Goal: Task Accomplishment & Management: Use online tool/utility

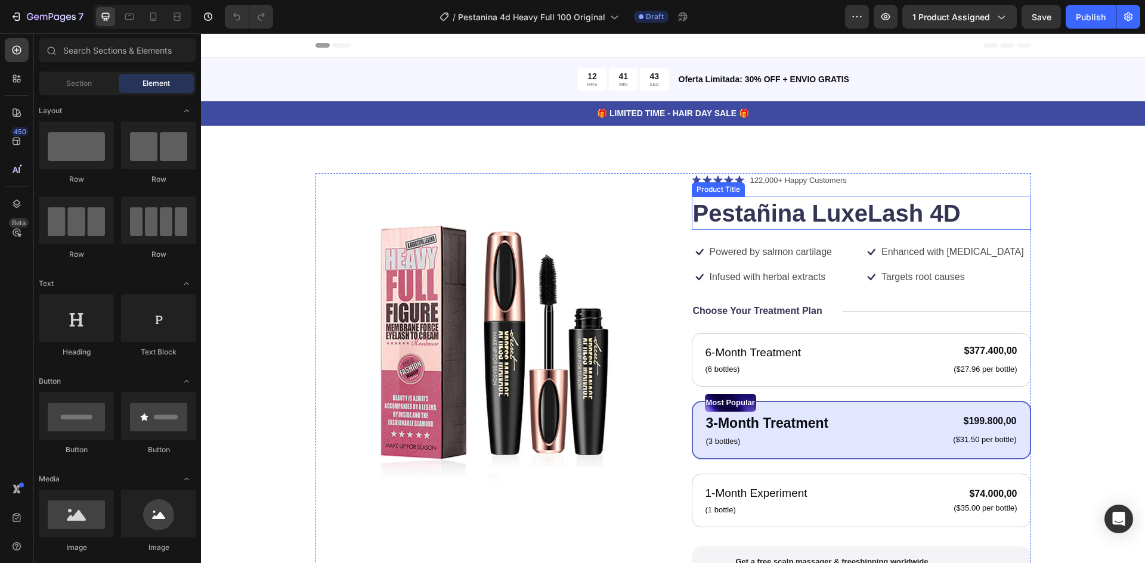
click at [789, 211] on h1 "Pestañina LuxeLash 4D" at bounding box center [861, 213] width 339 height 33
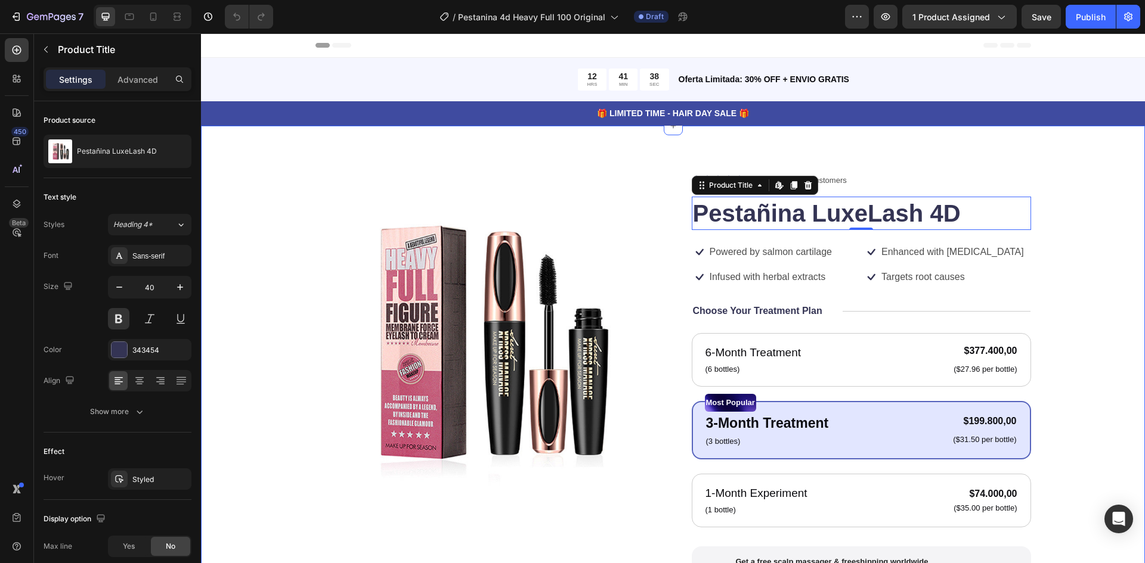
click at [1126, 298] on div "Product Images Icon Icon Icon Icon Icon Icon List 122,000+ Happy Customers Text…" at bounding box center [673, 458] width 944 height 665
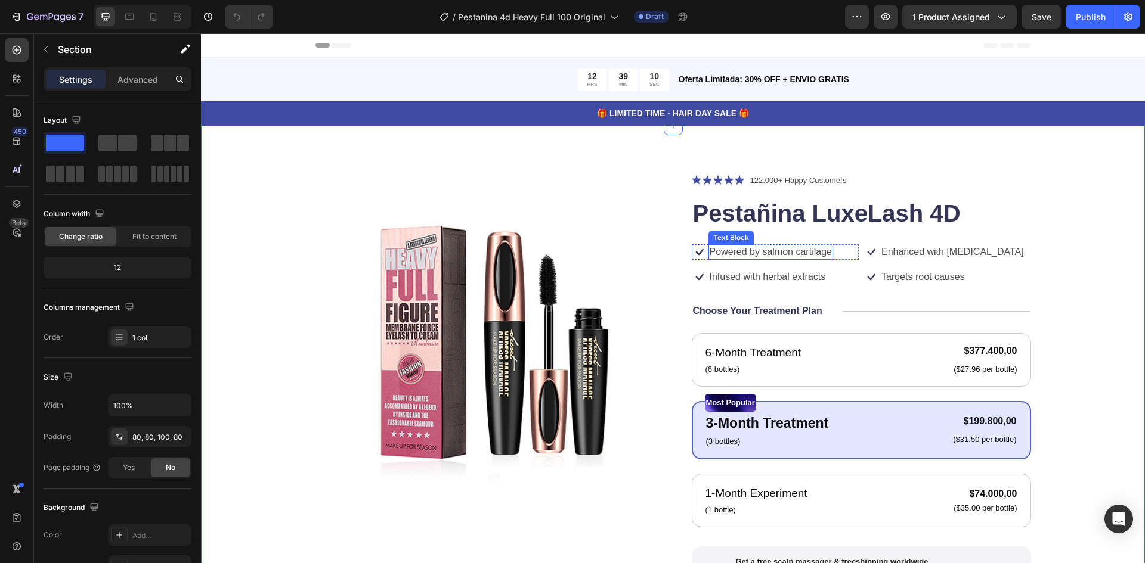
click at [772, 254] on p "Powered by salmon cartilage" at bounding box center [771, 252] width 122 height 13
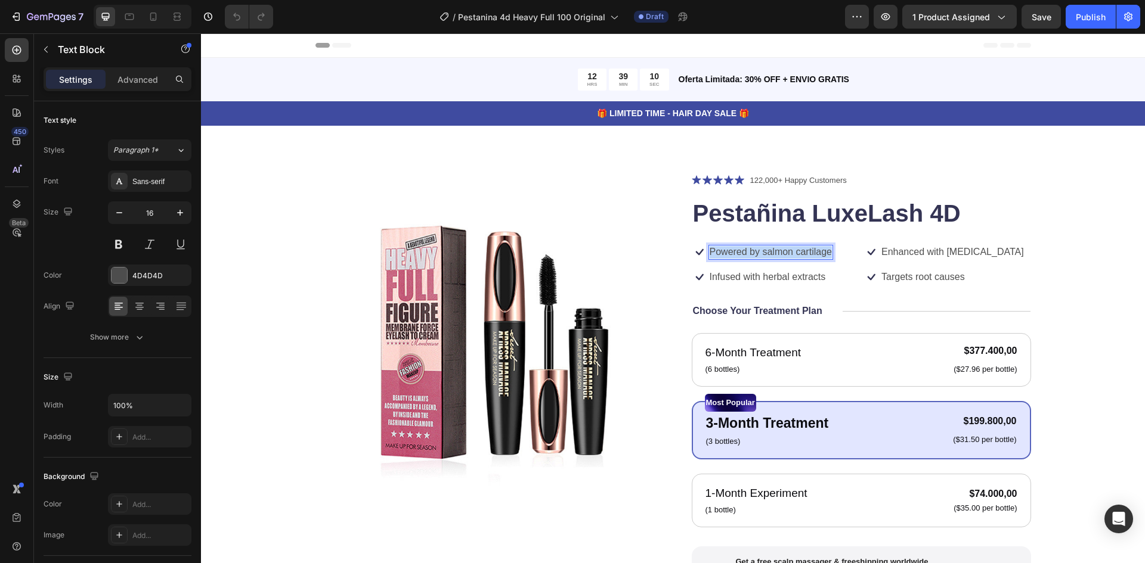
click at [772, 254] on p "Powered by salmon cartilage" at bounding box center [771, 252] width 122 height 13
click at [760, 273] on p "Infused with herbal extracts" at bounding box center [768, 277] width 116 height 13
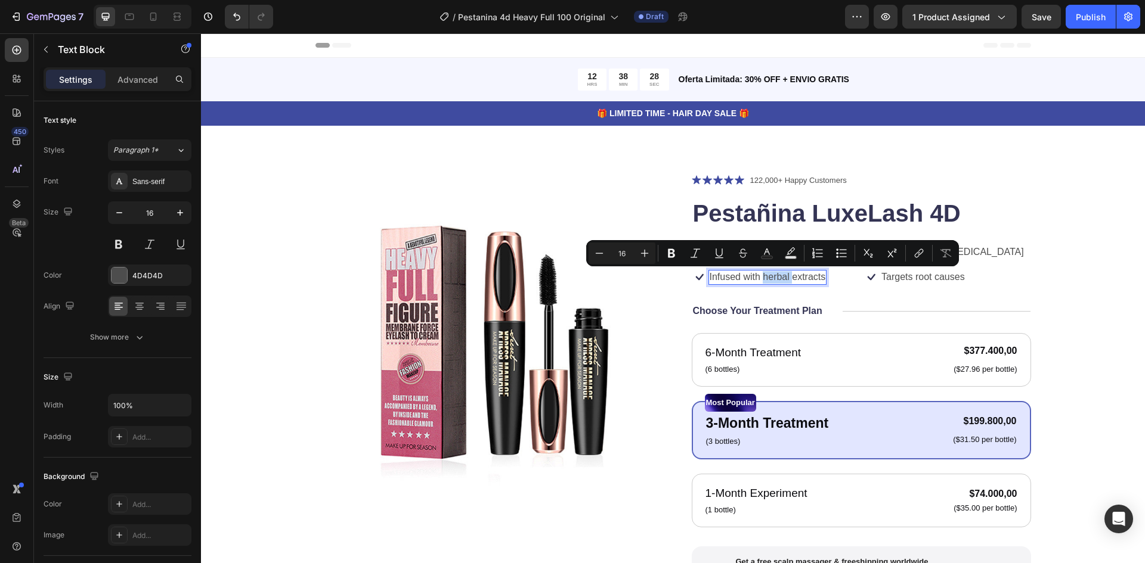
click at [760, 273] on p "Infused with herbal extracts" at bounding box center [768, 277] width 116 height 13
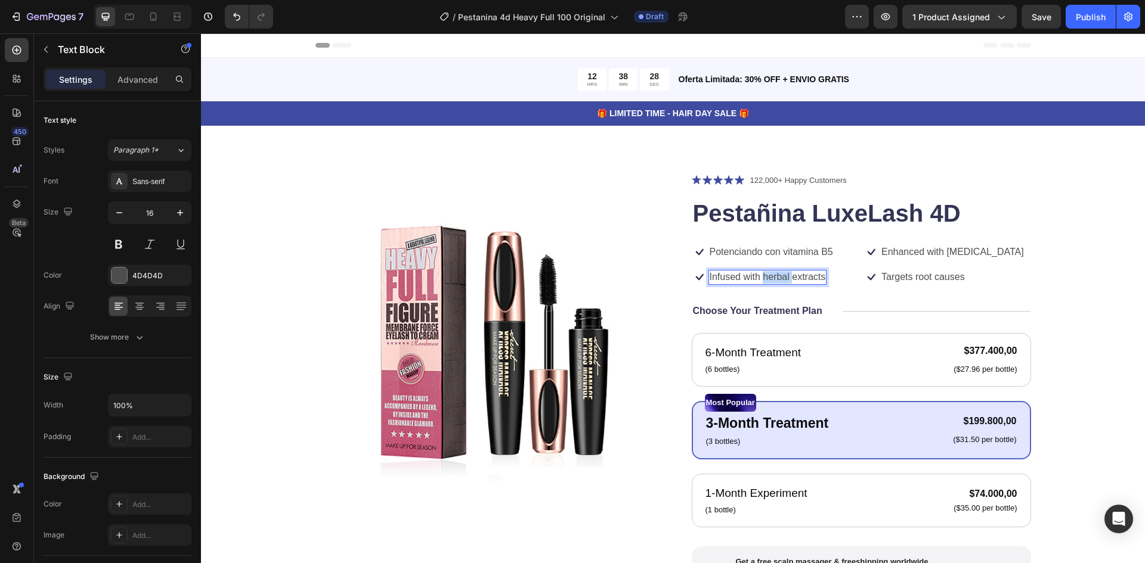
click at [760, 273] on p "Infused with herbal extracts" at bounding box center [768, 277] width 116 height 13
click at [746, 281] on p "Con colageno" at bounding box center [739, 277] width 59 height 13
click at [744, 279] on p "Con colageno" at bounding box center [739, 277] width 59 height 13
click at [905, 257] on p "Enhanced with biotin" at bounding box center [952, 252] width 143 height 13
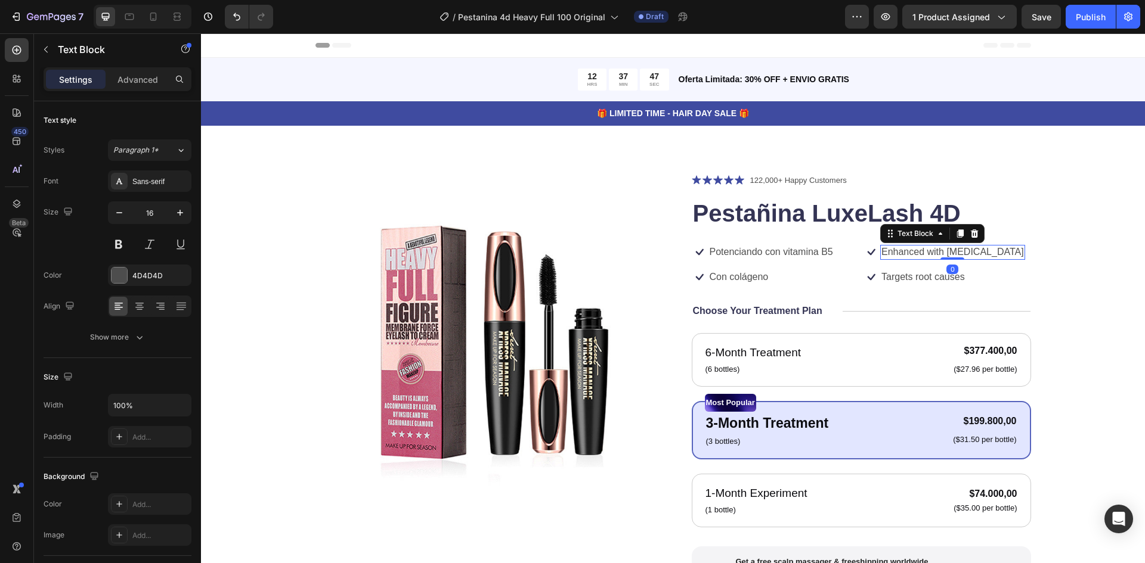
click at [905, 257] on p "Enhanced with biotin" at bounding box center [952, 252] width 143 height 13
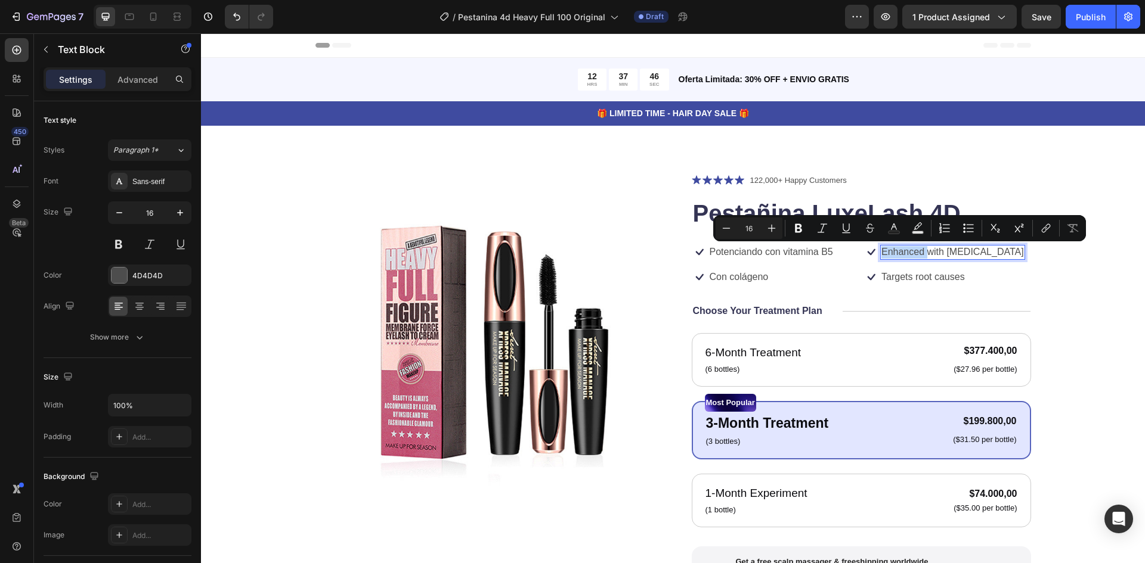
click at [905, 256] on p "Enhanced with biotin" at bounding box center [952, 252] width 143 height 13
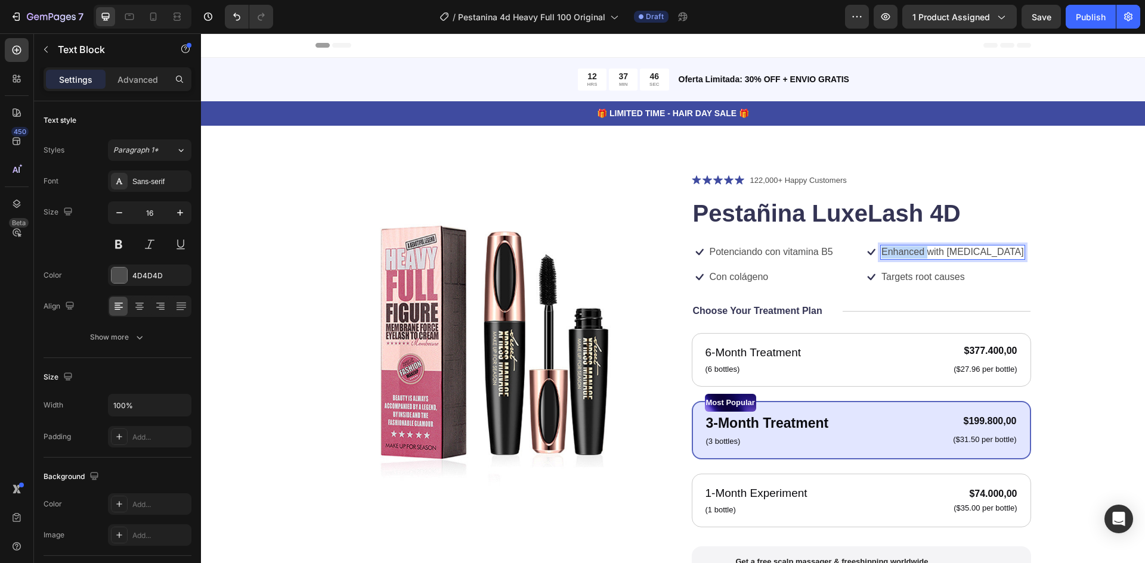
click at [905, 256] on p "Enhanced with biotin" at bounding box center [952, 252] width 143 height 13
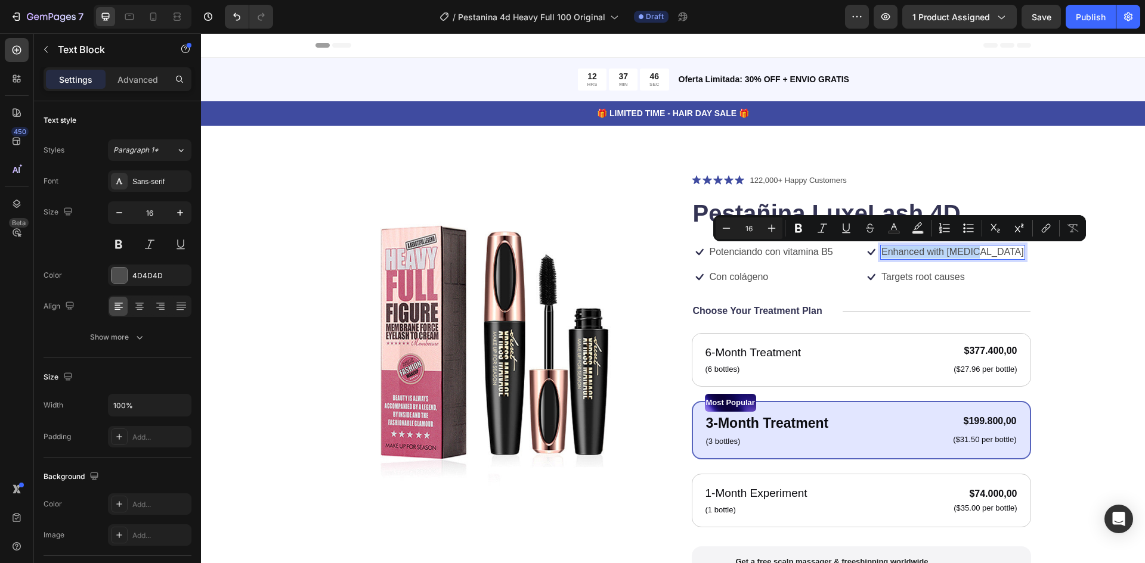
click at [905, 256] on p "Enhanced with biotin" at bounding box center [952, 252] width 143 height 13
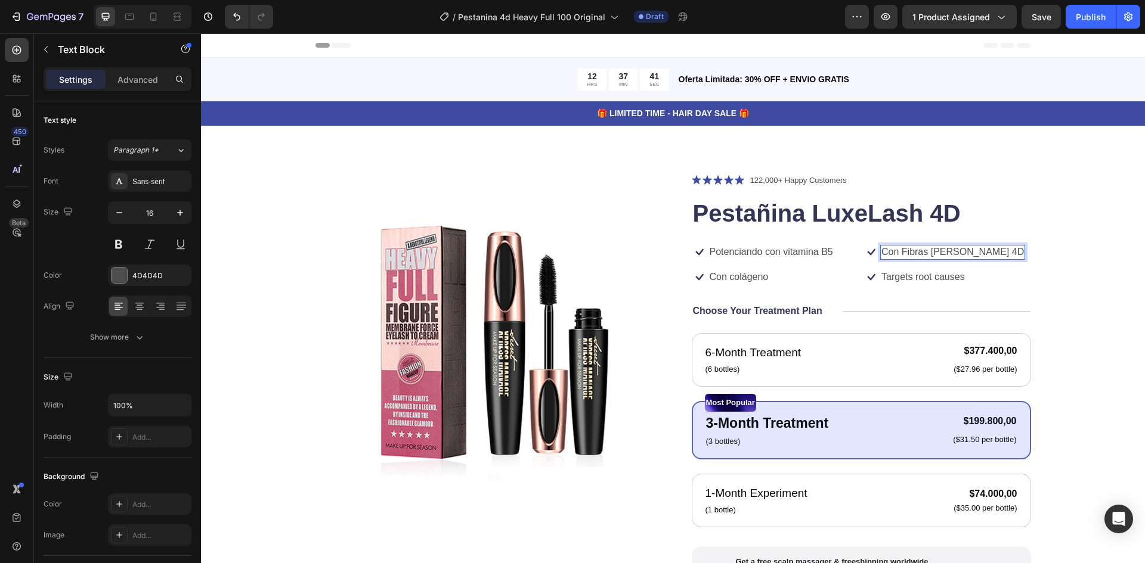
click at [901, 252] on p "Con Fibras de Seda 4D" at bounding box center [952, 252] width 143 height 13
click at [944, 251] on p "Con fibras de Seda 4D" at bounding box center [951, 252] width 140 height 13
click at [881, 276] on p "Targets root causes" at bounding box center [922, 277] width 83 height 13
click at [902, 281] on p "Targets root causes" at bounding box center [922, 277] width 83 height 13
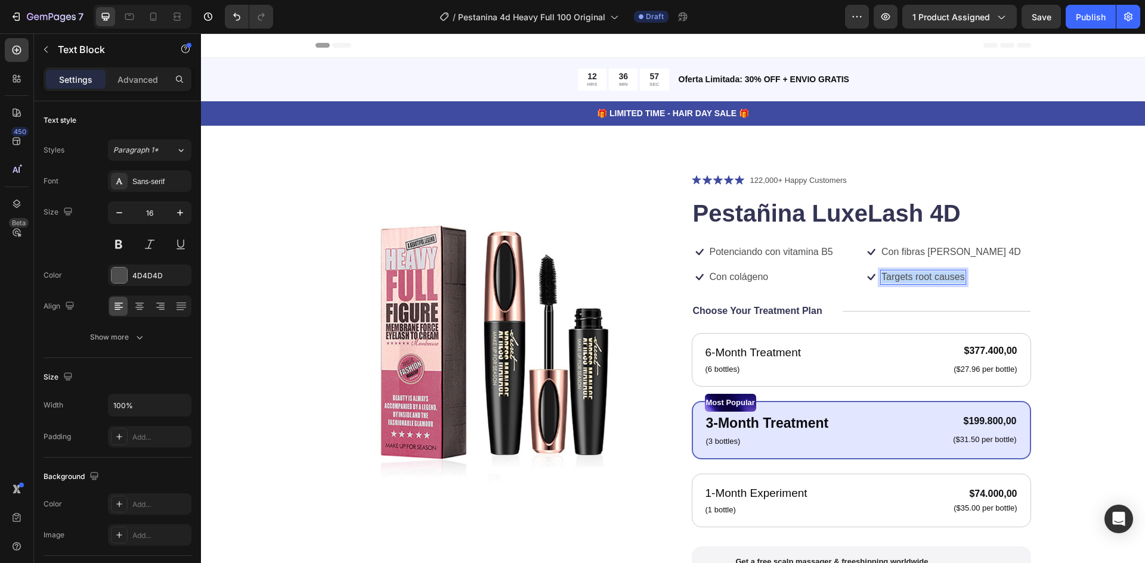
click at [902, 281] on p "Targets root causes" at bounding box center [922, 277] width 83 height 13
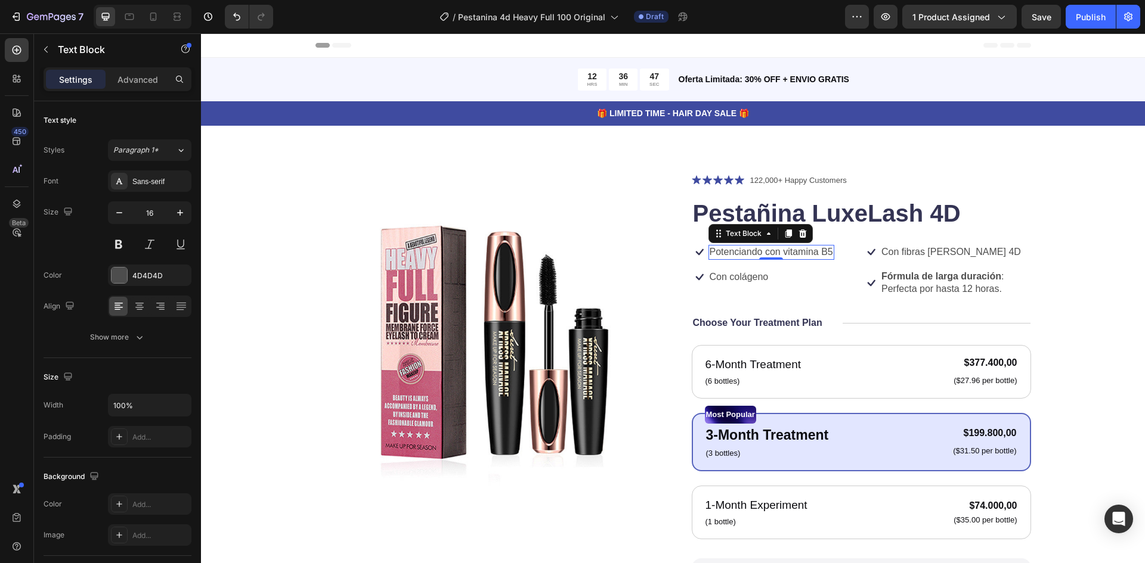
click at [741, 251] on p "Potenciando con vitamina B5" at bounding box center [771, 252] width 123 height 13
click at [747, 251] on p "Potenciando con vitamina B5" at bounding box center [771, 252] width 123 height 13
click at [944, 282] on p "Fórmula de larga duración : Perfecta por hasta 12 horas." at bounding box center [955, 283] width 148 height 25
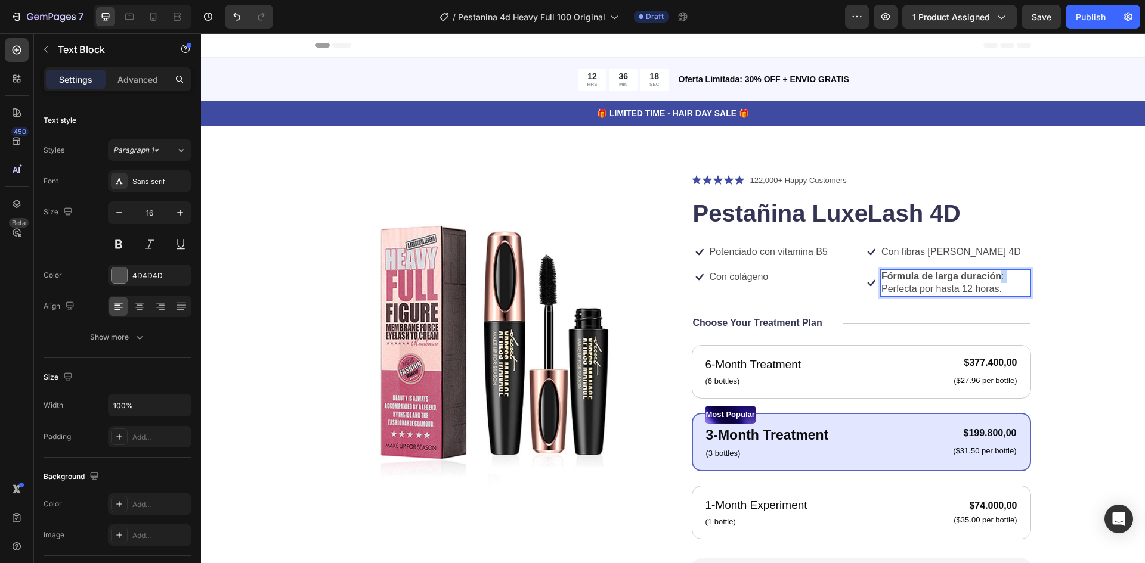
click at [998, 278] on p "Fórmula de larga duración : Perfecta por hasta 12 horas." at bounding box center [955, 283] width 148 height 25
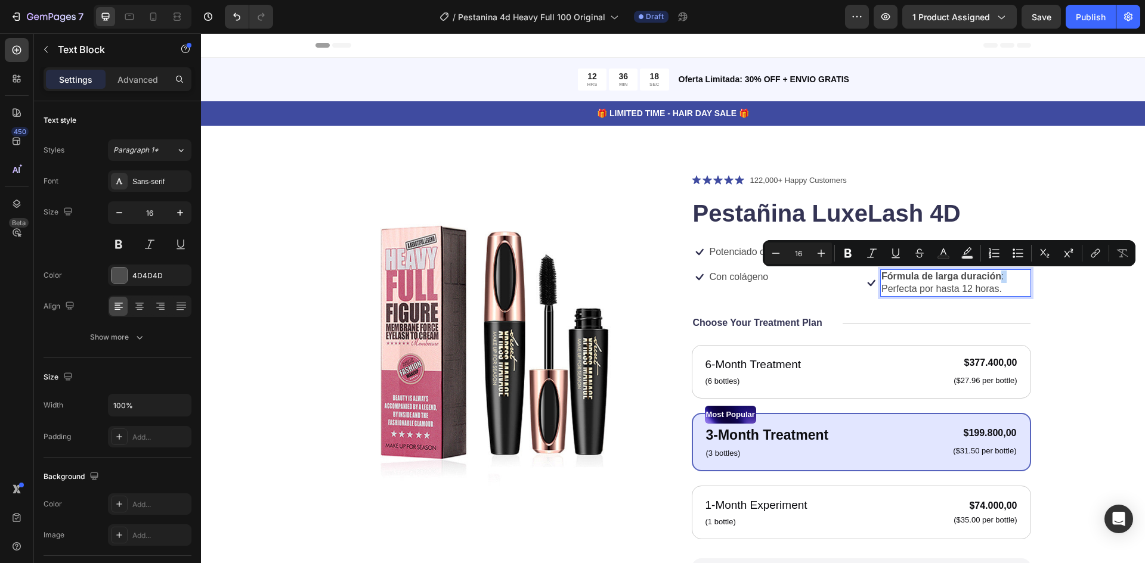
click at [997, 278] on p "Fórmula de larga duración : Perfecta por hasta 12 horas." at bounding box center [955, 283] width 148 height 25
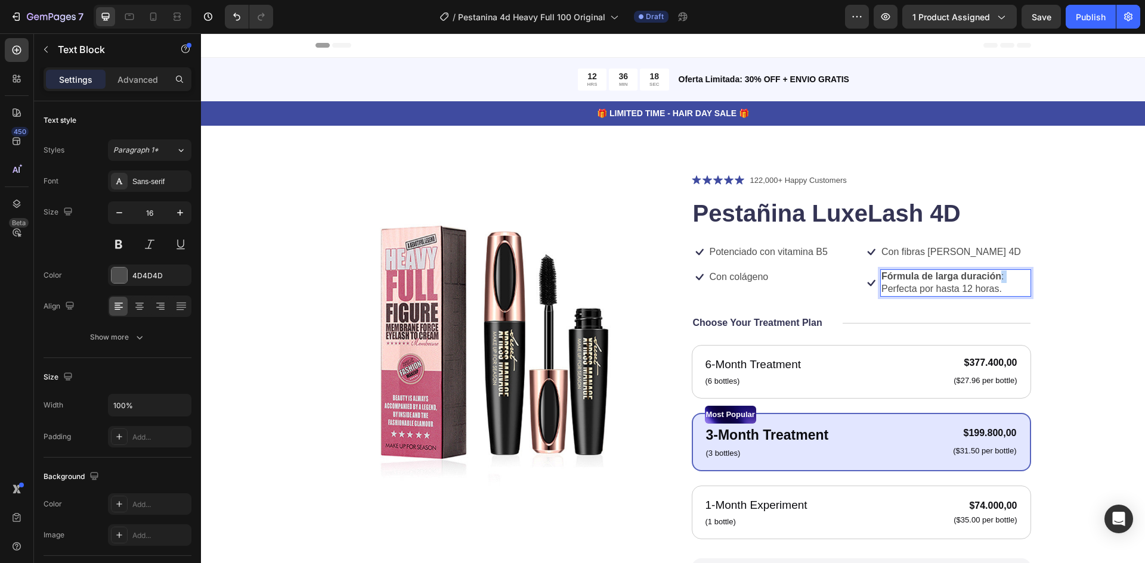
click at [997, 278] on p "Fórmula de larga duración : Perfecta por hasta 12 horas." at bounding box center [955, 283] width 148 height 25
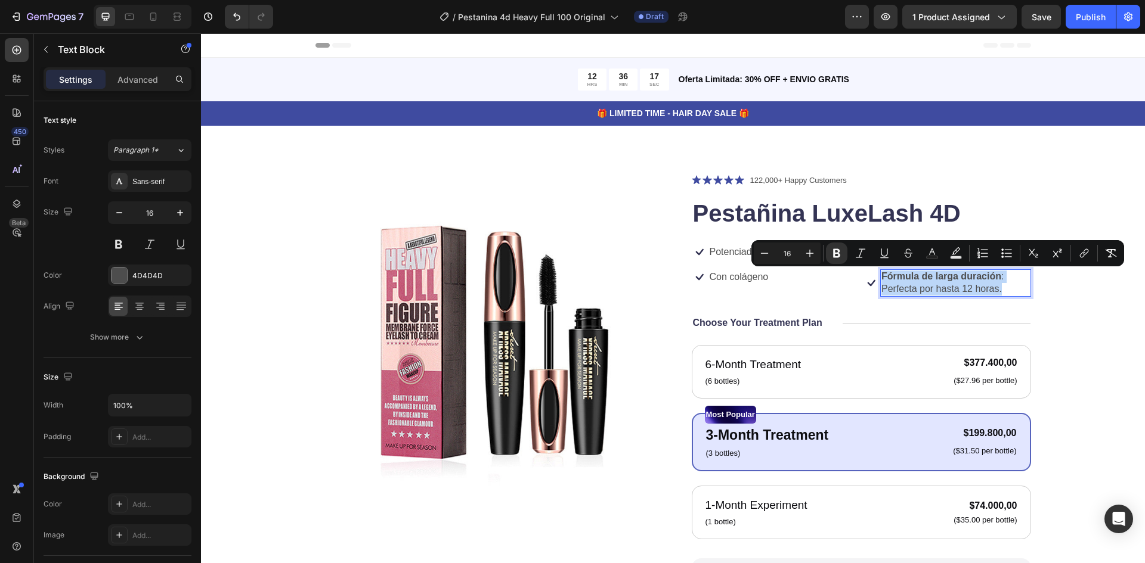
drag, startPoint x: 996, startPoint y: 278, endPoint x: 980, endPoint y: 276, distance: 15.6
click at [980, 276] on strong "Fórmula de larga duración" at bounding box center [941, 276] width 120 height 10
click at [995, 274] on strong "Fórmula de larga duración" at bounding box center [941, 276] width 120 height 10
drag, startPoint x: 998, startPoint y: 274, endPoint x: 879, endPoint y: 274, distance: 119.3
click at [881, 274] on p "Fórmula de larga duración : Perfecta por hasta 12 horas." at bounding box center [955, 283] width 148 height 25
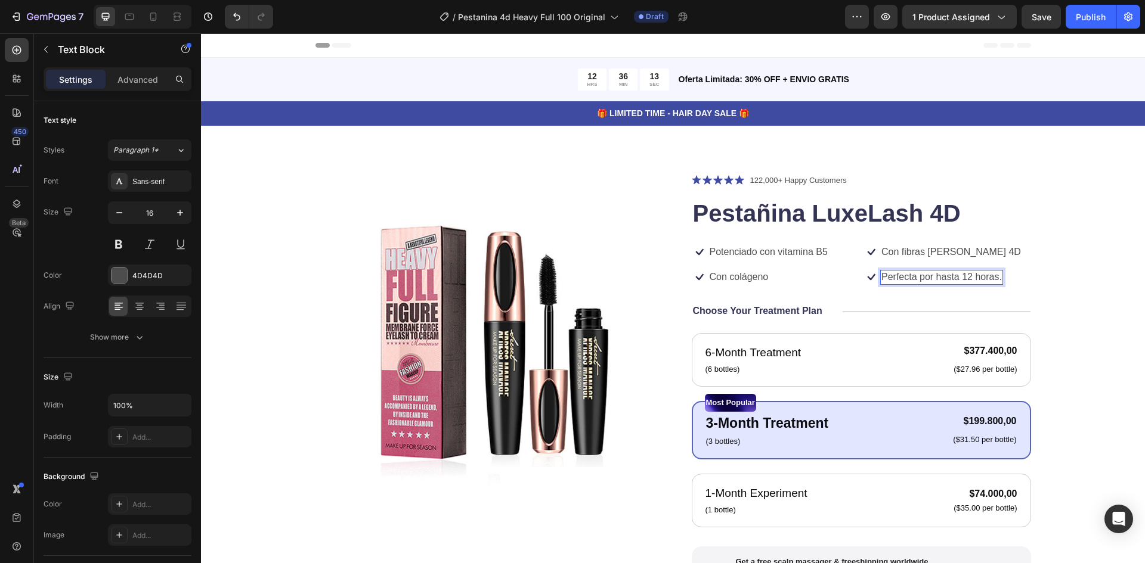
click at [881, 277] on p "Perfecta por hasta 12 horas." at bounding box center [941, 277] width 120 height 13
click at [996, 280] on p "Perfecta por hasta 12 horas." at bounding box center [941, 277] width 120 height 13
click at [999, 279] on div "Icon Perfecta por hasta 12 horas. Text Block 0 Row" at bounding box center [947, 278] width 168 height 16
click at [998, 278] on div "Perfecta por hasta 12 horas." at bounding box center [941, 277] width 123 height 15
click at [998, 280] on div "Perfecta por hasta 12 horas." at bounding box center [941, 277] width 123 height 15
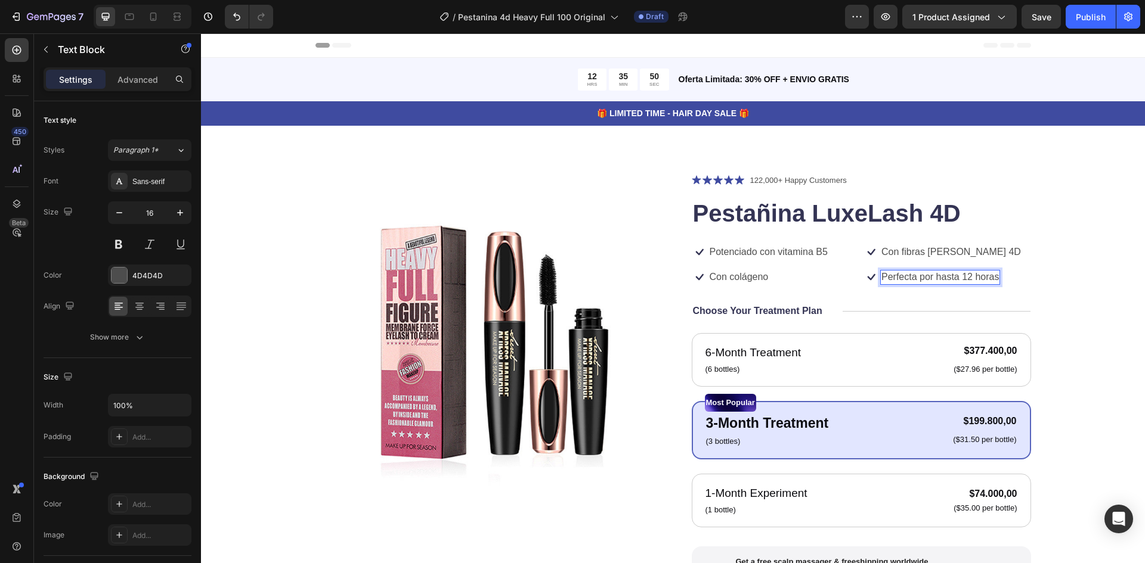
click at [968, 281] on p "Perfecta por hasta 12 horas" at bounding box center [939, 277] width 117 height 13
click at [757, 259] on div "Potenciado con vitamina B5 Text Block" at bounding box center [768, 252] width 120 height 15
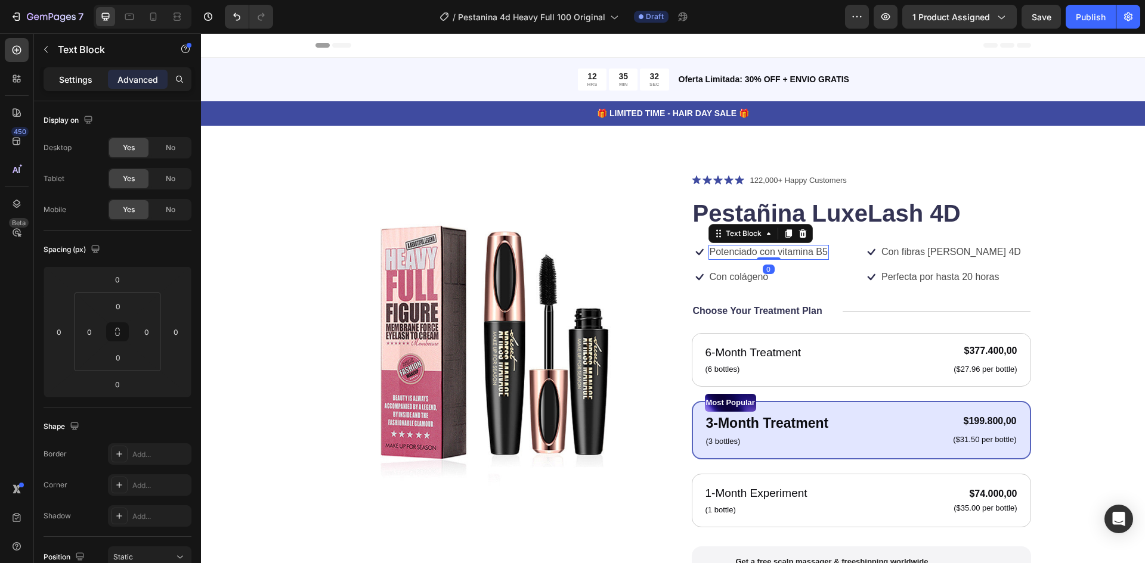
click at [70, 84] on p "Settings" at bounding box center [75, 79] width 33 height 13
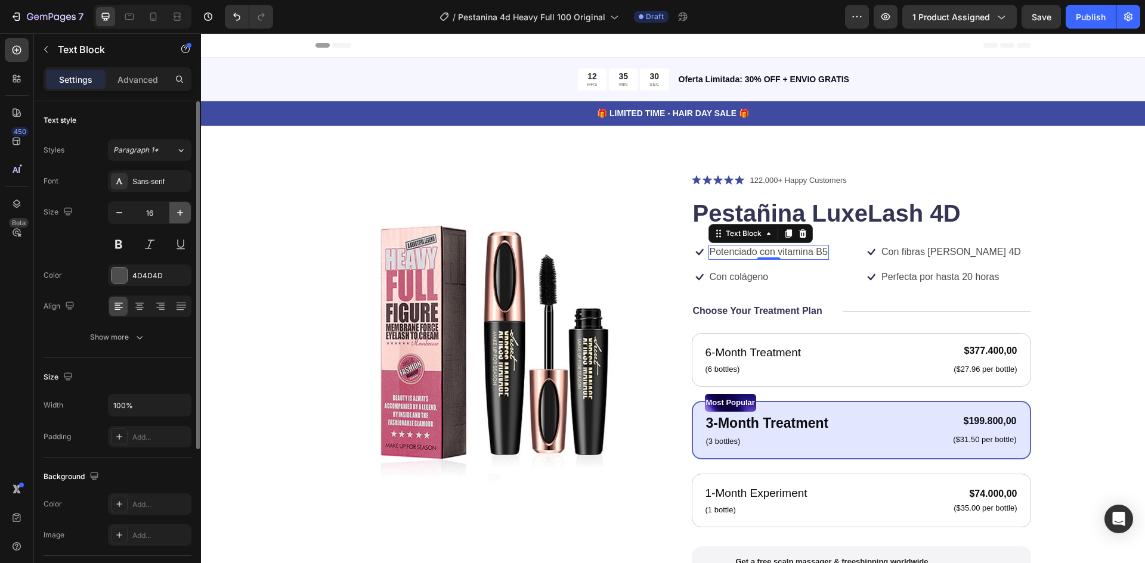
click at [178, 208] on icon "button" at bounding box center [180, 213] width 12 height 12
click at [114, 216] on icon "button" at bounding box center [119, 213] width 12 height 12
type input "17"
drag, startPoint x: 738, startPoint y: 278, endPoint x: 691, endPoint y: 274, distance: 46.7
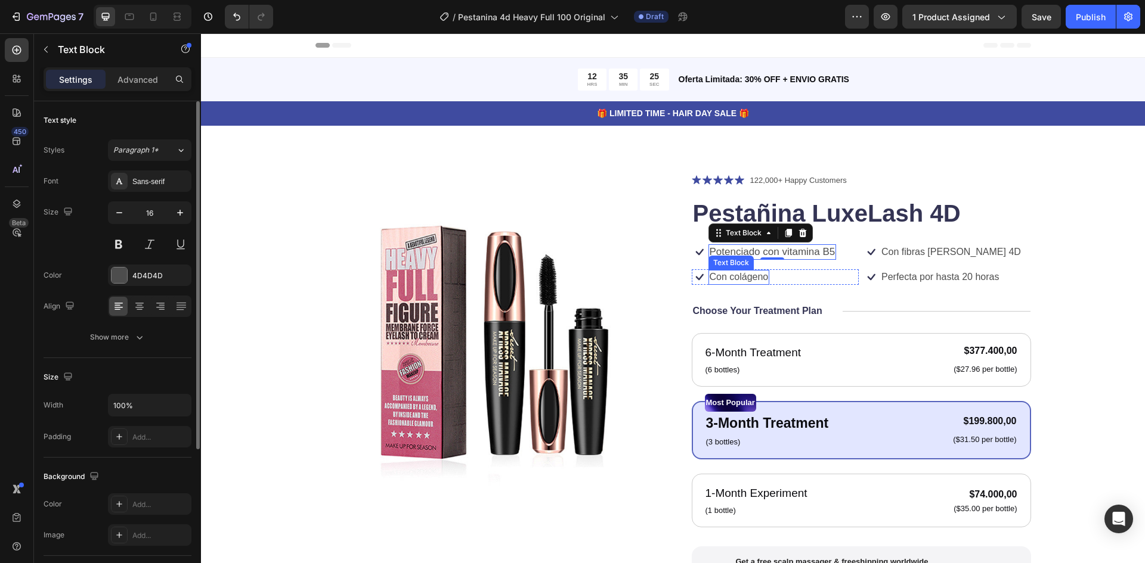
click at [737, 278] on p "Con colágeno" at bounding box center [739, 277] width 59 height 13
click at [173, 208] on button "button" at bounding box center [179, 212] width 21 height 21
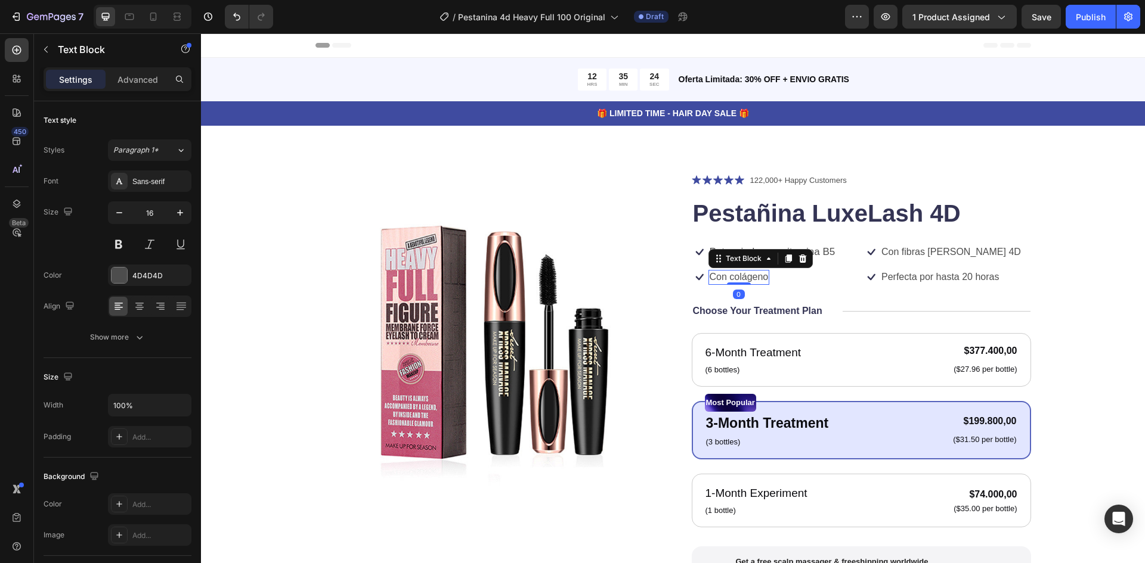
type input "17"
click at [928, 247] on p "Con fibras [PERSON_NAME] 4D" at bounding box center [951, 252] width 140 height 13
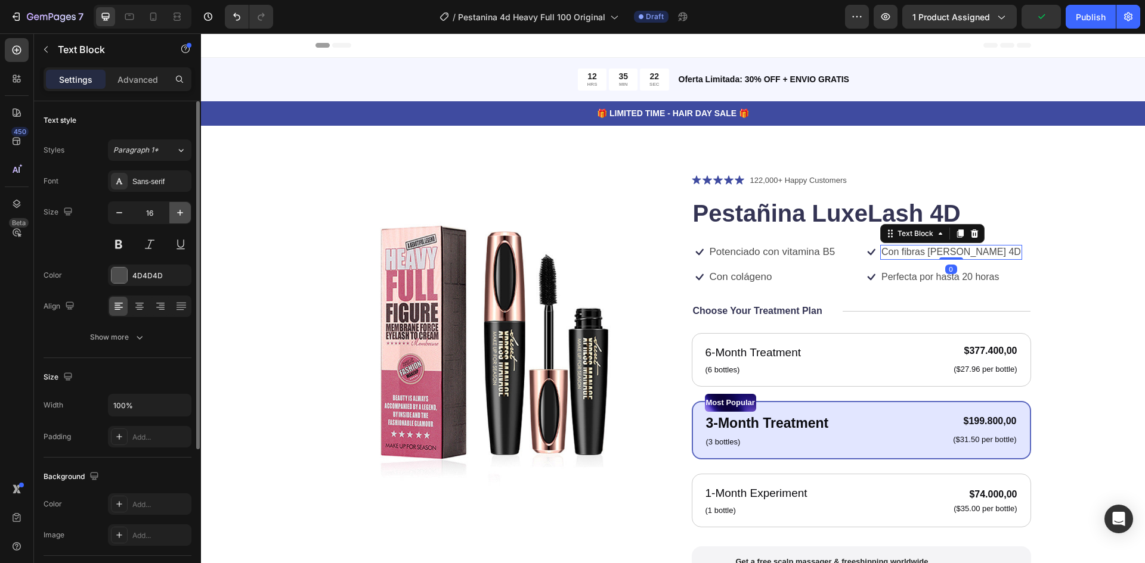
drag, startPoint x: 187, startPoint y: 212, endPoint x: 213, endPoint y: 203, distance: 27.2
click at [187, 212] on button "button" at bounding box center [179, 212] width 21 height 21
type input "17"
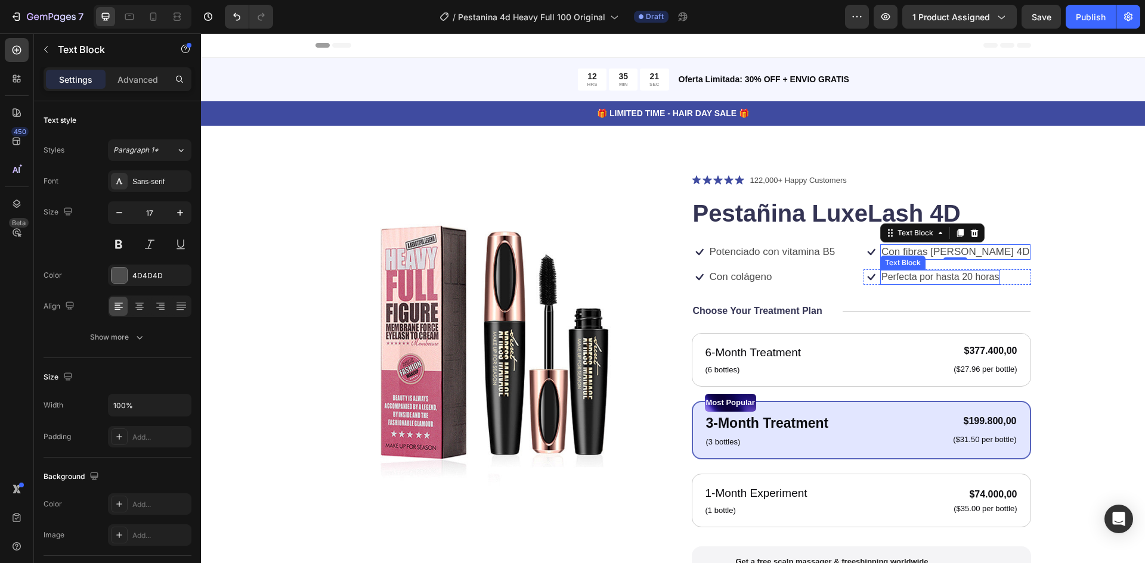
click at [930, 278] on p "Perfecta por hasta 20 horas" at bounding box center [939, 277] width 117 height 13
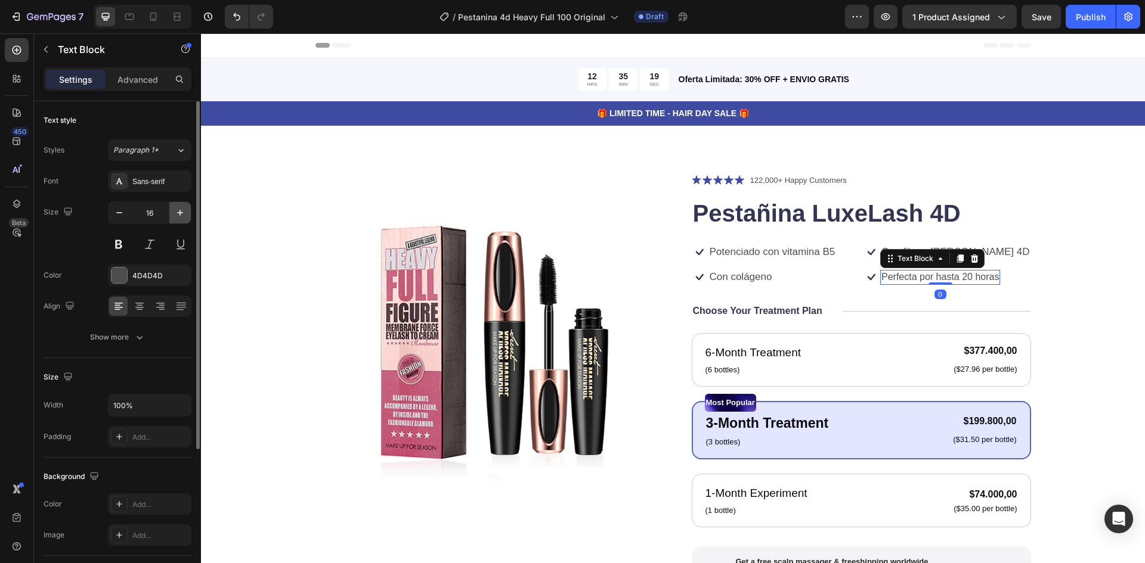
click at [183, 210] on icon "button" at bounding box center [180, 213] width 12 height 12
type input "17"
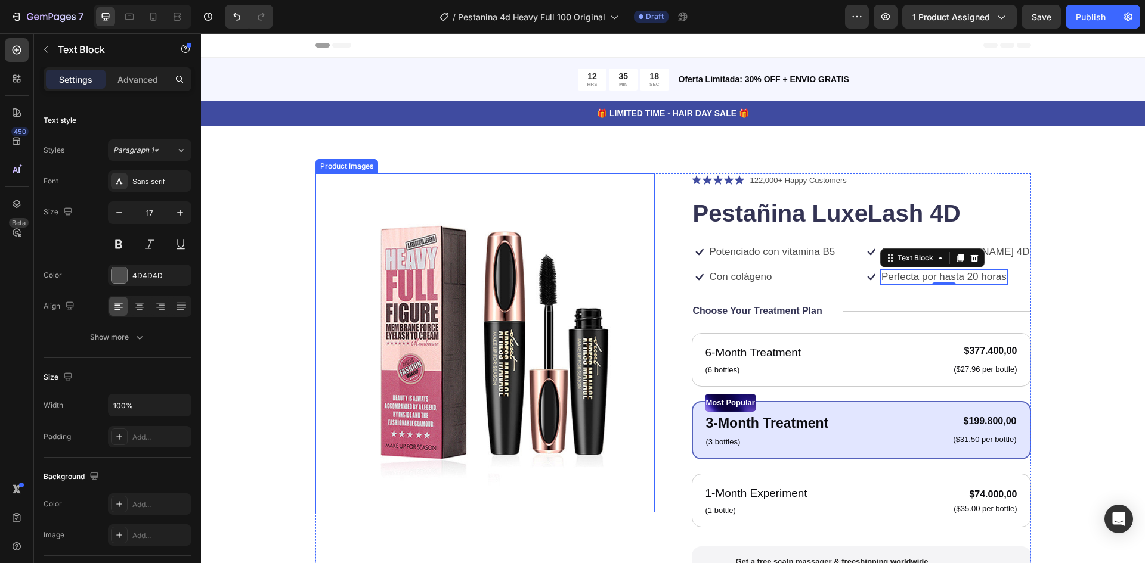
click at [611, 205] on img at bounding box center [484, 343] width 339 height 339
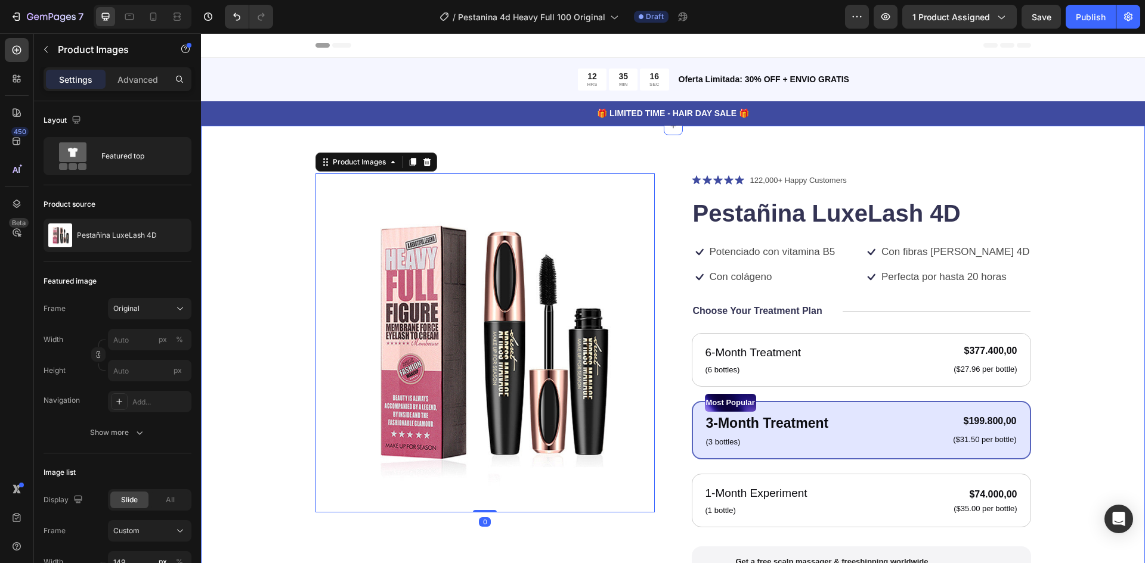
click at [1088, 294] on div "Product Images 0 Icon Icon Icon Icon Icon Icon List 122,000+ Happy Customers Te…" at bounding box center [673, 453] width 849 height 558
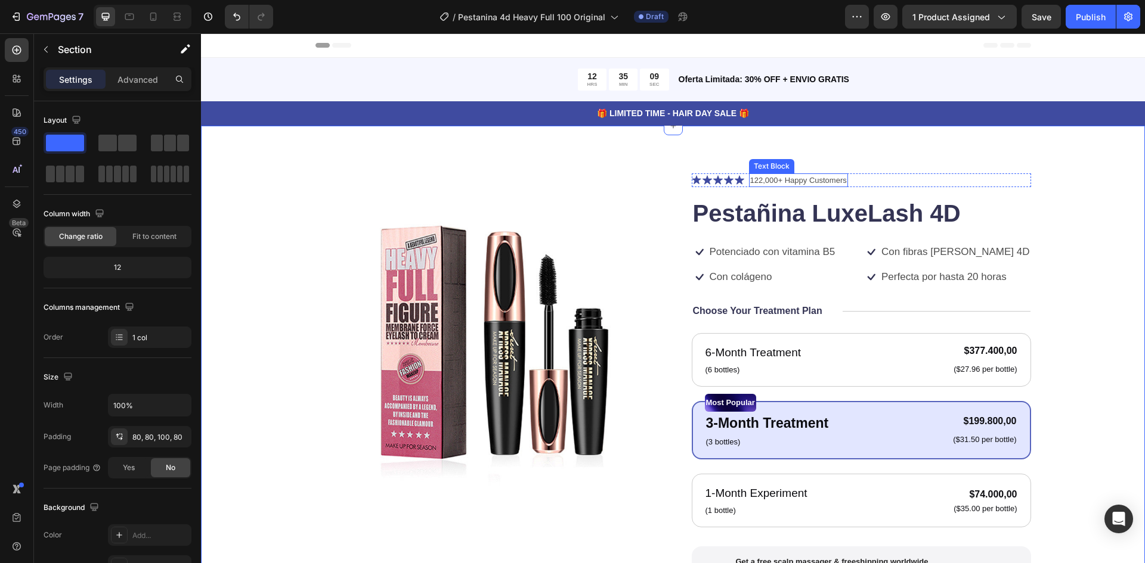
click at [814, 177] on p "122,000+ Happy Customers" at bounding box center [798, 181] width 97 height 12
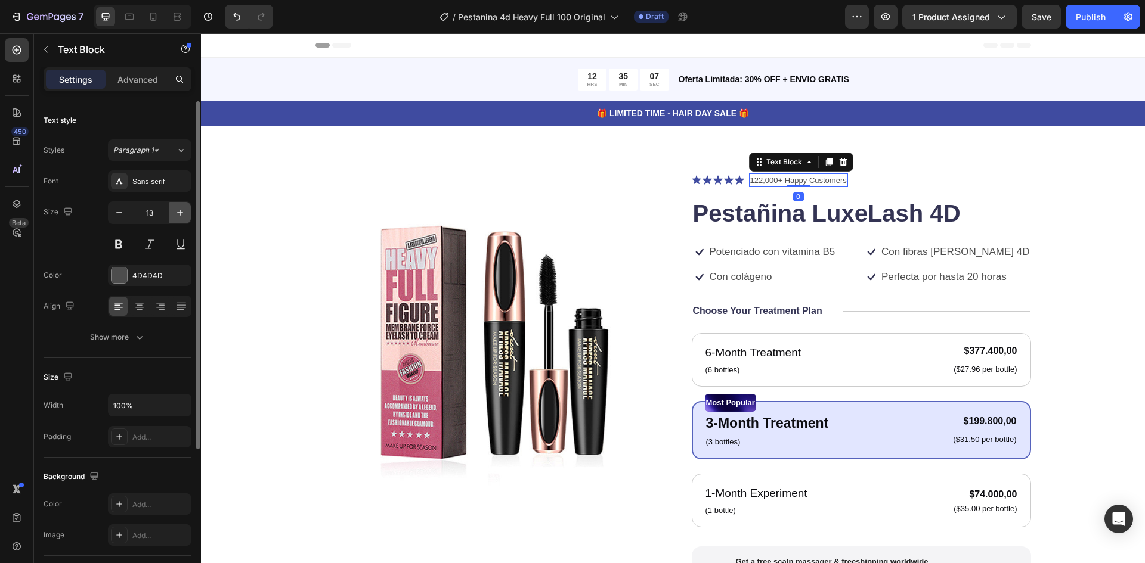
click at [184, 218] on icon "button" at bounding box center [180, 213] width 12 height 12
type input "15"
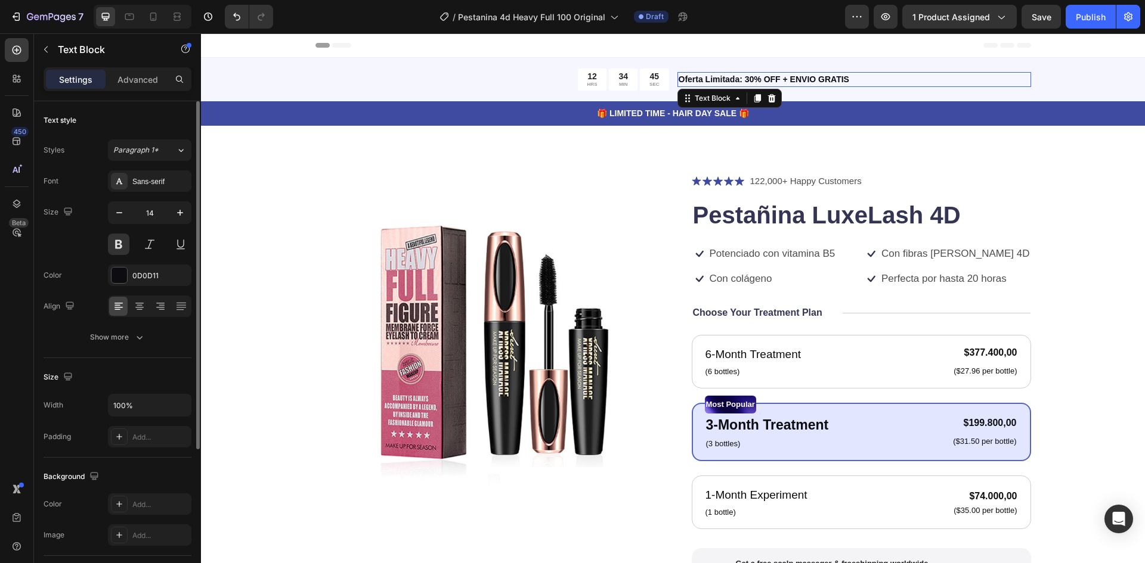
click at [716, 78] on p "Oferta Limitada: 30% OFF + ENVIO GRATIS" at bounding box center [854, 79] width 351 height 13
click at [807, 182] on p "122,000+ Happy Customers" at bounding box center [806, 182] width 112 height 14
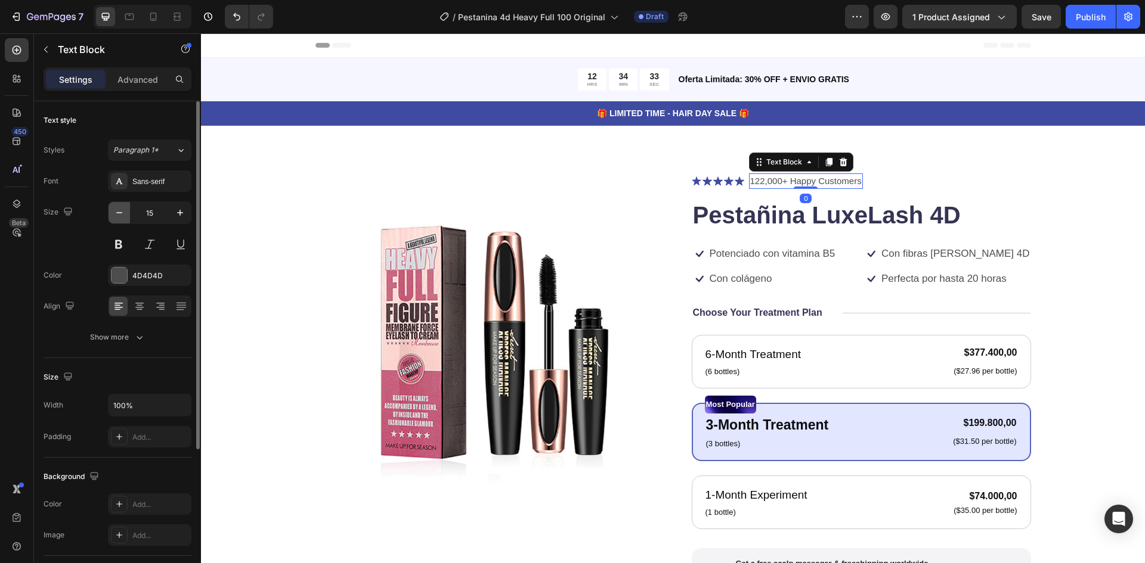
click at [118, 218] on icon "button" at bounding box center [119, 213] width 12 height 12
type input "13"
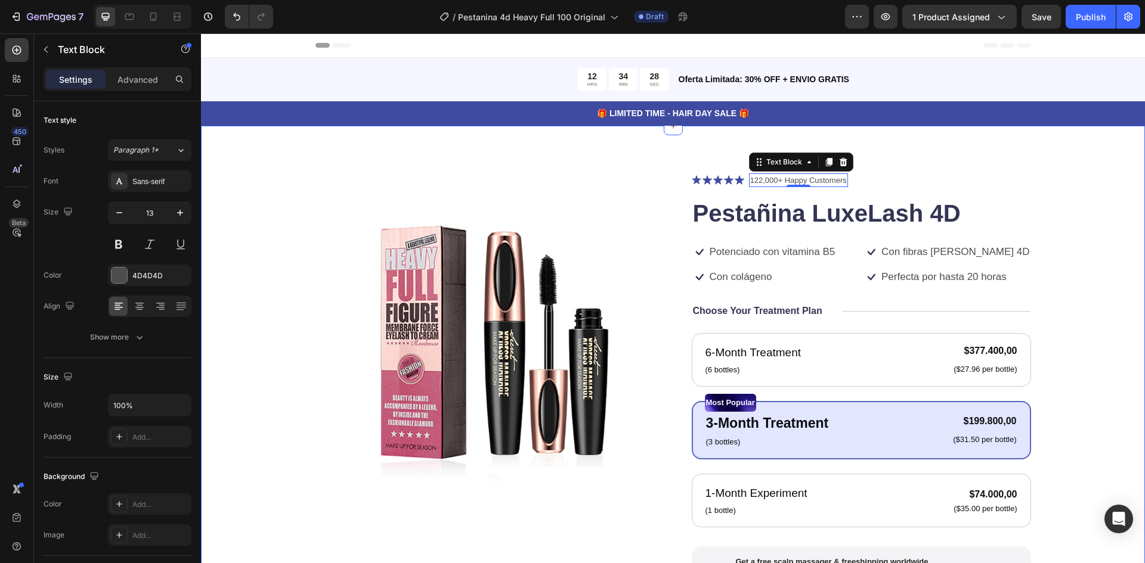
click at [1086, 309] on div "Product Images Icon Icon Icon Icon Icon Icon List 122,000+ Happy Customers Text…" at bounding box center [673, 453] width 849 height 558
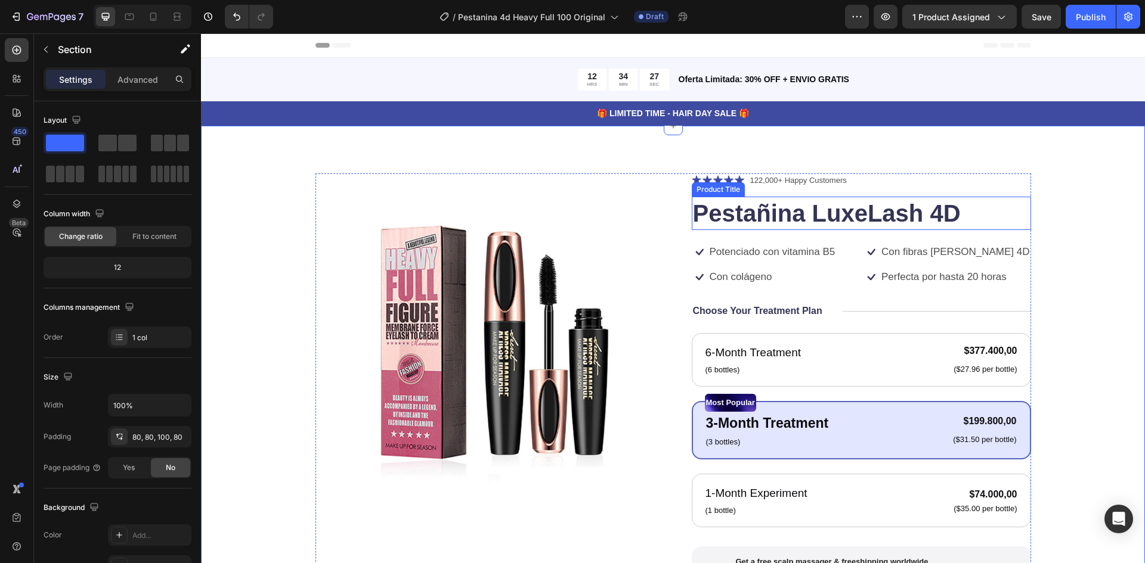
click at [872, 215] on h1 "Pestañina LuxeLash 4D" at bounding box center [861, 213] width 339 height 33
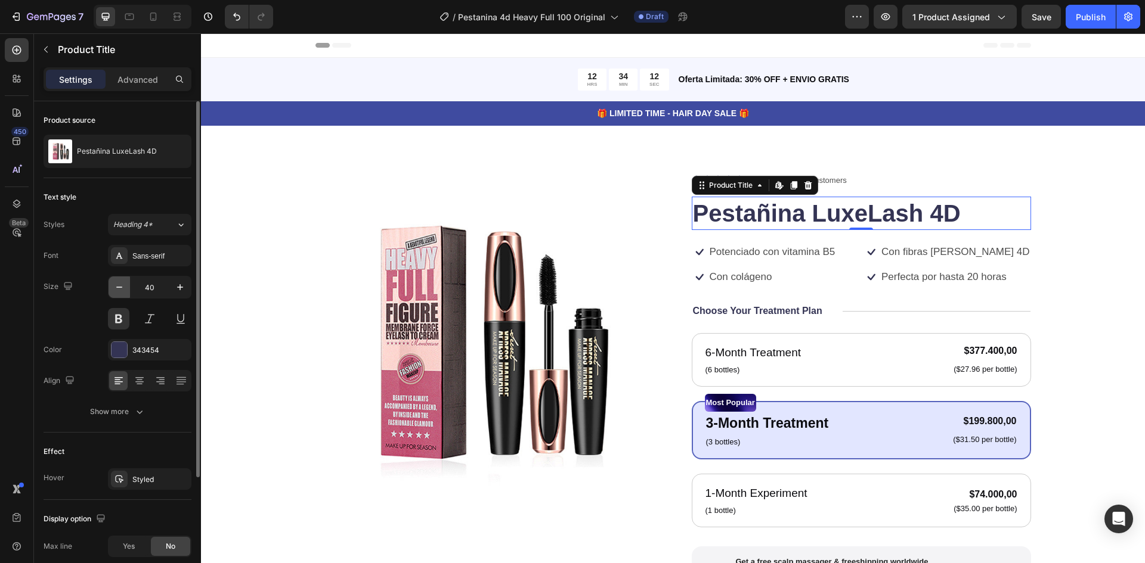
click at [120, 287] on icon "button" at bounding box center [119, 287] width 6 height 1
click at [122, 287] on icon "button" at bounding box center [119, 287] width 12 height 12
type input "37"
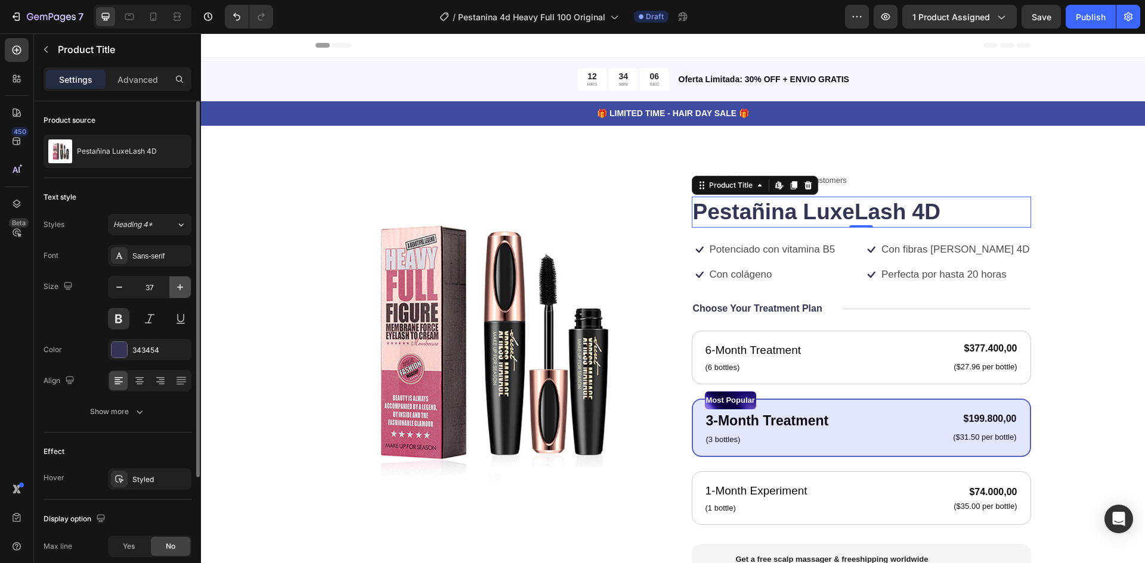
click at [180, 292] on icon "button" at bounding box center [180, 287] width 12 height 12
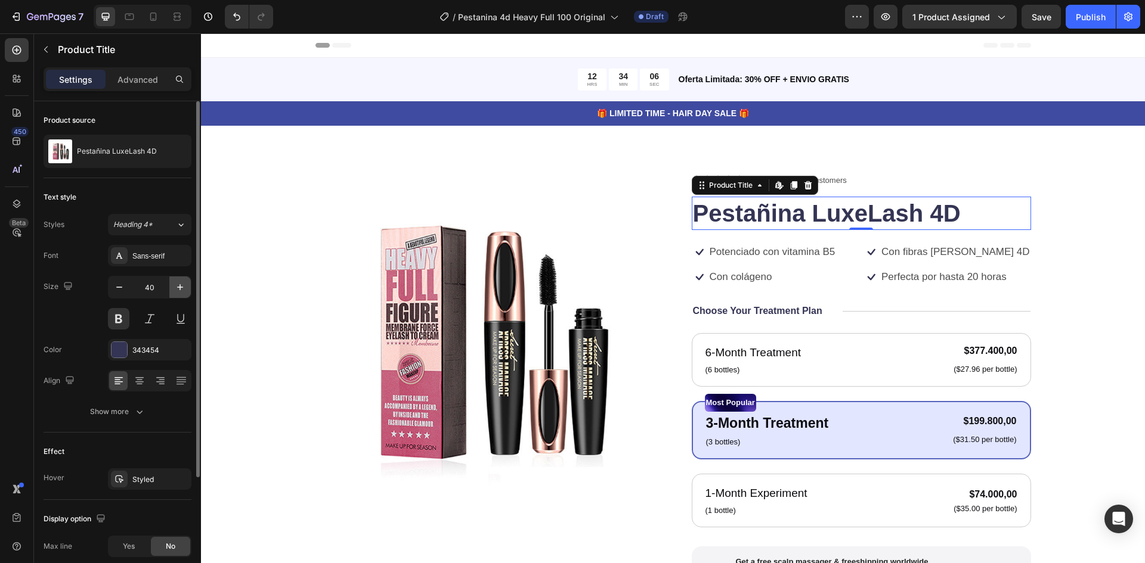
click at [180, 292] on icon "button" at bounding box center [180, 287] width 12 height 12
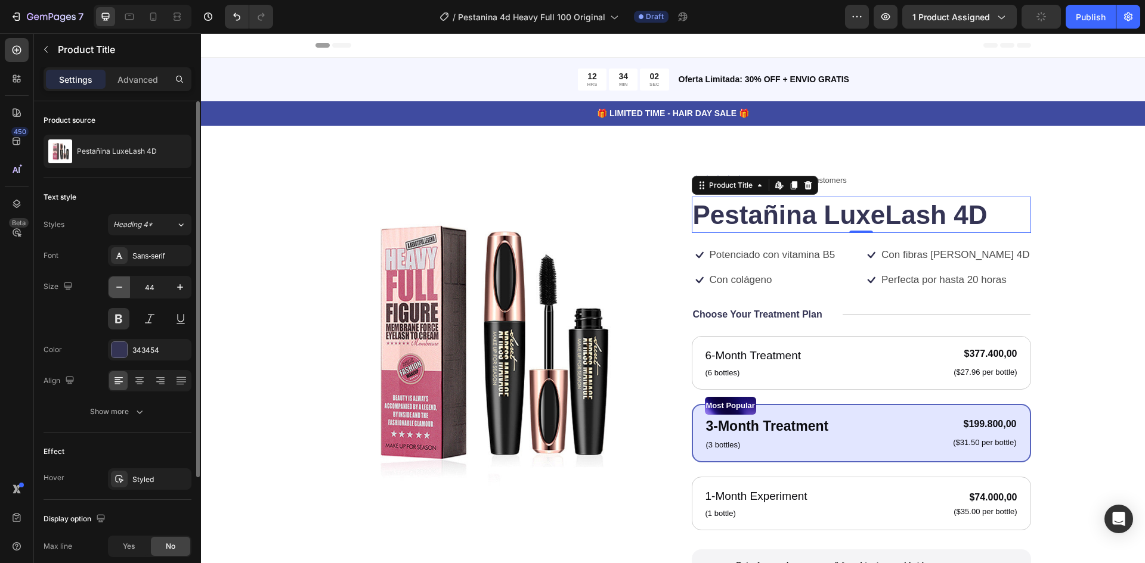
click at [122, 287] on icon "button" at bounding box center [119, 287] width 12 height 12
type input "42"
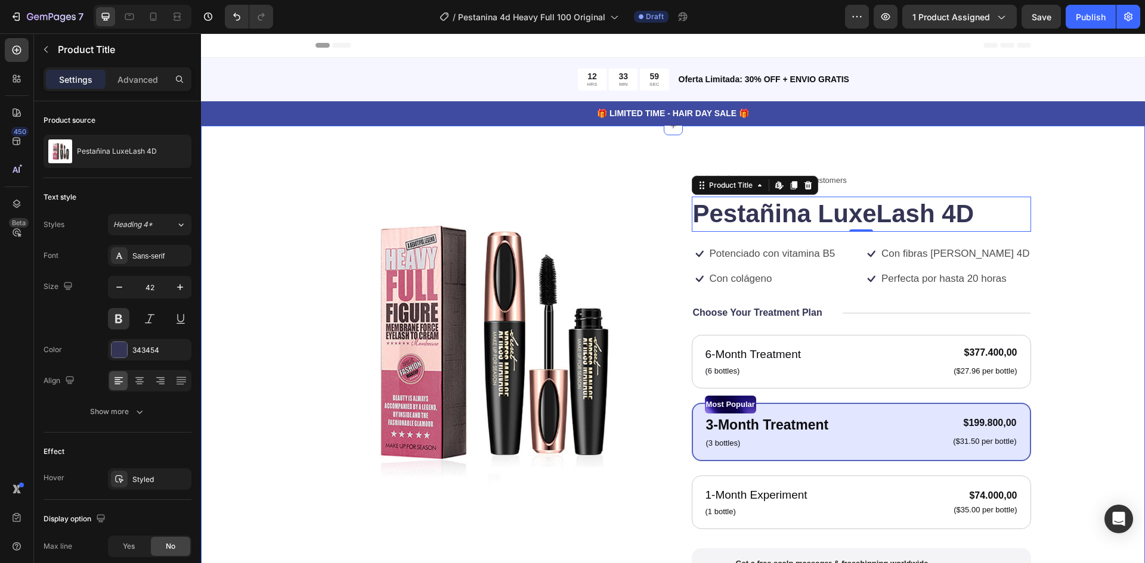
click at [1070, 340] on div "Product Images Icon Icon Icon Icon Icon Icon List 122,000+ Happy Customers Text…" at bounding box center [673, 454] width 849 height 560
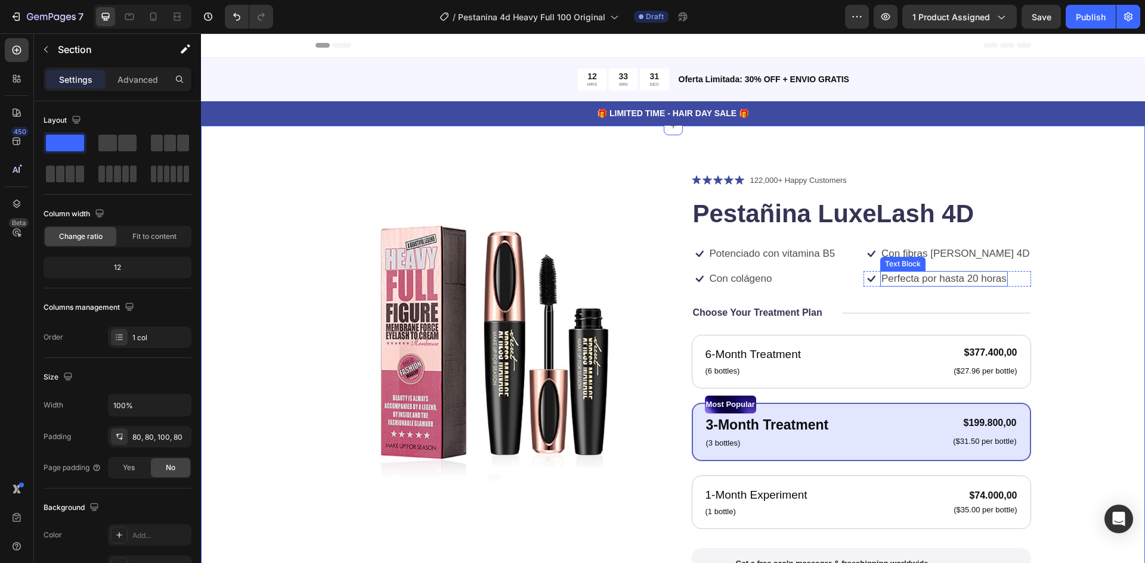
click at [949, 281] on p "Perfecta por hasta 20 horas" at bounding box center [943, 279] width 125 height 13
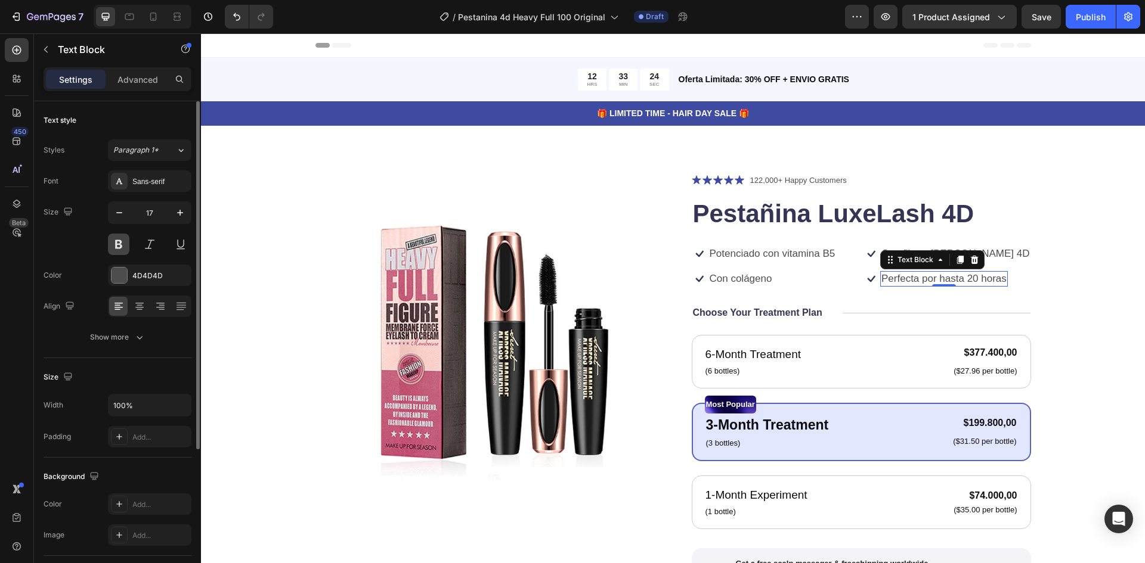
click at [119, 246] on button at bounding box center [118, 244] width 21 height 21
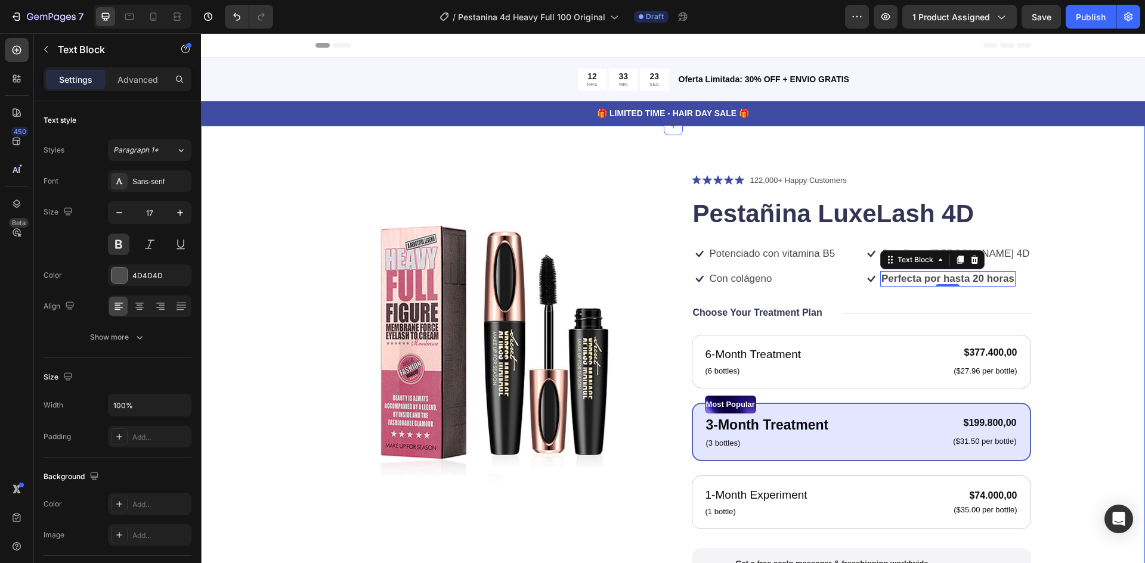
click at [1112, 285] on div "Product Images Icon Icon Icon Icon Icon Icon List 122,000+ Happy Customers Text…" at bounding box center [673, 459] width 944 height 667
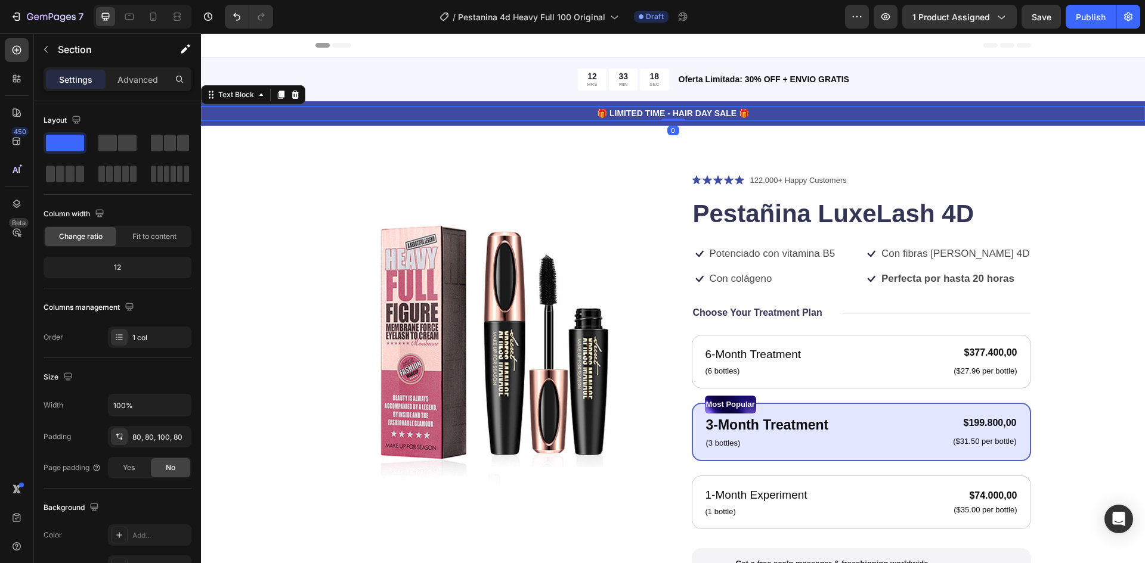
click at [697, 114] on p "🎁 LIMITED TIME - HAIR DAY SALE 🎁" at bounding box center [673, 113] width 942 height 13
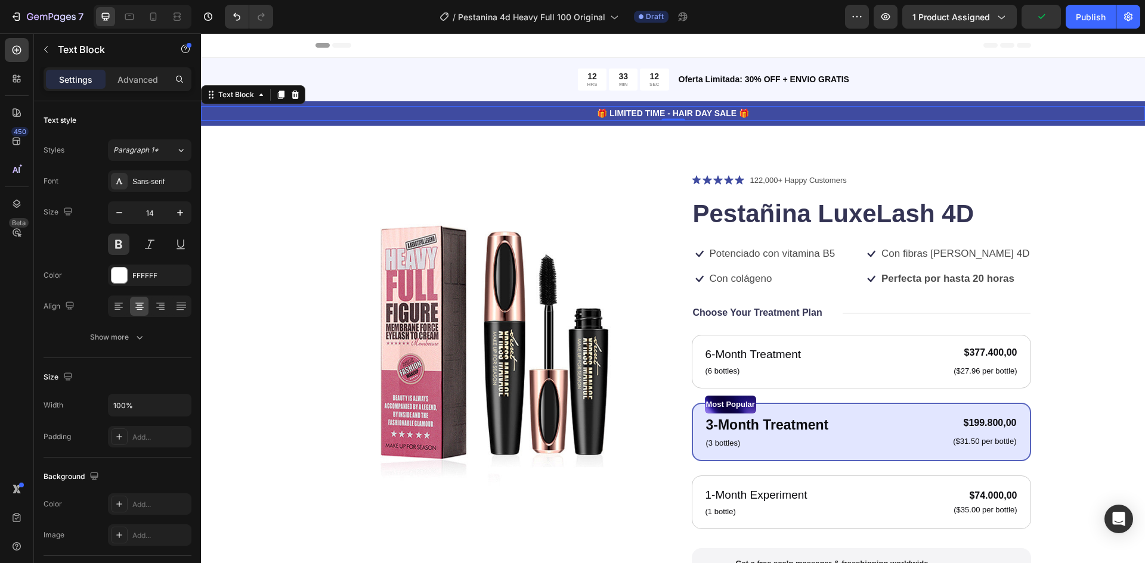
click at [704, 114] on p "🎁 LIMITED TIME - HAIR DAY SALE 🎁" at bounding box center [673, 113] width 942 height 13
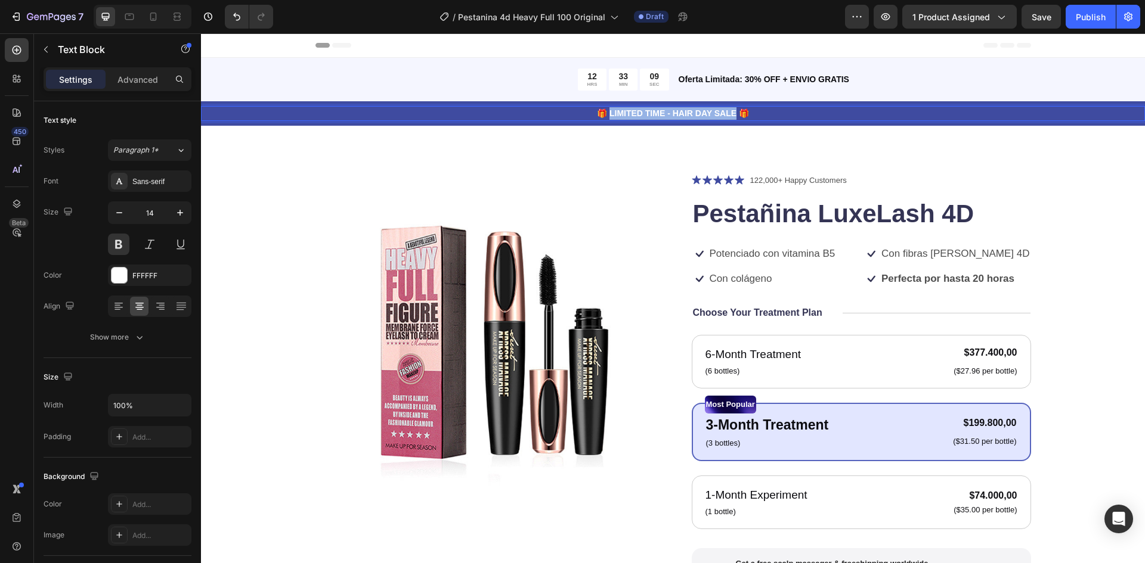
drag, startPoint x: 731, startPoint y: 113, endPoint x: 605, endPoint y: 120, distance: 126.0
click at [605, 120] on div "🎁 LIMITED TIME - HAIR DAY SALE 🎁" at bounding box center [673, 113] width 944 height 15
click at [754, 311] on p "Choose Your Treatment Plan" at bounding box center [757, 313] width 129 height 13
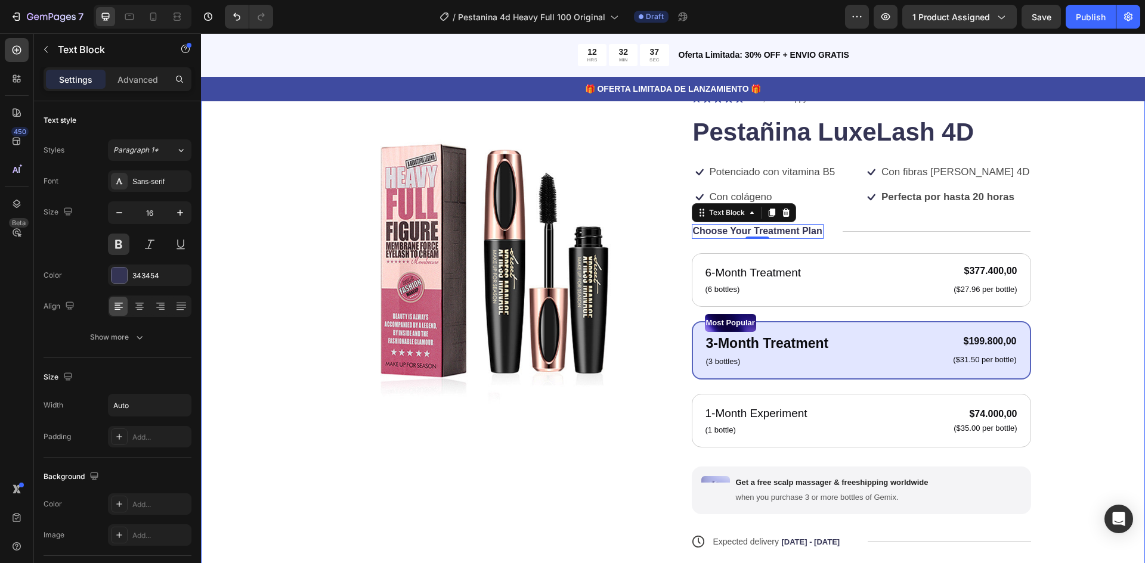
scroll to position [119, 0]
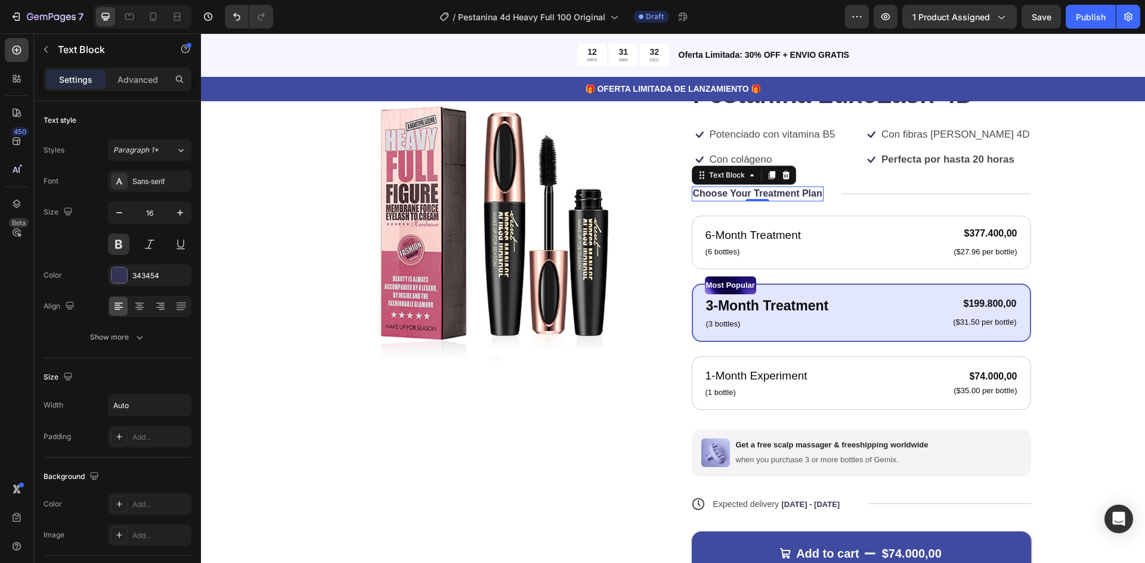
click at [775, 198] on p "Choose Your Treatment Plan" at bounding box center [757, 194] width 129 height 13
click at [775, 197] on p "Choose Your Treatment Plan" at bounding box center [757, 194] width 129 height 13
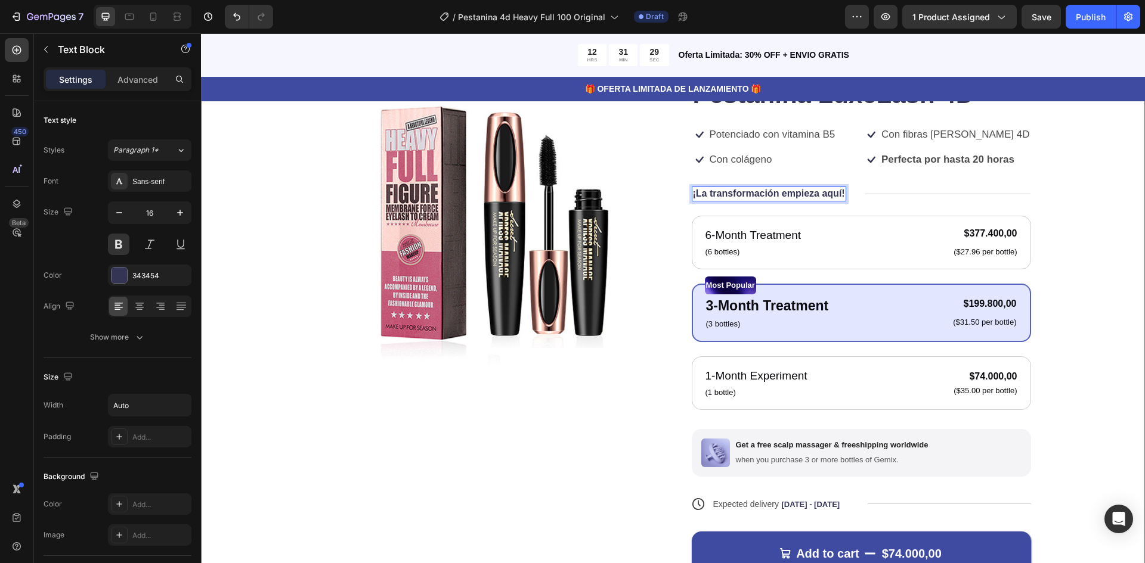
click at [1094, 224] on div "Product Images Icon Icon Icon Icon Icon Icon List 122,000+ Happy Customers Text…" at bounding box center [673, 341] width 944 height 668
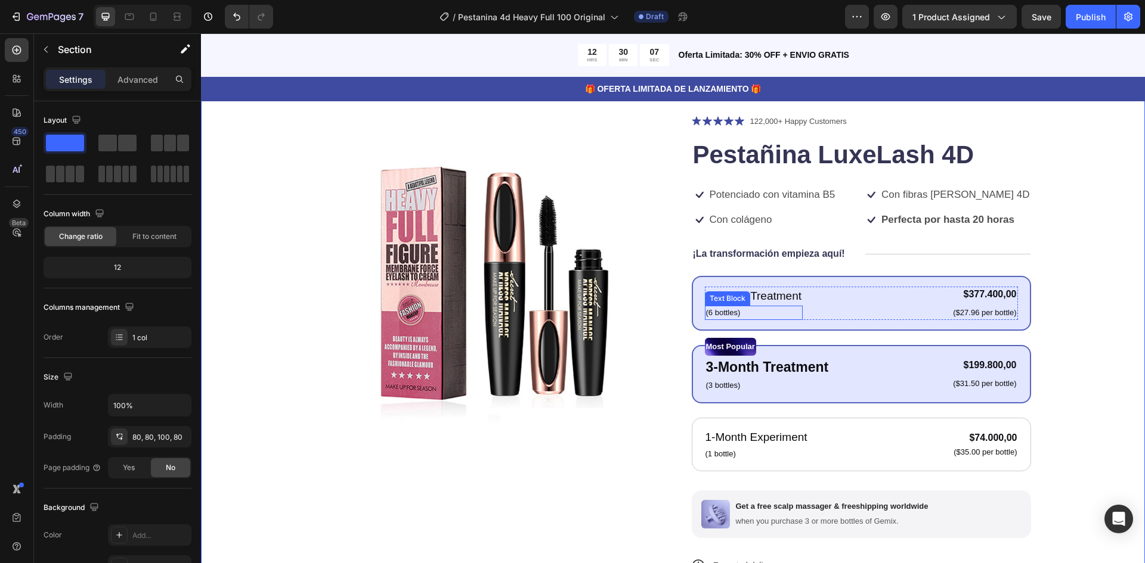
scroll to position [60, 0]
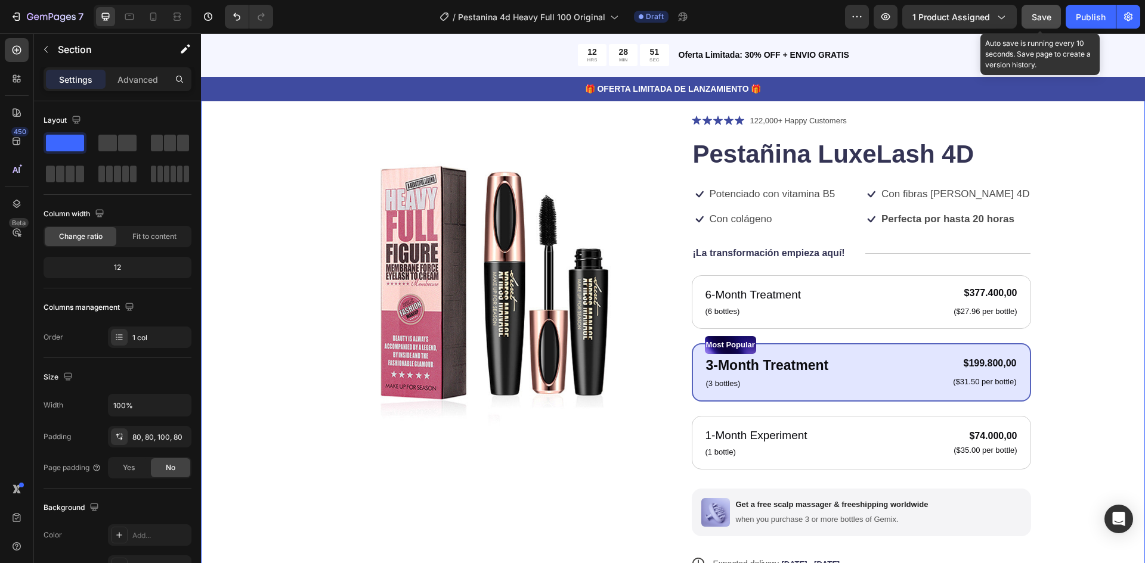
click at [1036, 13] on span "Save" at bounding box center [1042, 17] width 20 height 10
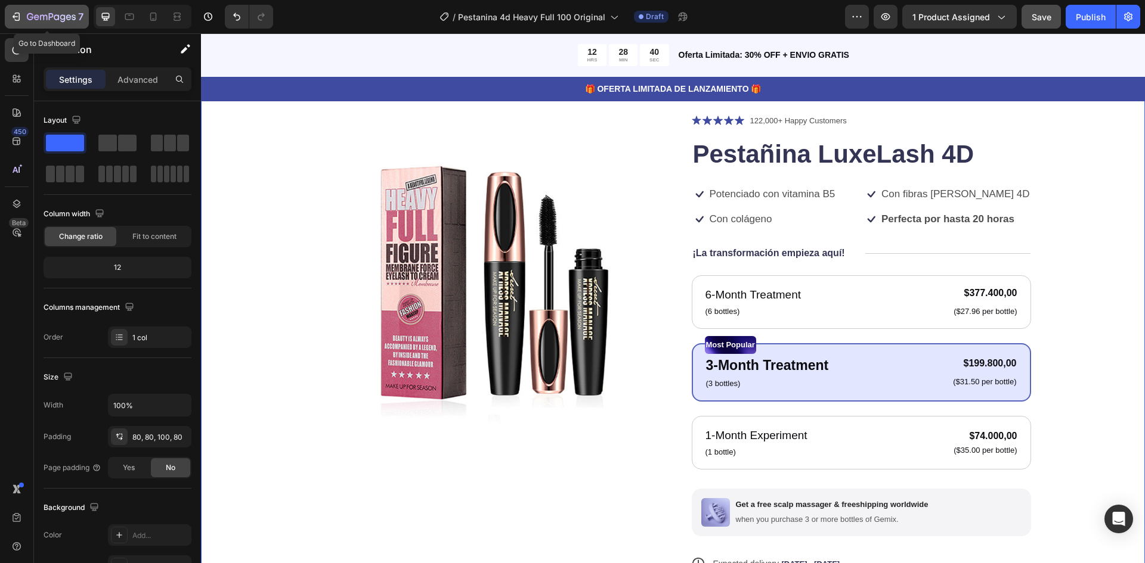
click at [21, 16] on icon "button" at bounding box center [16, 17] width 12 height 12
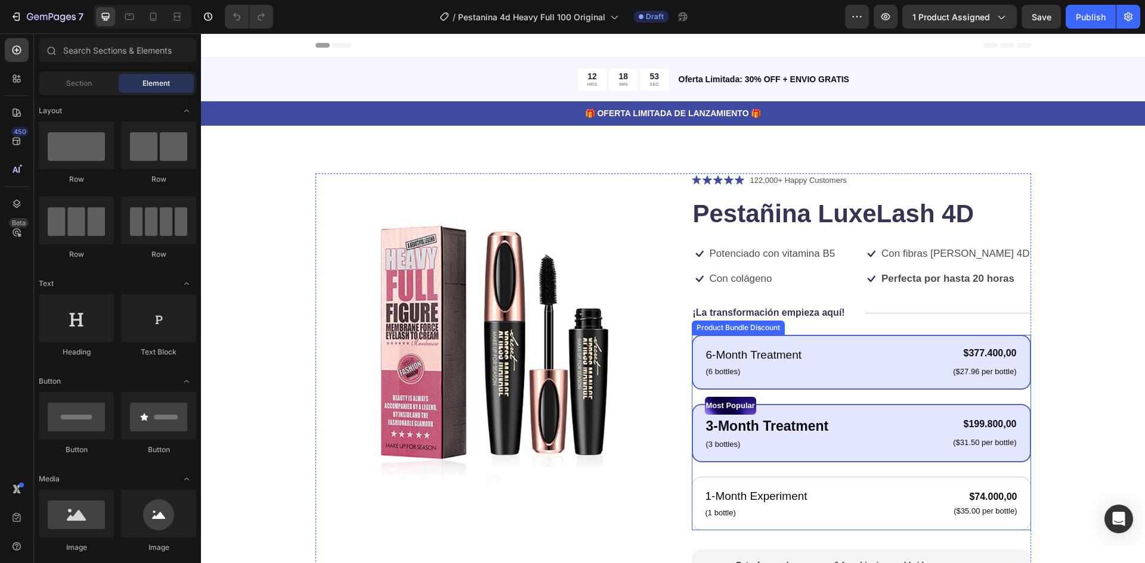
click at [831, 371] on div "6-Month Treatment Text Block (6 bottles) Text Block $377.400,00 Product Price P…" at bounding box center [861, 362] width 313 height 33
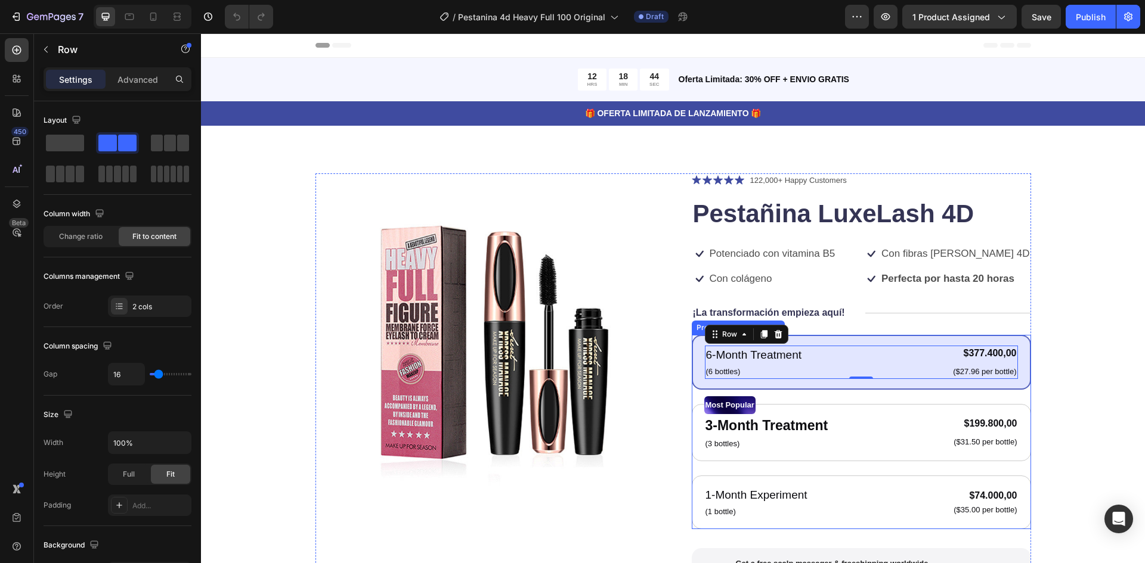
click at [813, 341] on div "6-Month Treatment Text Block (6 bottles) Text Block $377.400,00 Product Price P…" at bounding box center [861, 362] width 339 height 55
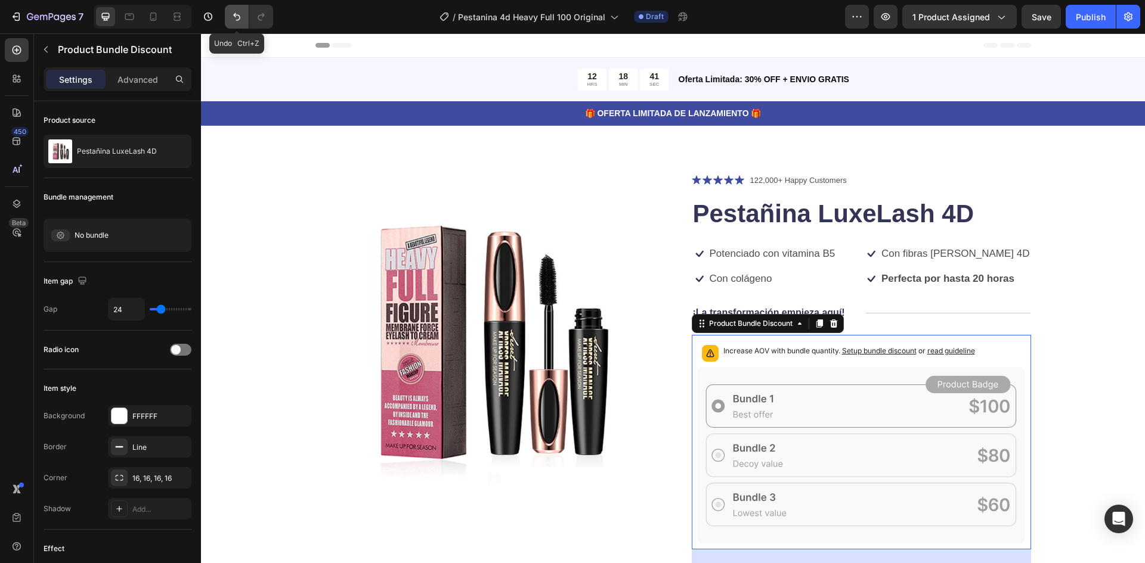
drag, startPoint x: 228, startPoint y: 18, endPoint x: 346, endPoint y: 9, distance: 118.4
click at [228, 18] on button "Undo/Redo" at bounding box center [237, 17] width 24 height 24
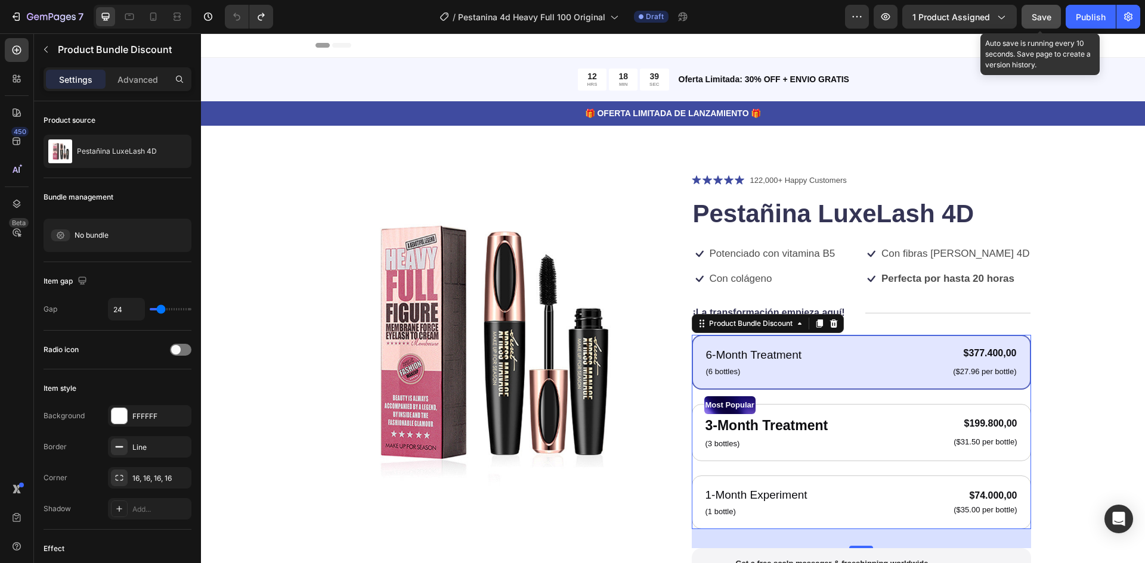
click at [1038, 17] on span "Save" at bounding box center [1042, 17] width 20 height 10
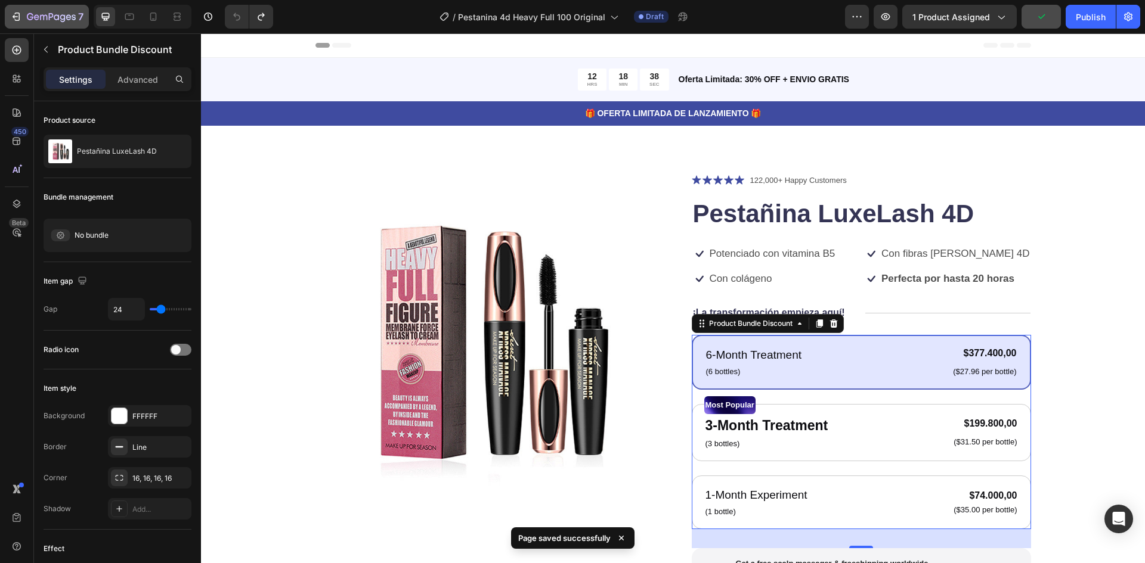
click at [14, 9] on button "7" at bounding box center [47, 17] width 84 height 24
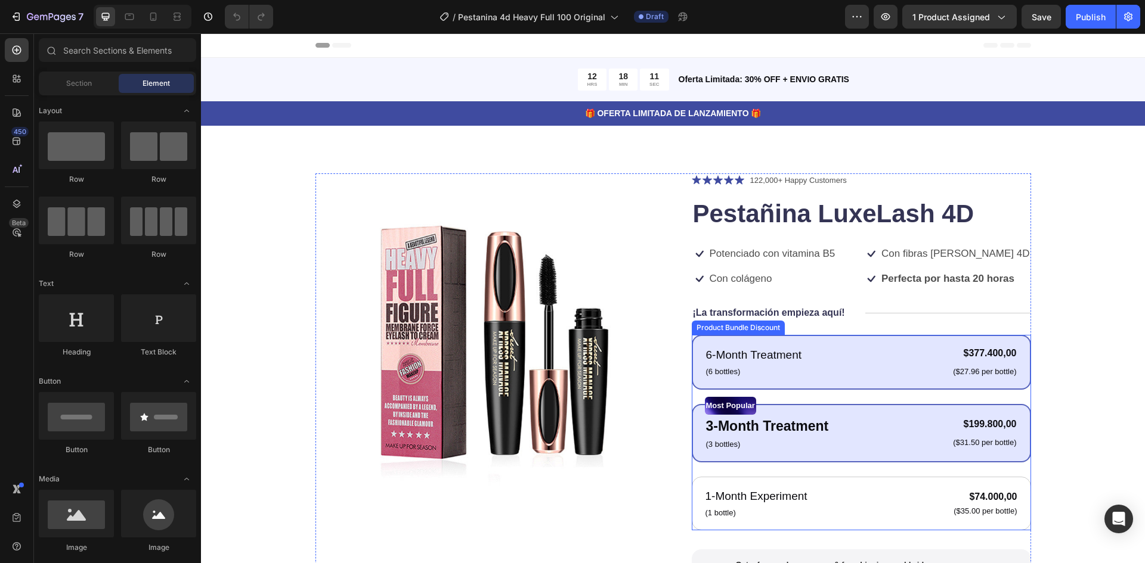
click at [877, 340] on div "6-Month Treatment Text Block (6 bottles) Text Block $377.400,00 Product Price P…" at bounding box center [861, 362] width 339 height 55
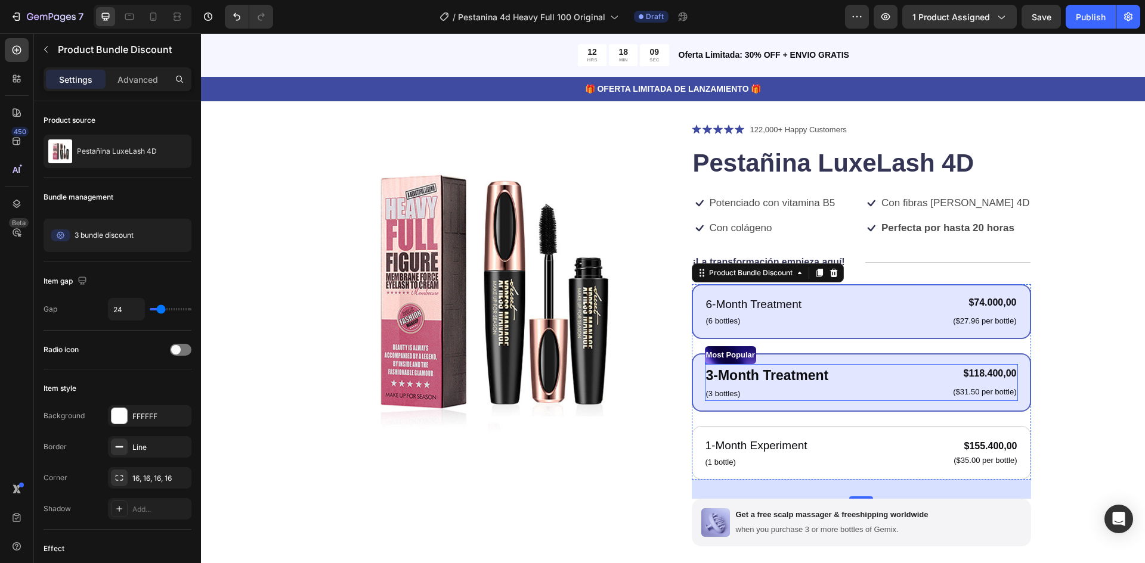
scroll to position [60, 0]
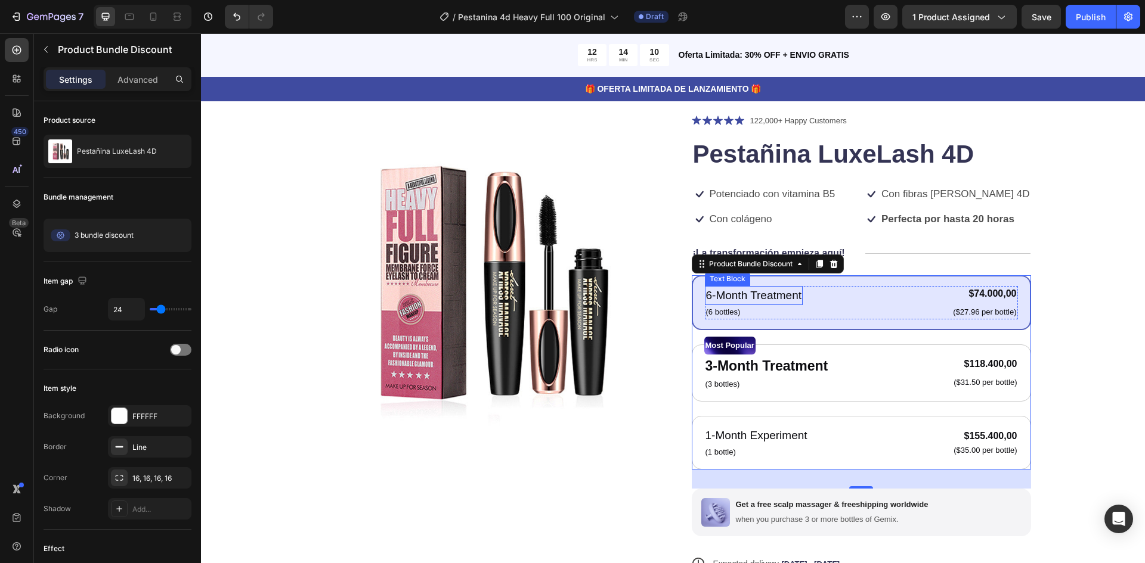
click at [755, 293] on p "6-Month Treatment" at bounding box center [754, 295] width 96 height 17
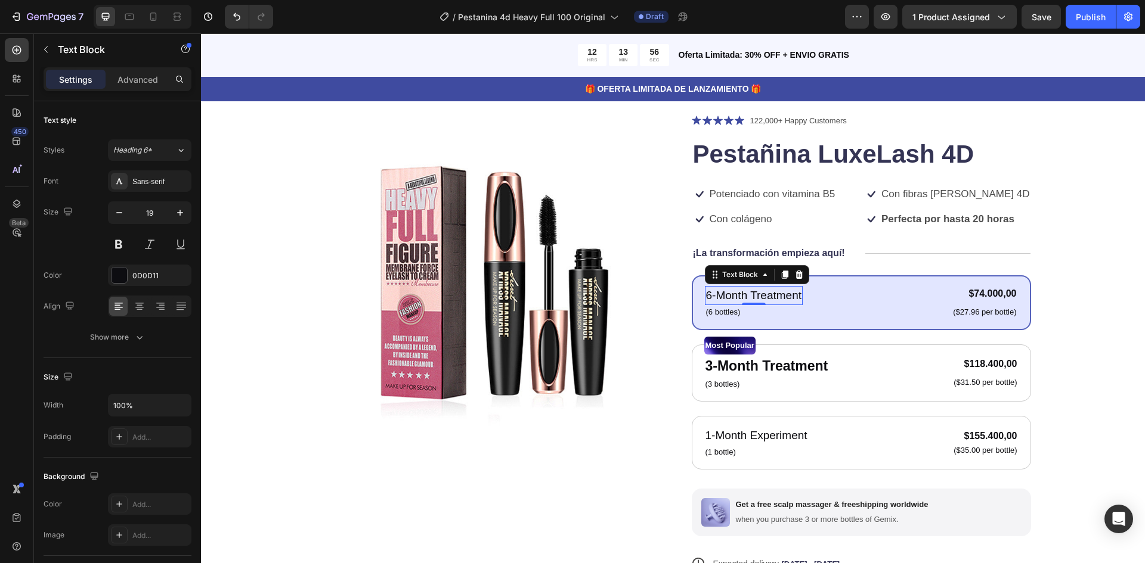
click at [734, 295] on p "6-Month Treatment" at bounding box center [754, 295] width 96 height 17
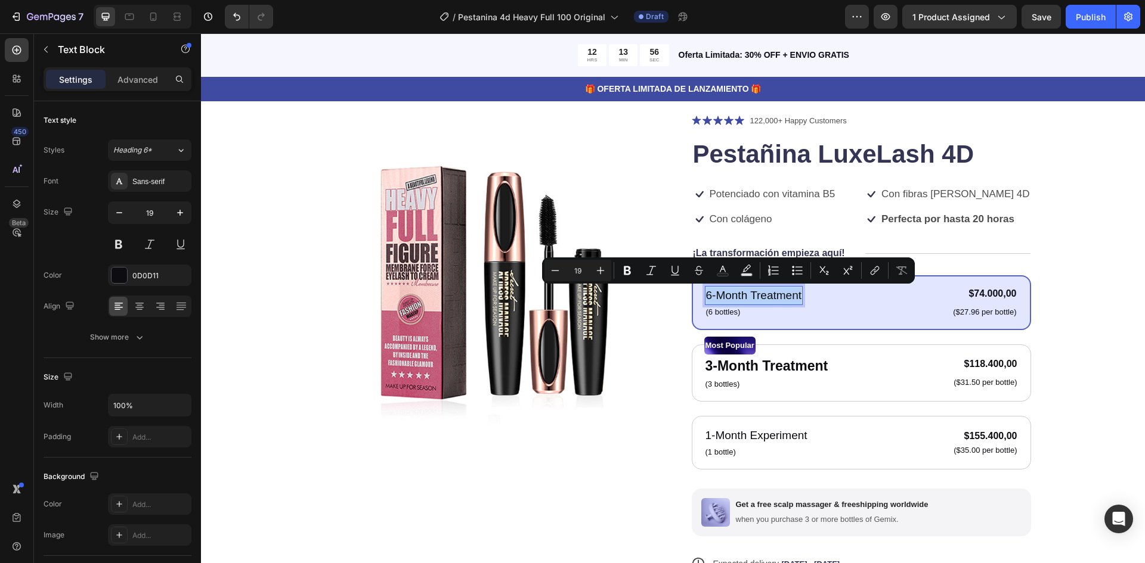
click at [734, 295] on p "6-Month Treatment" at bounding box center [754, 295] width 96 height 17
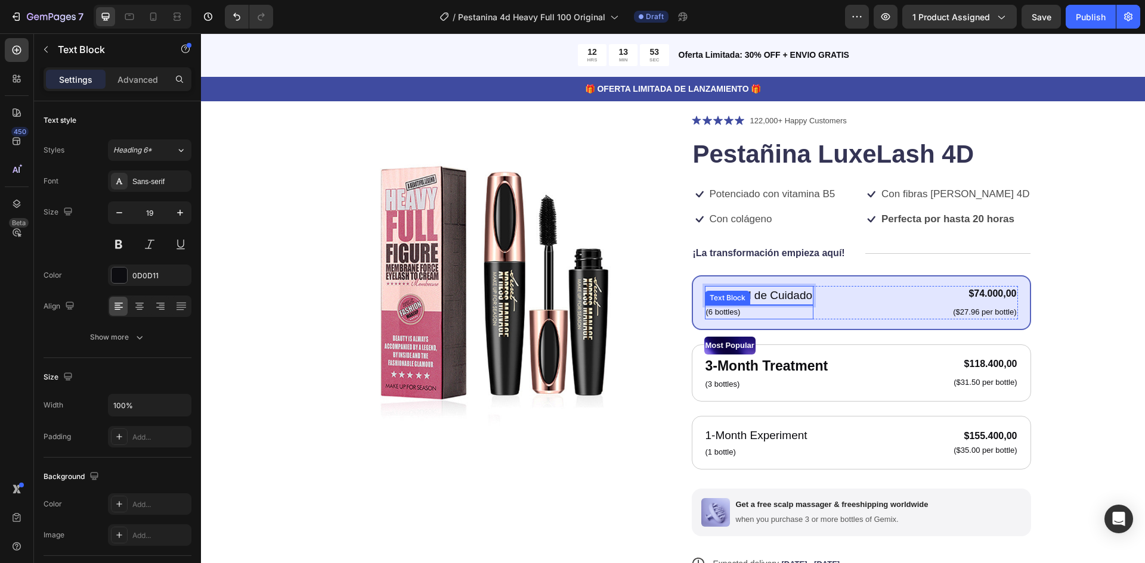
click at [716, 311] on p "(6 bottles)" at bounding box center [759, 312] width 107 height 12
click at [729, 311] on p "(6 bottles)" at bounding box center [759, 312] width 107 height 12
click at [732, 314] on p "(6 bottles)" at bounding box center [759, 312] width 107 height 12
click at [706, 313] on p "()" at bounding box center [759, 312] width 107 height 12
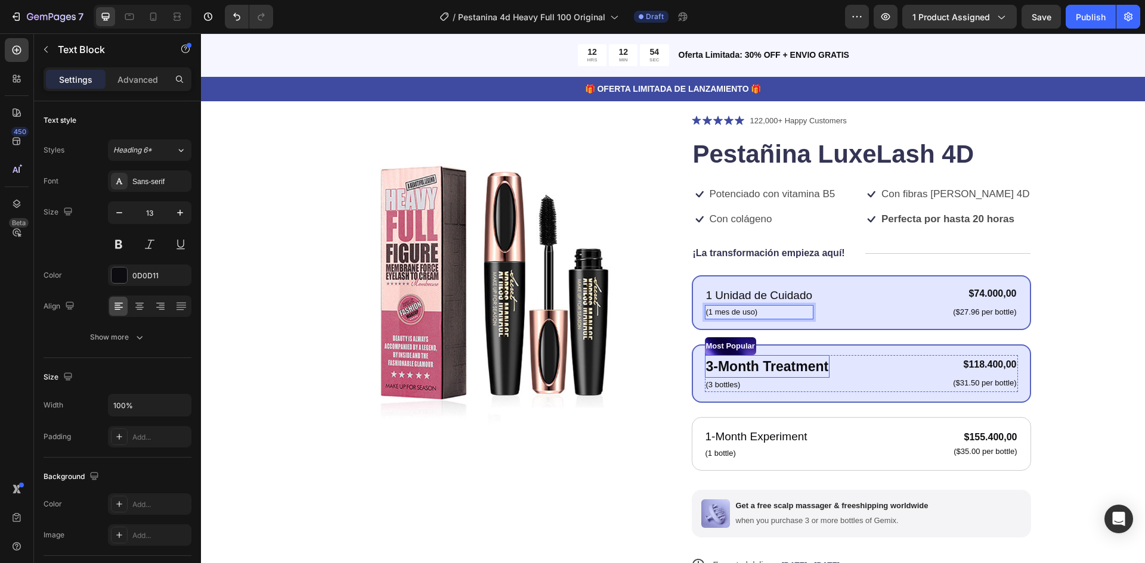
click at [724, 369] on p "3-Month Treatment" at bounding box center [767, 367] width 123 height 21
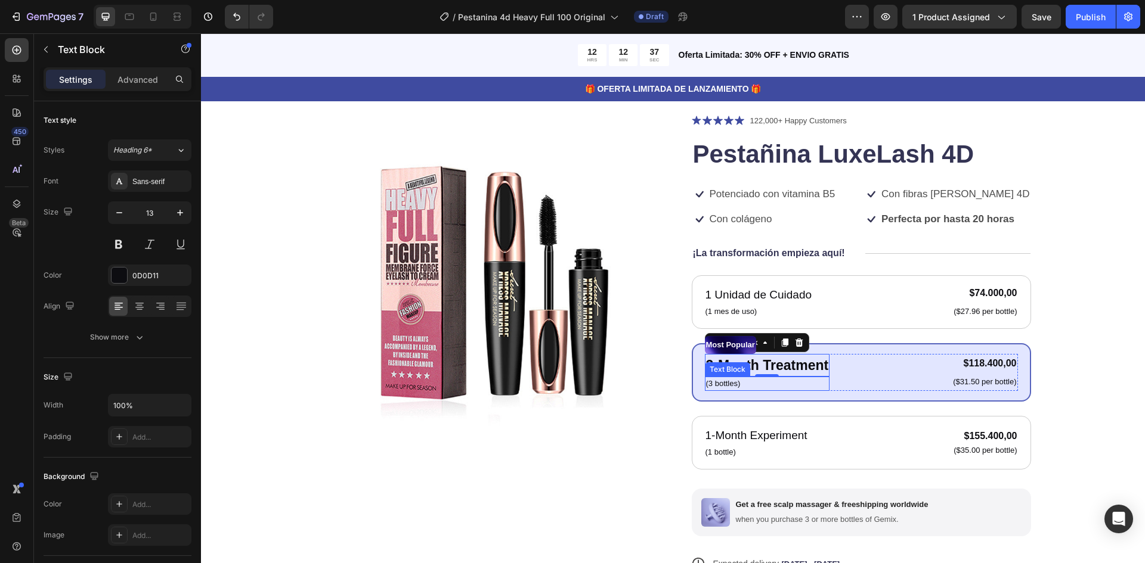
click at [722, 382] on p "(3 bottles)" at bounding box center [767, 384] width 123 height 12
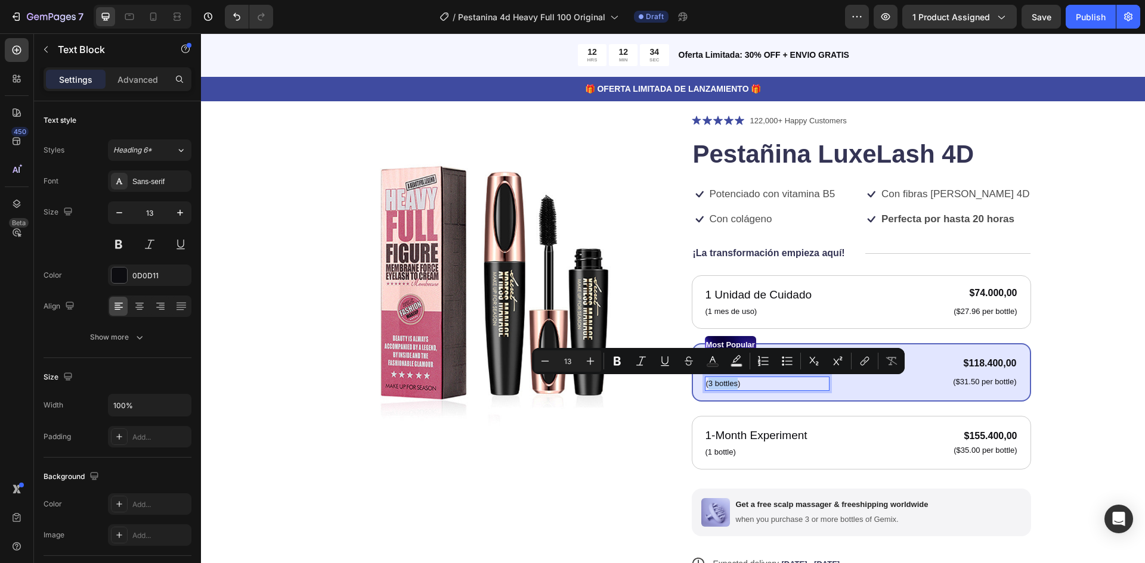
drag, startPoint x: 734, startPoint y: 385, endPoint x: 705, endPoint y: 389, distance: 29.0
click at [706, 389] on p "(3 bottles)" at bounding box center [767, 384] width 123 height 12
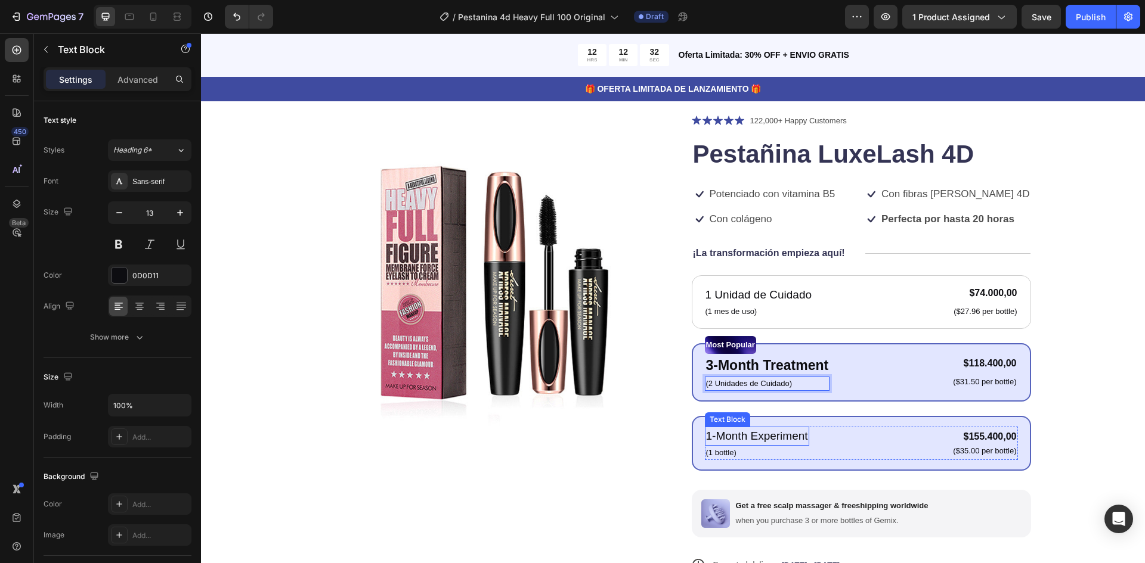
click at [749, 438] on p "1-Month Experiment" at bounding box center [757, 436] width 102 height 17
click at [753, 363] on p "3-Month Treatment" at bounding box center [767, 365] width 123 height 21
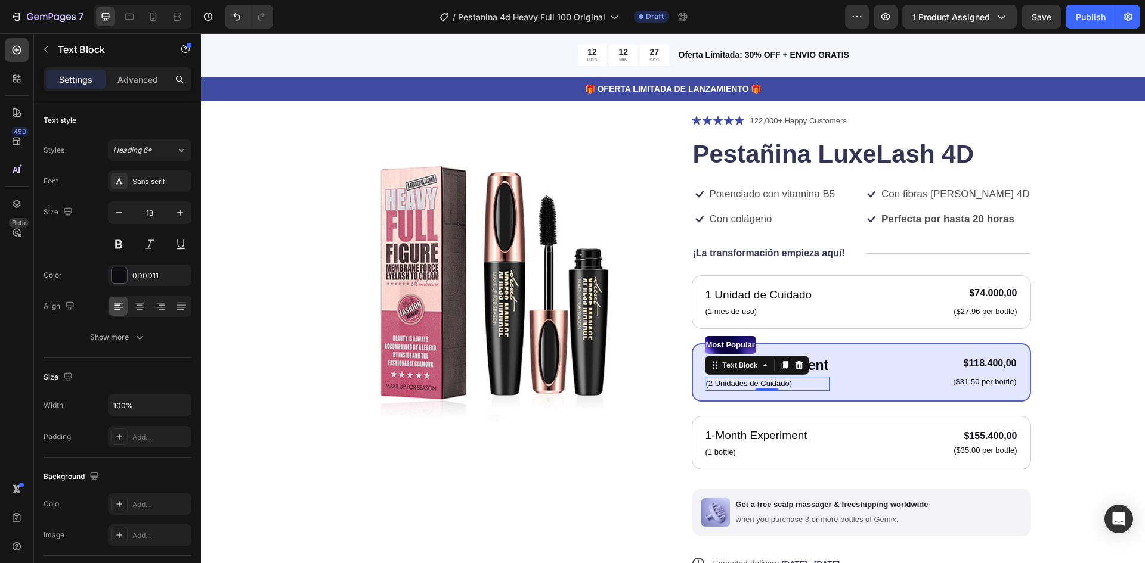
click at [753, 383] on p "(2 Unidades de Cuidado)" at bounding box center [767, 384] width 123 height 12
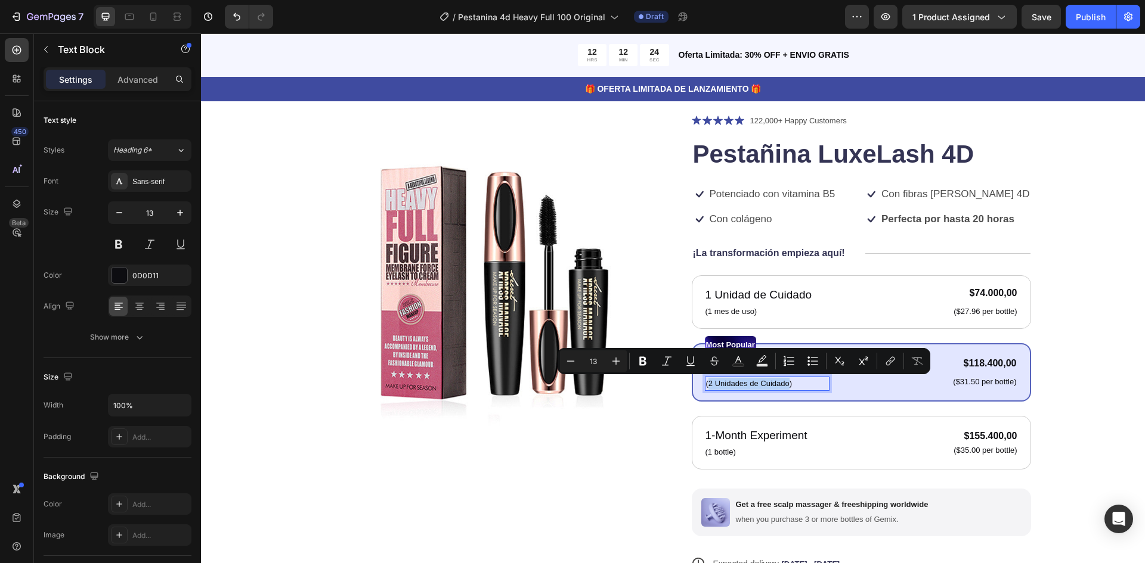
drag, startPoint x: 784, startPoint y: 385, endPoint x: 704, endPoint y: 384, distance: 79.3
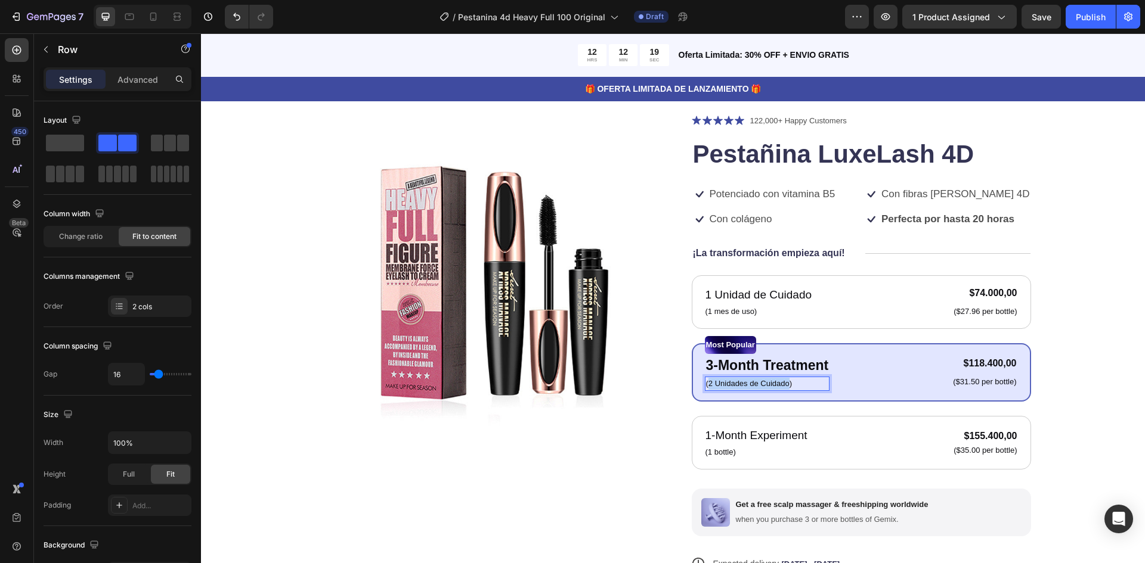
click at [837, 389] on div "3-Month Treatment Text Block (2 Unidades de Cuidado) Text Block 0 $118.400,00 P…" at bounding box center [861, 372] width 313 height 37
click at [809, 366] on p "3-Month Treatment" at bounding box center [767, 365] width 123 height 21
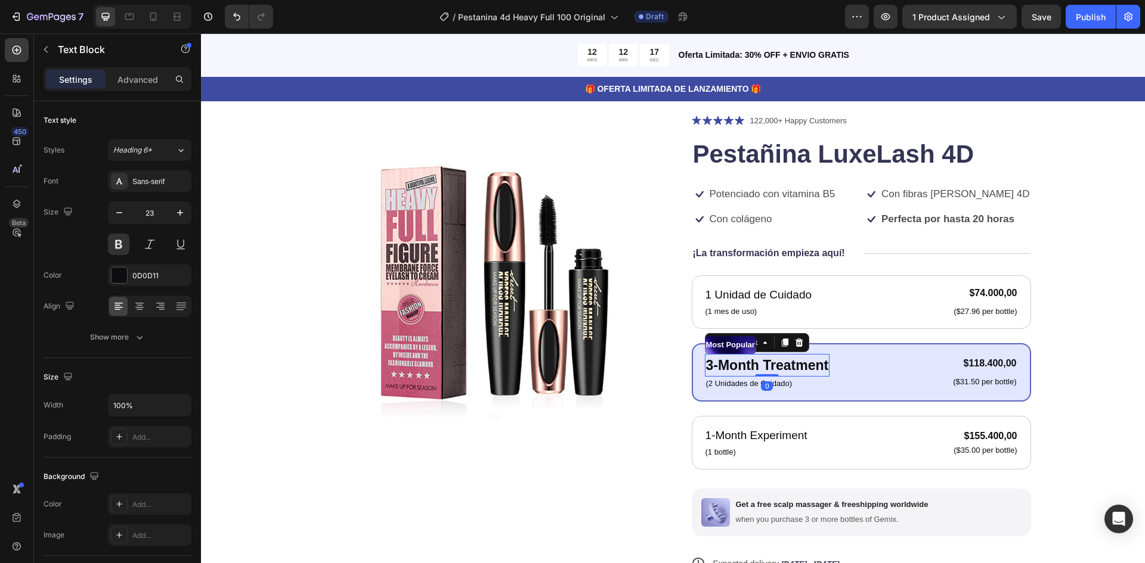
click at [819, 367] on p "3-Month Treatment" at bounding box center [767, 365] width 123 height 21
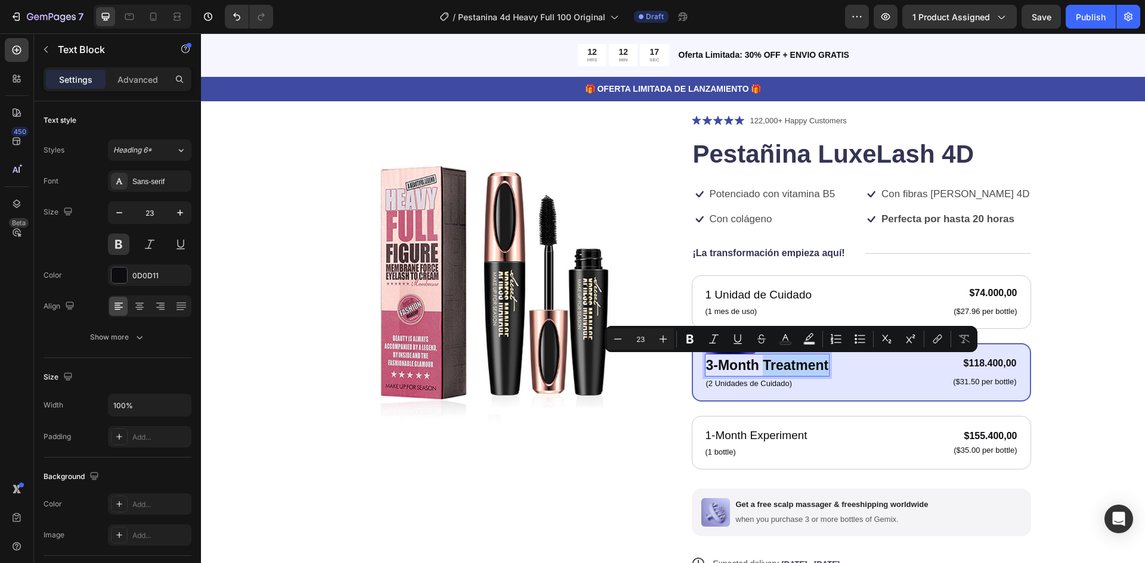
click at [811, 368] on p "3-Month Treatment" at bounding box center [767, 365] width 123 height 21
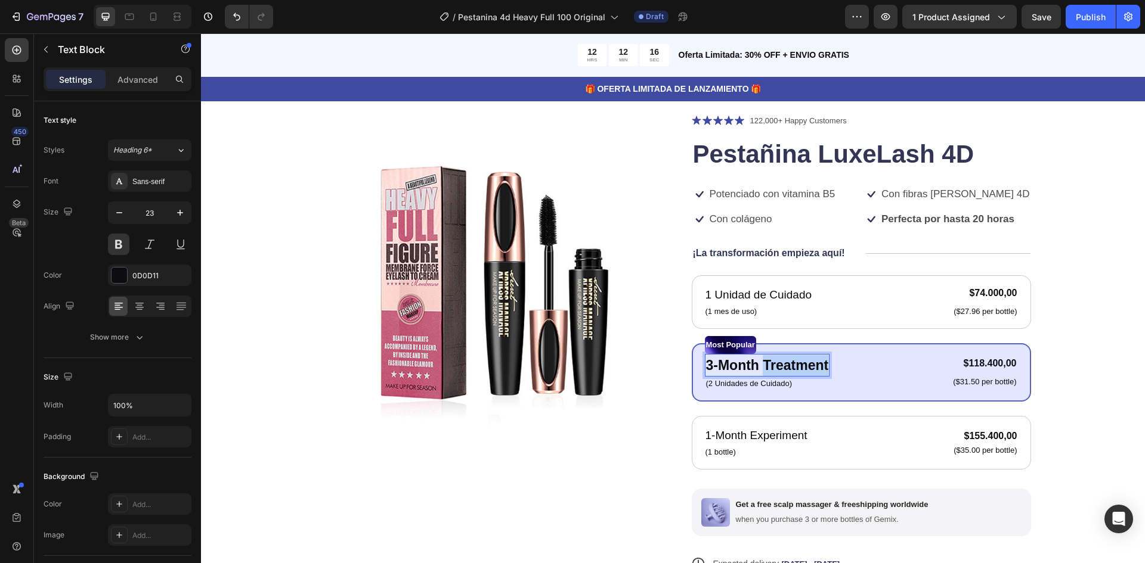
click at [810, 368] on p "3-Month Treatment" at bounding box center [767, 365] width 123 height 21
click at [807, 368] on p "3-Month Treatment" at bounding box center [767, 365] width 123 height 21
click at [1095, 407] on div "Product Images Icon Icon Icon Icon Icon Icon List 122,000+ Happy Customers Text…" at bounding box center [673, 400] width 944 height 668
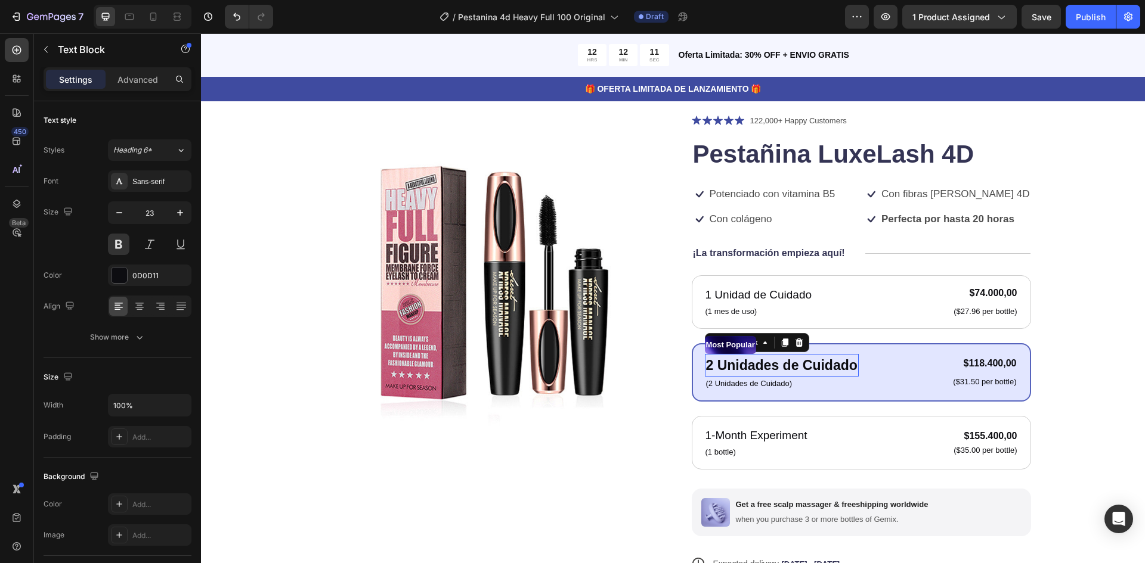
click at [799, 363] on p "2 Unidades de Cuidado" at bounding box center [781, 365] width 151 height 21
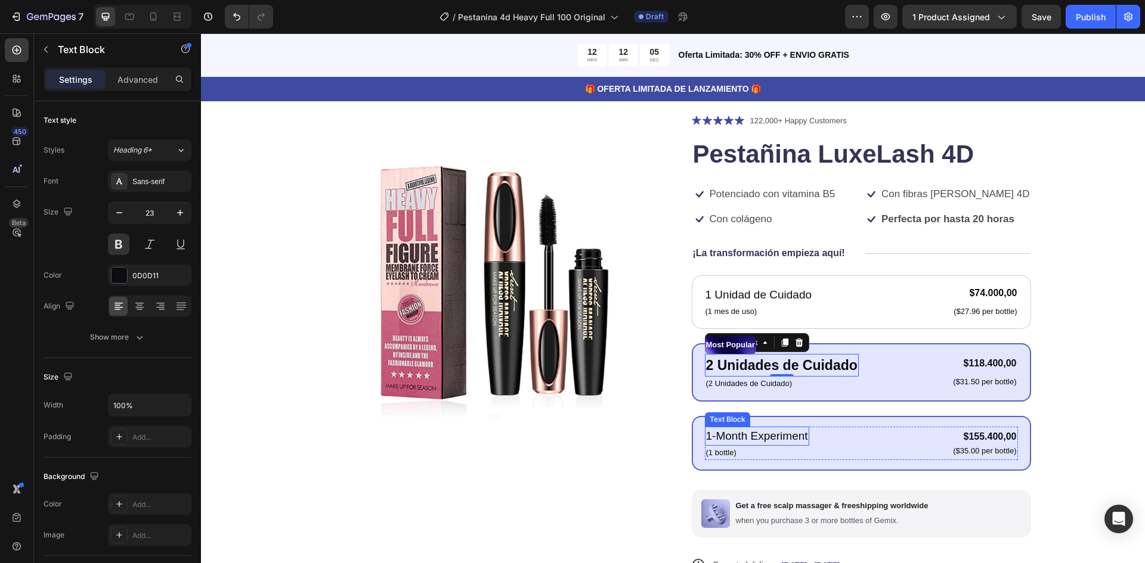
click at [753, 430] on p "1-Month Experiment" at bounding box center [757, 436] width 102 height 17
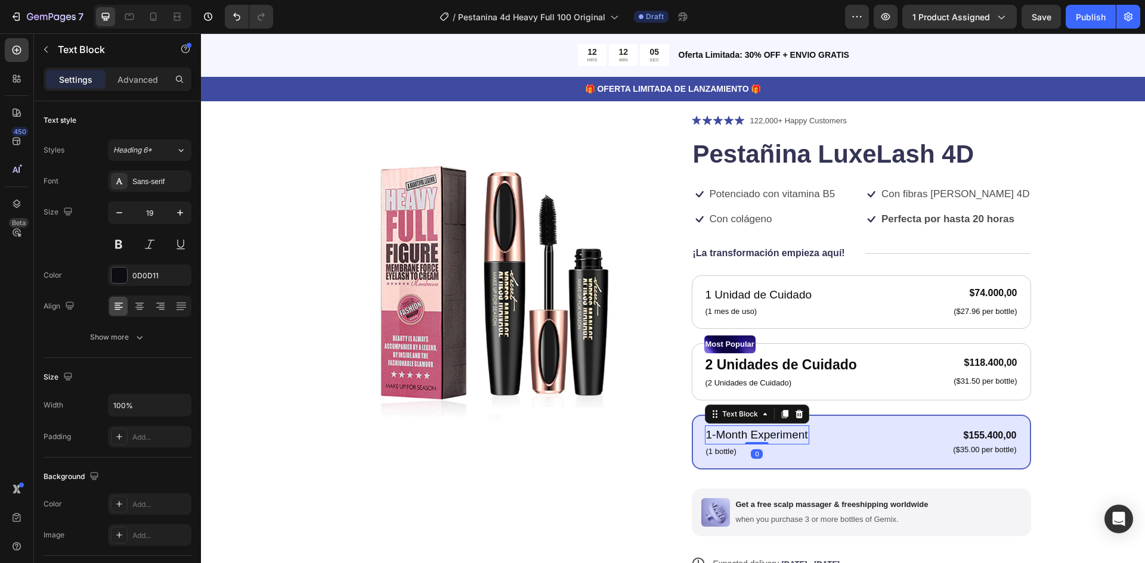
click at [754, 432] on p "1-Month Experiment" at bounding box center [757, 435] width 102 height 17
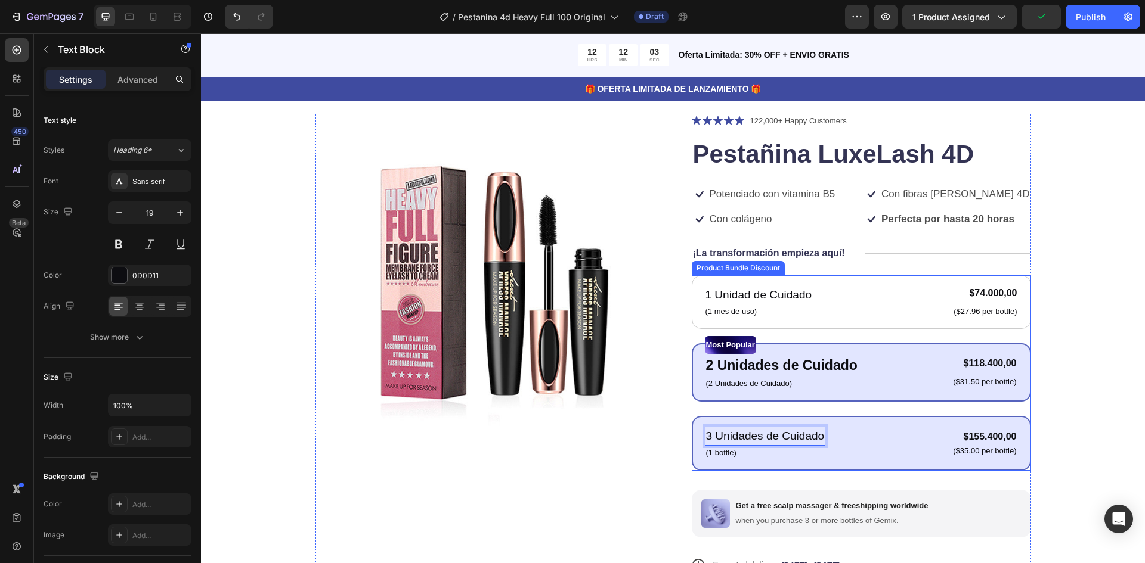
scroll to position [61, 0]
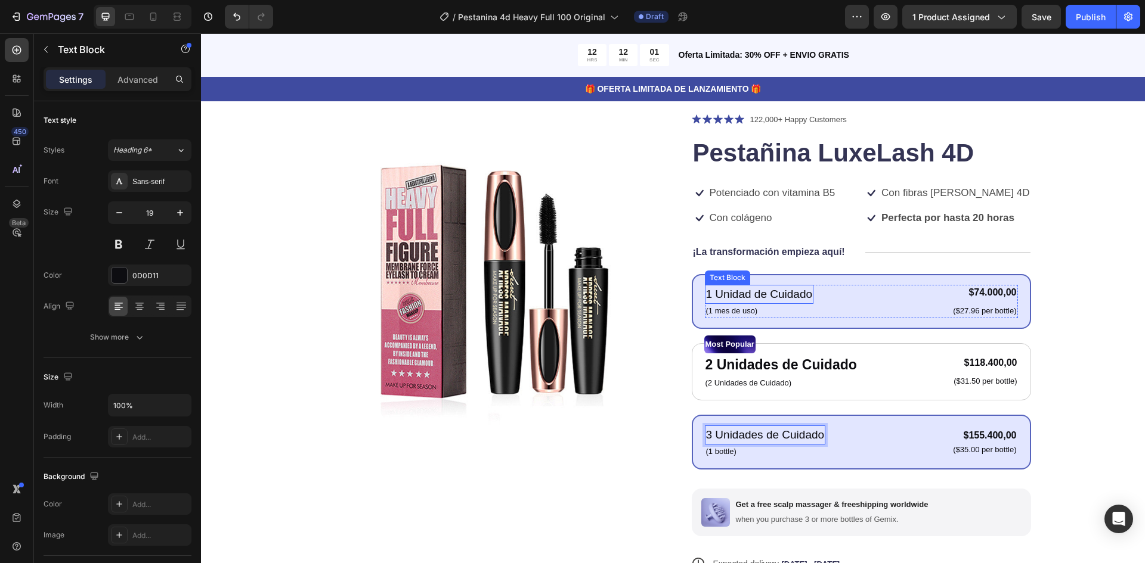
click at [758, 293] on p "1 Unidad de Cuidado" at bounding box center [759, 294] width 107 height 17
click at [724, 453] on p "(1 bottle)" at bounding box center [765, 452] width 119 height 12
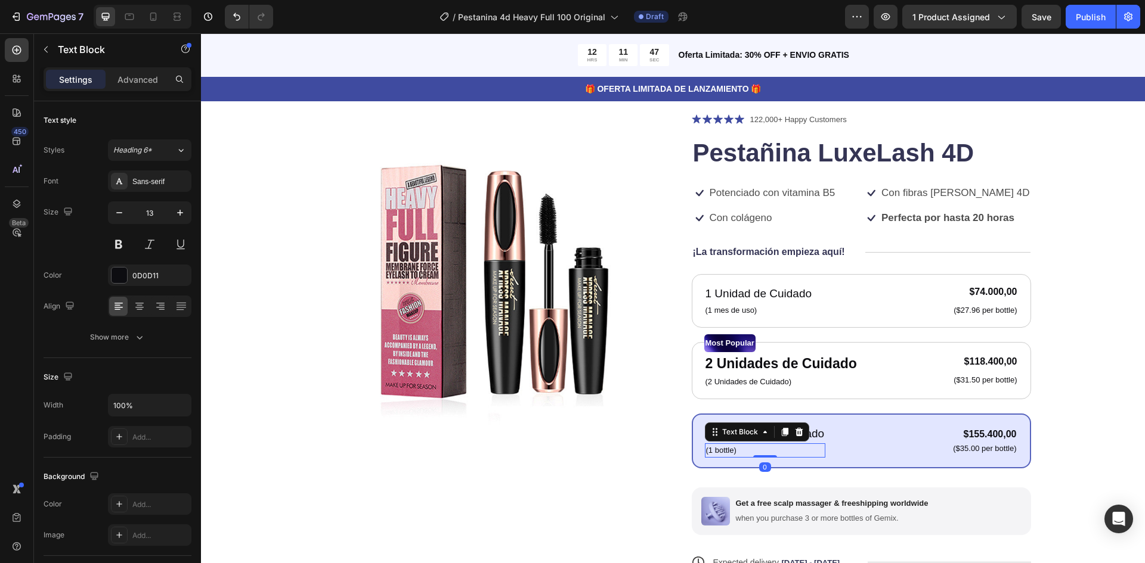
click at [723, 451] on p "(1 bottle)" at bounding box center [765, 451] width 119 height 12
click at [724, 450] on p "(1 bottle)" at bounding box center [765, 451] width 119 height 12
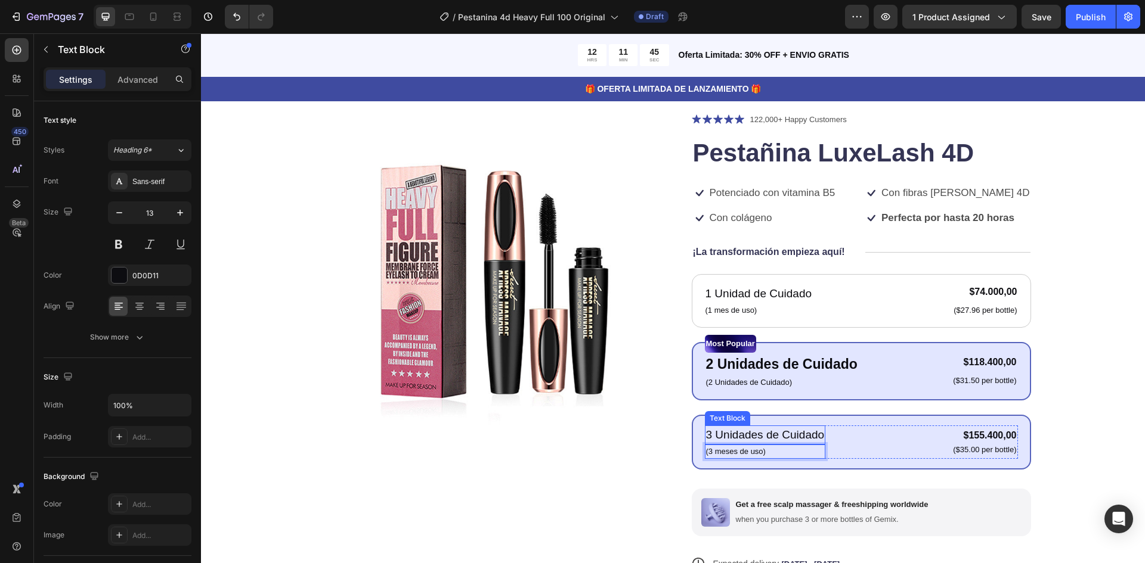
scroll to position [62, 0]
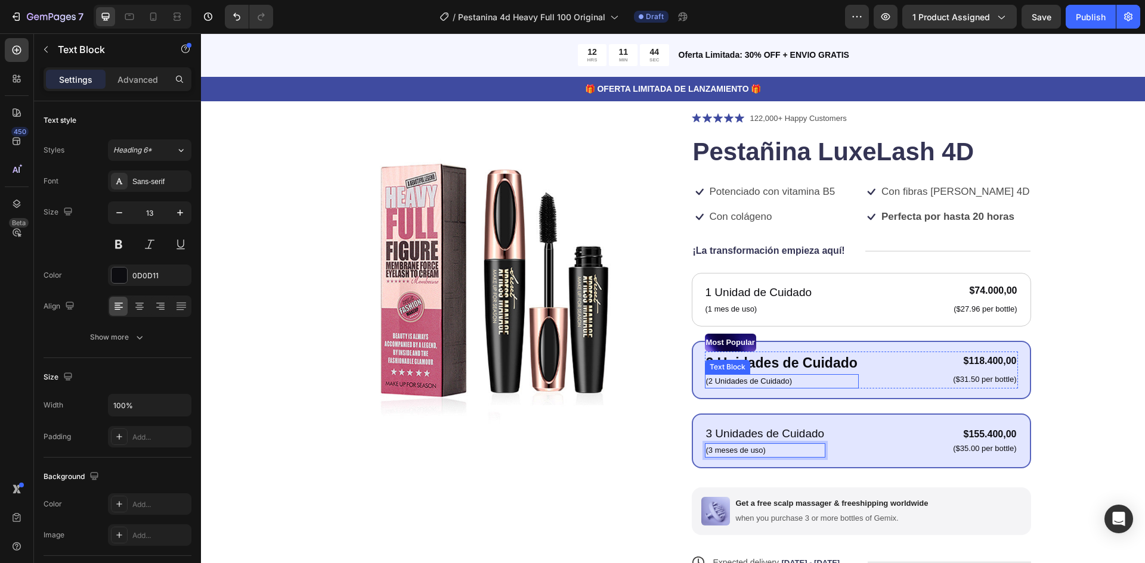
click at [742, 382] on p "(2 Unidades de Cuidado)" at bounding box center [781, 382] width 151 height 12
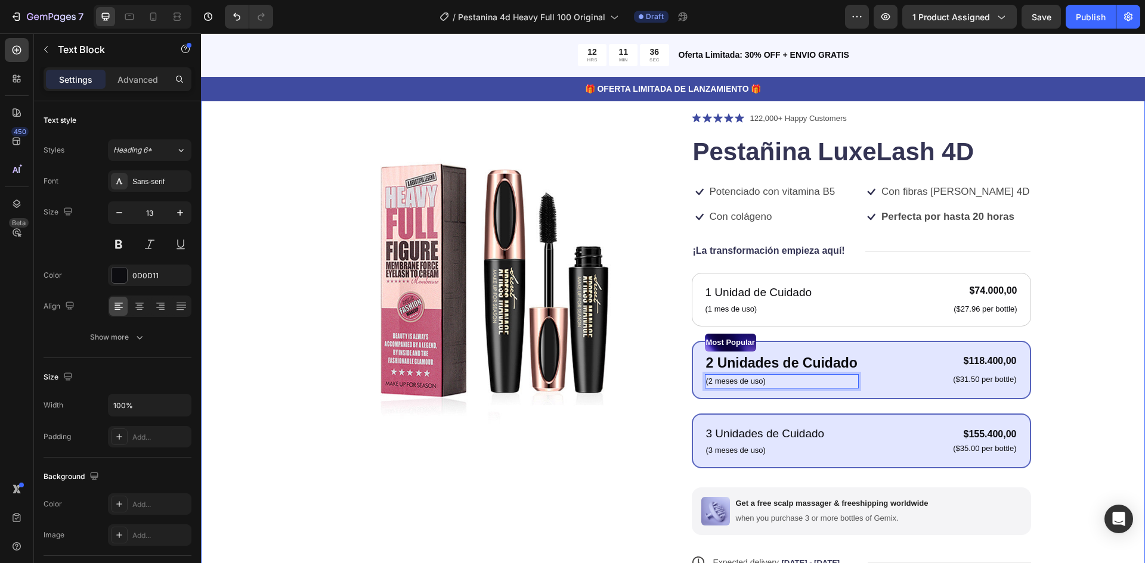
click at [1080, 396] on div "Product Images Icon Icon Icon Icon Icon Icon List 122,000+ Happy Customers Text…" at bounding box center [673, 393] width 849 height 562
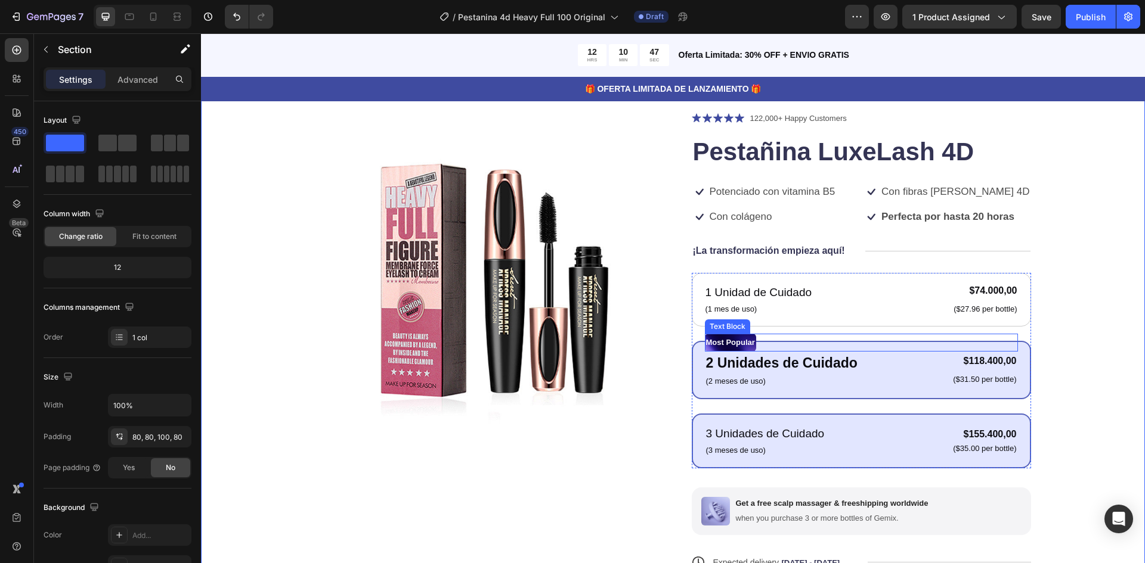
click at [732, 346] on p "Most Popular" at bounding box center [730, 343] width 49 height 16
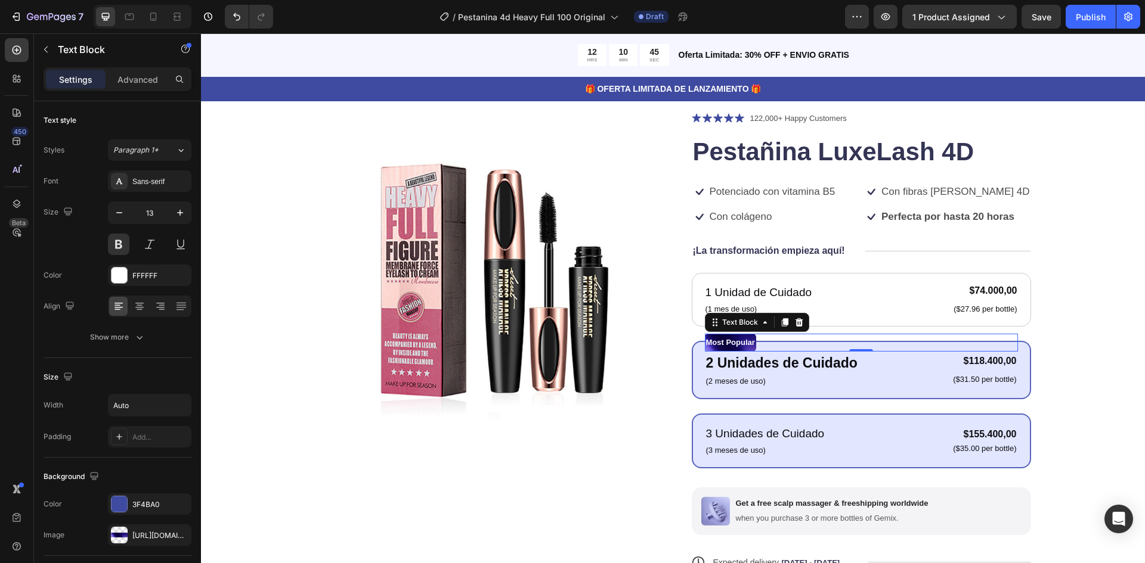
click at [741, 342] on p "Most Popular" at bounding box center [730, 343] width 49 height 16
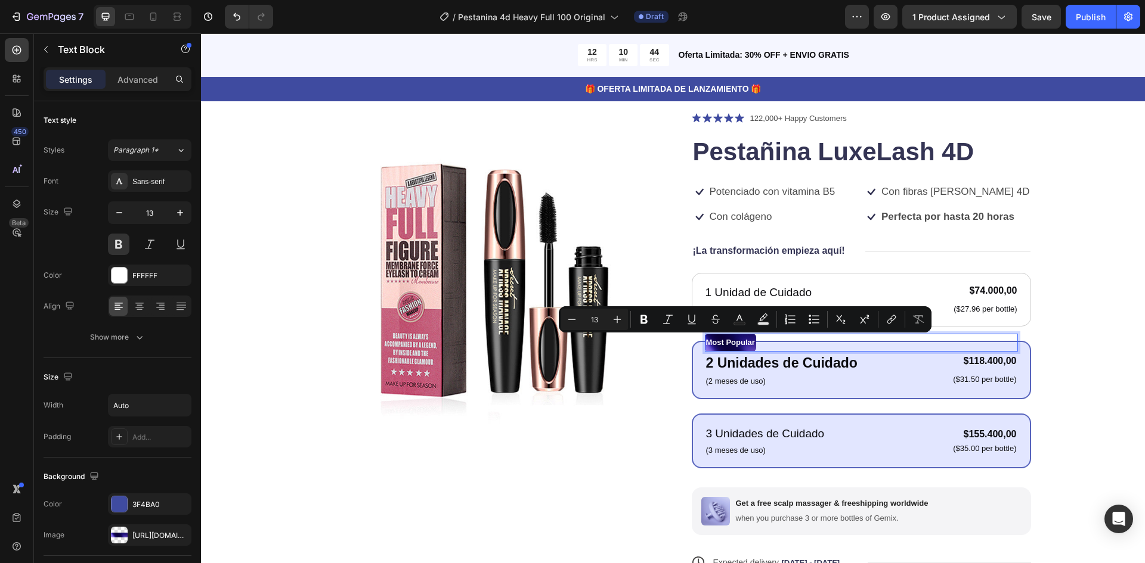
click at [741, 342] on p "Most Popular" at bounding box center [730, 343] width 49 height 16
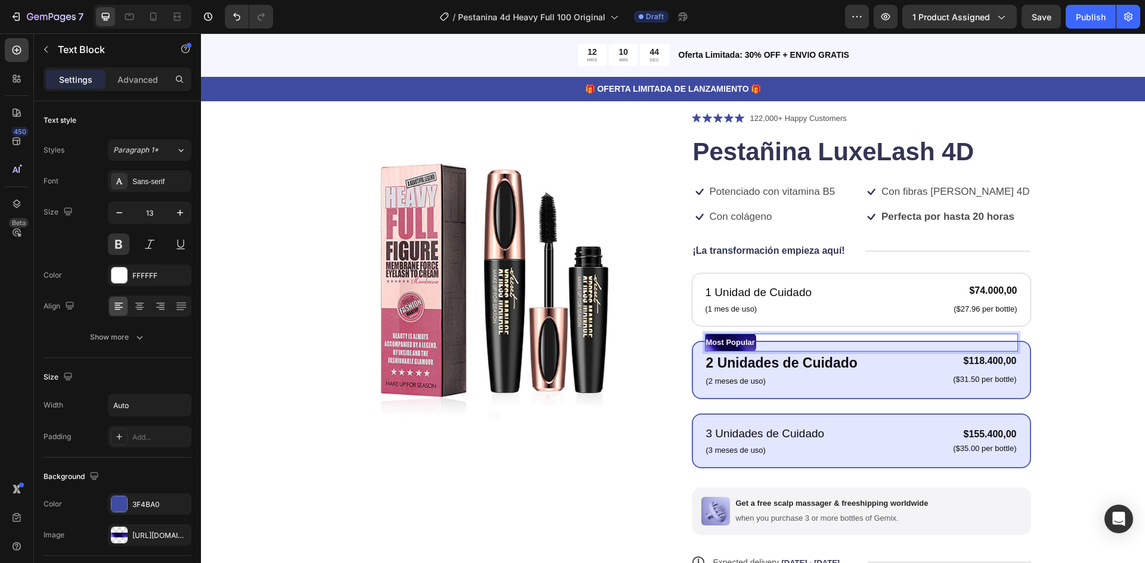
click at [741, 342] on p "Most Popular" at bounding box center [730, 343] width 49 height 16
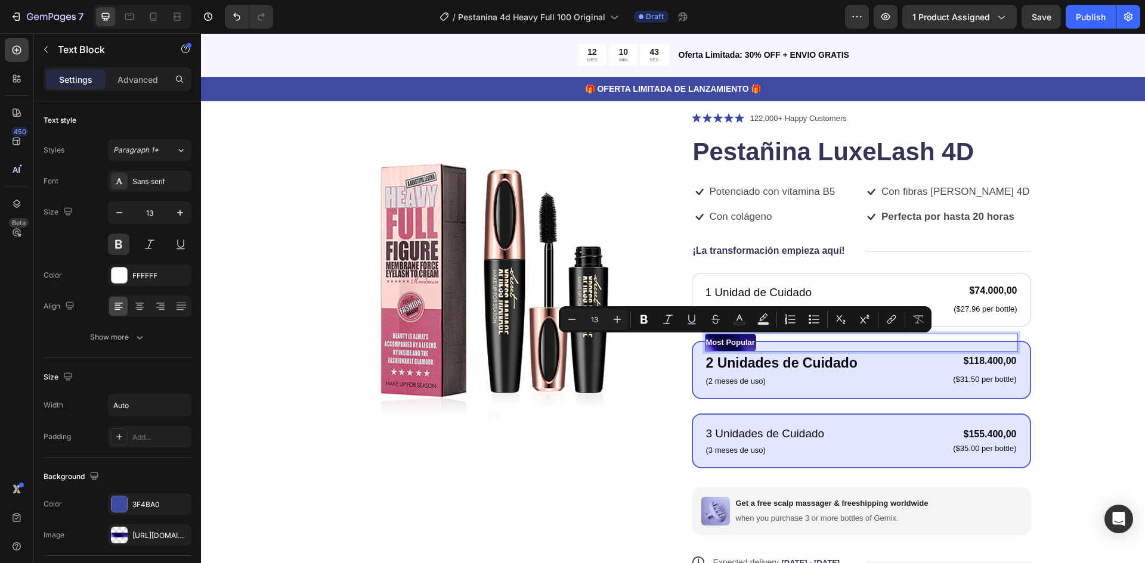
click at [741, 342] on p "Most Popular" at bounding box center [730, 343] width 49 height 16
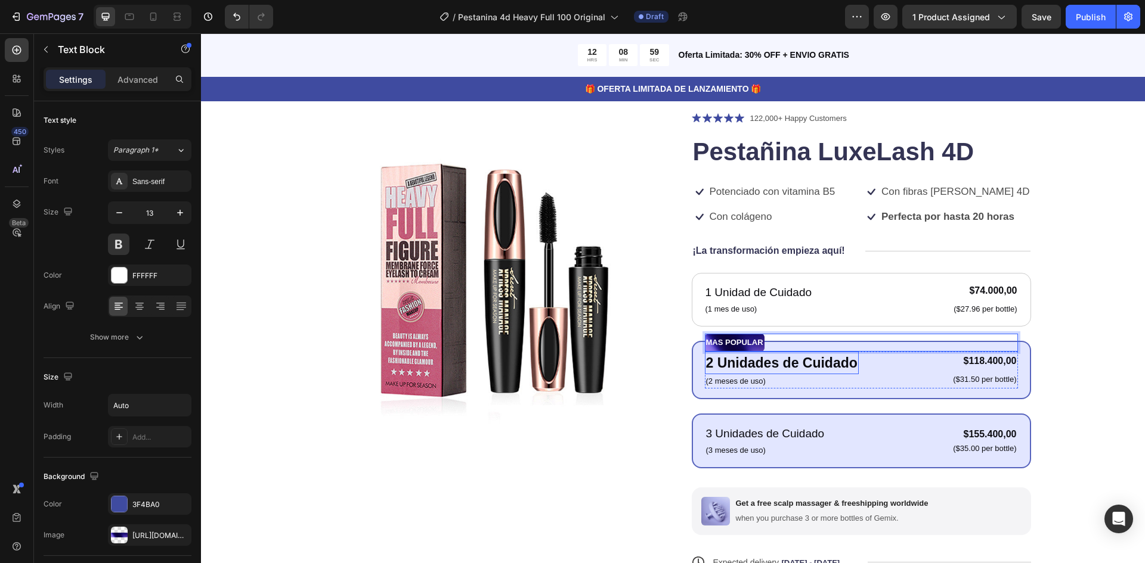
click at [851, 365] on p "2 Unidades de Cuidado" at bounding box center [781, 363] width 151 height 21
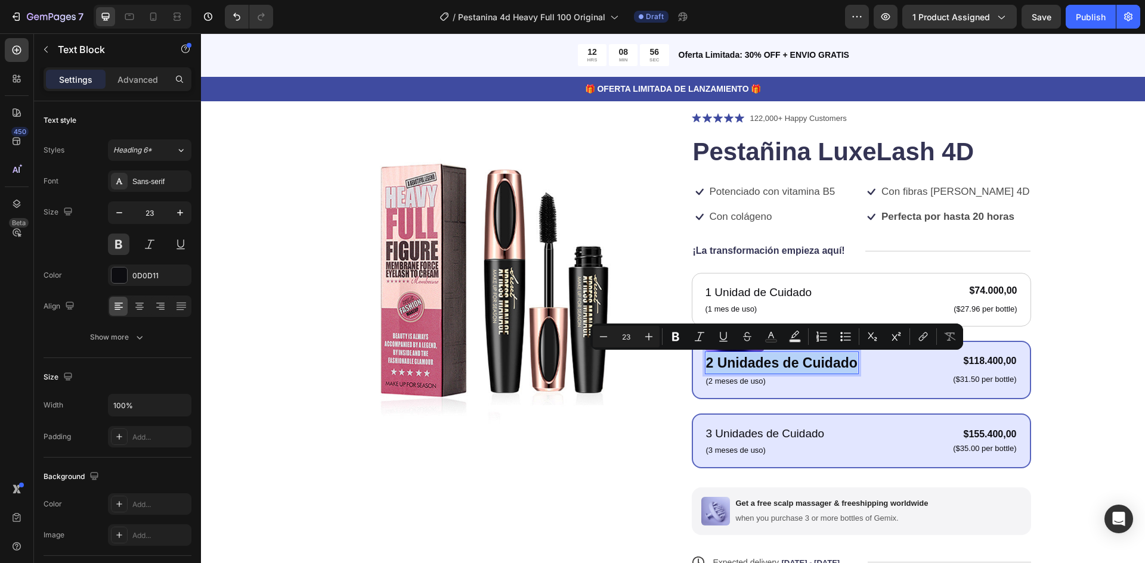
drag, startPoint x: 851, startPoint y: 365, endPoint x: 704, endPoint y: 366, distance: 146.7
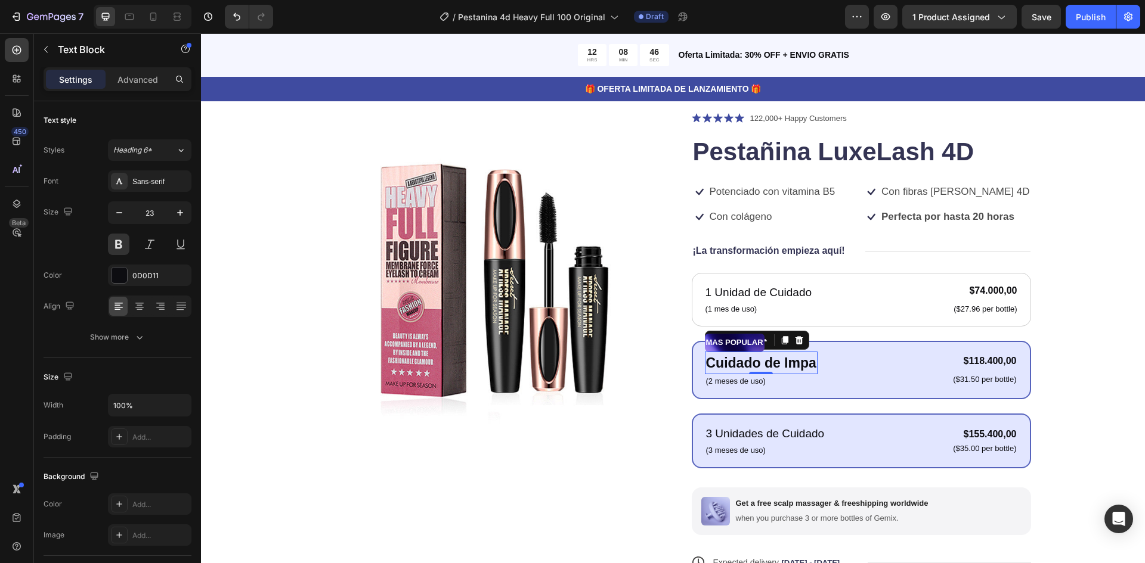
click at [789, 352] on div "Cuidado de Impa" at bounding box center [761, 363] width 113 height 23
click at [808, 365] on p "Cuidado de impa" at bounding box center [761, 363] width 110 height 21
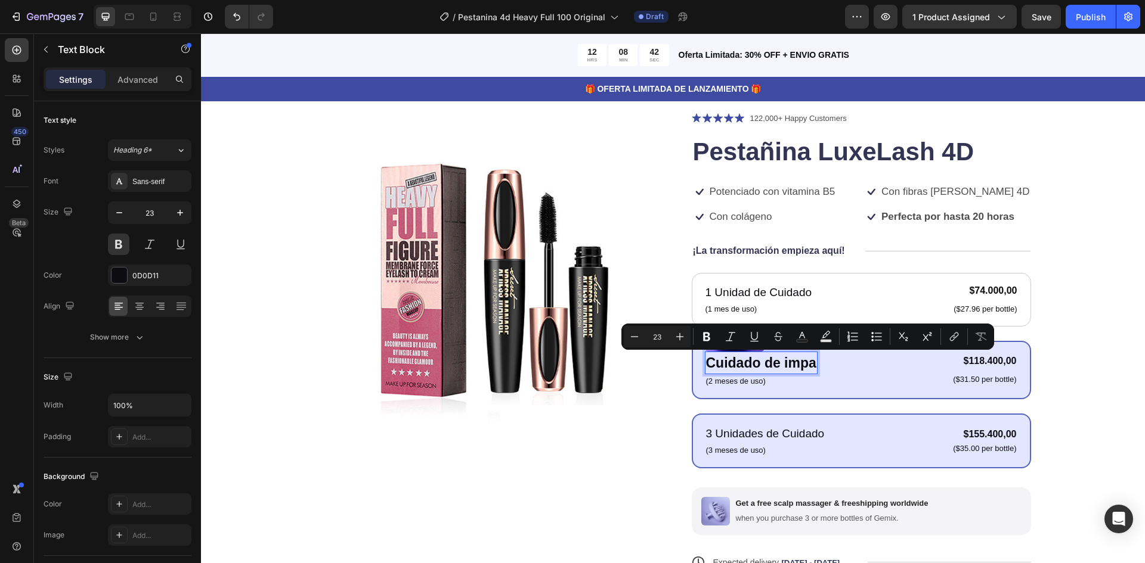
click at [814, 364] on p "Cuidado de impa" at bounding box center [761, 363] width 110 height 21
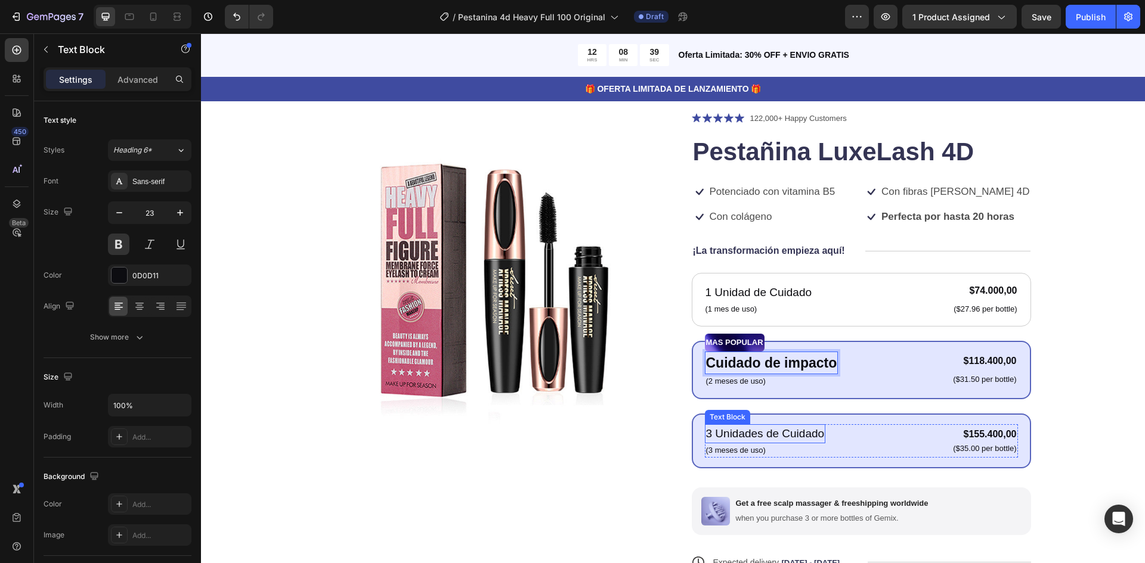
click at [734, 436] on p "3 Unidades de Cuidado" at bounding box center [765, 434] width 119 height 17
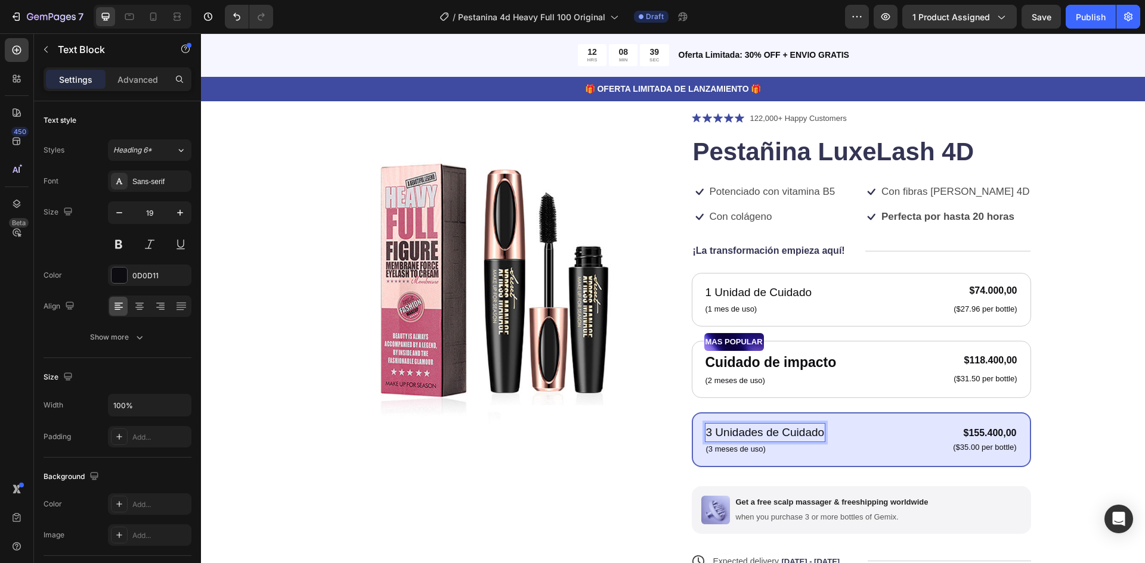
click at [738, 431] on p "3 Unidades de Cuidado" at bounding box center [765, 433] width 119 height 17
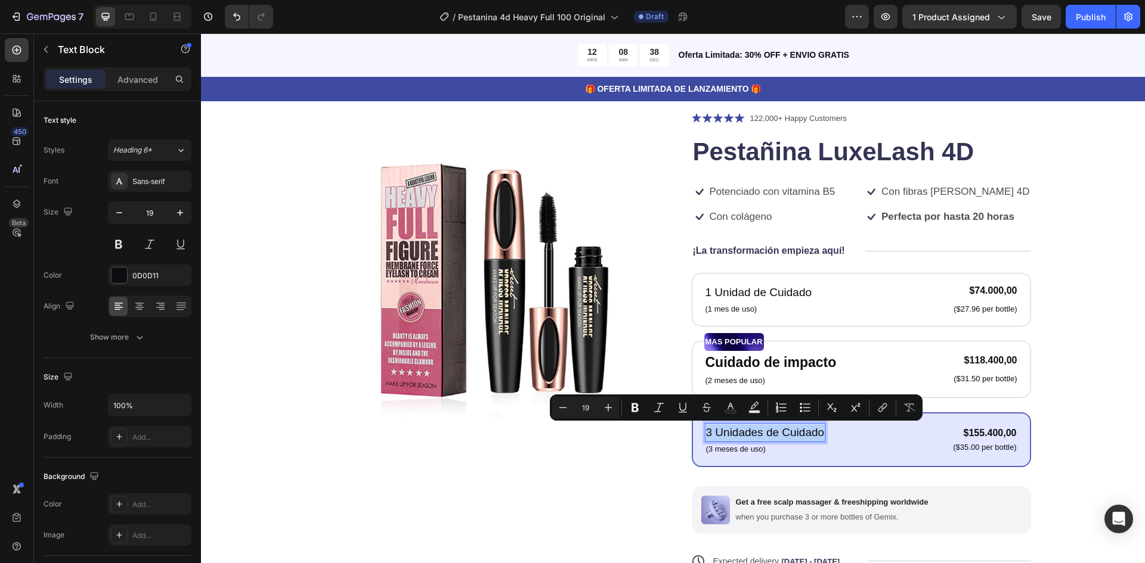
click at [738, 431] on p "3 Unidades de Cuidado" at bounding box center [765, 433] width 119 height 17
click at [767, 431] on p "3 Unidades de Cuidado" at bounding box center [765, 433] width 119 height 17
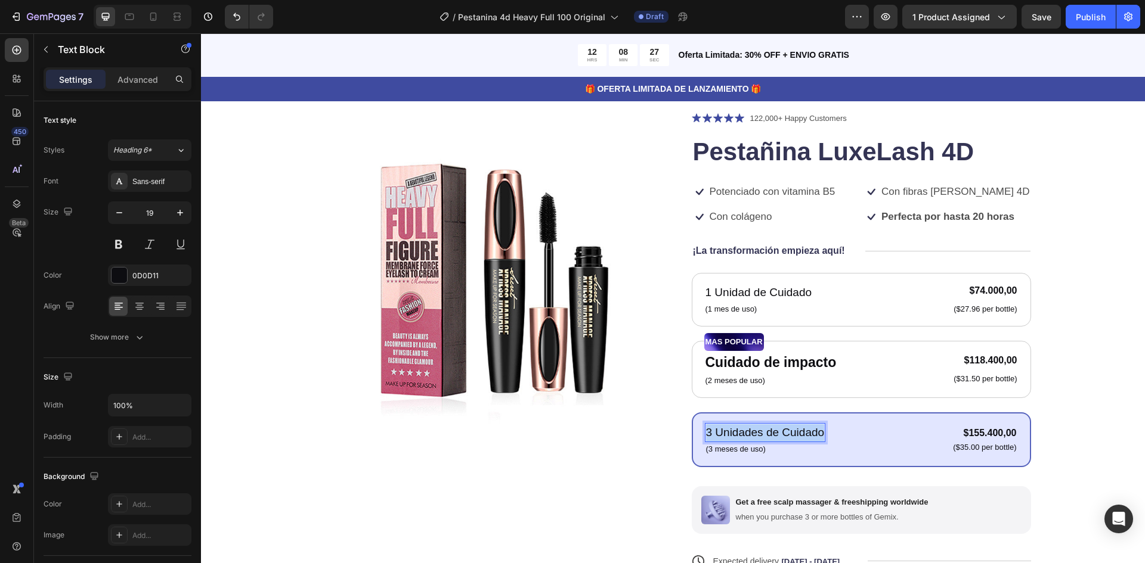
click at [767, 431] on p "3 Unidades de Cuidado" at bounding box center [765, 433] width 119 height 17
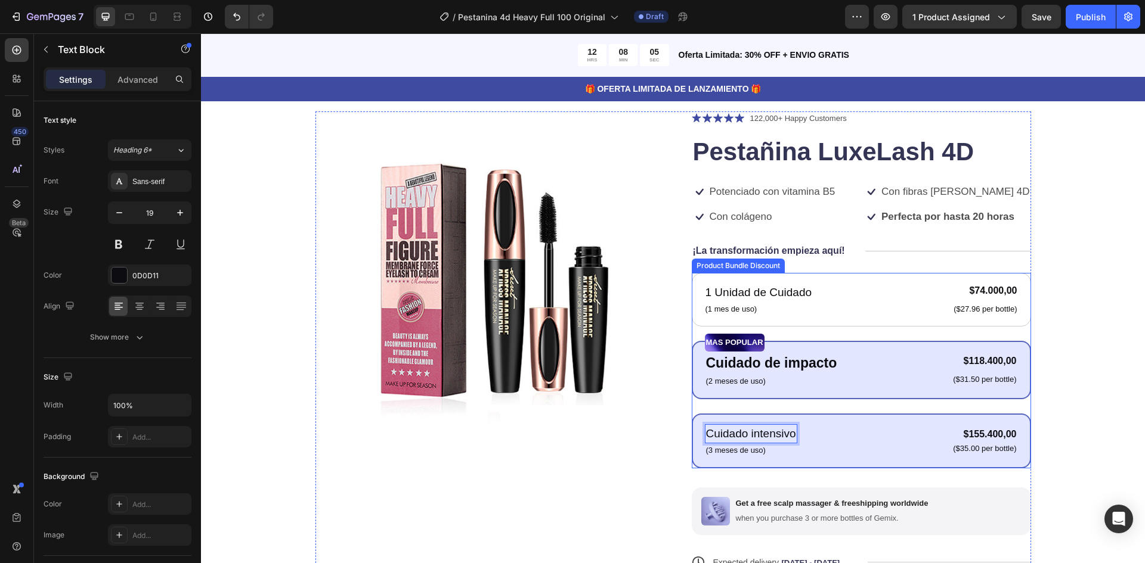
scroll to position [63, 0]
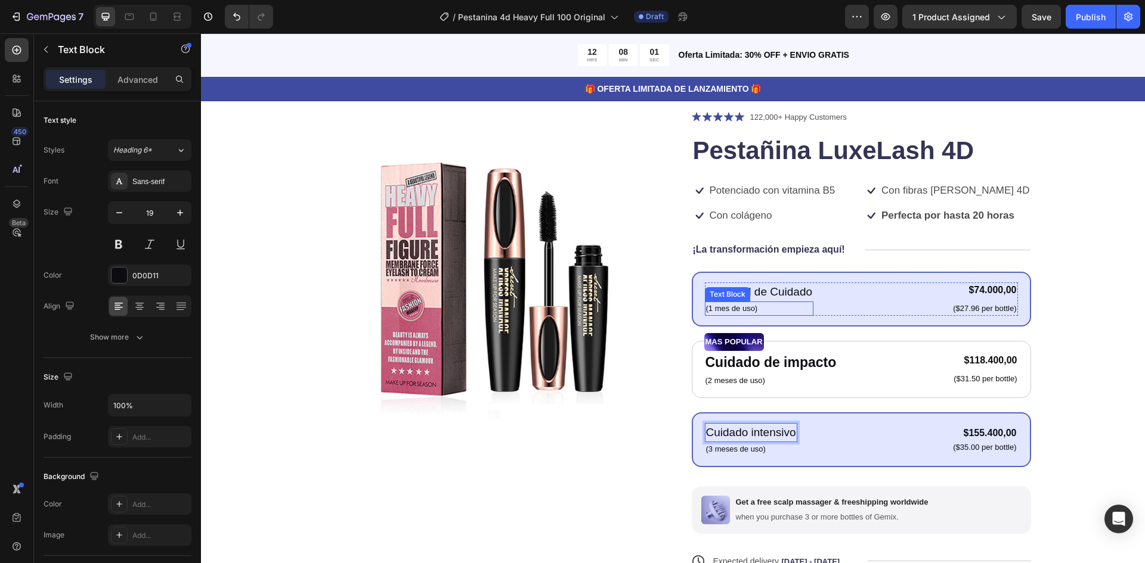
click at [750, 309] on p "(1 mes de uso)" at bounding box center [759, 309] width 107 height 12
click at [772, 294] on p "1 Unidad de Cuidado" at bounding box center [759, 292] width 107 height 17
click at [744, 306] on p "(1 mes de uso)" at bounding box center [739, 309] width 67 height 12
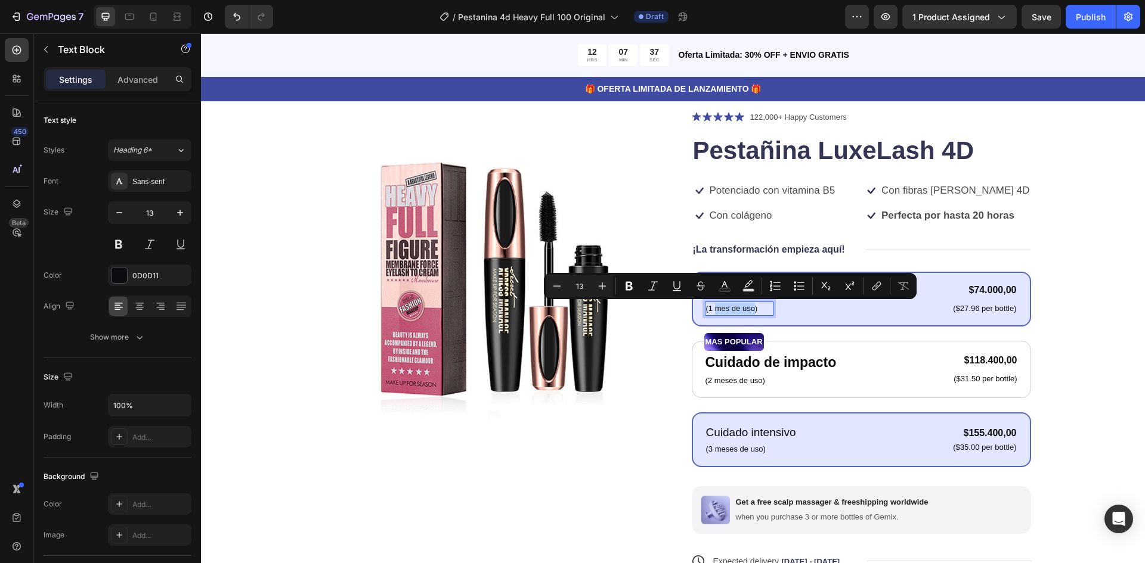
drag, startPoint x: 750, startPoint y: 309, endPoint x: 710, endPoint y: 312, distance: 40.0
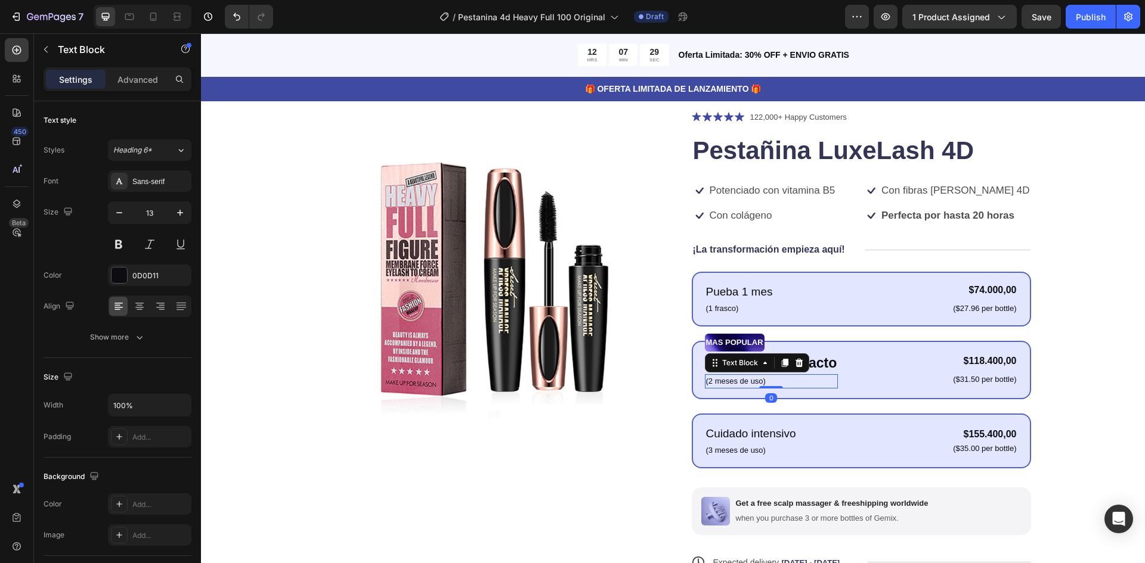
click at [729, 384] on p "(2 meses de uso)" at bounding box center [771, 382] width 131 height 12
click at [735, 381] on p "(2 meses de uso)" at bounding box center [771, 382] width 131 height 12
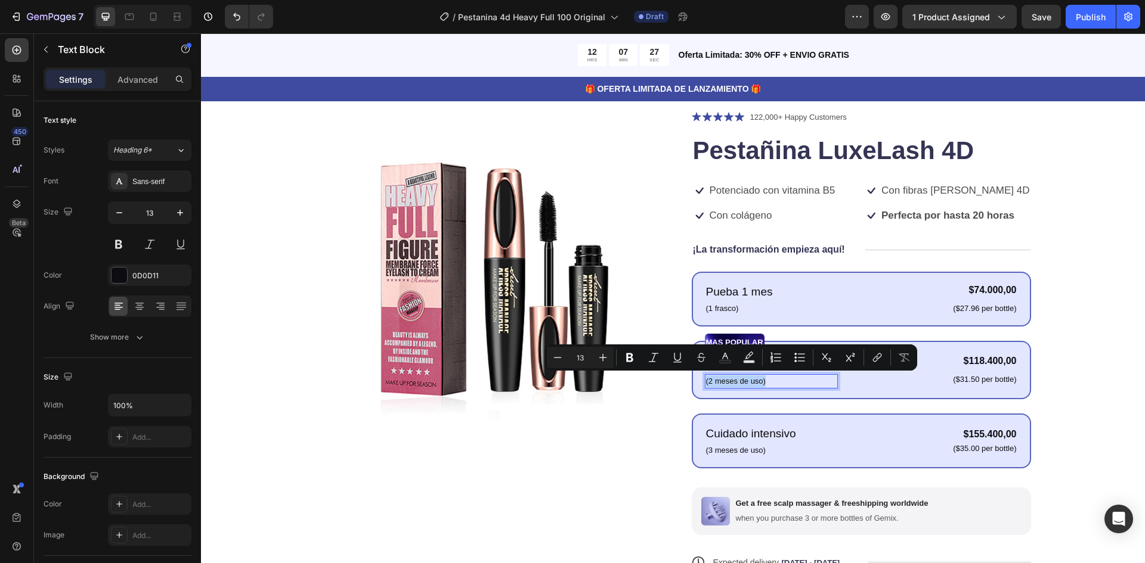
click at [750, 380] on p "(2 meses de uso)" at bounding box center [771, 382] width 131 height 12
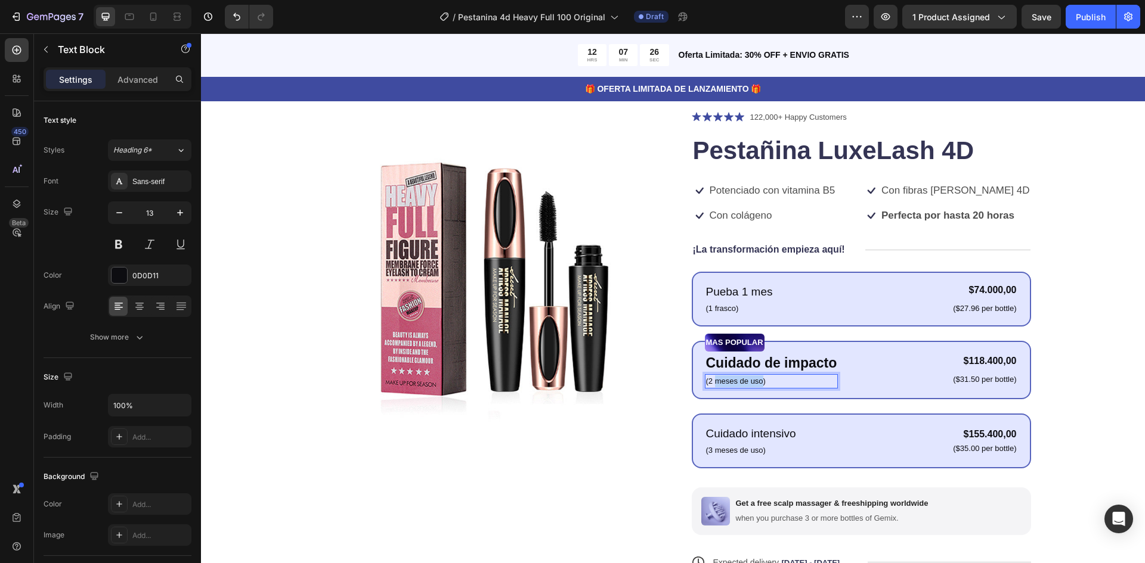
drag, startPoint x: 758, startPoint y: 380, endPoint x: 712, endPoint y: 385, distance: 46.8
click at [712, 385] on p "(2 meses de uso)" at bounding box center [771, 382] width 131 height 12
click at [754, 445] on p "(3 meses de uso)" at bounding box center [751, 451] width 90 height 12
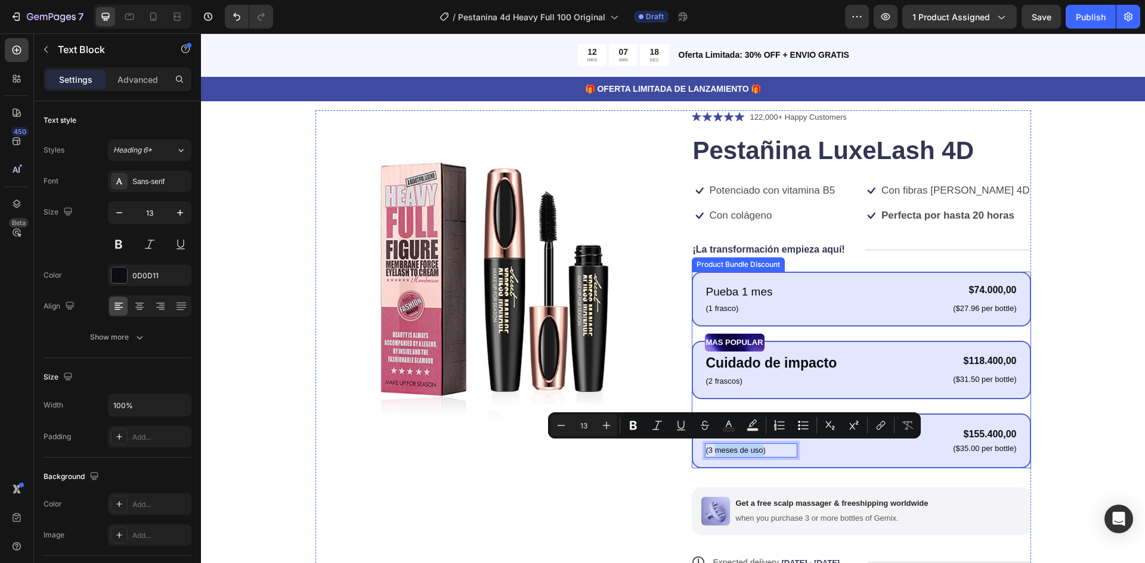
drag, startPoint x: 758, startPoint y: 450, endPoint x: 713, endPoint y: 456, distance: 45.7
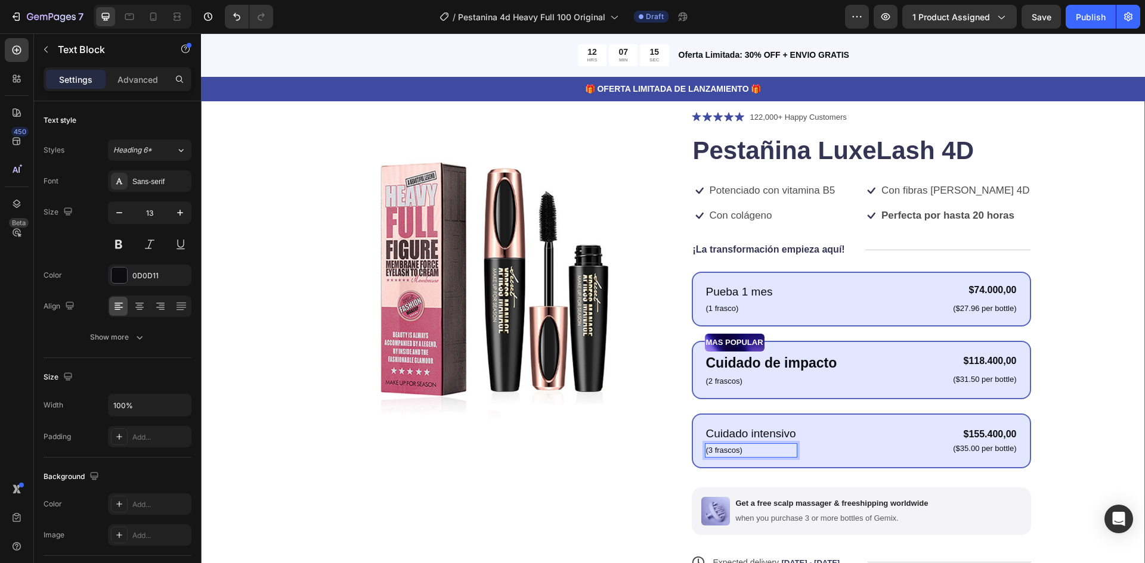
click at [1043, 286] on div "Product Images Icon Icon Icon Icon Icon Icon List 122,000+ Happy Customers Text…" at bounding box center [673, 391] width 849 height 563
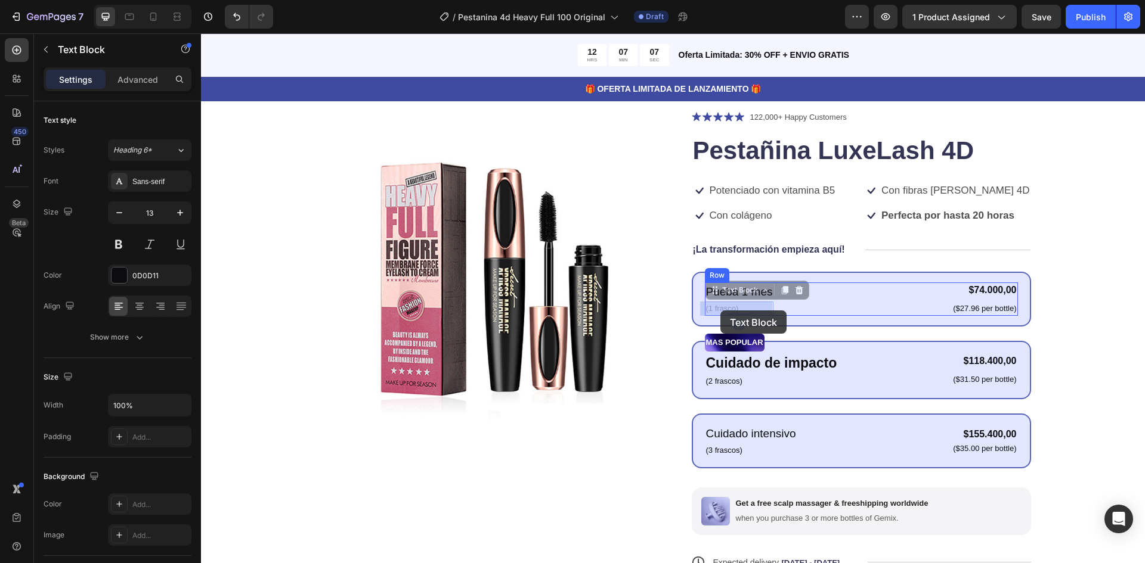
drag, startPoint x: 730, startPoint y: 309, endPoint x: 724, endPoint y: 311, distance: 6.2
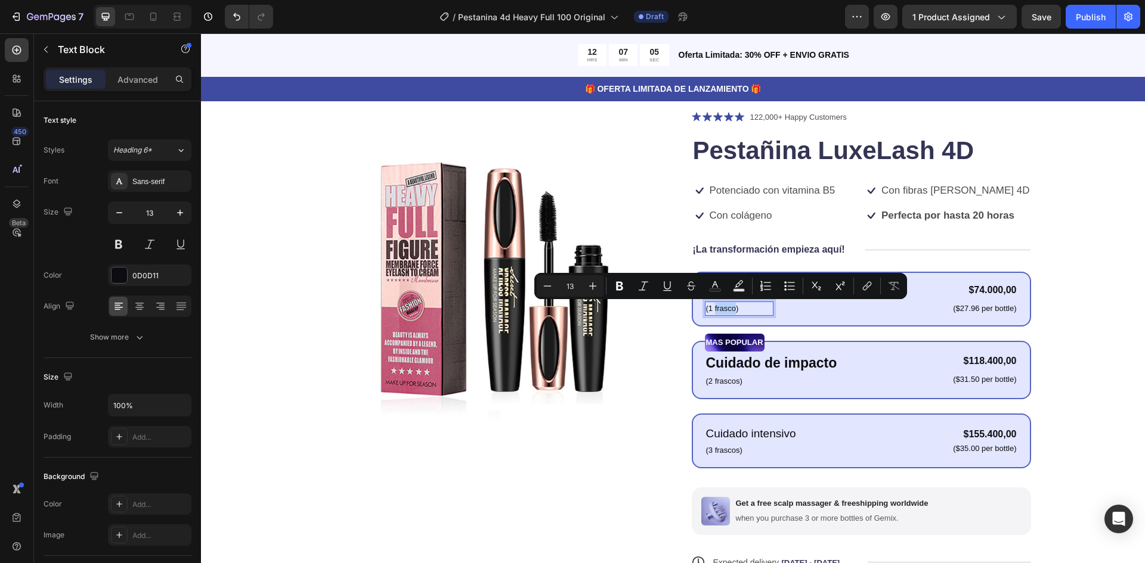
drag, startPoint x: 730, startPoint y: 310, endPoint x: 710, endPoint y: 310, distance: 19.7
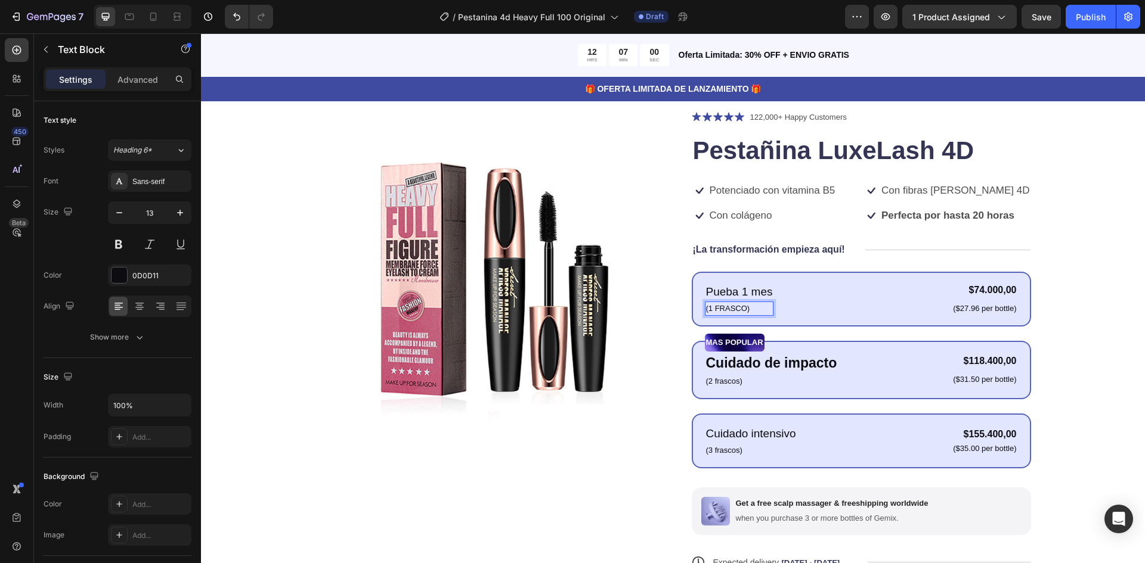
scroll to position [63, 0]
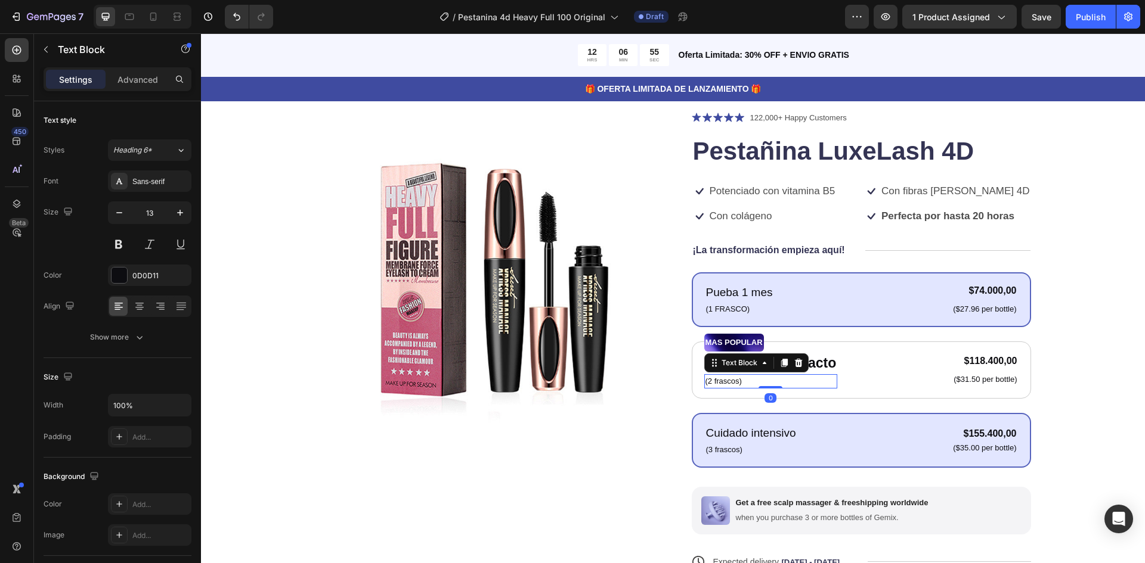
click at [736, 383] on p "(2 frascos)" at bounding box center [770, 382] width 131 height 12
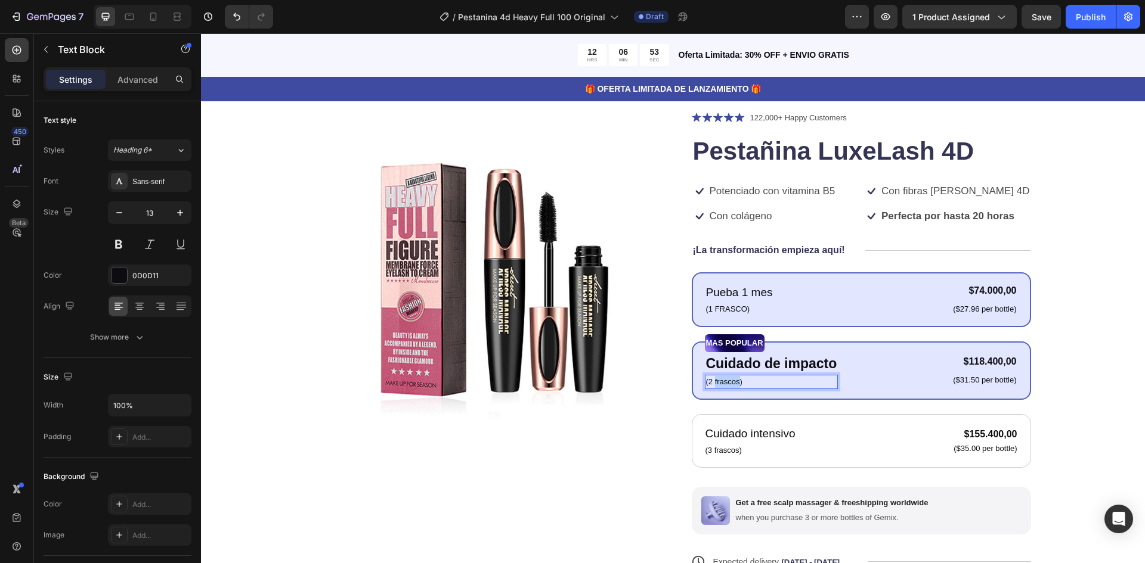
drag, startPoint x: 735, startPoint y: 383, endPoint x: 711, endPoint y: 384, distance: 23.9
click at [731, 451] on p "(3 frascos)" at bounding box center [750, 451] width 90 height 12
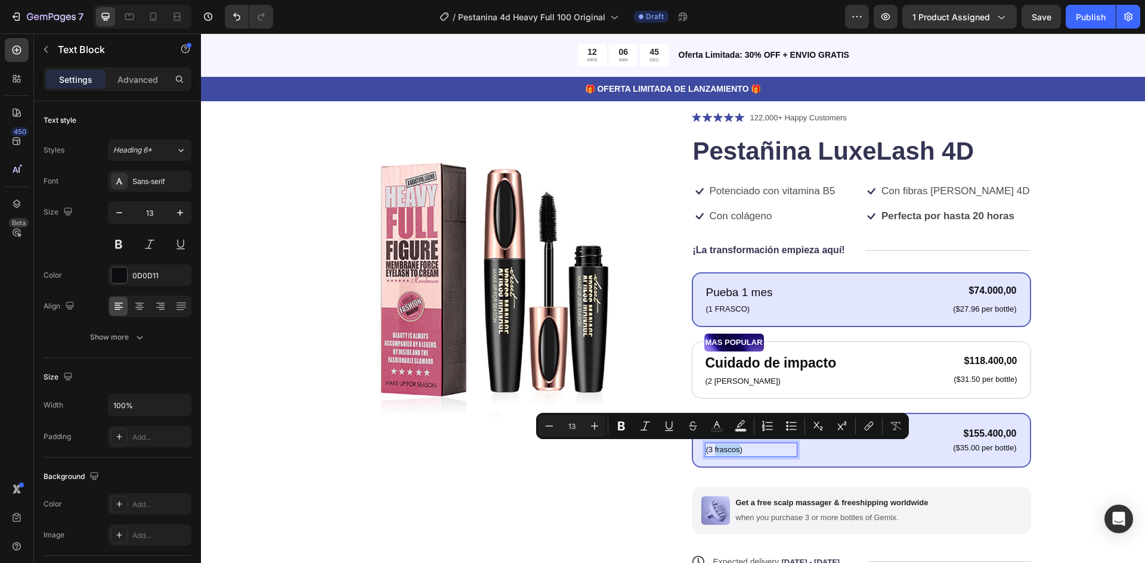
drag, startPoint x: 735, startPoint y: 452, endPoint x: 711, endPoint y: 456, distance: 24.7
click at [711, 456] on div "(3 frascos)" at bounding box center [751, 450] width 92 height 14
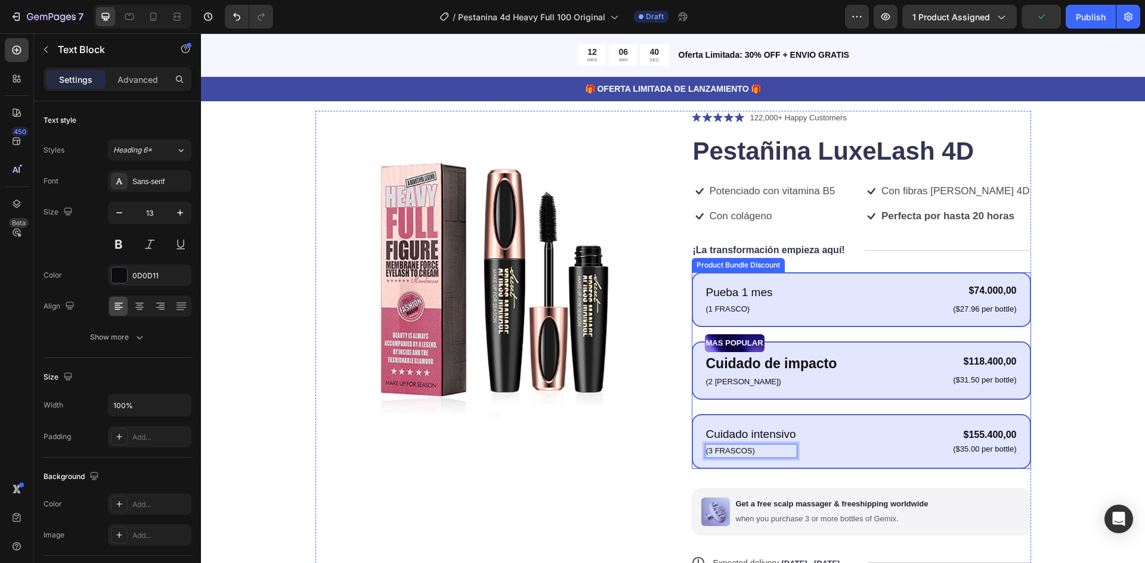
scroll to position [64, 0]
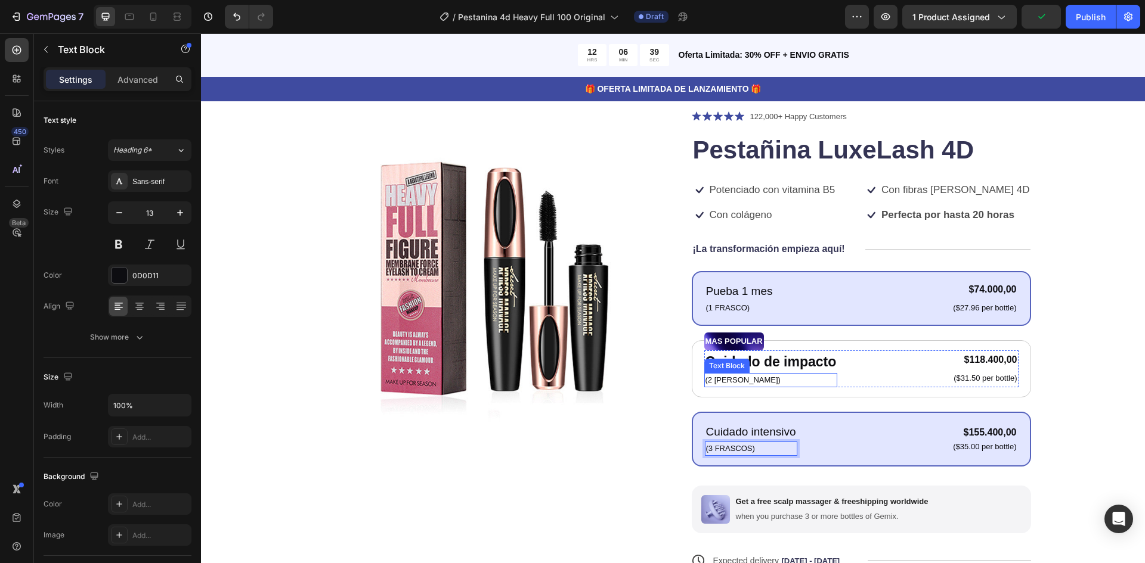
click at [742, 383] on p "(2 FRASCO)" at bounding box center [770, 380] width 131 height 12
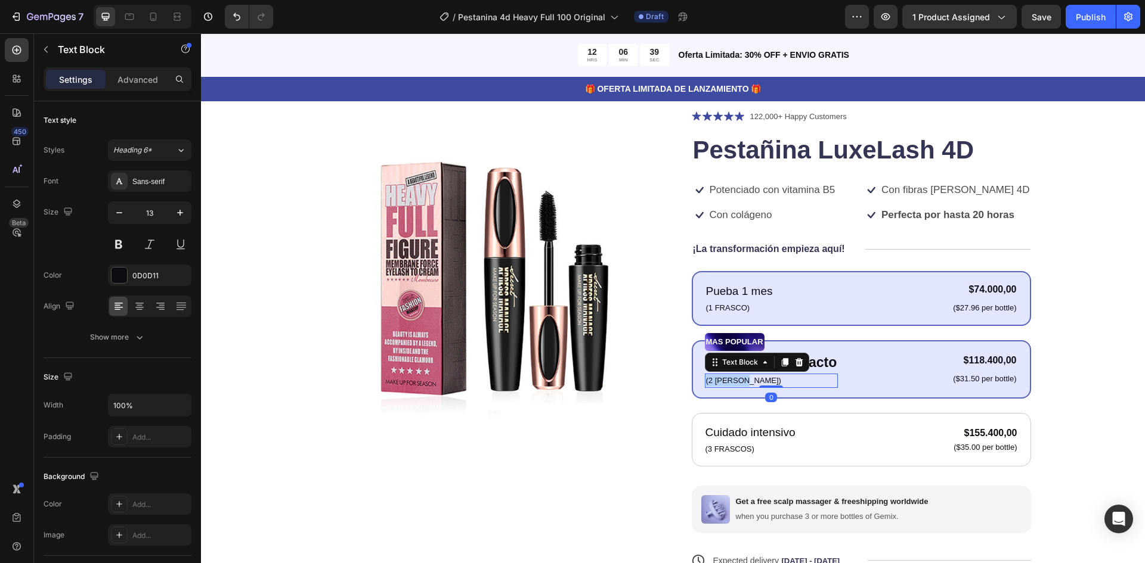
click at [742, 382] on p "(2 FRASCO)" at bounding box center [771, 381] width 131 height 12
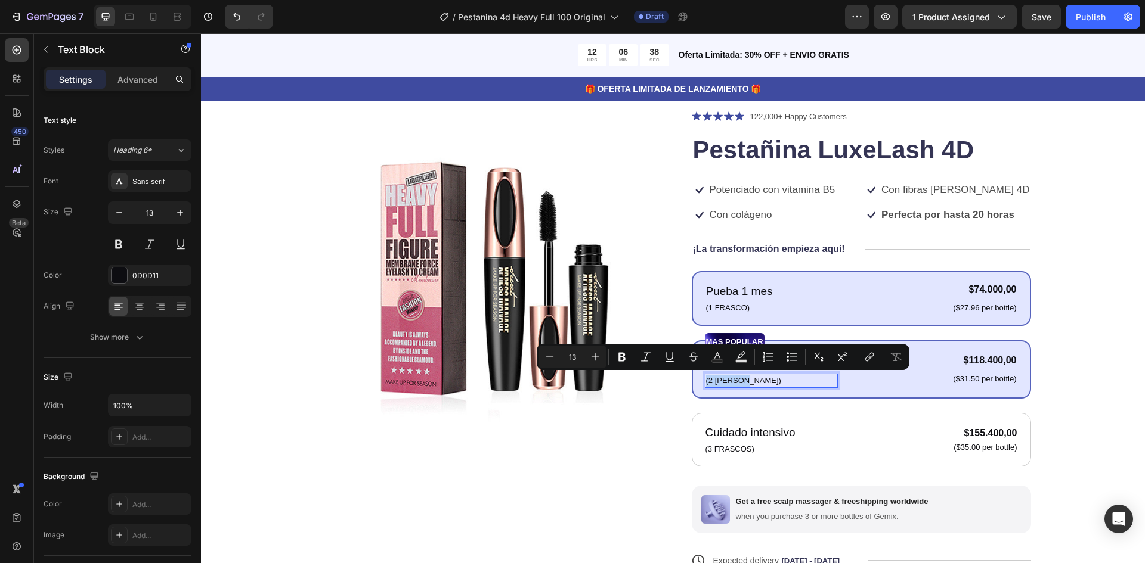
click at [742, 382] on p "(2 FRASCO)" at bounding box center [771, 381] width 131 height 12
click at [742, 380] on p "(2 FRASCO)" at bounding box center [771, 381] width 131 height 12
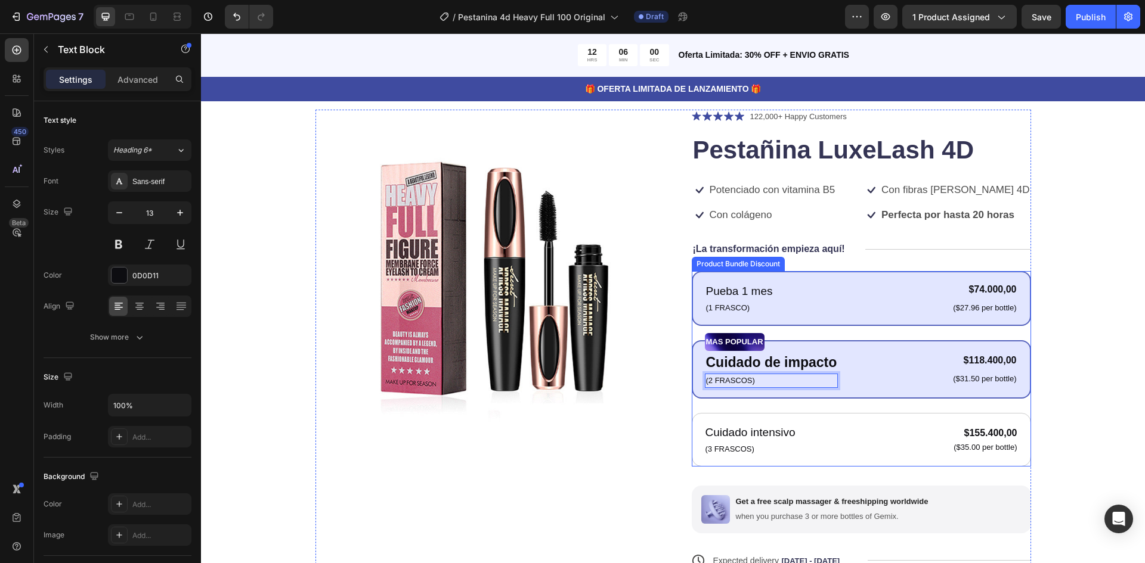
scroll to position [65, 0]
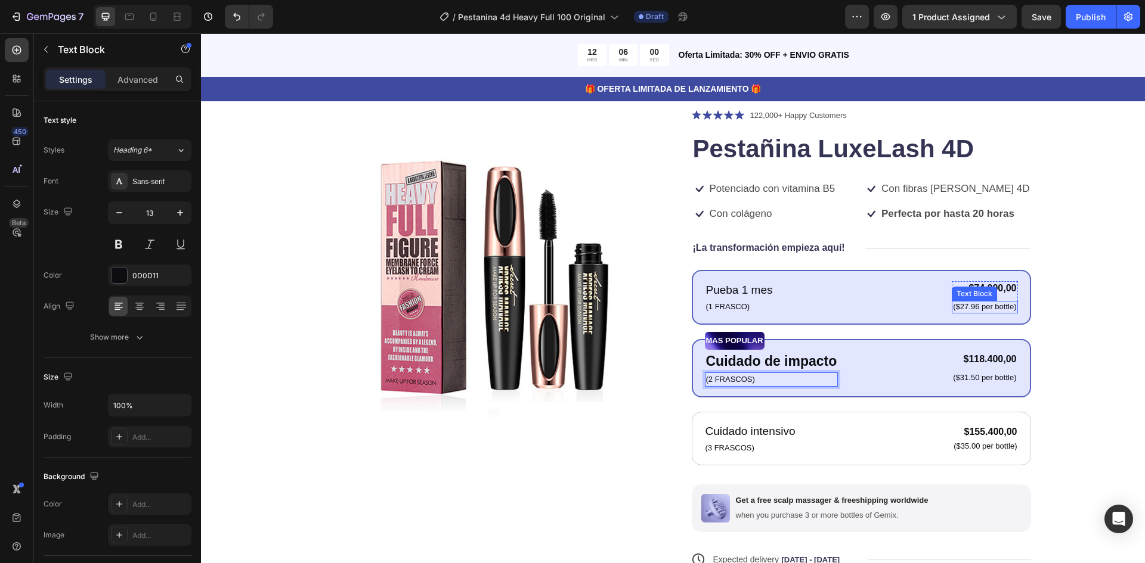
click at [984, 307] on p "($27.96 per bottle)" at bounding box center [984, 307] width 63 height 10
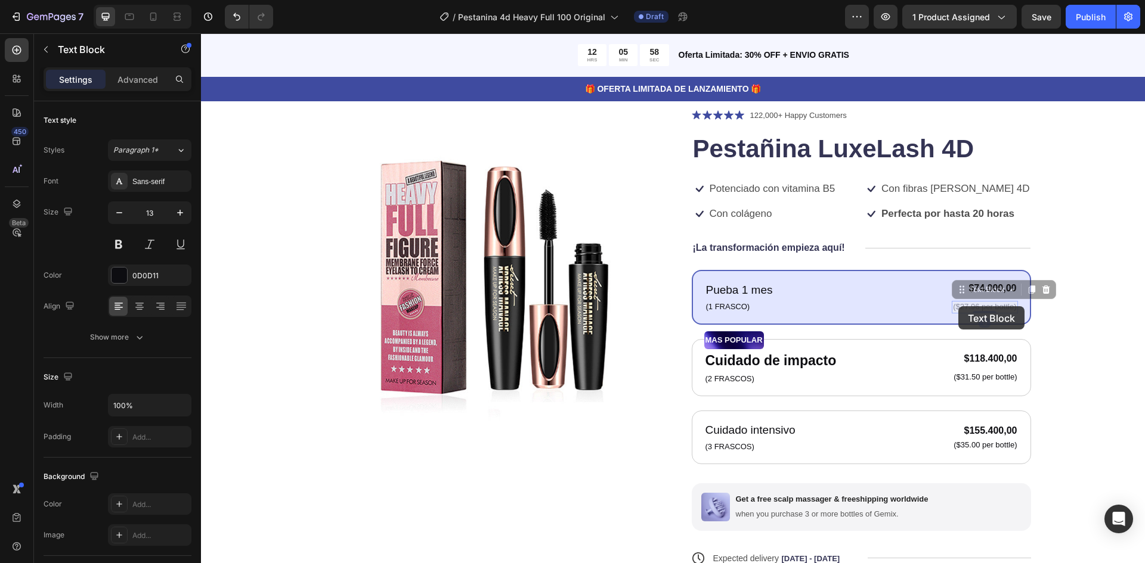
scroll to position [64, 0]
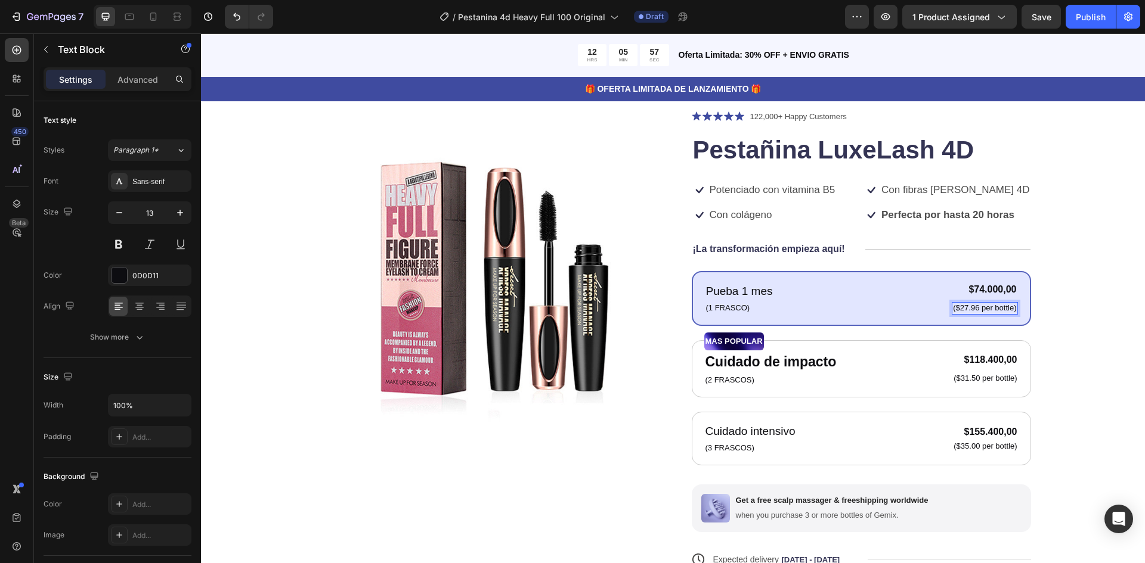
click at [958, 308] on p "($27.96 per bottle)" at bounding box center [984, 309] width 63 height 10
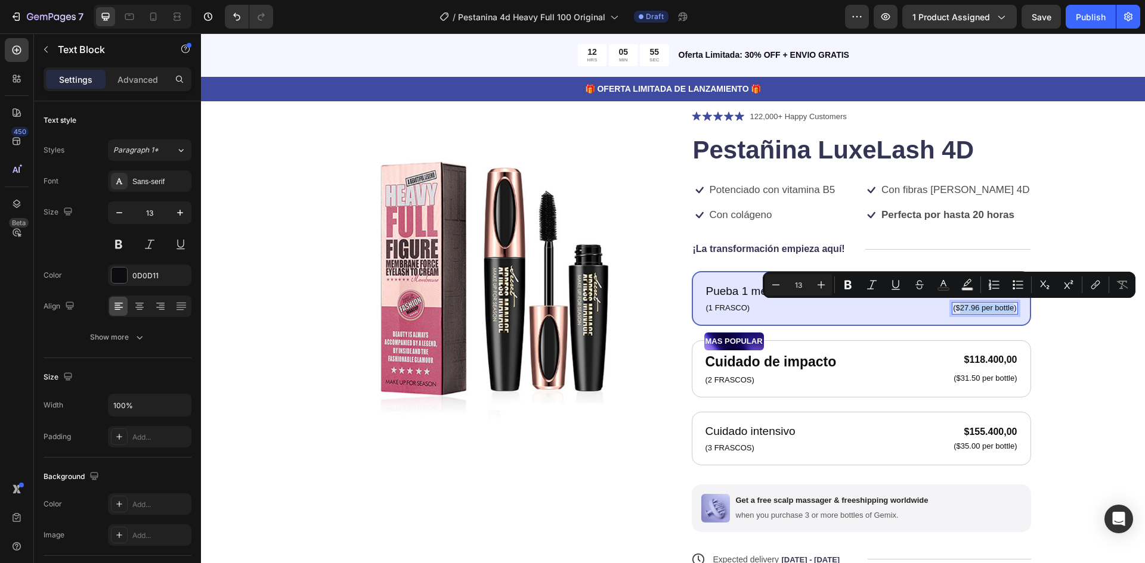
drag, startPoint x: 956, startPoint y: 308, endPoint x: 1009, endPoint y: 309, distance: 52.5
click at [1009, 309] on p "($27.96 per bottle)" at bounding box center [984, 309] width 63 height 10
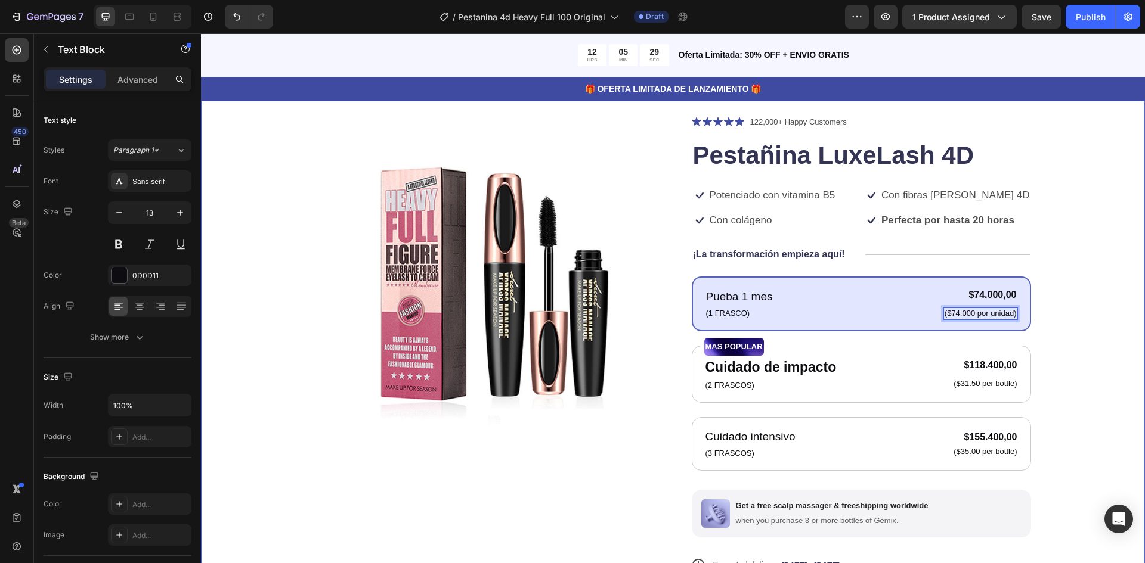
scroll to position [60, 0]
click at [1112, 342] on div "Product Images Icon Icon Icon Icon Icon Icon List 122,000+ Happy Customers Text…" at bounding box center [673, 400] width 944 height 668
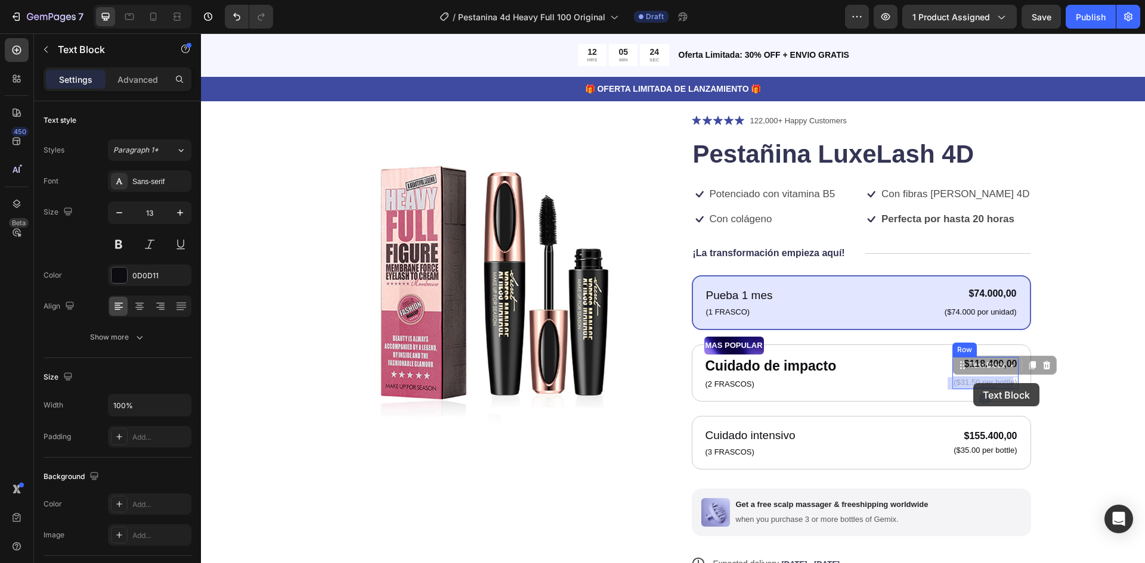
drag, startPoint x: 957, startPoint y: 382, endPoint x: 973, endPoint y: 383, distance: 16.1
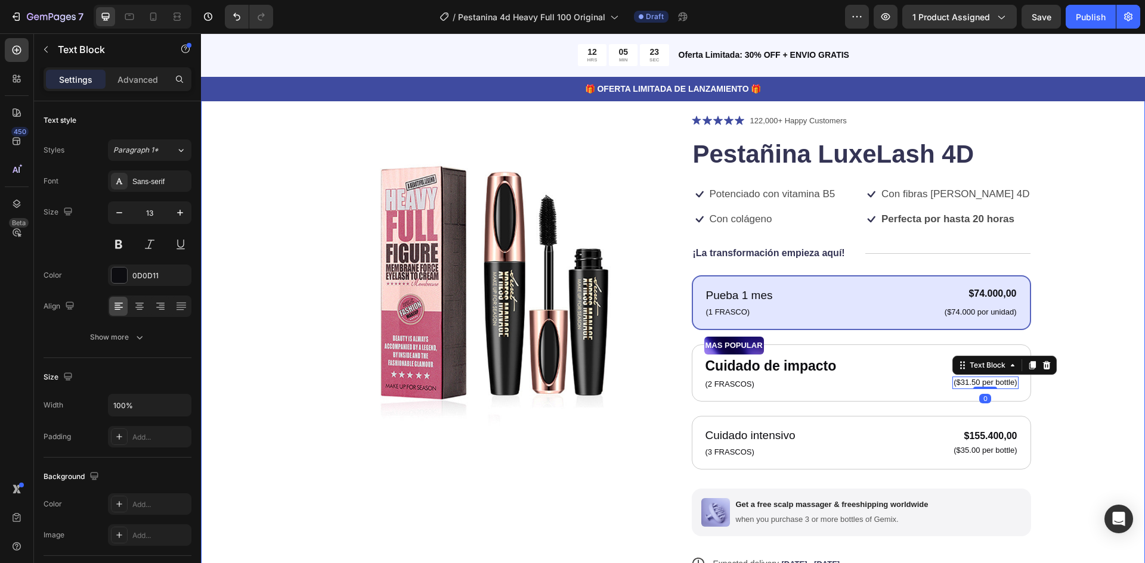
click at [1052, 380] on div "Product Images Icon Icon Icon Icon Icon Icon List 122,000+ Happy Customers Text…" at bounding box center [673, 394] width 849 height 561
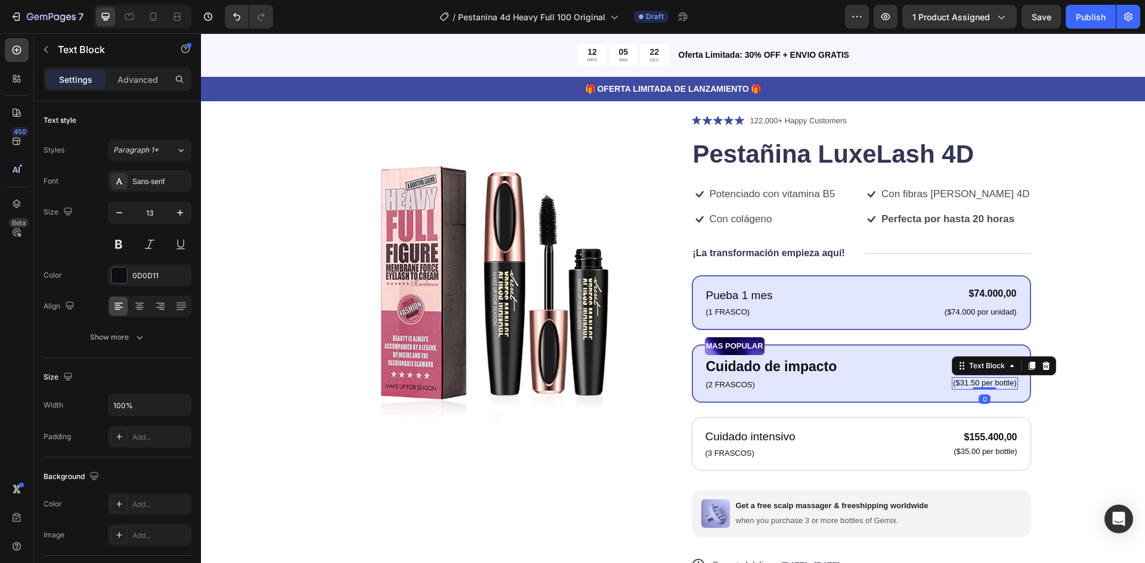
drag, startPoint x: 964, startPoint y: 379, endPoint x: 981, endPoint y: 383, distance: 17.7
click at [964, 380] on p "($31.50 per bottle)" at bounding box center [984, 384] width 63 height 10
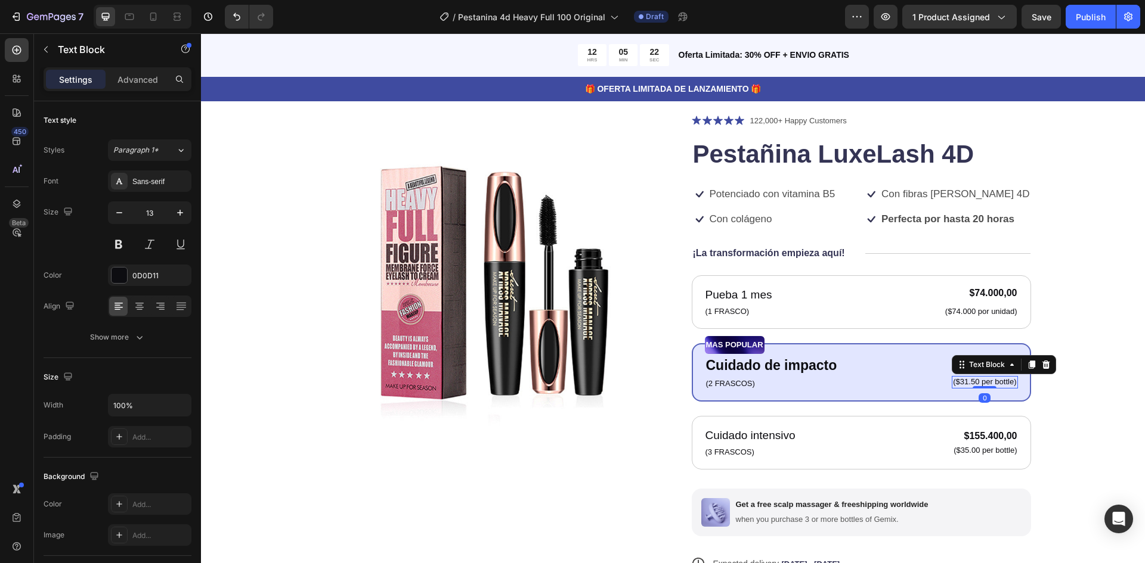
click at [1007, 383] on p "($31.50 per bottle)" at bounding box center [984, 382] width 63 height 10
click at [1010, 383] on p "($31.50 per bottle)" at bounding box center [984, 382] width 63 height 10
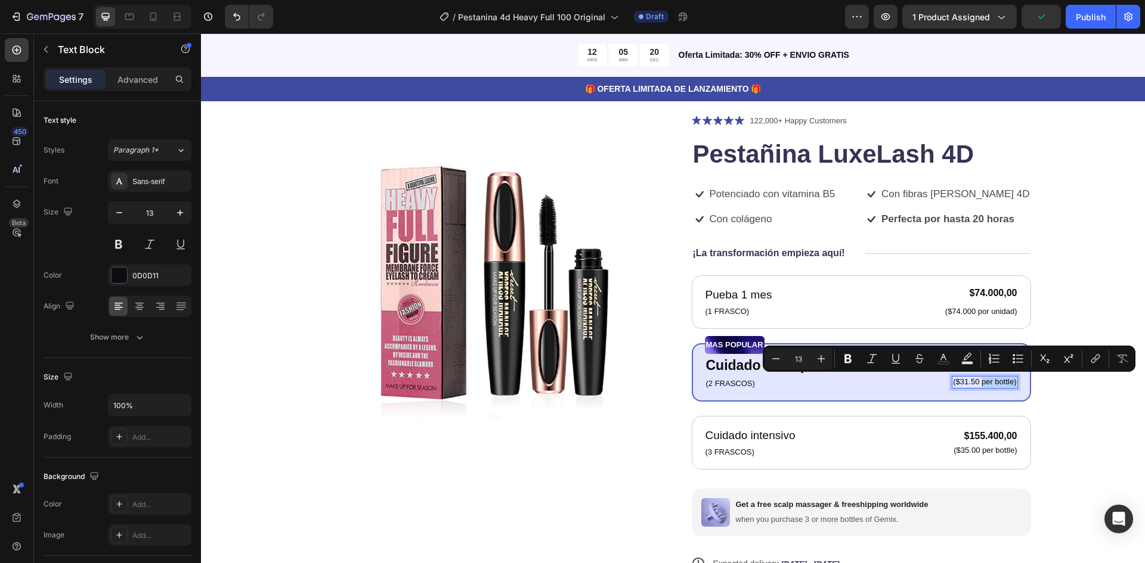
click at [984, 384] on p "($31.50 per bottle)" at bounding box center [984, 382] width 63 height 10
click at [1015, 383] on div "MAS POPULAR Text Block Cuidado de impacto Text Block (2 FRASCOS) Text Block $11…" at bounding box center [861, 372] width 339 height 58
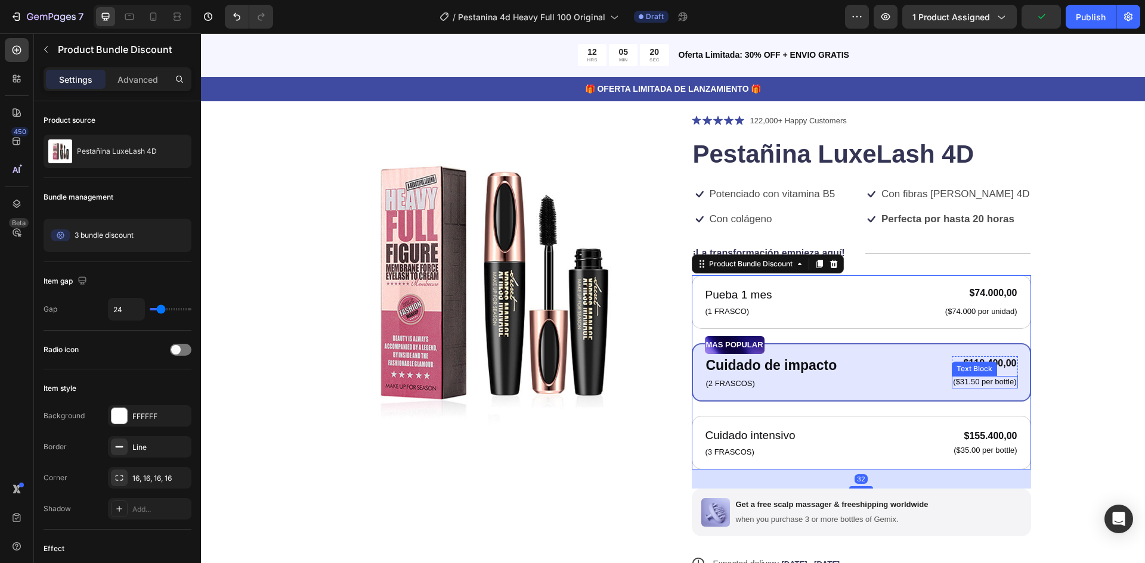
click at [1008, 384] on p "($31.50 per bottle)" at bounding box center [984, 382] width 63 height 10
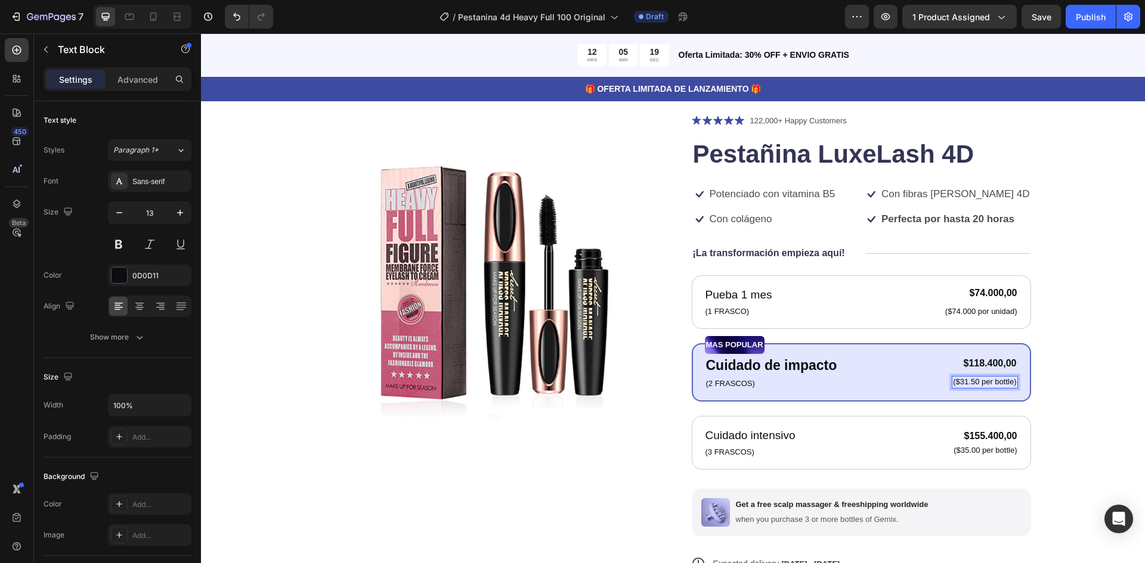
click at [1011, 384] on p "($31.50 per bottle)" at bounding box center [984, 382] width 63 height 10
drag, startPoint x: 1011, startPoint y: 384, endPoint x: 989, endPoint y: 385, distance: 21.5
click at [987, 385] on p "($31.50 per bottle)" at bounding box center [984, 382] width 63 height 10
click at [1004, 385] on p "($31.50 per bottle)" at bounding box center [984, 382] width 63 height 10
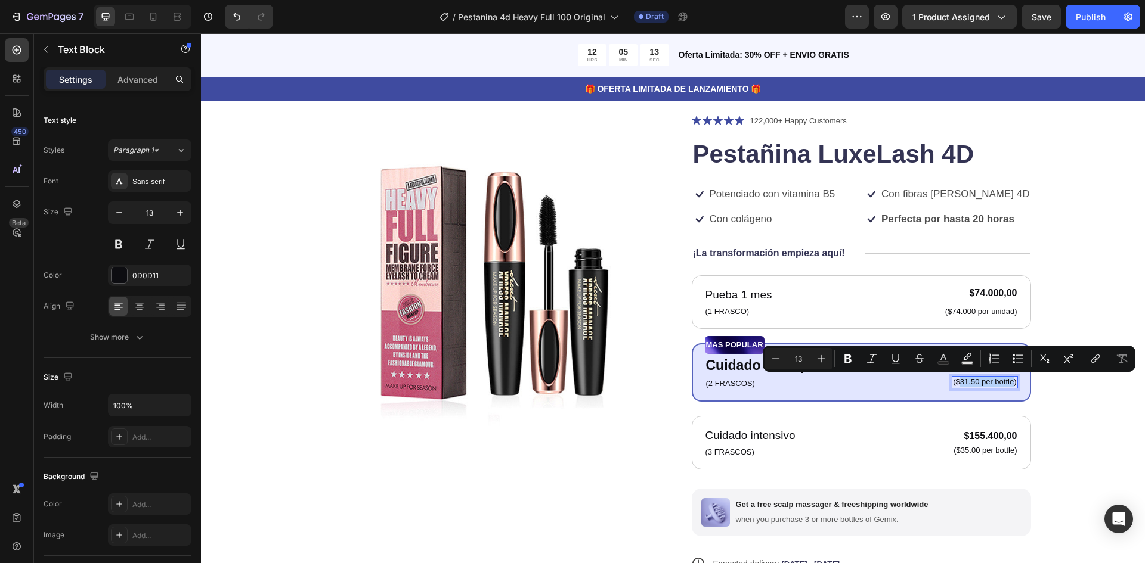
drag, startPoint x: 1010, startPoint y: 385, endPoint x: 955, endPoint y: 385, distance: 55.5
click at [955, 385] on p "($31.50 per bottle)" at bounding box center [984, 382] width 63 height 10
click at [1039, 385] on div "Product Images Icon Icon Icon Icon Icon Icon List 122,000+ Happy Customers Text…" at bounding box center [673, 394] width 849 height 561
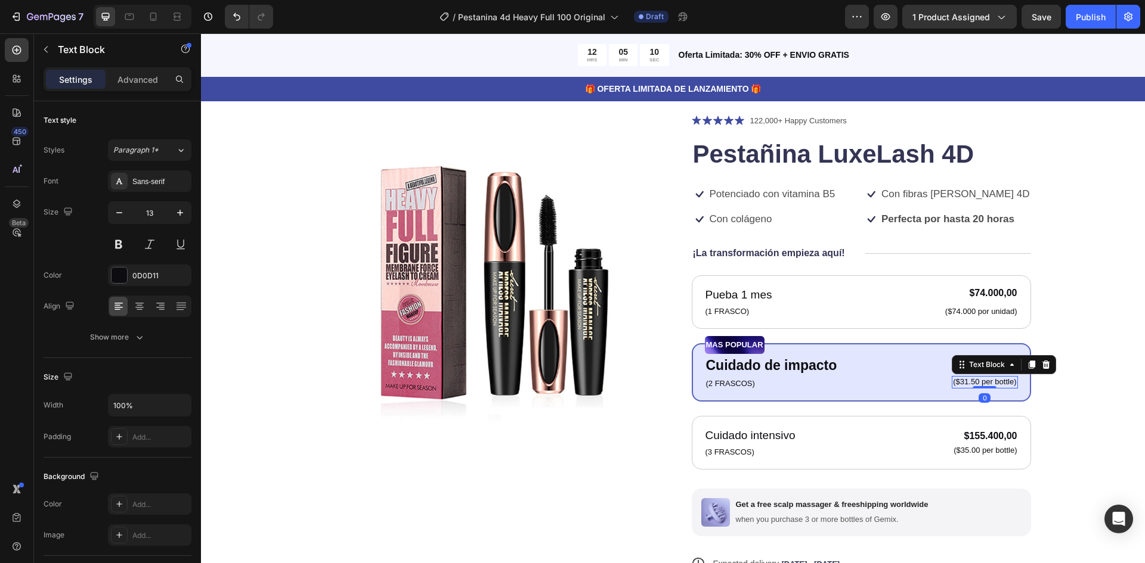
click at [1008, 378] on p "($31.50 per bottle)" at bounding box center [984, 382] width 63 height 10
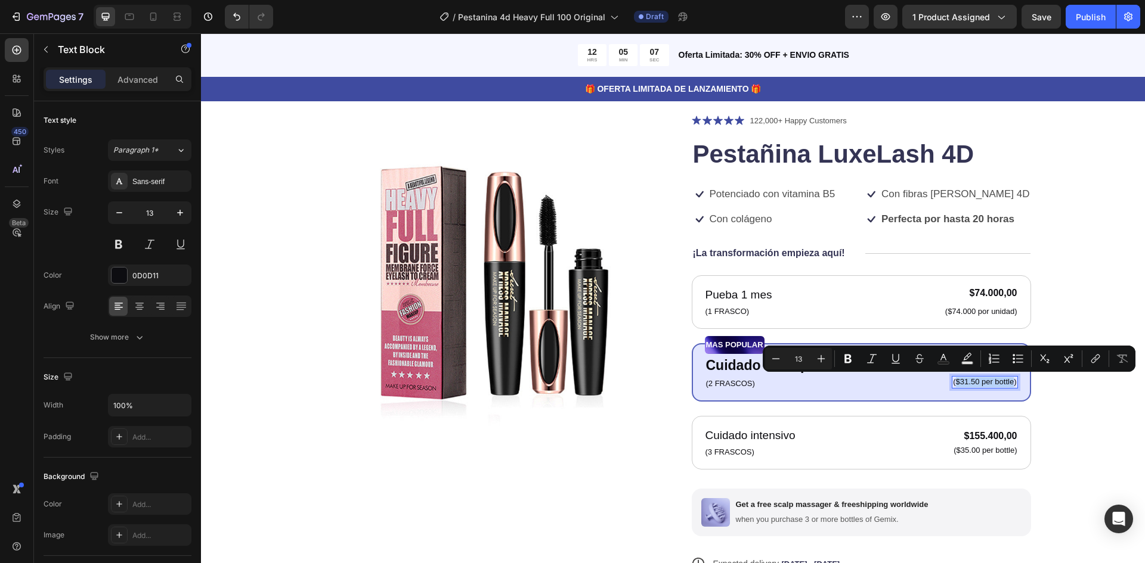
drag, startPoint x: 1010, startPoint y: 382, endPoint x: 953, endPoint y: 382, distance: 56.7
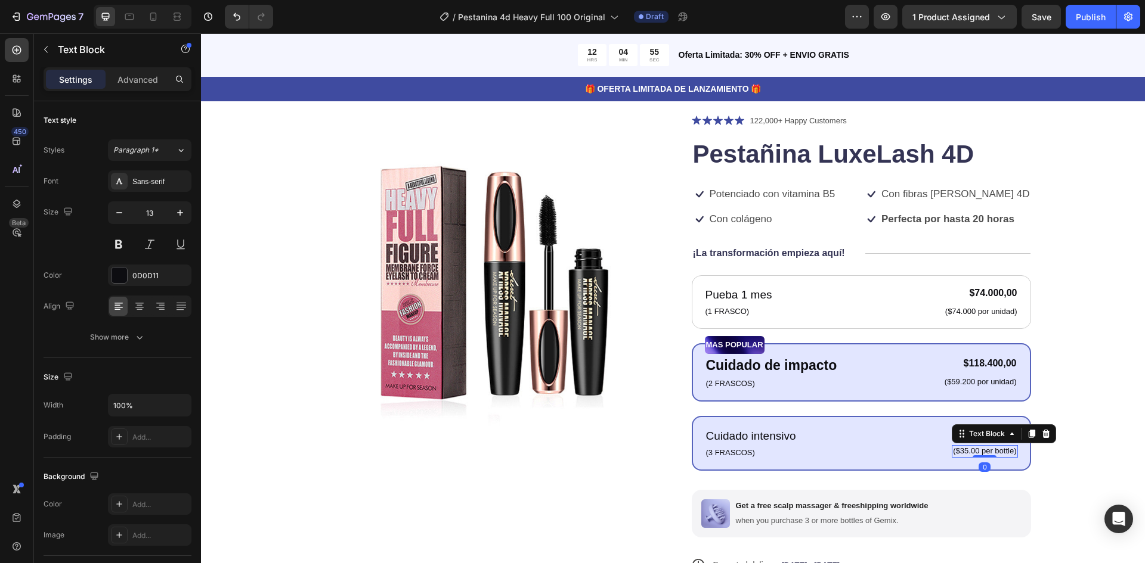
click at [1009, 451] on p "($35.00 per bottle)" at bounding box center [984, 452] width 63 height 10
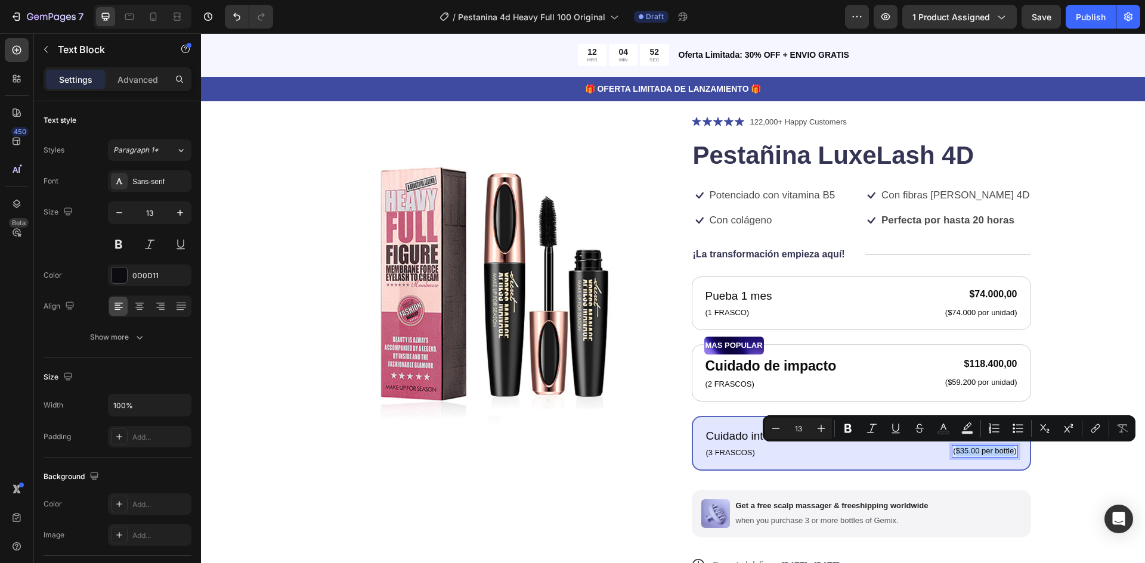
drag, startPoint x: 1009, startPoint y: 453, endPoint x: 953, endPoint y: 456, distance: 56.1
click at [953, 456] on p "($35.00 per bottle)" at bounding box center [984, 452] width 63 height 10
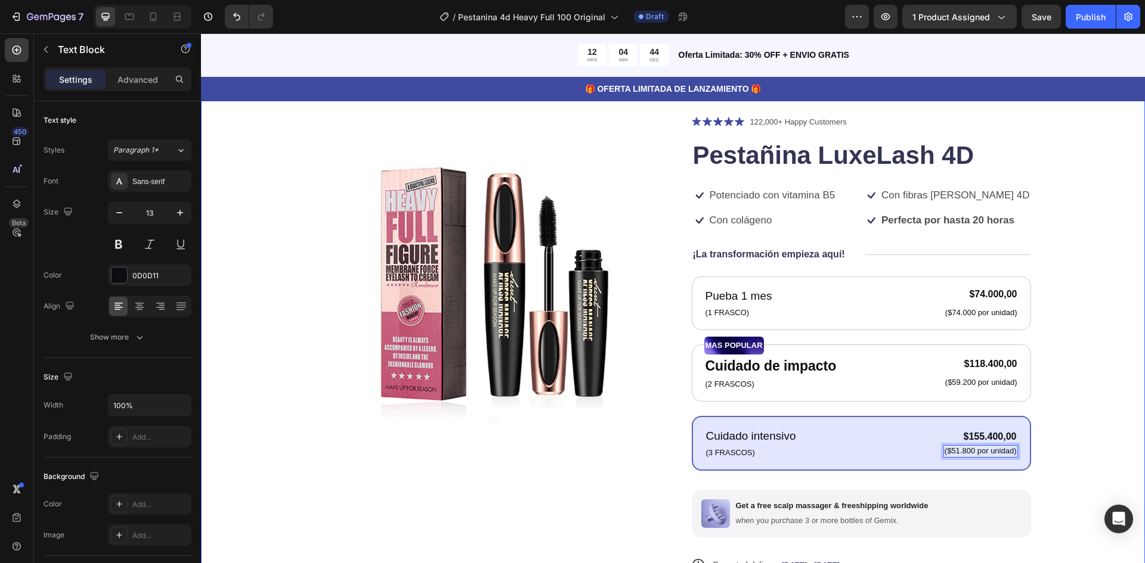
click at [1080, 428] on div "Product Images Icon Icon Icon Icon Icon Icon List 122,000+ Happy Customers Text…" at bounding box center [673, 395] width 849 height 561
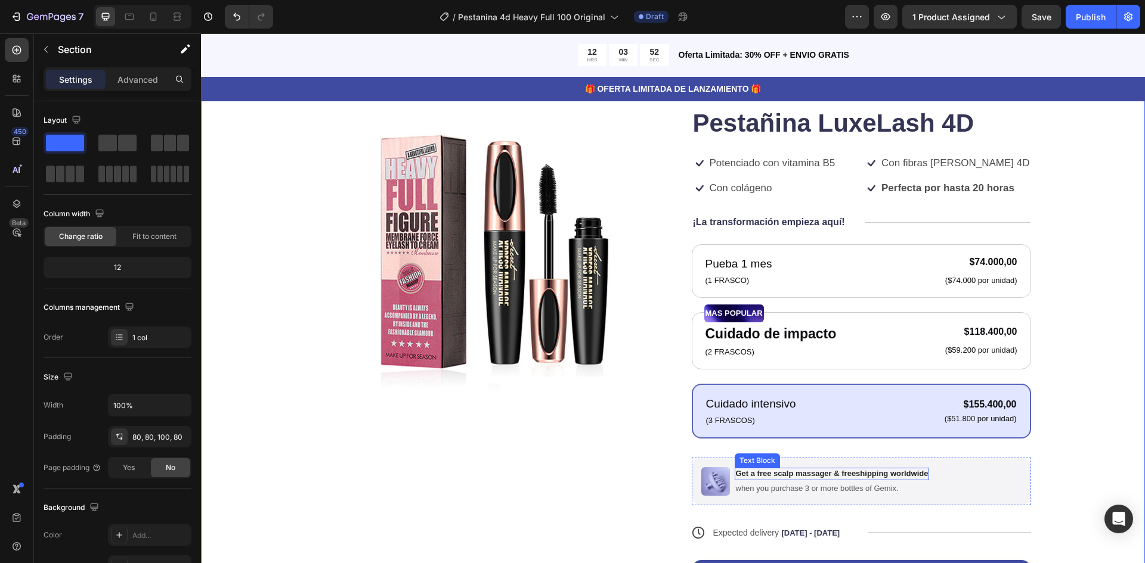
scroll to position [178, 0]
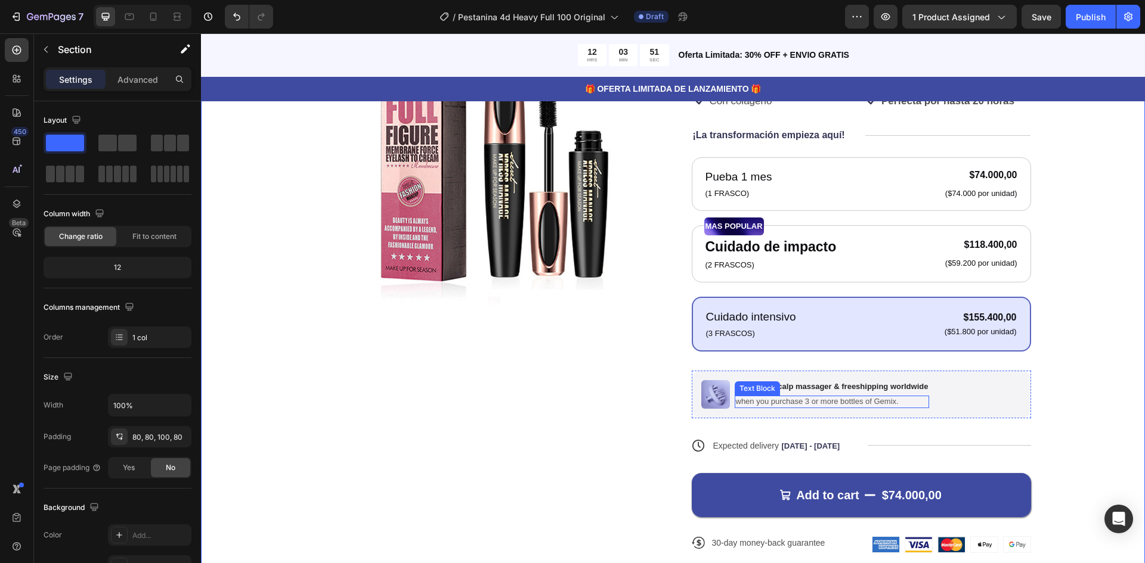
click at [810, 394] on div "Get a free scalp massager & freeshipping worldwide Text Block when you purchase…" at bounding box center [832, 394] width 195 height 29
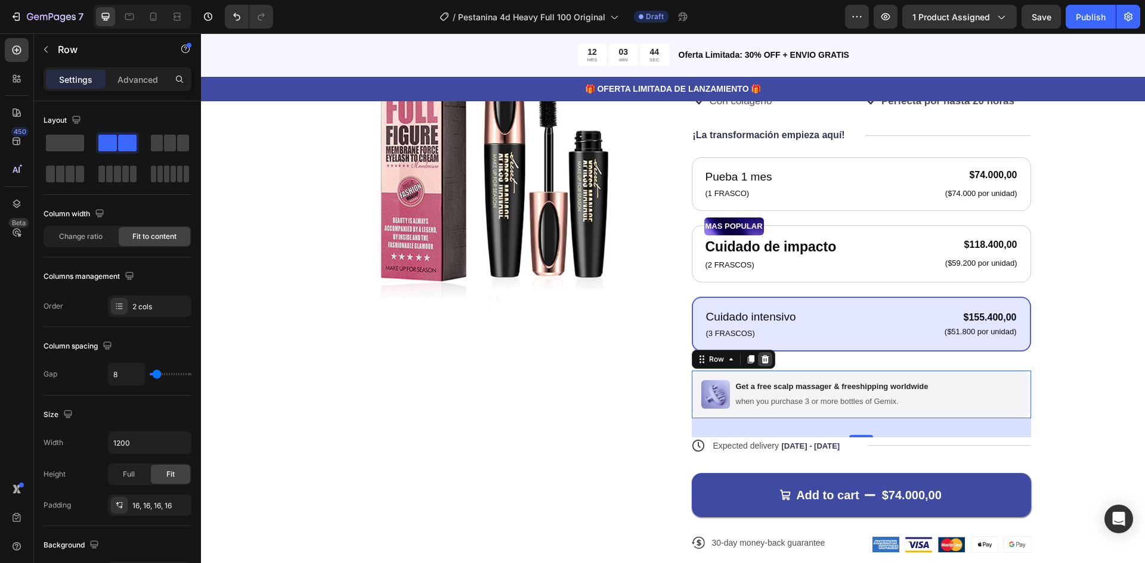
click at [761, 355] on icon at bounding box center [765, 359] width 8 height 8
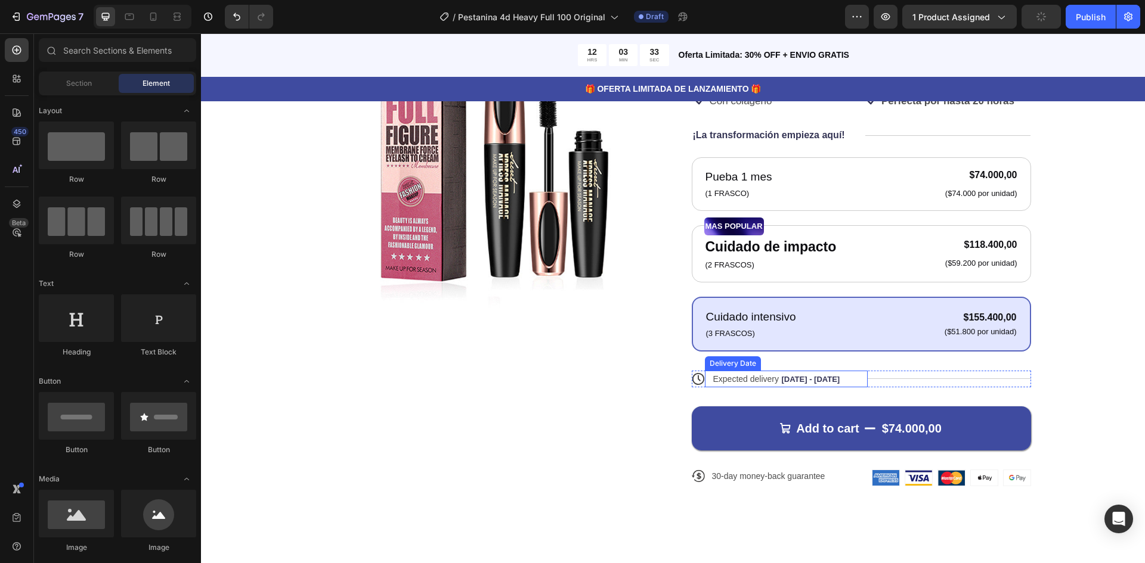
click at [800, 376] on span "Aug 29 - Sep 01" at bounding box center [810, 379] width 58 height 9
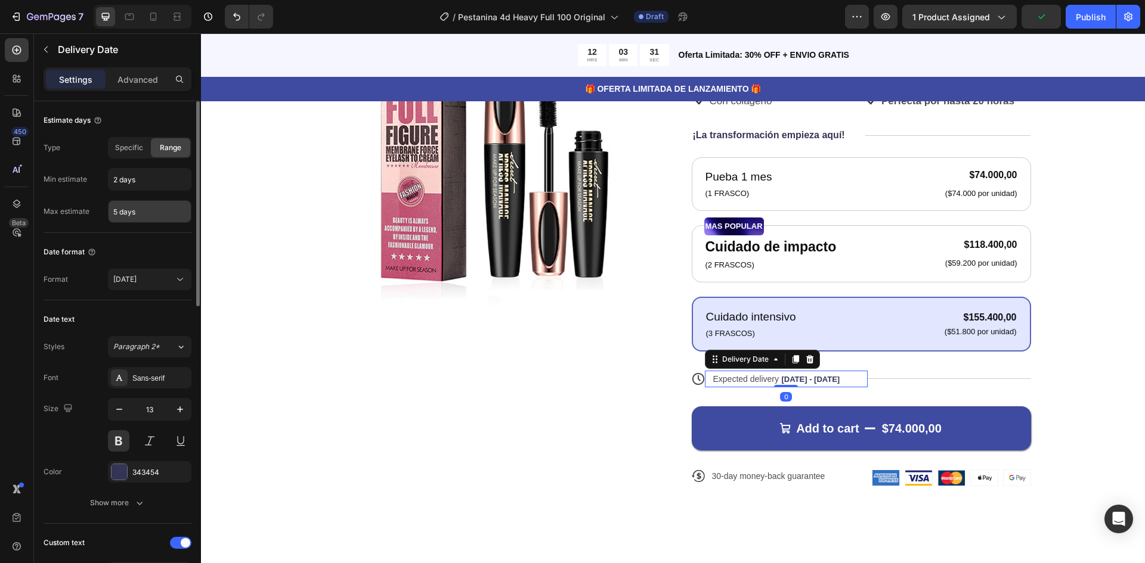
click at [141, 216] on input "5 days" at bounding box center [150, 211] width 82 height 21
type input "7 days"
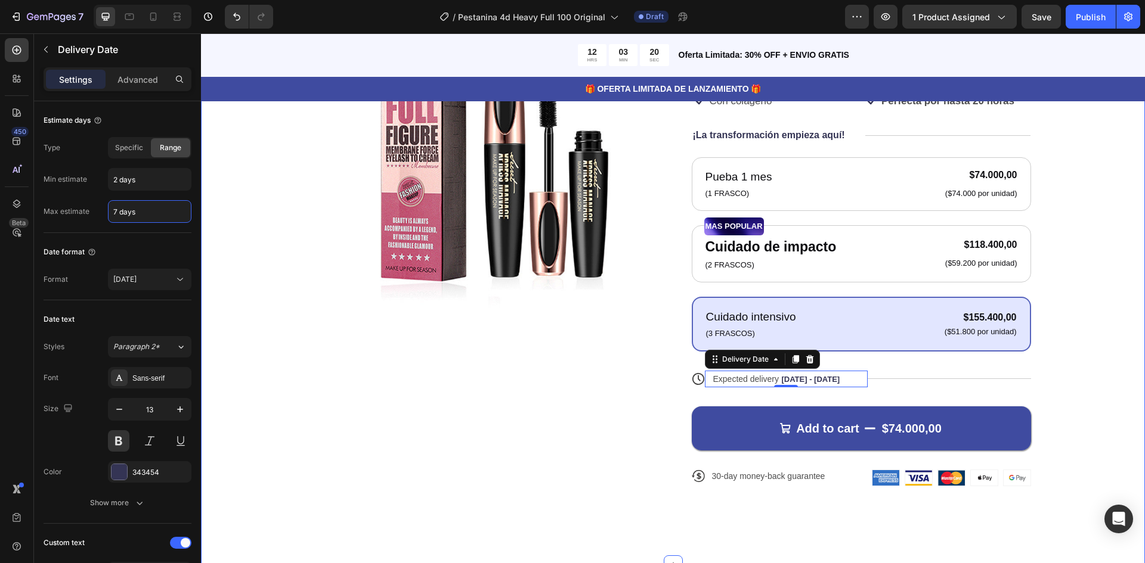
click at [247, 260] on div "Product Images Icon Icon Icon Icon Icon Icon List 122,000+ Happy Customers Text…" at bounding box center [673, 256] width 944 height 617
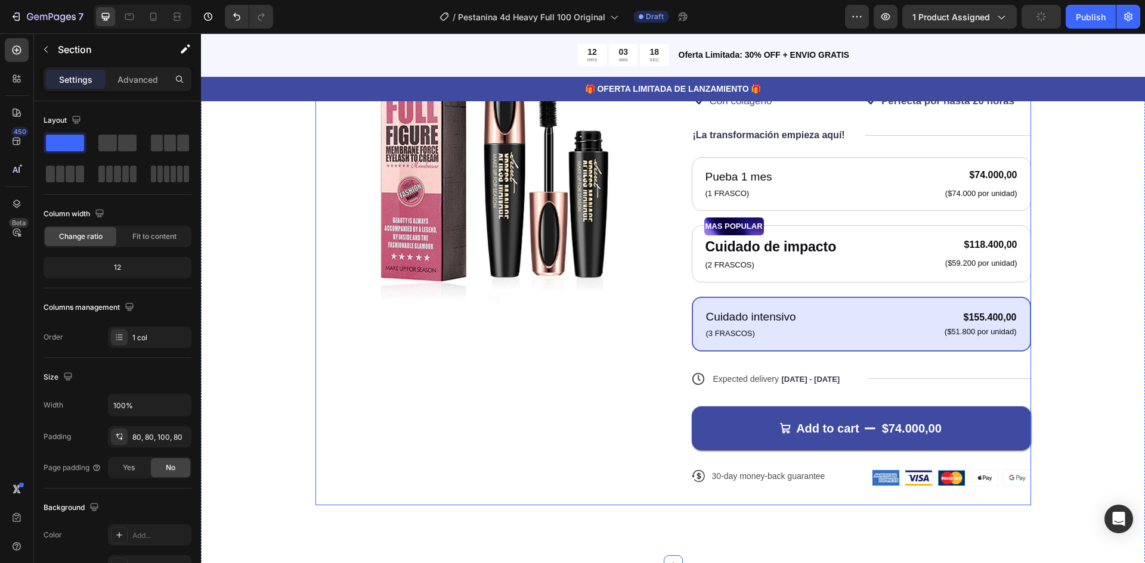
click at [781, 380] on span "Aug 29 - Sep 03" at bounding box center [810, 379] width 58 height 9
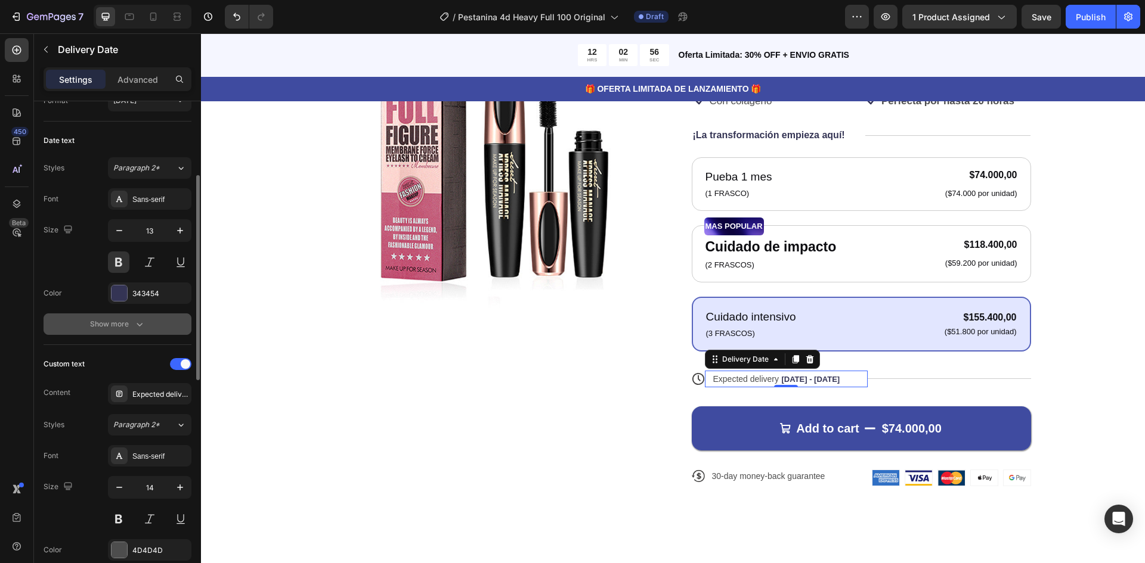
scroll to position [239, 0]
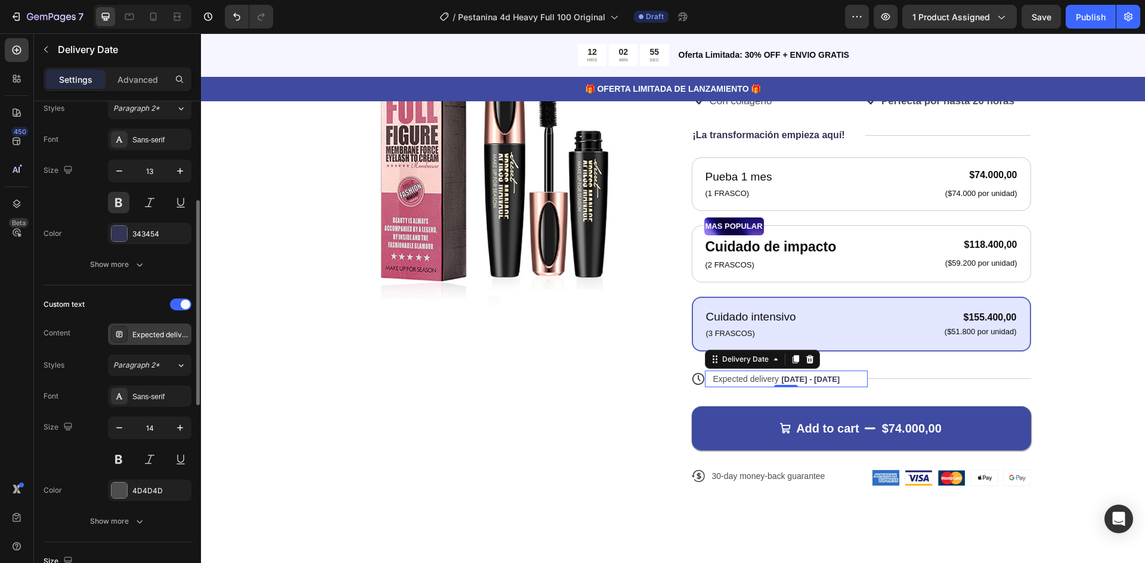
click at [141, 335] on div "Expected delivery" at bounding box center [160, 335] width 56 height 11
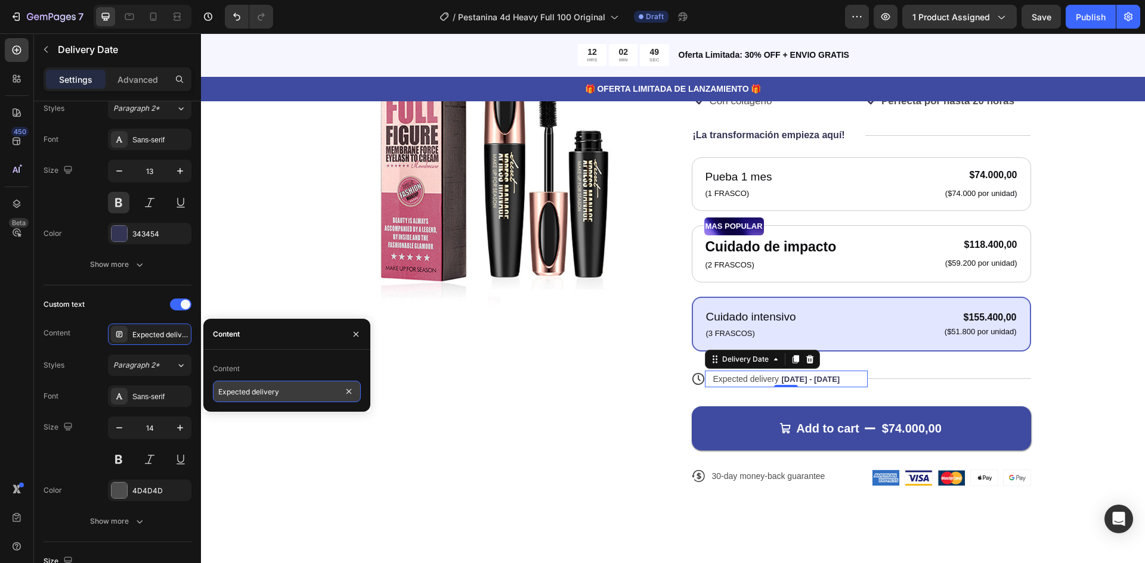
click at [287, 389] on input "Expected delivery" at bounding box center [287, 391] width 148 height 21
type input "N"
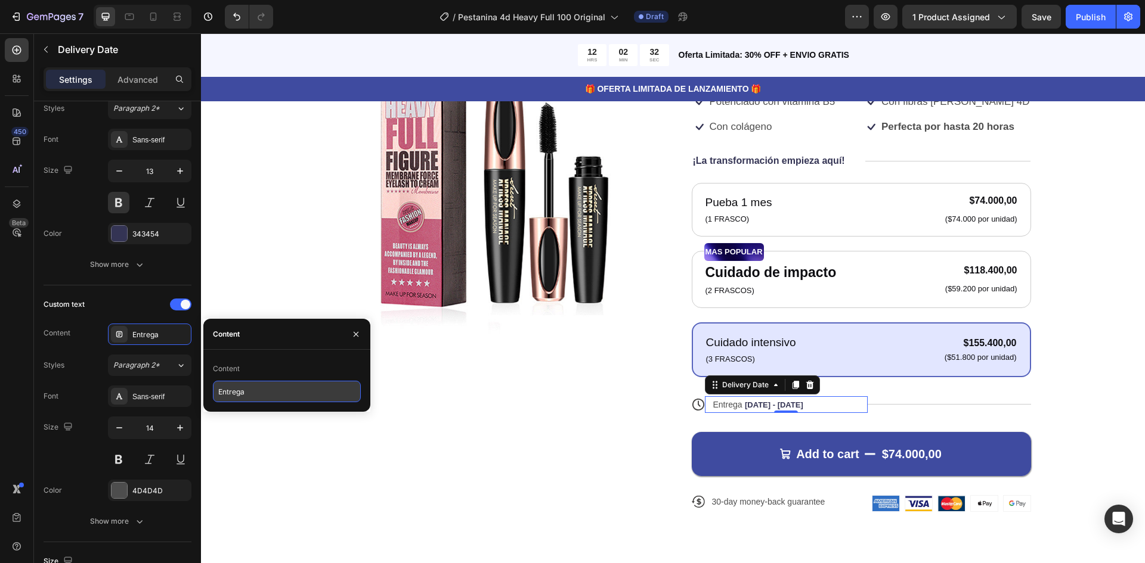
scroll to position [118, 0]
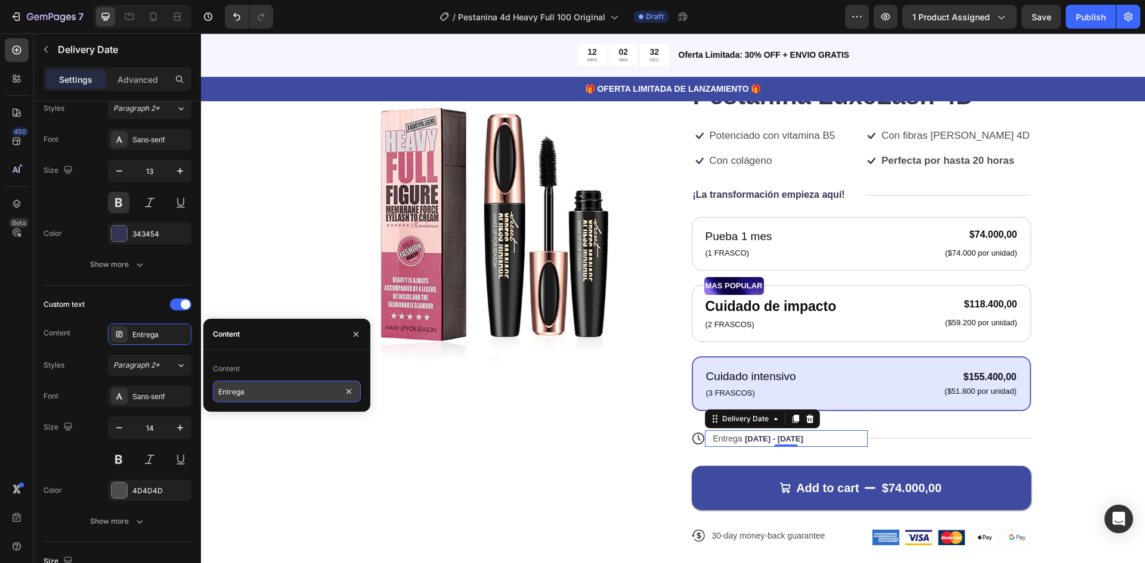
click at [278, 386] on input "Entrega" at bounding box center [287, 391] width 148 height 21
type input "Entrega Estimada"
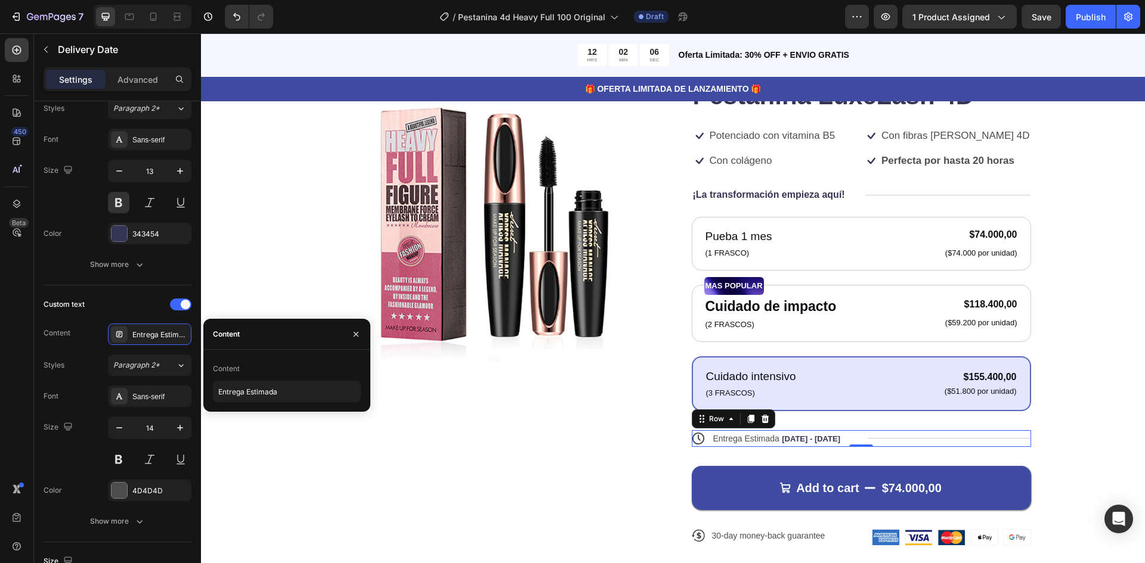
click at [880, 444] on div "Title Line" at bounding box center [949, 439] width 163 height 17
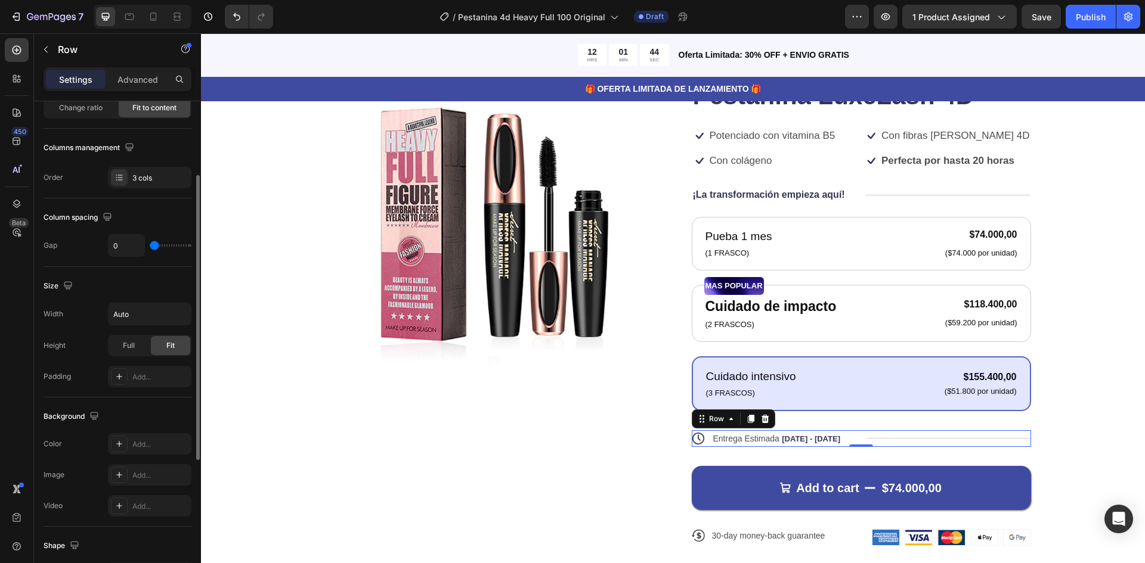
scroll to position [0, 0]
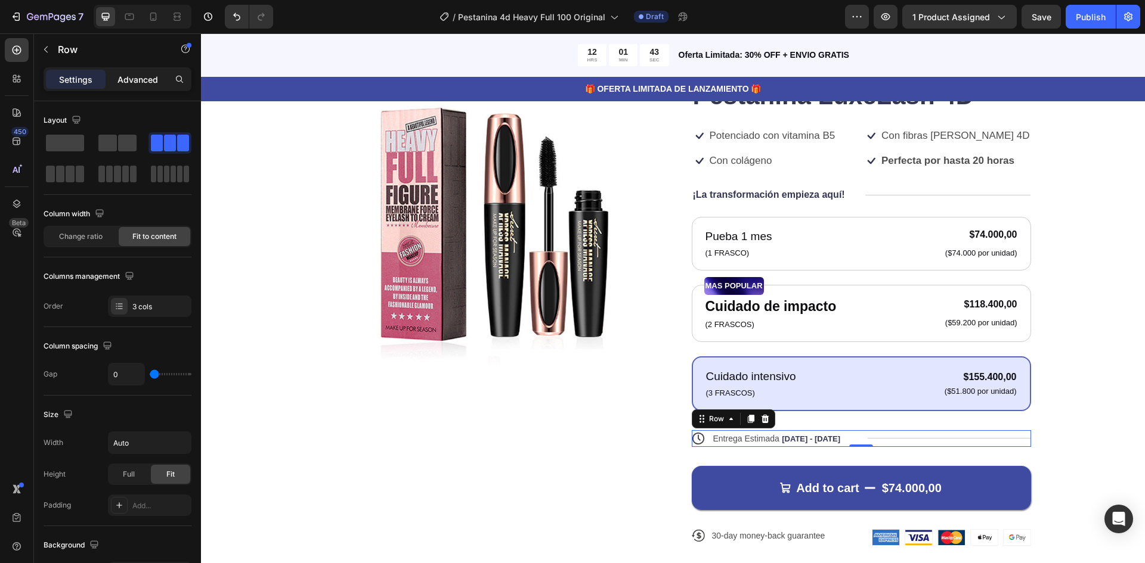
click at [132, 76] on p "Advanced" at bounding box center [137, 79] width 41 height 13
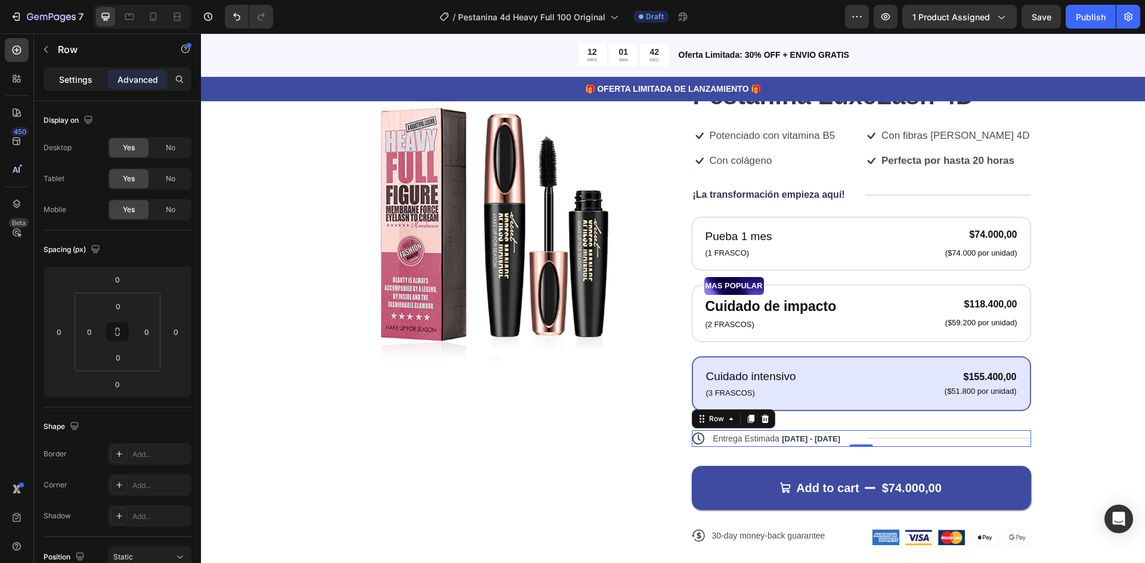
click at [89, 75] on p "Settings" at bounding box center [75, 79] width 33 height 13
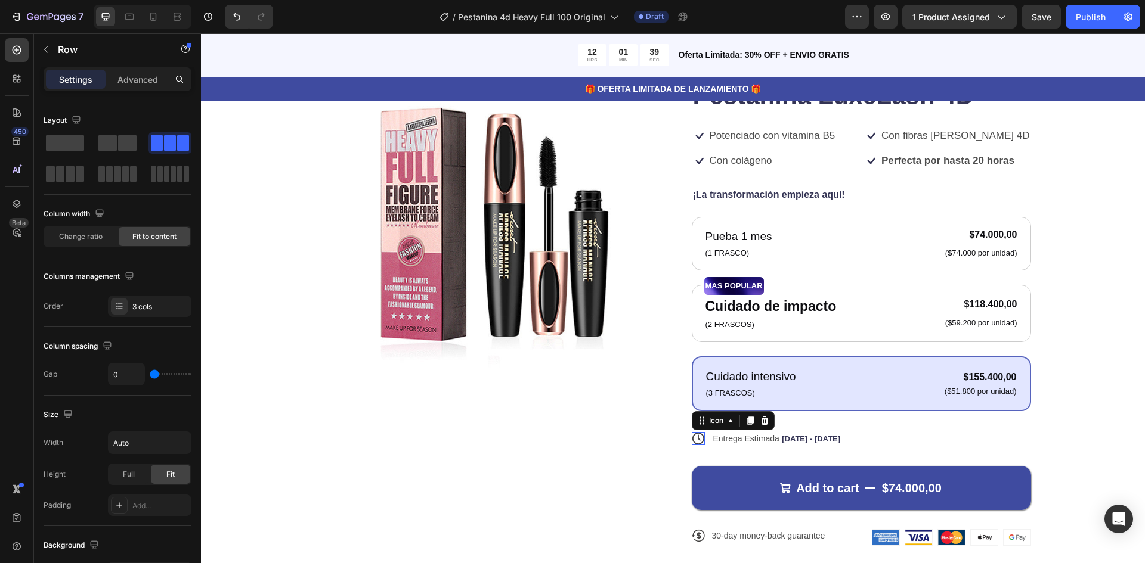
click at [692, 438] on icon at bounding box center [698, 438] width 13 height 13
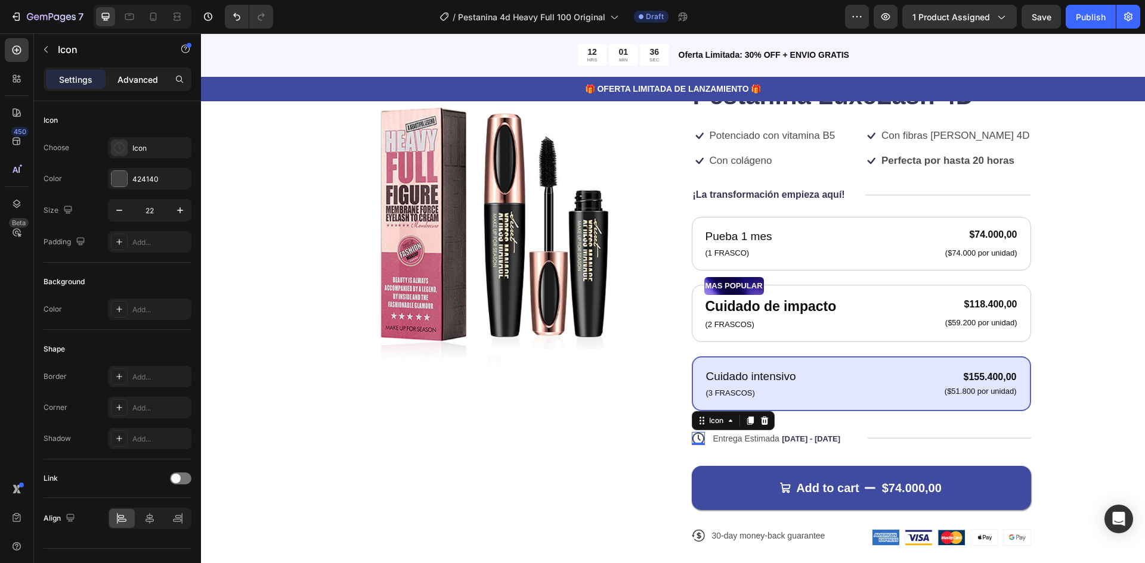
click at [156, 71] on div "Advanced" at bounding box center [138, 79] width 60 height 19
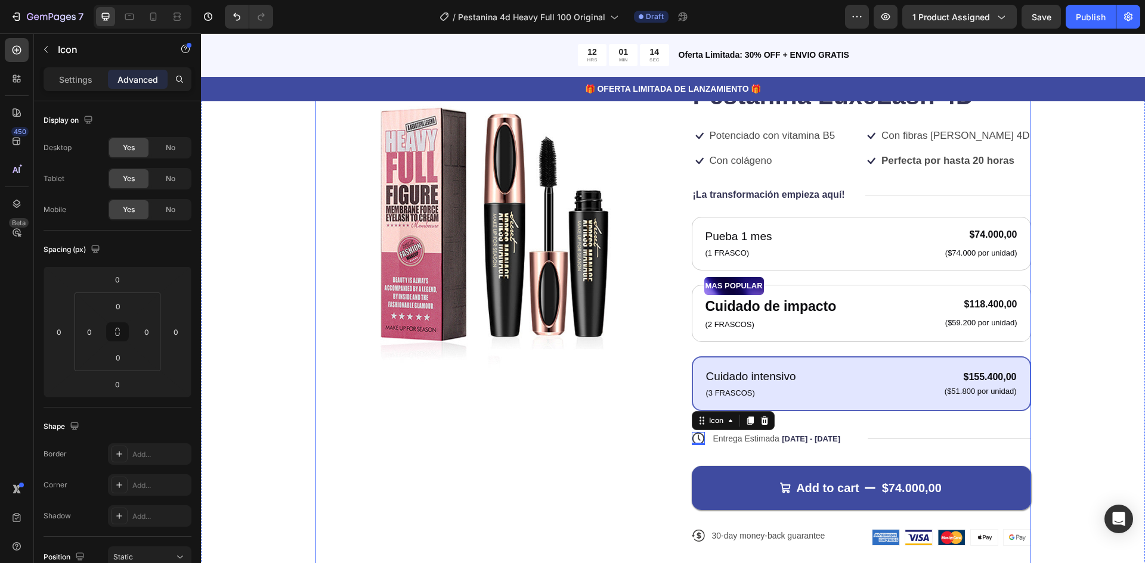
click at [600, 402] on div "Product Images" at bounding box center [484, 310] width 339 height 510
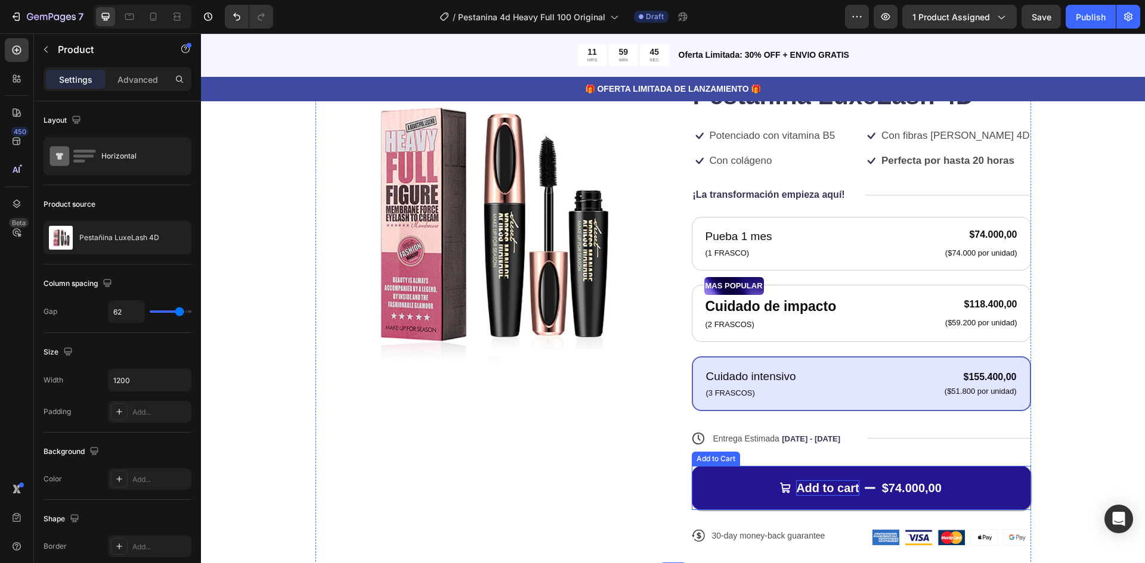
click at [822, 489] on div "Add to cart" at bounding box center [827, 489] width 63 height 16
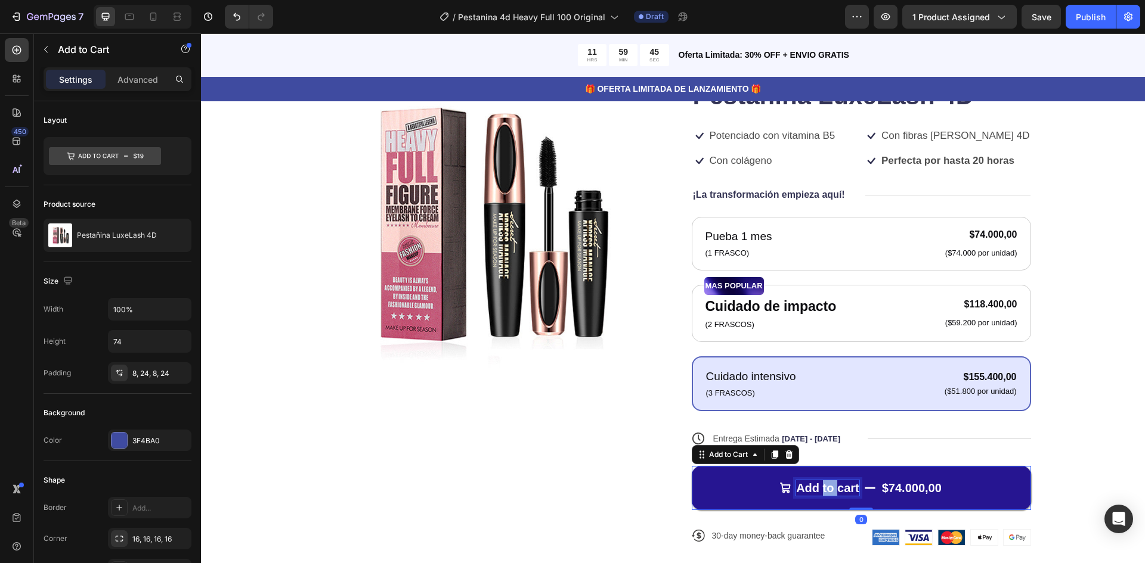
click at [822, 489] on div "Add to cart" at bounding box center [827, 489] width 63 height 16
click at [822, 489] on p "Add to cart" at bounding box center [827, 489] width 63 height 16
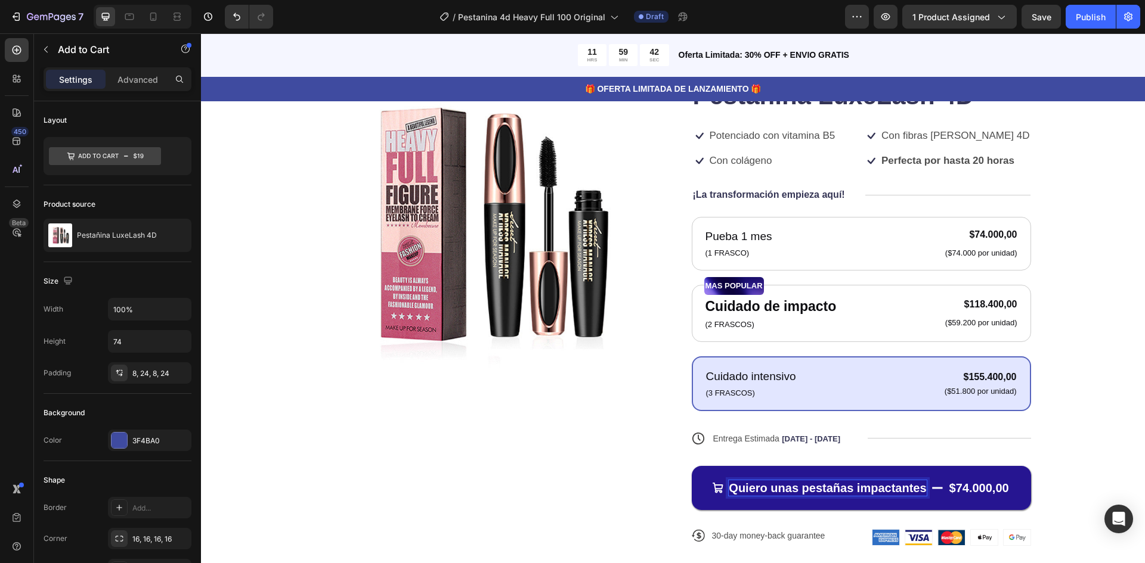
click at [729, 487] on p "Quiero unas pestañas impactantes" at bounding box center [827, 489] width 197 height 16
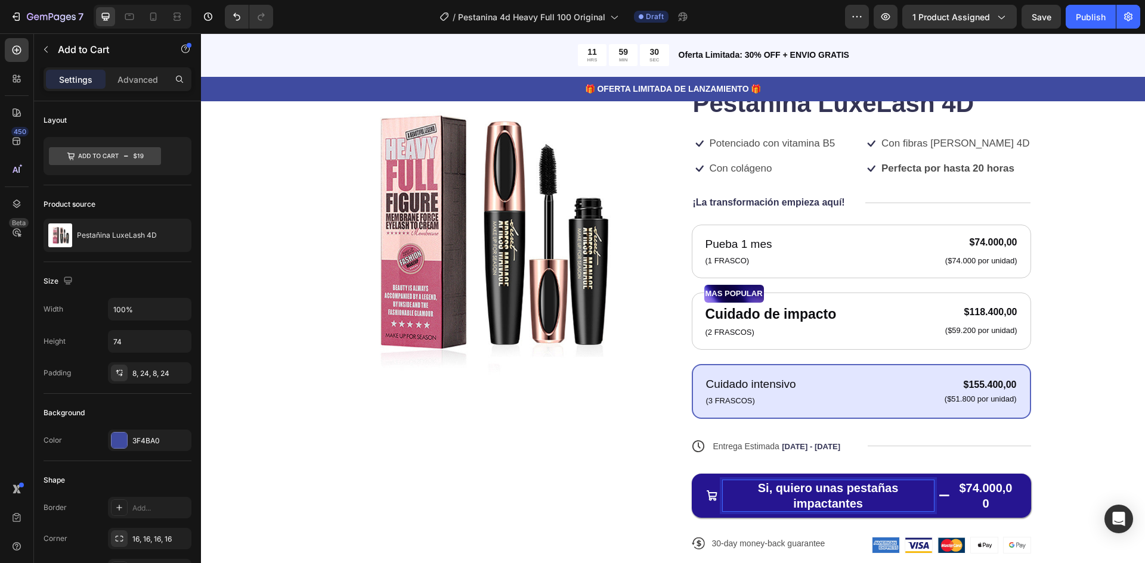
click at [692, 474] on button "Si, quiero unas pestañas impactantes $74.000,00" at bounding box center [861, 496] width 339 height 44
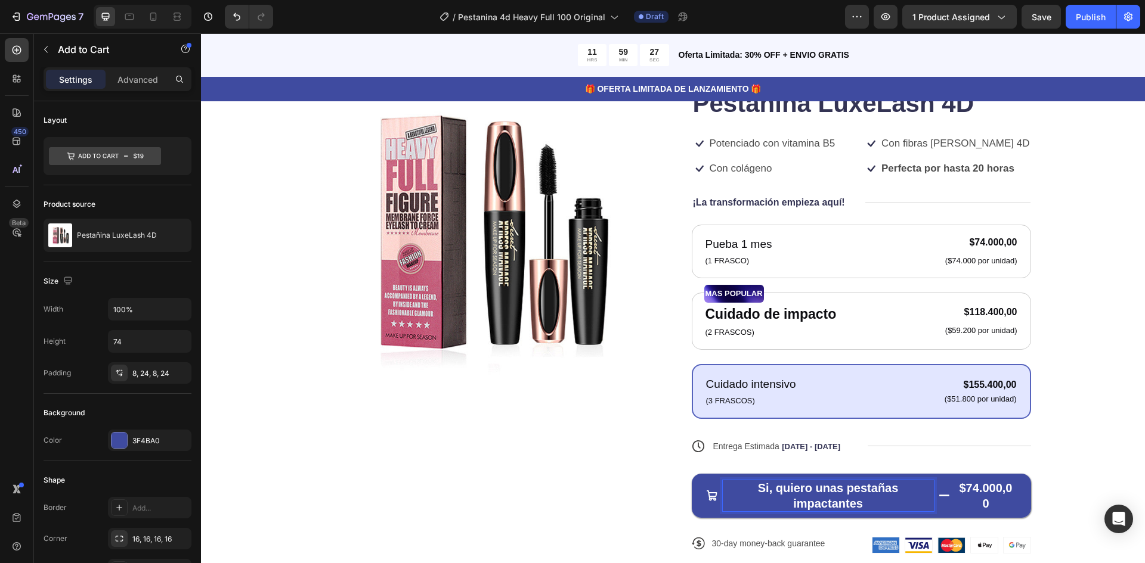
click at [748, 498] on p "Si, quiero unas pestañas impactantes" at bounding box center [828, 496] width 211 height 31
click at [602, 477] on div "Product Images" at bounding box center [484, 318] width 339 height 510
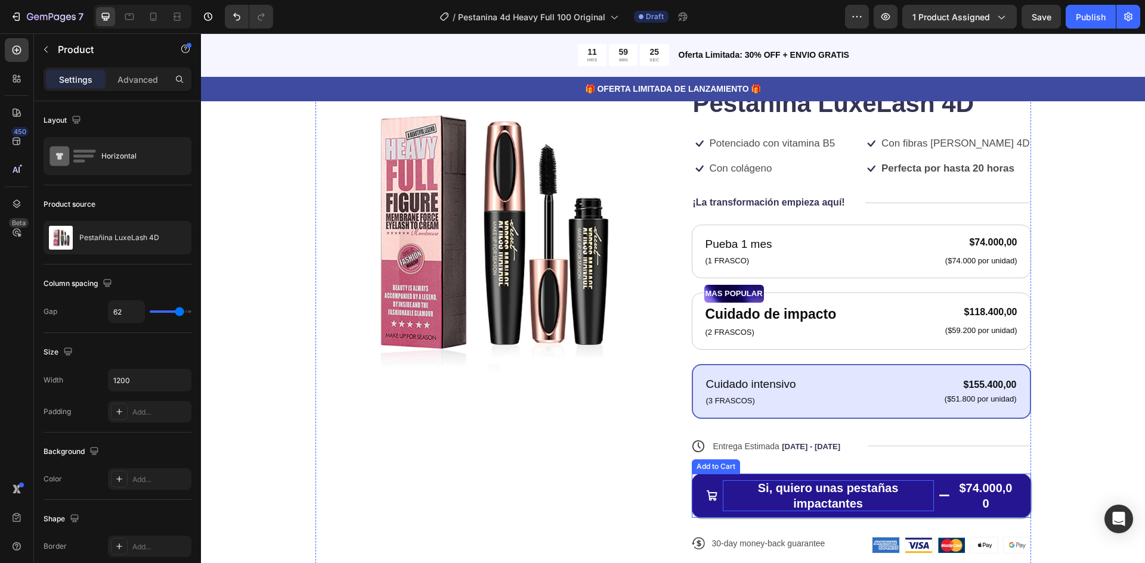
click at [767, 501] on p "Si, quiero unas pestañas impactantes" at bounding box center [828, 496] width 211 height 31
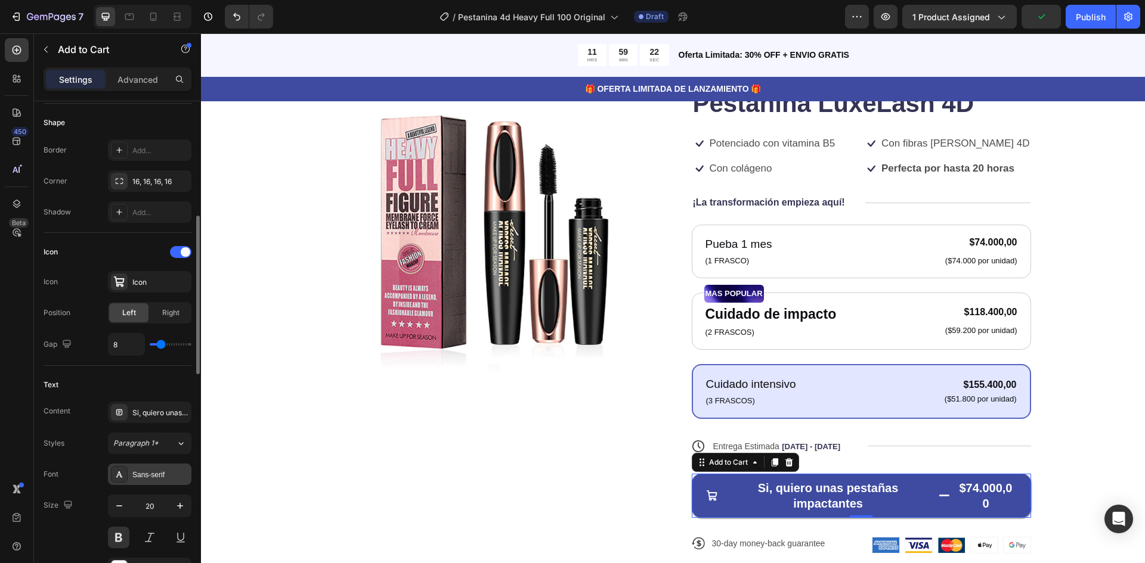
scroll to position [477, 0]
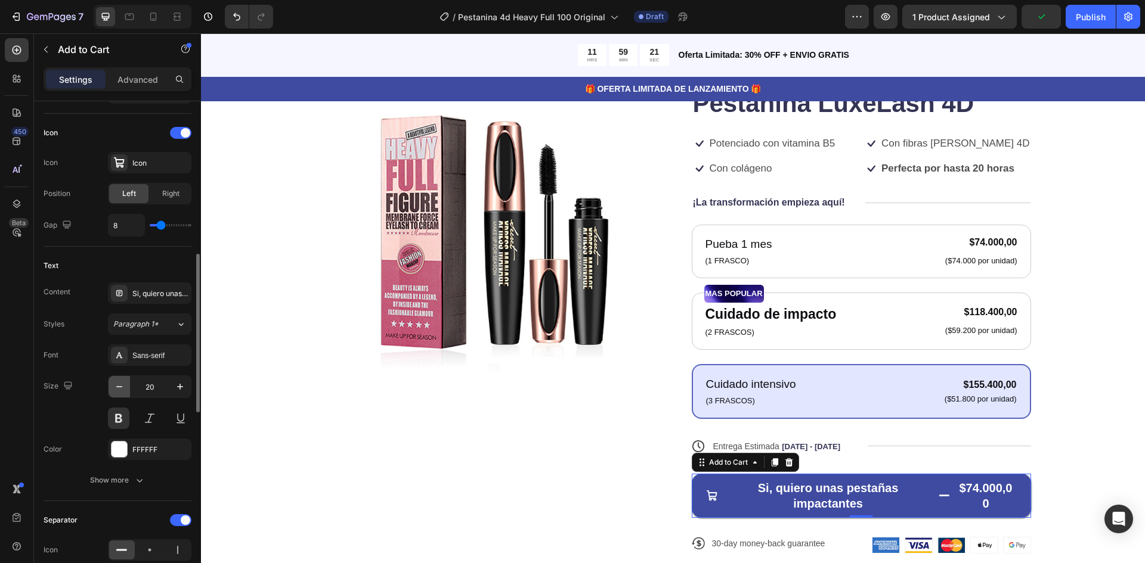
click at [123, 389] on icon "button" at bounding box center [119, 387] width 12 height 12
click at [125, 388] on icon "button" at bounding box center [119, 387] width 12 height 12
click at [178, 387] on icon "button" at bounding box center [180, 387] width 6 height 6
type input "19"
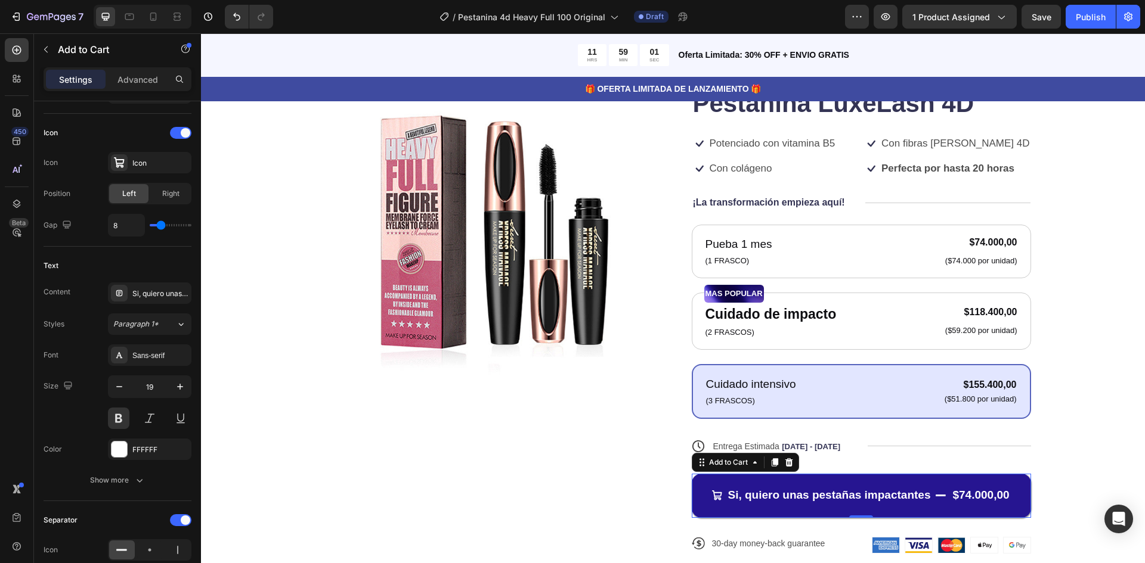
click at [714, 510] on button "Si, quiero unas pestañas impactantes $74.000,00" at bounding box center [861, 496] width 339 height 44
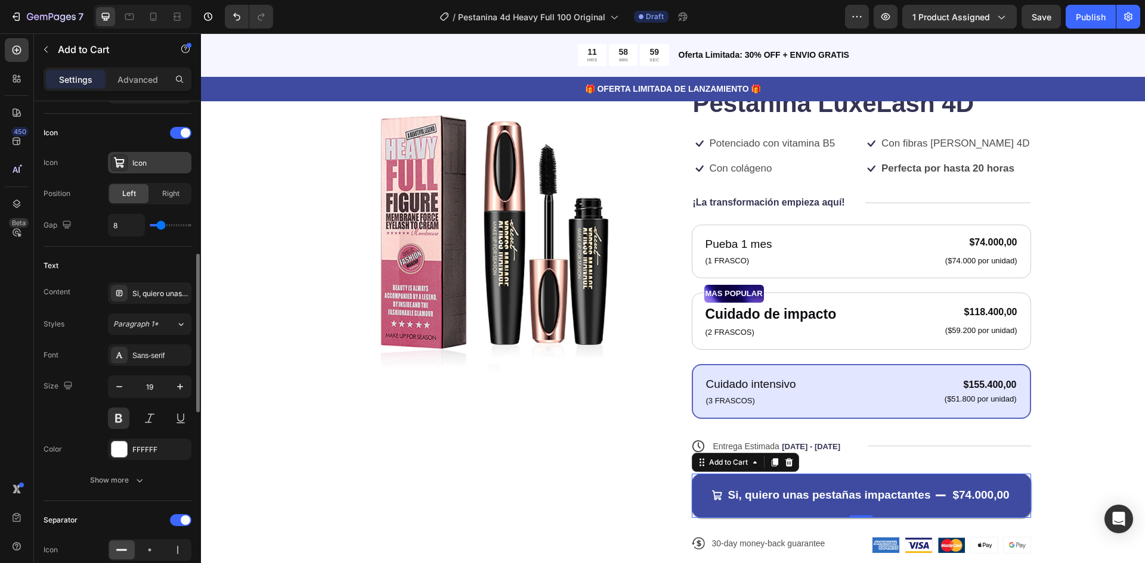
click at [149, 163] on div "Icon" at bounding box center [160, 163] width 56 height 11
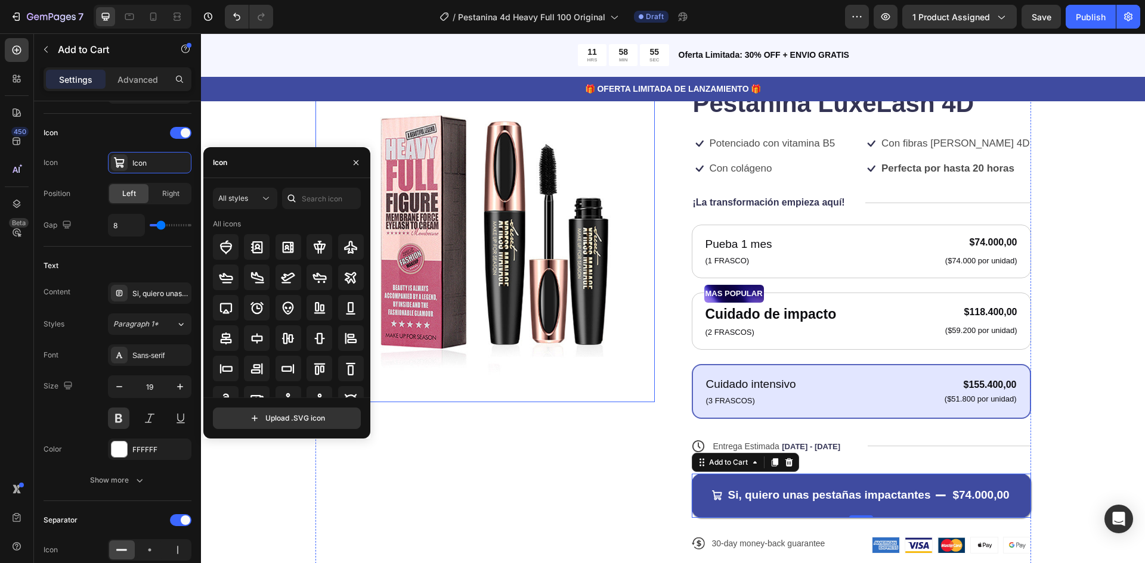
click at [498, 438] on div "Product Images" at bounding box center [484, 318] width 339 height 510
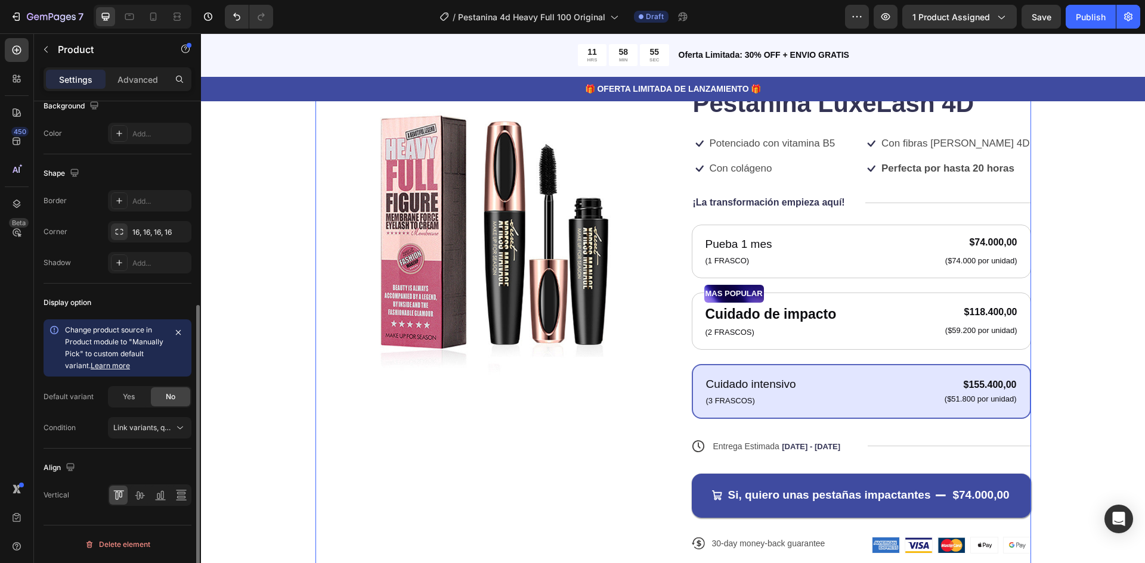
scroll to position [0, 0]
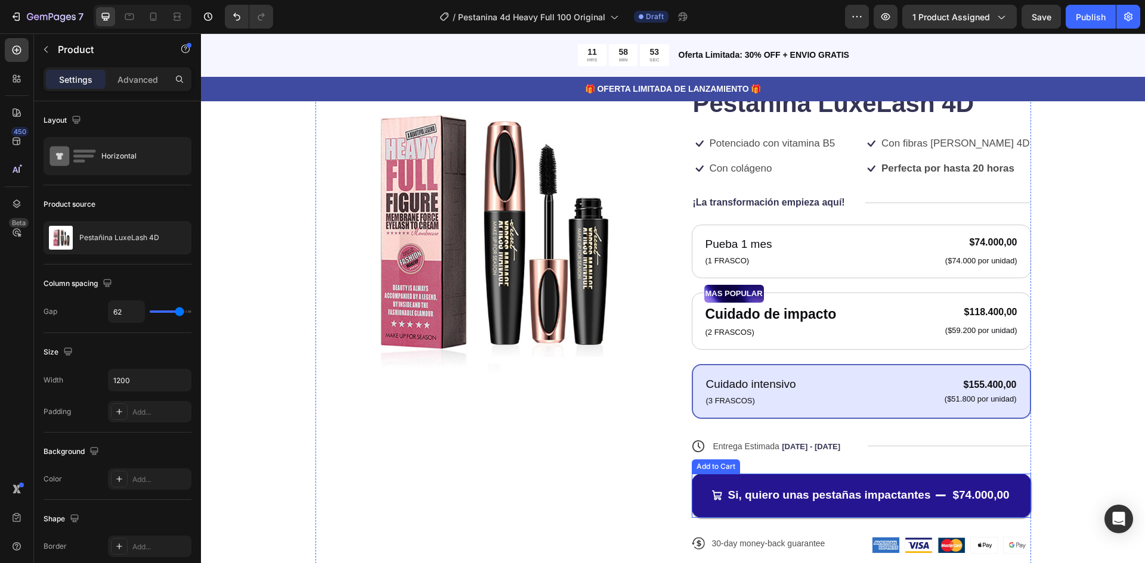
click at [717, 508] on button "Si, quiero unas pestañas impactantes $74.000,00" at bounding box center [861, 496] width 339 height 44
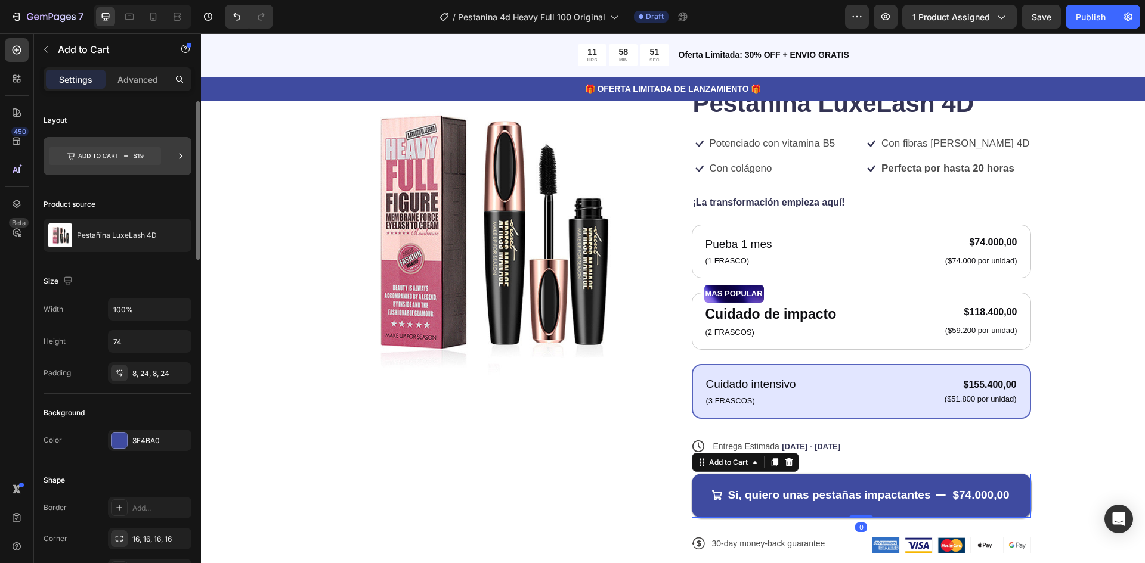
click at [109, 153] on icon at bounding box center [105, 156] width 112 height 18
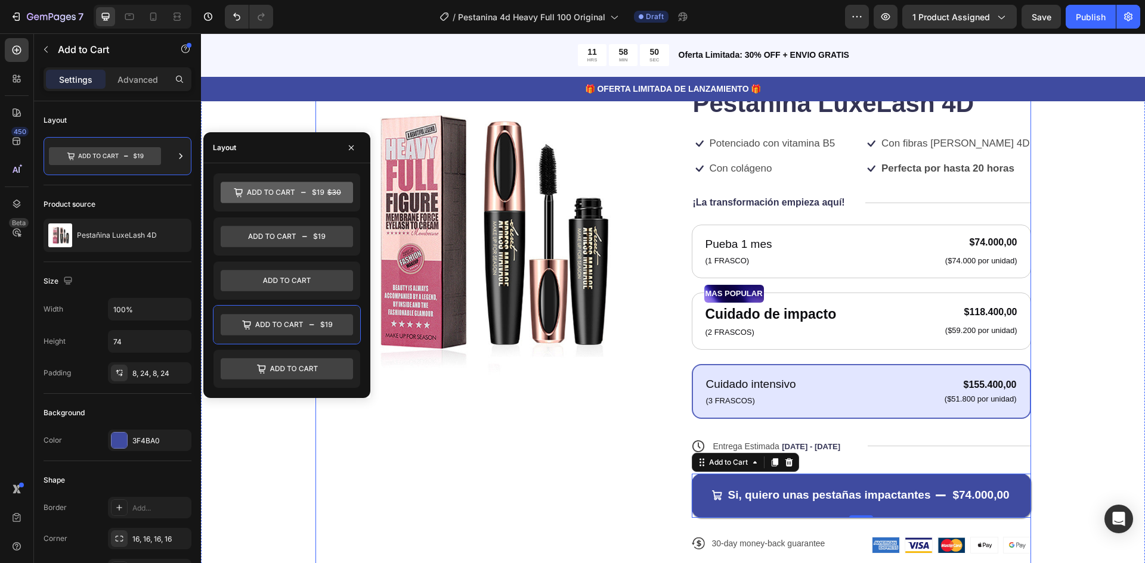
click at [470, 454] on div "Product Images" at bounding box center [484, 318] width 339 height 510
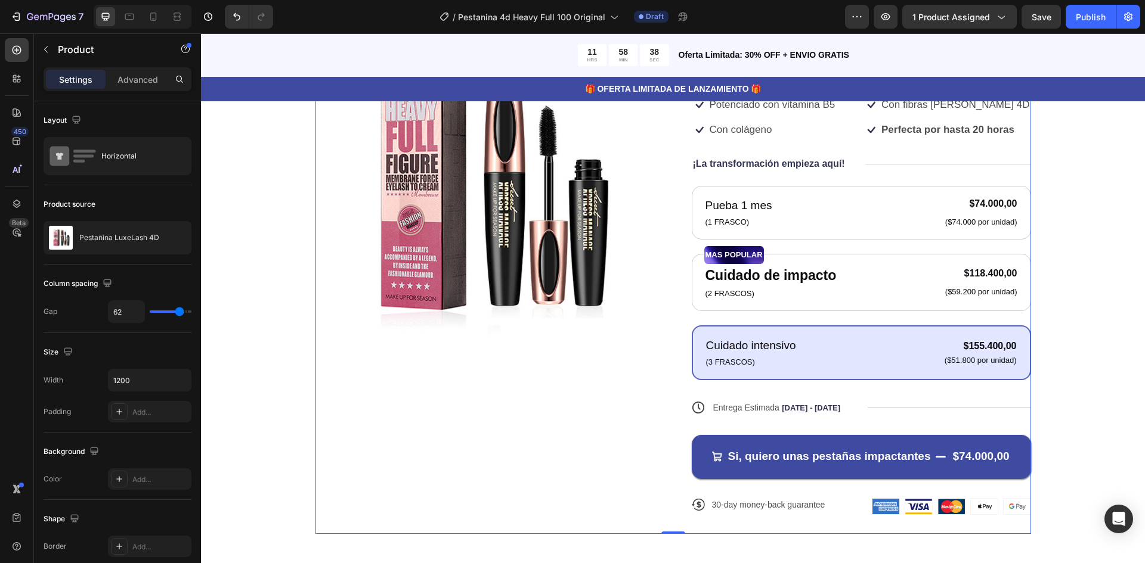
scroll to position [170, 0]
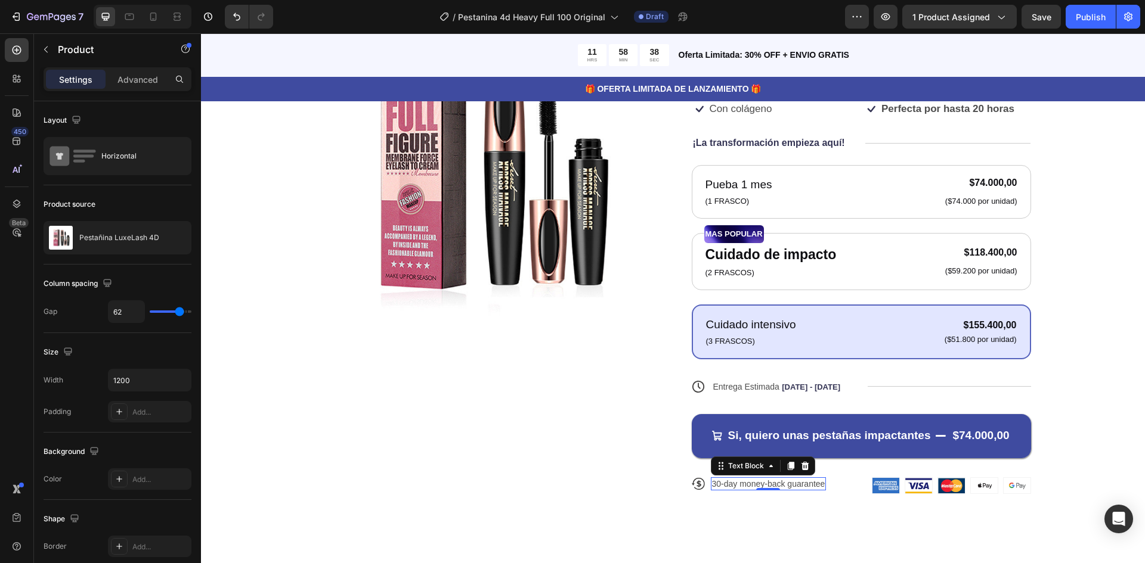
click at [768, 487] on p "30-day money-back guarantee" at bounding box center [768, 484] width 113 height 11
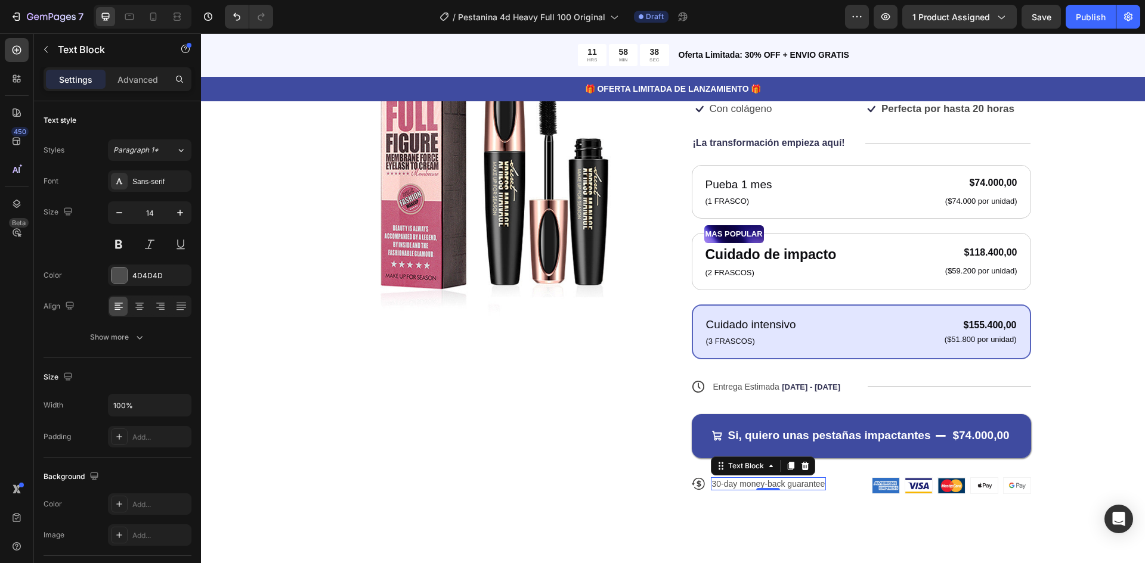
click at [768, 487] on p "30-day money-back guarantee" at bounding box center [768, 484] width 113 height 11
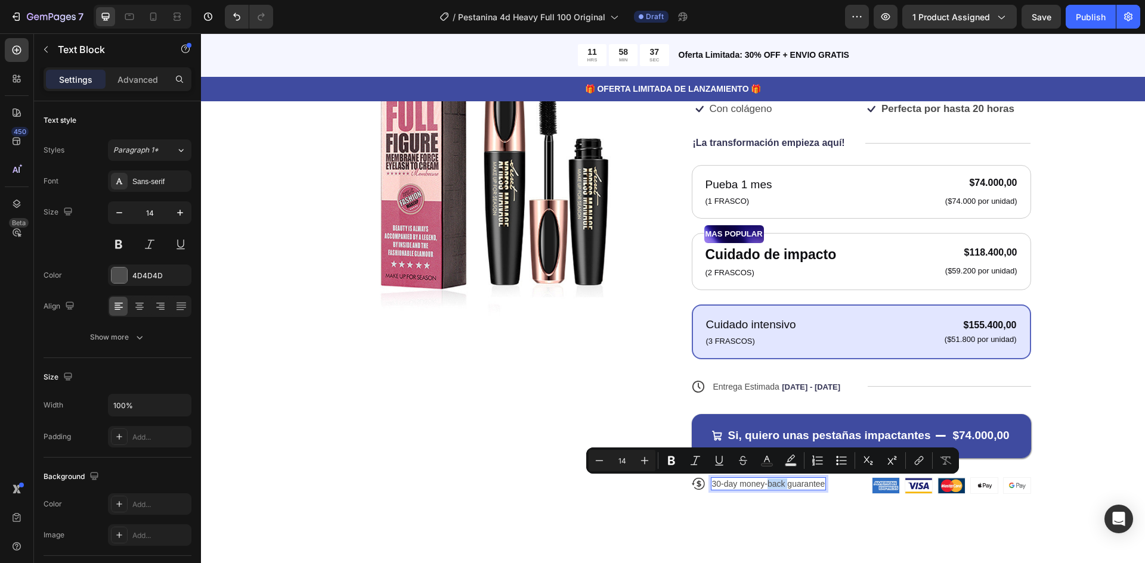
click at [770, 486] on p "30-day money-back guarantee" at bounding box center [768, 484] width 113 height 11
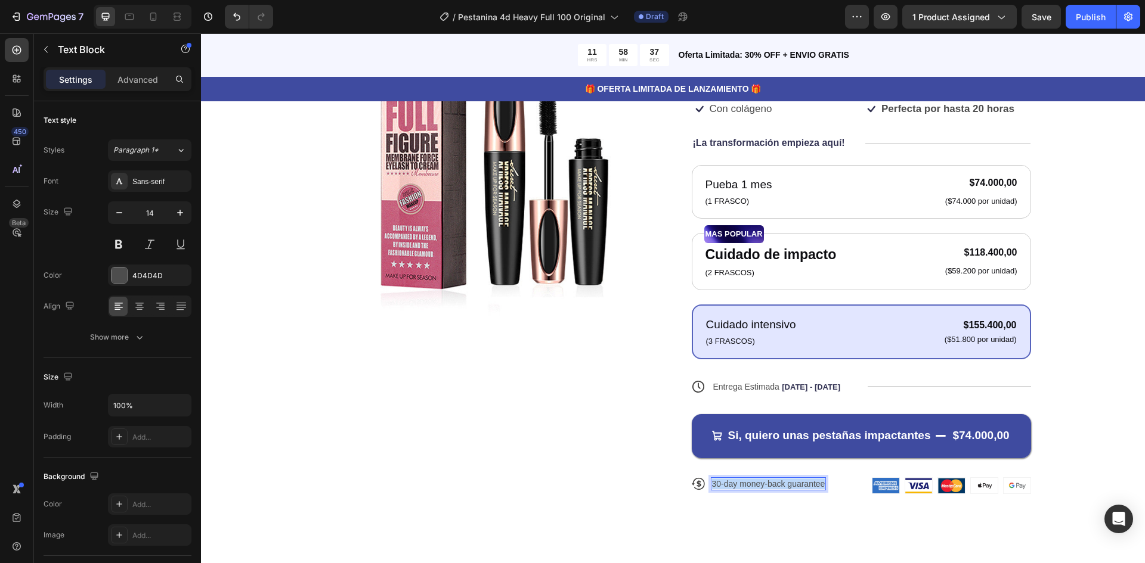
click at [770, 486] on p "30-day money-back guarantee" at bounding box center [768, 484] width 113 height 11
click at [728, 484] on p "30 Dias de garantia o devolucion del d" at bounding box center [783, 484] width 142 height 11
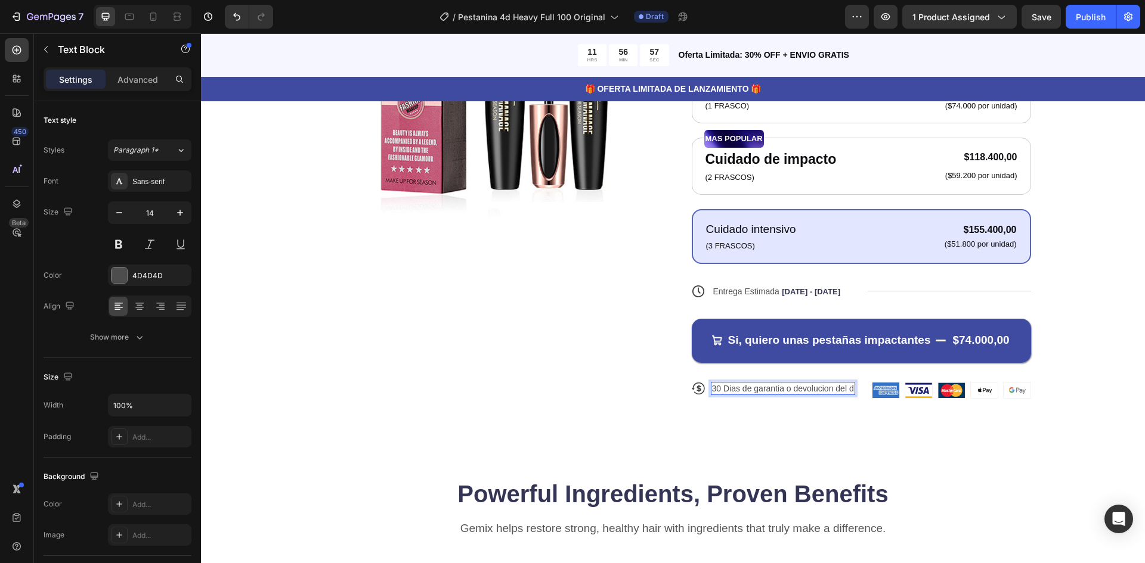
scroll to position [289, 0]
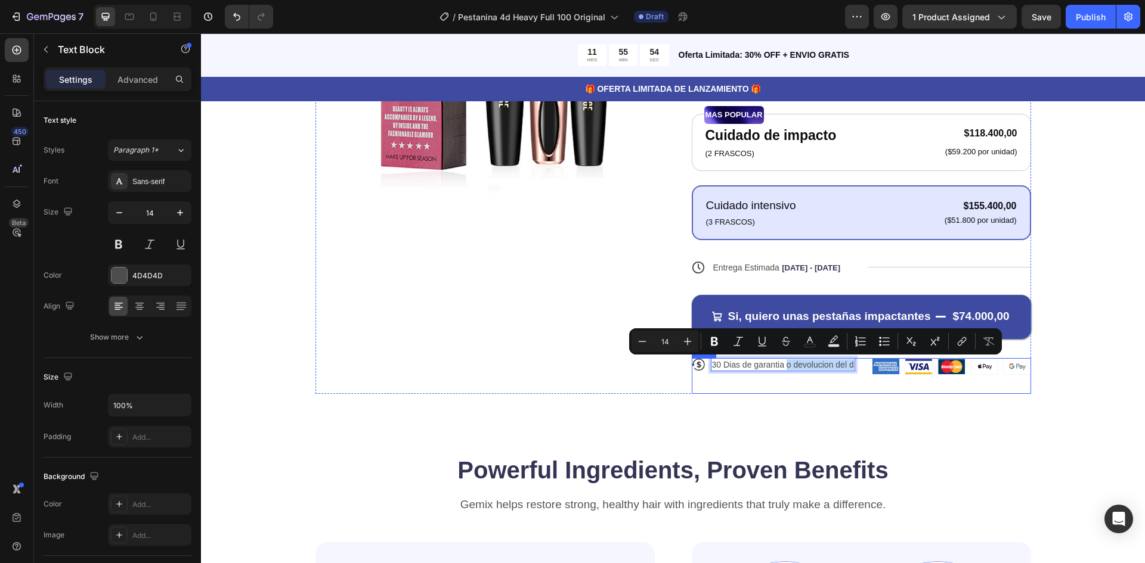
drag, startPoint x: 784, startPoint y: 367, endPoint x: 851, endPoint y: 373, distance: 67.6
click at [851, 373] on div "Icon 30 Dias de garantia o devolucion del d Text Block 0 Row" at bounding box center [779, 376] width 175 height 36
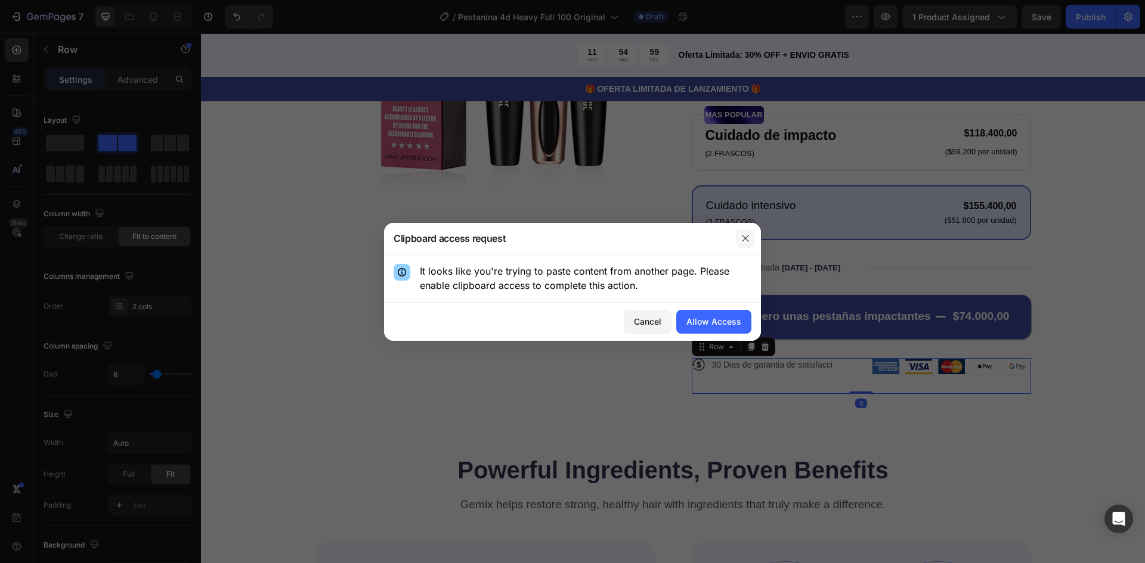
click at [747, 241] on icon "button" at bounding box center [746, 239] width 10 height 10
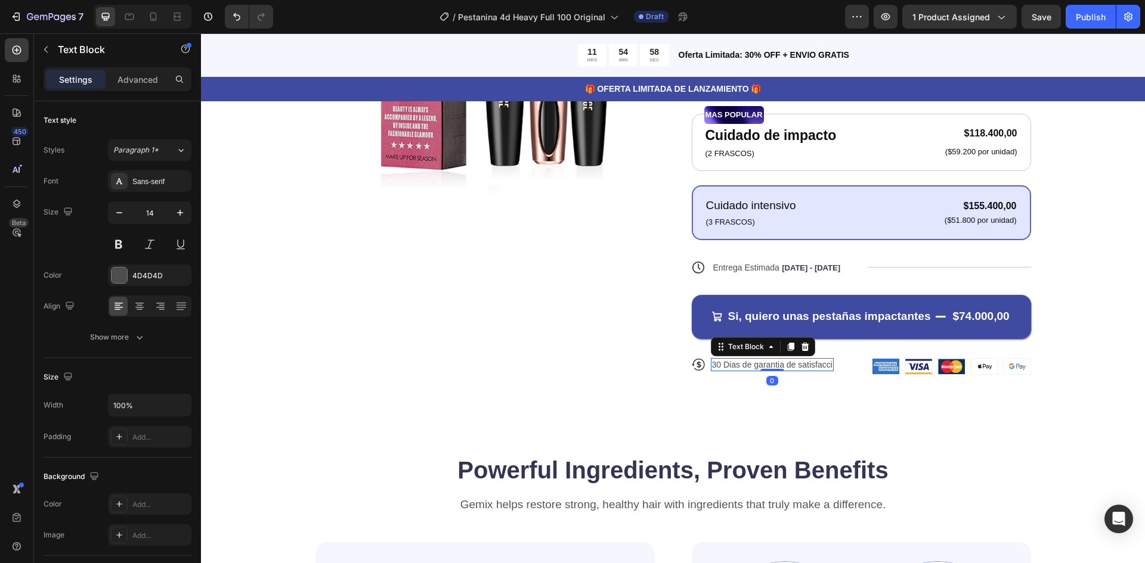
click at [828, 366] on div "30 Dias de garantia de satisfacci" at bounding box center [772, 364] width 123 height 13
click at [886, 362] on img at bounding box center [885, 367] width 27 height 16
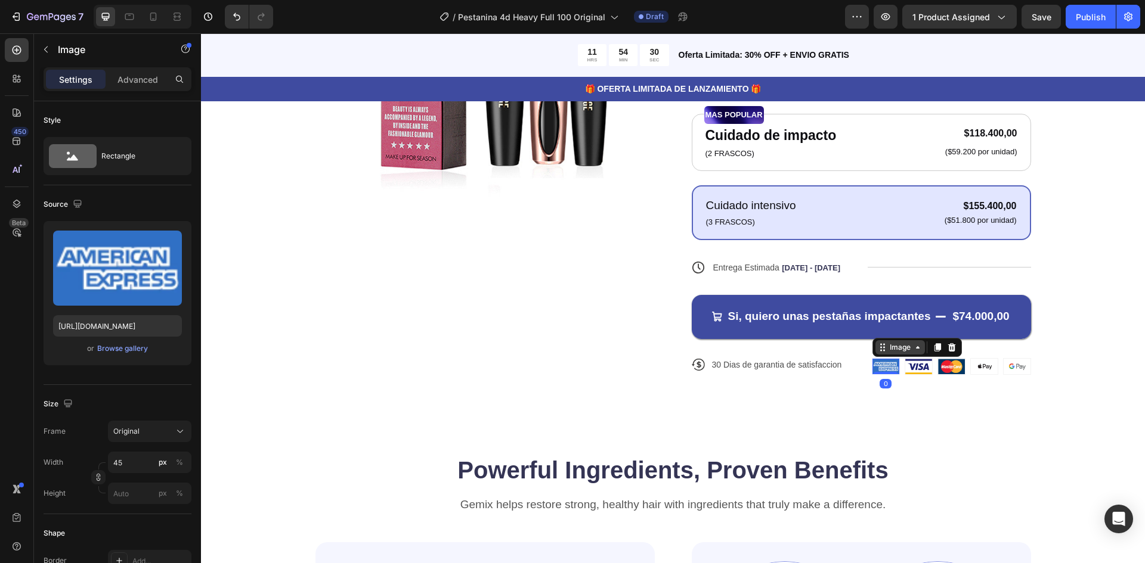
click at [890, 351] on div "Image" at bounding box center [900, 347] width 26 height 11
click at [896, 329] on div "Row 5 cols" at bounding box center [898, 326] width 41 height 7
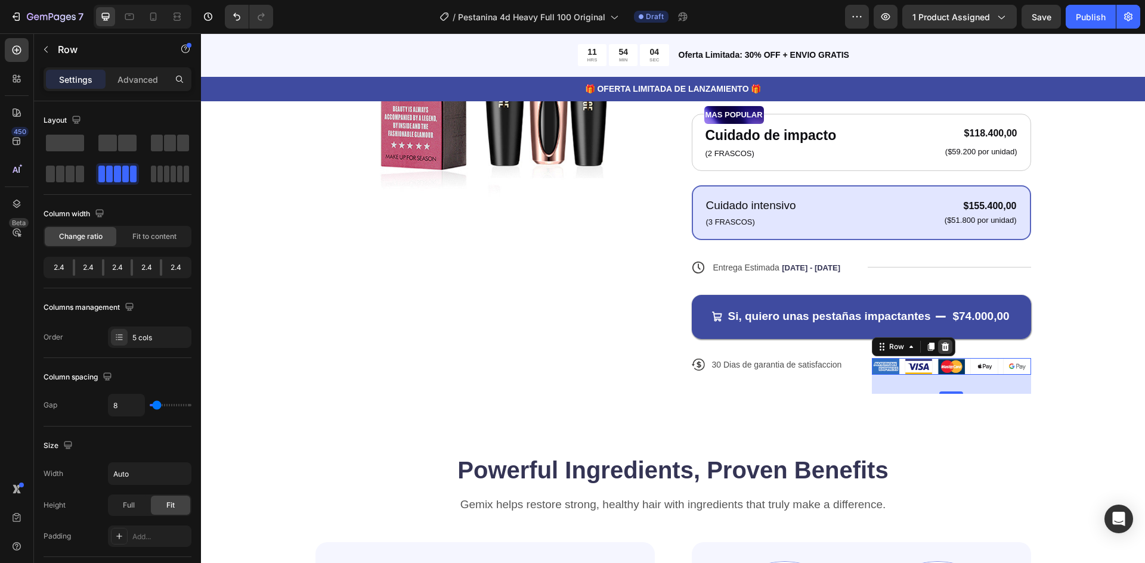
click at [942, 349] on icon at bounding box center [945, 347] width 8 height 8
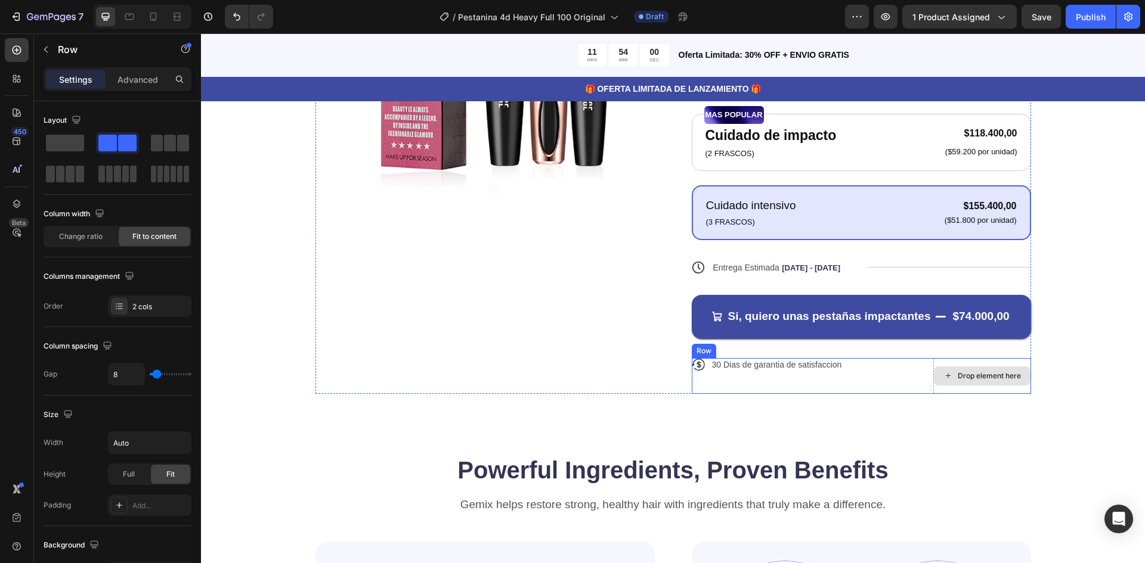
click at [952, 389] on div "Drop element here" at bounding box center [982, 376] width 98 height 36
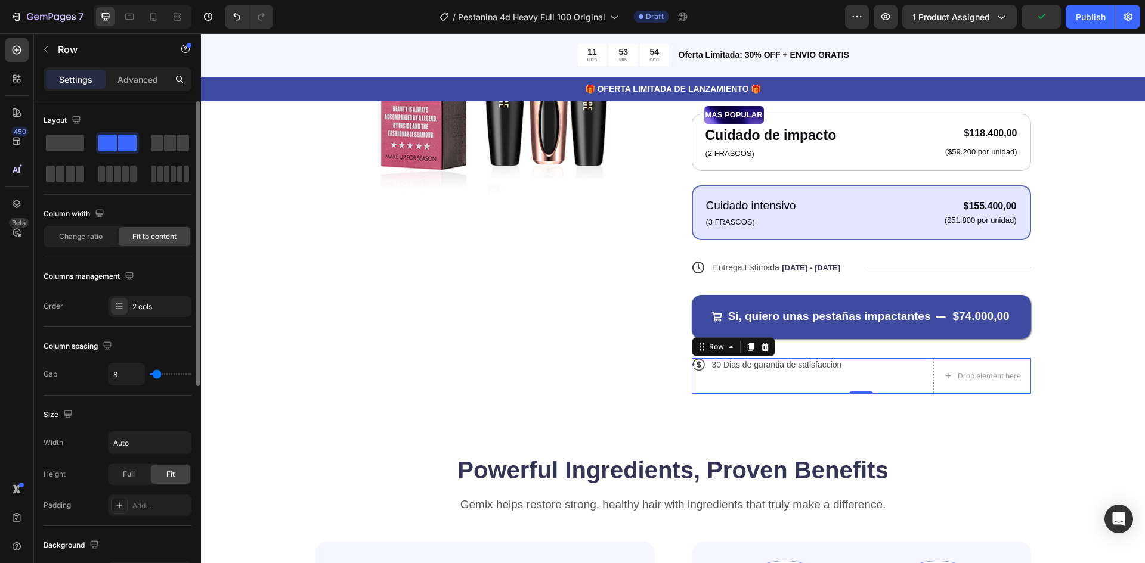
drag, startPoint x: 63, startPoint y: 148, endPoint x: 97, endPoint y: 156, distance: 34.3
click at [63, 148] on span at bounding box center [65, 143] width 38 height 17
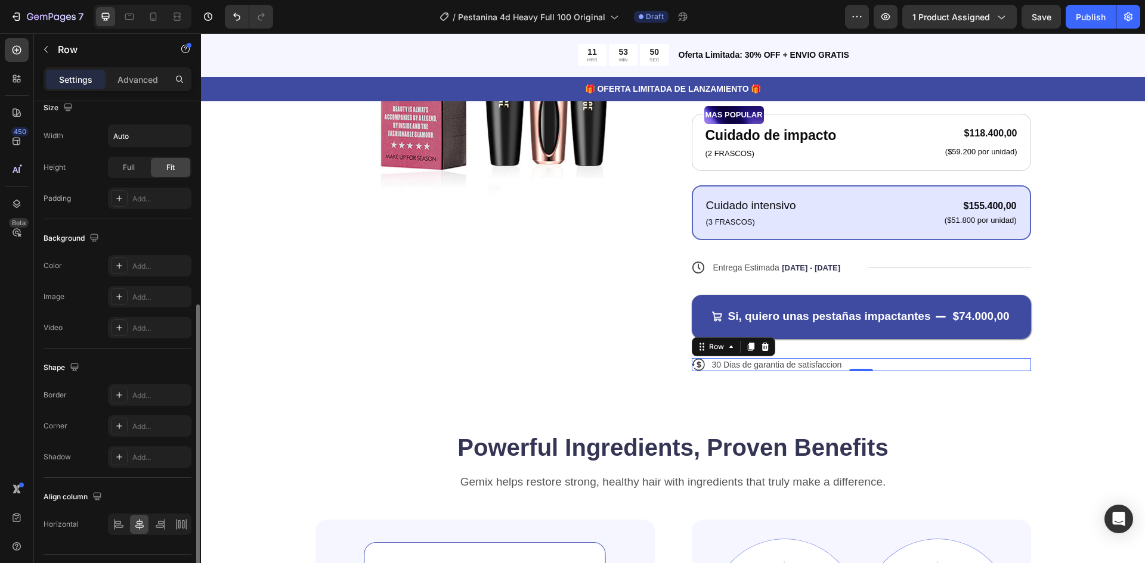
scroll to position [268, 0]
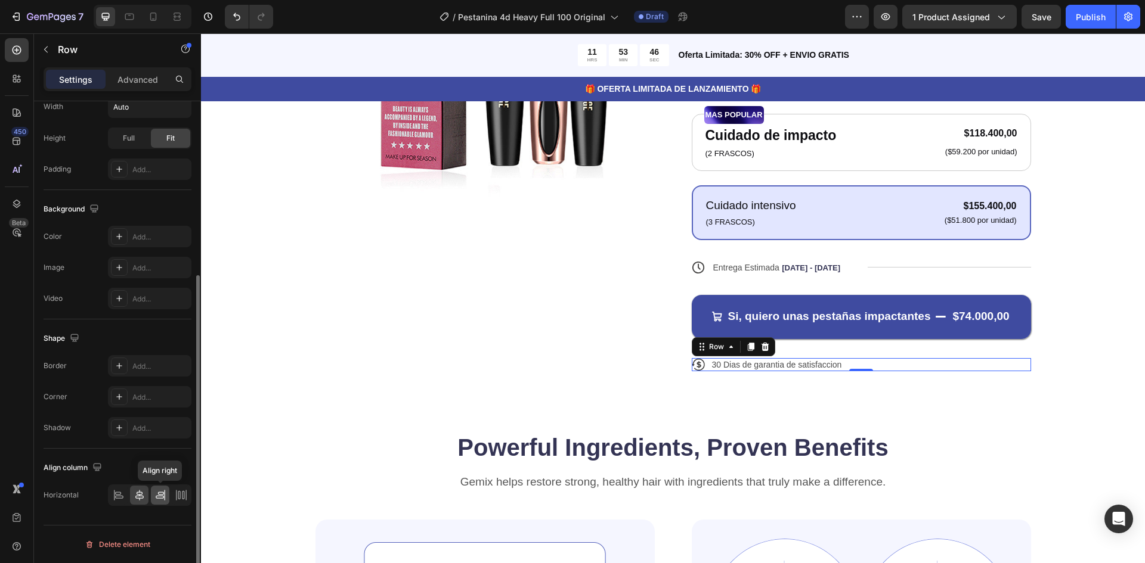
click at [156, 497] on icon at bounding box center [160, 497] width 8 height 3
click at [146, 498] on div at bounding box center [139, 495] width 18 height 19
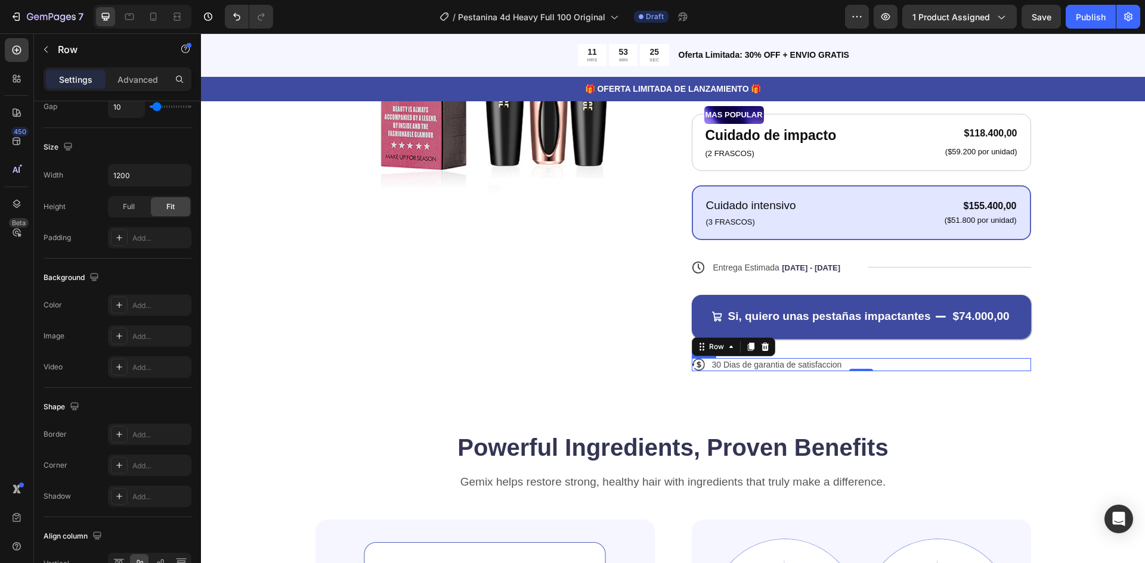
click at [884, 365] on div "Icon 30 Dias de garantia de satisfaccion Text Block Row" at bounding box center [861, 364] width 339 height 13
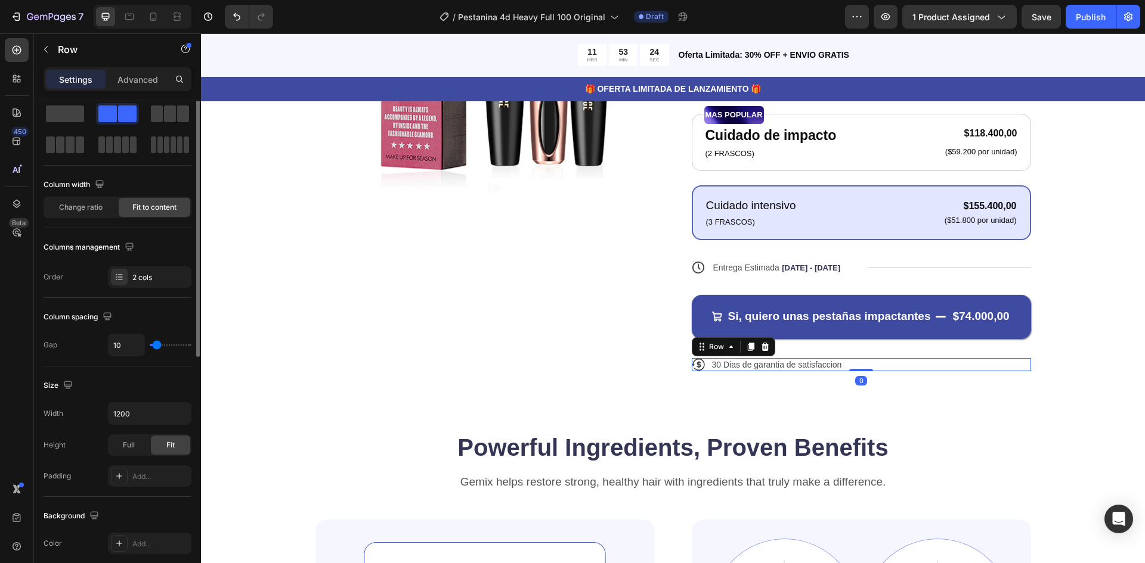
scroll to position [0, 0]
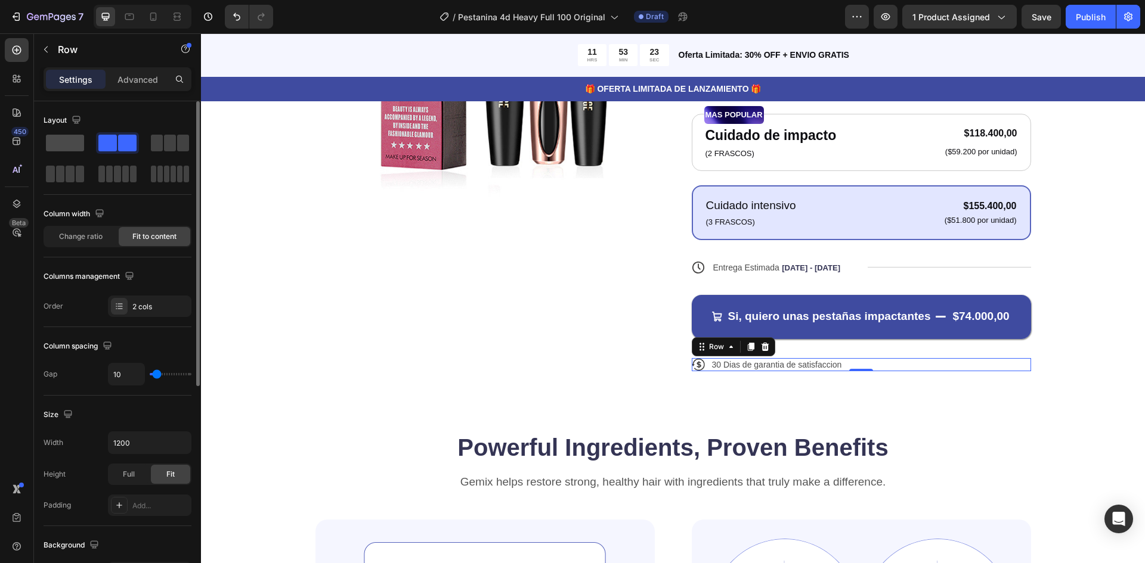
click at [96, 134] on div at bounding box center [117, 142] width 43 height 21
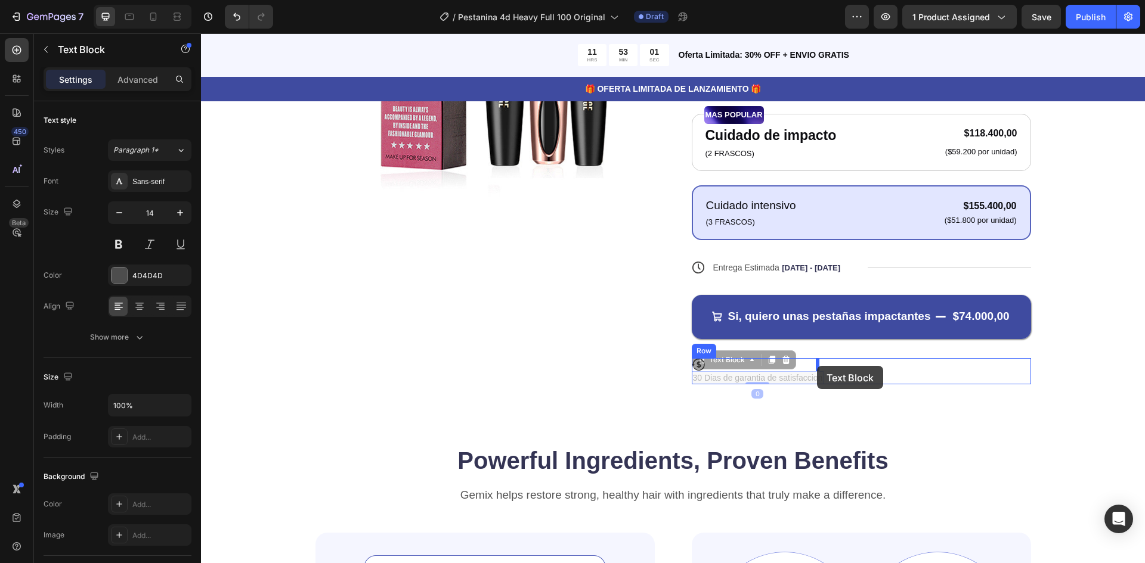
drag, startPoint x: 781, startPoint y: 377, endPoint x: 817, endPoint y: 366, distance: 38.1
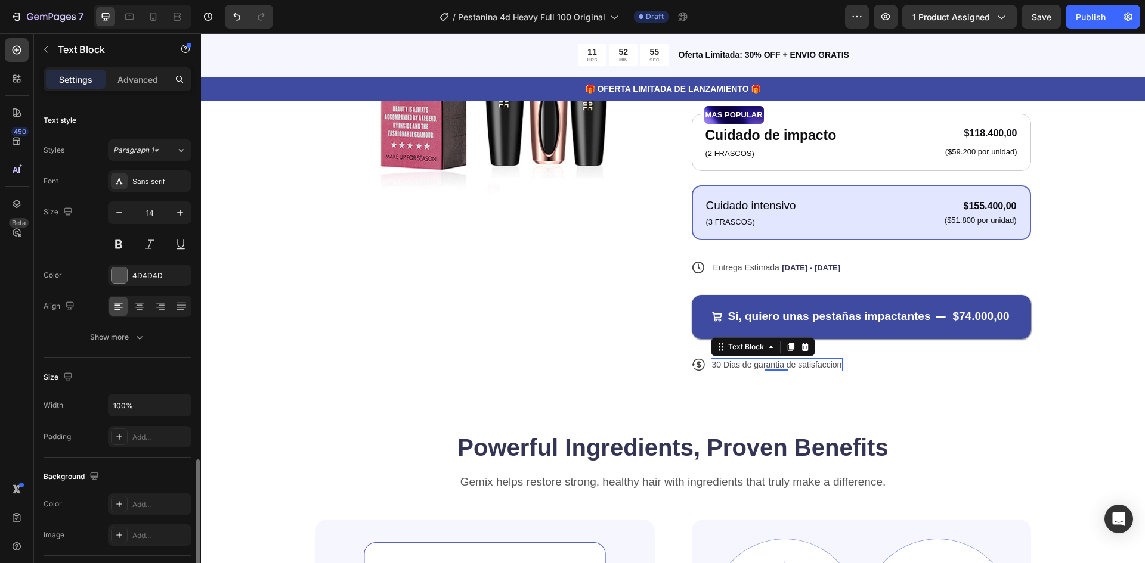
scroll to position [210, 0]
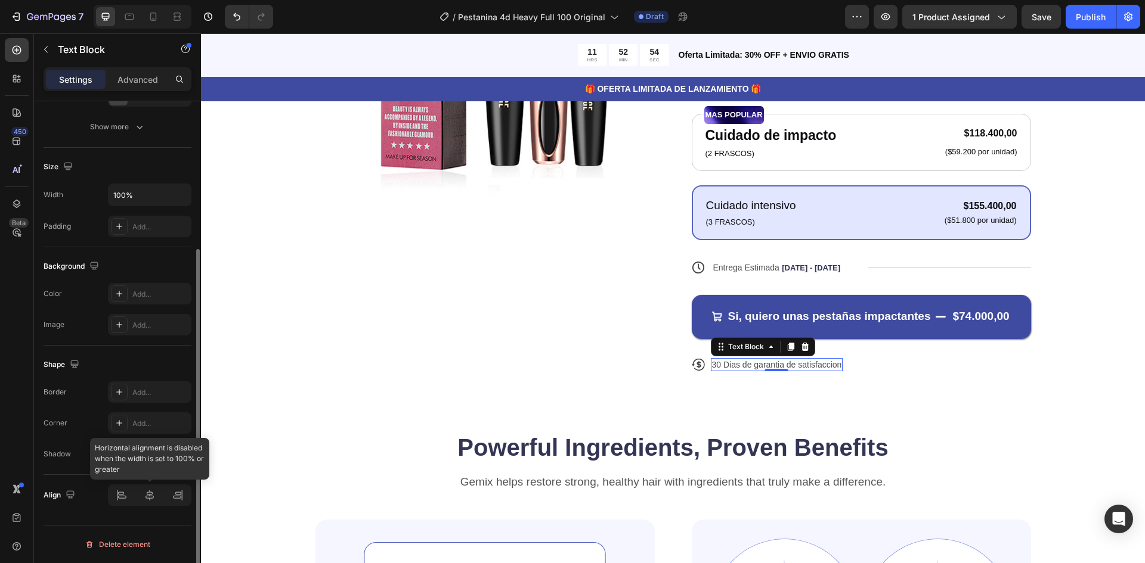
click at [151, 498] on div at bounding box center [149, 495] width 83 height 21
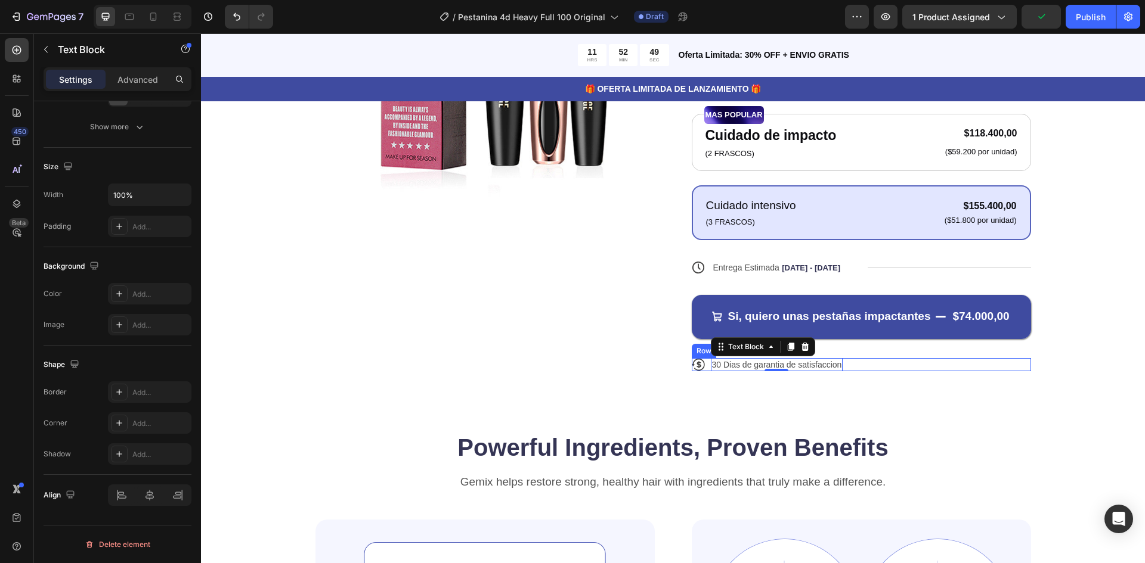
click at [854, 366] on div "Icon 30 Dias de garantia de satisfaccion Text Block 0 Row" at bounding box center [861, 364] width 339 height 13
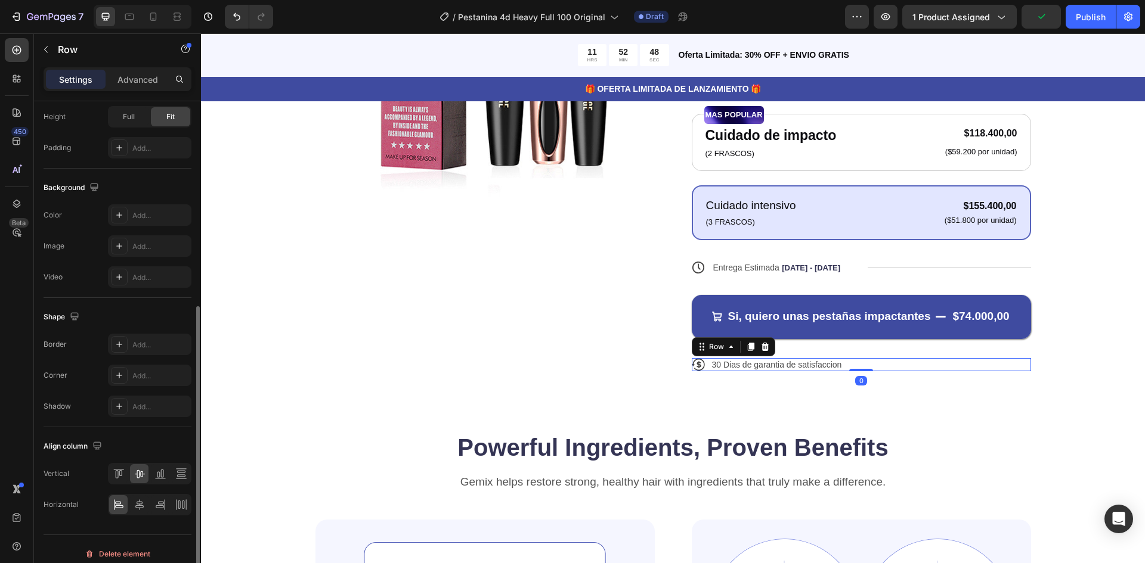
scroll to position [367, 0]
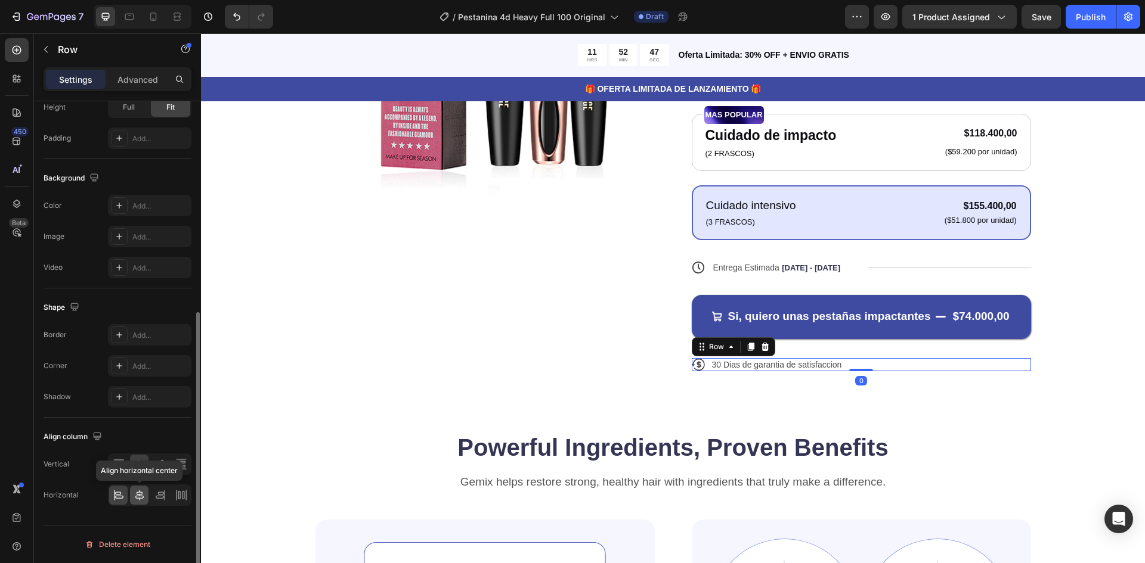
click at [138, 495] on icon at bounding box center [139, 495] width 8 height 11
click at [138, 80] on p "Advanced" at bounding box center [137, 79] width 41 height 13
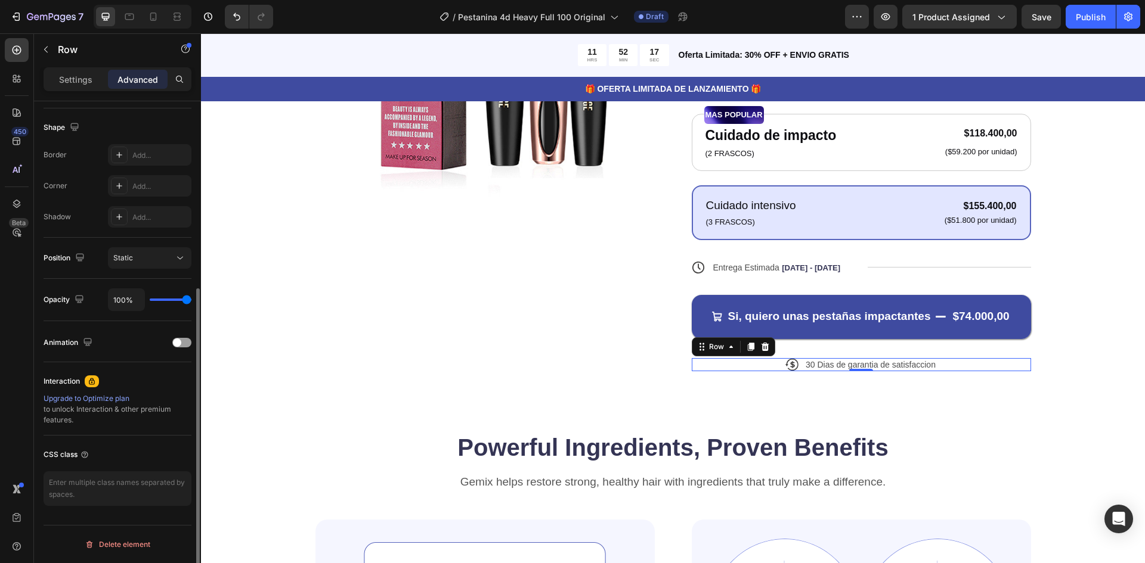
scroll to position [299, 0]
click at [957, 366] on div "Icon 30 Dias de garantia de satisfaccion Text Block Row 0" at bounding box center [861, 364] width 339 height 13
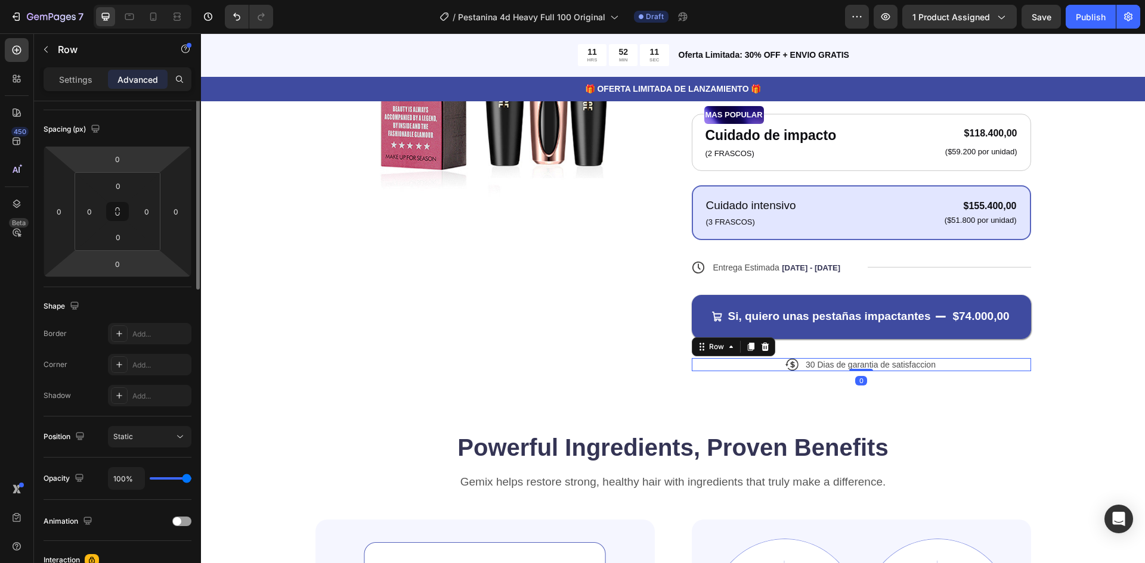
scroll to position [0, 0]
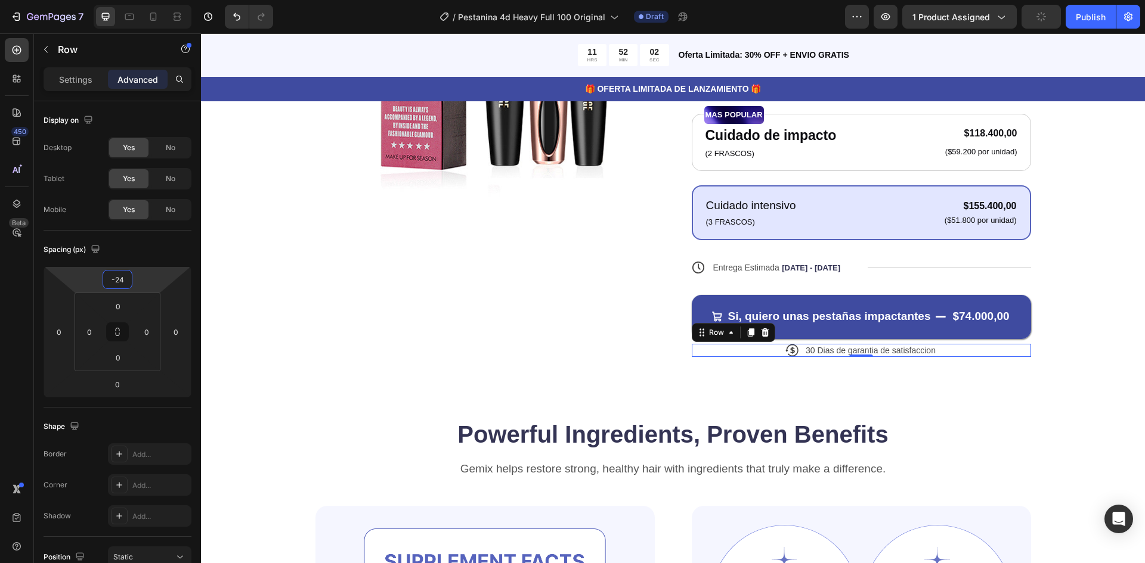
type input "-22"
drag, startPoint x: 145, startPoint y: 275, endPoint x: 148, endPoint y: 281, distance: 7.2
click at [148, 0] on html "7 Version history / Pestanina 4d Heavy Full 100 Original Draft Preview 1 produc…" at bounding box center [572, 0] width 1145 height 0
click at [393, 302] on div "Product Images" at bounding box center [484, 121] width 339 height 474
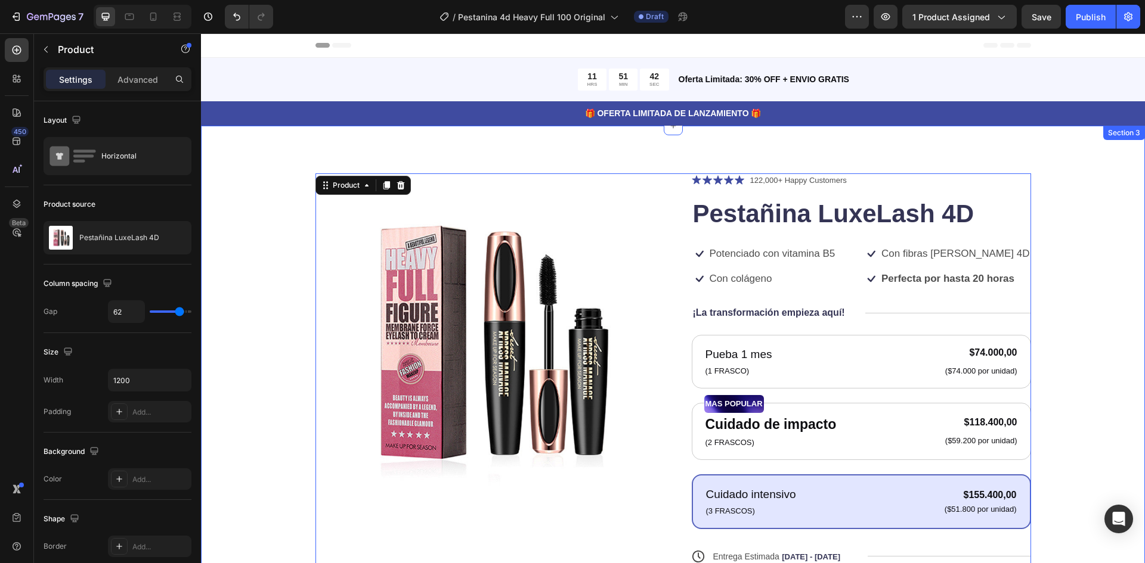
click at [1091, 280] on div "Product Images Icon Icon Icon Icon Icon Icon List 122,000+ Happy Customers Text…" at bounding box center [673, 416] width 944 height 581
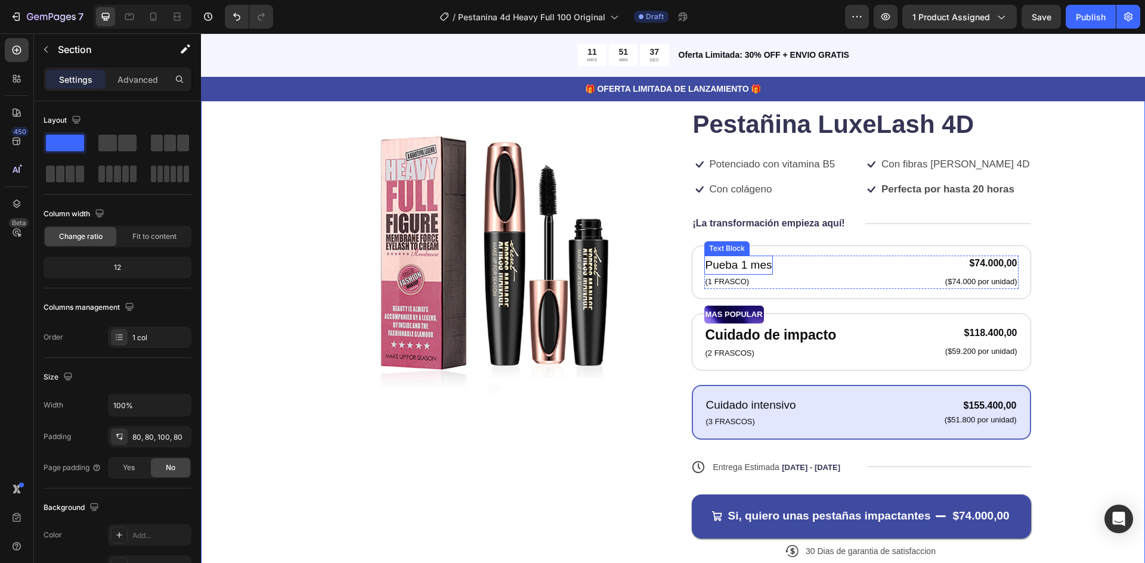
scroll to position [60, 0]
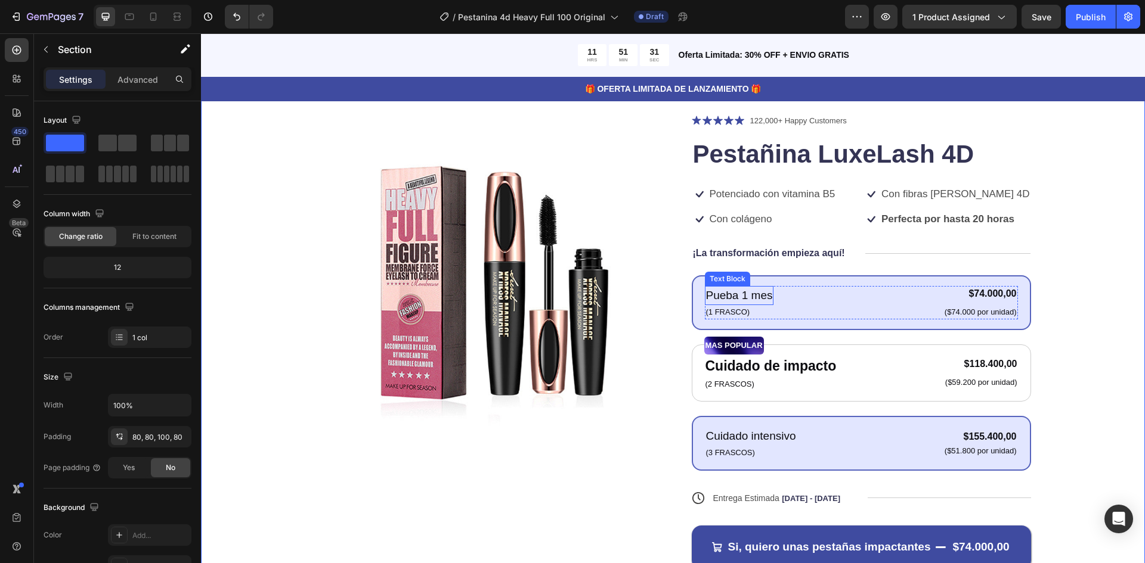
click at [744, 293] on p "Pueba 1 mes" at bounding box center [739, 295] width 67 height 17
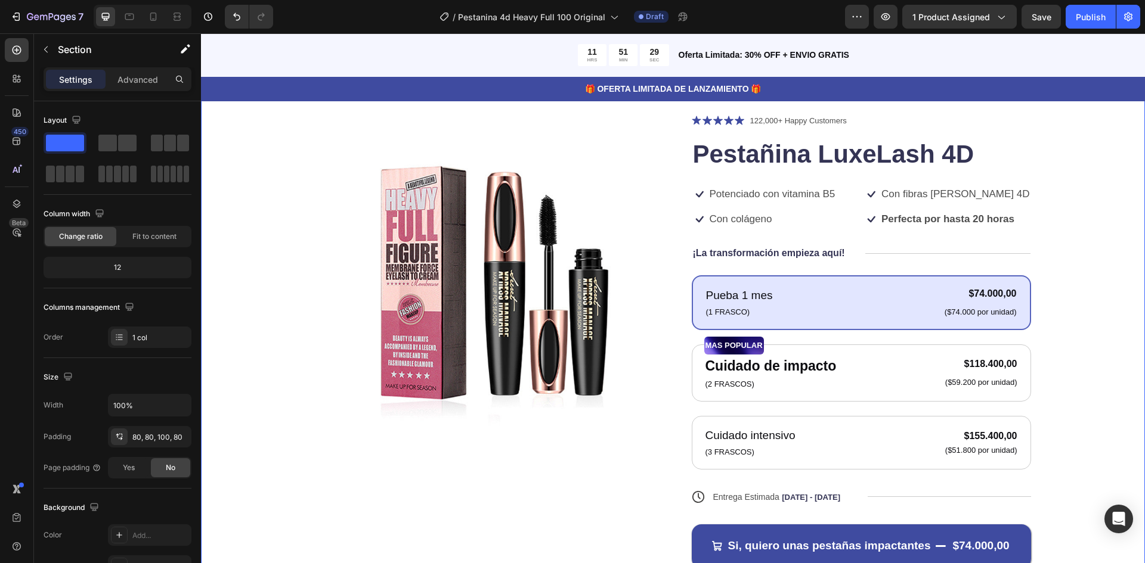
click at [1100, 337] on div "Product Images Icon Icon Icon Icon Icon Icon List 122,000+ Happy Customers Text…" at bounding box center [673, 356] width 944 height 581
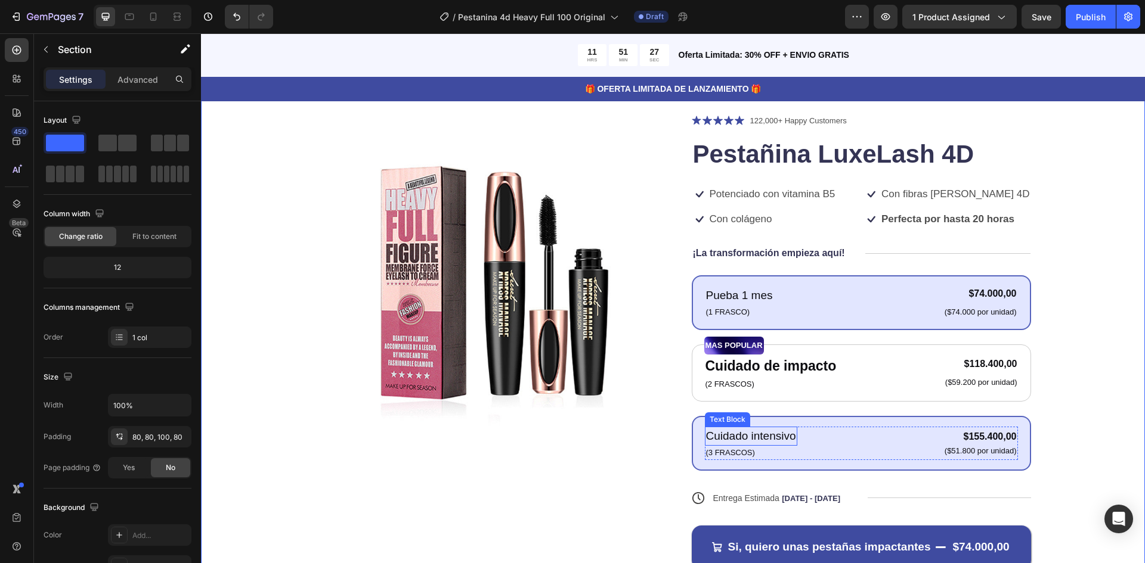
click at [742, 429] on p "Cuidado intensivo" at bounding box center [751, 436] width 90 height 17
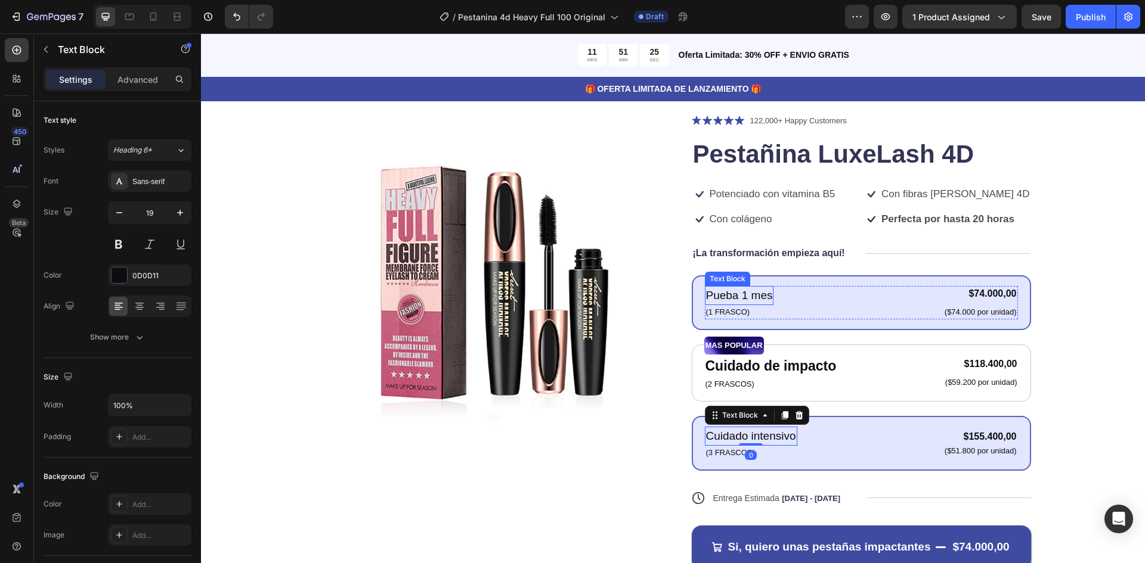
click at [738, 296] on p "Pueba 1 mes" at bounding box center [739, 295] width 67 height 17
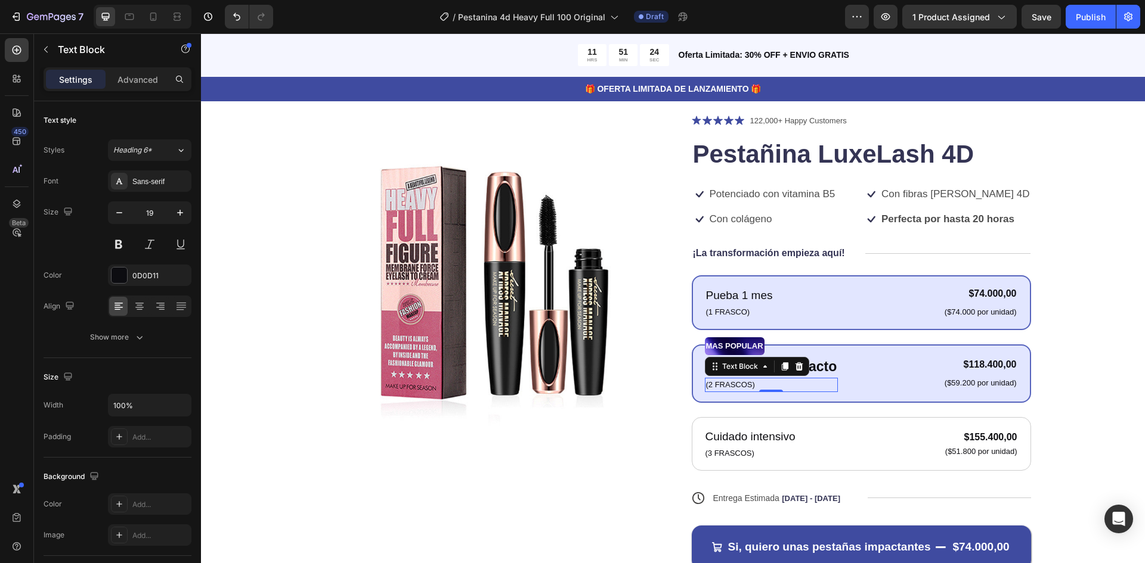
click at [735, 385] on p "(2 FRASCOS)" at bounding box center [771, 385] width 131 height 12
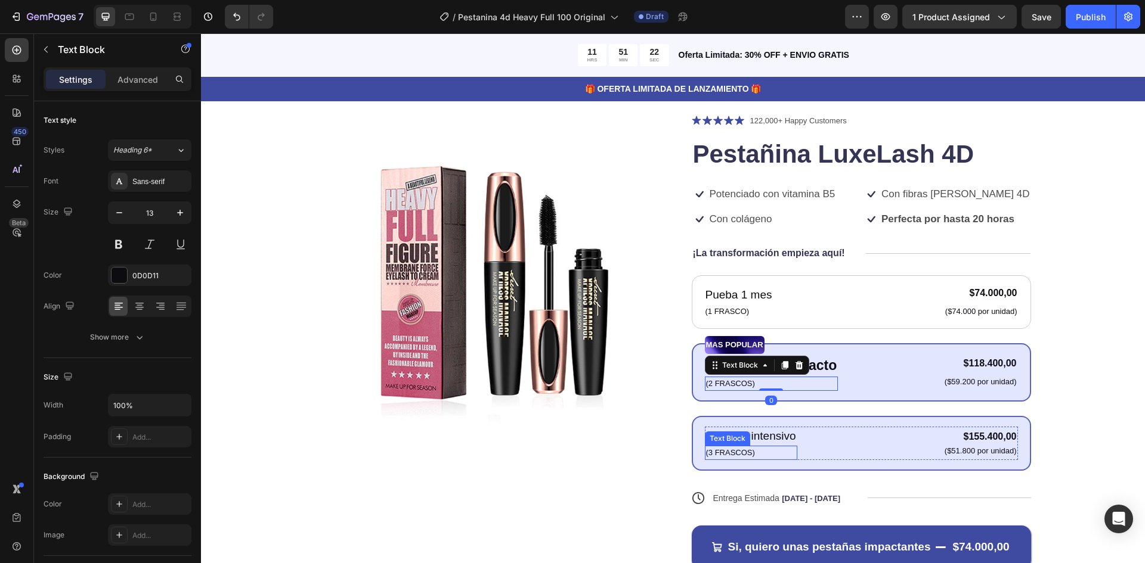
click at [728, 451] on p "(3 FRASCOS)" at bounding box center [751, 453] width 90 height 12
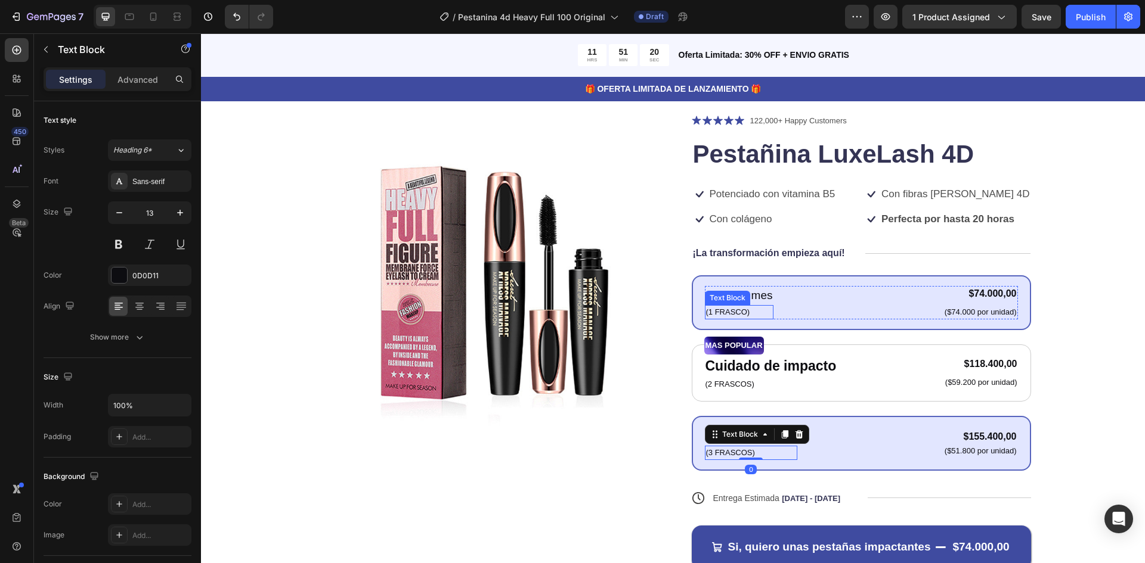
click at [722, 310] on p "(1 FRASCO)" at bounding box center [739, 312] width 67 height 12
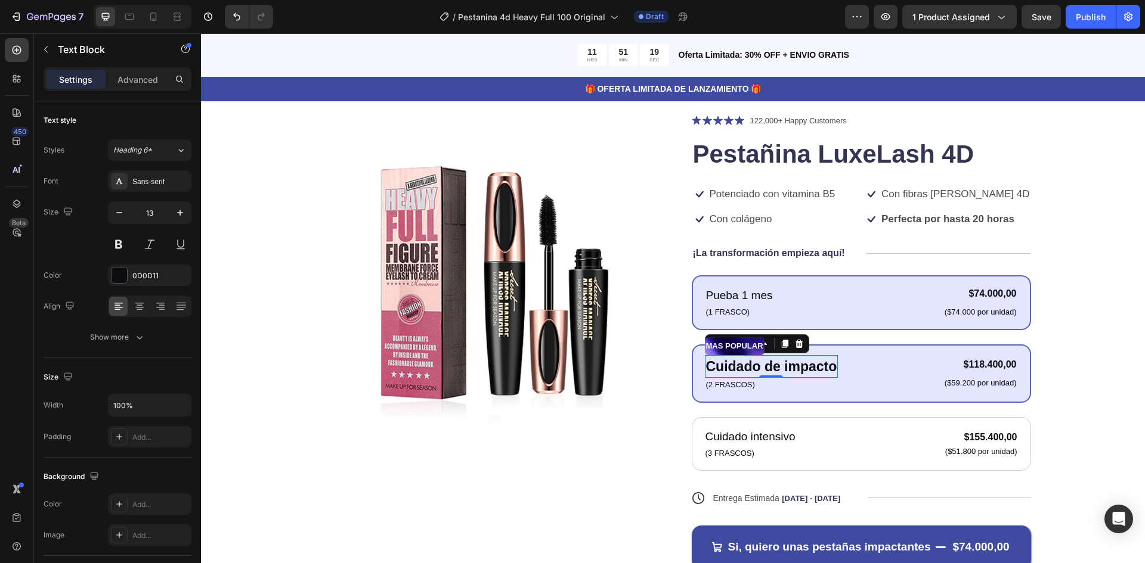
click at [740, 367] on p "Cuidado de impacto" at bounding box center [771, 367] width 131 height 21
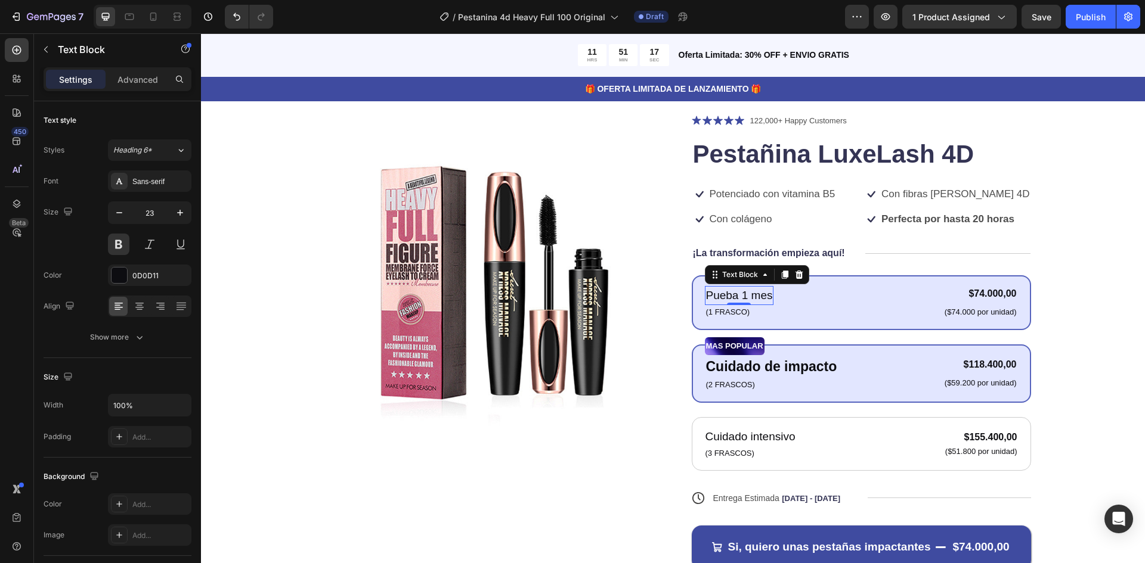
click at [757, 295] on p "Pueba 1 mes" at bounding box center [739, 295] width 67 height 17
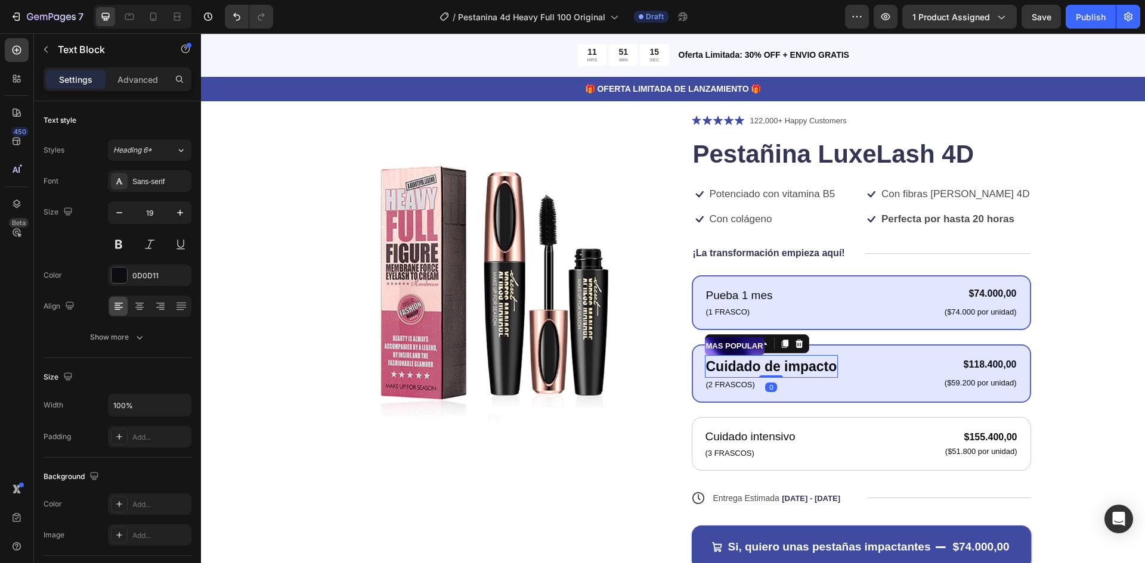
click at [756, 365] on p "Cuidado de impacto" at bounding box center [771, 367] width 131 height 21
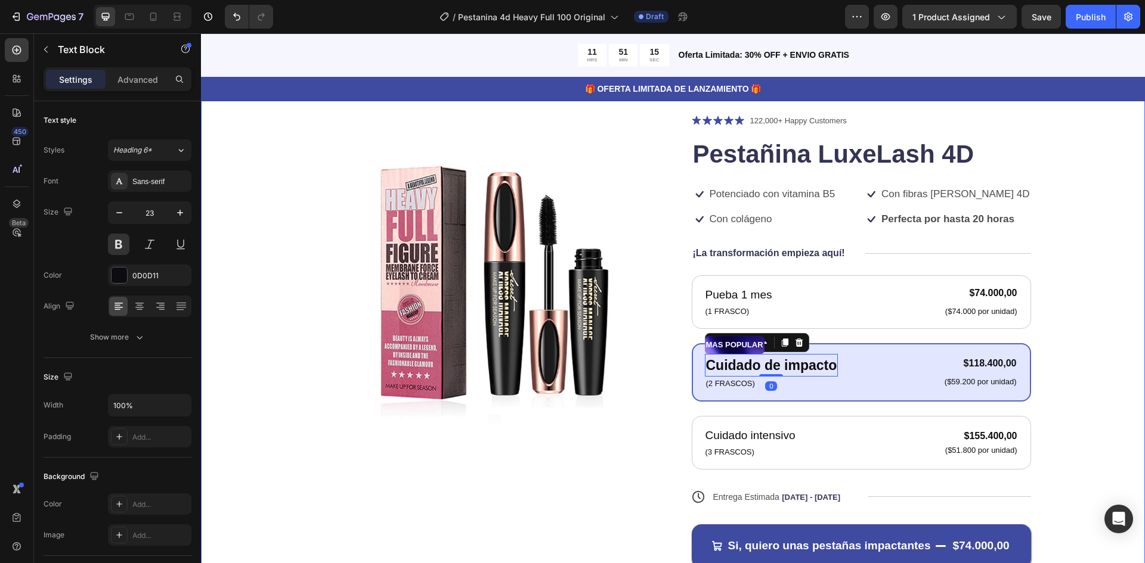
click at [1063, 360] on div "Product Images Icon Icon Icon Icon Icon Icon List 122,000+ Happy Customers Text…" at bounding box center [673, 351] width 849 height 474
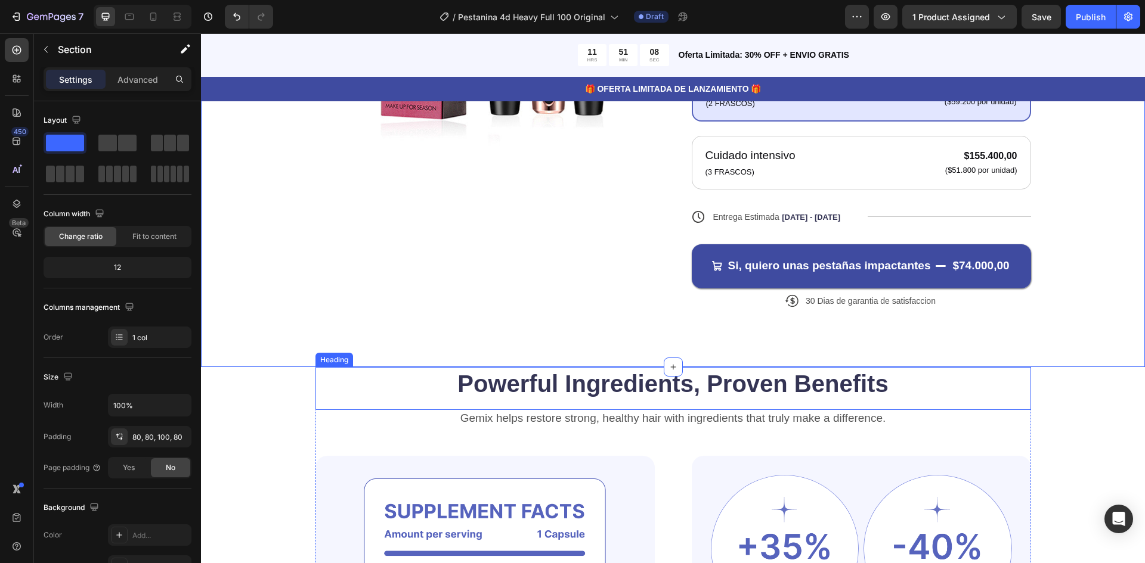
scroll to position [417, 0]
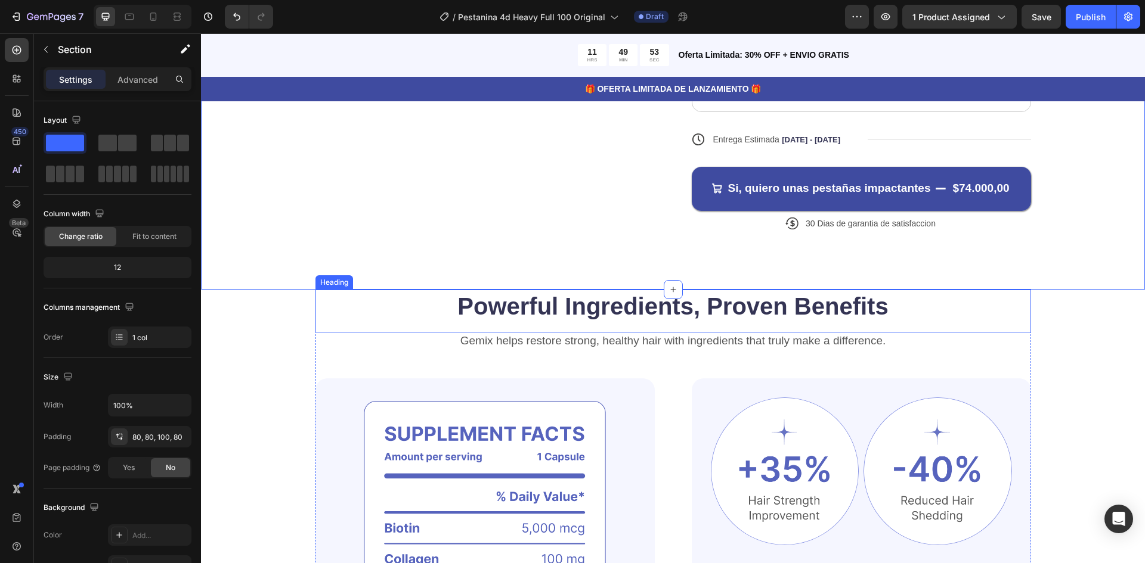
click at [608, 302] on h2 "Powerful Ingredients, Proven Benefits" at bounding box center [673, 306] width 716 height 33
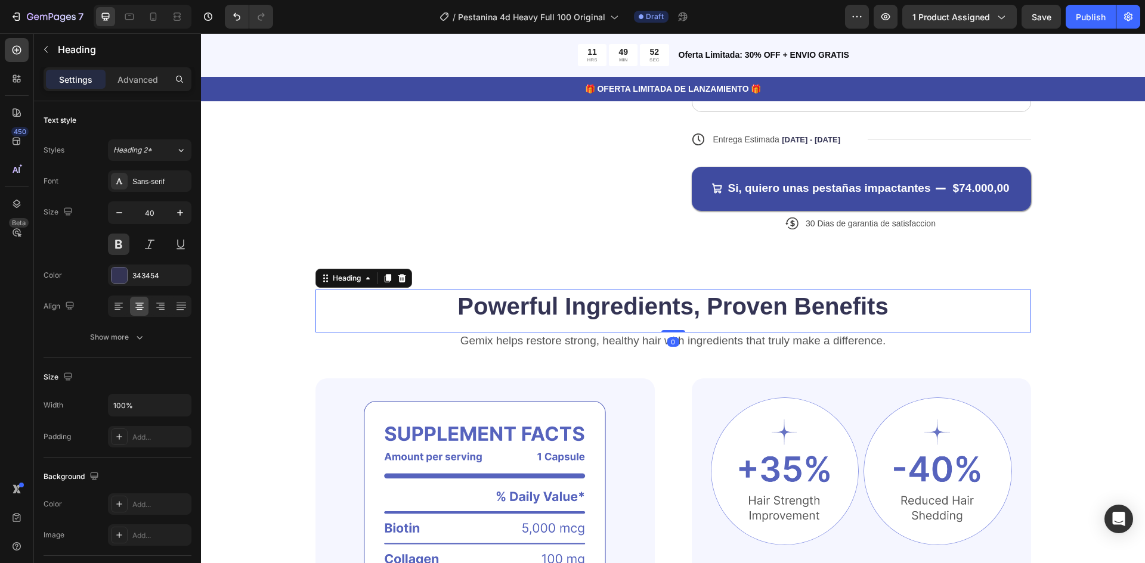
click at [608, 302] on h2 "Powerful Ingredients, Proven Benefits" at bounding box center [673, 306] width 716 height 33
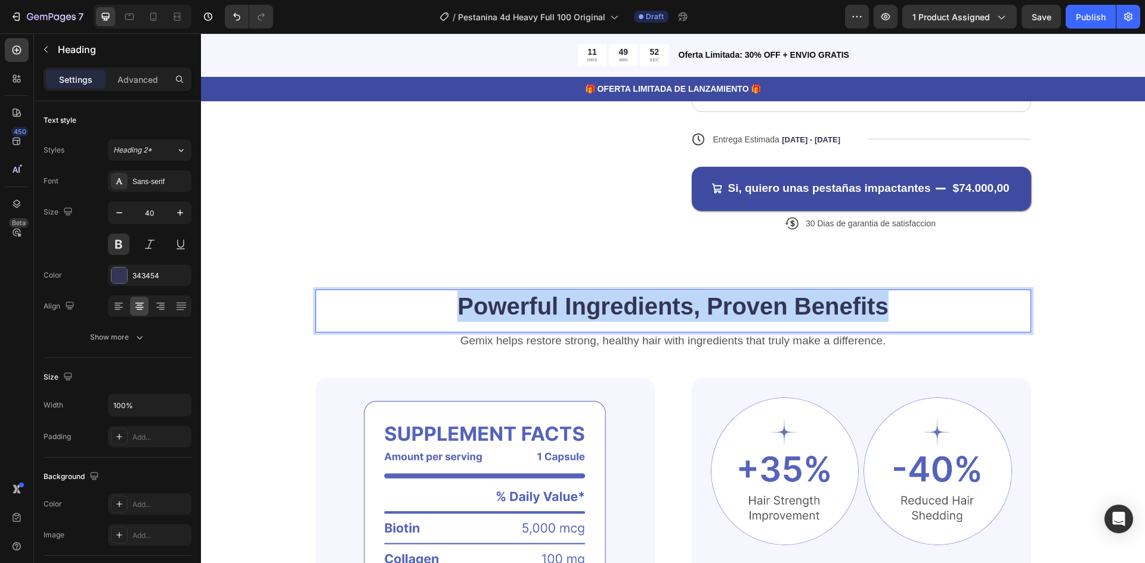
click at [608, 302] on p "Powerful Ingredients, Proven Benefits" at bounding box center [673, 306] width 713 height 31
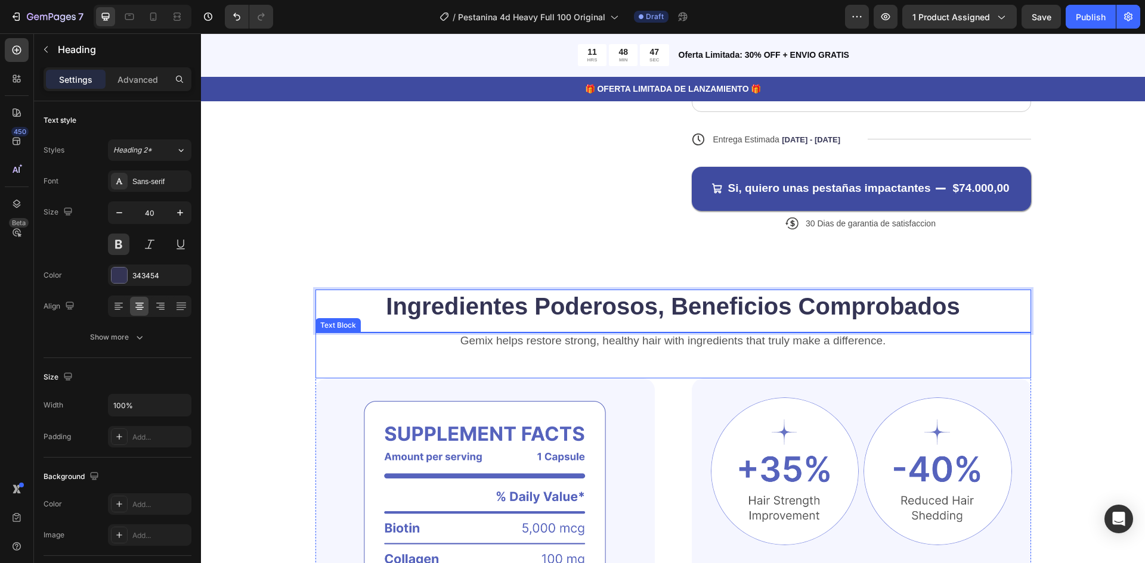
click at [608, 338] on p "Gemix helps restore strong, healthy hair with ingredients that truly make a dif…" at bounding box center [673, 341] width 713 height 15
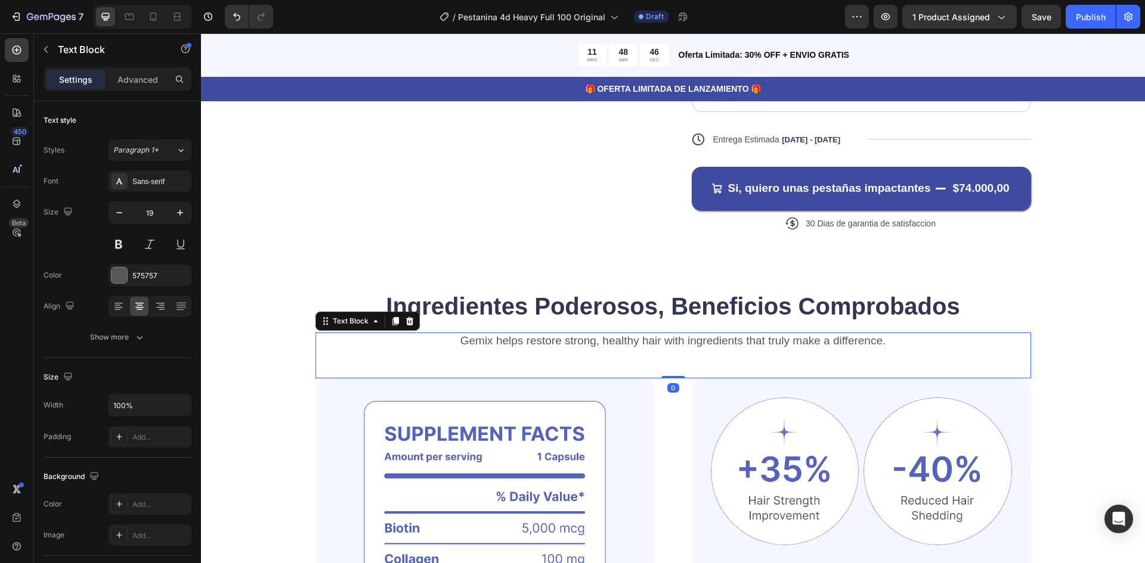
click at [608, 342] on p "Gemix helps restore strong, healthy hair with ingredients that truly make a dif…" at bounding box center [673, 341] width 713 height 15
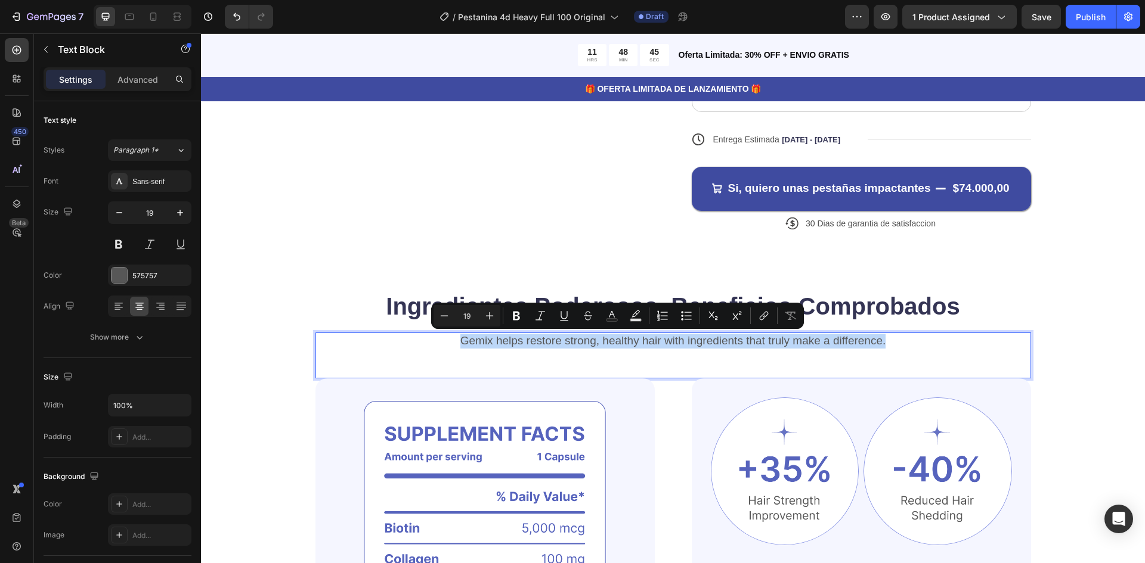
click at [608, 342] on p "Gemix helps restore strong, healthy hair with ingredients that truly make a dif…" at bounding box center [673, 341] width 713 height 15
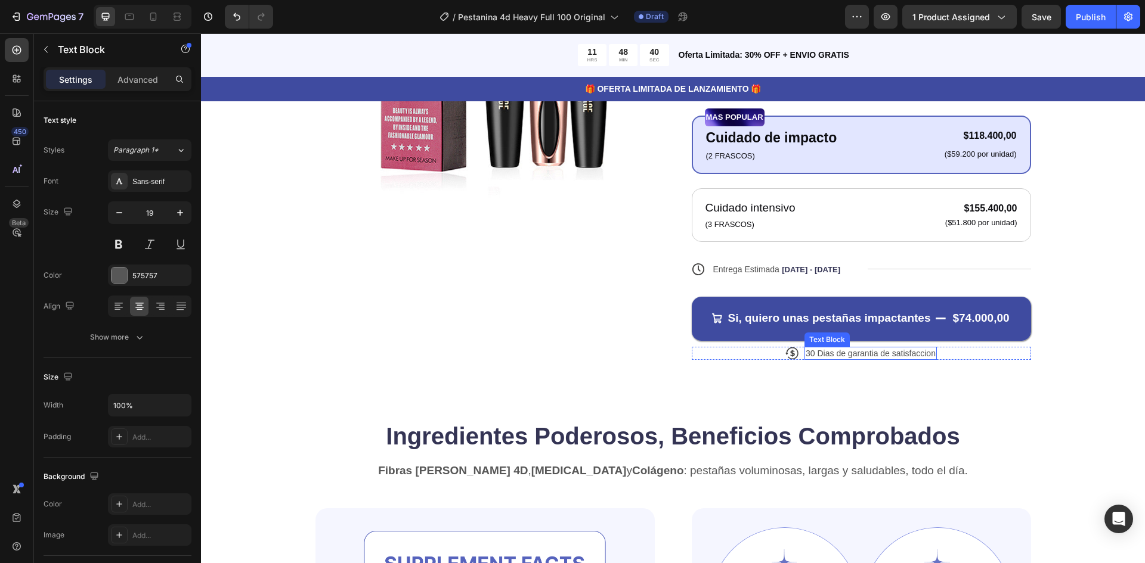
scroll to position [298, 0]
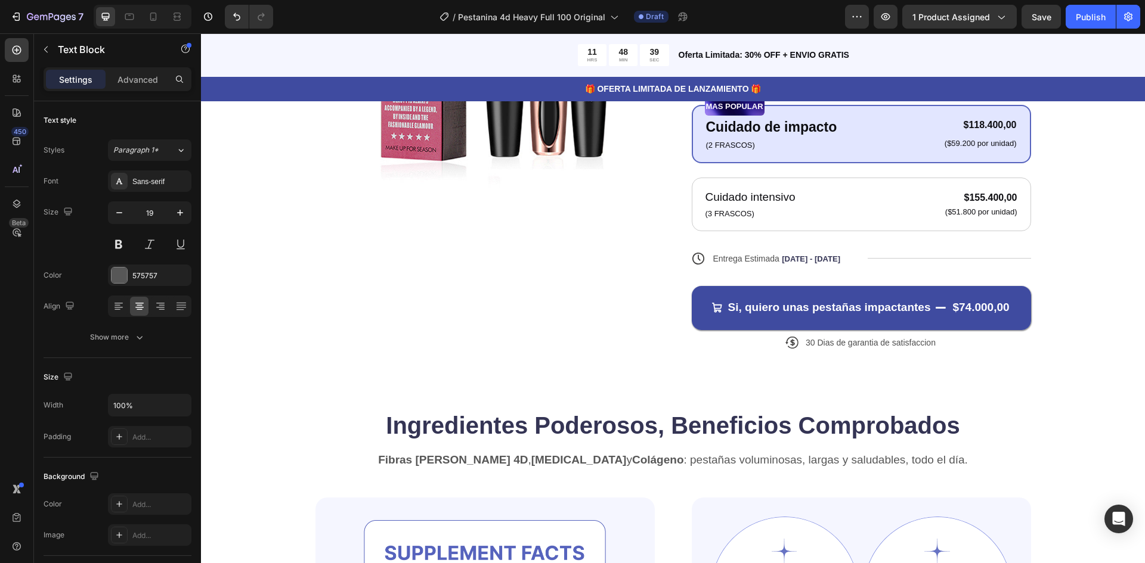
click at [872, 462] on p "Fibras de Seda 4D , Vitamina B5 y Colágeno : pestañas voluminosas, largas y sal…" at bounding box center [673, 460] width 713 height 15
drag, startPoint x: 872, startPoint y: 462, endPoint x: 922, endPoint y: 463, distance: 50.1
click at [922, 463] on p "Fibras de Seda 4D , Vitamina B5 y Colágeno : pestañas voluminosas, largas y sal…" at bounding box center [673, 460] width 713 height 15
click at [912, 463] on p "Fibras de Seda 4D , Vitamina B5 y Colágeno : pestañas voluminosas, largas y sal…" at bounding box center [673, 460] width 713 height 15
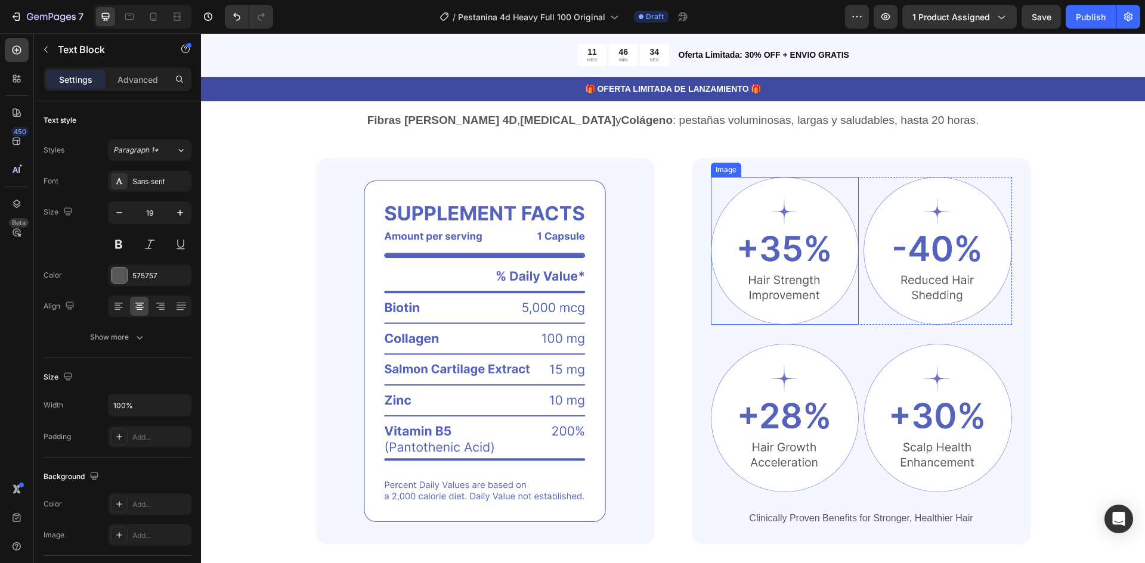
scroll to position [656, 0]
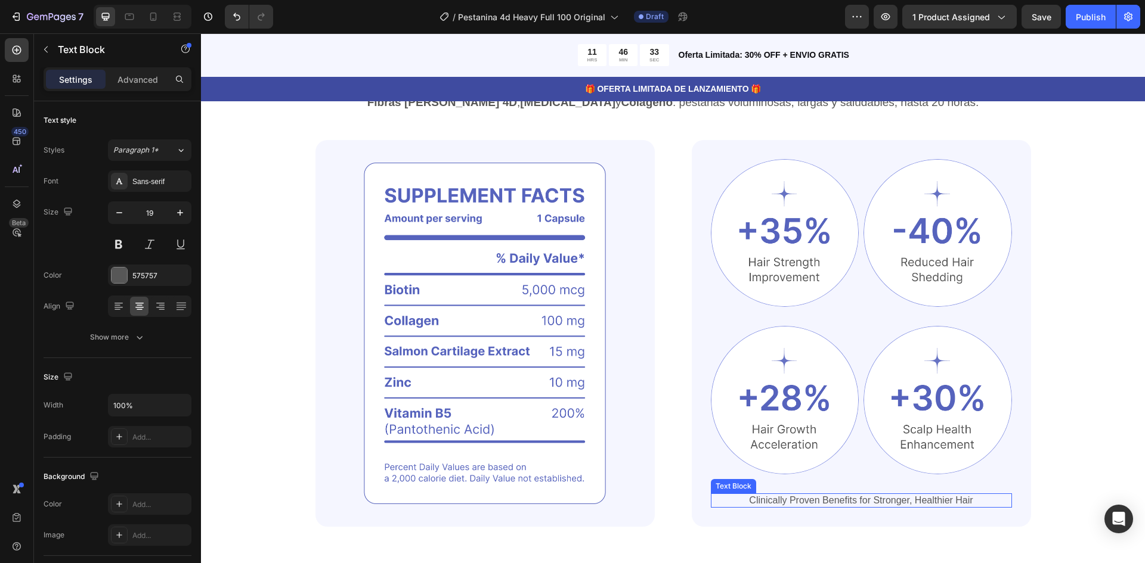
click at [807, 499] on p "Clinically Proven Benefits for Stronger, Healthier Hair" at bounding box center [861, 501] width 299 height 13
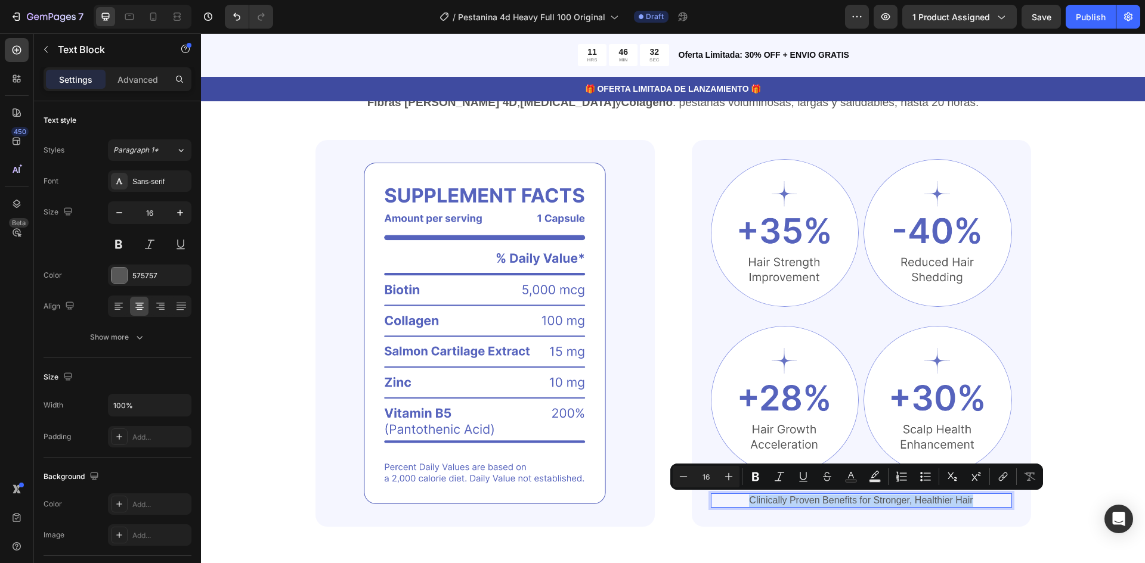
copy p "Clinically Proven Benefits for Stronger, Healthier Hair"
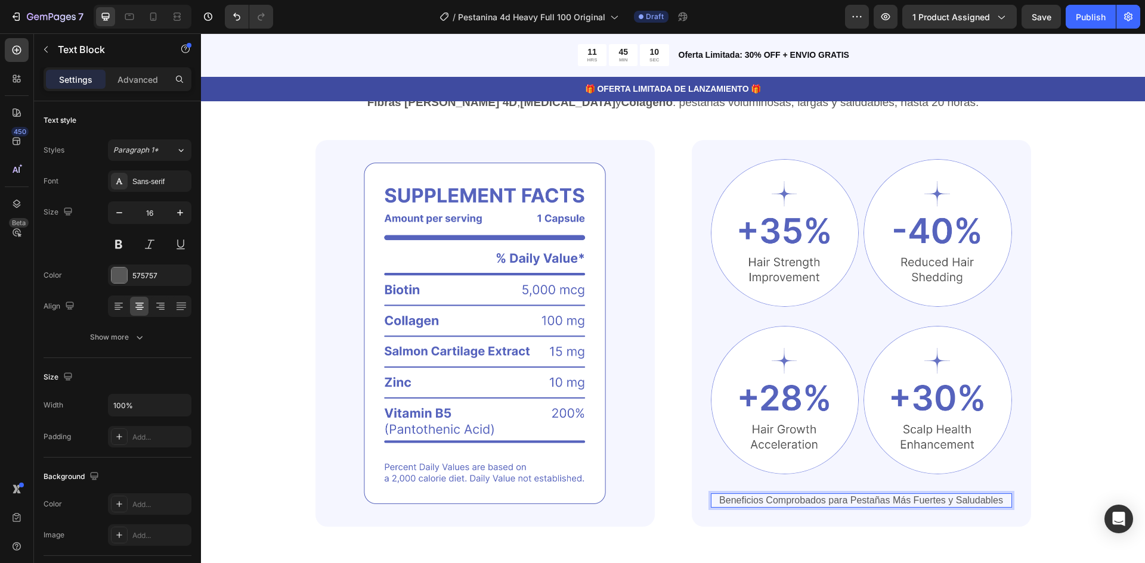
click at [824, 500] on p "Beneficios Comprobados para Pestañas Más Fuertes y Saludables" at bounding box center [861, 501] width 299 height 13
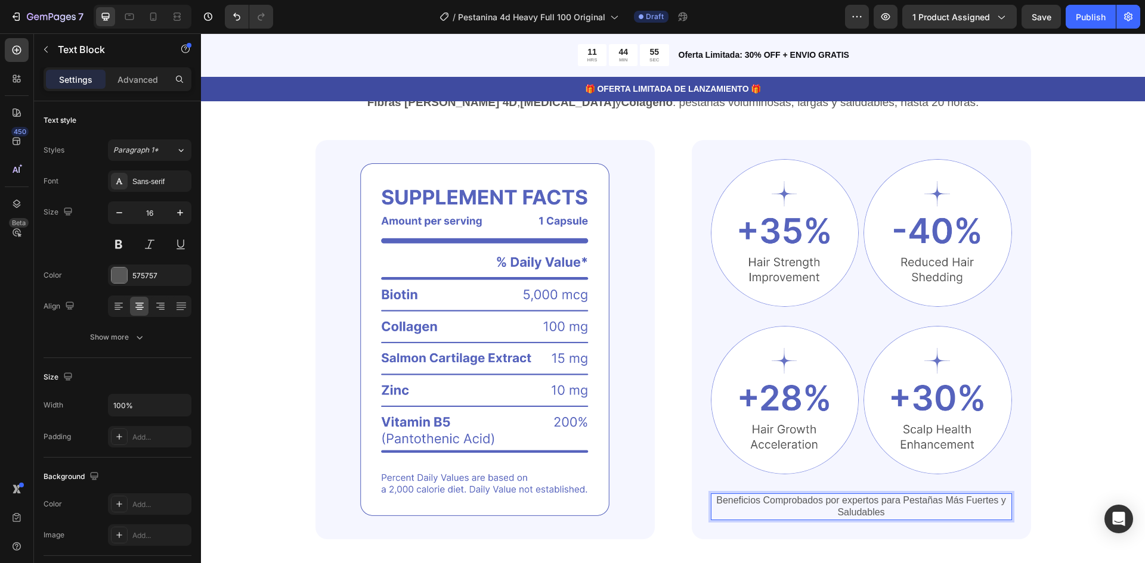
click at [816, 503] on p "Beneficios Comprobados por expertos para Pestañas Más Fuertes y Saludables" at bounding box center [861, 507] width 299 height 25
click at [125, 208] on icon "button" at bounding box center [119, 213] width 12 height 12
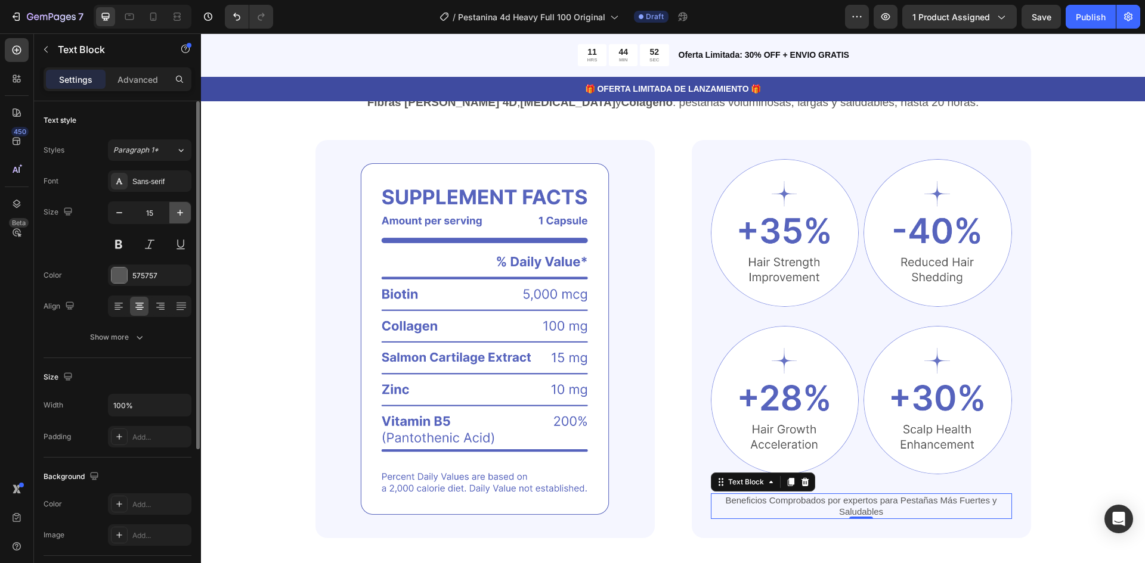
click at [175, 213] on icon "button" at bounding box center [180, 213] width 12 height 12
type input "16"
click at [842, 504] on p "Beneficios Comprobados por expertos para Pestañas Más Fuertes y Saludables" at bounding box center [861, 507] width 299 height 25
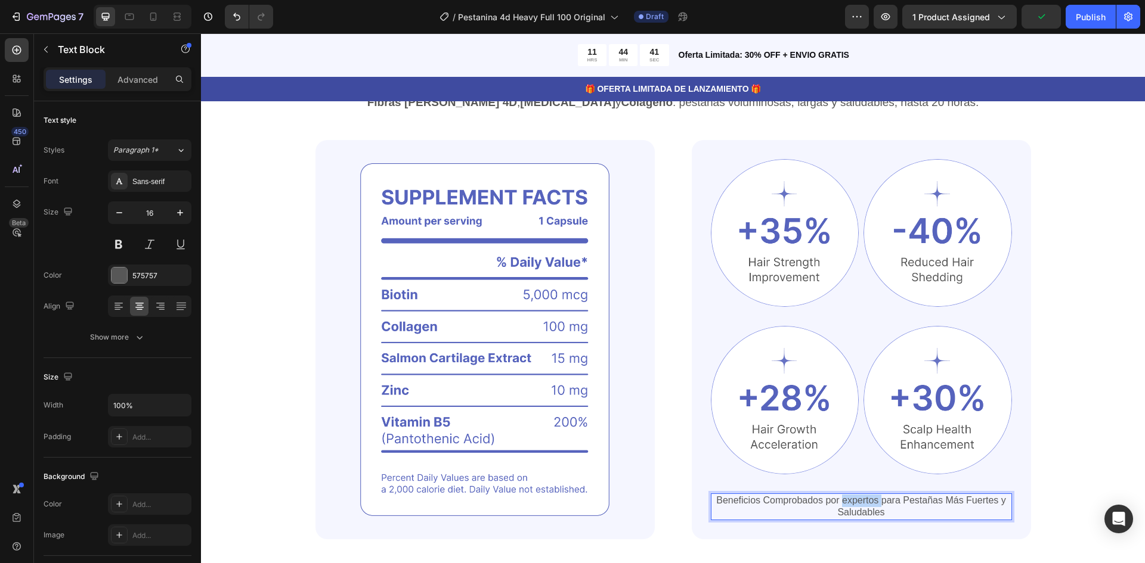
click at [843, 504] on p "Beneficios Comprobados por expertos para Pestañas Más Fuertes y Saludables" at bounding box center [861, 507] width 299 height 25
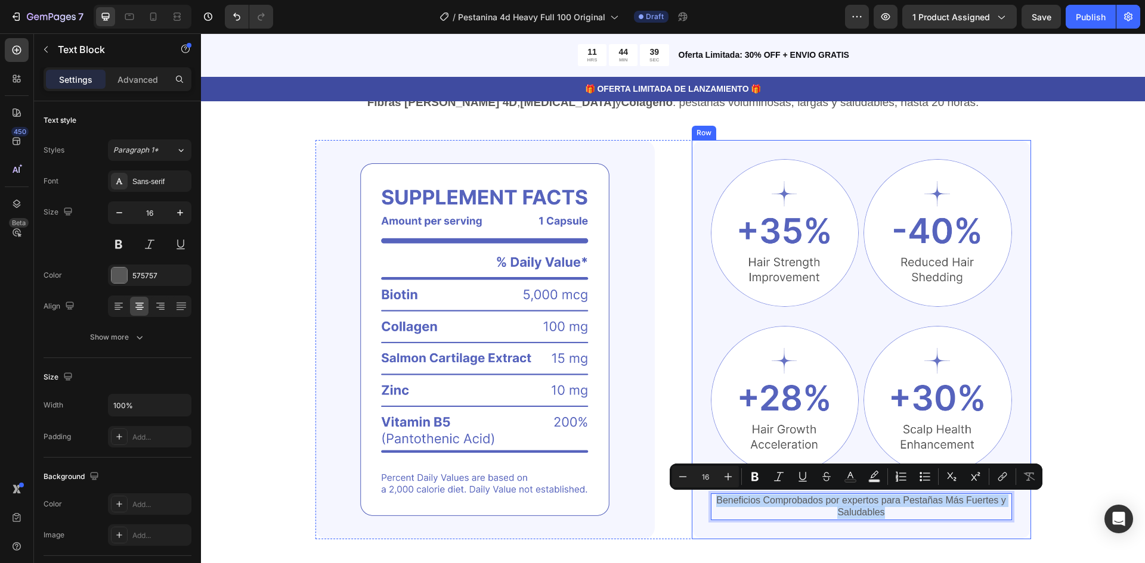
click at [808, 531] on div "Image Image Row Image Image Row Beneficios Comprobados por expertos para Pestañ…" at bounding box center [861, 340] width 339 height 400
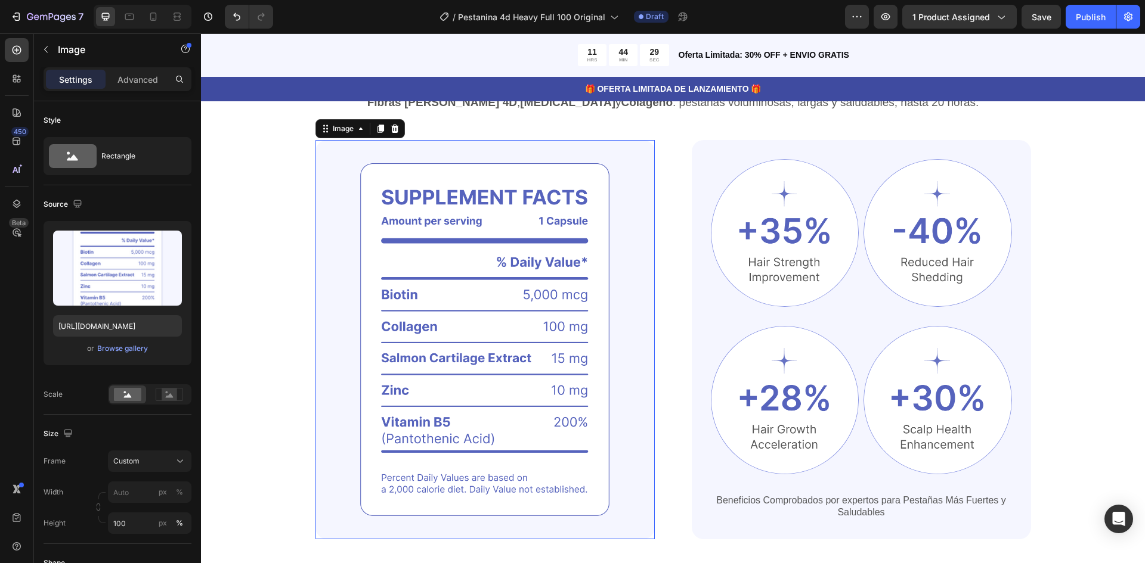
click at [462, 348] on img at bounding box center [484, 340] width 339 height 400
click at [106, 324] on input "https://cdn.shopify.com/s/files/1/0947/0597/5622/files/gempages_572977883597767…" at bounding box center [117, 325] width 129 height 21
click at [678, 125] on div "Fibras de Seda 4D , Vitamina B5 y Colágeno : pestañas voluminosas, largas y sal…" at bounding box center [673, 117] width 716 height 46
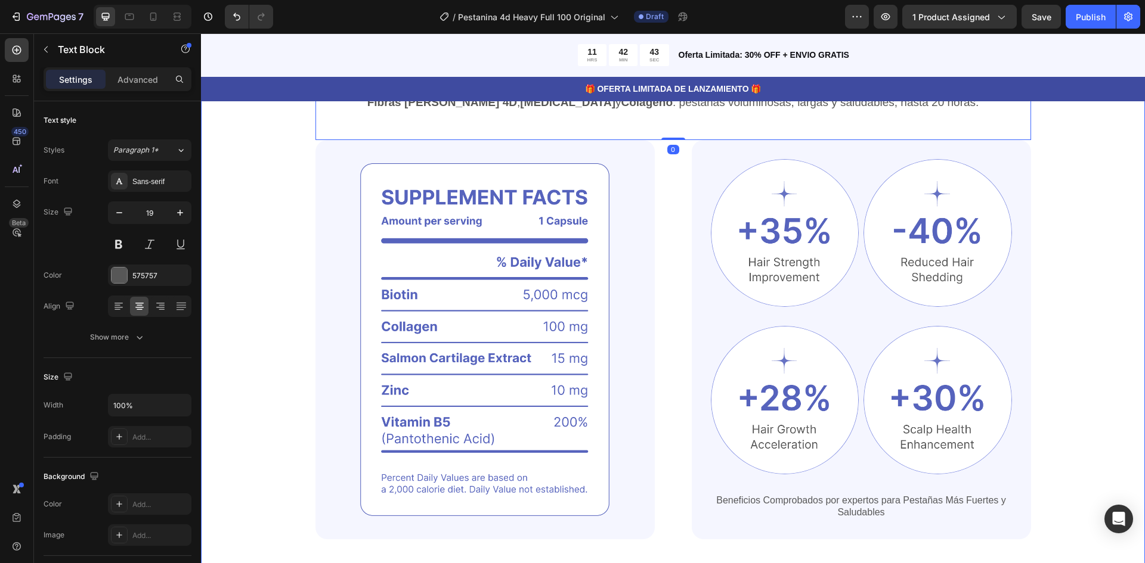
click at [263, 190] on div "Ingredientes Poderosos, Beneficios Comprobados Heading Fibras de Seda 4D , Vita…" at bounding box center [673, 295] width 849 height 488
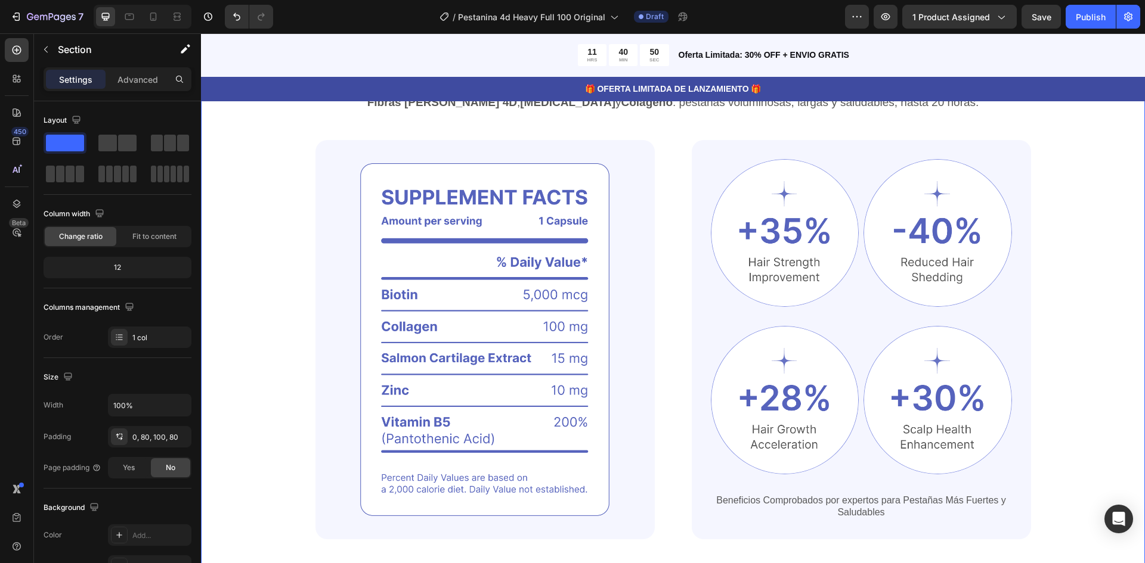
click at [264, 196] on div "Ingredientes Poderosos, Beneficios Comprobados Heading Fibras de Seda 4D , Vita…" at bounding box center [673, 295] width 849 height 488
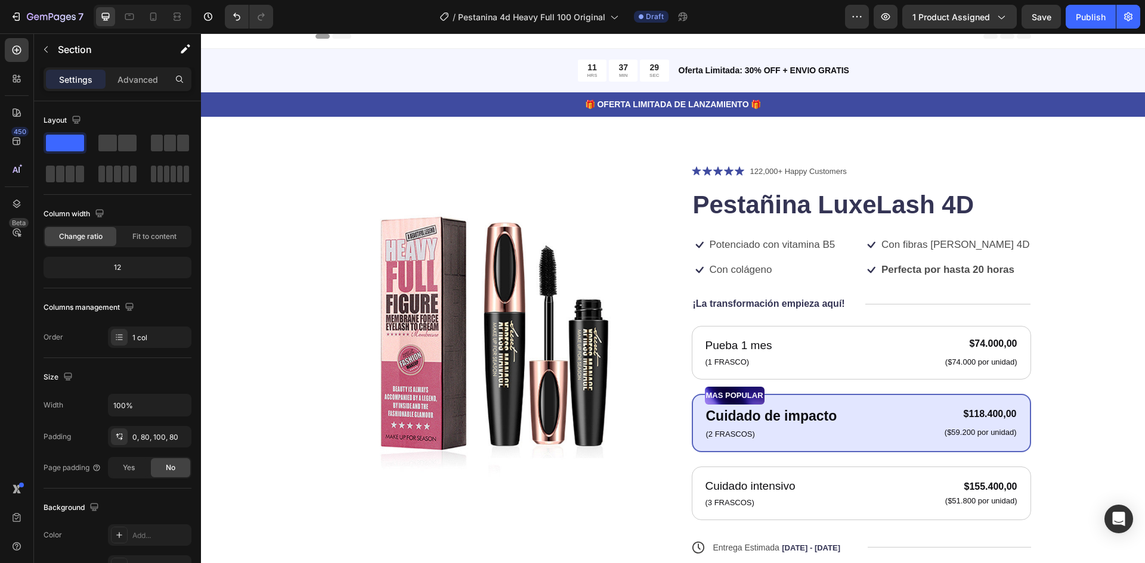
scroll to position [0, 0]
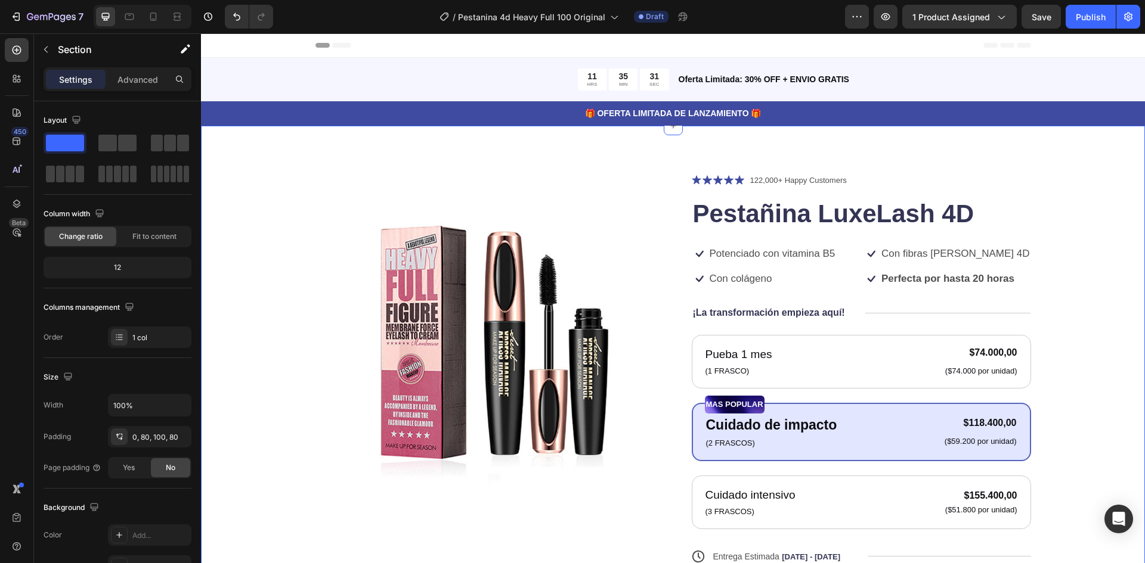
click at [263, 377] on div "Product Images Icon Icon Icon Icon Icon Icon List 122,000+ Happy Customers Text…" at bounding box center [673, 411] width 849 height 474
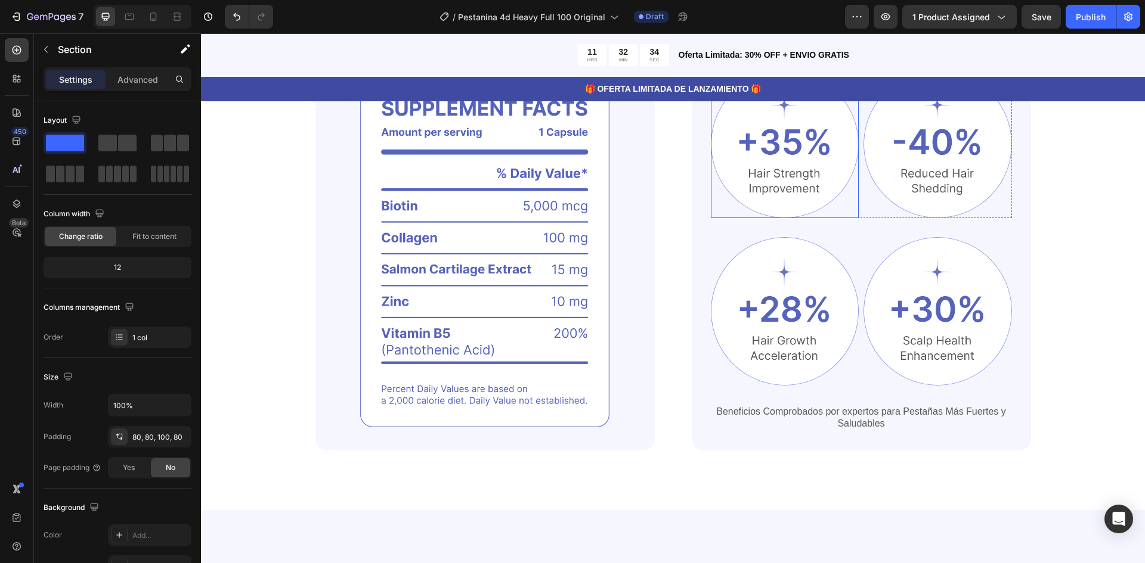
scroll to position [596, 0]
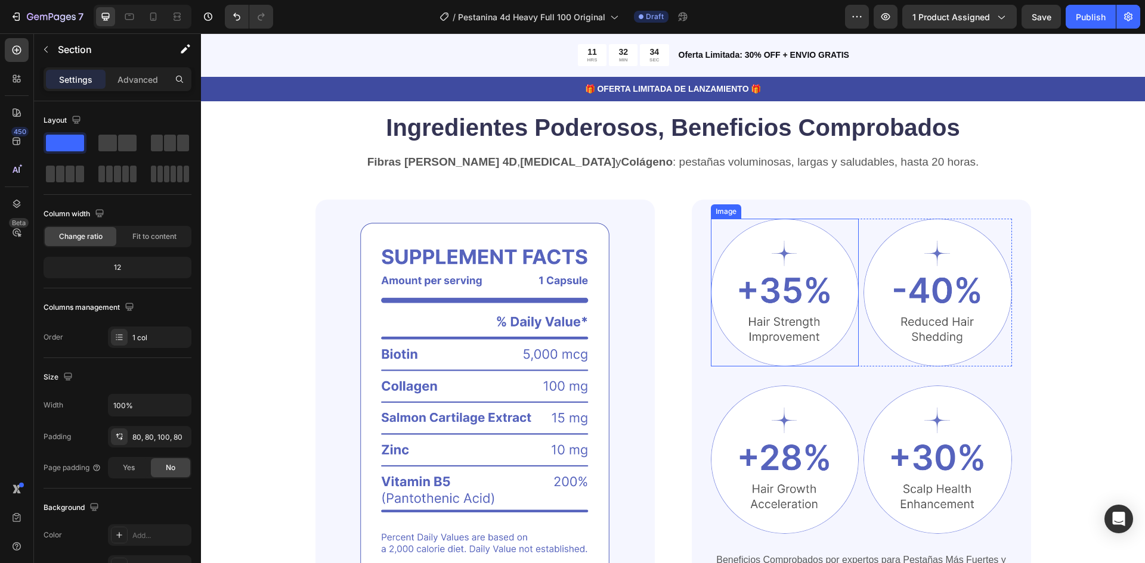
click at [763, 310] on img at bounding box center [785, 293] width 148 height 148
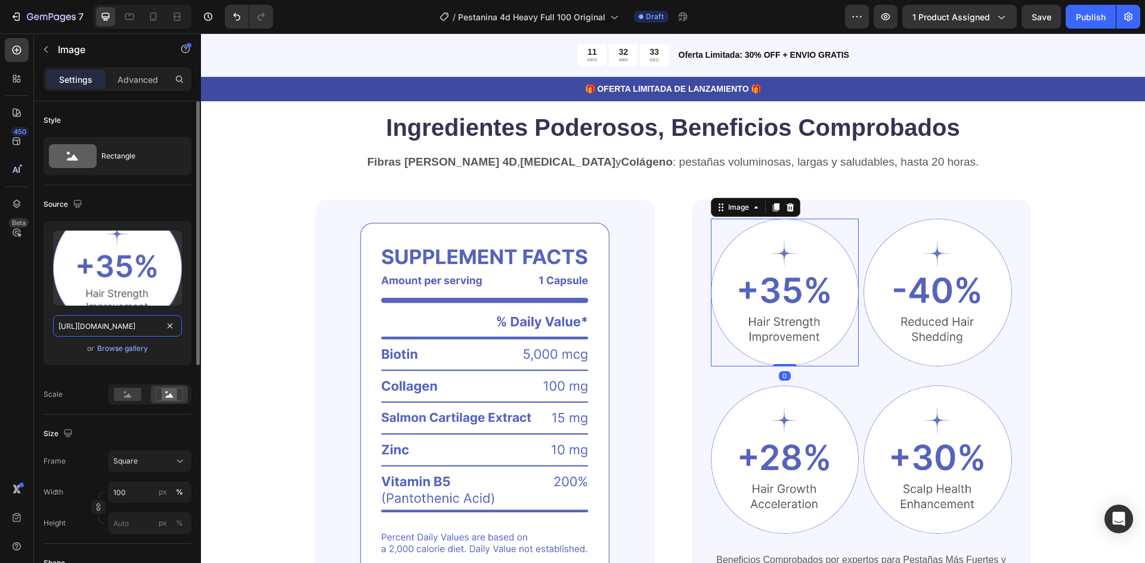
click at [106, 326] on input "https://cdn.shopify.com/s/files/1/0947/0597/5622/files/gempages_572977883597767…" at bounding box center [117, 325] width 129 height 21
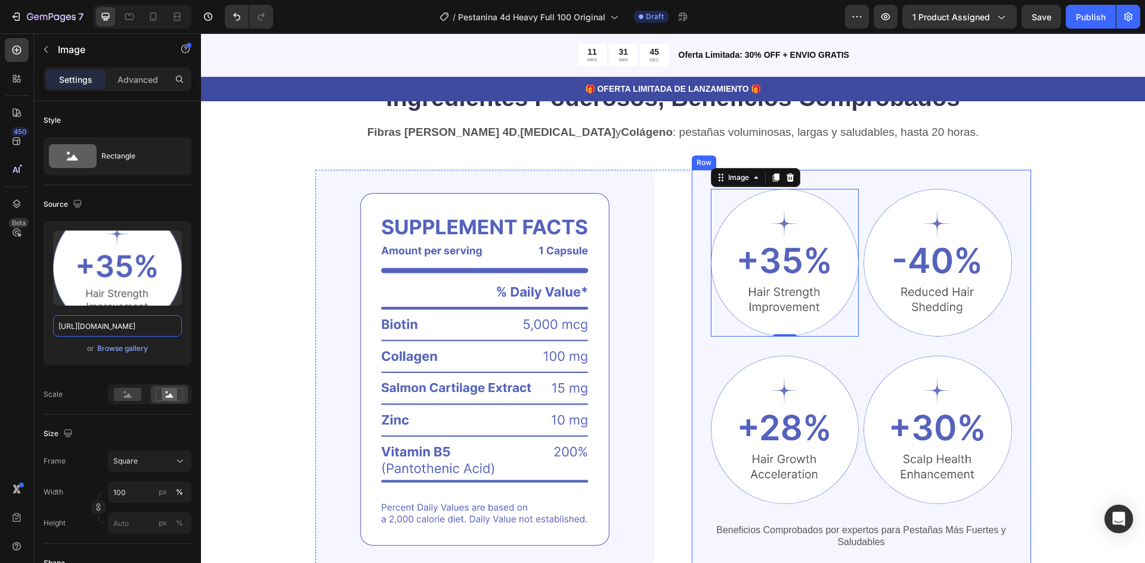
scroll to position [656, 0]
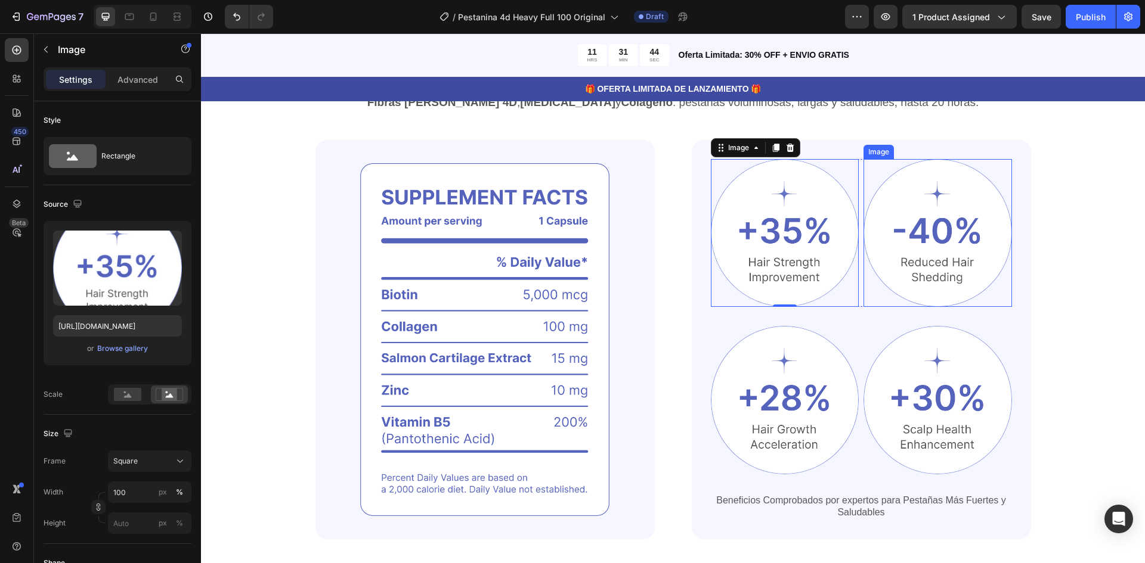
click at [922, 244] on img at bounding box center [937, 233] width 148 height 148
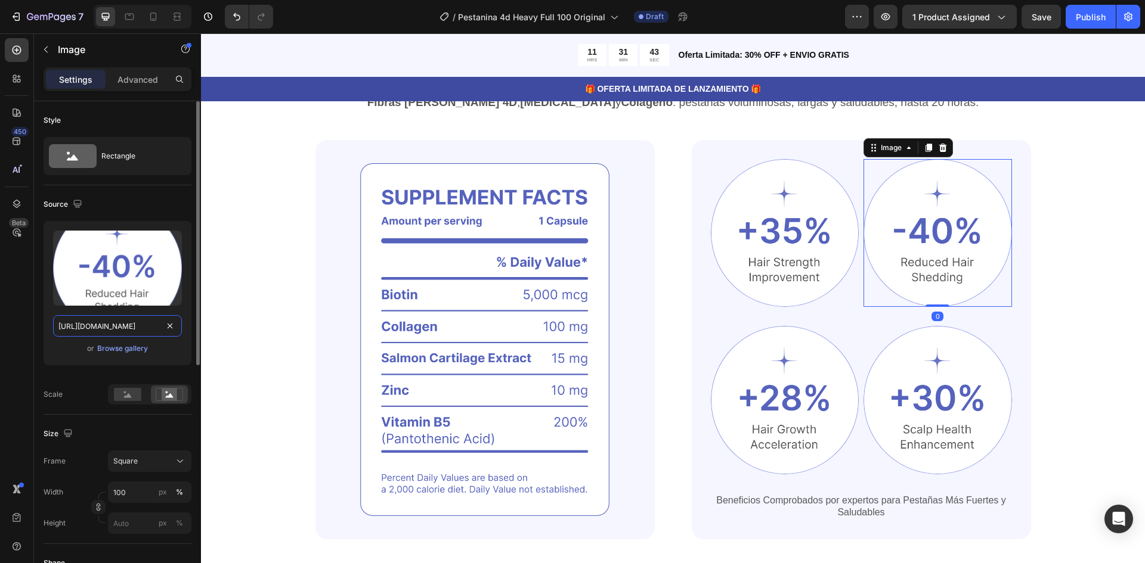
click at [96, 327] on input "https://cdn.shopify.com/s/files/1/0947/0597/5622/files/gempages_572977883597767…" at bounding box center [117, 325] width 129 height 21
click at [783, 376] on img at bounding box center [785, 400] width 148 height 148
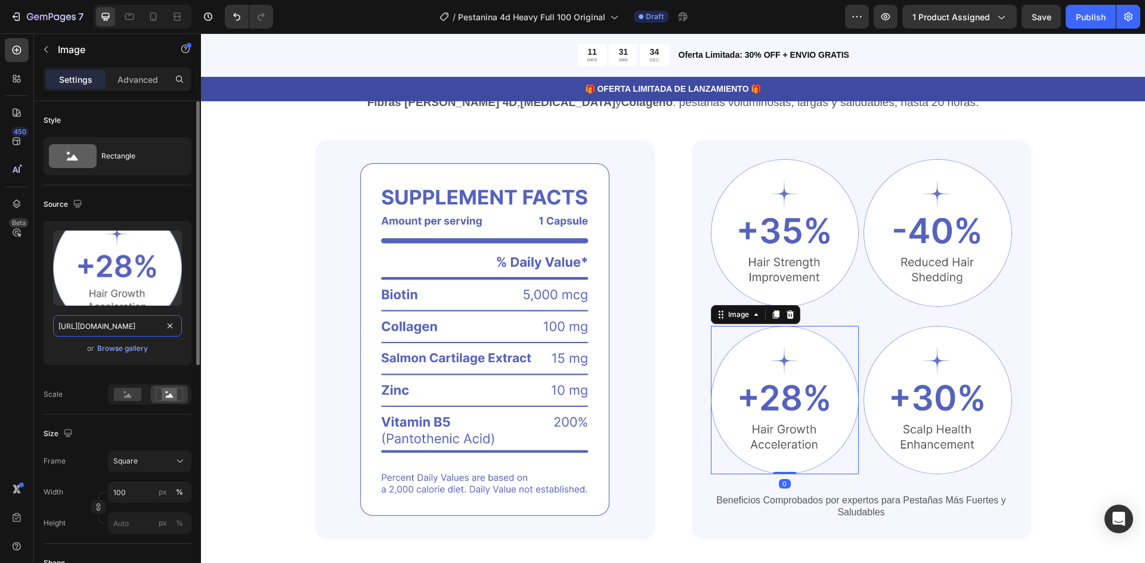
click at [114, 328] on input "https://cdn.shopify.com/s/files/1/0947/0597/5622/files/gempages_572977883597767…" at bounding box center [117, 325] width 129 height 21
drag, startPoint x: 114, startPoint y: 328, endPoint x: 191, endPoint y: 286, distance: 87.0
click at [132, 319] on input "https://cdn.shopify.com/s/files/1/0947/0597/5622/files/gempages_572977883597767…" at bounding box center [117, 325] width 129 height 21
click at [116, 326] on input "https://cdn.shopify.com/s/files/1/0947/0597/5622/files/gempages_572977883597767…" at bounding box center [117, 325] width 129 height 21
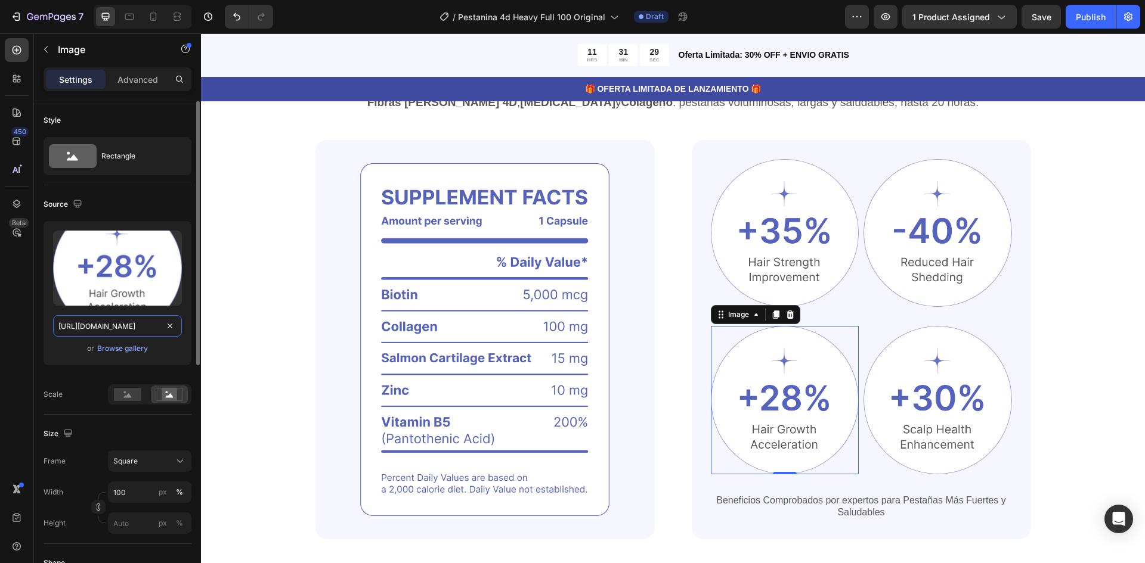
click at [116, 326] on input "https://cdn.shopify.com/s/files/1/0947/0597/5622/files/gempages_572977883597767…" at bounding box center [117, 325] width 129 height 21
click at [918, 360] on img at bounding box center [937, 400] width 148 height 148
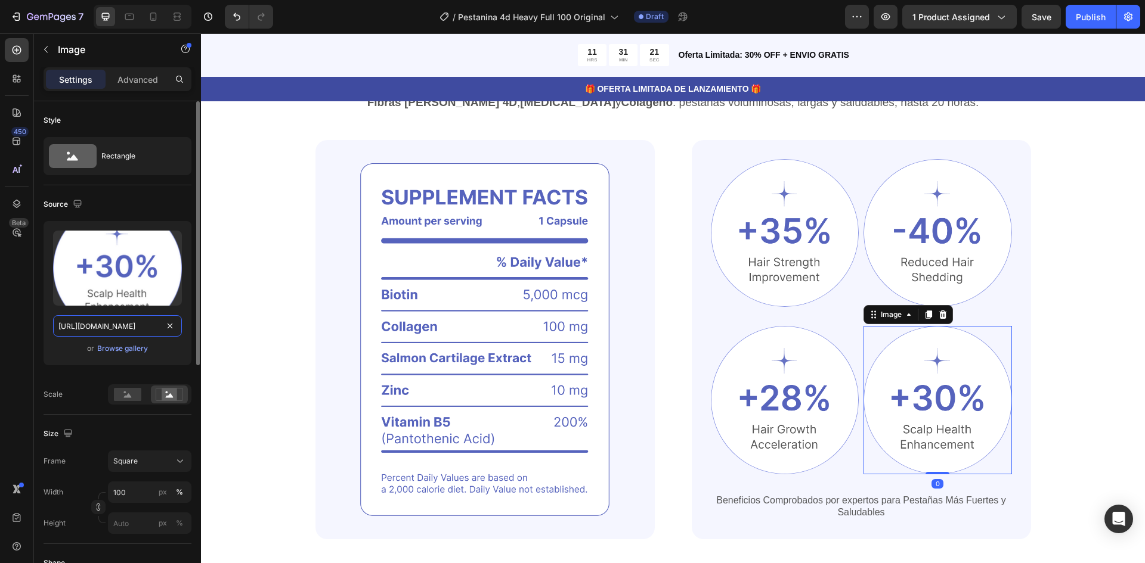
click at [94, 320] on input "https://cdn.shopify.com/s/files/1/0947/0597/5622/files/gempages_572977883597767…" at bounding box center [117, 325] width 129 height 21
click at [491, 306] on img at bounding box center [484, 340] width 339 height 400
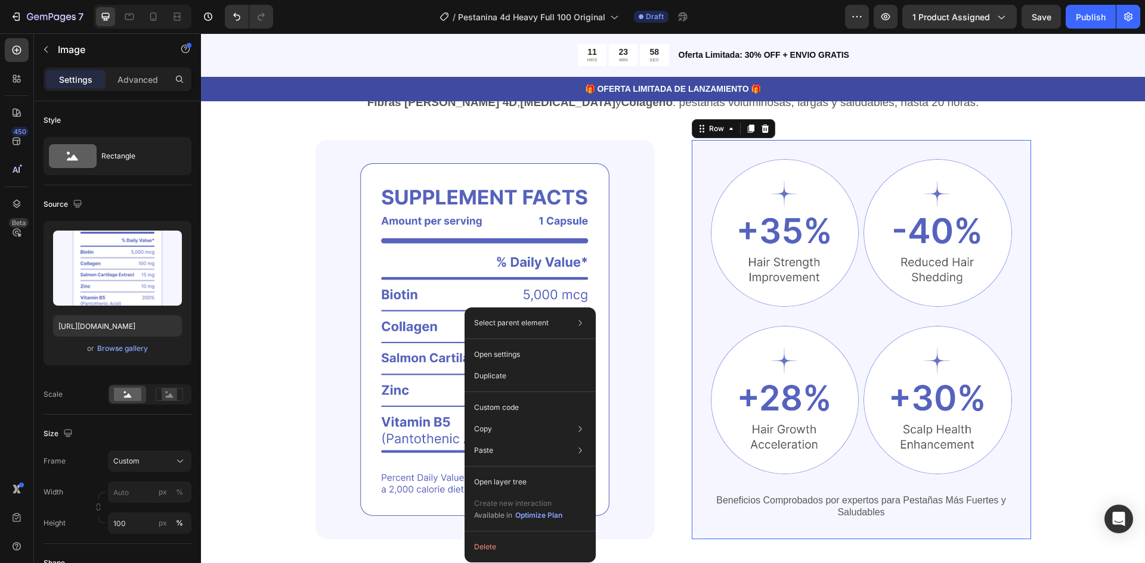
click at [692, 343] on div "Image Image Row Image Image Row Beneficios Comprobados por expertos para Pestañ…" at bounding box center [861, 340] width 339 height 400
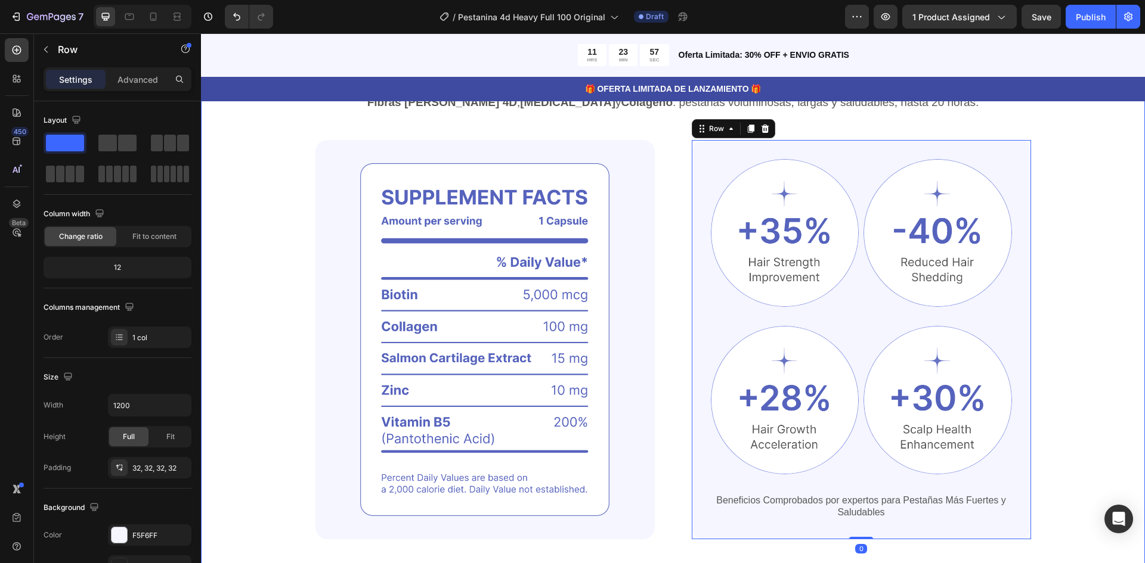
click at [1103, 329] on div "Ingredientes Poderosos, Beneficios Comprobados Heading Fibras de Seda 4D , Vita…" at bounding box center [673, 325] width 944 height 548
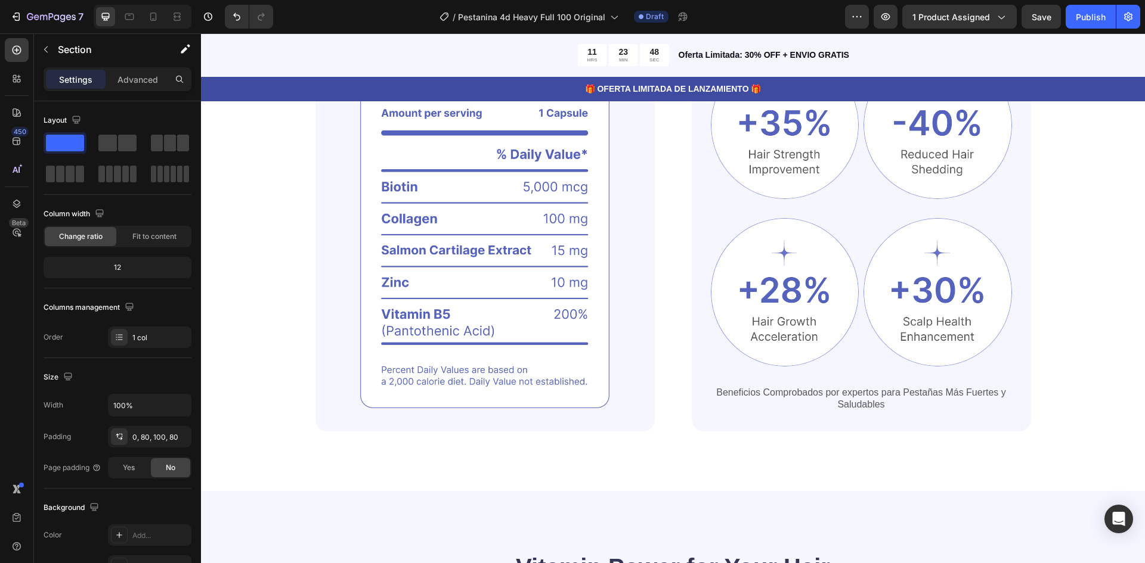
scroll to position [716, 0]
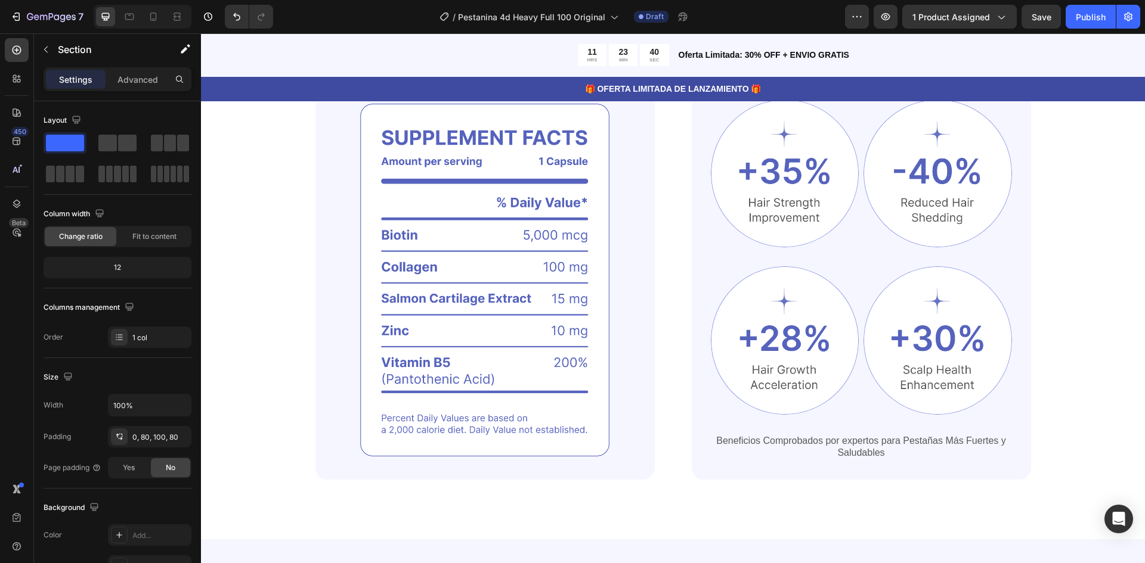
click at [732, 515] on div "Ingredientes Poderosos, Beneficios Comprobados Heading Fibras de Seda 4D , Vita…" at bounding box center [673, 266] width 944 height 548
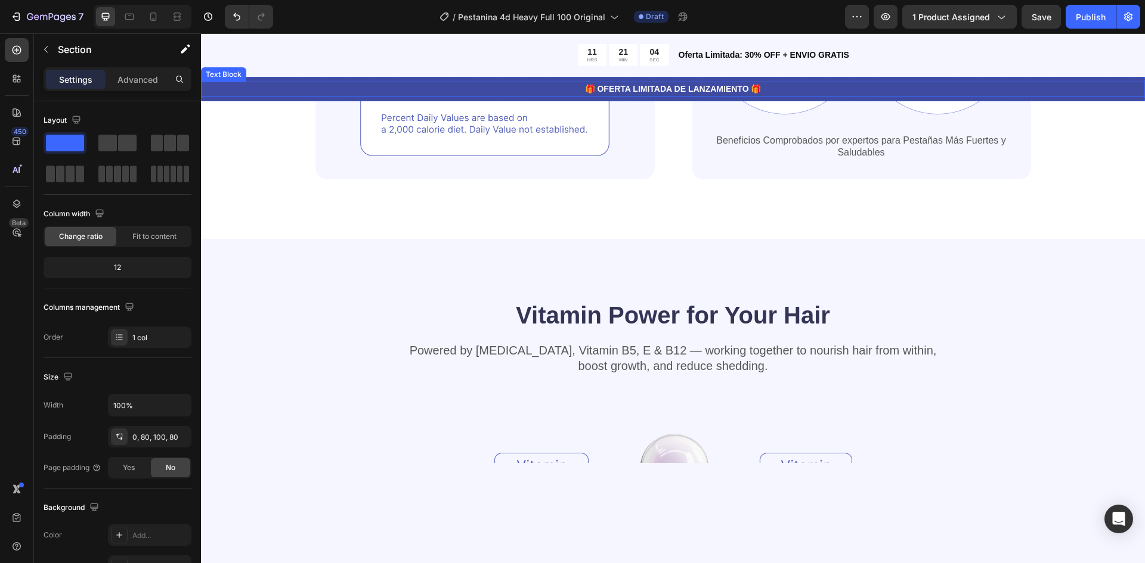
scroll to position [1073, 0]
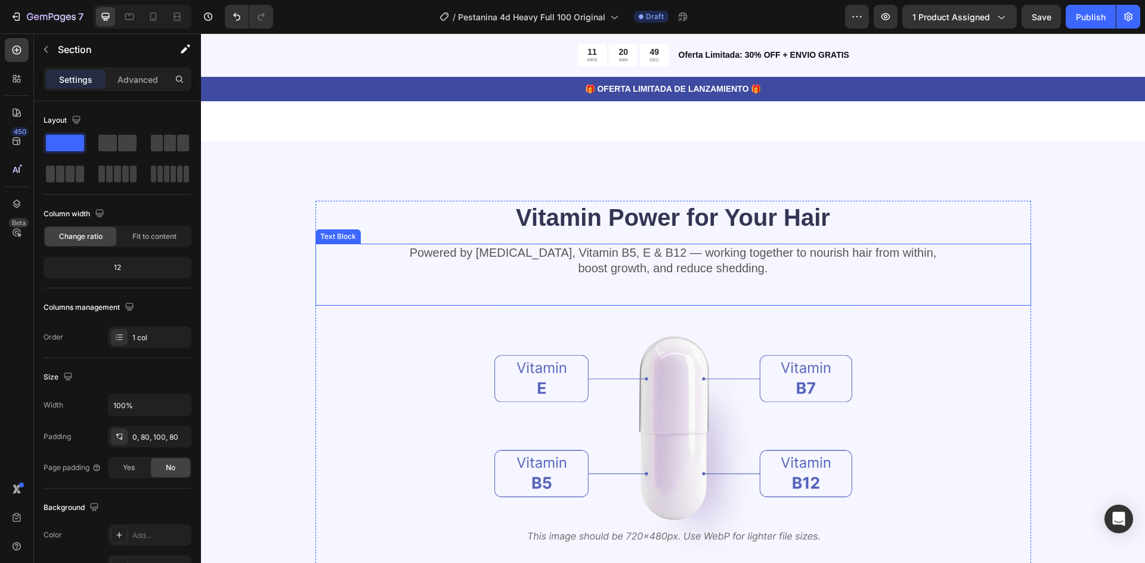
scroll to position [1133, 0]
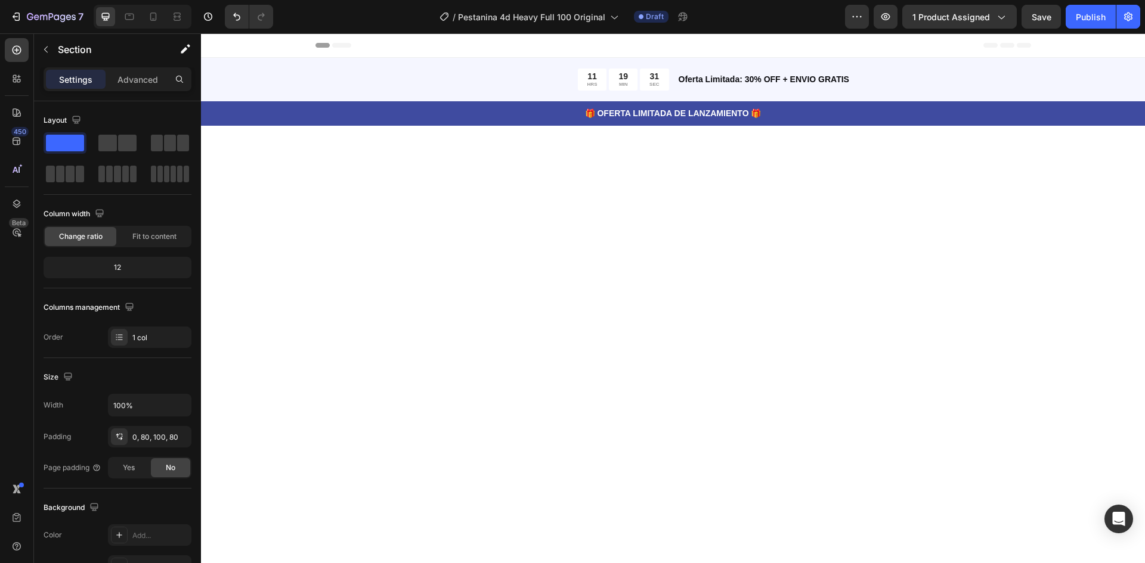
scroll to position [1133, 0]
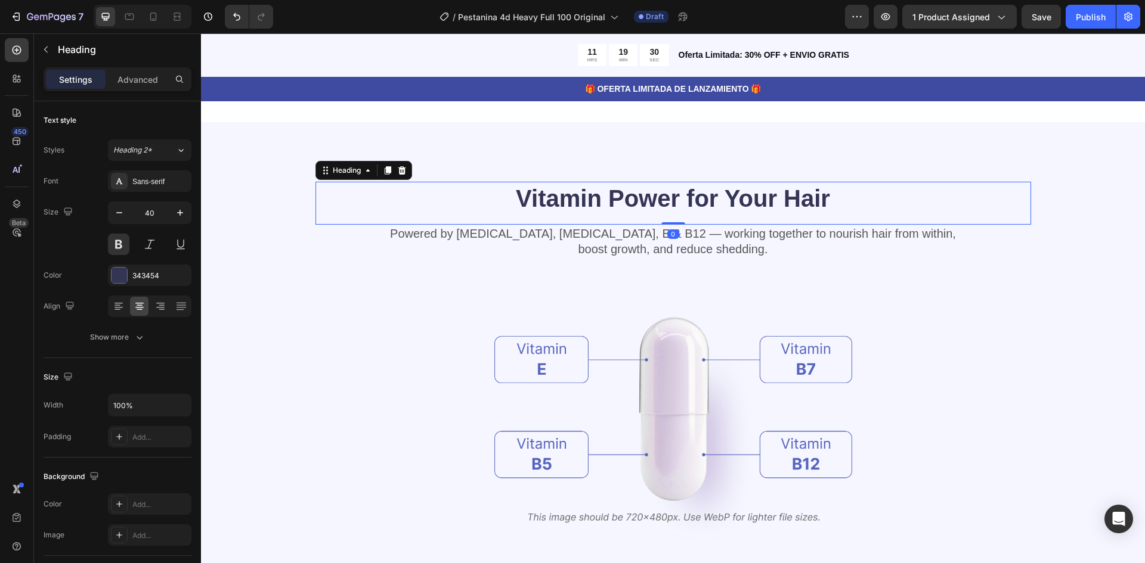
click at [594, 203] on h2 "Vitamin Power for Your Hair" at bounding box center [673, 198] width 716 height 33
click at [617, 204] on h2 "Vitamin Power for Your Hair" at bounding box center [673, 198] width 716 height 33
click at [617, 204] on p "Vitamin Power for Your Hair" at bounding box center [673, 198] width 713 height 31
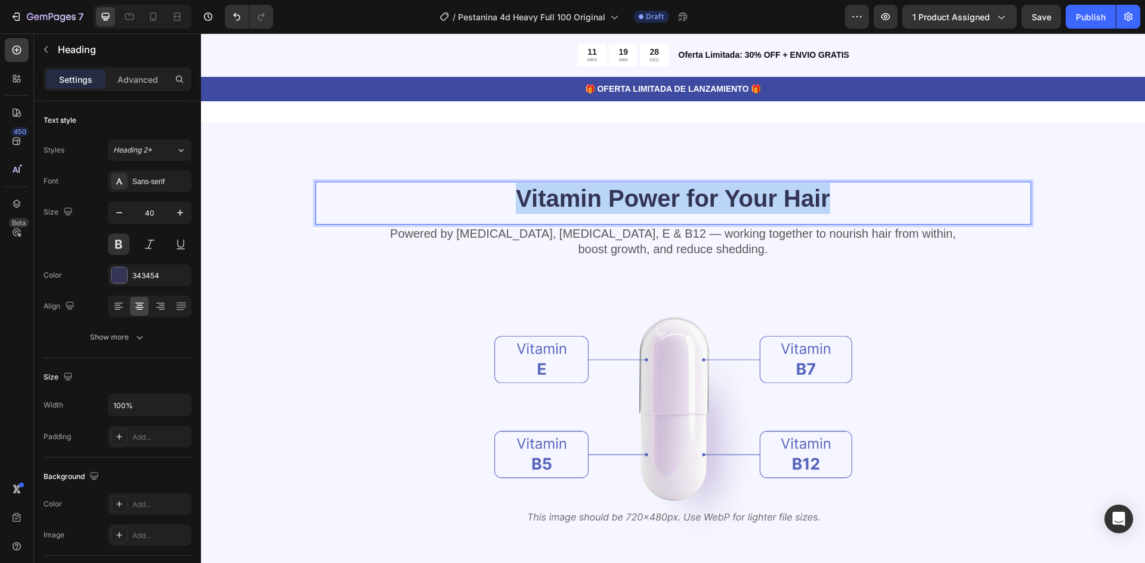
click at [617, 204] on p "Vitamin Power for Your Hair" at bounding box center [673, 198] width 713 height 31
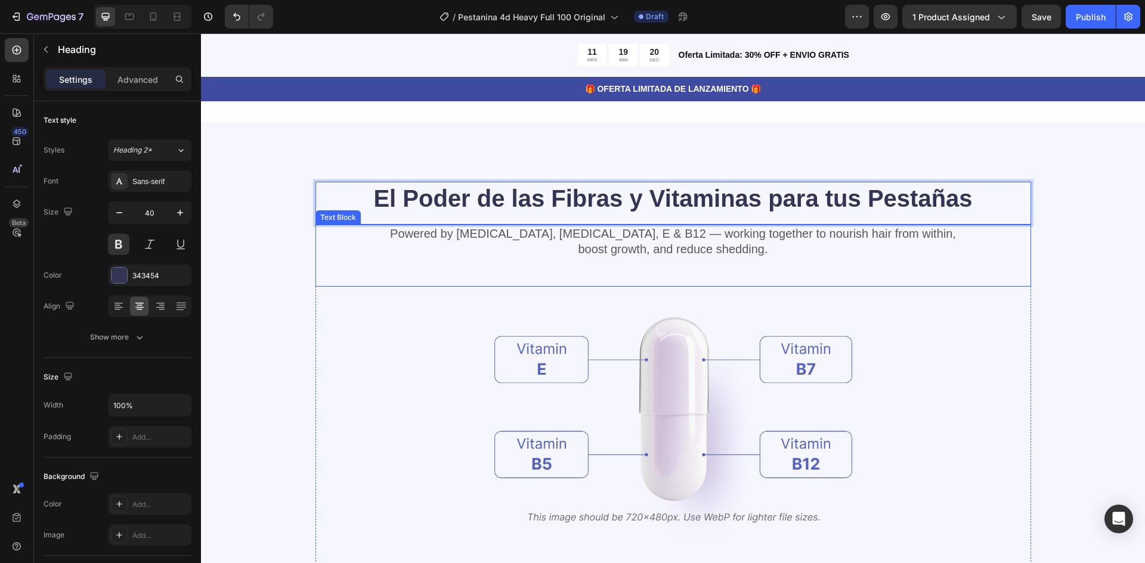
click at [587, 231] on p "Powered by [MEDICAL_DATA], [MEDICAL_DATA], E & B12 — working together to nouris…" at bounding box center [673, 241] width 713 height 31
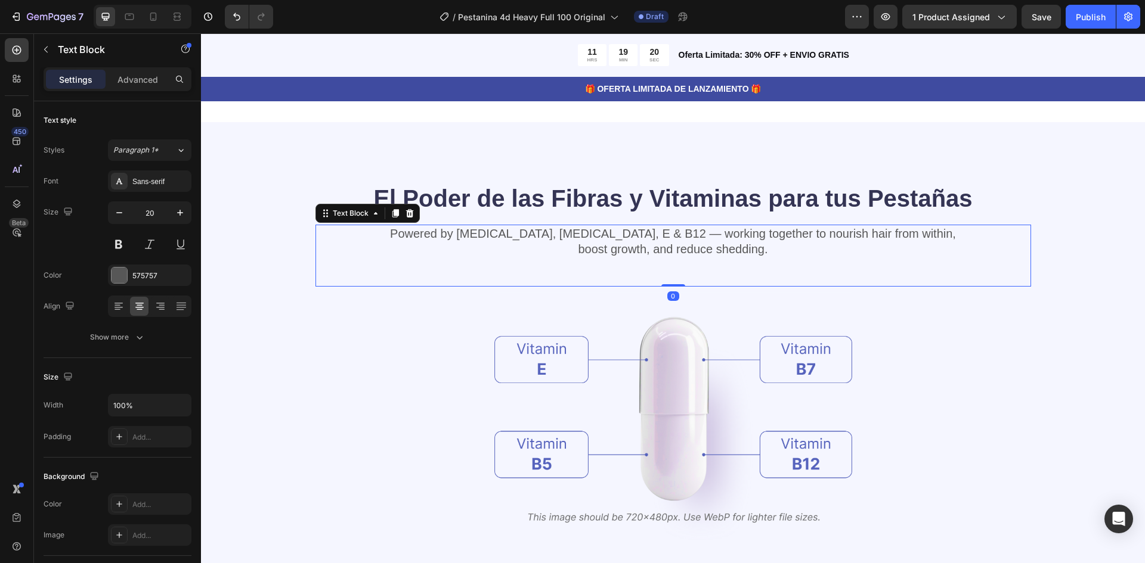
click at [587, 231] on p "Powered by [MEDICAL_DATA], [MEDICAL_DATA], E & B12 — working together to nouris…" at bounding box center [673, 241] width 713 height 31
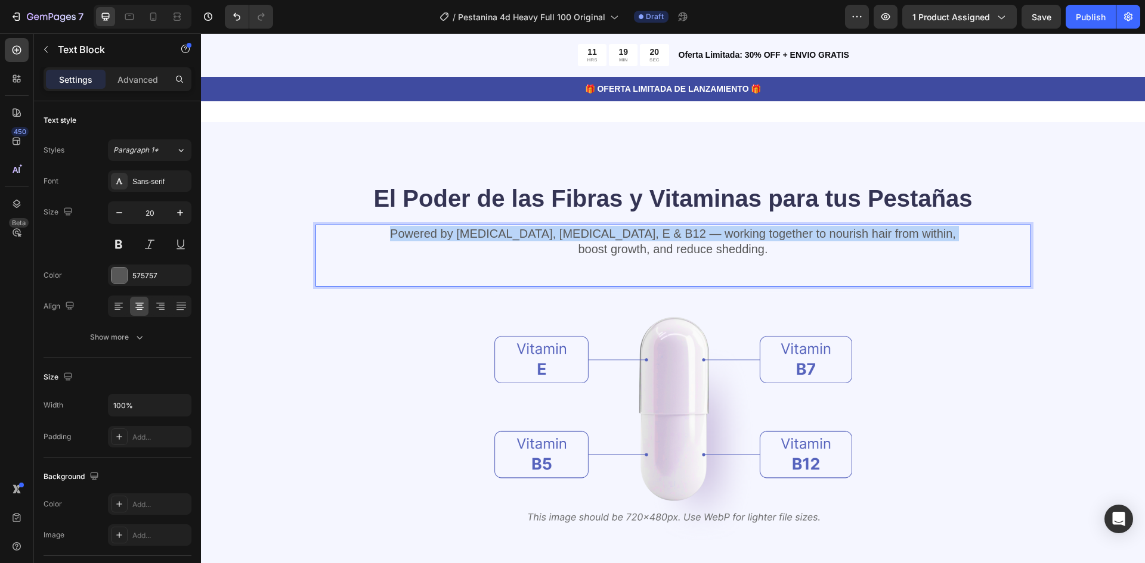
click at [587, 231] on p "Powered by [MEDICAL_DATA], [MEDICAL_DATA], E & B12 — working together to nouris…" at bounding box center [673, 241] width 713 height 31
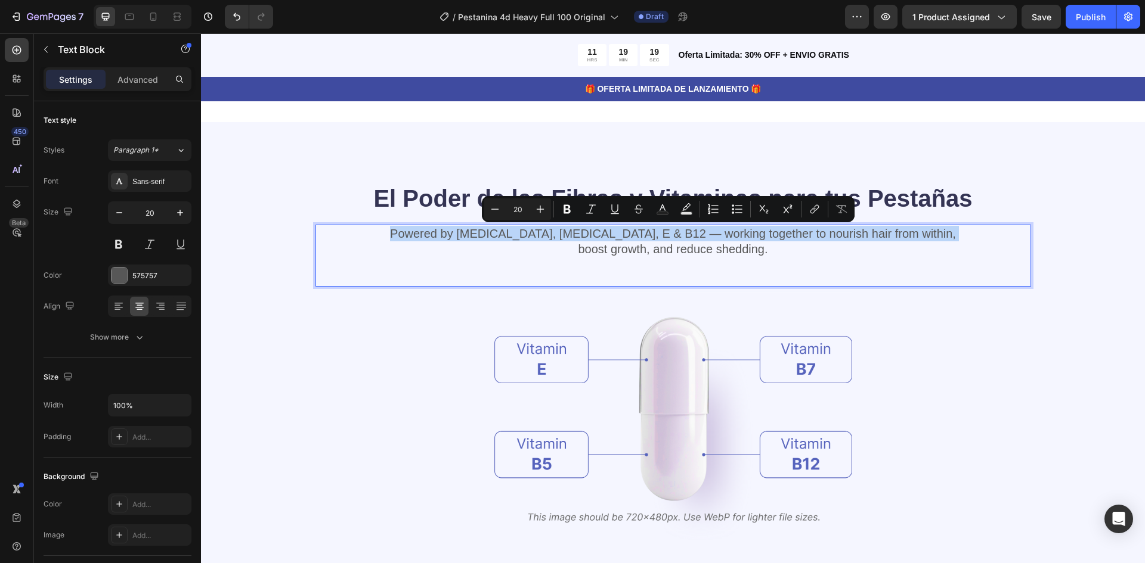
click at [587, 231] on p "Powered by [MEDICAL_DATA], [MEDICAL_DATA], E & B12 — working together to nouris…" at bounding box center [673, 241] width 713 height 31
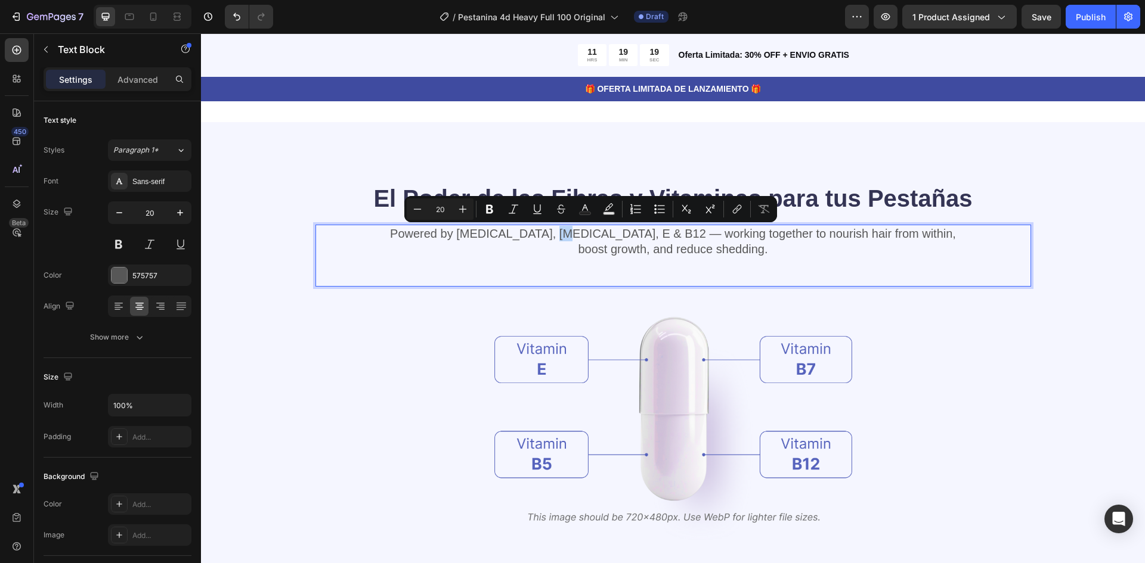
click at [587, 231] on p "Powered by [MEDICAL_DATA], [MEDICAL_DATA], E & B12 — working together to nouris…" at bounding box center [673, 241] width 713 height 31
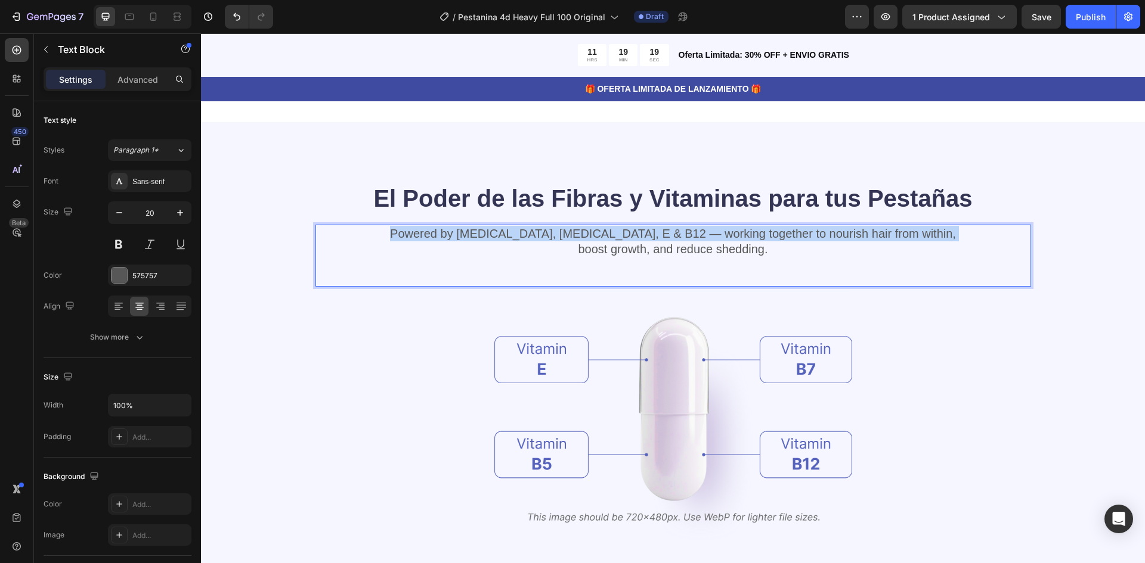
click at [587, 231] on p "Powered by [MEDICAL_DATA], [MEDICAL_DATA], E & B12 — working together to nouris…" at bounding box center [673, 241] width 713 height 31
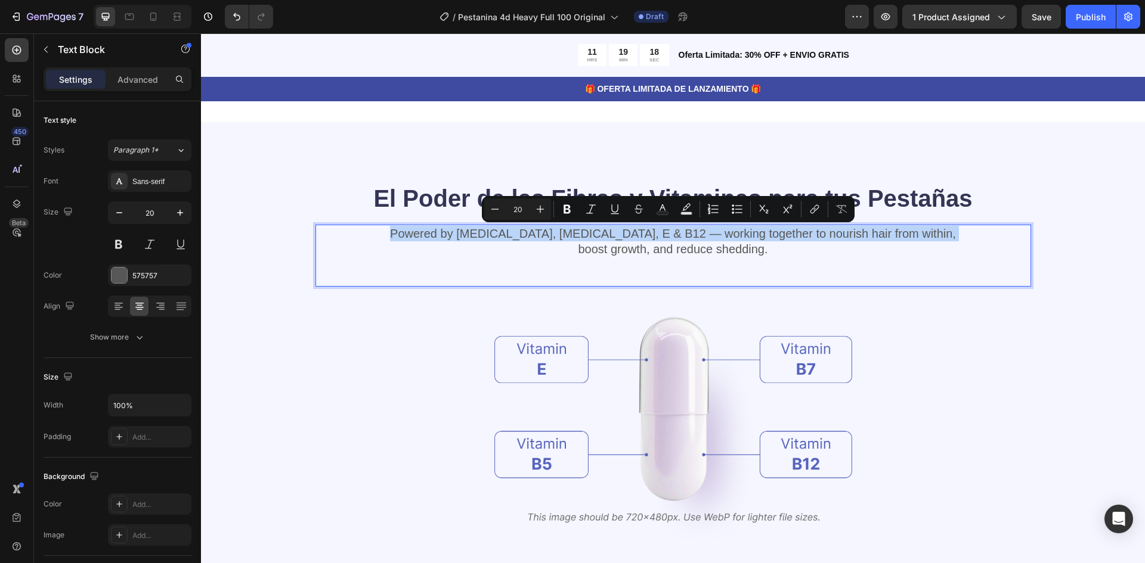
click at [587, 231] on p "Powered by [MEDICAL_DATA], [MEDICAL_DATA], E & B12 — working together to nouris…" at bounding box center [673, 241] width 713 height 31
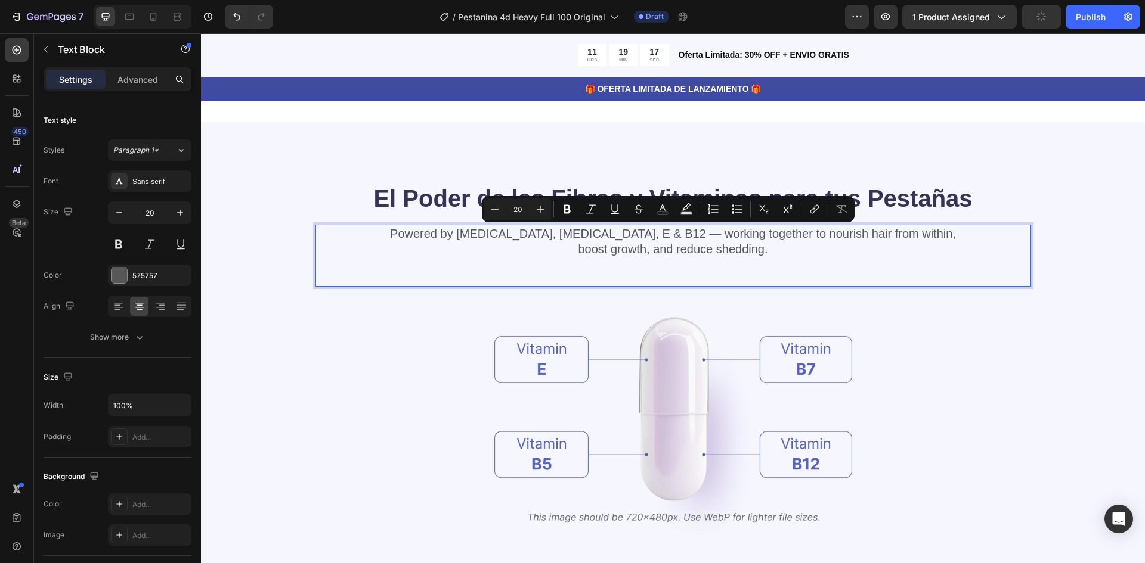
click at [623, 246] on p "Powered by [MEDICAL_DATA], [MEDICAL_DATA], E & B12 — working together to nouris…" at bounding box center [673, 241] width 713 height 31
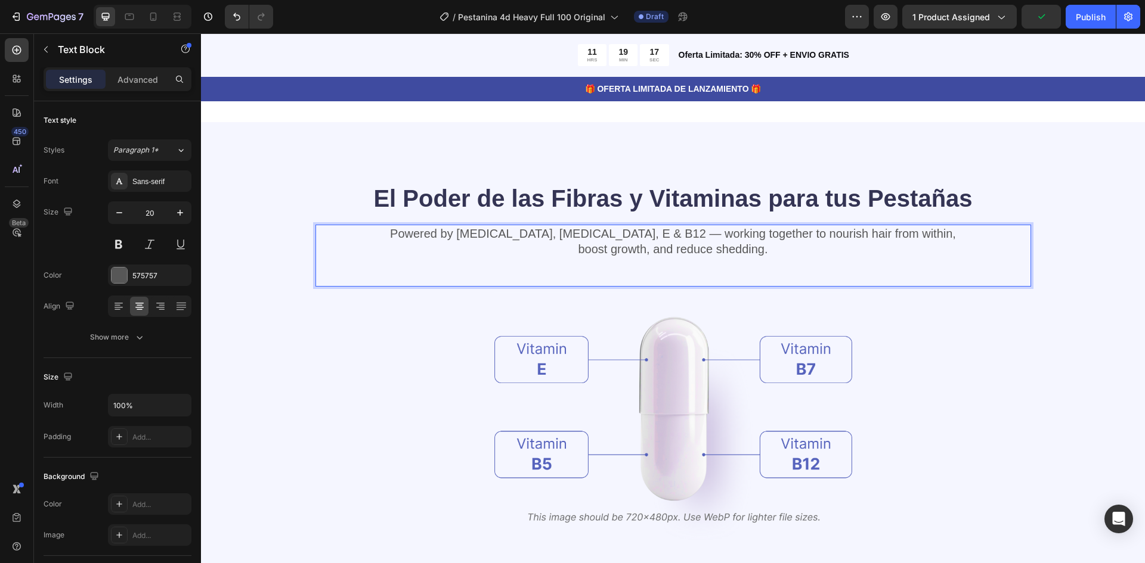
click at [623, 246] on p "Powered by [MEDICAL_DATA], [MEDICAL_DATA], E & B12 — working together to nouris…" at bounding box center [673, 241] width 713 height 31
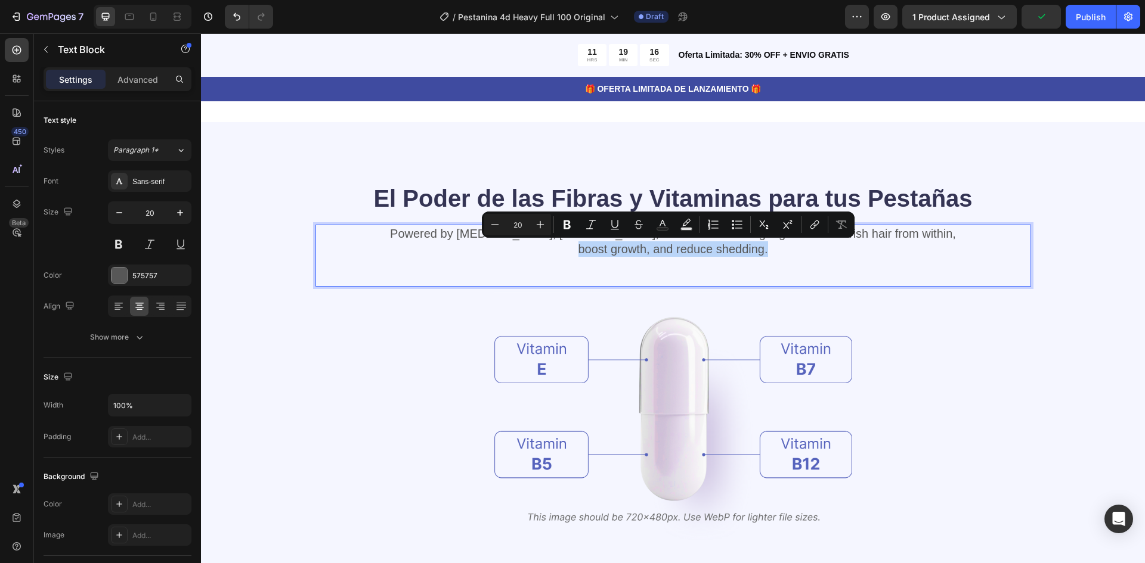
click at [813, 256] on p "Powered by [MEDICAL_DATA], [MEDICAL_DATA], E & B12 — working together to nouris…" at bounding box center [673, 241] width 713 height 31
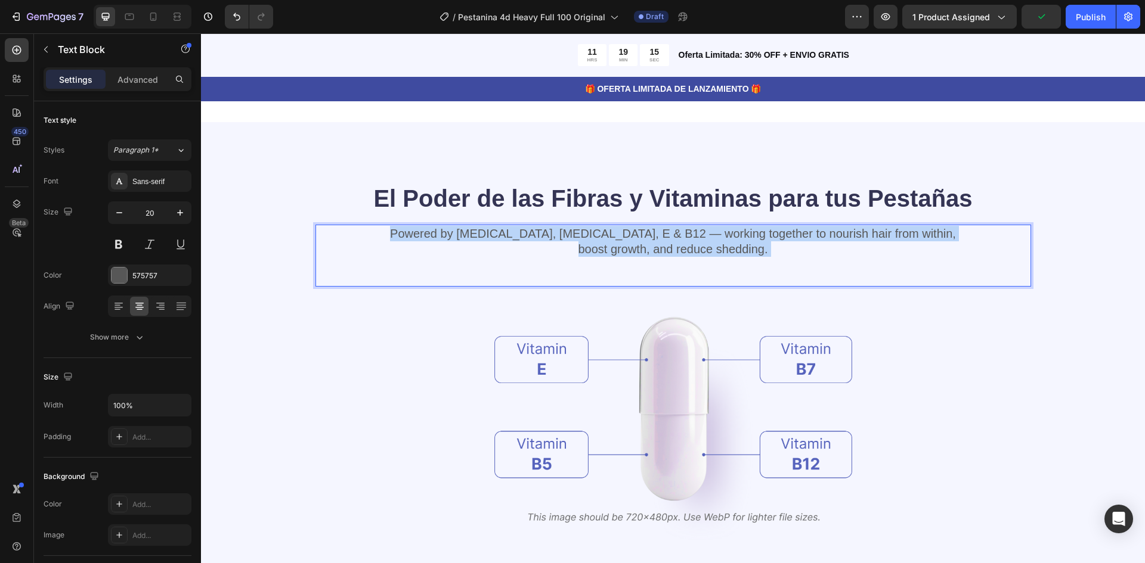
drag, startPoint x: 767, startPoint y: 250, endPoint x: 707, endPoint y: 243, distance: 60.1
click at [583, 243] on p "Powered by [MEDICAL_DATA], [MEDICAL_DATA], E & B12 — working together to nouris…" at bounding box center [673, 241] width 713 height 31
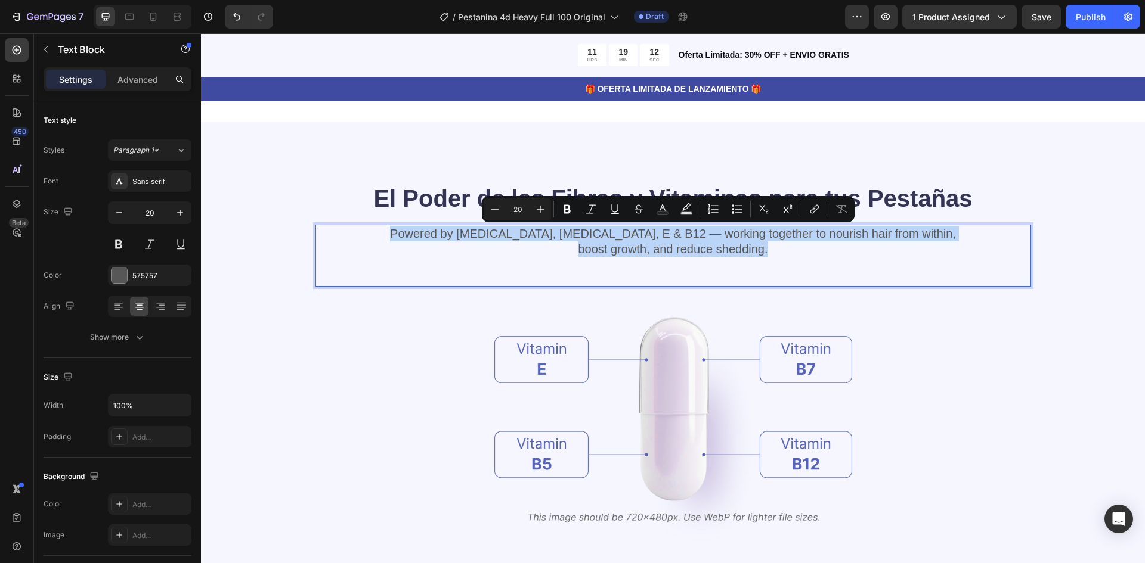
drag, startPoint x: 762, startPoint y: 247, endPoint x: 434, endPoint y: 228, distance: 329.1
click at [434, 228] on p "Powered by [MEDICAL_DATA], [MEDICAL_DATA], E & B12 — working together to nouris…" at bounding box center [673, 241] width 713 height 31
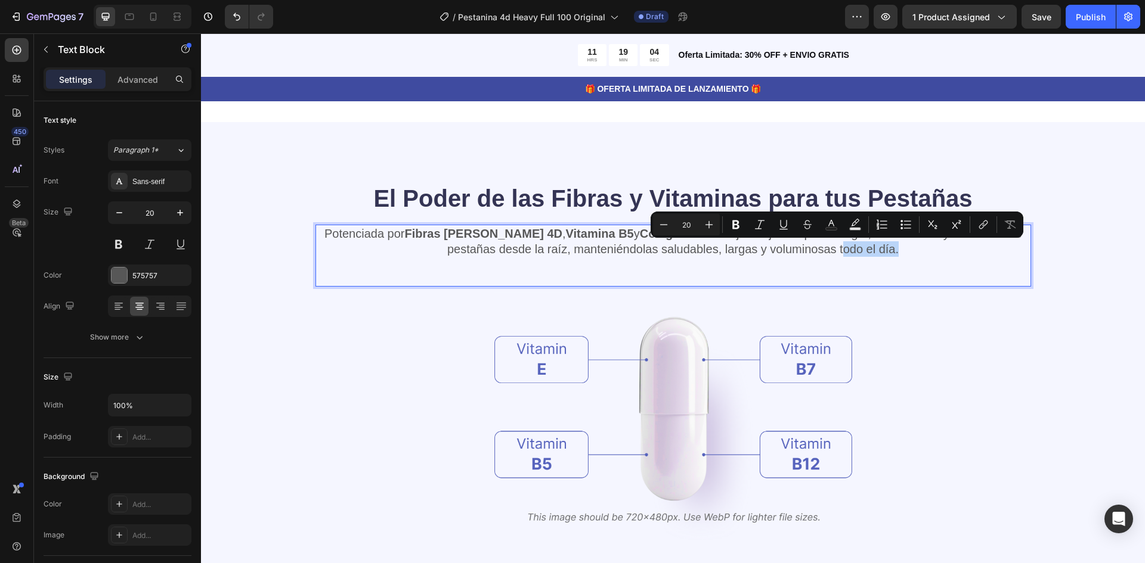
drag, startPoint x: 810, startPoint y: 250, endPoint x: 864, endPoint y: 252, distance: 54.3
click at [864, 252] on p "Potenciada por Fibras [PERSON_NAME] 4D , Vitamina B5 y Colágeno — trabajando ju…" at bounding box center [673, 241] width 713 height 31
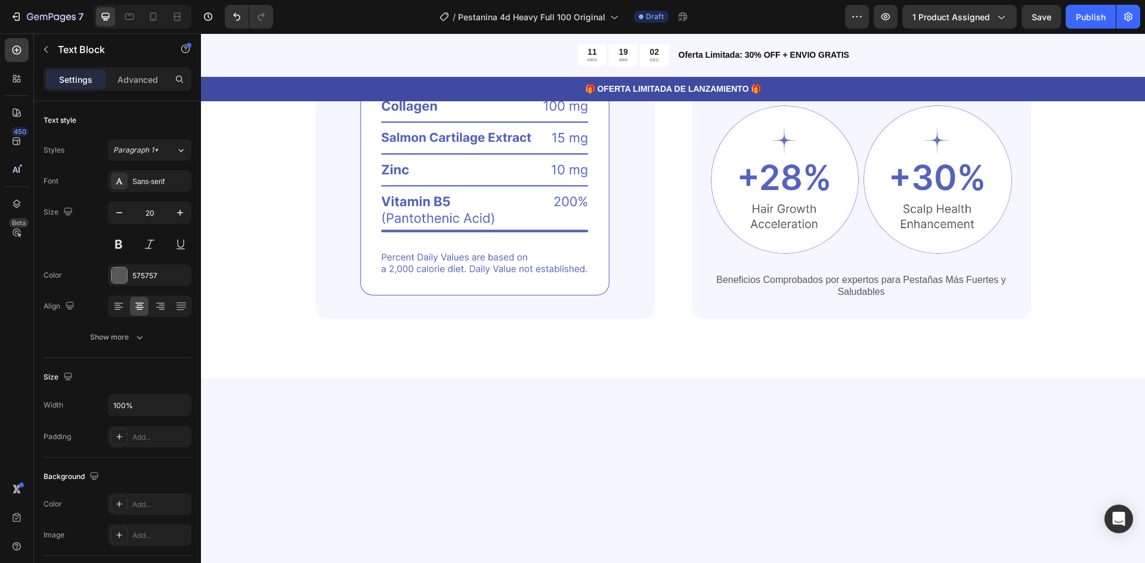
scroll to position [145, 0]
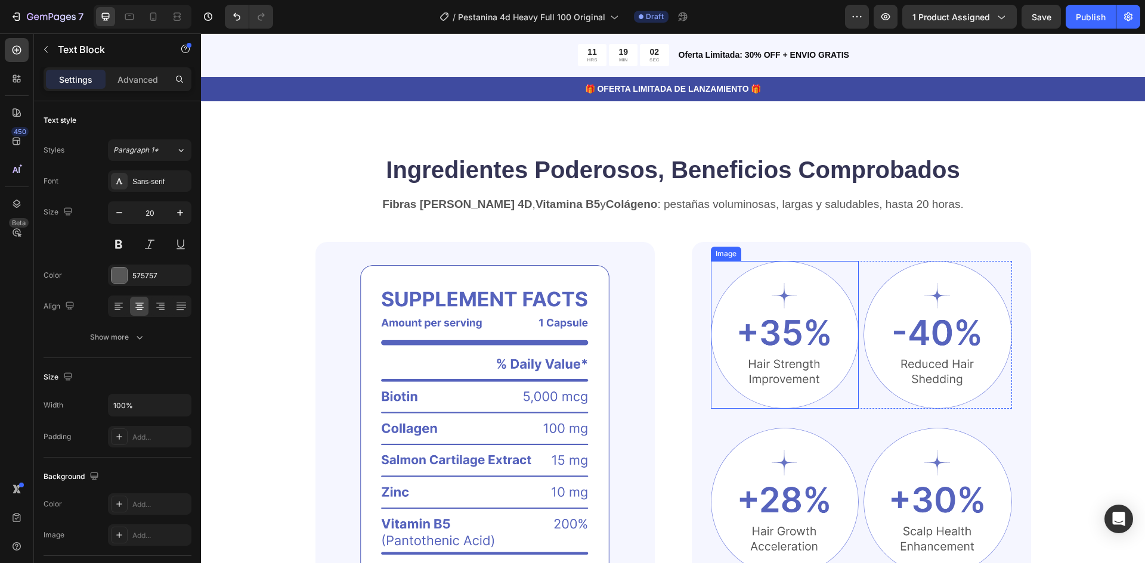
type input "16"
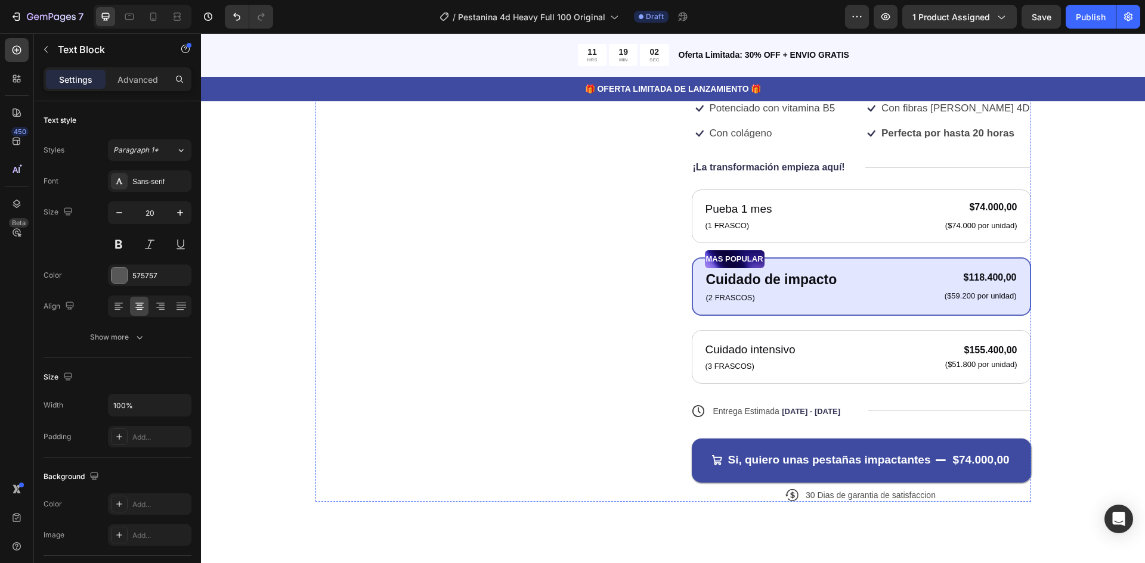
scroll to position [0, 0]
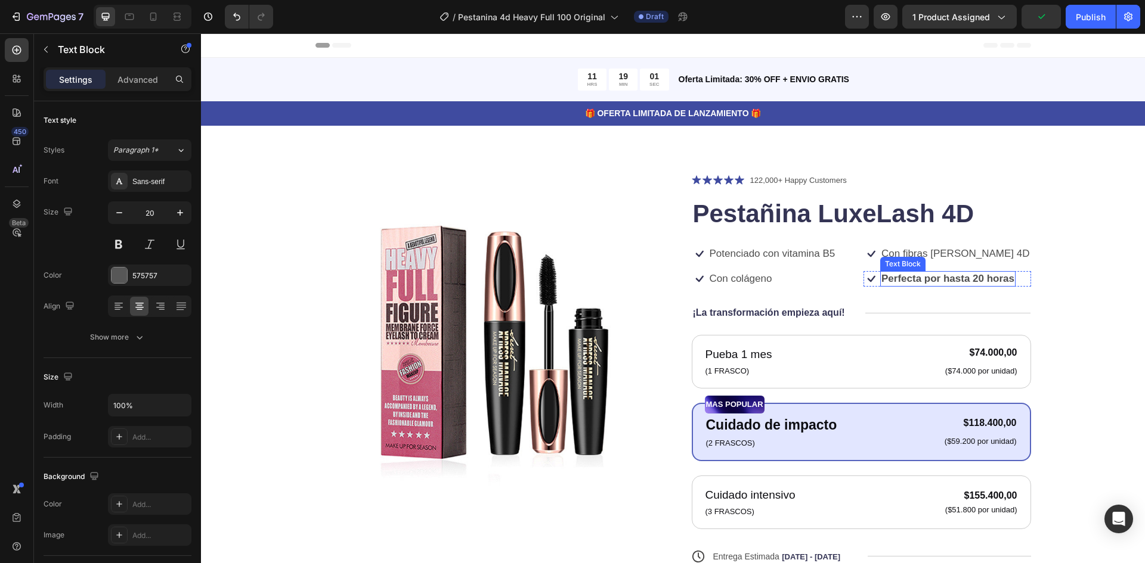
click at [943, 283] on p "Perfecta por hasta 20 horas" at bounding box center [947, 279] width 133 height 13
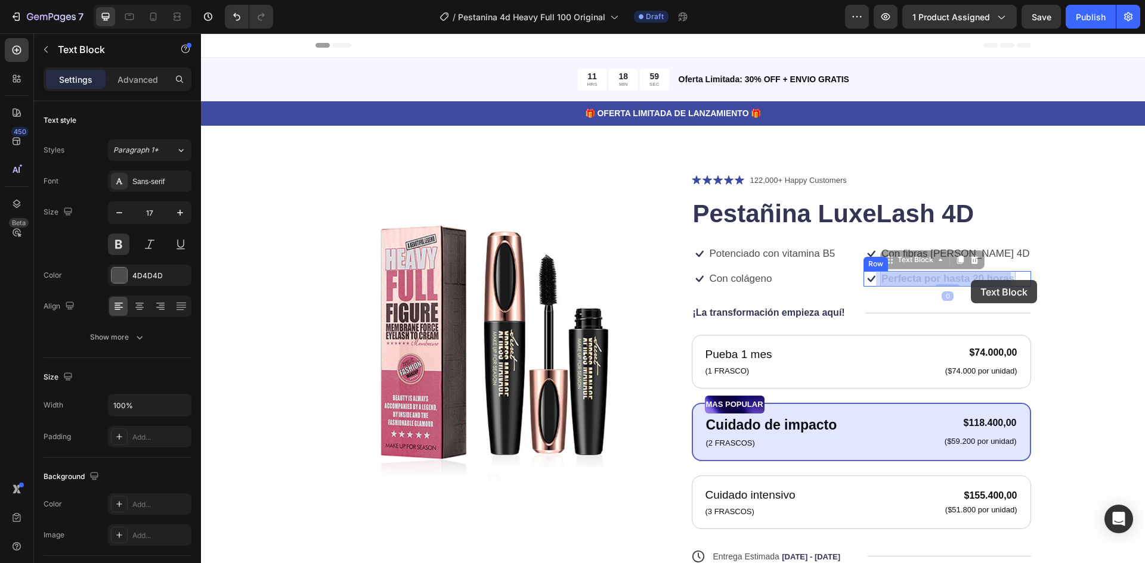
drag, startPoint x: 938, startPoint y: 280, endPoint x: 964, endPoint y: 280, distance: 25.6
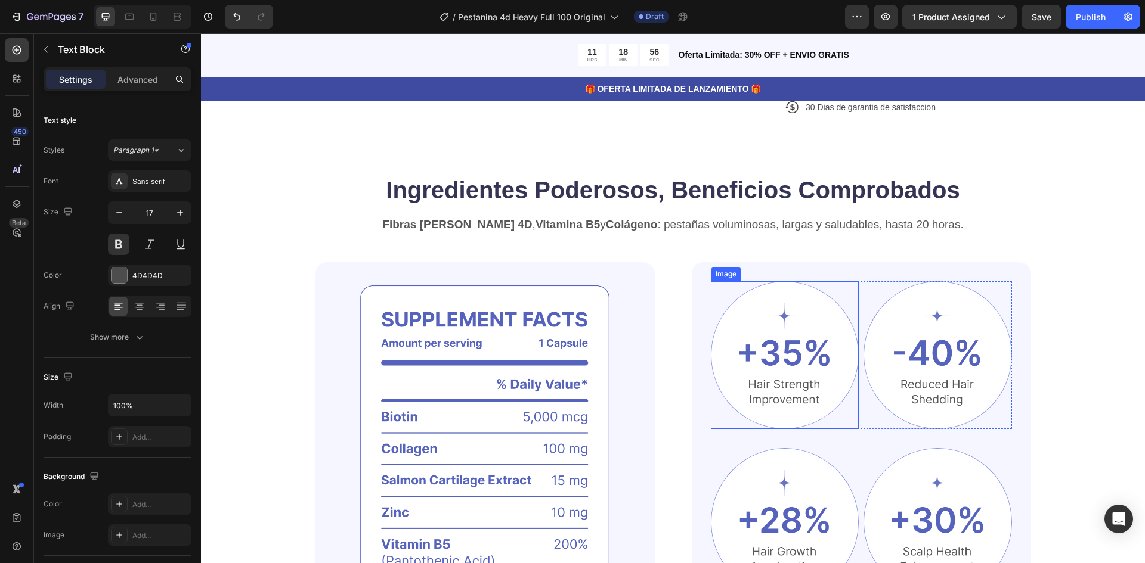
scroll to position [537, 0]
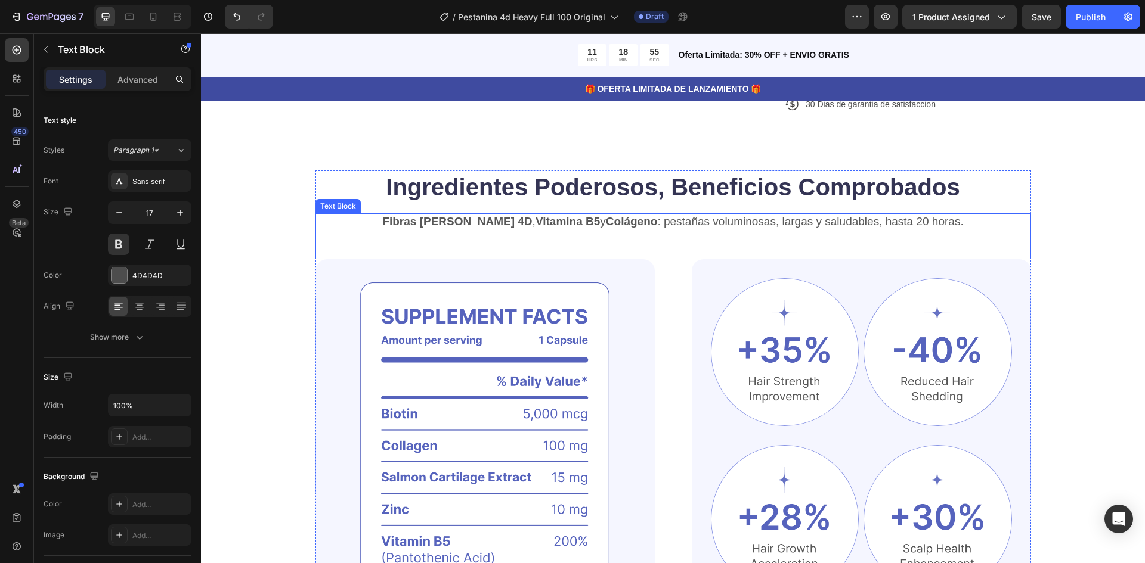
click at [598, 234] on div "Fibras [PERSON_NAME] 4D , Vitamina B5 y Colágeno : pestañas voluminosas, largas…" at bounding box center [673, 236] width 716 height 46
click at [877, 224] on p "Fibras [PERSON_NAME] 4D , Vitamina B5 y Colágeno : pestañas voluminosas, largas…" at bounding box center [673, 222] width 713 height 15
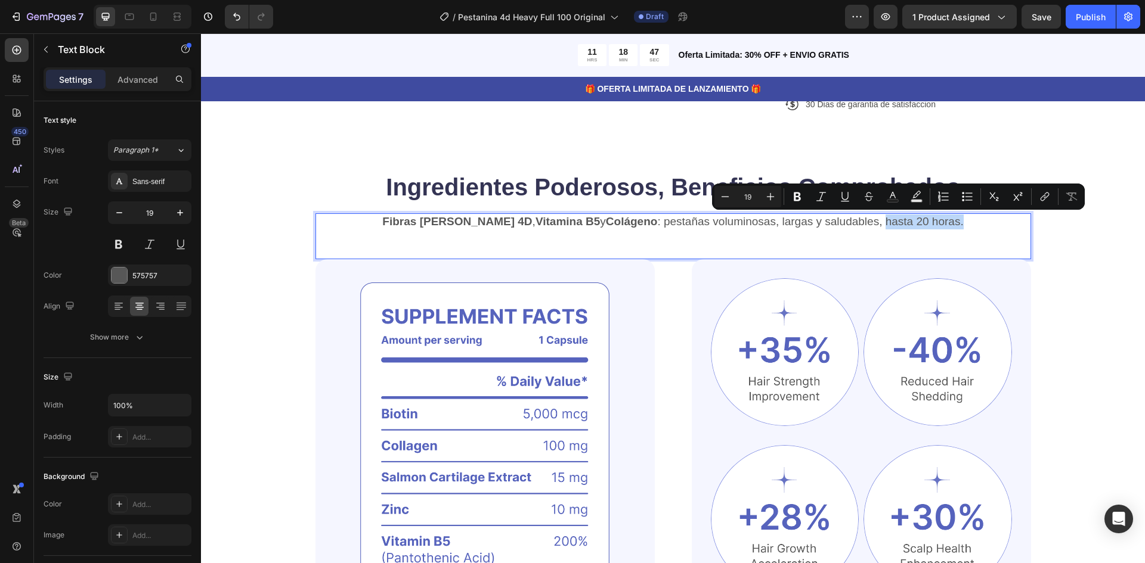
drag, startPoint x: 859, startPoint y: 221, endPoint x: 937, endPoint y: 224, distance: 77.6
click at [937, 224] on p "Fibras [PERSON_NAME] 4D , Vitamina B5 y Colágeno : pestañas voluminosas, largas…" at bounding box center [673, 222] width 713 height 15
copy p "hasta 20 horas."
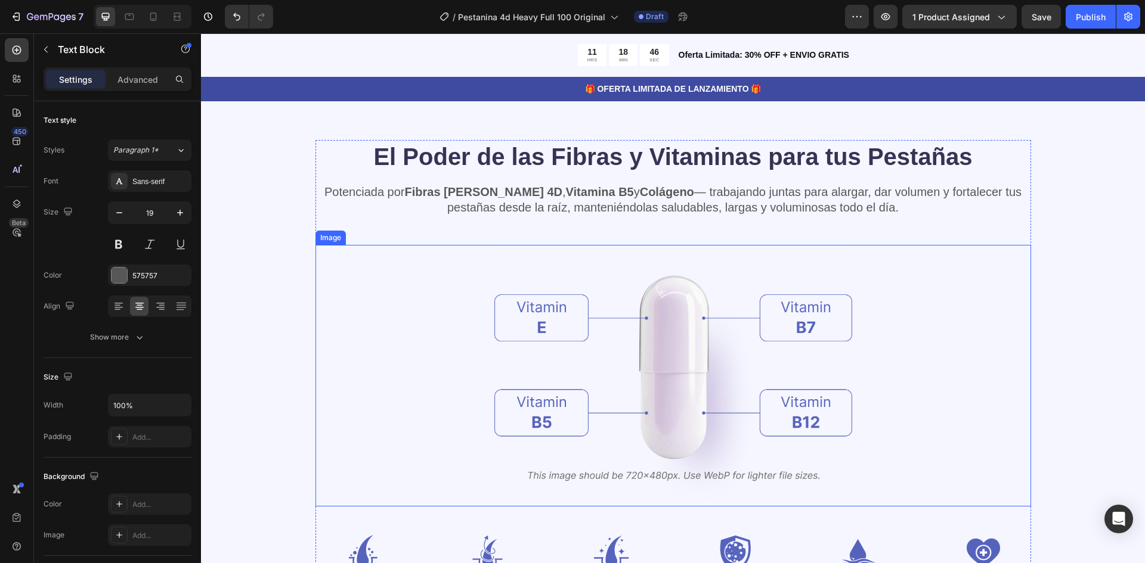
type input "16"
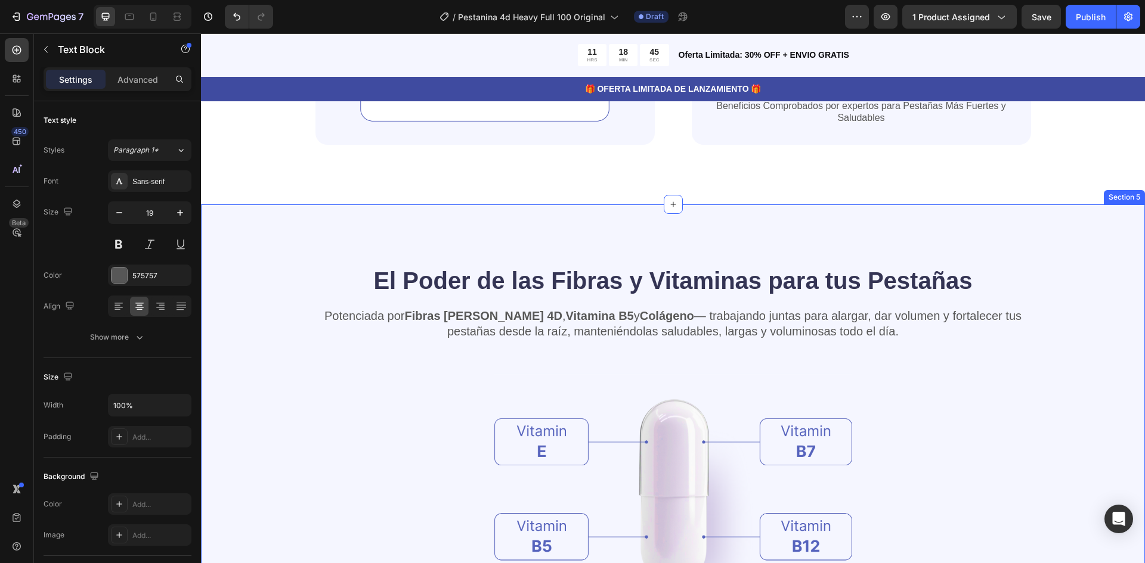
scroll to position [1014, 0]
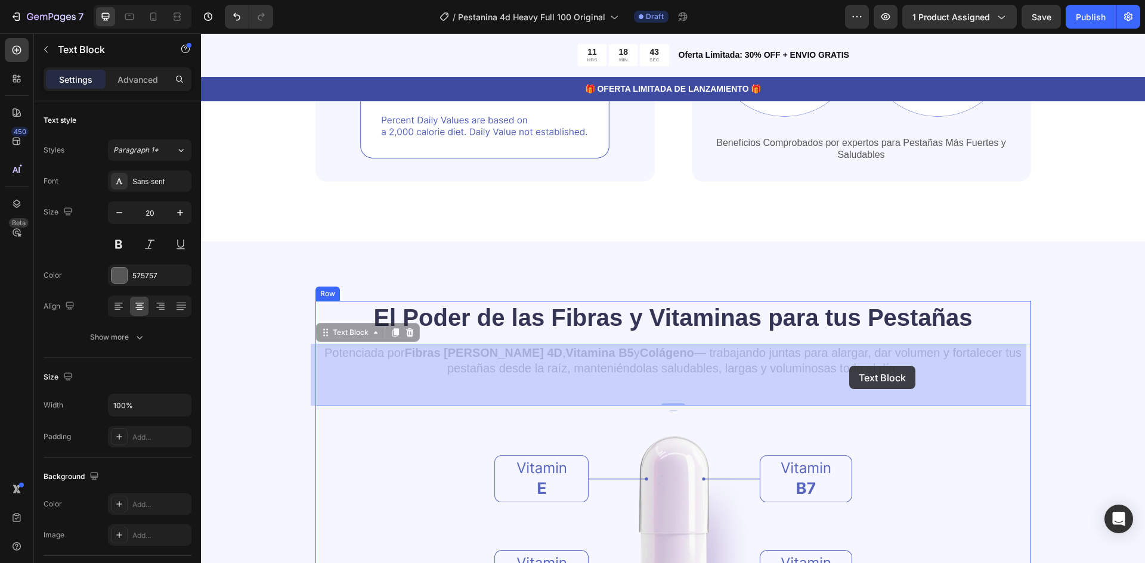
drag, startPoint x: 810, startPoint y: 369, endPoint x: 820, endPoint y: 368, distance: 10.7
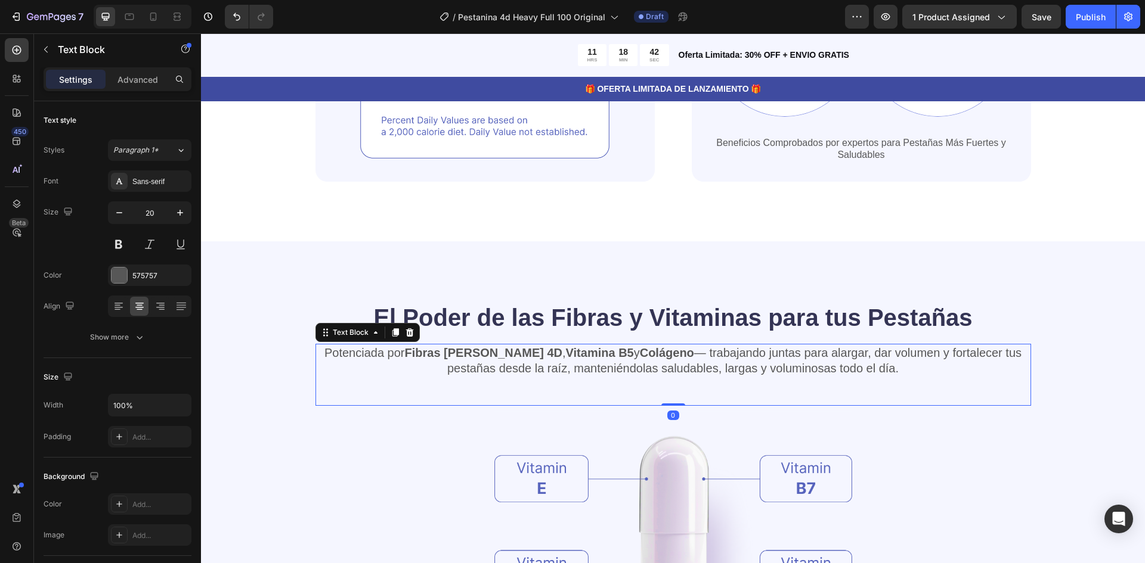
click at [822, 370] on p "Potenciada por Fibras [PERSON_NAME] 4D , Vitamina B5 y Colágeno — trabajando ju…" at bounding box center [673, 360] width 713 height 31
drag, startPoint x: 810, startPoint y: 368, endPoint x: 868, endPoint y: 369, distance: 57.9
click at [868, 369] on p "Potenciada por Fibras [PERSON_NAME] 4D , Vitamina B5 y Colágeno — trabajando ju…" at bounding box center [673, 360] width 713 height 31
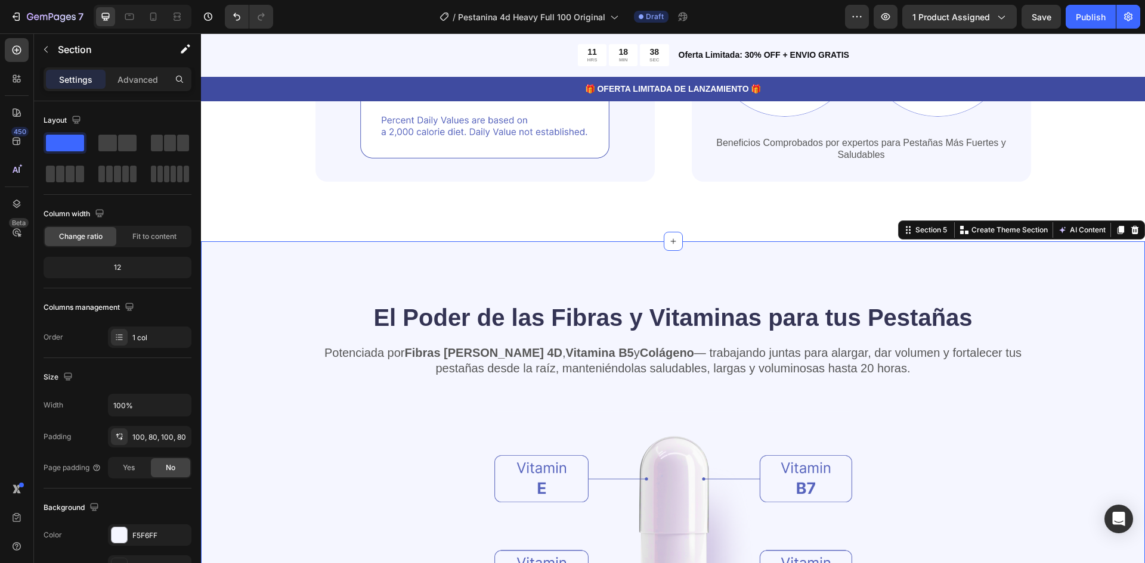
click at [1037, 439] on div "El Poder de las Fibras y Vitaminas para tus Pestañas Heading Potenciada por Fib…" at bounding box center [673, 528] width 849 height 455
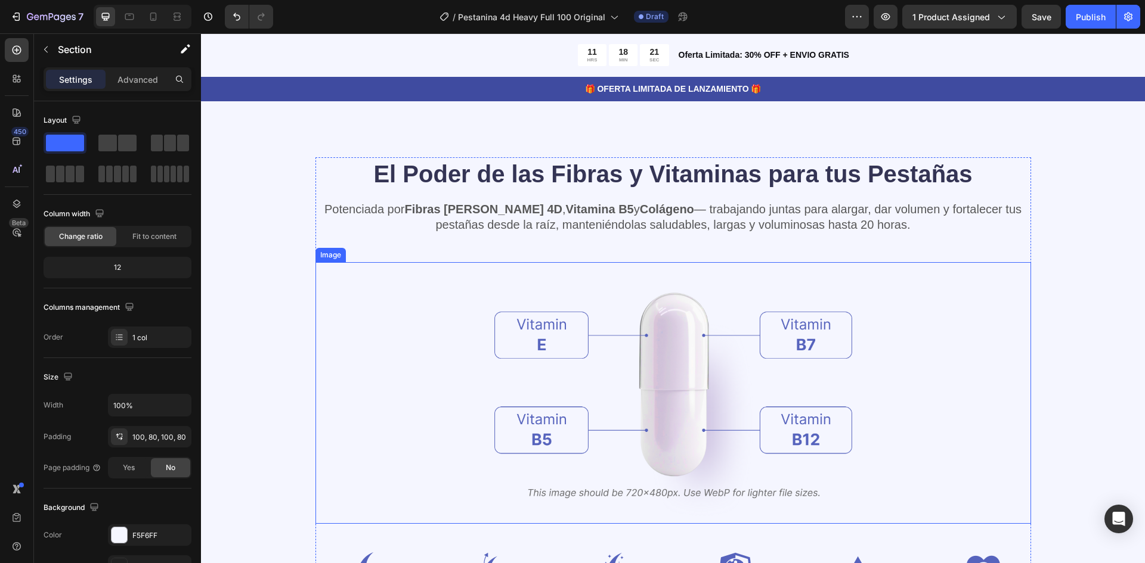
scroll to position [1193, 0]
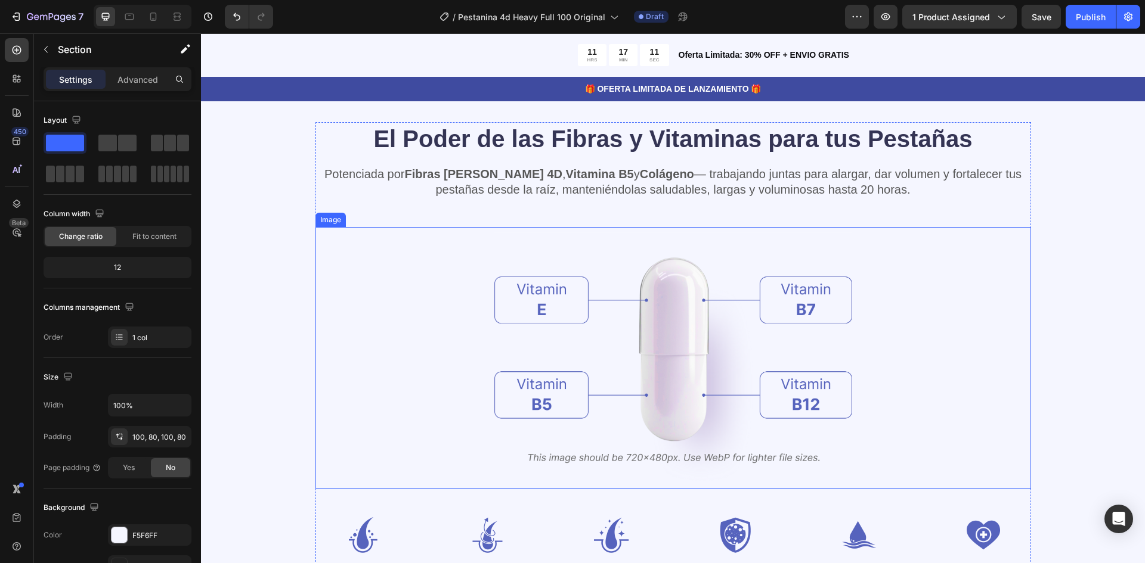
click at [652, 367] on img at bounding box center [673, 357] width 358 height 261
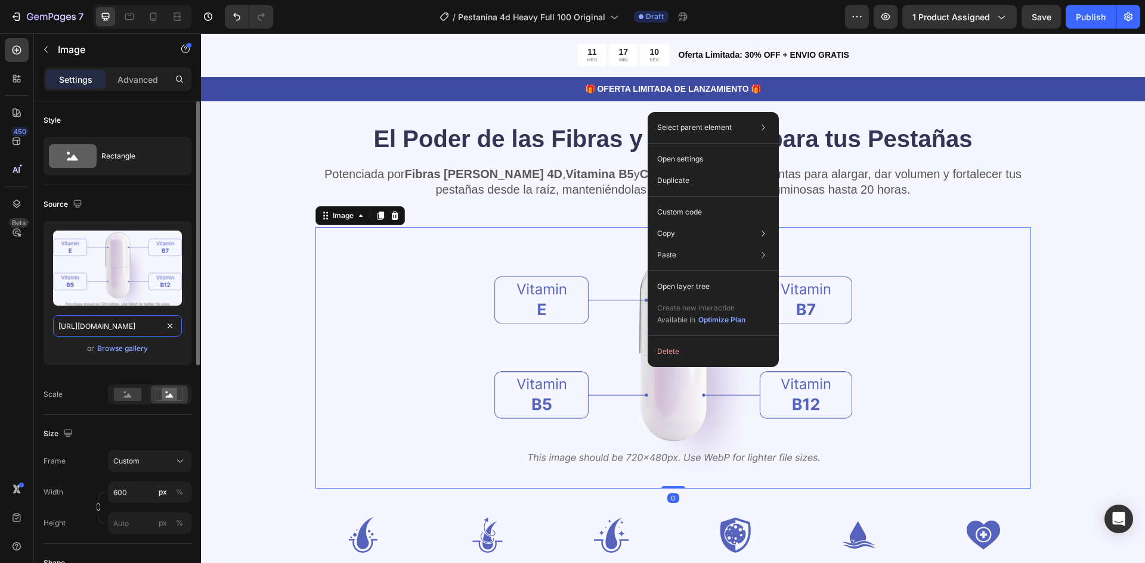
click at [142, 321] on input "[URL][DOMAIN_NAME]" at bounding box center [117, 325] width 129 height 21
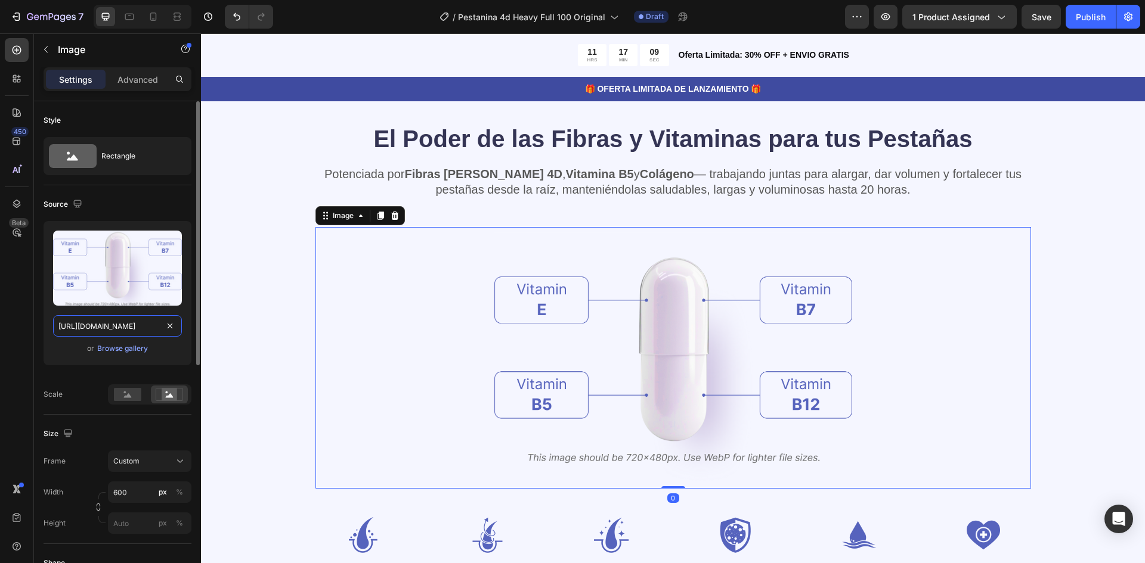
click at [139, 321] on input "[URL][DOMAIN_NAME]" at bounding box center [117, 325] width 129 height 21
click at [143, 321] on input "[URL][DOMAIN_NAME]" at bounding box center [117, 325] width 129 height 21
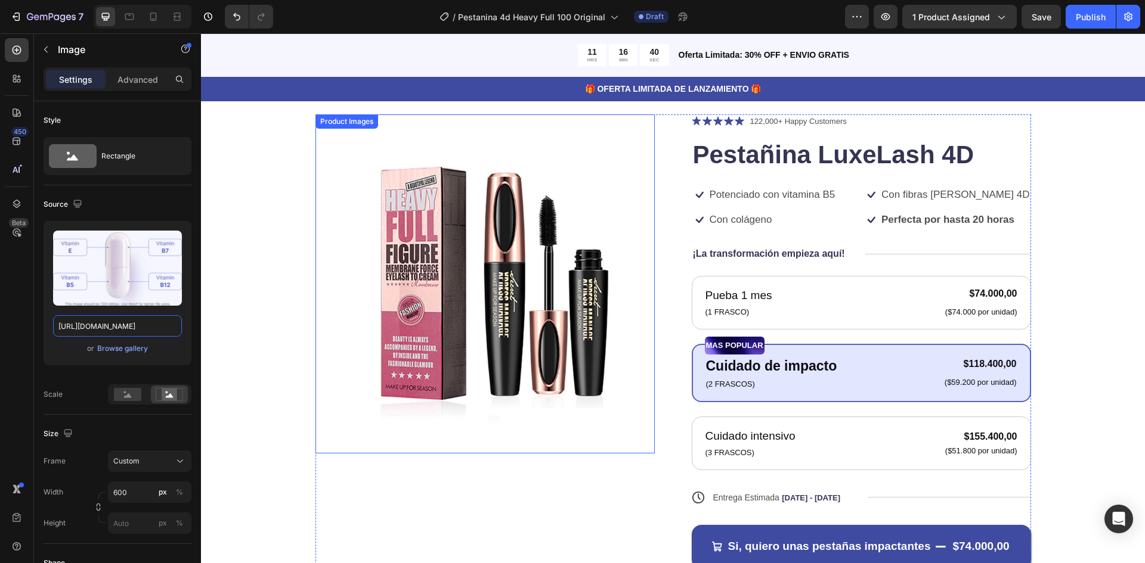
scroll to position [60, 0]
click at [480, 265] on img at bounding box center [484, 283] width 339 height 339
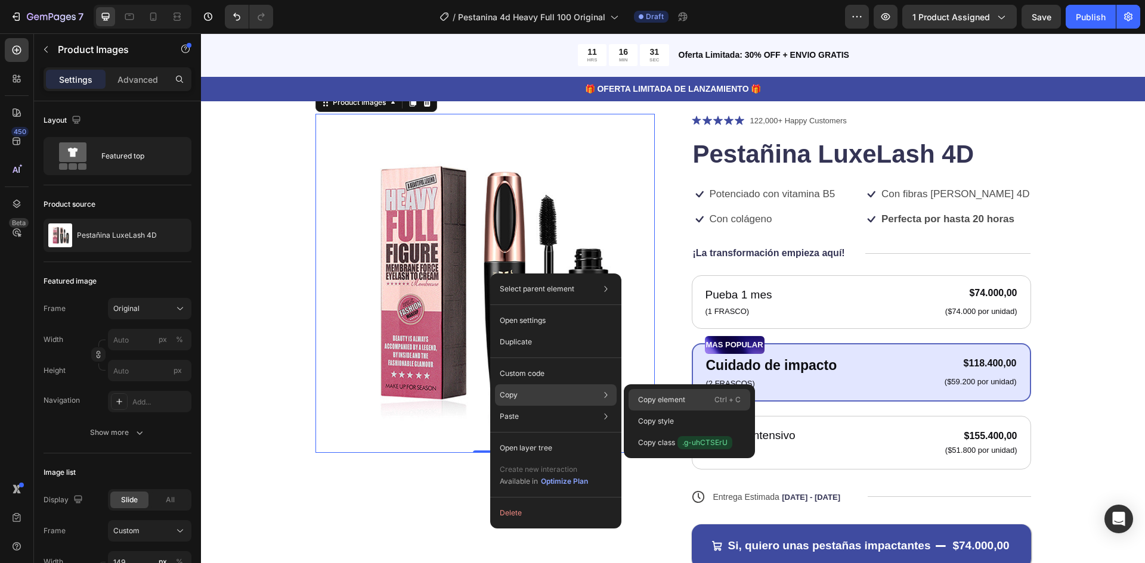
click at [655, 400] on p "Copy element" at bounding box center [661, 400] width 47 height 11
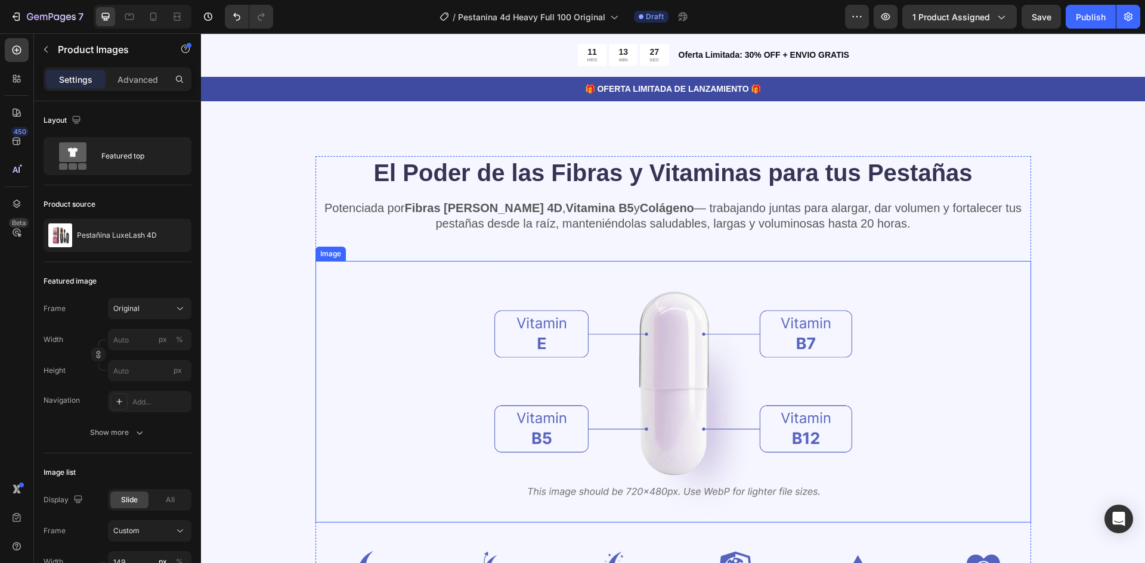
scroll to position [1193, 0]
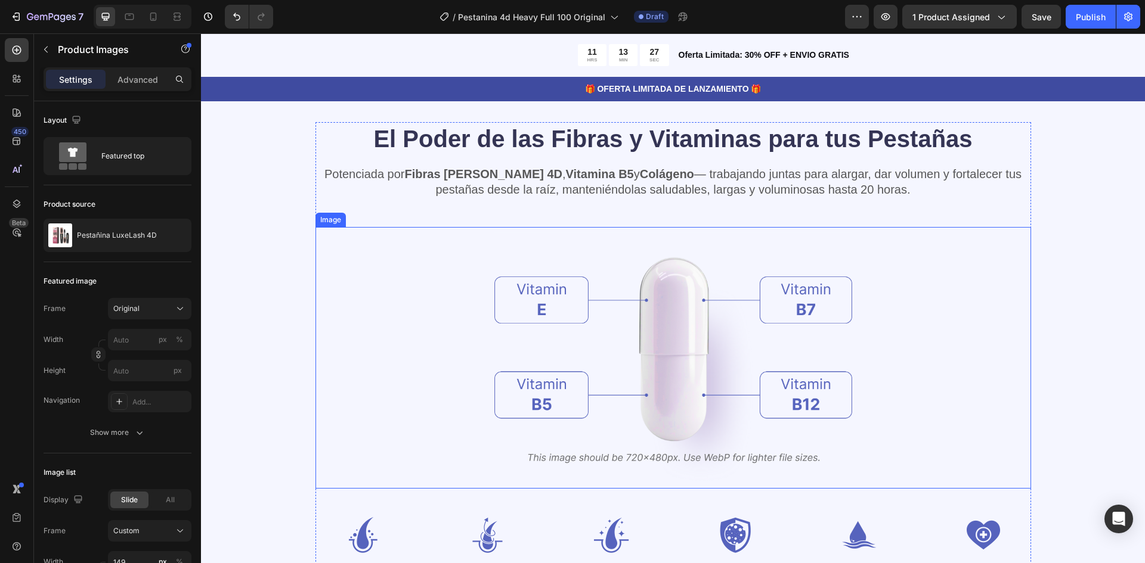
click at [623, 299] on img at bounding box center [673, 357] width 358 height 261
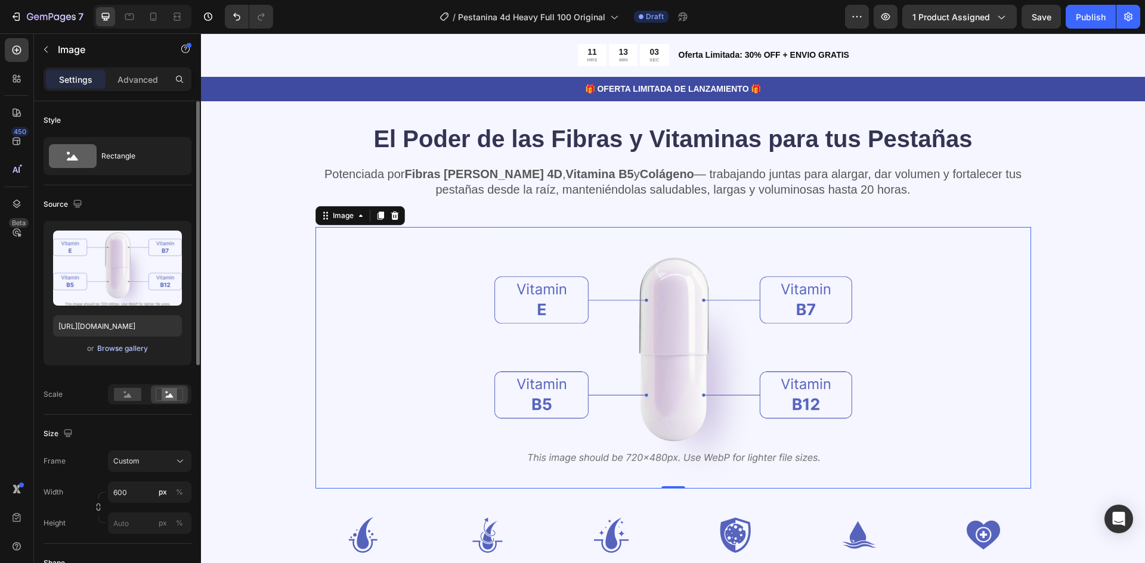
click at [128, 344] on div "Browse gallery" at bounding box center [122, 348] width 51 height 11
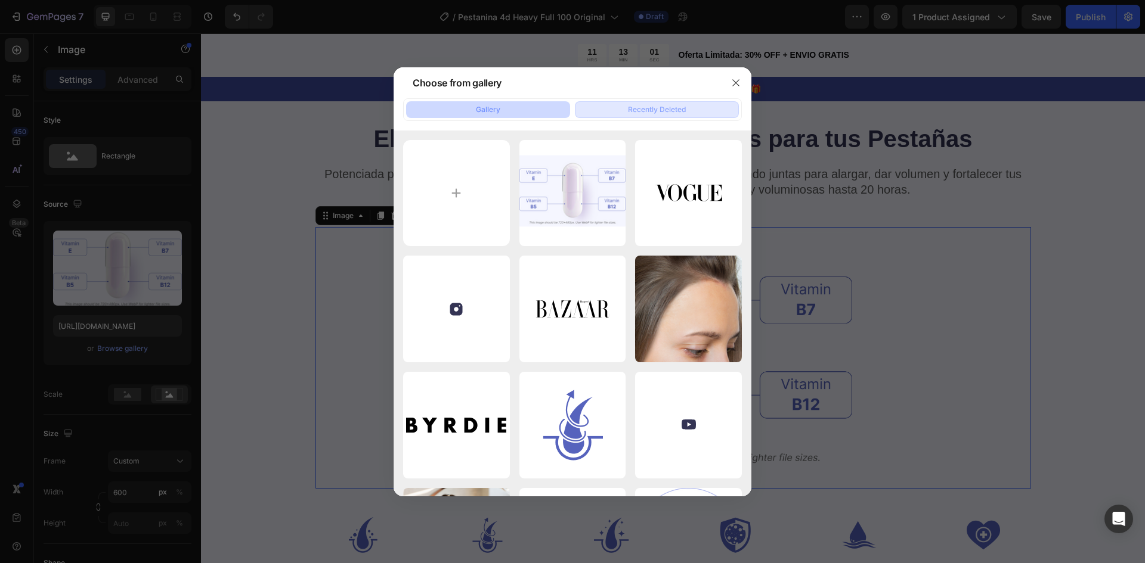
click at [680, 108] on div "Recently Deleted" at bounding box center [657, 109] width 58 height 11
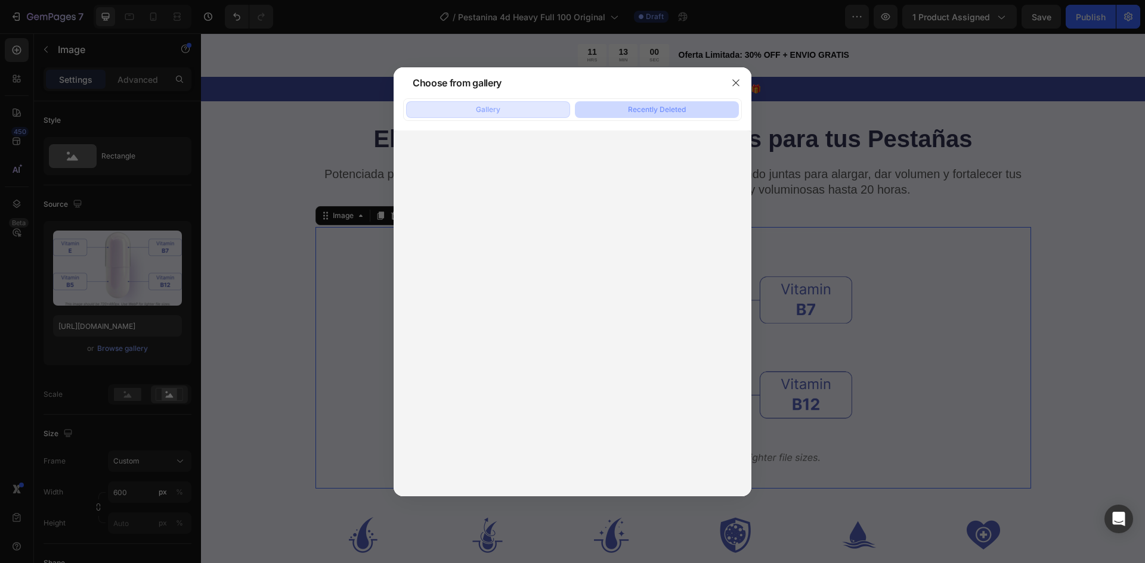
click at [530, 107] on button "Gallery" at bounding box center [488, 109] width 164 height 17
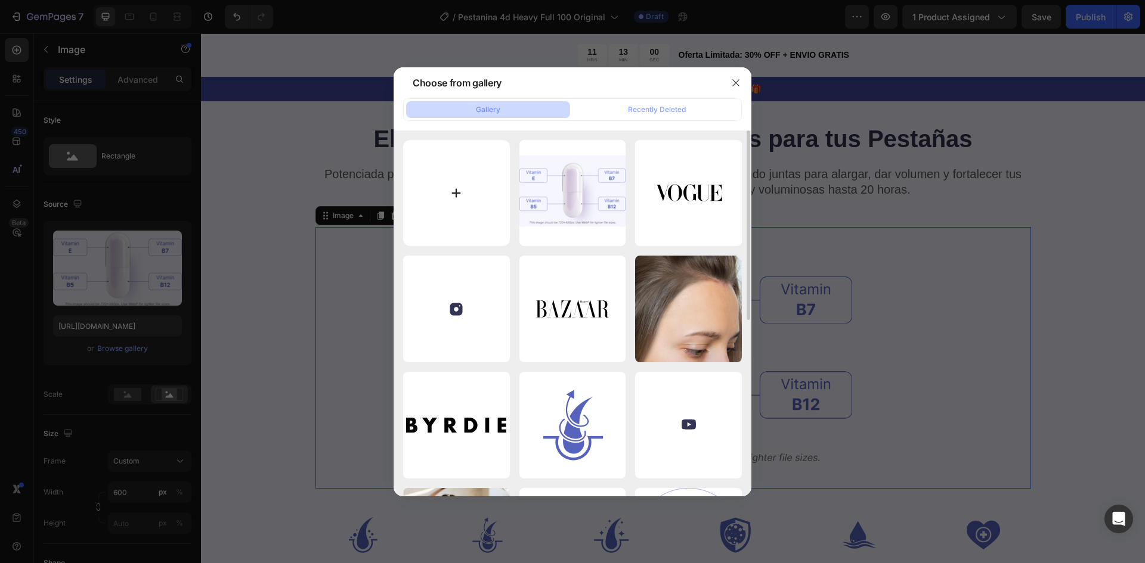
click at [429, 178] on input "file" at bounding box center [456, 193] width 107 height 107
type input "C:\fakepath\17548710375bc18fef-9fbc-41e6-b2eb-04c26a4dd7a5.jpeg"
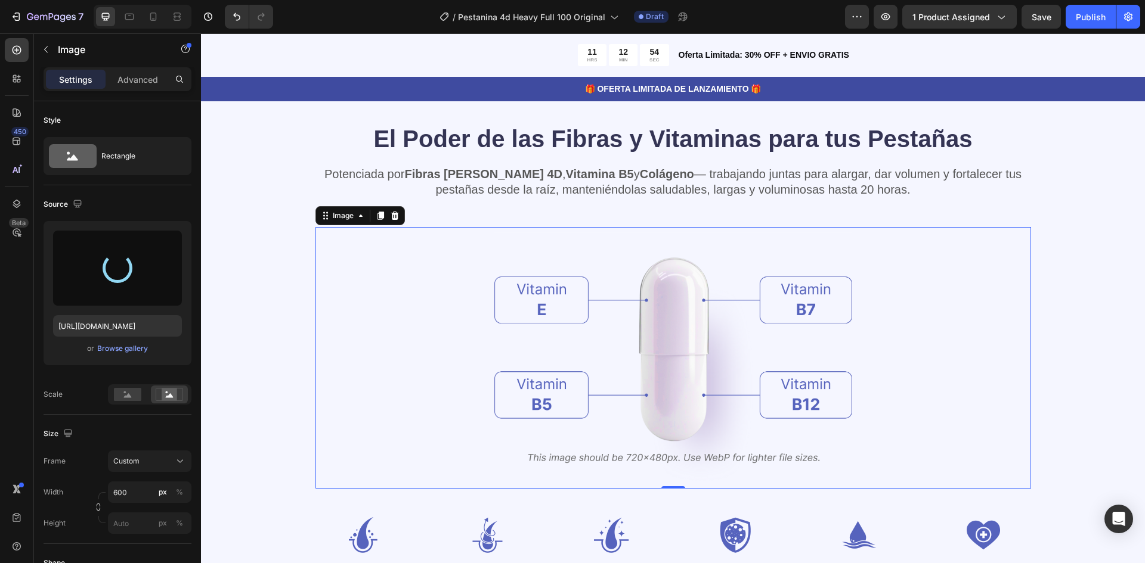
type input "[URL][DOMAIN_NAME]"
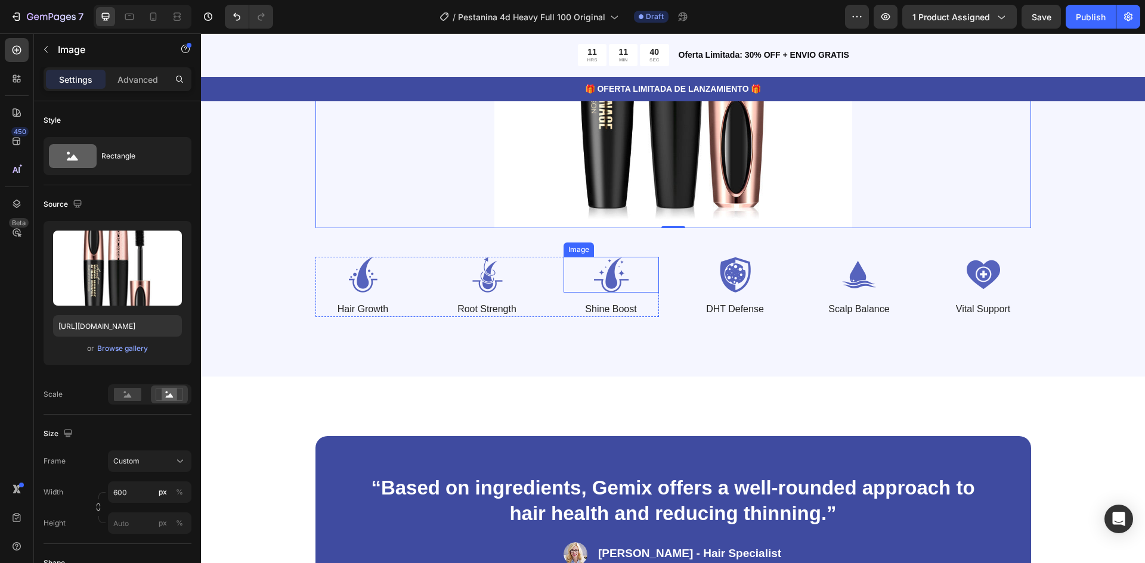
scroll to position [1550, 0]
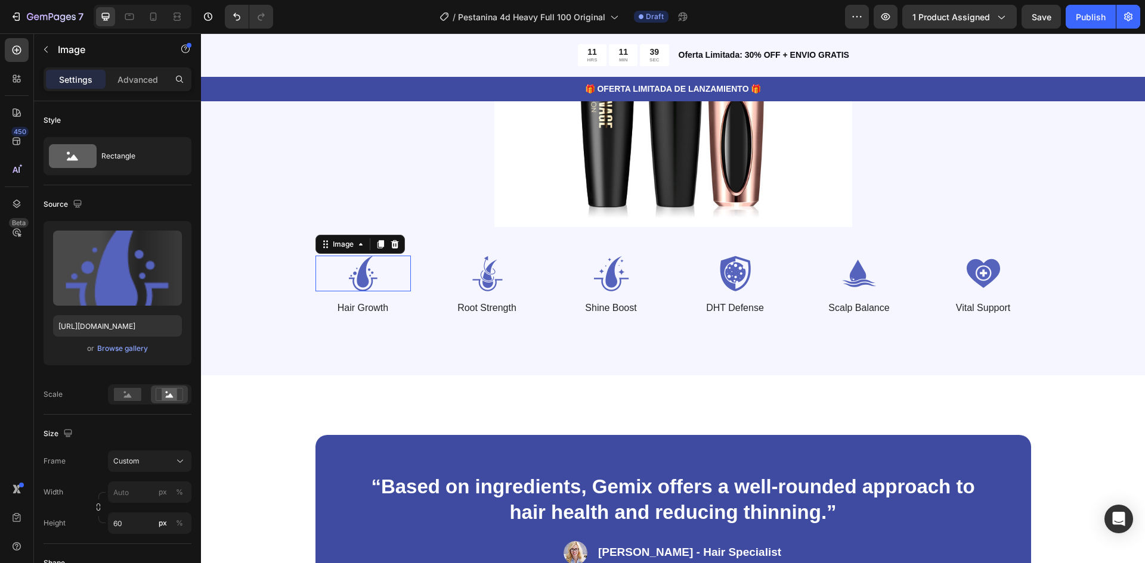
click at [372, 280] on img at bounding box center [362, 274] width 95 height 36
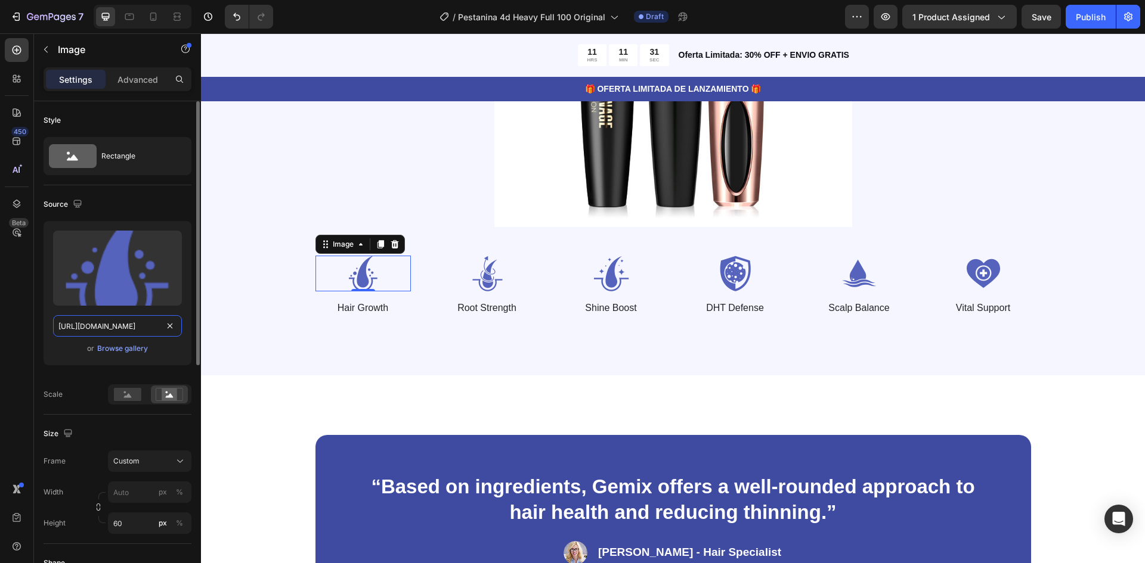
click at [117, 329] on input "[URL][DOMAIN_NAME]" at bounding box center [117, 325] width 129 height 21
click at [486, 285] on img at bounding box center [486, 274] width 95 height 36
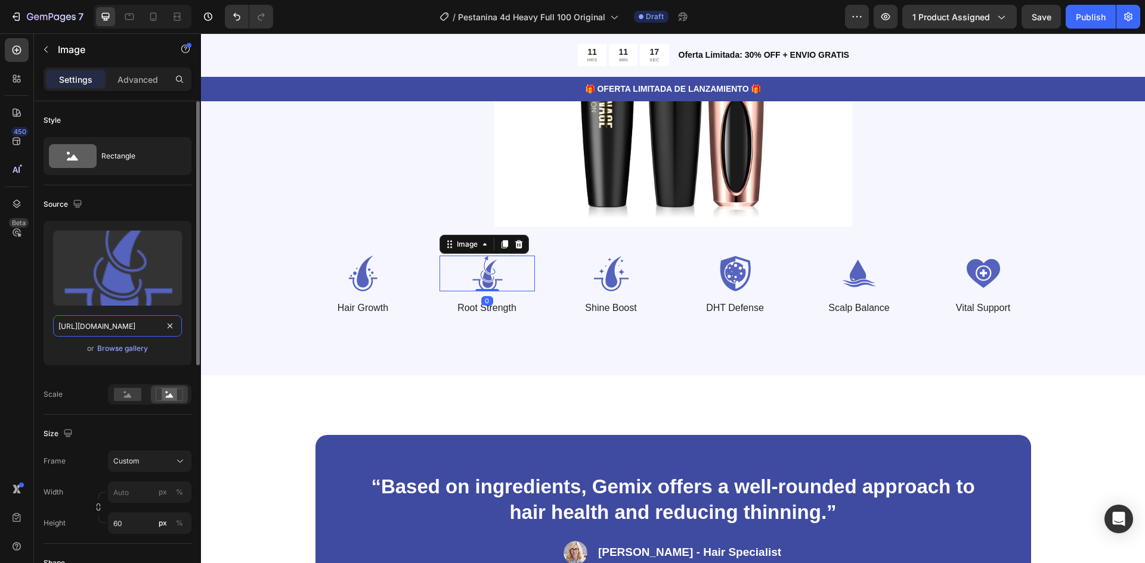
click at [102, 322] on input "[URL][DOMAIN_NAME]" at bounding box center [117, 325] width 129 height 21
click at [601, 282] on div "Text Block" at bounding box center [586, 284] width 41 height 11
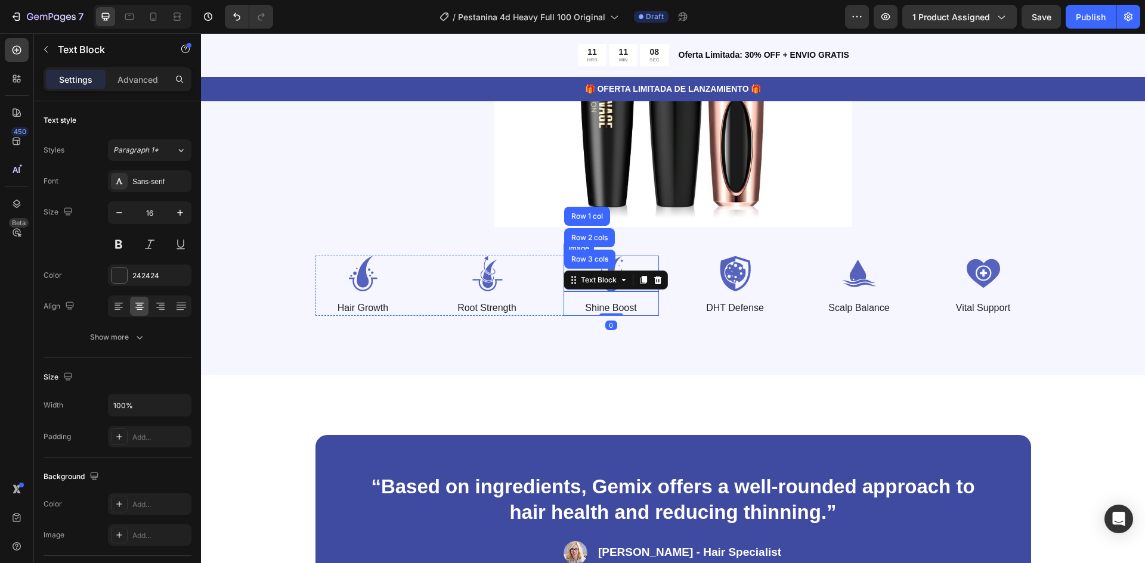
click at [620, 261] on img at bounding box center [610, 274] width 95 height 36
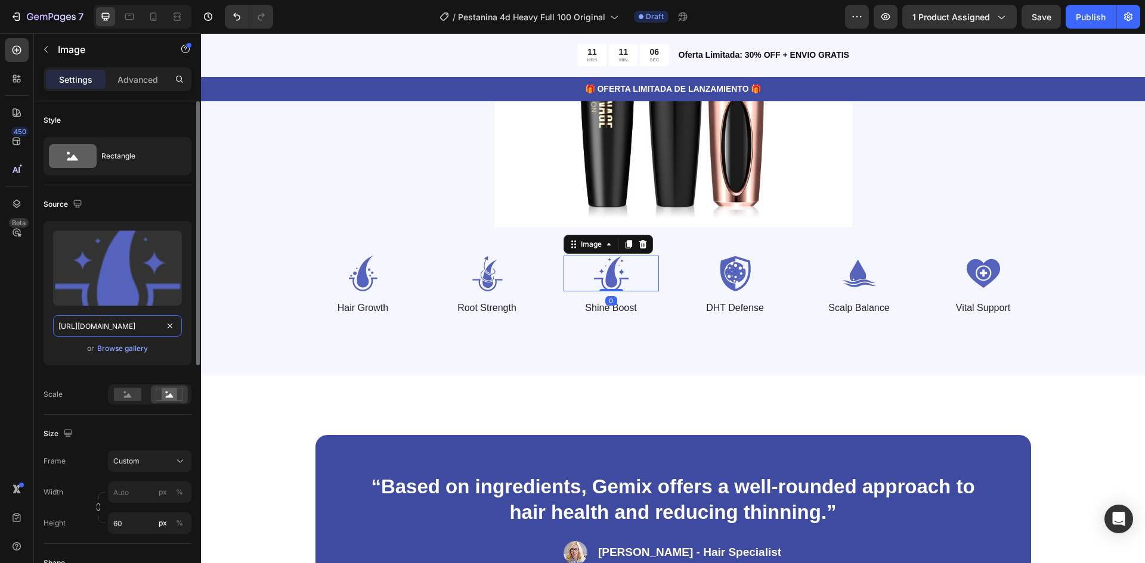
click at [118, 329] on input "[URL][DOMAIN_NAME]" at bounding box center [117, 325] width 129 height 21
click at [705, 275] on img at bounding box center [735, 274] width 95 height 36
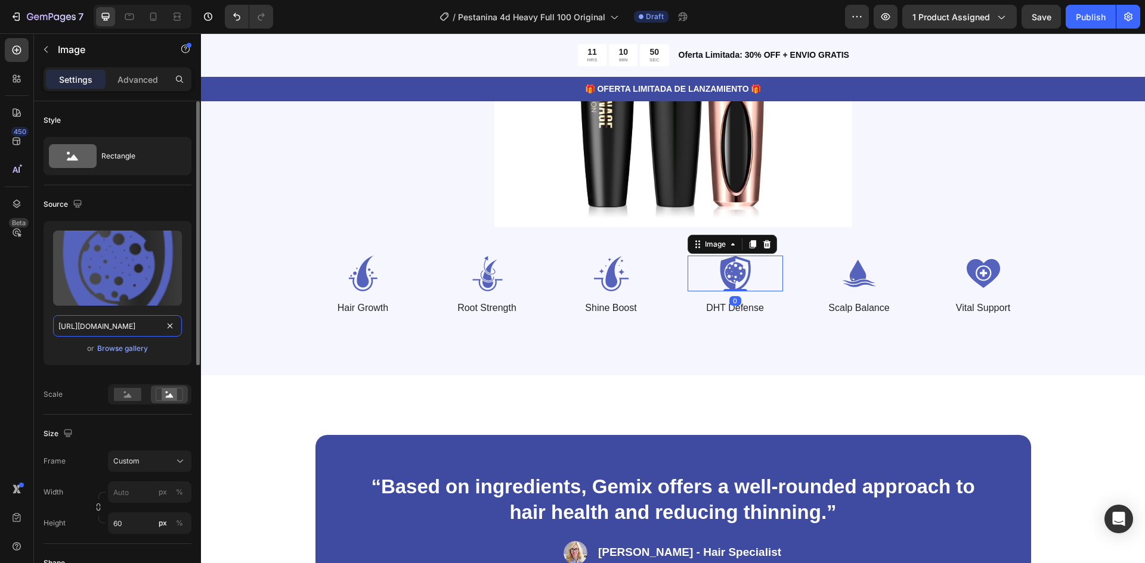
click at [98, 330] on input "[URL][DOMAIN_NAME]" at bounding box center [117, 325] width 129 height 21
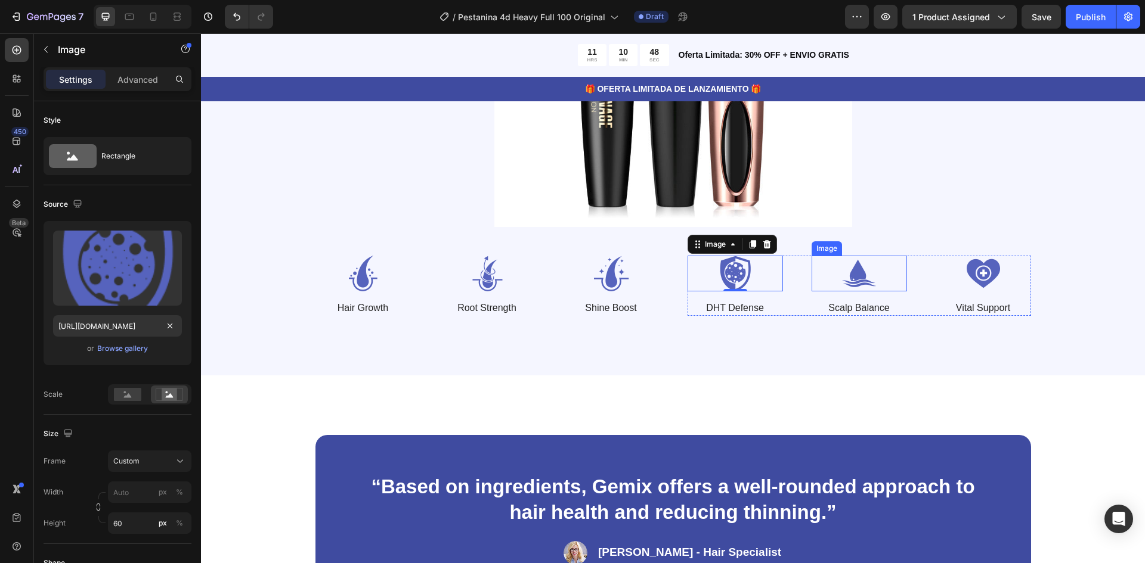
click at [862, 275] on img at bounding box center [859, 274] width 95 height 36
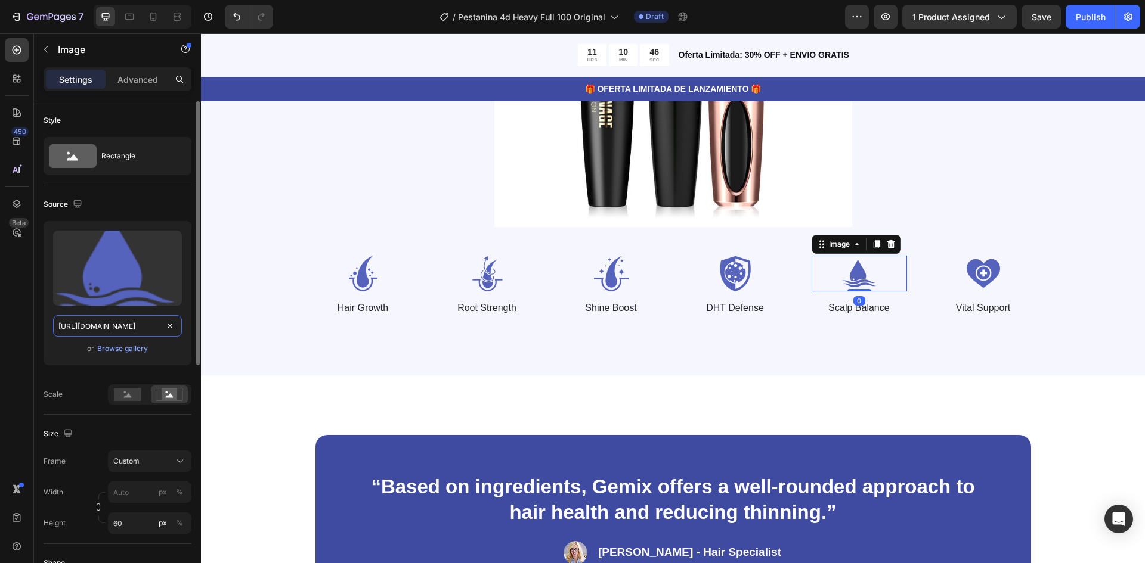
click at [108, 325] on input "[URL][DOMAIN_NAME]" at bounding box center [117, 325] width 129 height 21
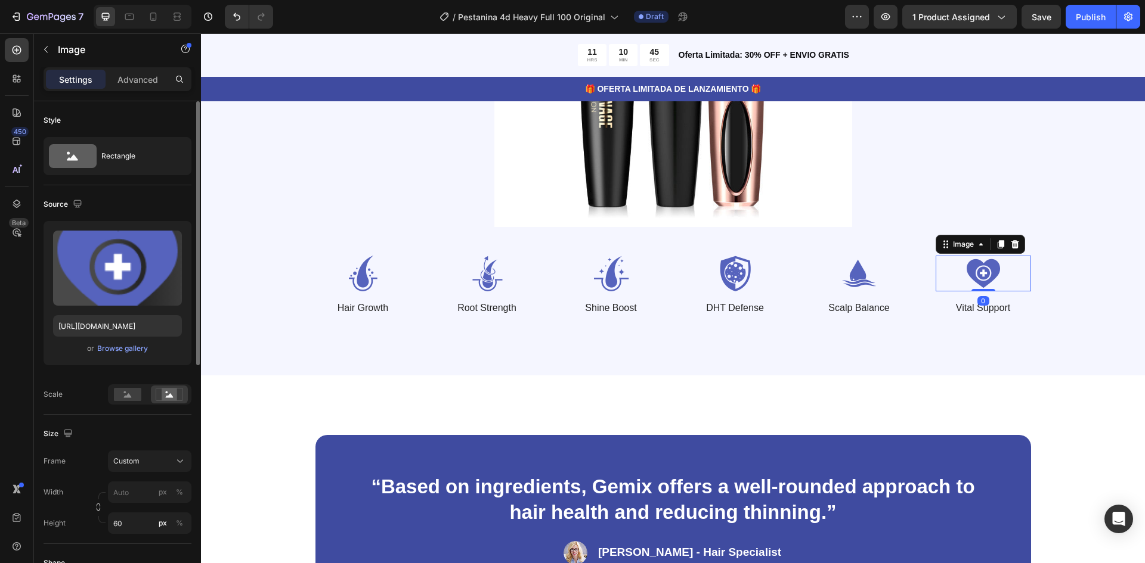
click at [977, 280] on img at bounding box center [983, 274] width 95 height 36
click at [87, 321] on input "[URL][DOMAIN_NAME]" at bounding box center [117, 325] width 129 height 21
click at [349, 281] on img at bounding box center [362, 274] width 95 height 36
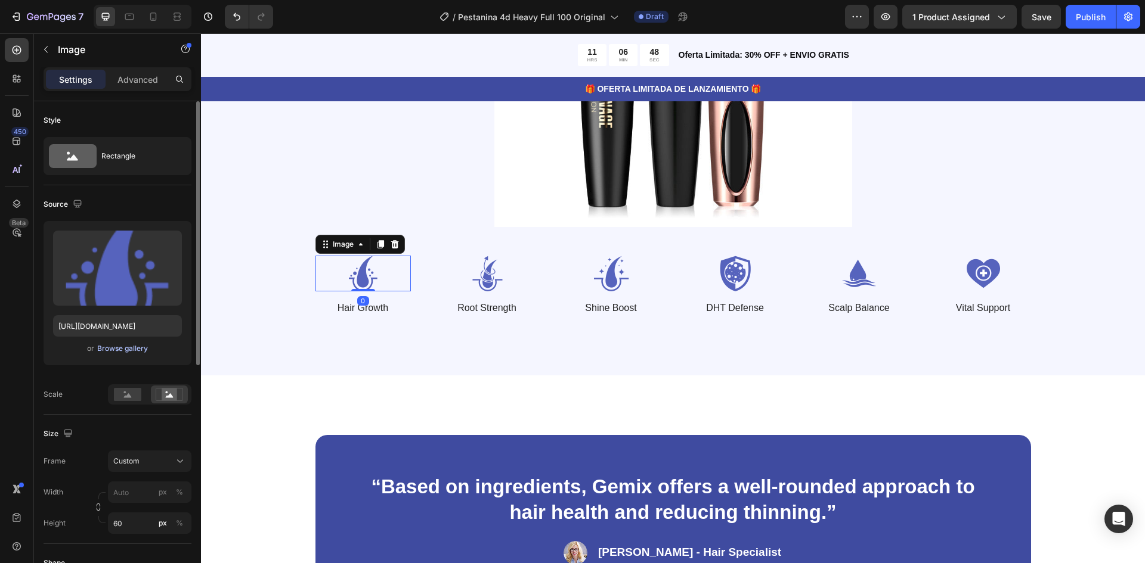
click at [131, 346] on div "Browse gallery" at bounding box center [122, 348] width 51 height 11
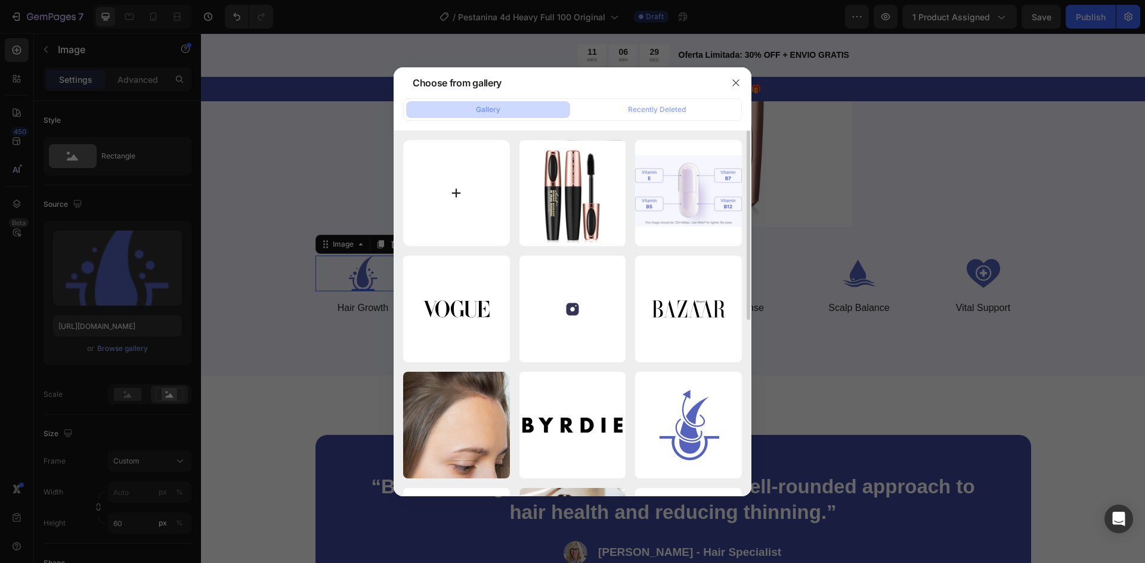
click at [468, 168] on input "file" at bounding box center [456, 193] width 107 height 107
type input "C:\fakepath\0938930d-80bc-4ebe-9f08-8864a274e945.png"
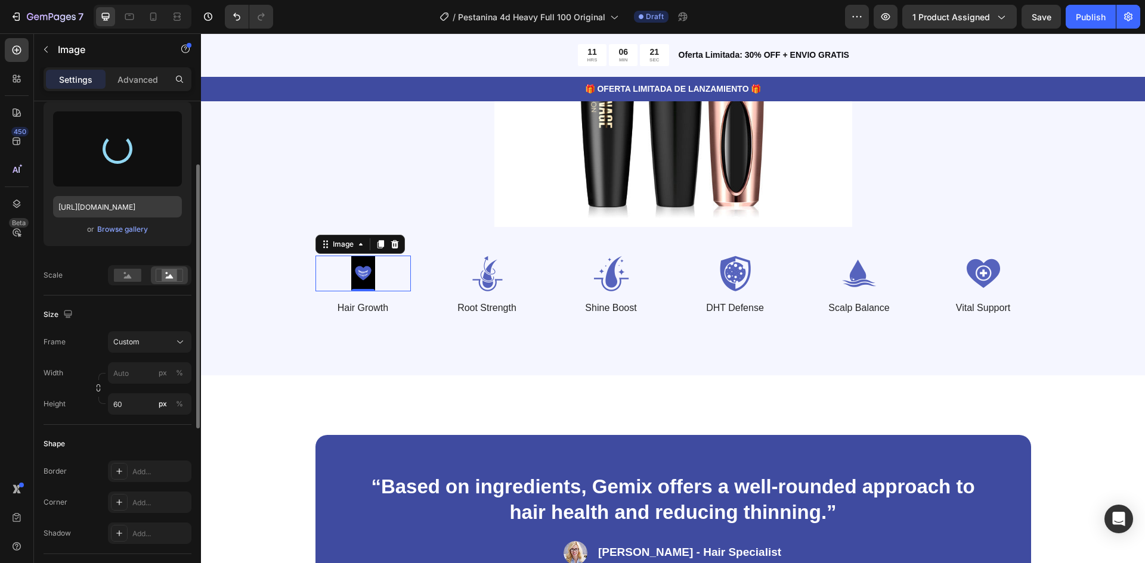
type input "[URL][DOMAIN_NAME]"
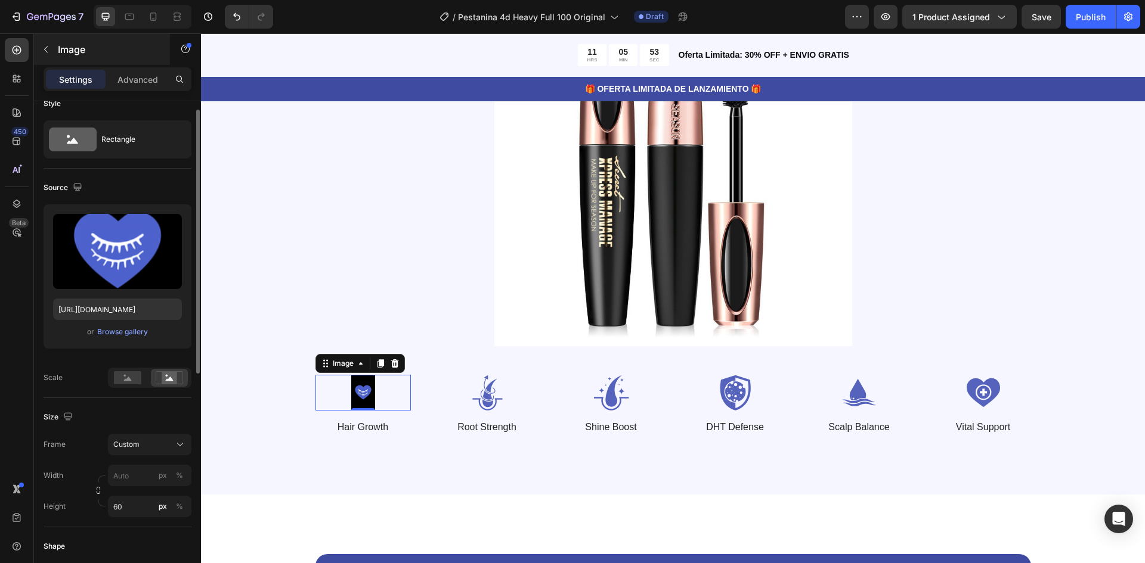
scroll to position [0, 0]
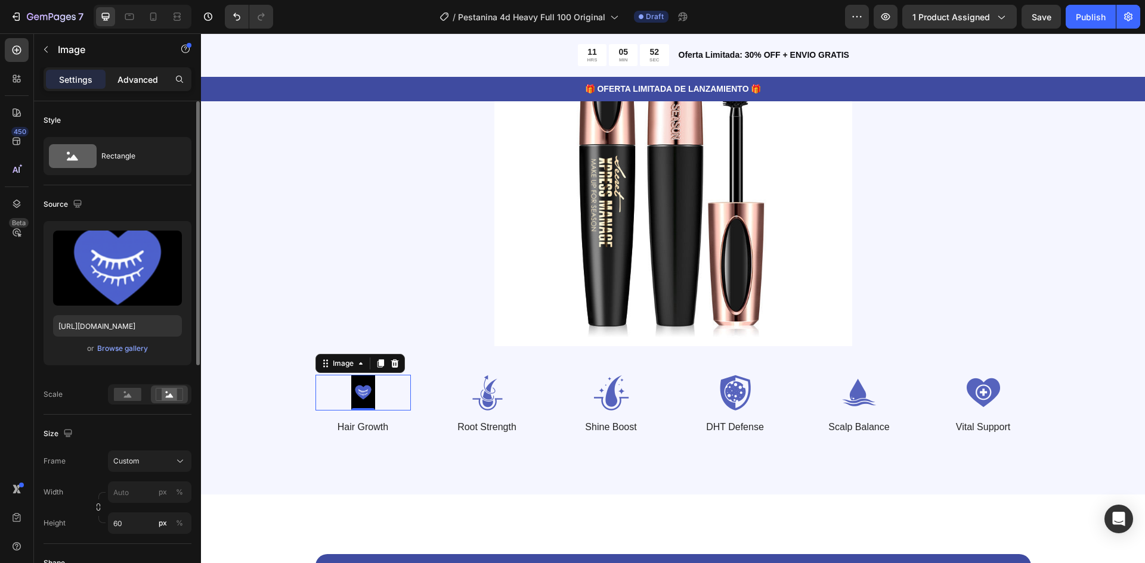
click at [145, 75] on p "Advanced" at bounding box center [137, 79] width 41 height 13
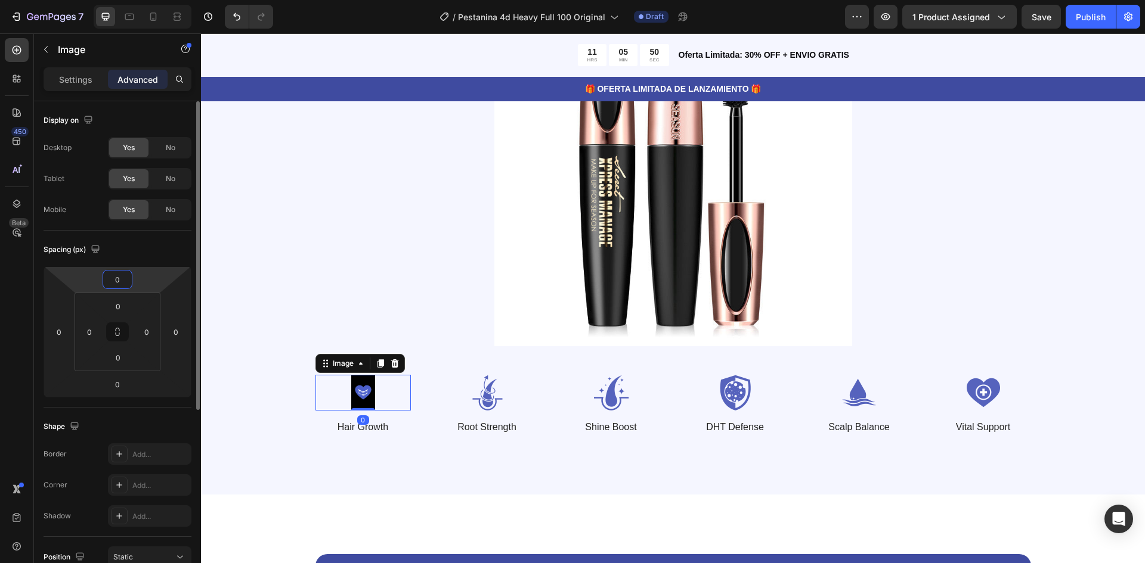
drag, startPoint x: 127, startPoint y: 281, endPoint x: 137, endPoint y: 263, distance: 20.6
click at [0, 0] on div "Spacing (px) 0 0 0 0 0 0 0 0" at bounding box center [0, 0] width 0 height 0
type input "0"
drag, startPoint x: 138, startPoint y: 281, endPoint x: 147, endPoint y: 281, distance: 8.9
click at [147, 0] on html "7 Version history / Pestanina 4d Heavy Full 100 Original Draft Preview 1 produc…" at bounding box center [572, 0] width 1145 height 0
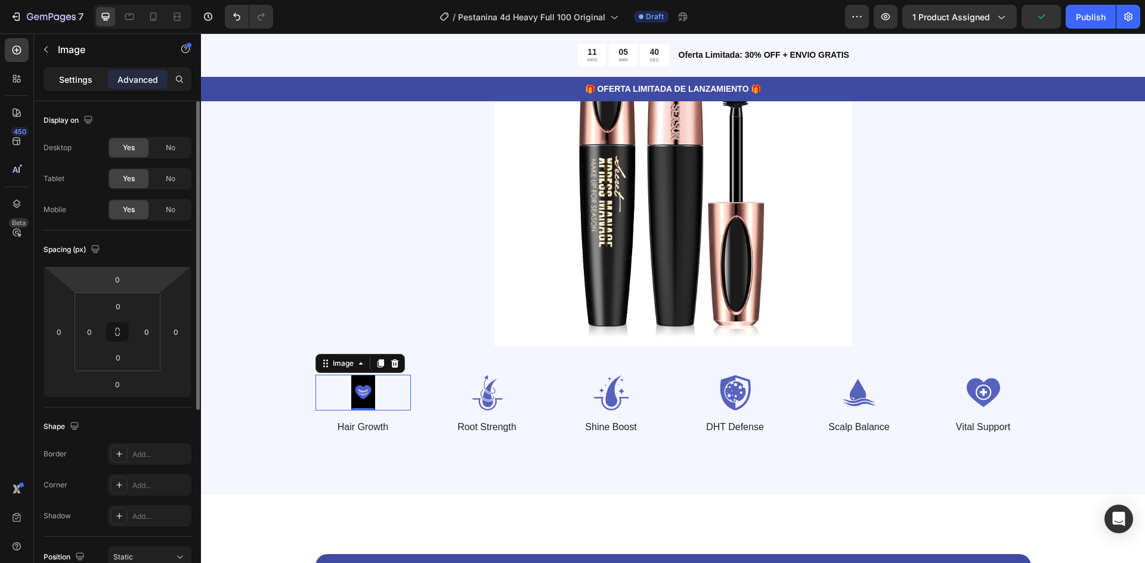
click at [85, 83] on p "Settings" at bounding box center [75, 79] width 33 height 13
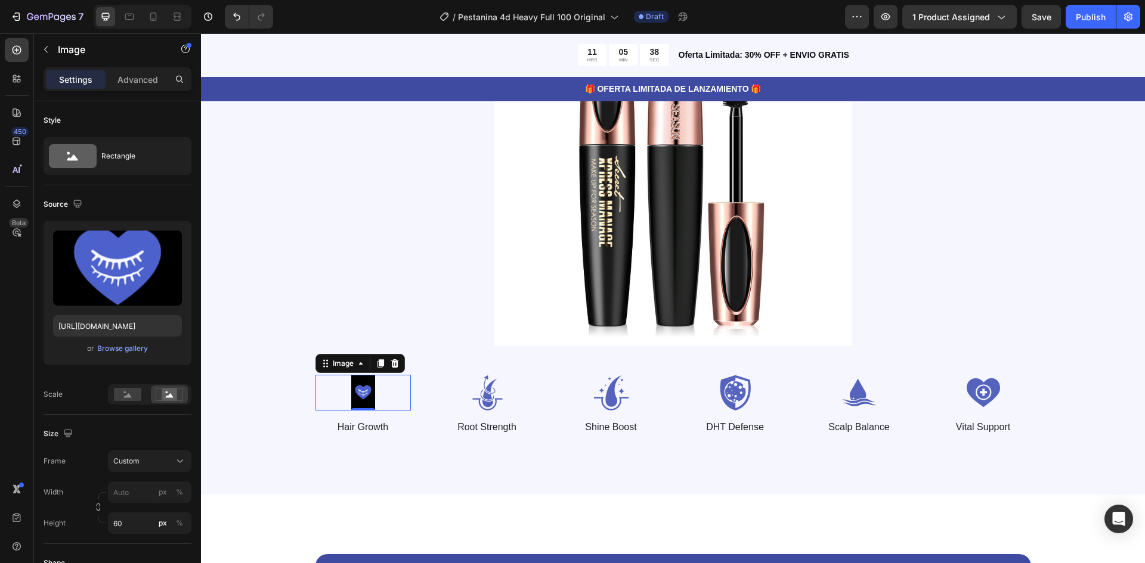
click at [360, 392] on img at bounding box center [362, 393] width 95 height 36
click at [356, 369] on icon at bounding box center [361, 364] width 10 height 10
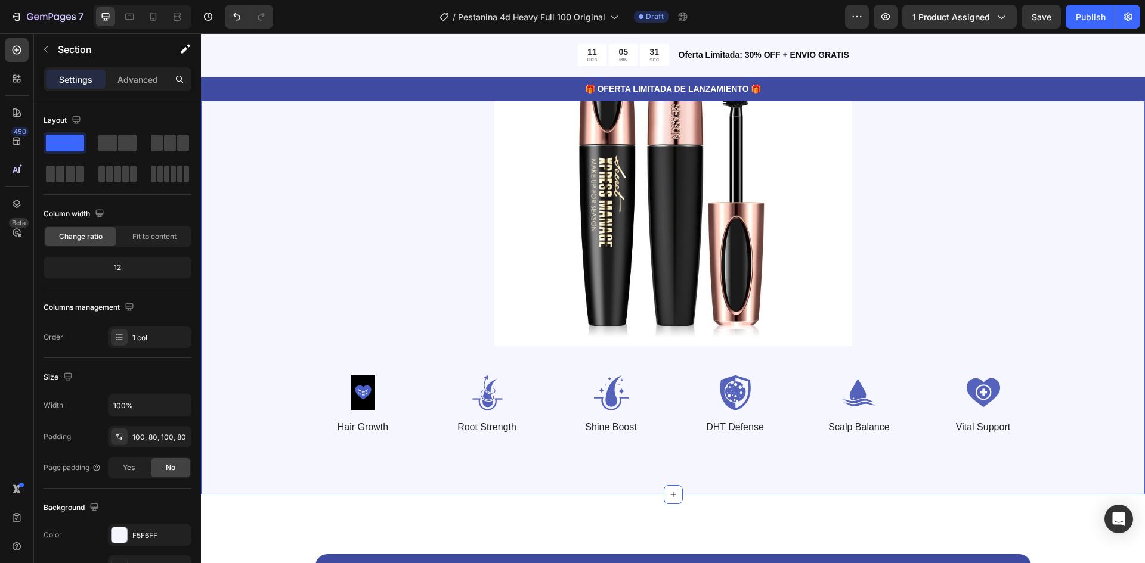
click at [234, 345] on div "El Poder de las Fibras y Vitaminas para tus Pestañas Heading Potenciada por Fib…" at bounding box center [673, 159] width 944 height 671
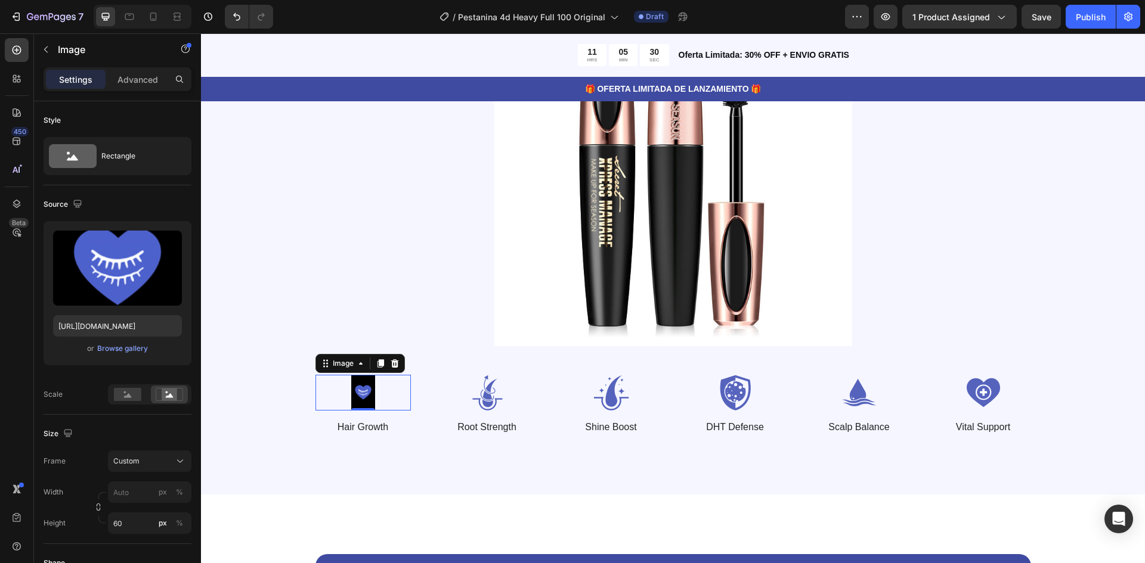
click at [360, 385] on img at bounding box center [362, 393] width 95 height 36
click at [139, 398] on rect at bounding box center [127, 394] width 27 height 13
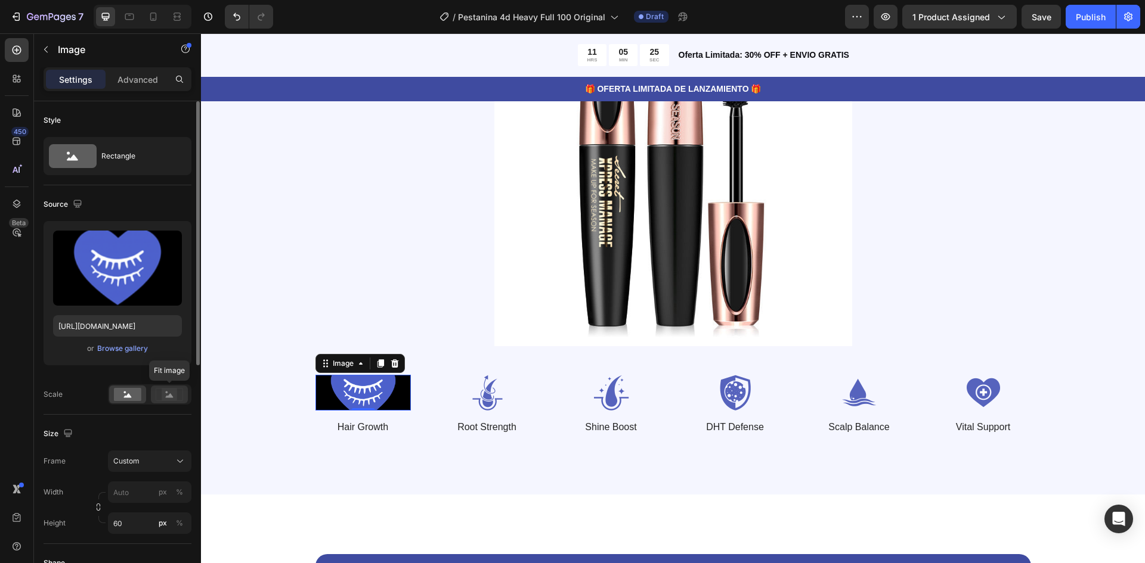
click at [166, 395] on rect at bounding box center [170, 395] width 16 height 12
click at [138, 392] on rect at bounding box center [127, 394] width 27 height 13
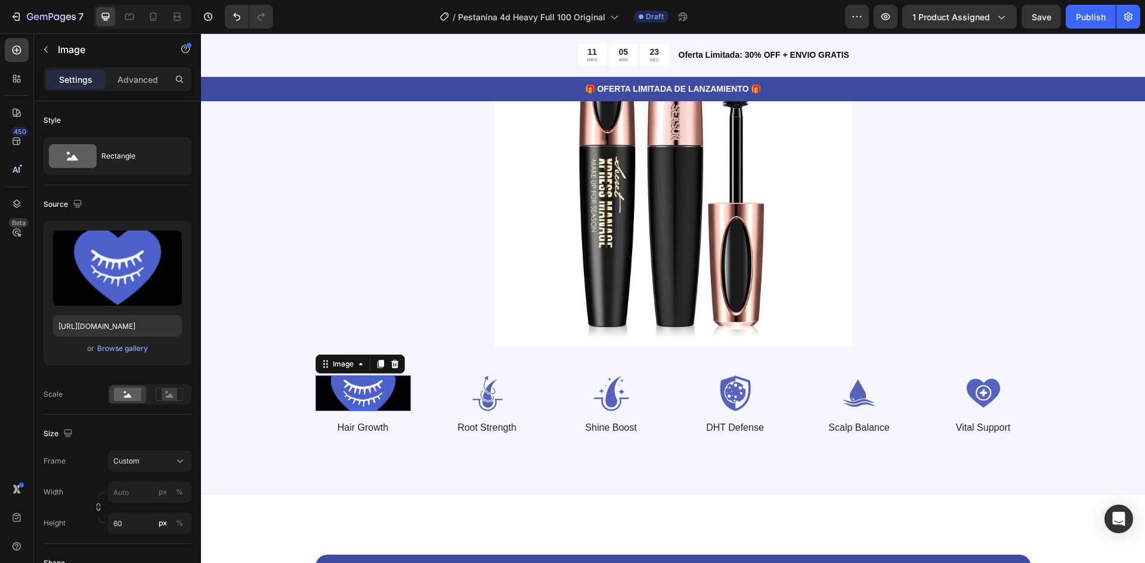
scroll to position [1431, 0]
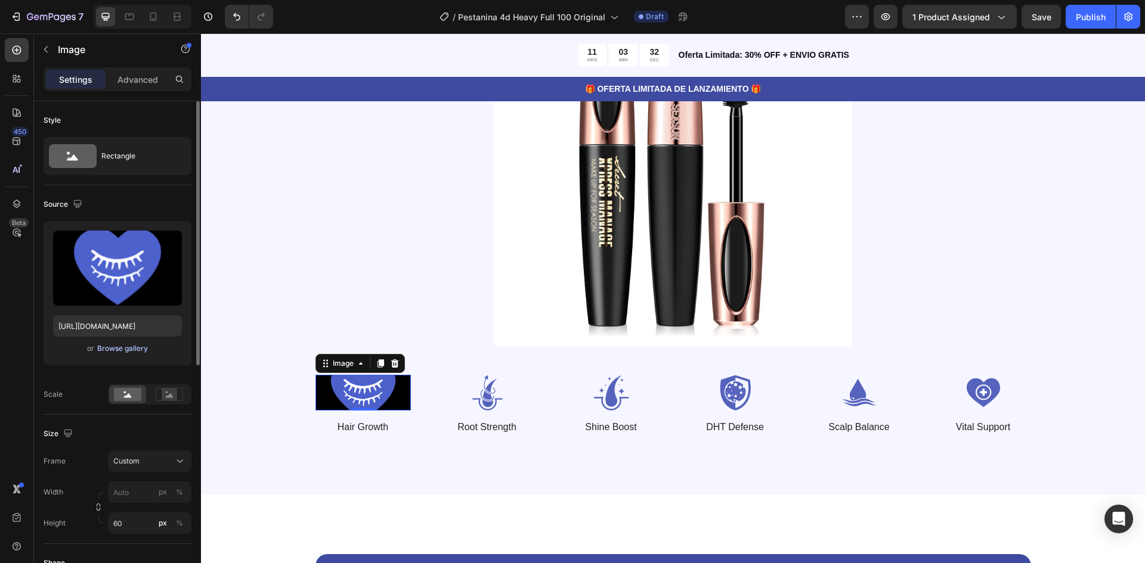
click at [128, 345] on div "Browse gallery" at bounding box center [122, 348] width 51 height 11
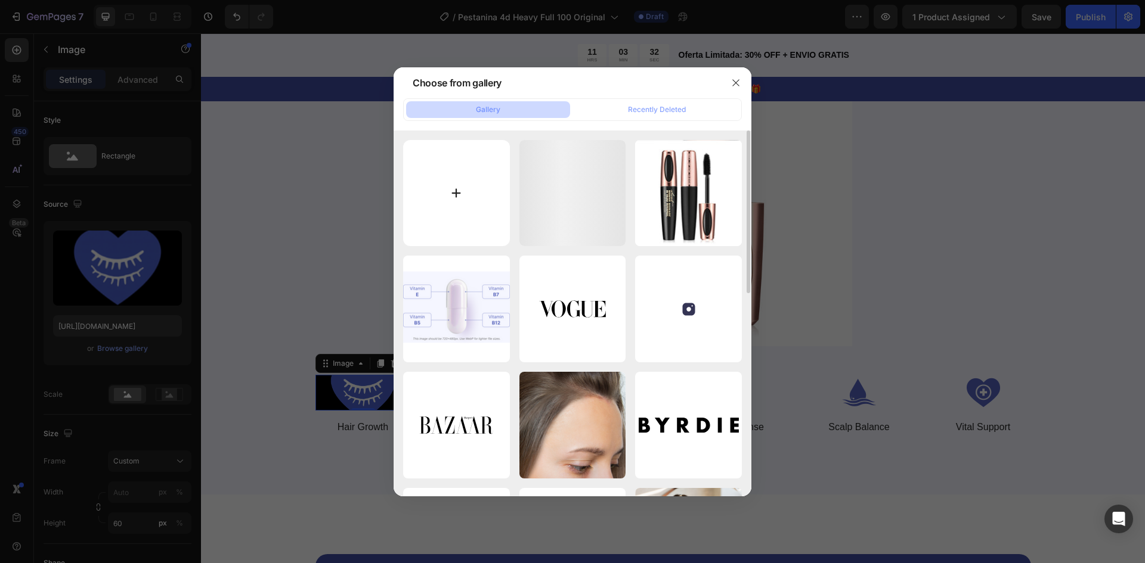
click at [480, 190] on input "file" at bounding box center [456, 193] width 107 height 107
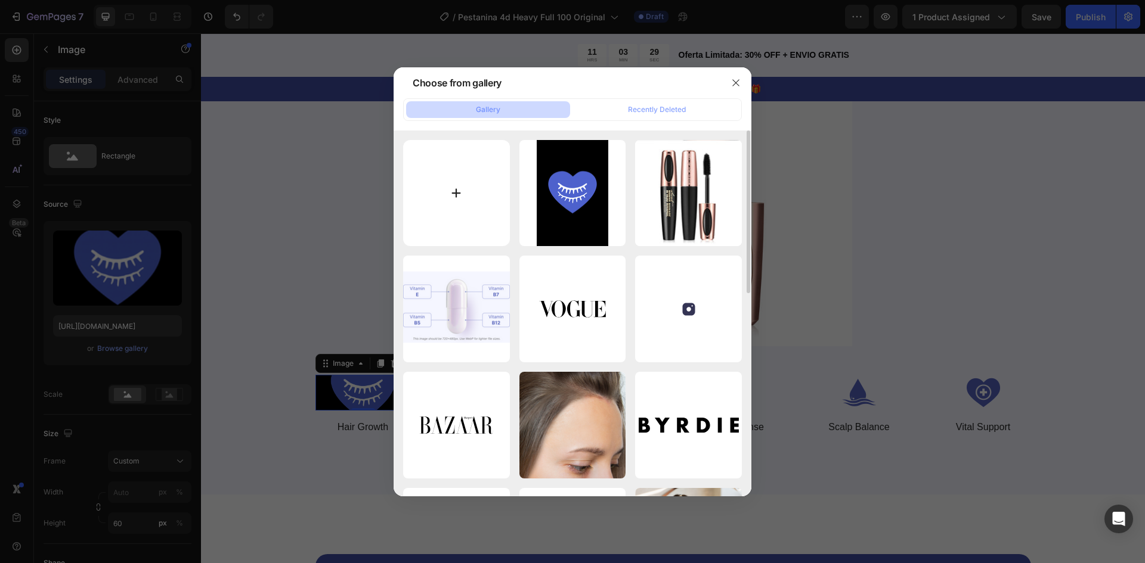
type input "C:\fakepath\1852cb02-bc5a-4ddf-ac40-2caac221df1b.png"
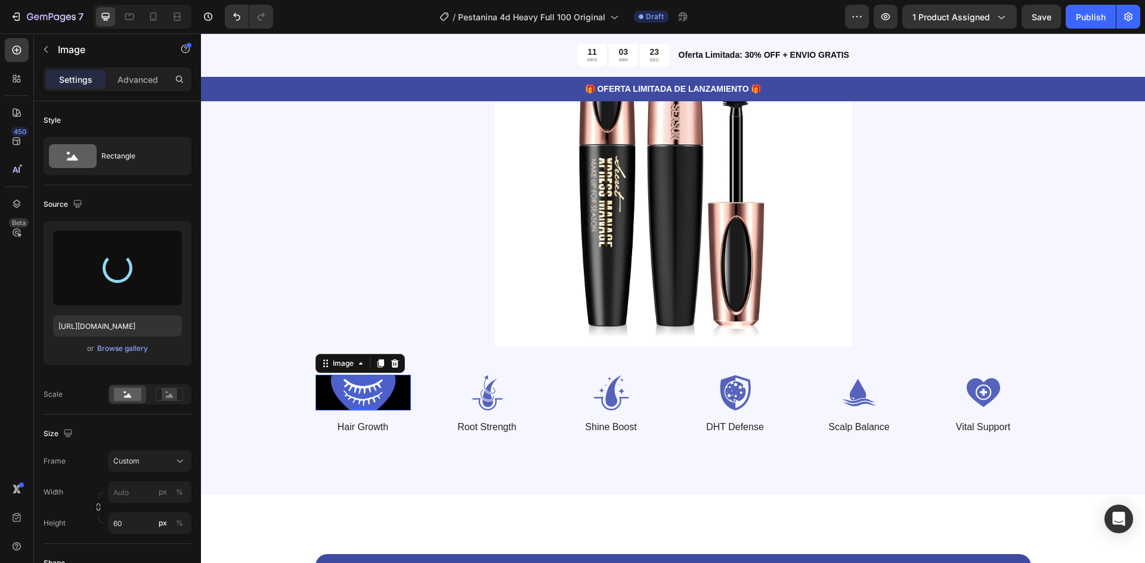
type input "[URL][DOMAIN_NAME]"
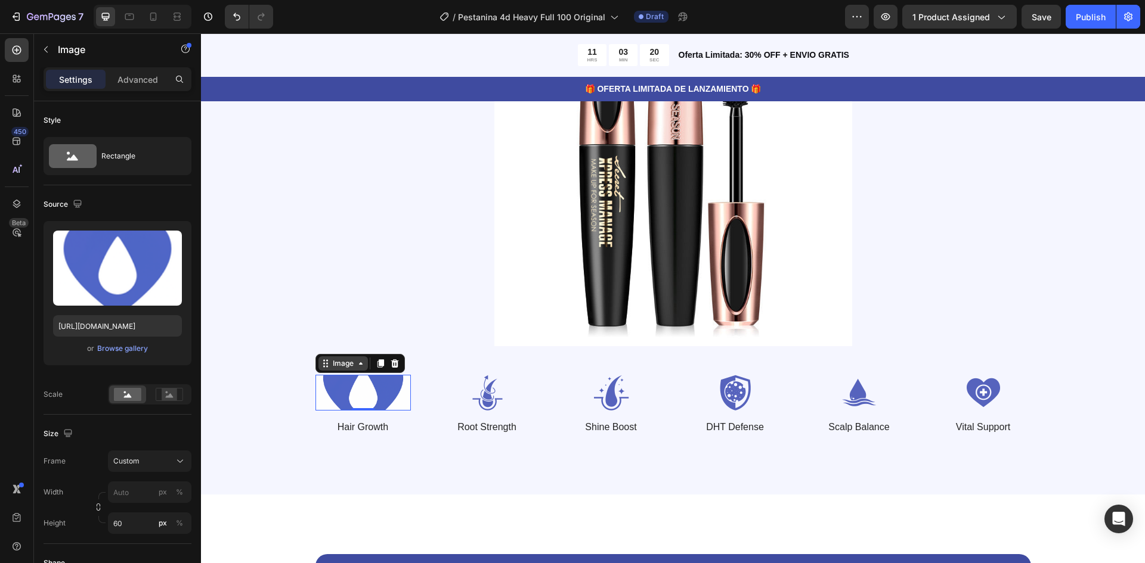
click at [348, 364] on div "Image" at bounding box center [343, 363] width 26 height 11
click at [356, 364] on icon at bounding box center [361, 364] width 10 height 10
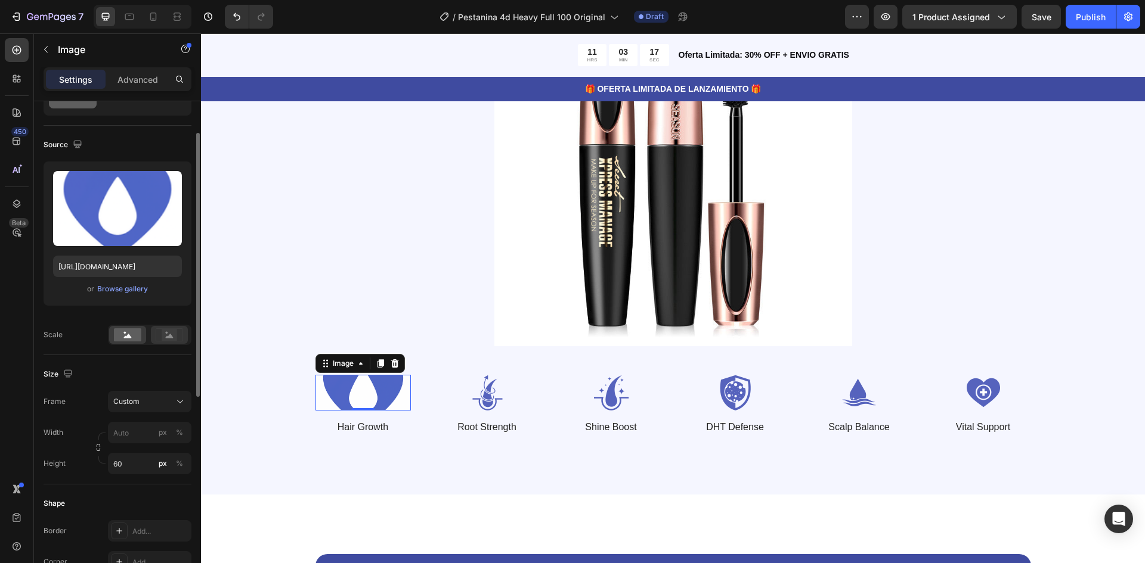
click at [165, 343] on div at bounding box center [169, 335] width 37 height 18
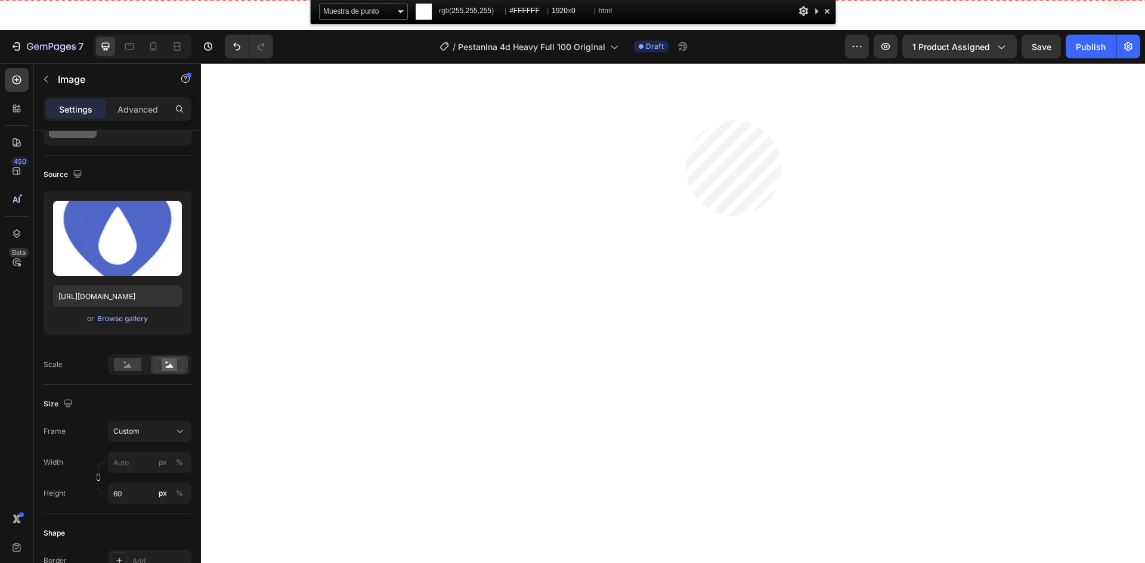
click at [686, 0] on html "7 Version history / Pestanina 4d Heavy Full 100 Original Draft Preview 1 produc…" at bounding box center [572, 0] width 1145 height 0
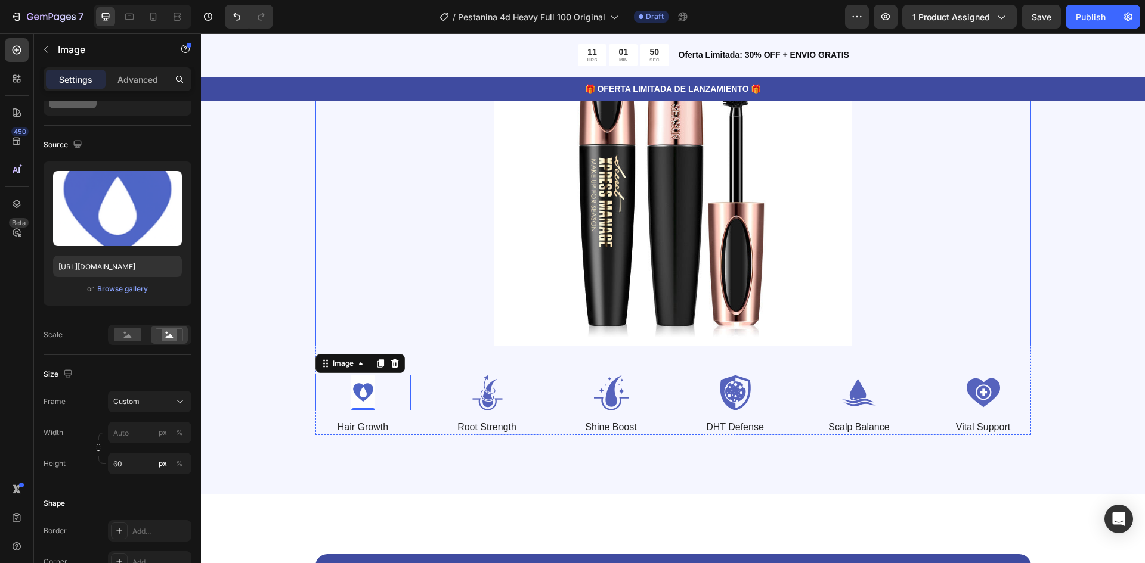
scroll to position [1491, 0]
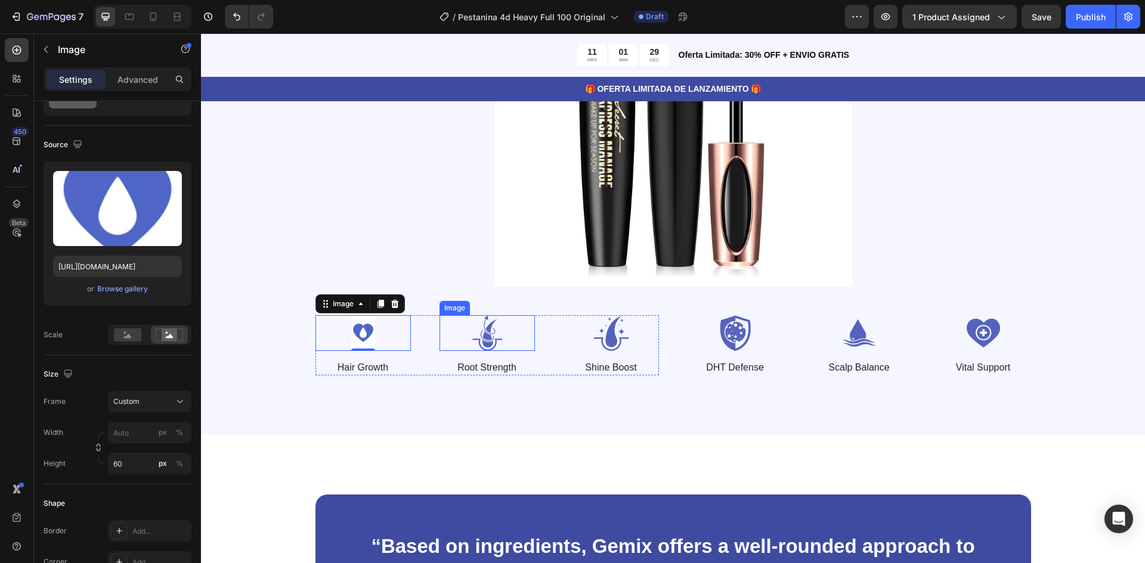
click at [492, 335] on img at bounding box center [486, 333] width 95 height 36
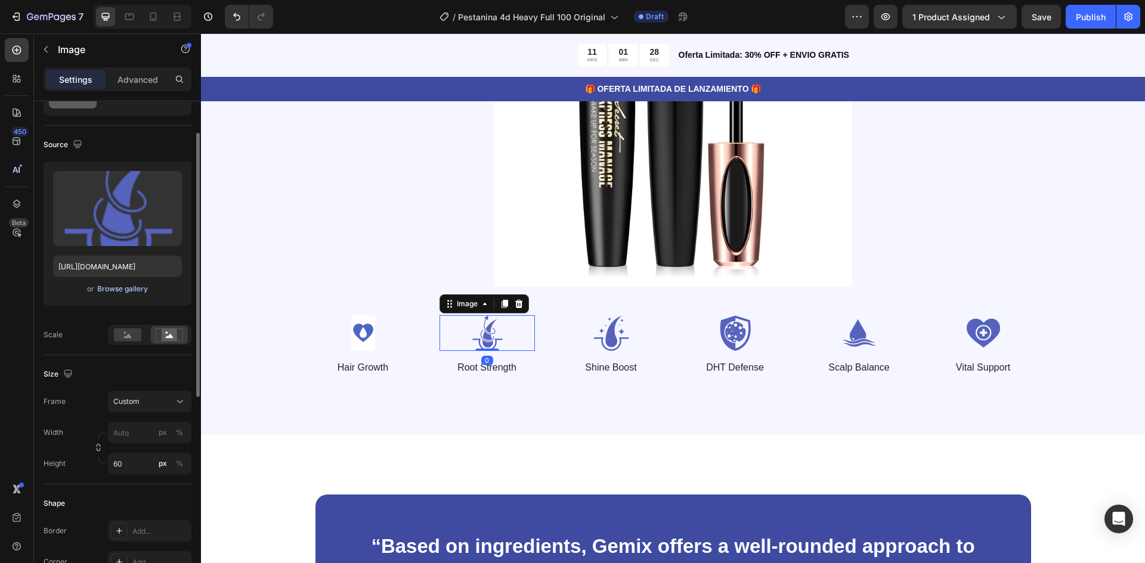
click at [119, 292] on div "Browse gallery" at bounding box center [122, 289] width 51 height 11
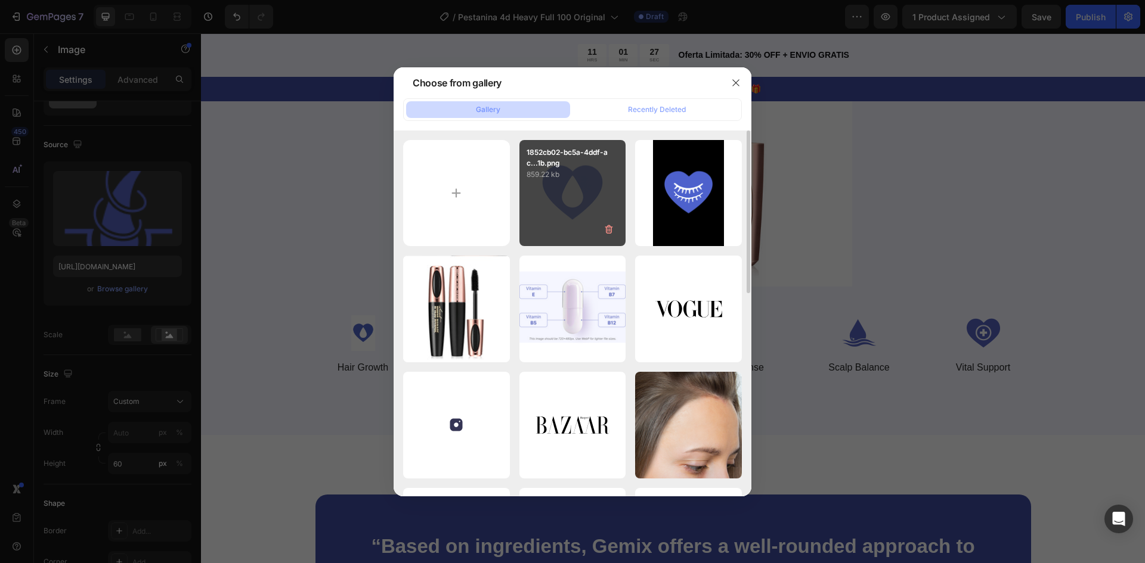
click at [552, 215] on div "1852cb02-bc5a-4ddf-ac...1b.png 859.22 kb" at bounding box center [572, 193] width 107 height 107
type input "https://cdn.shopify.com/s/files/1/0947/0597/5622/files/gempages_572977883597767…"
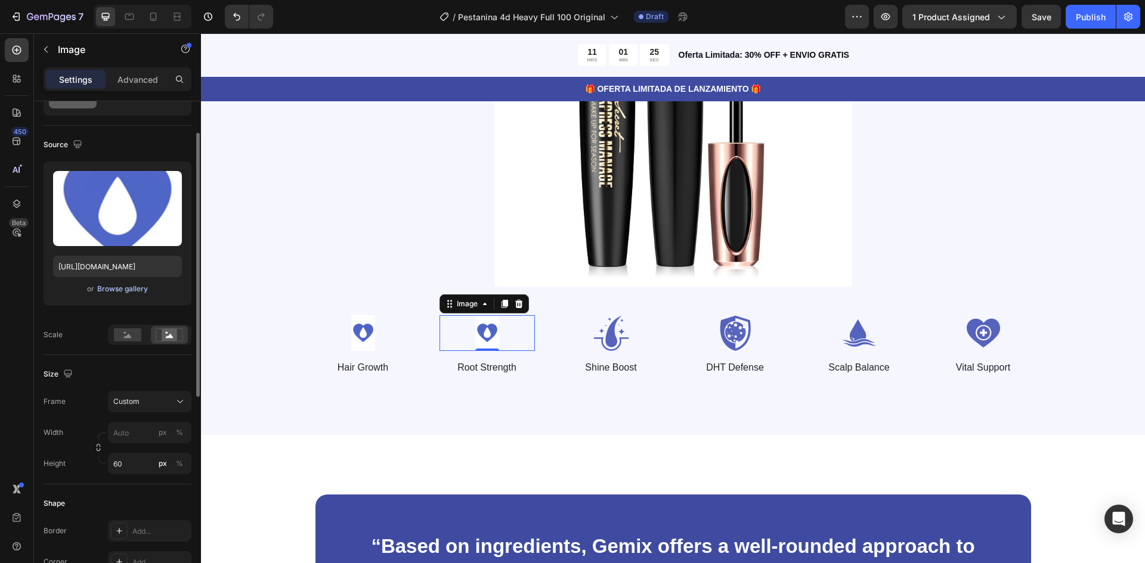
click at [128, 286] on div "Browse gallery" at bounding box center [122, 289] width 51 height 11
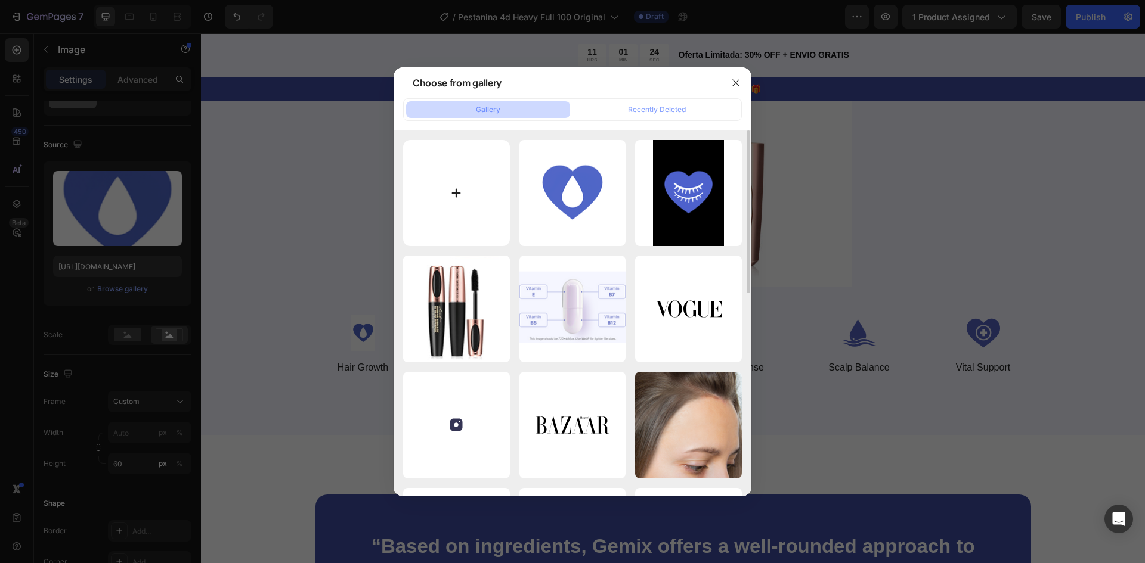
click at [486, 194] on input "file" at bounding box center [456, 193] width 107 height 107
type input "C:\fakepath\4eaf83c3-347c-49a8-9a63-f6b74fa5fca6.png"
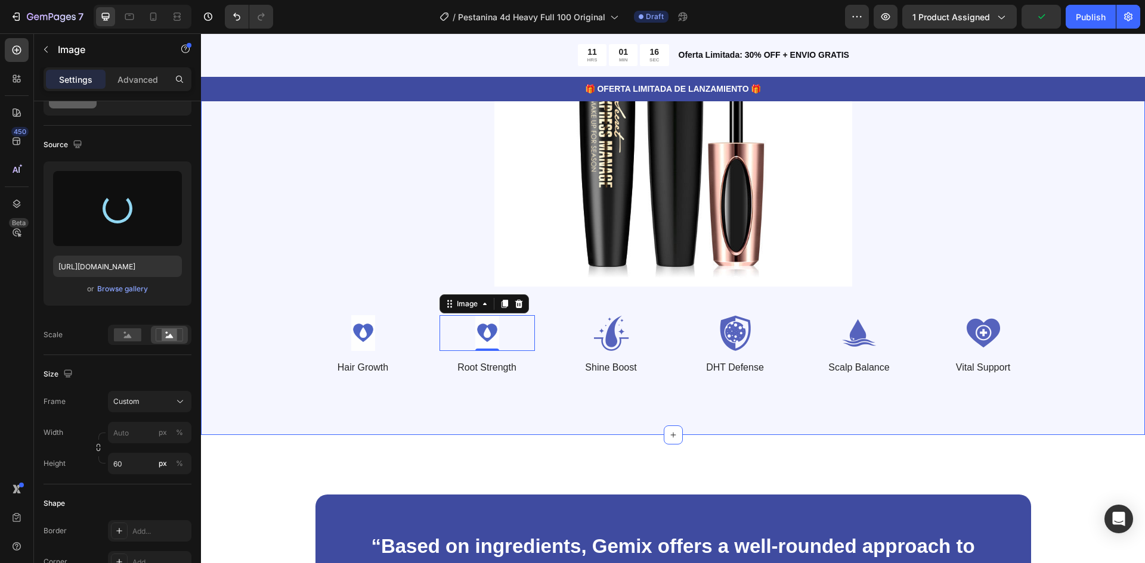
type input "https://cdn.shopify.com/s/files/1/0947/0597/5622/files/gempages_572977883597767…"
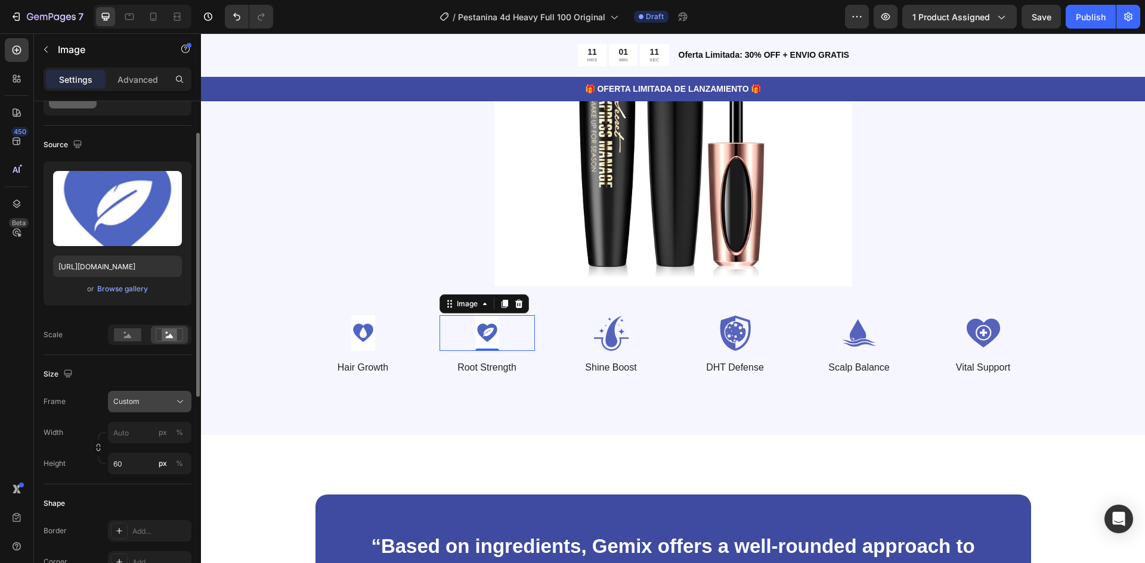
click at [168, 402] on div "Custom" at bounding box center [142, 402] width 58 height 11
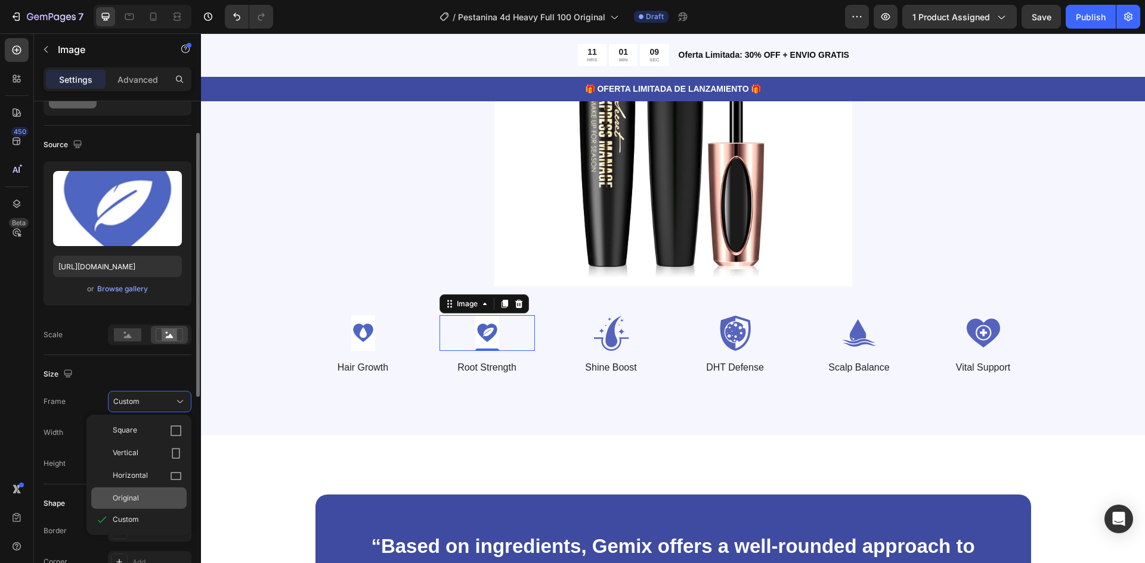
click at [150, 492] on div "Original" at bounding box center [138, 498] width 95 height 21
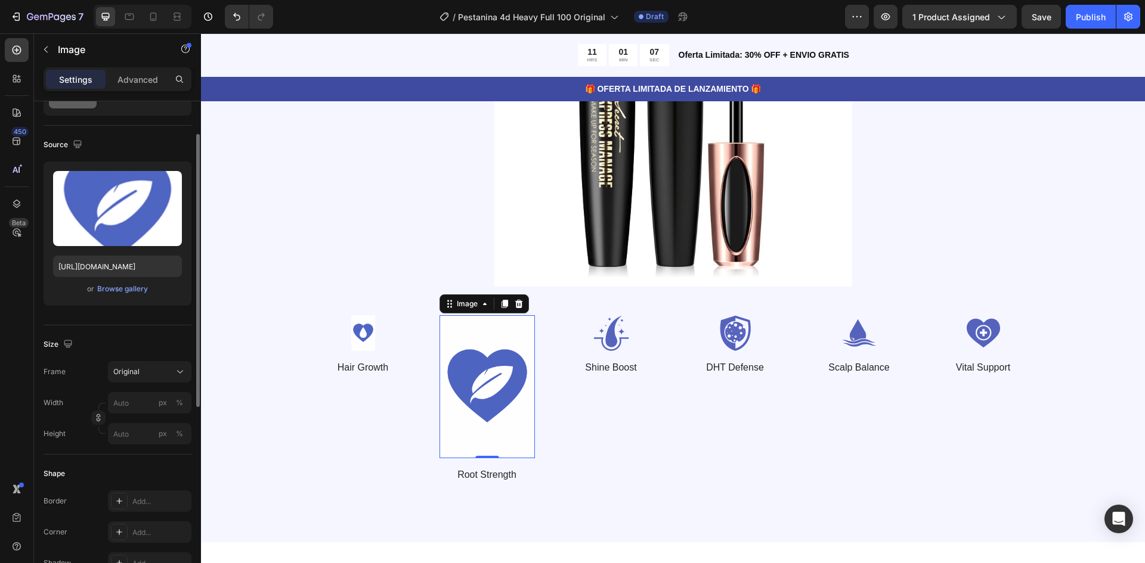
click at [151, 361] on div "Size Frame Original Width px % Height px %" at bounding box center [118, 390] width 148 height 129
click at [160, 366] on button "Original" at bounding box center [149, 371] width 83 height 21
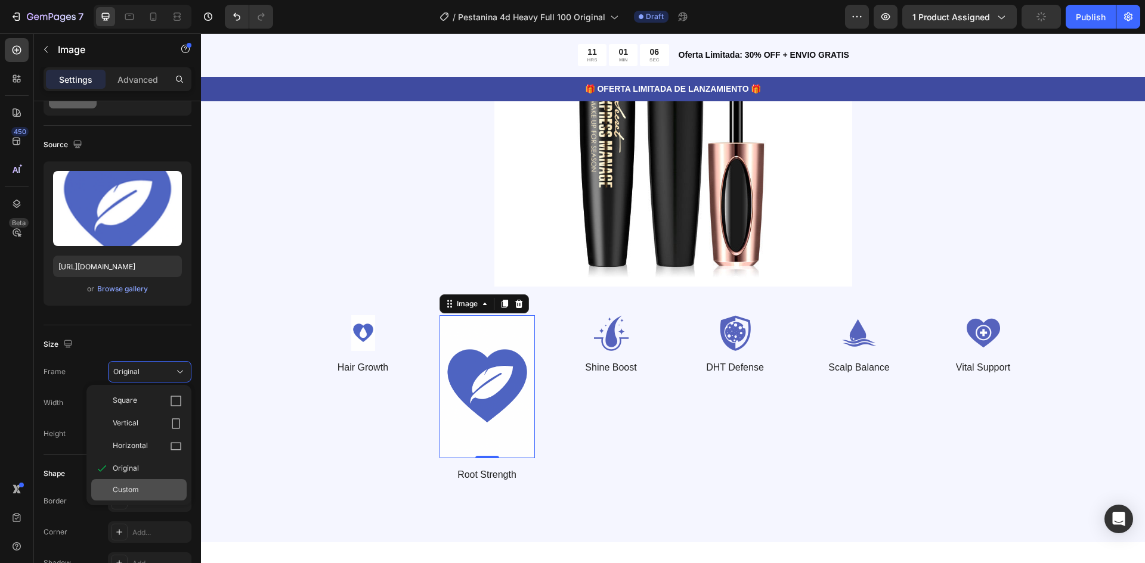
click at [142, 481] on div "Custom" at bounding box center [138, 489] width 95 height 21
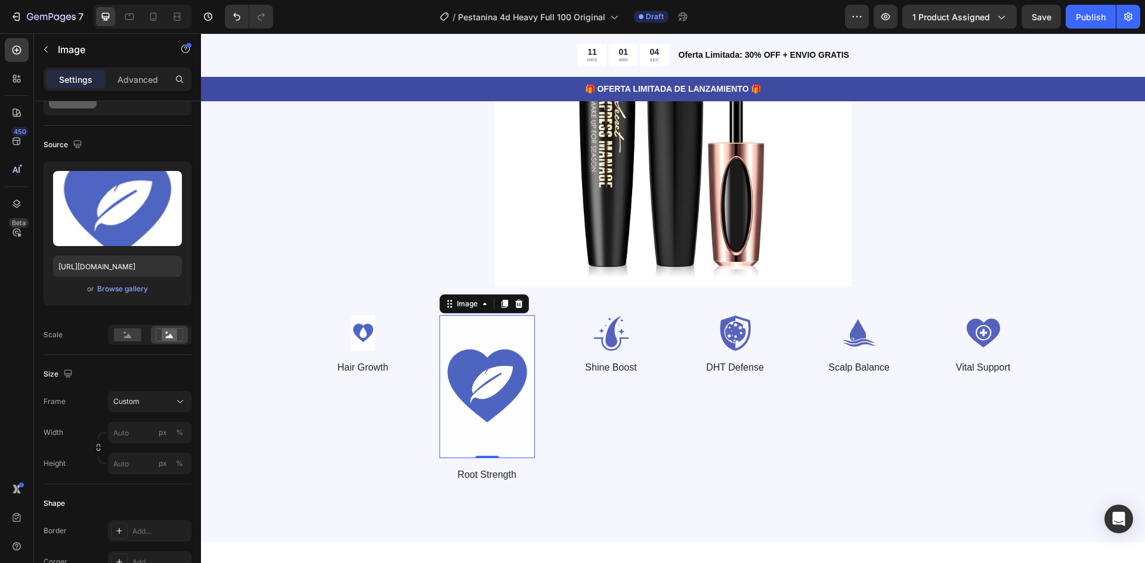
click at [482, 385] on img at bounding box center [486, 386] width 95 height 143
click at [143, 404] on div "Custom" at bounding box center [142, 402] width 58 height 11
click at [144, 515] on div "Custom" at bounding box center [147, 520] width 69 height 11
click at [227, 13] on button "Undo/Redo" at bounding box center [237, 17] width 24 height 24
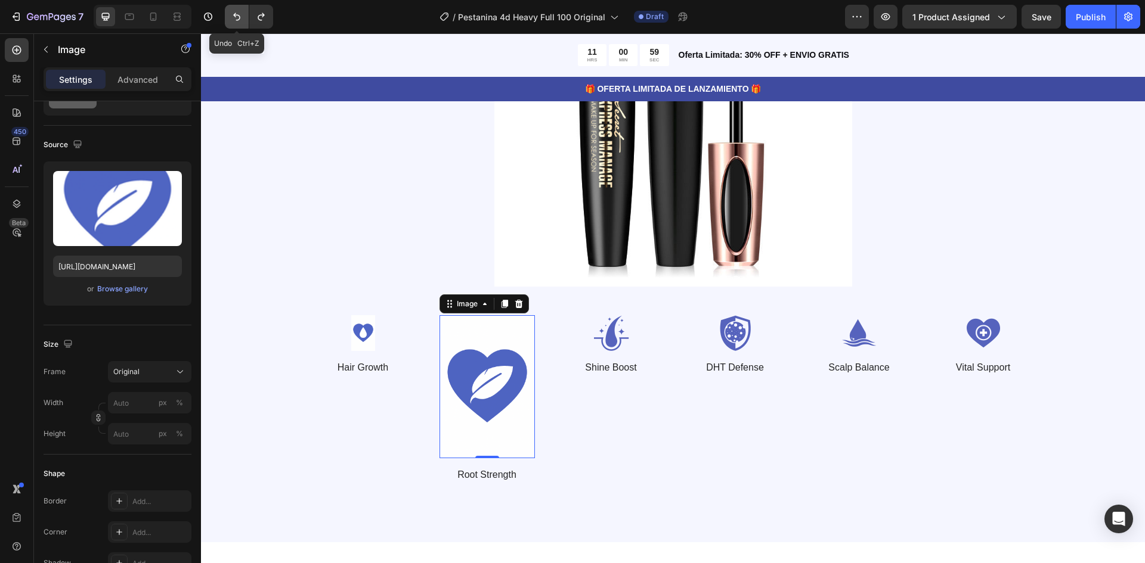
click at [231, 8] on button "Undo/Redo" at bounding box center [237, 17] width 24 height 24
type input "60"
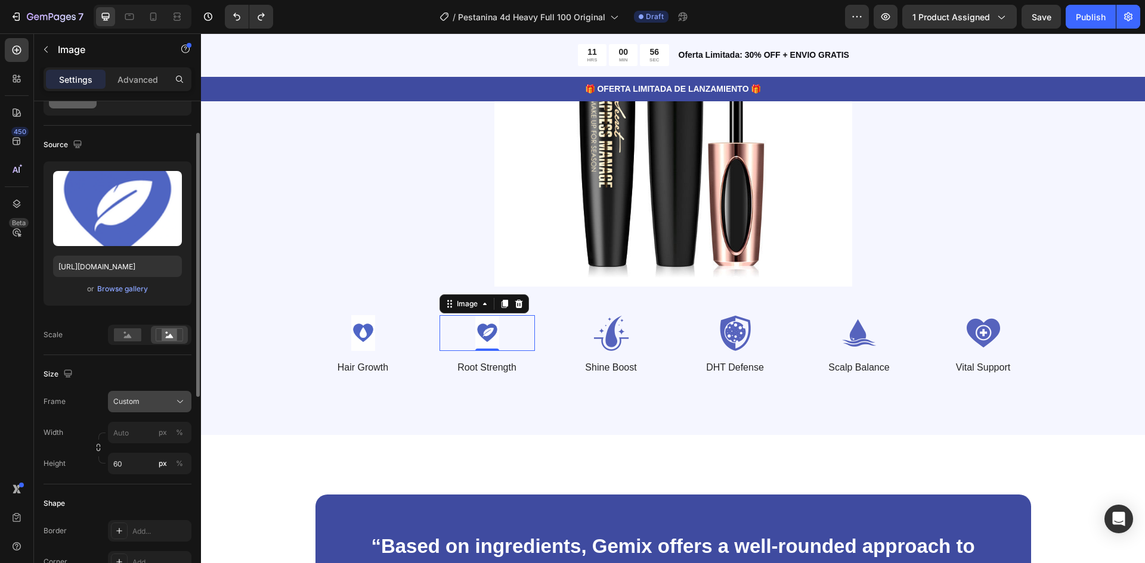
click at [146, 406] on div "Custom" at bounding box center [142, 402] width 58 height 11
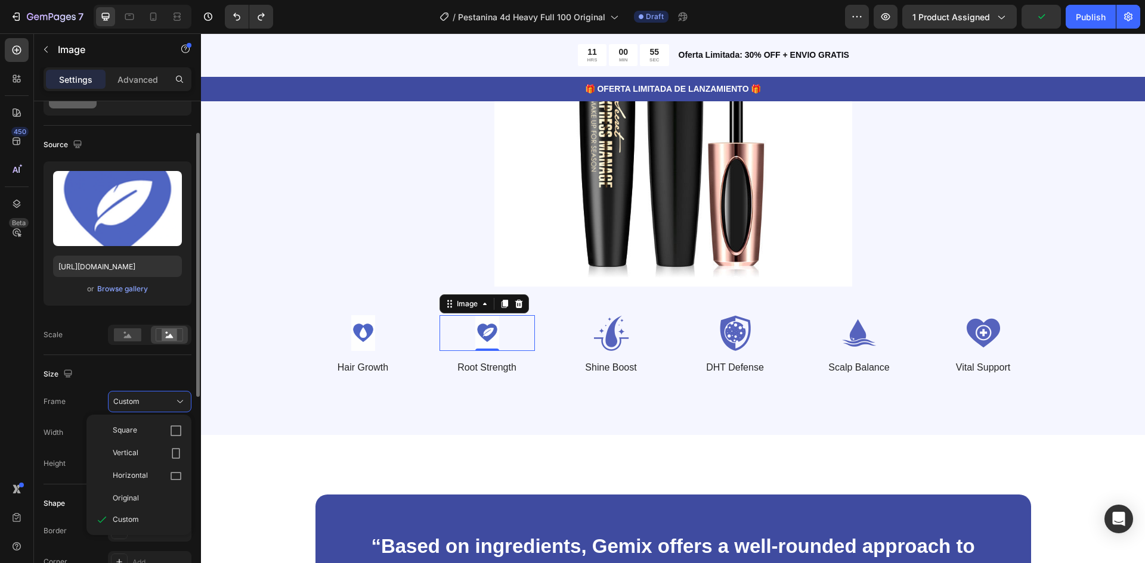
click at [161, 432] on div "Square" at bounding box center [147, 431] width 69 height 12
type input "60"
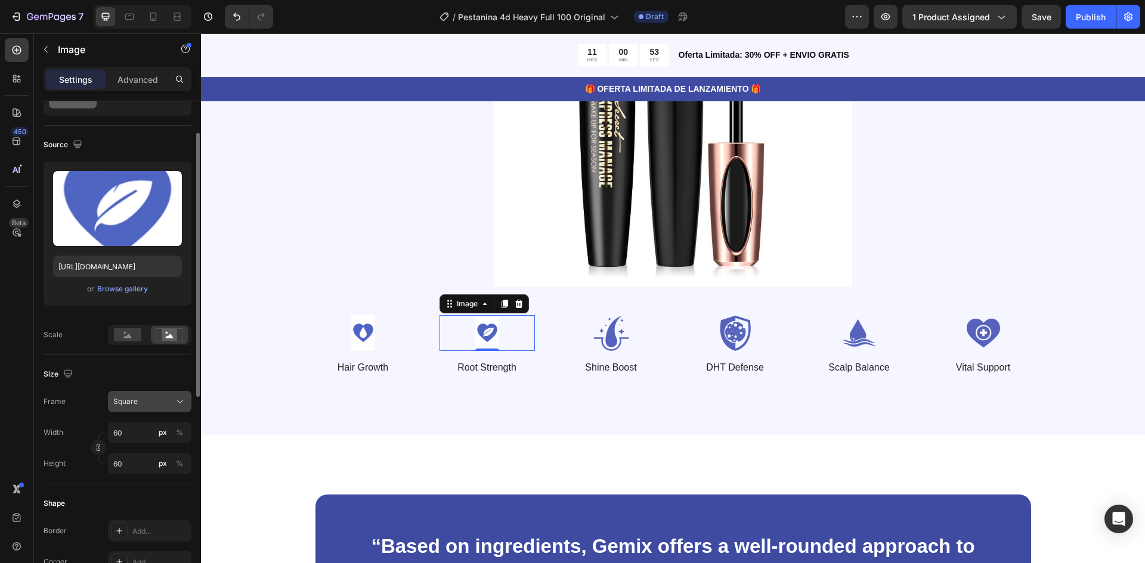
click at [162, 404] on div "Square" at bounding box center [142, 402] width 58 height 11
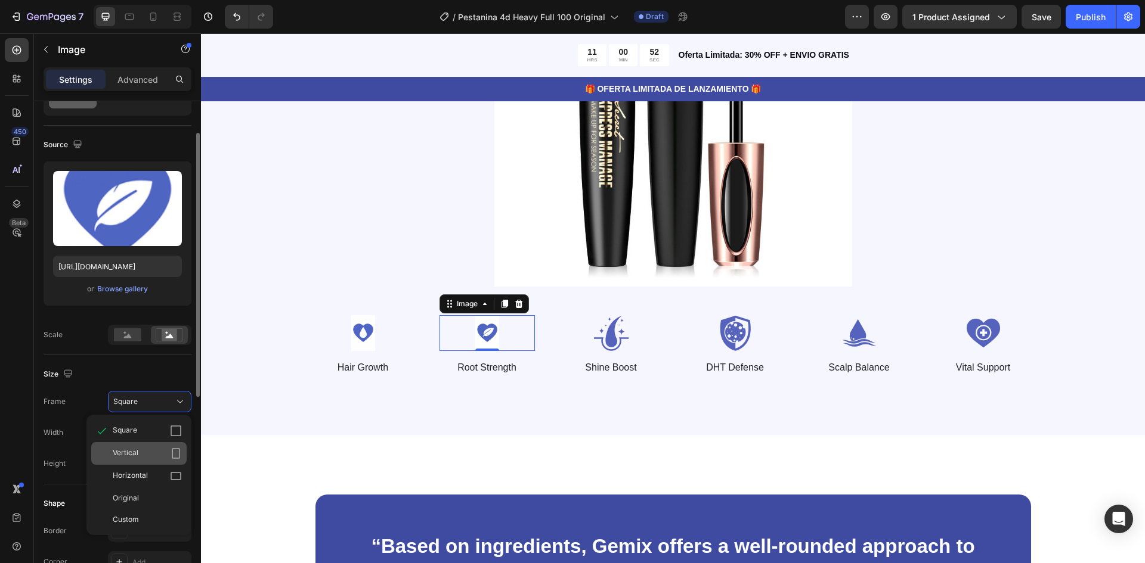
click at [151, 443] on div "Vertical" at bounding box center [138, 453] width 95 height 23
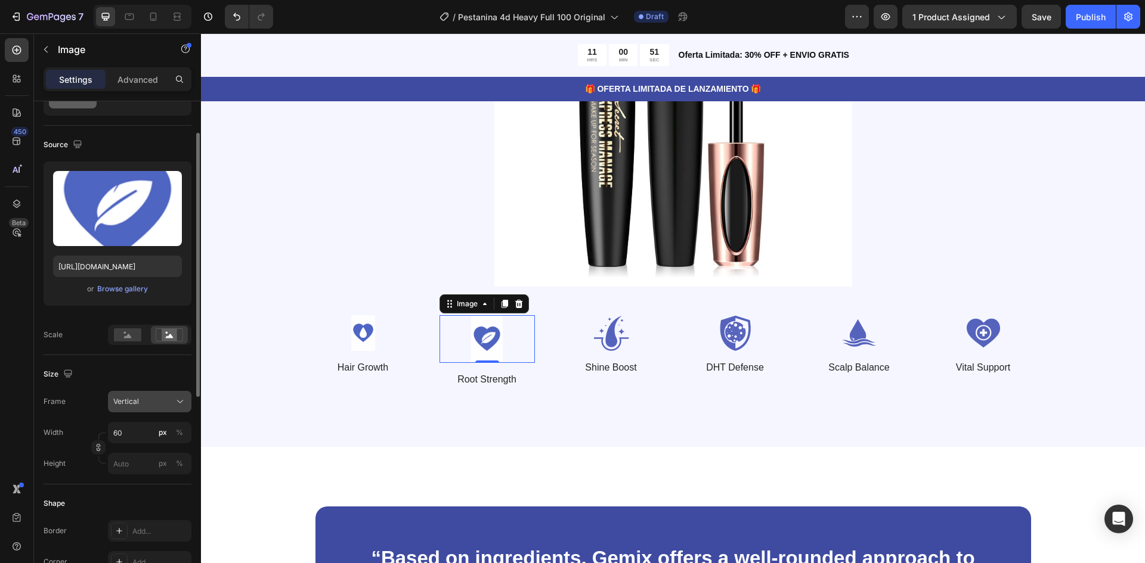
click at [163, 402] on div "Vertical" at bounding box center [142, 402] width 58 height 11
click at [142, 473] on span "Horizontal" at bounding box center [130, 476] width 35 height 12
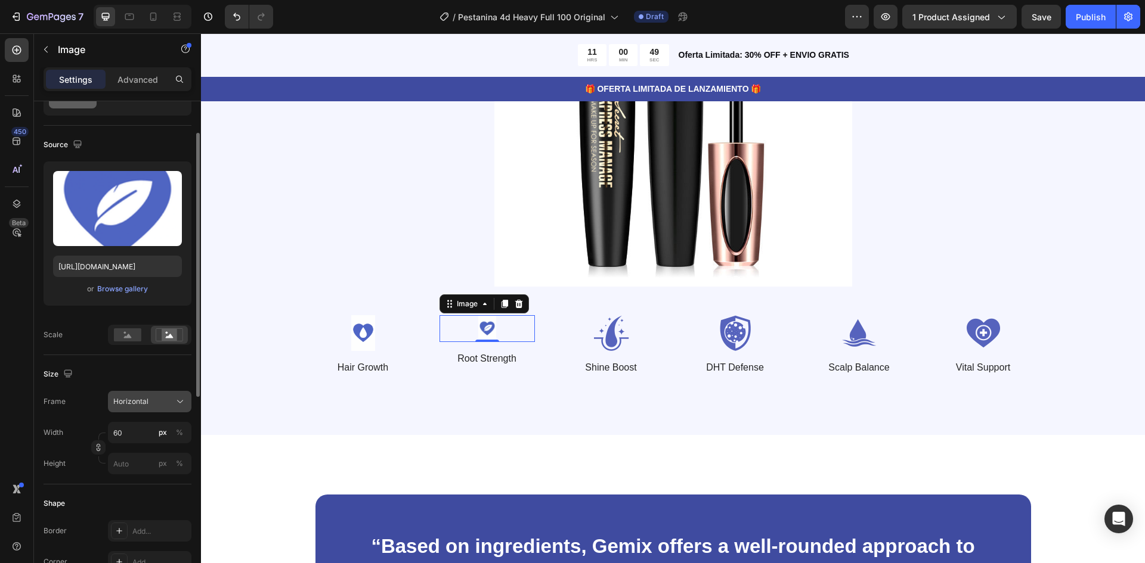
click at [177, 411] on button "Horizontal" at bounding box center [149, 401] width 83 height 21
click at [150, 496] on div "Original" at bounding box center [147, 498] width 69 height 11
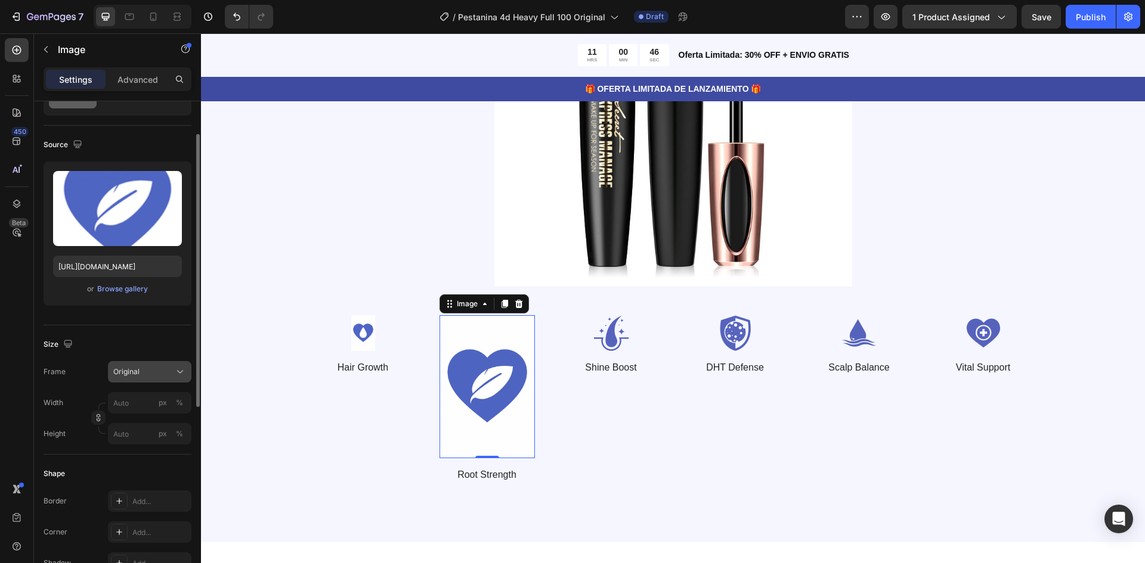
click at [180, 375] on icon at bounding box center [180, 372] width 12 height 12
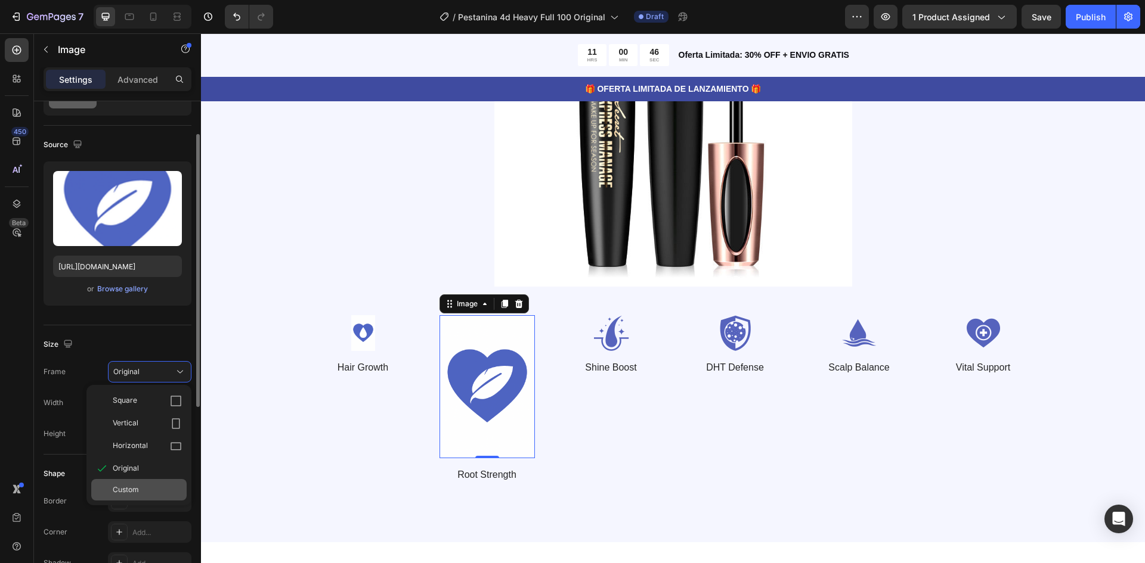
click at [140, 489] on div "Custom" at bounding box center [147, 490] width 69 height 11
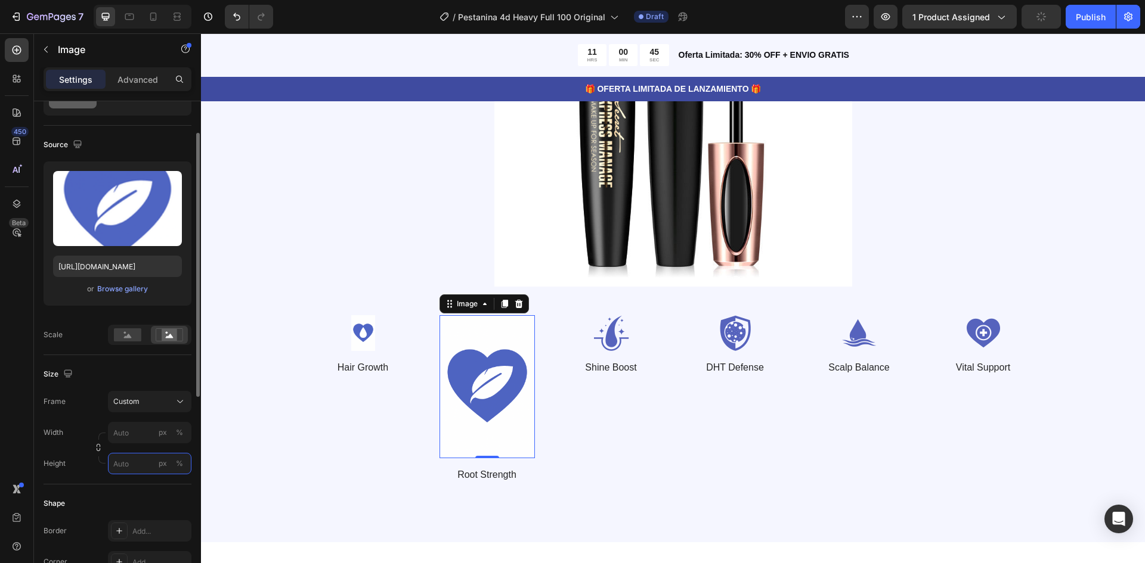
click at [128, 460] on input "px %" at bounding box center [149, 463] width 83 height 21
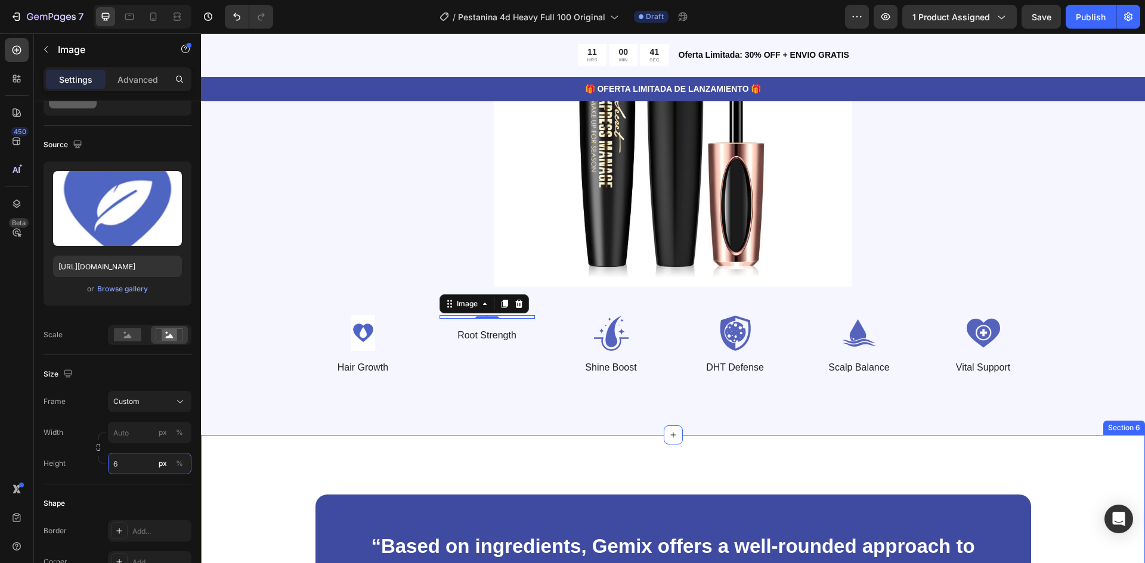
type input "60"
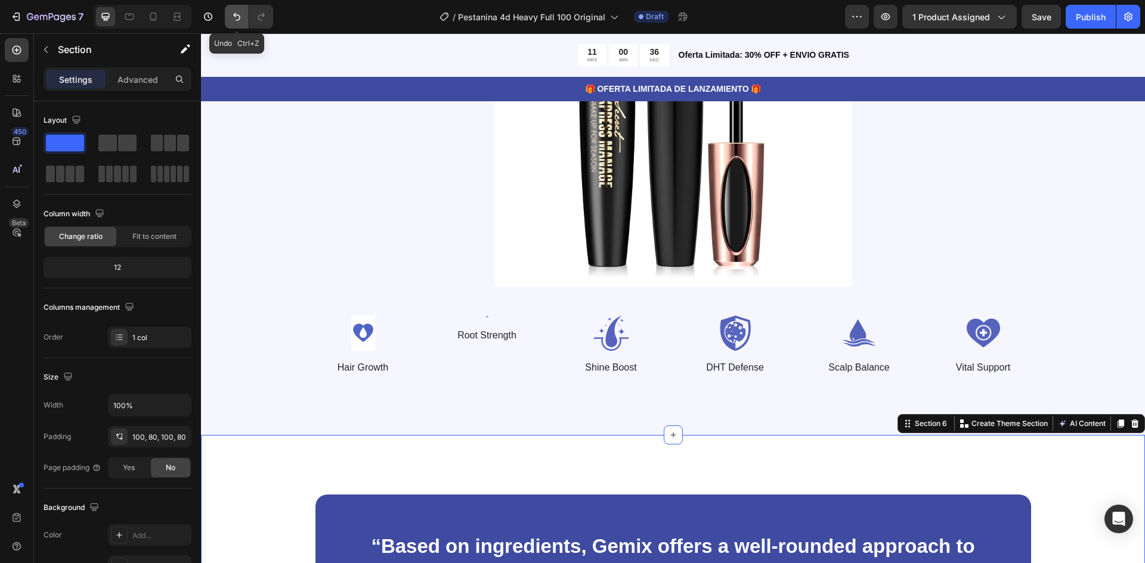
click at [236, 22] on icon "Undo/Redo" at bounding box center [237, 17] width 12 height 12
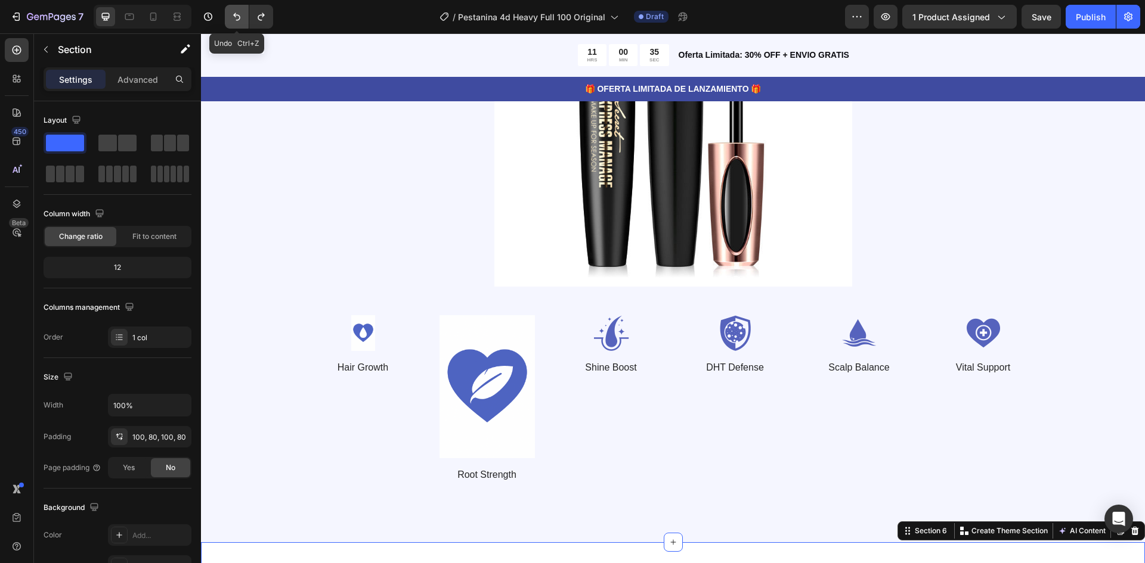
click at [236, 22] on icon "Undo/Redo" at bounding box center [237, 17] width 12 height 12
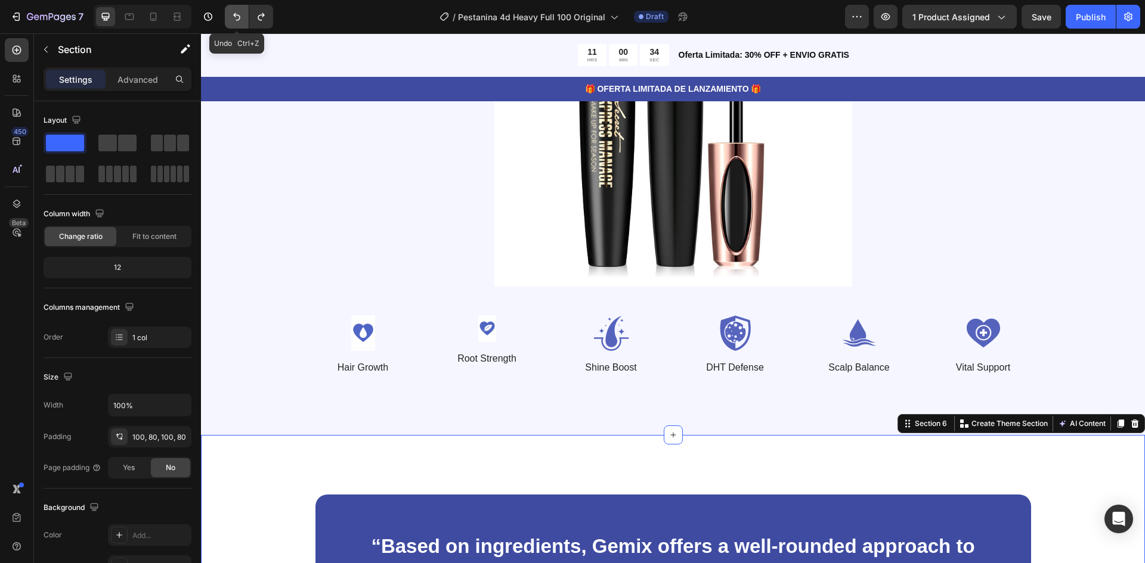
click at [236, 22] on icon "Undo/Redo" at bounding box center [237, 17] width 12 height 12
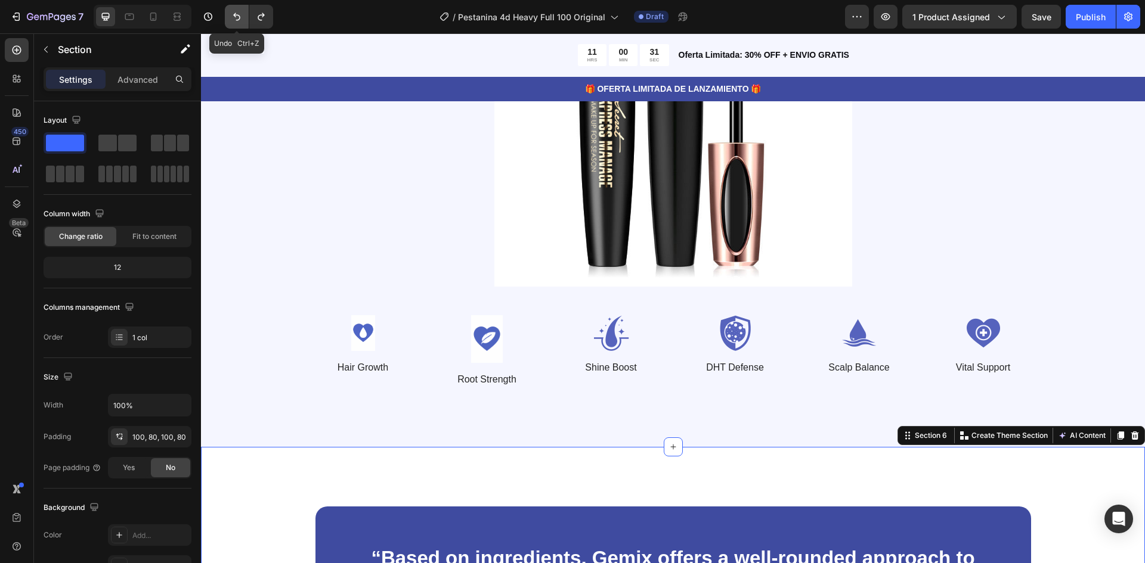
click at [236, 22] on icon "Undo/Redo" at bounding box center [237, 17] width 12 height 12
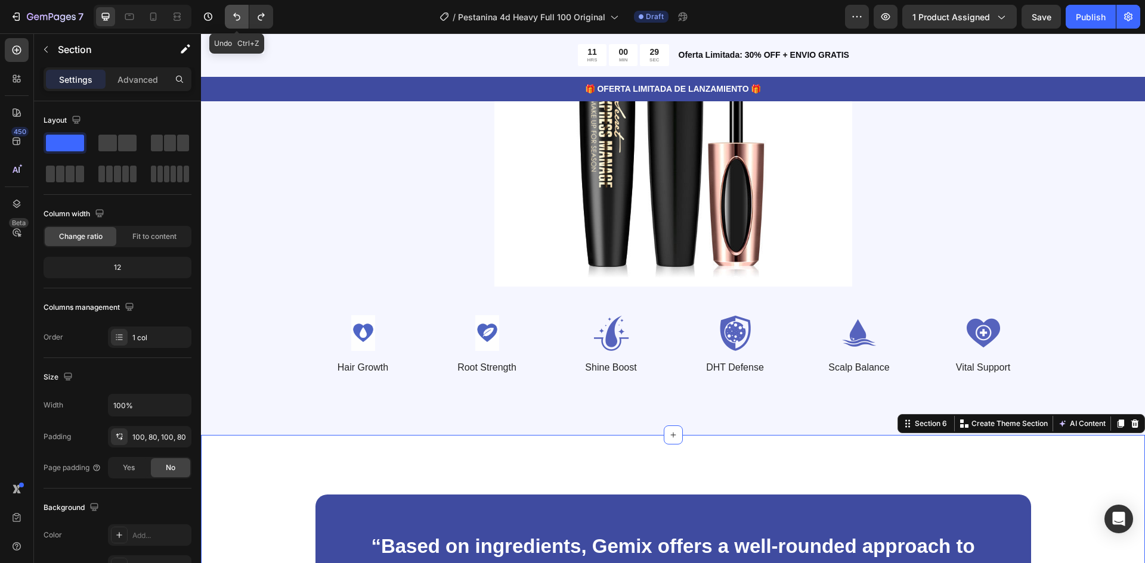
click at [236, 22] on icon "Undo/Redo" at bounding box center [237, 17] width 12 height 12
click at [351, 335] on img at bounding box center [362, 333] width 95 height 36
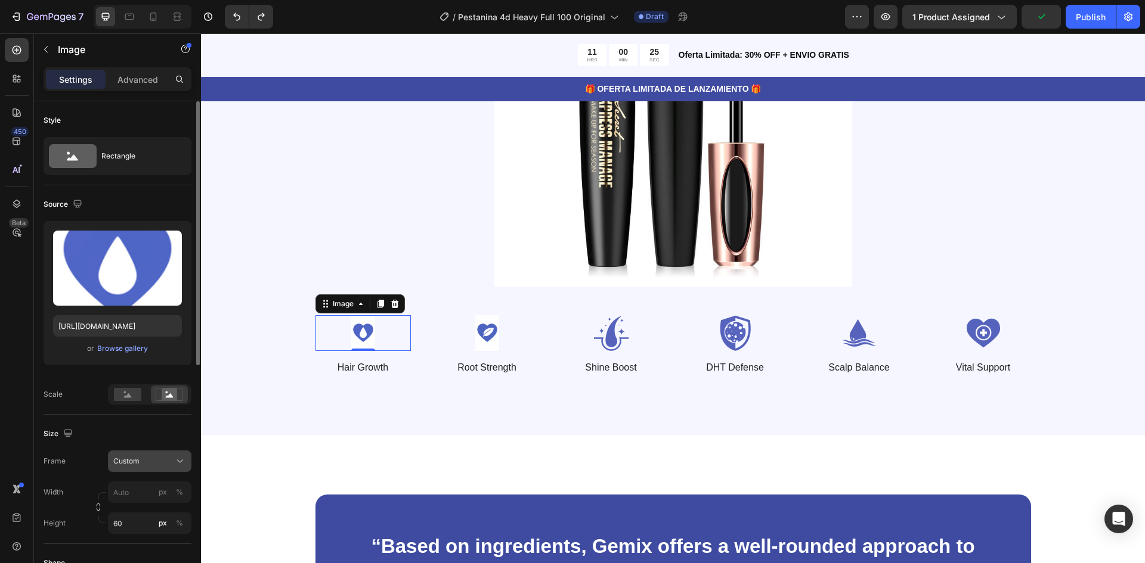
click at [138, 453] on button "Custom" at bounding box center [149, 461] width 83 height 21
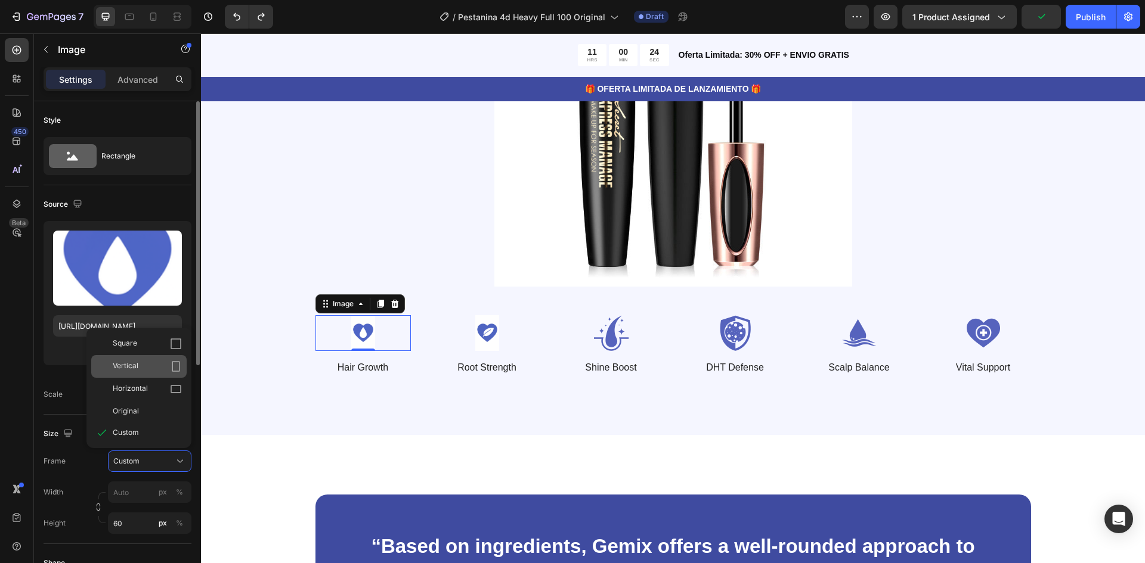
click at [147, 364] on div "Vertical" at bounding box center [147, 367] width 69 height 12
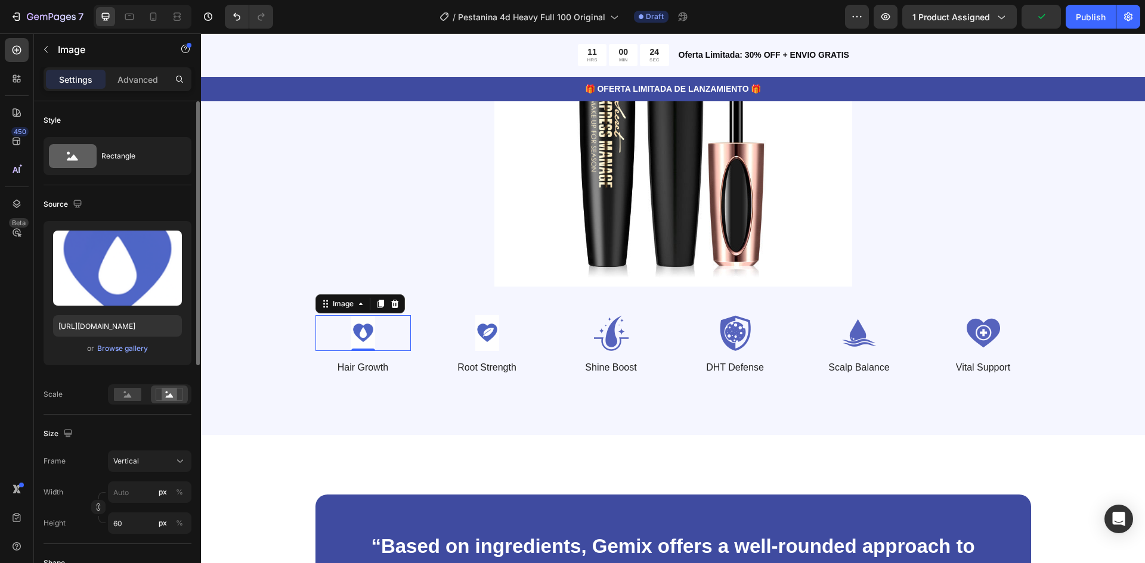
type input "45"
click at [143, 470] on button "Vertical" at bounding box center [149, 461] width 83 height 21
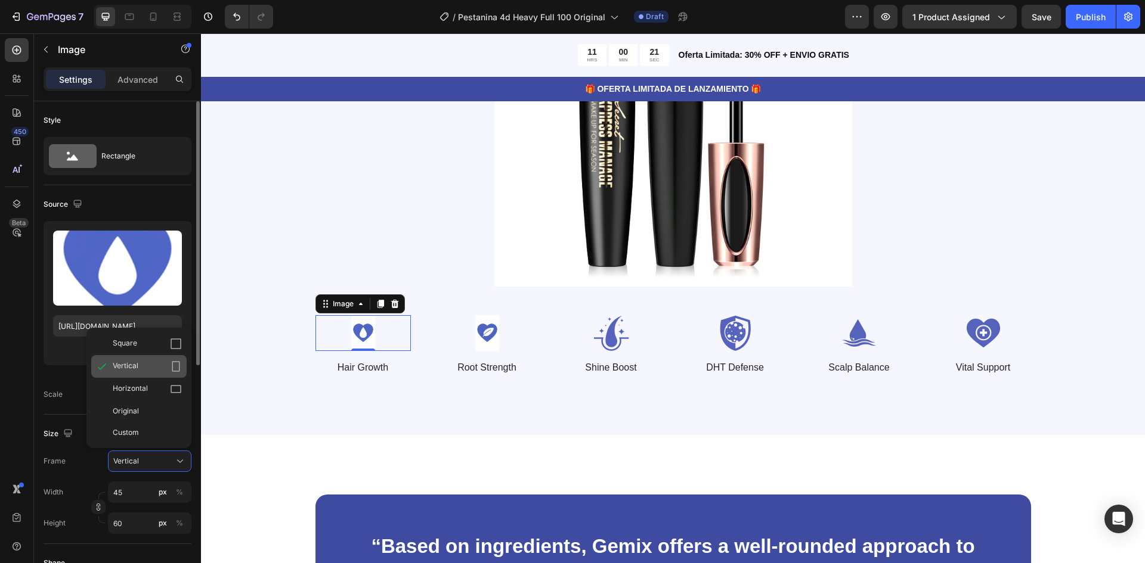
click at [151, 364] on div "Vertical" at bounding box center [147, 367] width 69 height 12
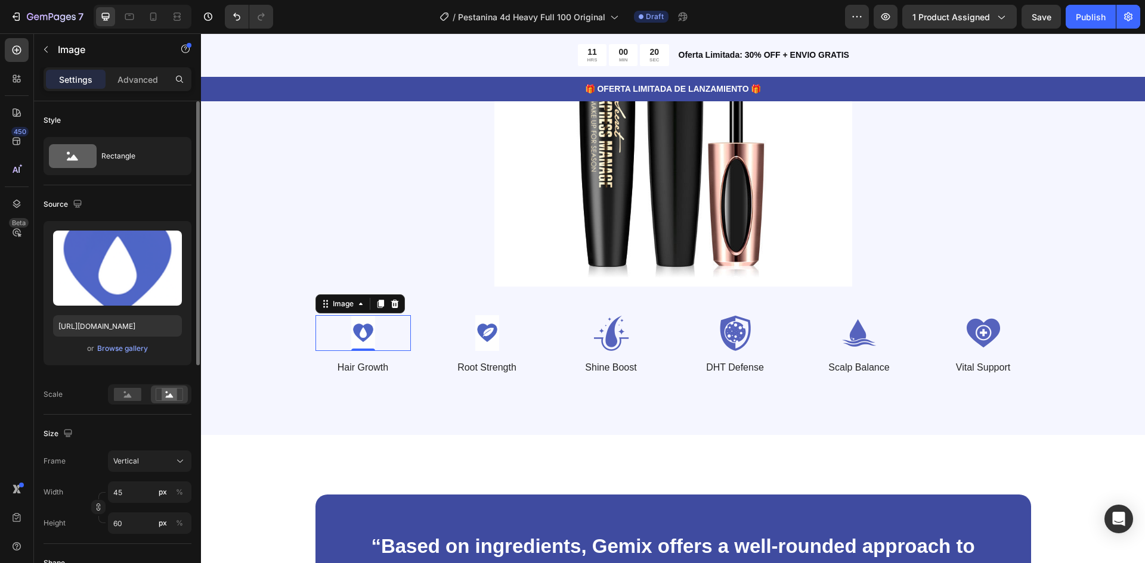
click at [148, 473] on div "Frame Vertical Width 45 px % Height 60 px %" at bounding box center [118, 492] width 148 height 83
click at [152, 464] on div "Vertical" at bounding box center [142, 461] width 58 height 11
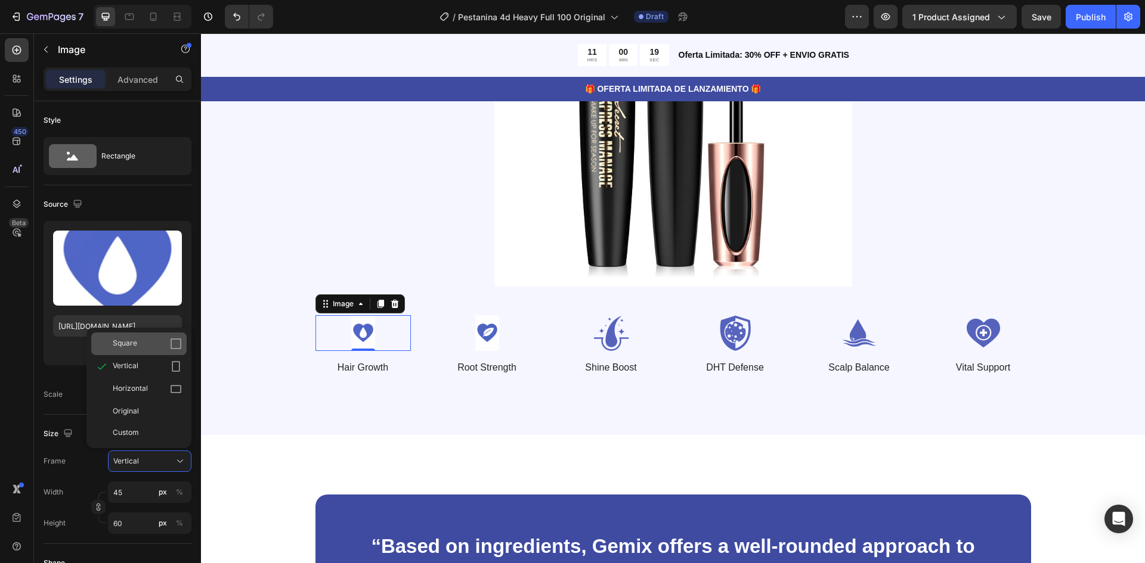
click at [157, 344] on div "Square" at bounding box center [147, 344] width 69 height 12
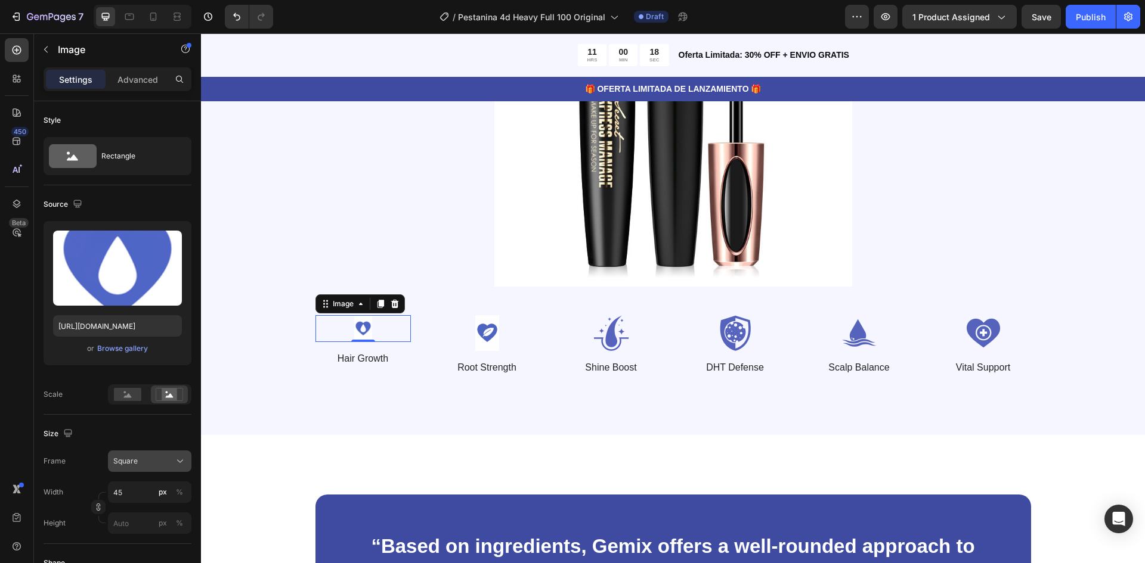
click at [150, 461] on div "Square" at bounding box center [142, 461] width 58 height 11
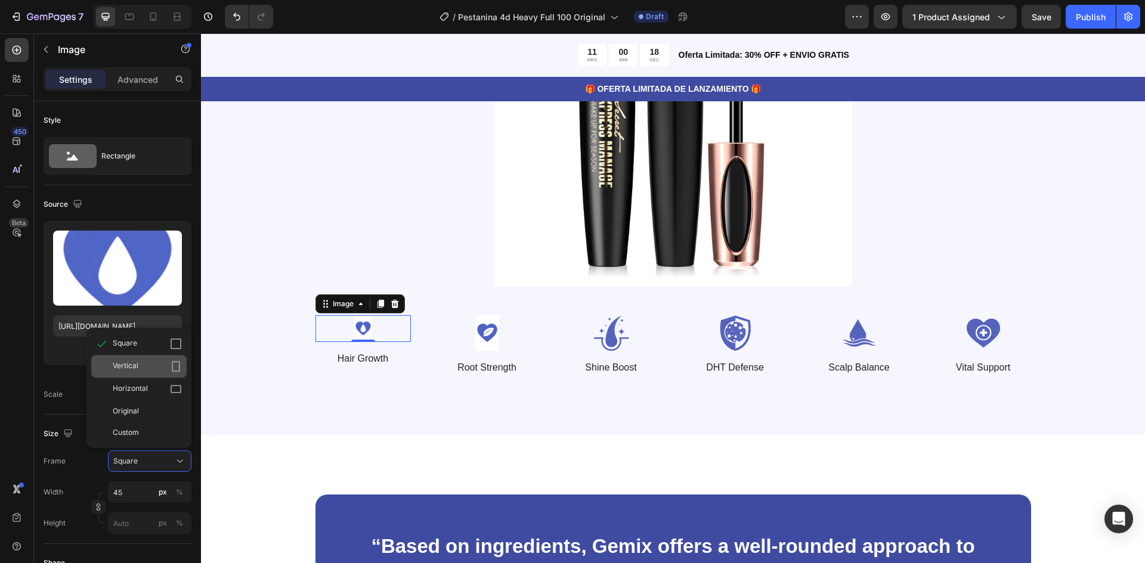
click at [163, 371] on div "Vertical" at bounding box center [147, 367] width 69 height 12
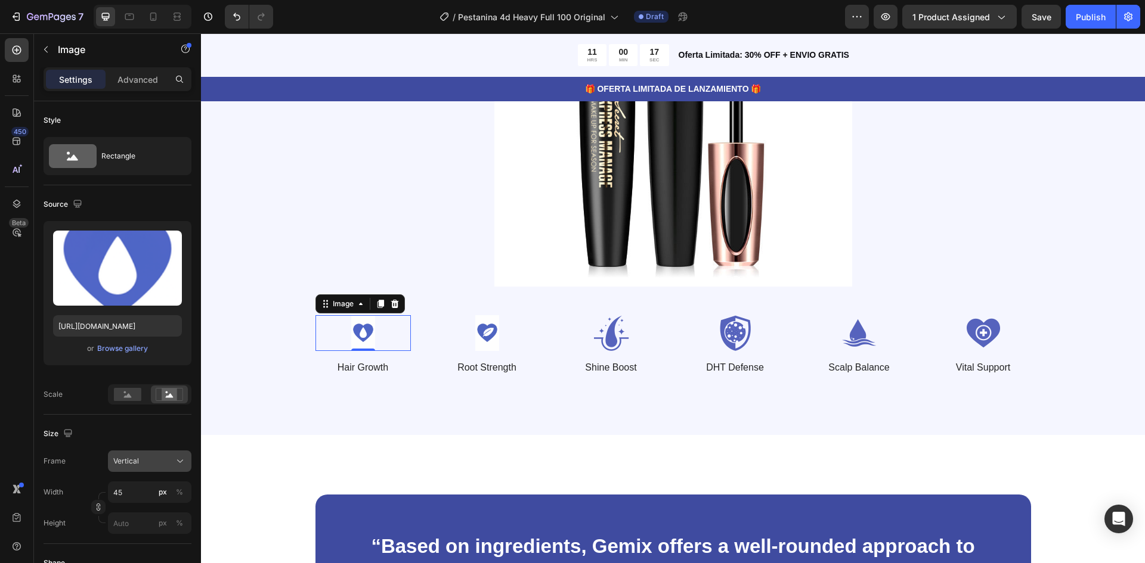
click at [150, 459] on div "Vertical" at bounding box center [142, 461] width 58 height 11
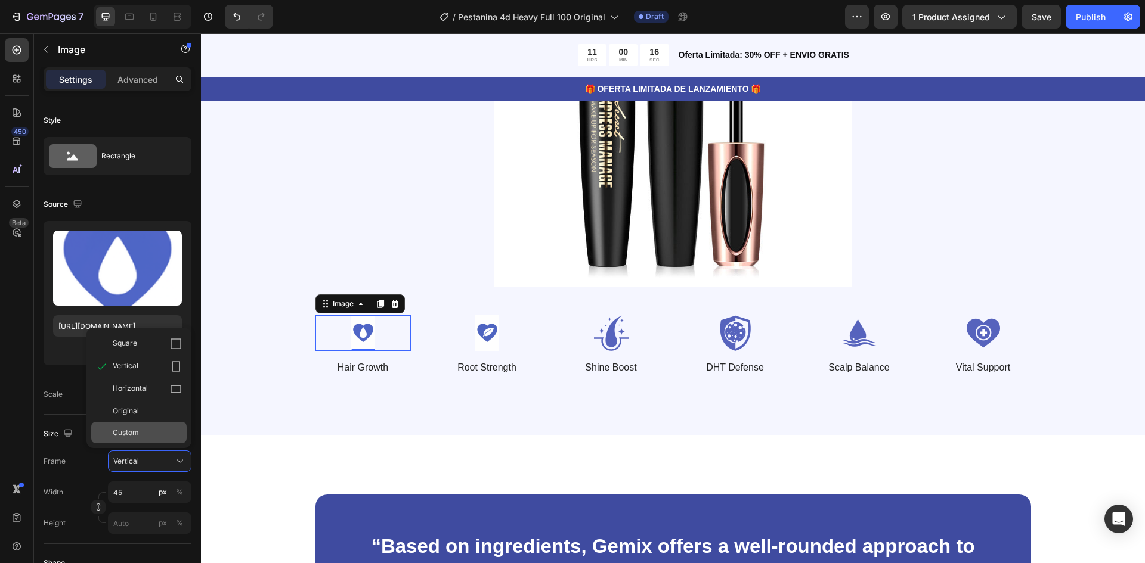
click at [153, 425] on div "Custom" at bounding box center [138, 432] width 95 height 21
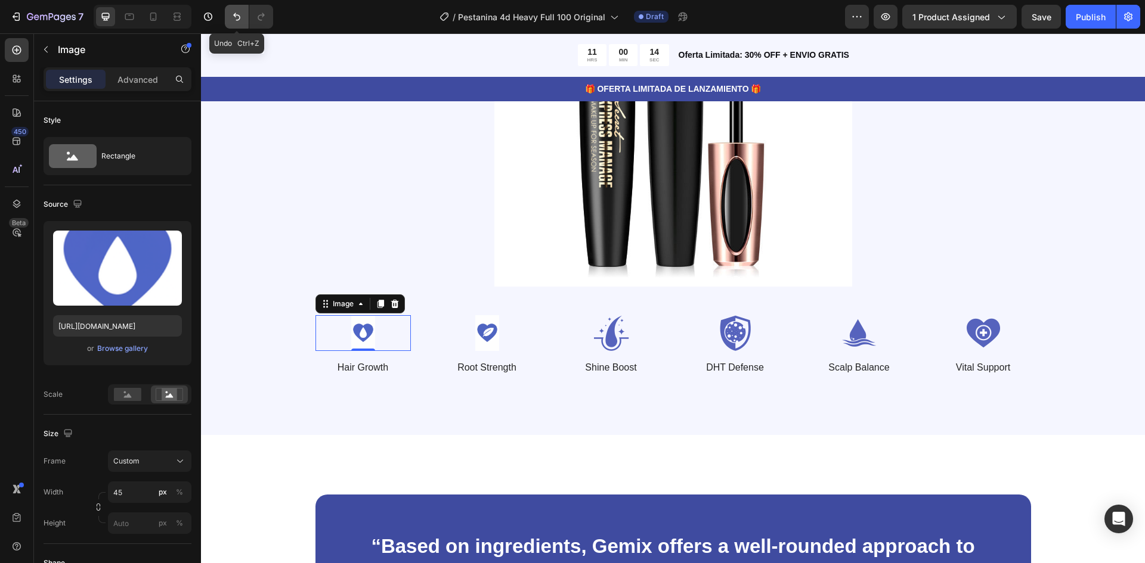
click at [234, 19] on icon "Undo/Redo" at bounding box center [237, 17] width 12 height 12
type input "60"
click at [227, 14] on button "Undo/Redo" at bounding box center [237, 17] width 24 height 24
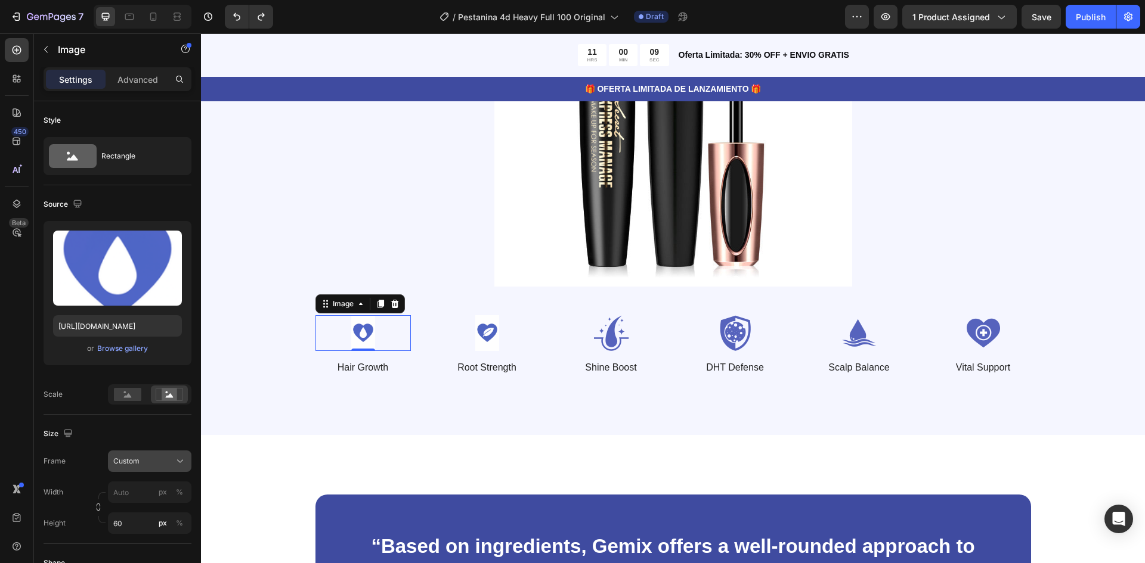
click at [144, 456] on div "Custom" at bounding box center [149, 462] width 73 height 12
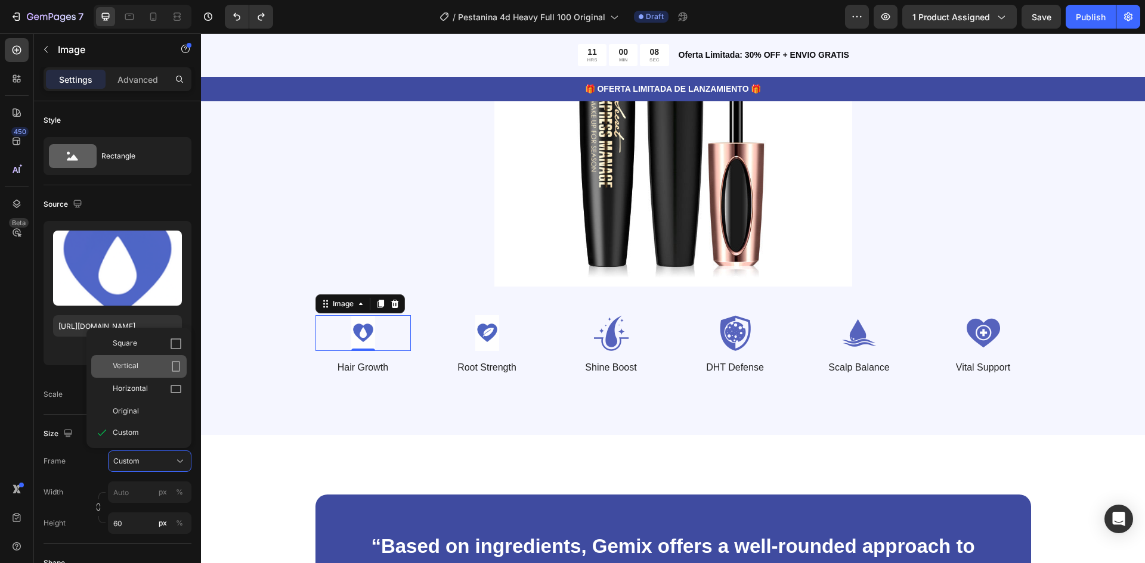
click at [154, 369] on div "Vertical" at bounding box center [147, 367] width 69 height 12
type input "45"
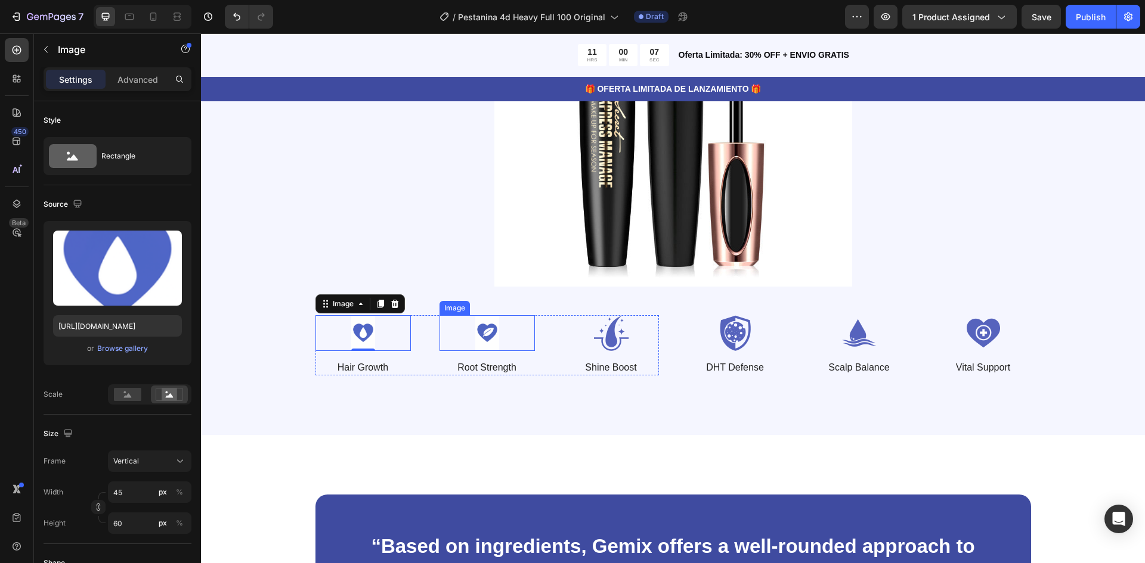
click at [481, 333] on img at bounding box center [486, 333] width 95 height 36
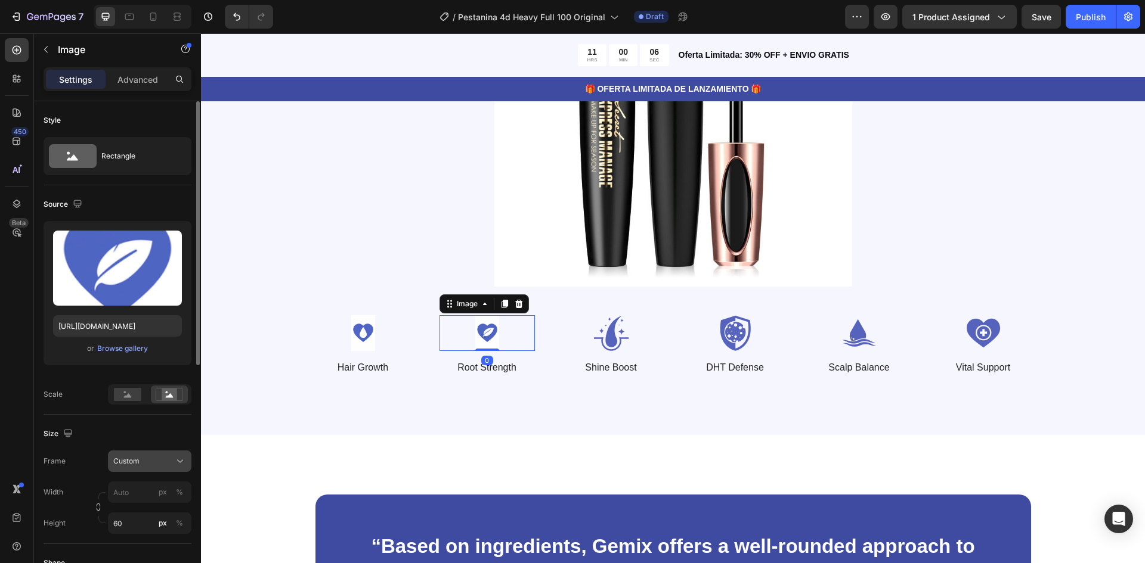
click at [150, 459] on div "Custom" at bounding box center [142, 461] width 58 height 11
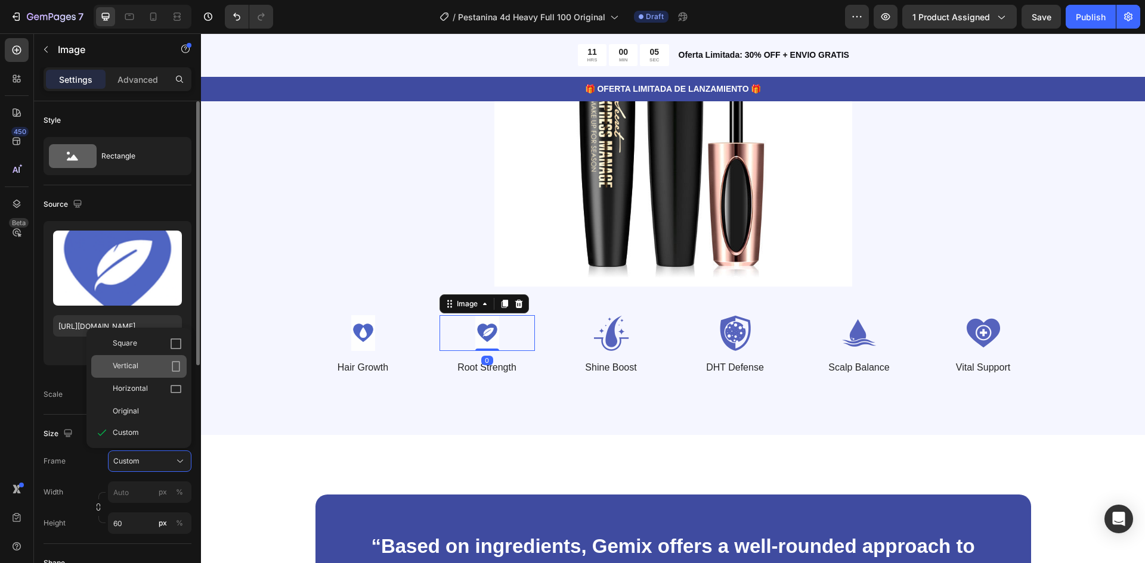
click at [156, 367] on div "Vertical" at bounding box center [147, 367] width 69 height 12
type input "45"
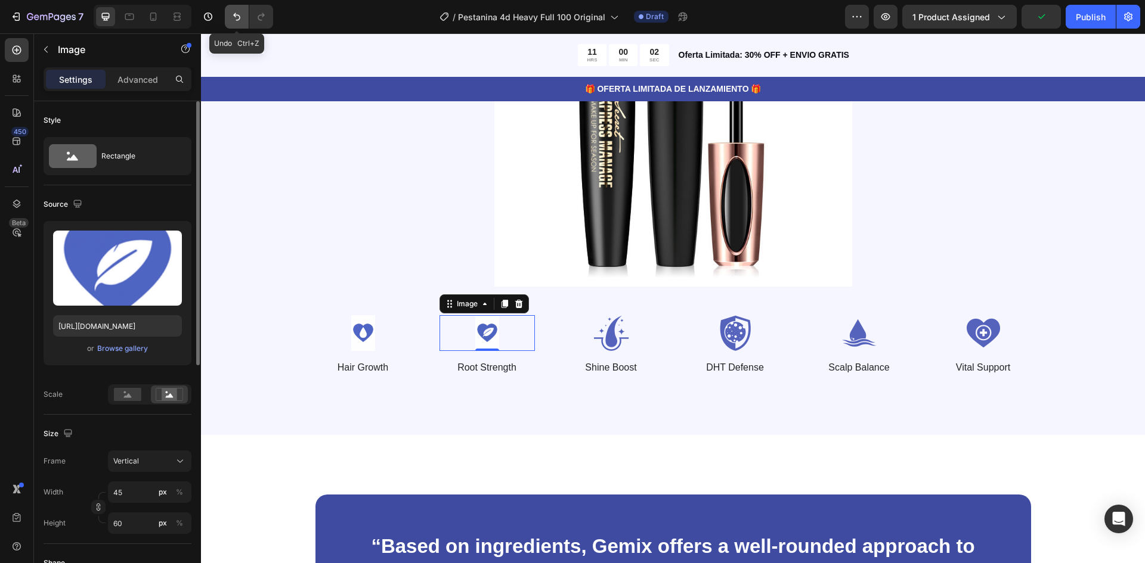
click at [240, 17] on icon "Undo/Redo" at bounding box center [236, 17] width 7 height 8
click at [610, 324] on img at bounding box center [610, 333] width 95 height 36
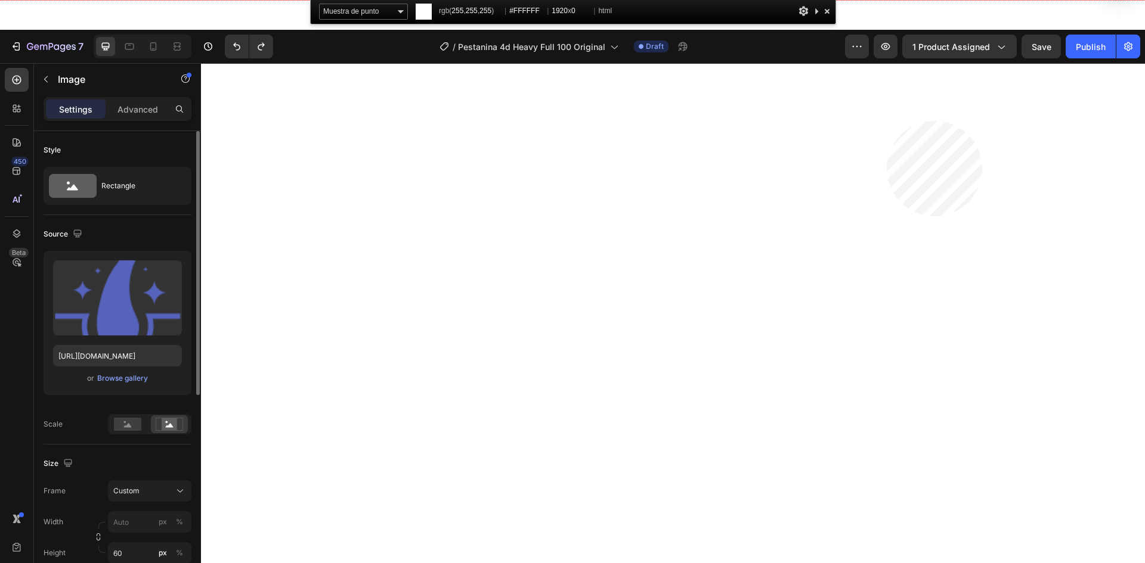
click at [887, 0] on html "7 Version history / Pestanina 4d Heavy Full 100 Original Draft Preview 1 produc…" at bounding box center [572, 0] width 1145 height 0
click at [829, 8] on div at bounding box center [827, 11] width 12 height 15
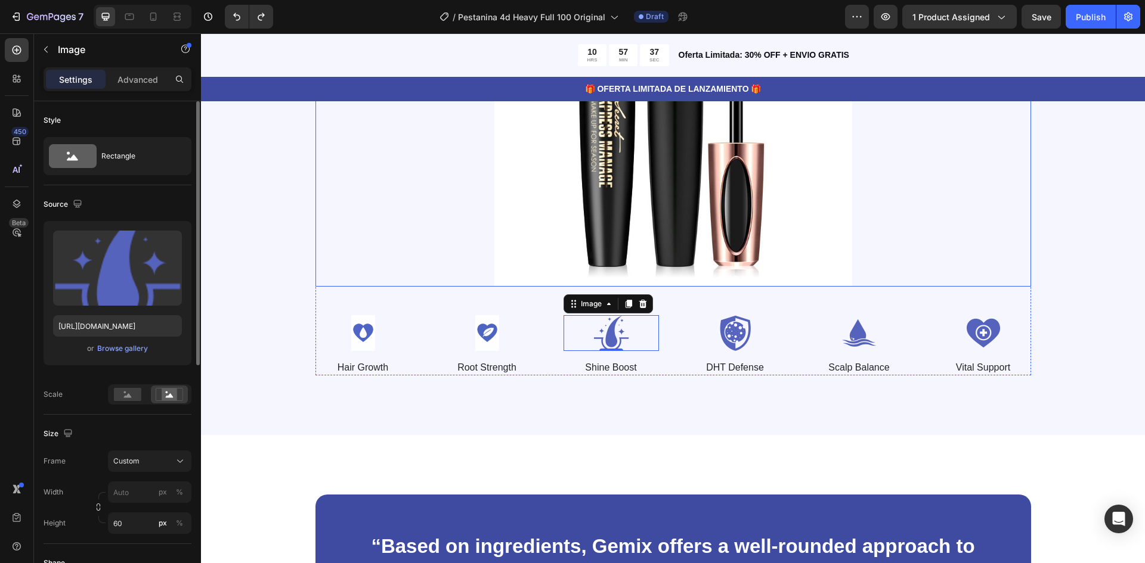
click at [354, 255] on div at bounding box center [673, 108] width 716 height 358
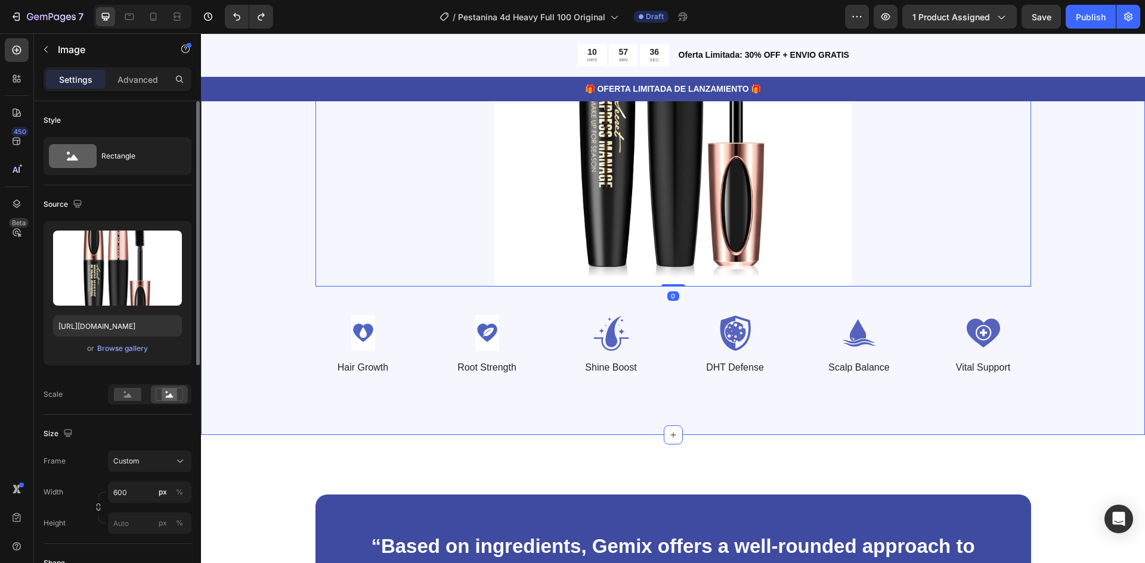
click at [291, 270] on div "El Poder de las Fibras y Vitaminas para tus Pestañas Heading Potenciada por Fib…" at bounding box center [673, 100] width 849 height 552
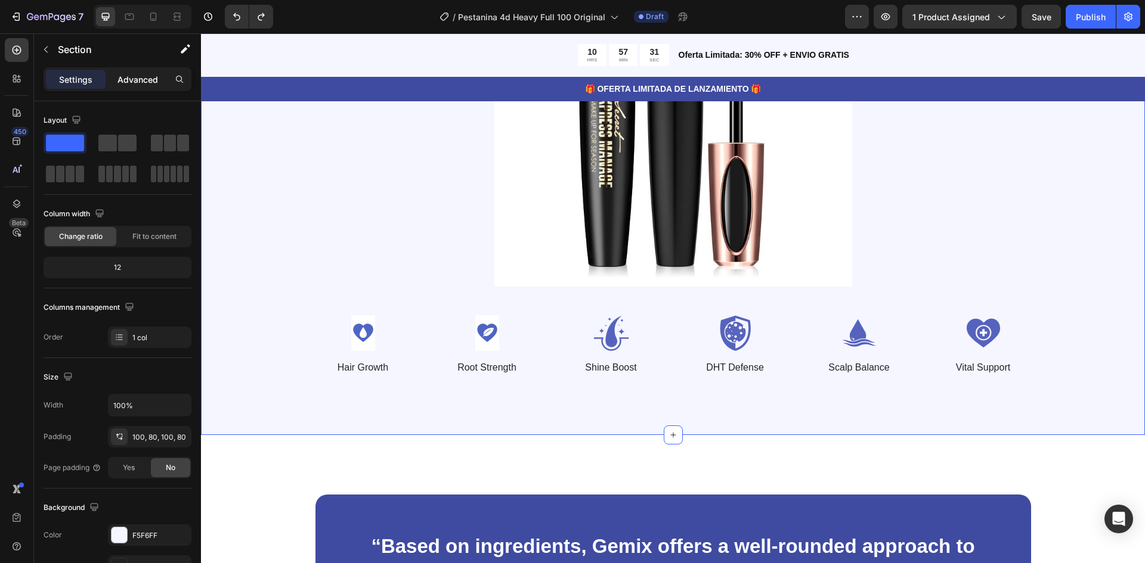
click at [147, 85] on p "Advanced" at bounding box center [137, 79] width 41 height 13
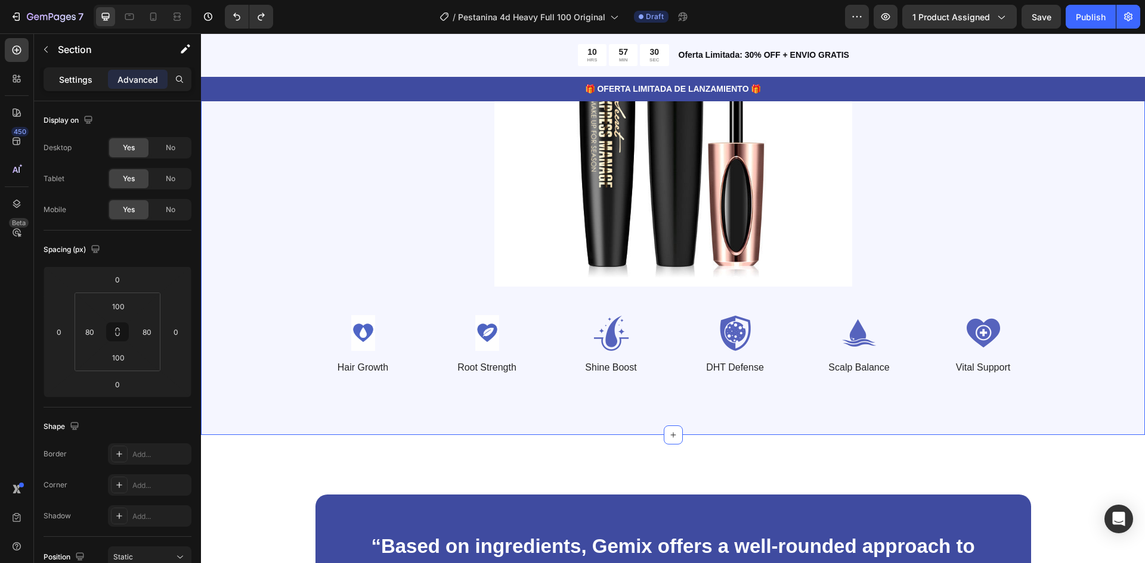
click at [100, 70] on div "Settings" at bounding box center [76, 79] width 60 height 19
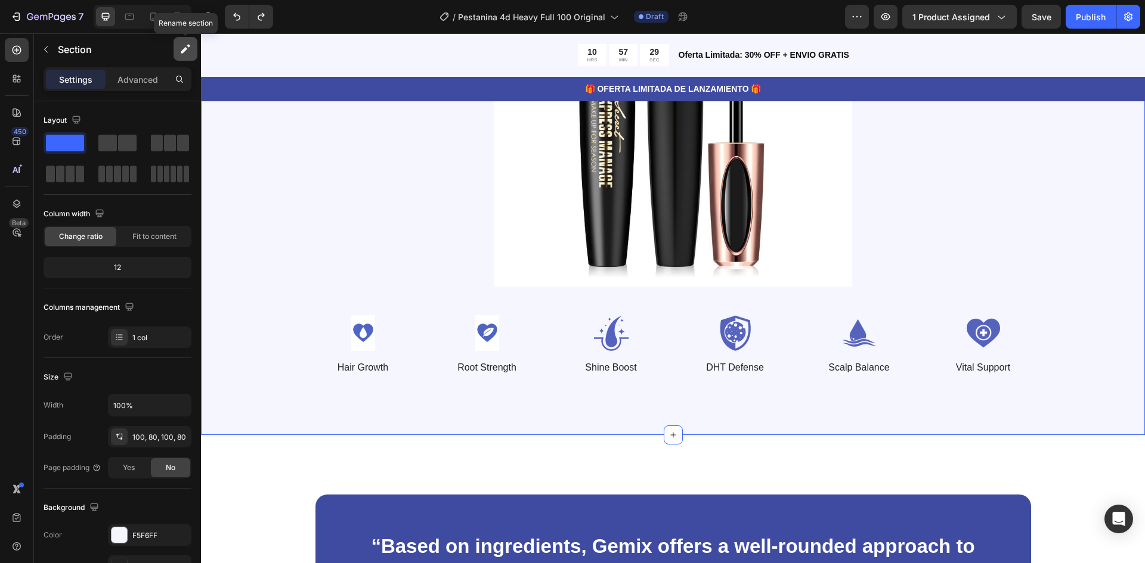
click at [197, 51] on button "button" at bounding box center [186, 49] width 24 height 24
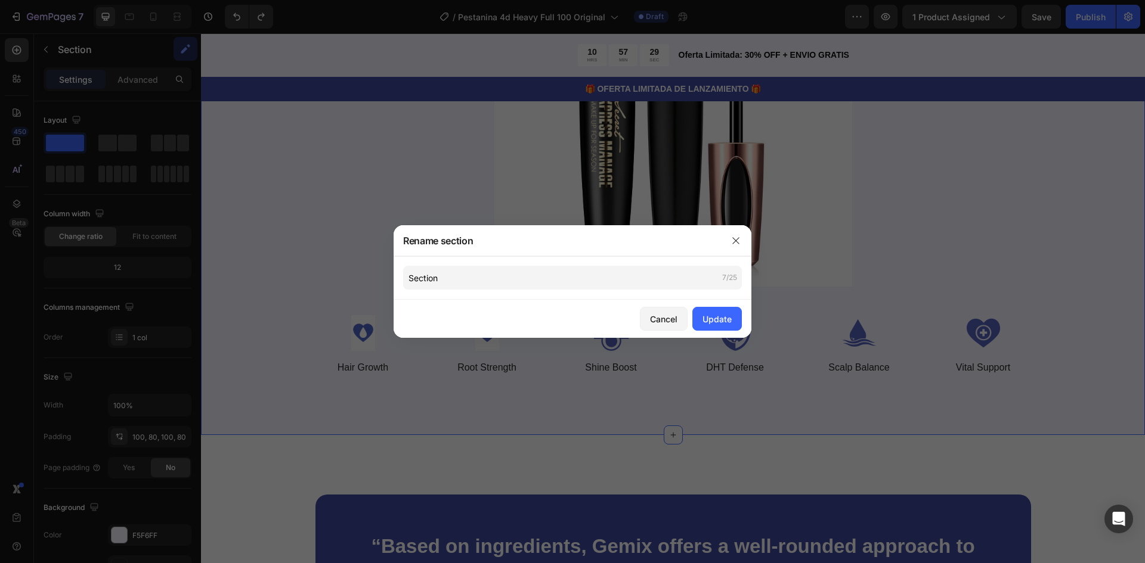
click at [395, 154] on div at bounding box center [572, 281] width 1145 height 563
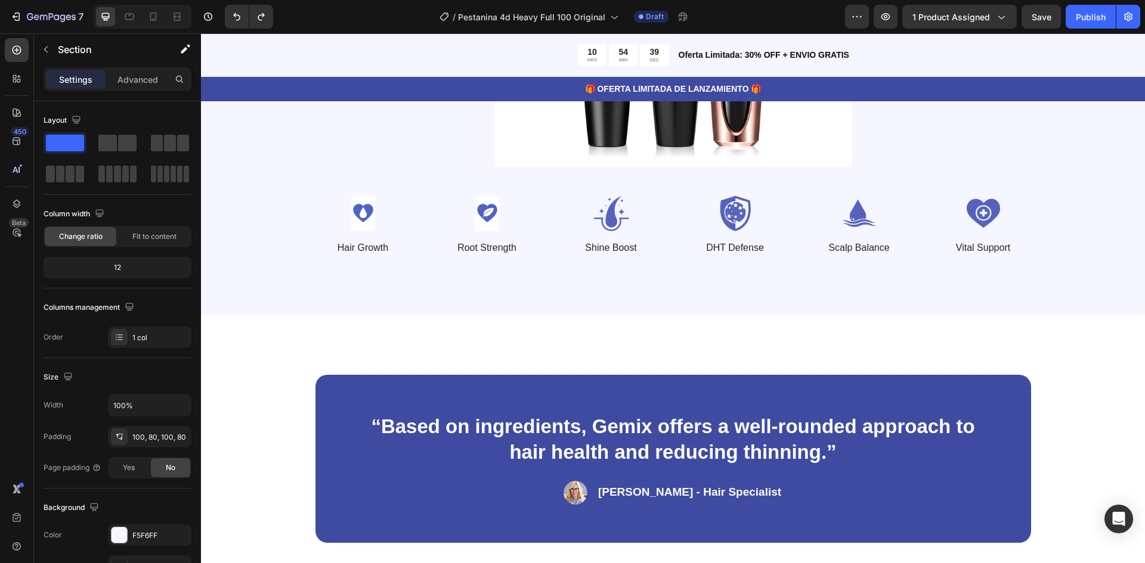
scroll to position [1610, 0]
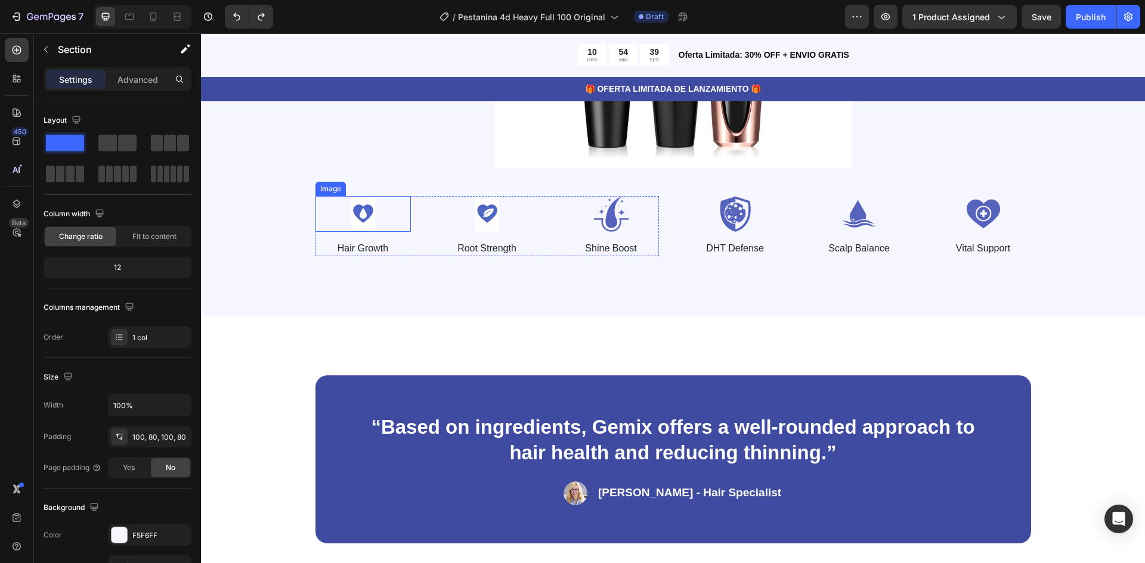
click at [369, 224] on img at bounding box center [362, 214] width 95 height 36
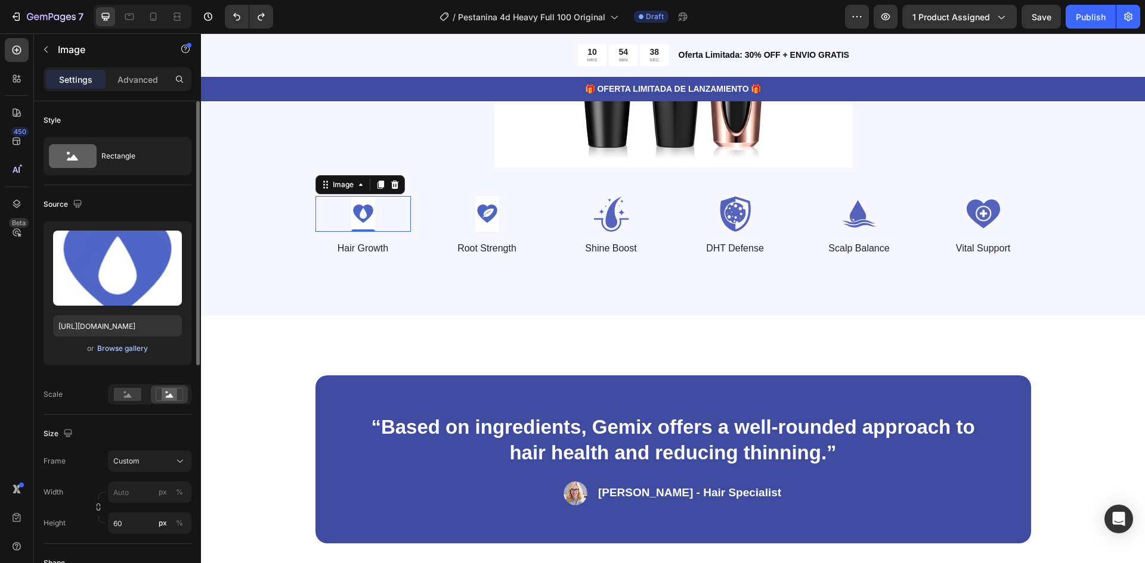
click at [109, 348] on div "Browse gallery" at bounding box center [122, 348] width 51 height 11
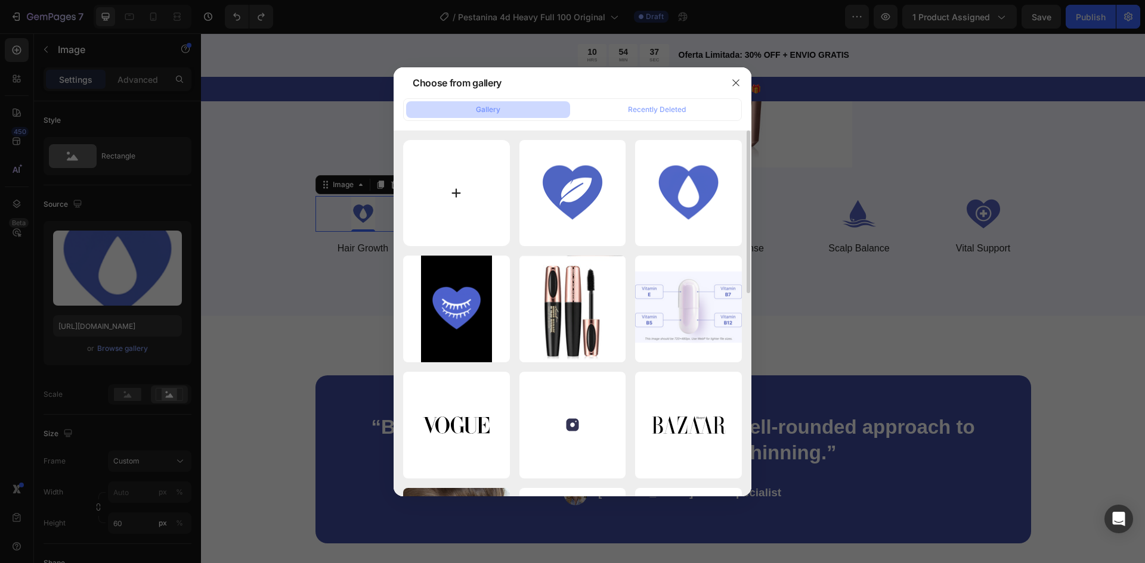
click at [487, 190] on input "file" at bounding box center [456, 193] width 107 height 107
type input "C:\fakepath\175b9a2b-e4aa-4da2-a691-77942a2cc62e.png"
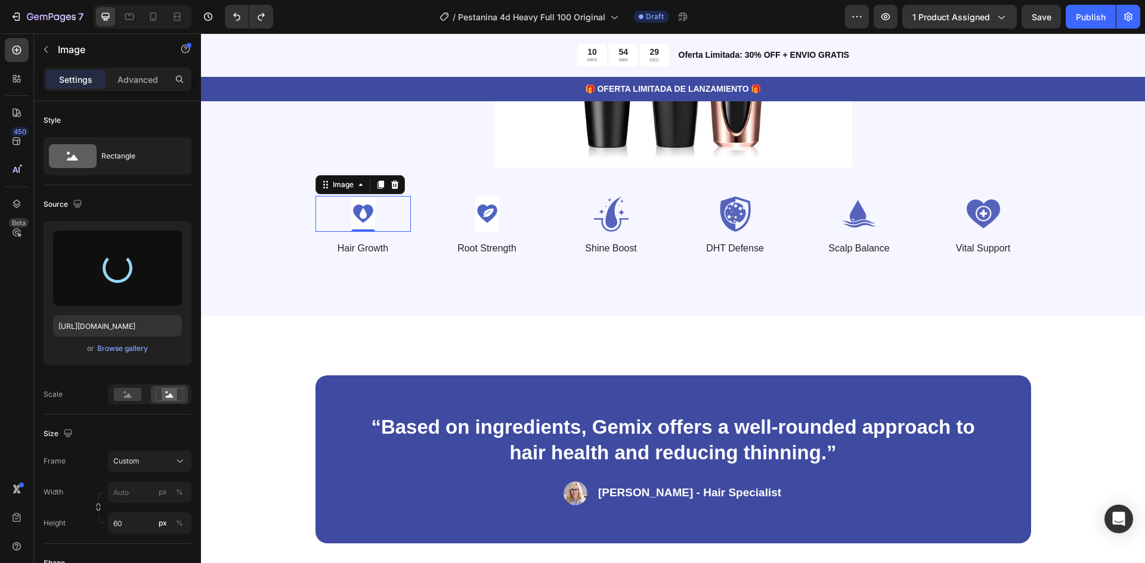
type input "https://cdn.shopify.com/s/files/1/0947/0597/5622/files/gempages_572977883597767…"
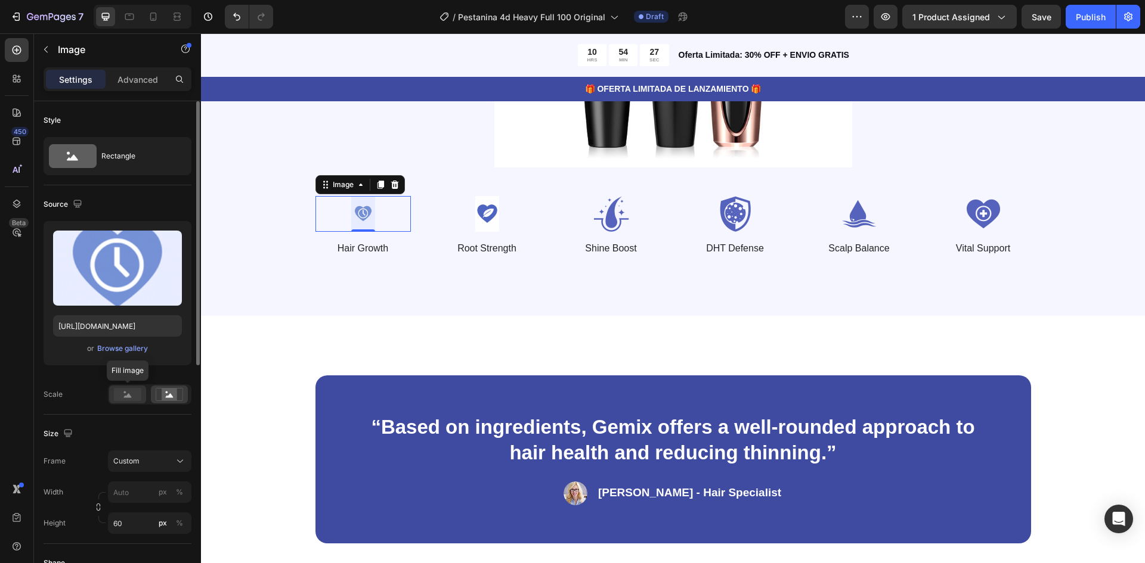
click at [135, 401] on rect at bounding box center [127, 394] width 27 height 13
click at [162, 394] on icon at bounding box center [169, 394] width 27 height 13
click at [736, 213] on img at bounding box center [735, 214] width 95 height 36
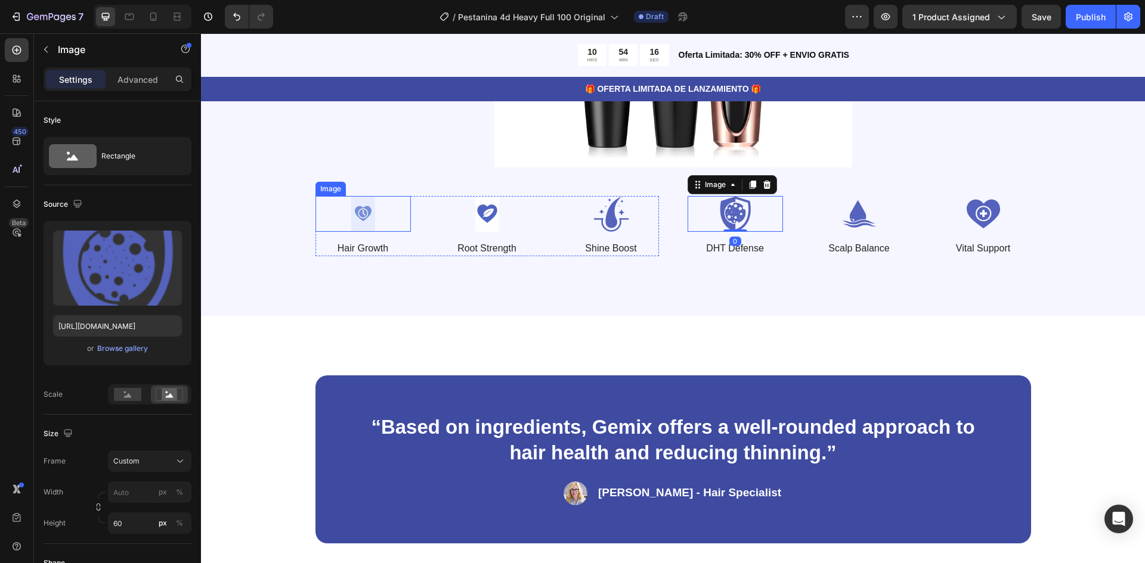
click at [358, 206] on img at bounding box center [362, 214] width 95 height 36
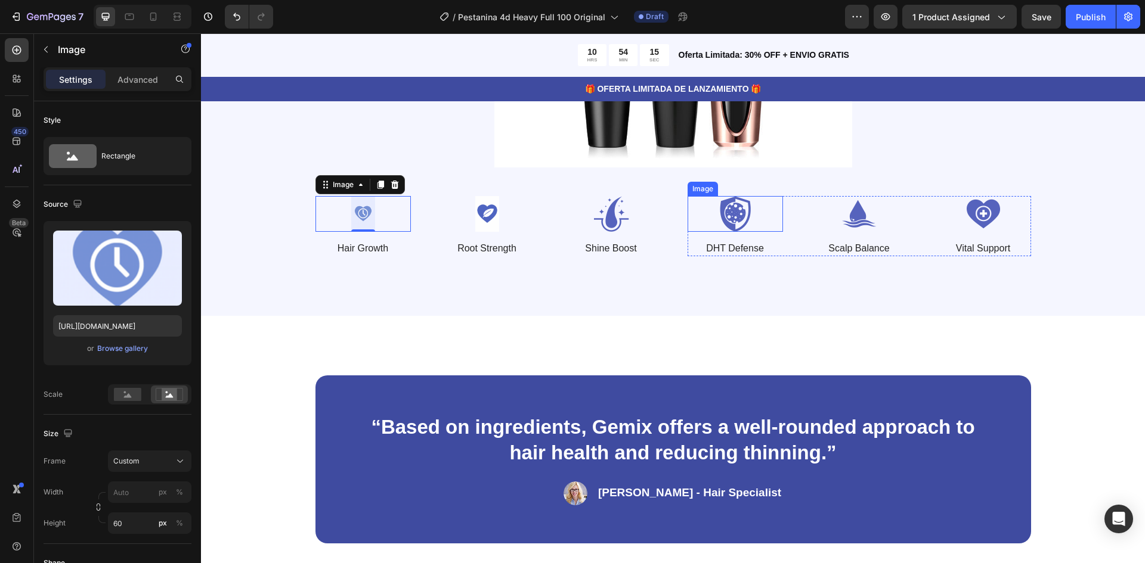
click at [714, 216] on img at bounding box center [735, 214] width 95 height 36
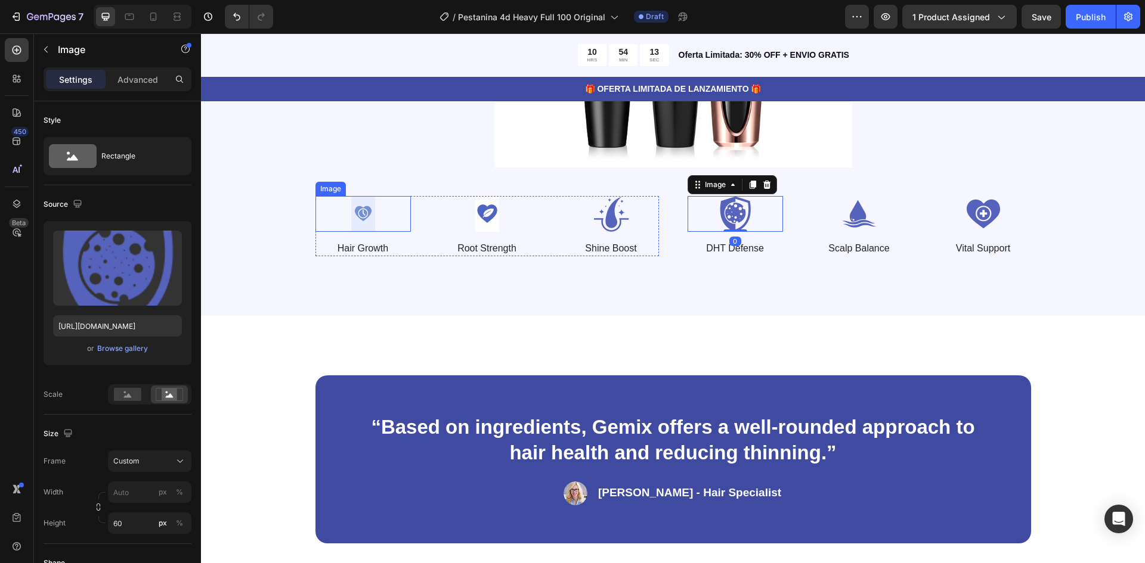
click at [361, 211] on img at bounding box center [362, 214] width 95 height 36
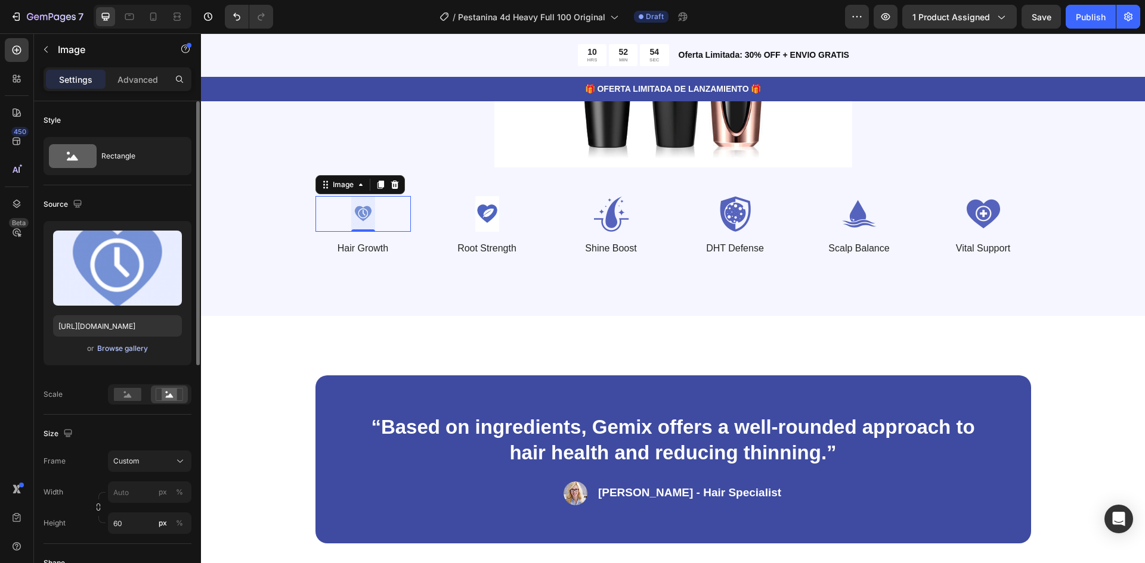
click at [136, 353] on div "Browse gallery" at bounding box center [122, 348] width 51 height 11
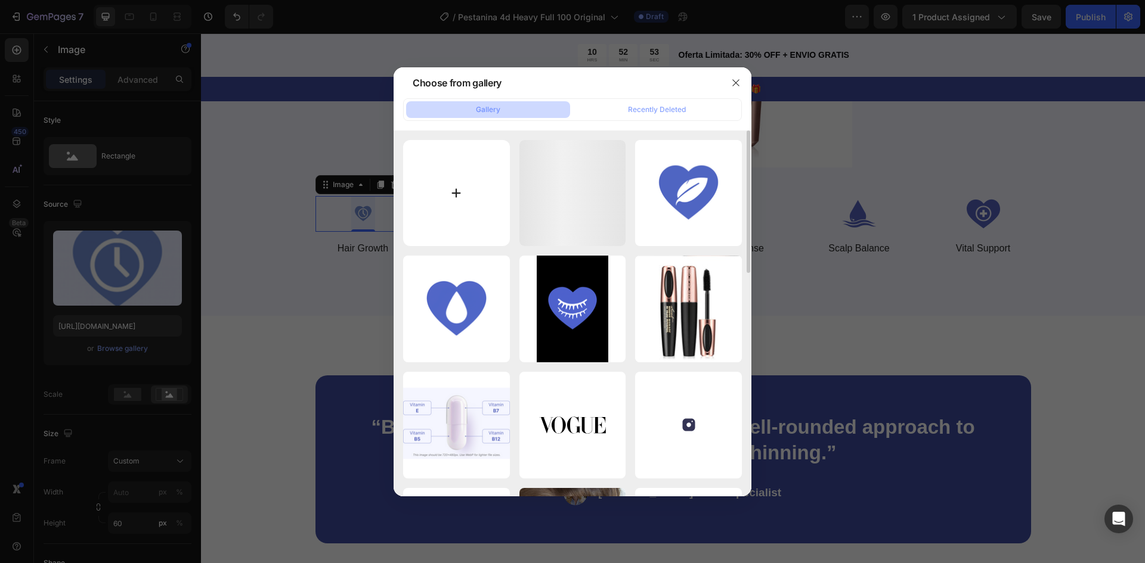
click at [460, 184] on input "file" at bounding box center [456, 193] width 107 height 107
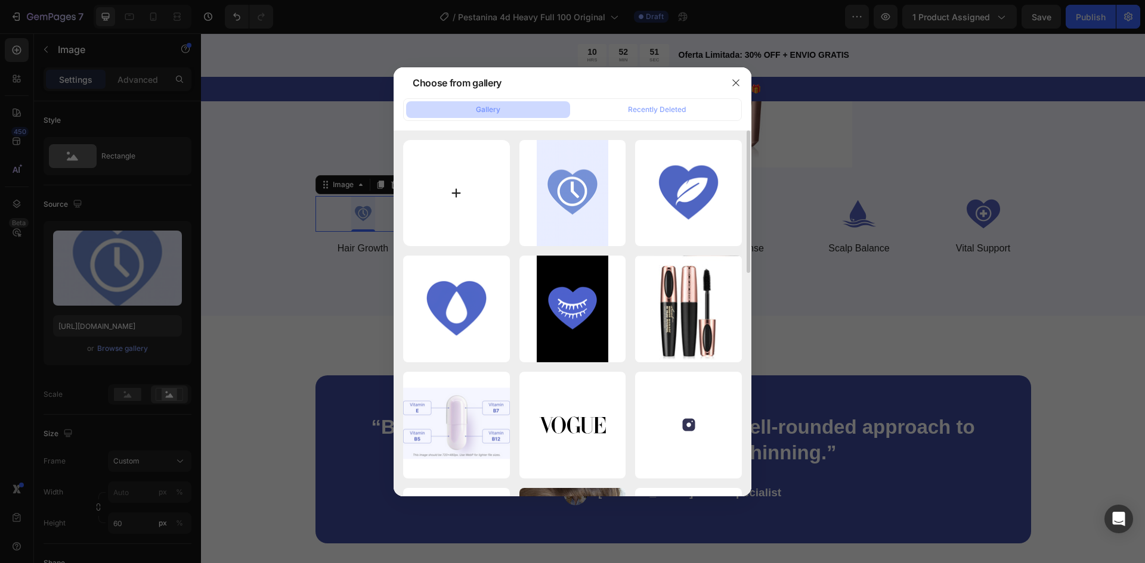
type input "C:\fakepath\Imagen de WhatsApp 2025-08-28 a las 00.38.03_d8a9c6dd.jpg"
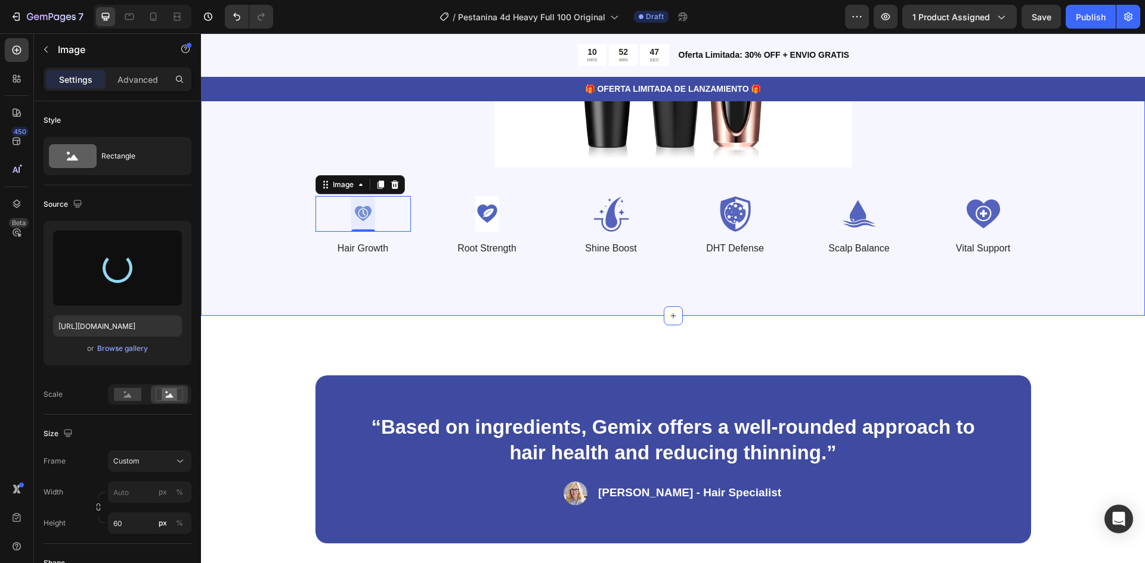
type input "https://cdn.shopify.com/s/files/1/0947/0597/5622/files/gempages_572977883597767…"
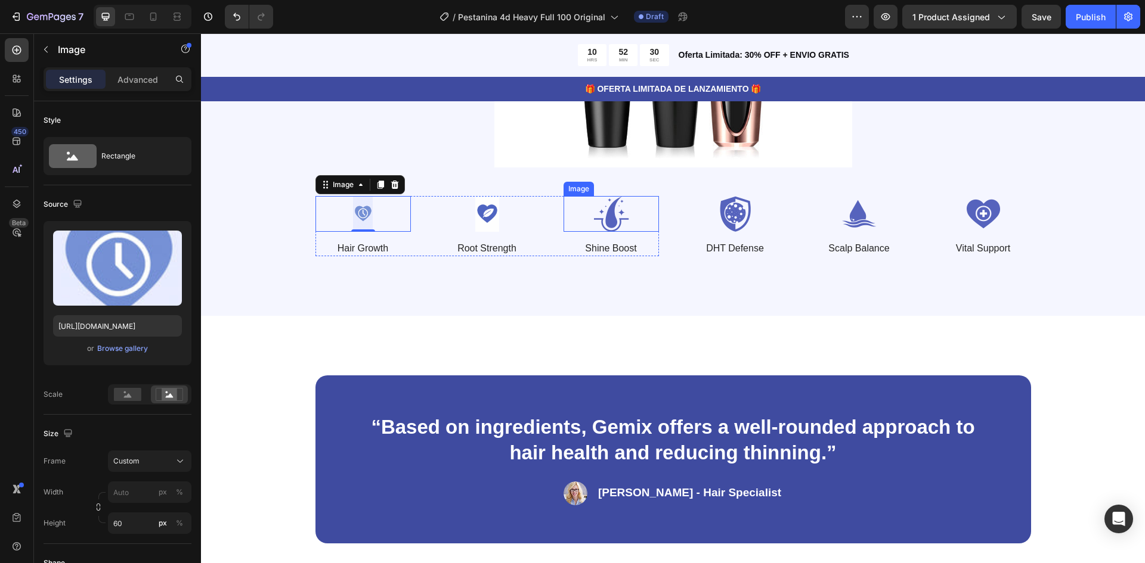
click at [631, 208] on img at bounding box center [610, 214] width 95 height 36
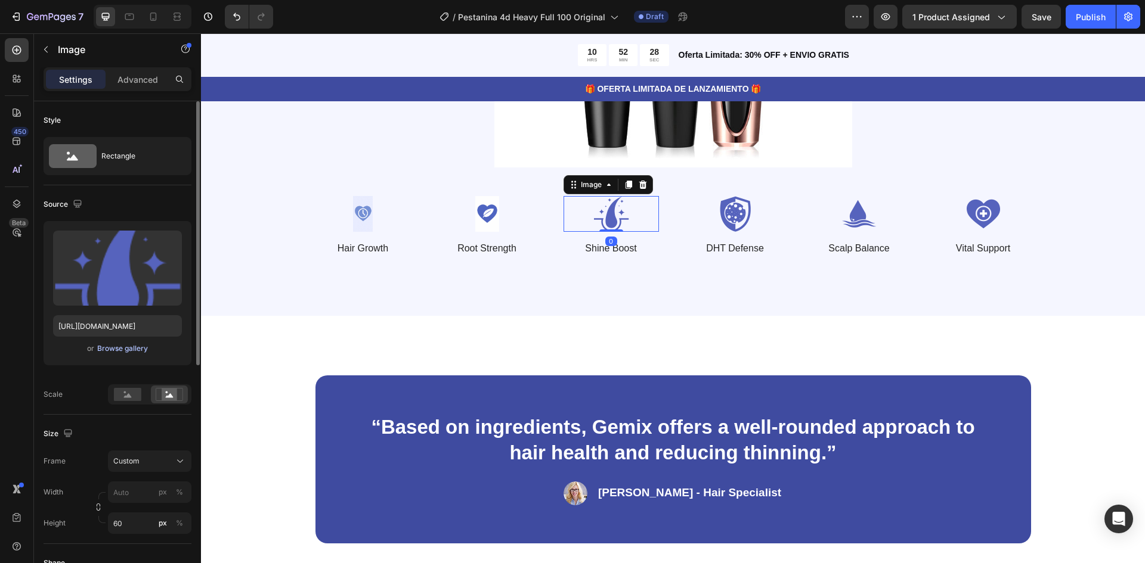
click at [126, 345] on div "Browse gallery" at bounding box center [122, 348] width 51 height 11
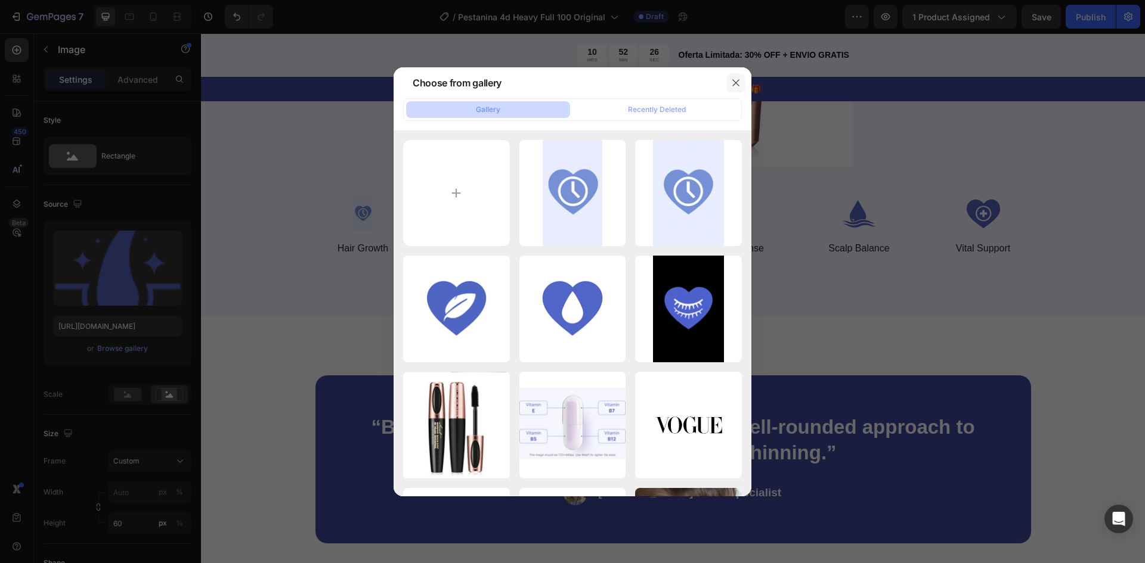
click at [732, 83] on icon "button" at bounding box center [736, 83] width 10 height 10
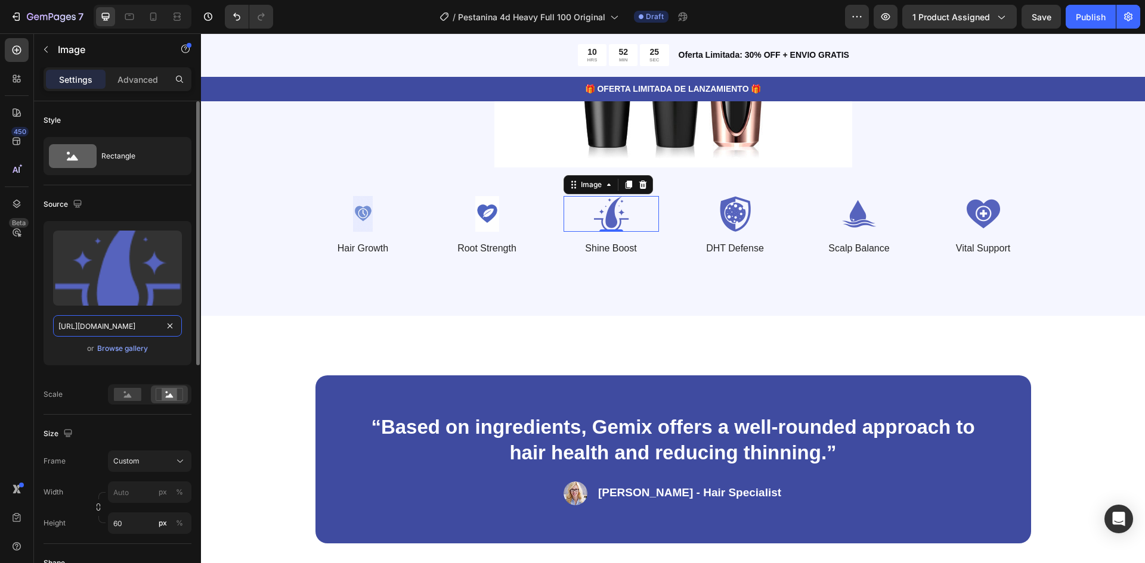
click at [132, 331] on input "https://cdn.shopify.com/s/files/1/0947/0597/5622/files/gempages_572977883597767…" at bounding box center [117, 325] width 129 height 21
click at [367, 218] on img at bounding box center [362, 214] width 95 height 36
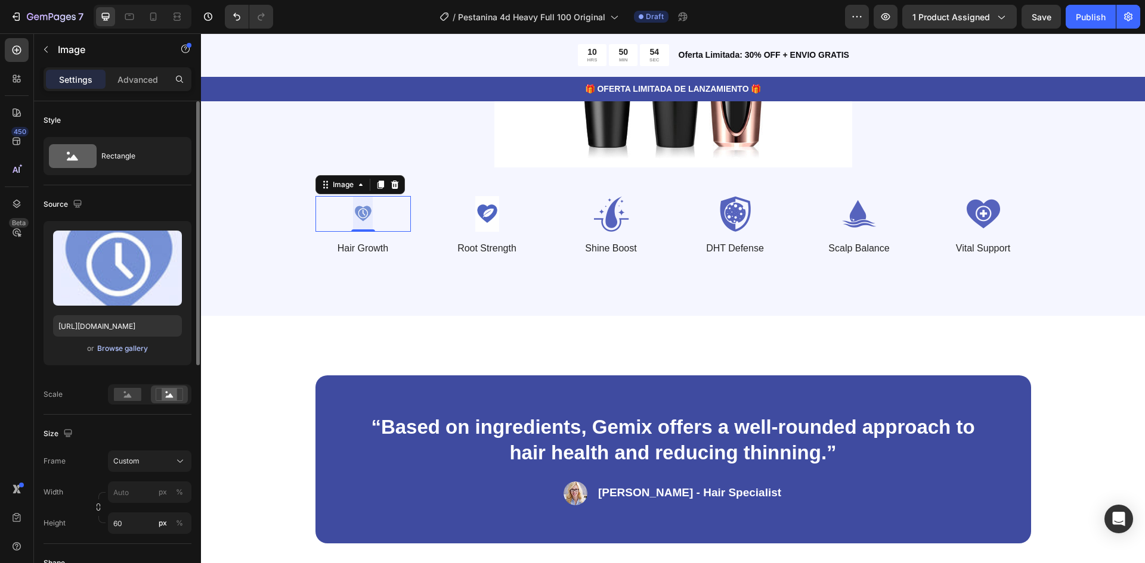
click at [122, 346] on div "Browse gallery" at bounding box center [122, 348] width 51 height 11
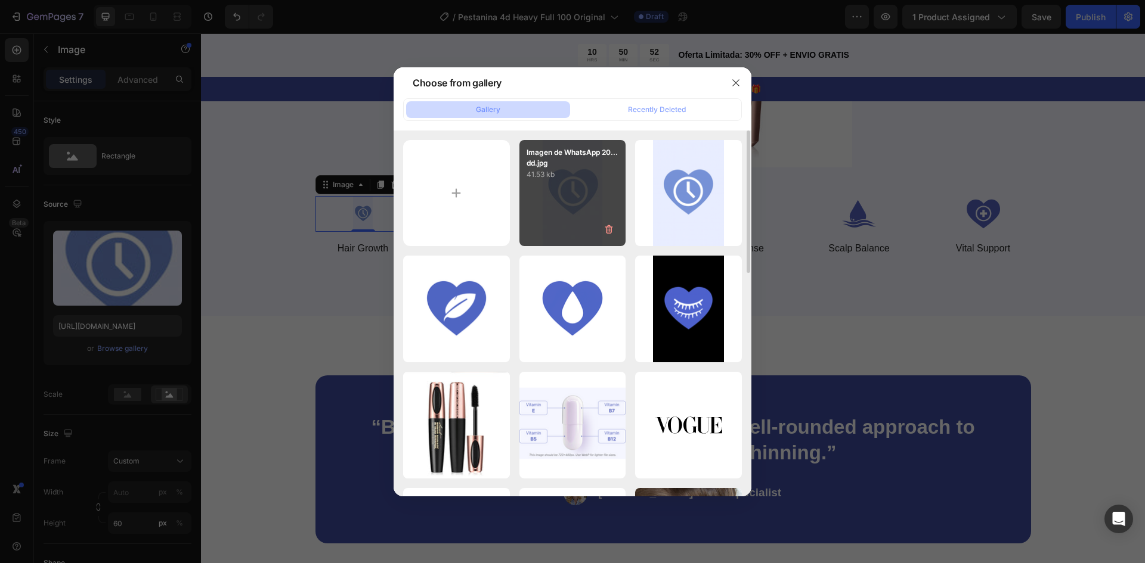
click at [581, 188] on div "Imagen de WhatsApp 20...dd.jpg 41.53 kb" at bounding box center [572, 193] width 107 height 107
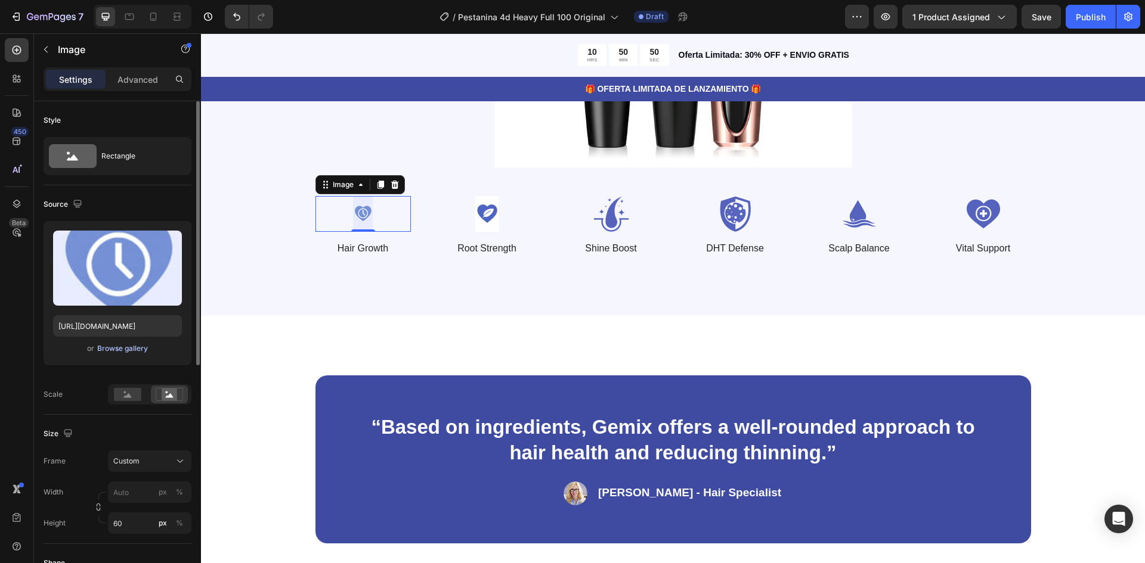
click at [128, 346] on div "Browse gallery" at bounding box center [122, 348] width 51 height 11
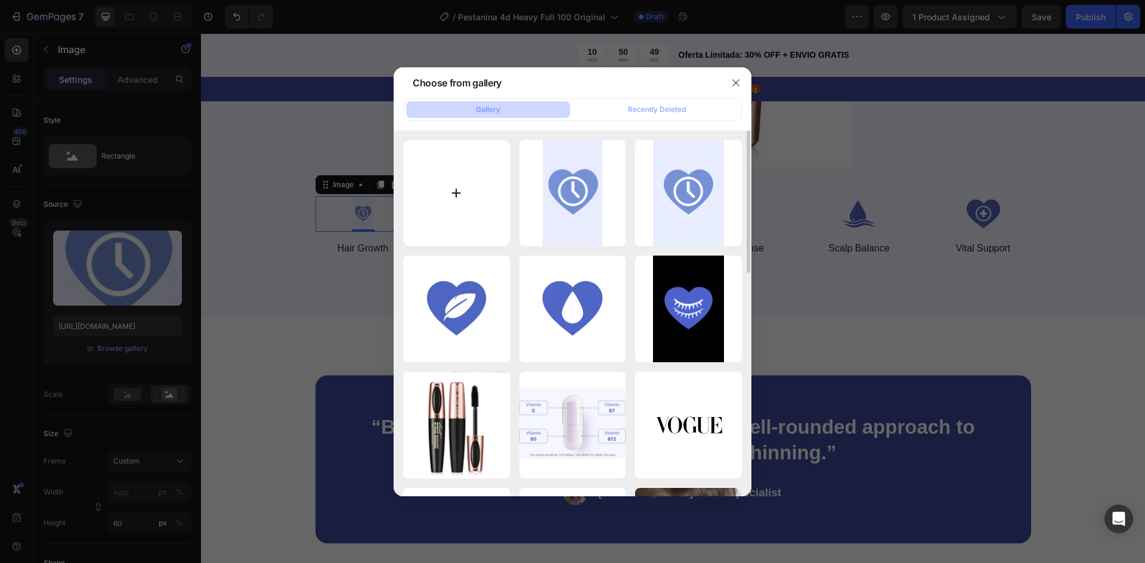
click at [445, 160] on input "file" at bounding box center [456, 193] width 107 height 107
type input "C:\fakepath\Imagen de WhatsApp 2025-08-28 a las 00.40.03_a61b5f52.jpg"
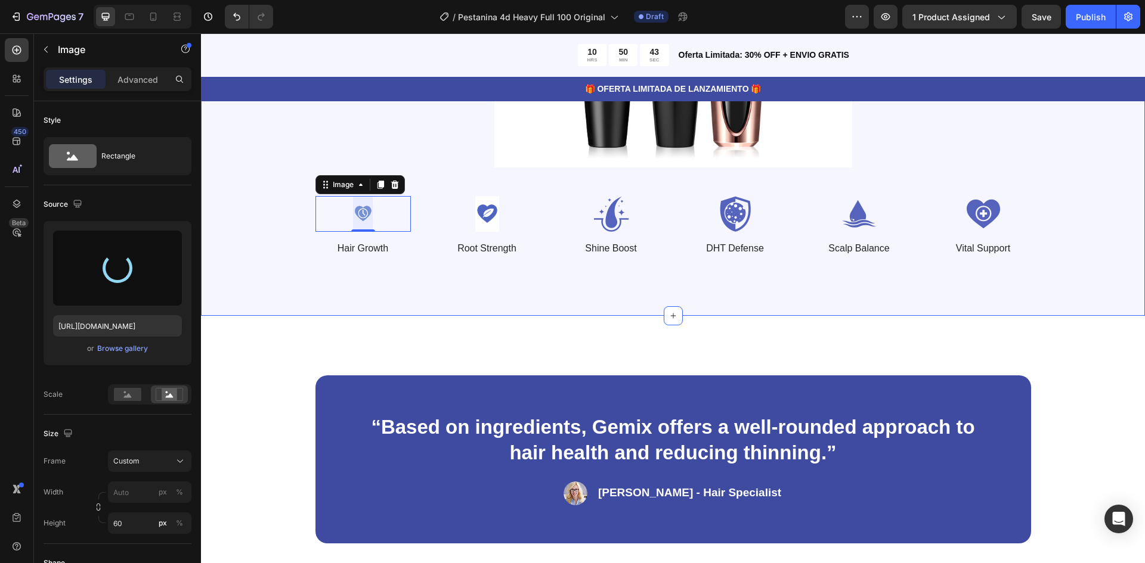
type input "https://cdn.shopify.com/s/files/1/0947/0597/5622/files/gempages_572977883597767…"
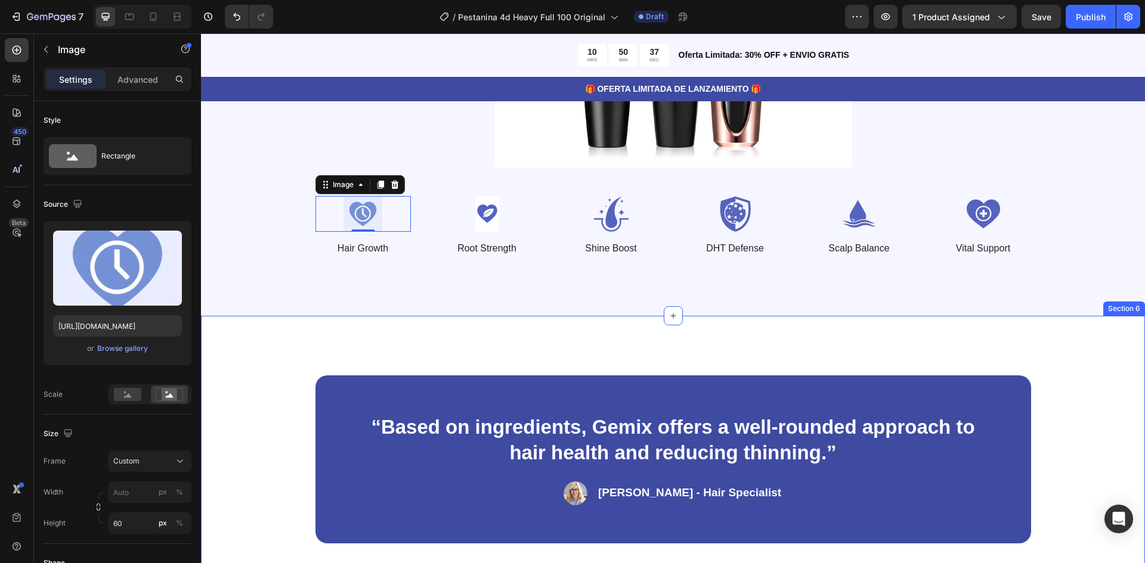
click at [465, 348] on div "“Based on ingredients, Gemix offers a well-rounded approach to hair health and …" at bounding box center [673, 459] width 944 height 287
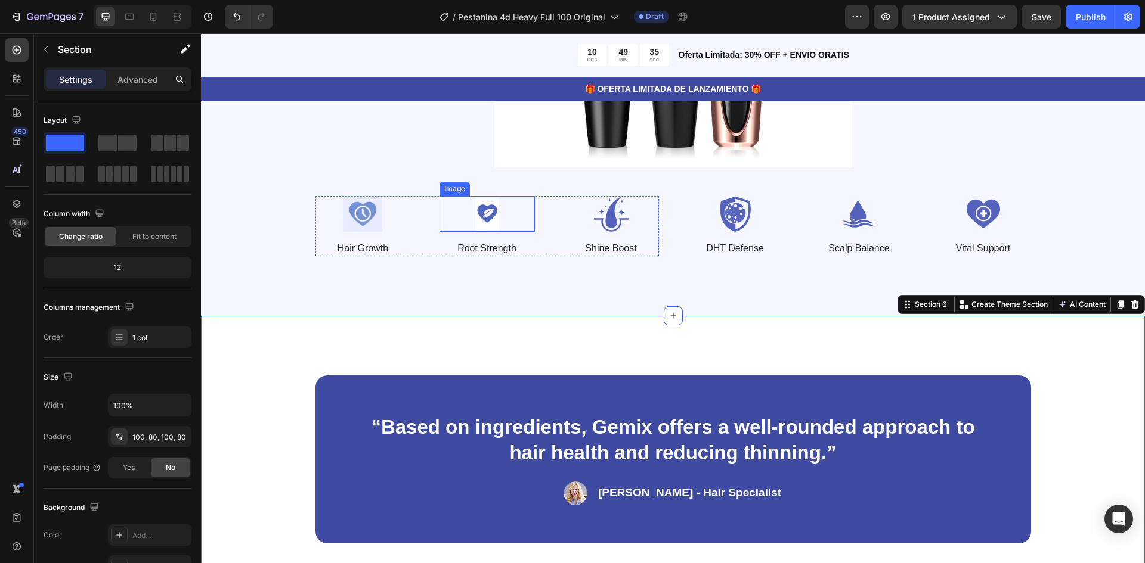
click at [475, 216] on img at bounding box center [486, 214] width 95 height 36
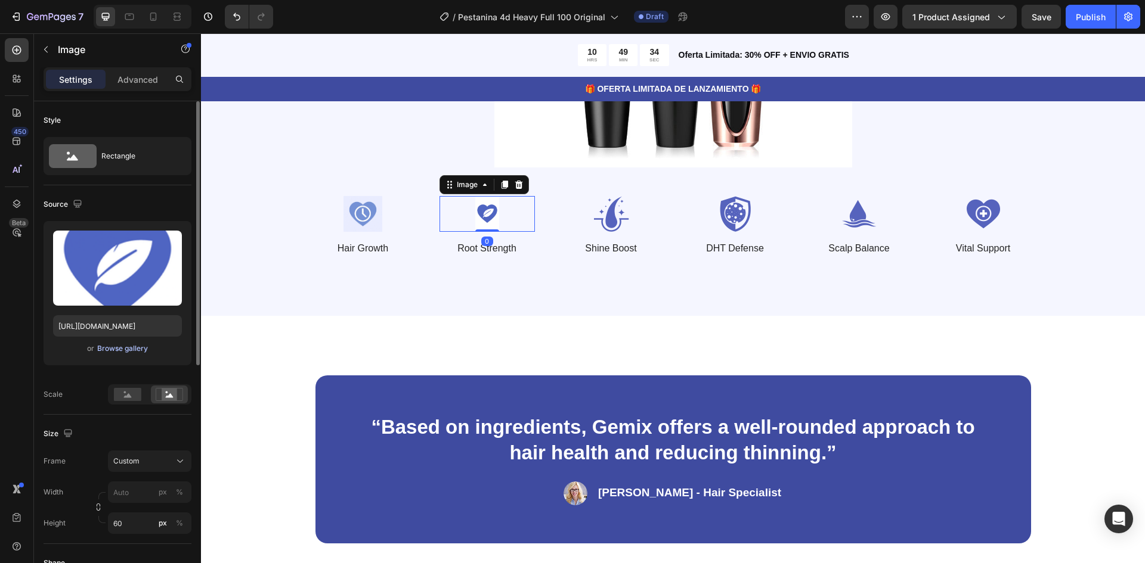
click at [126, 351] on div "Browse gallery" at bounding box center [122, 348] width 51 height 11
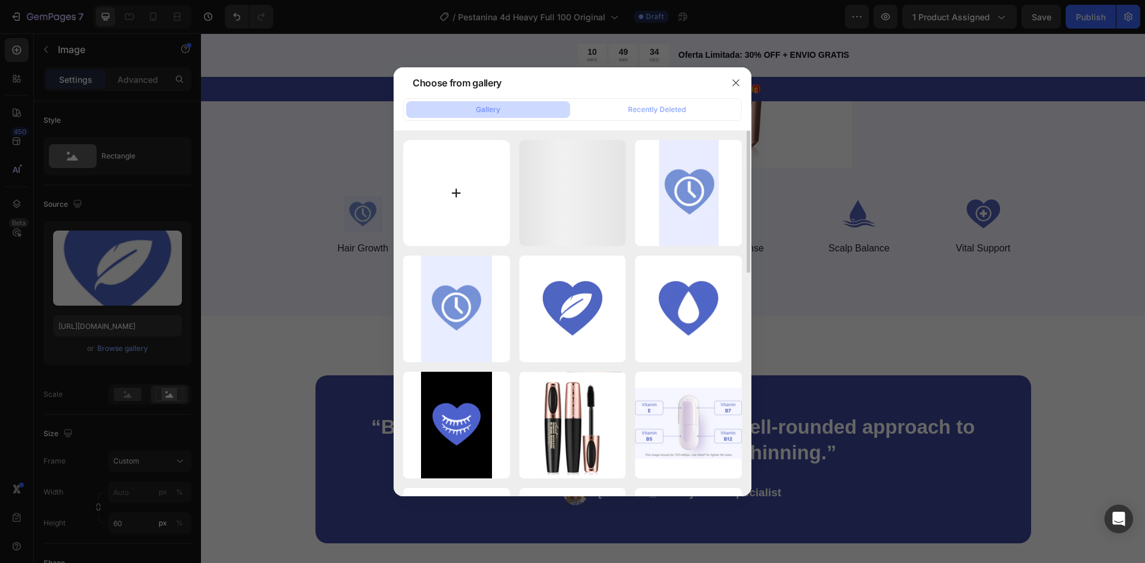
click at [469, 181] on input "file" at bounding box center [456, 193] width 107 height 107
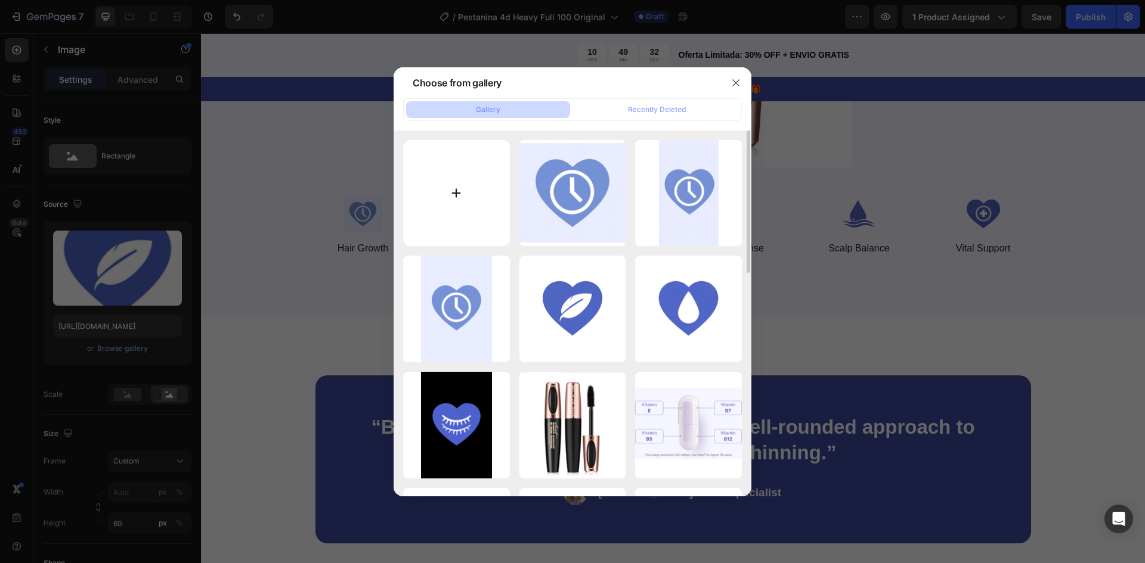
type input "C:\fakepath\Imagen de WhatsApp 2025-08-28 a las 00.41.53_8086d76b.jpg"
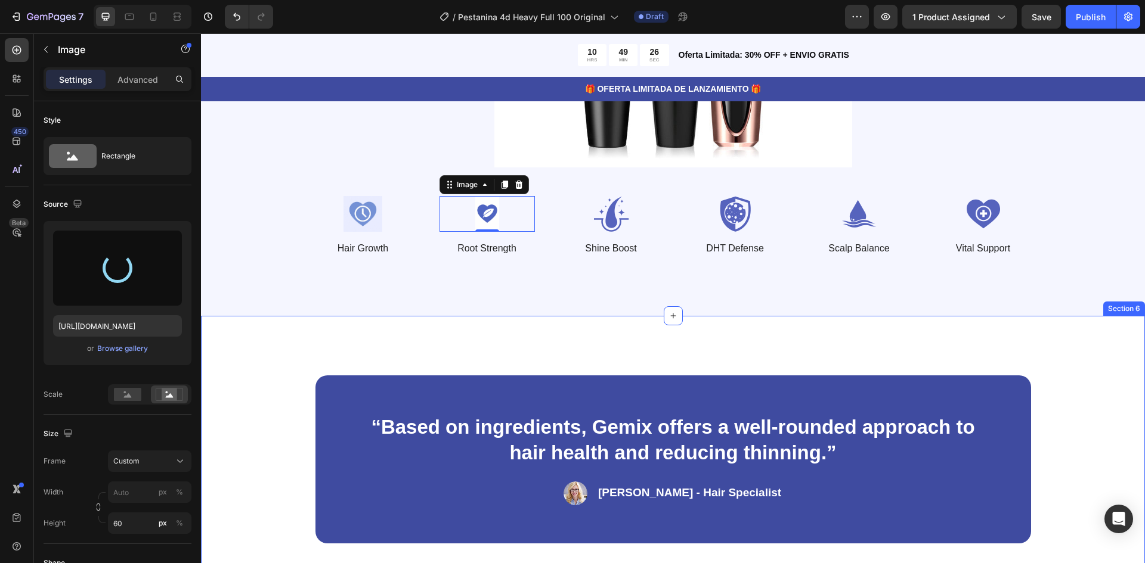
type input "https://cdn.shopify.com/s/files/1/0947/0597/5622/files/gempages_572977883597767…"
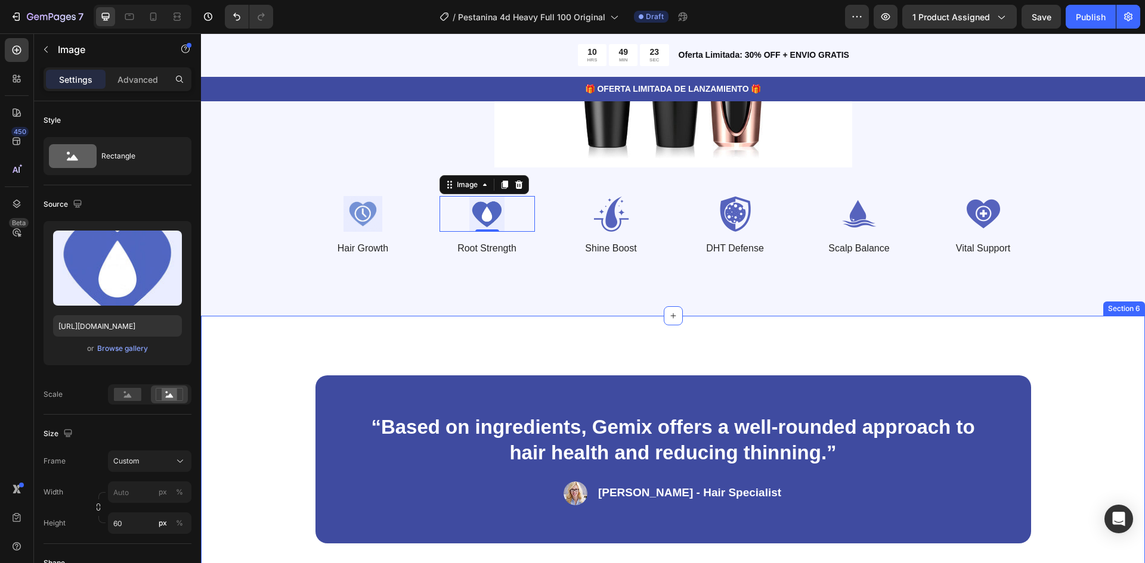
click at [541, 345] on div "“Based on ingredients, Gemix offers a well-rounded approach to hair health and …" at bounding box center [673, 459] width 944 height 287
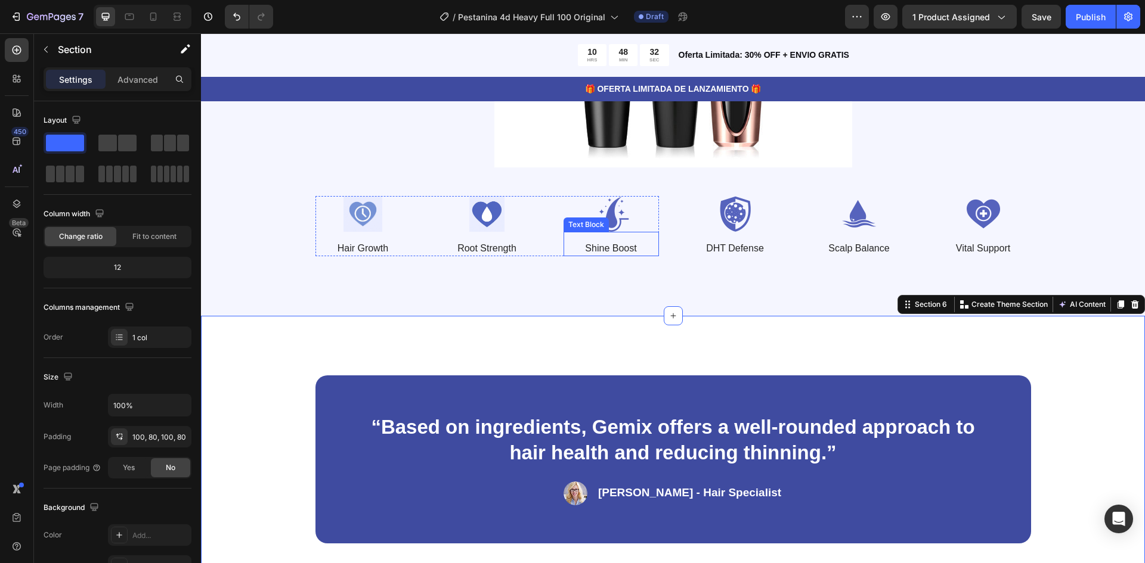
click at [609, 228] on img at bounding box center [610, 214] width 95 height 36
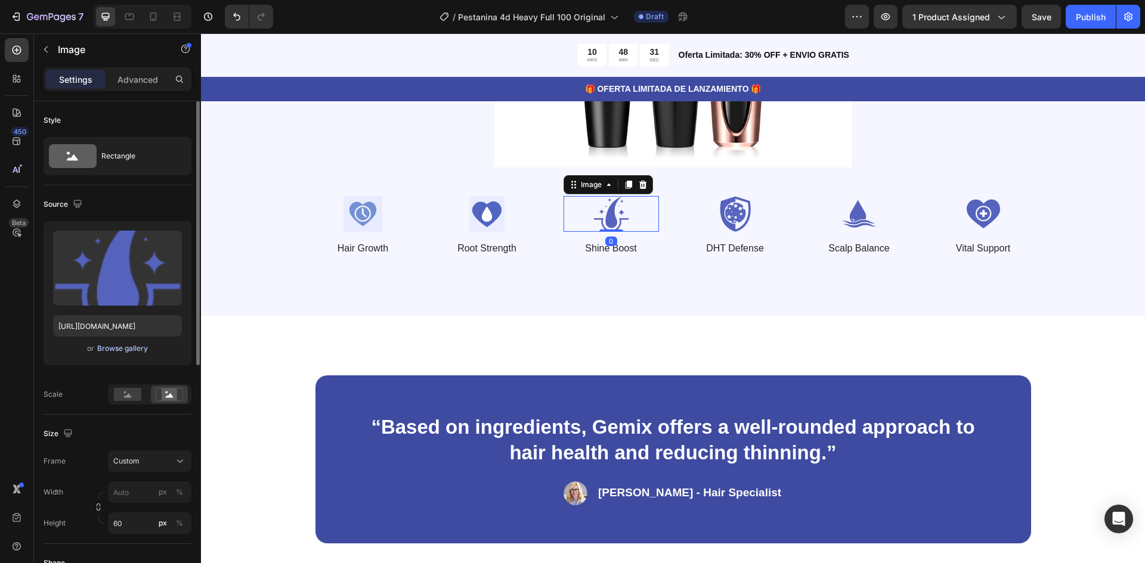
click at [121, 347] on div "Browse gallery" at bounding box center [122, 348] width 51 height 11
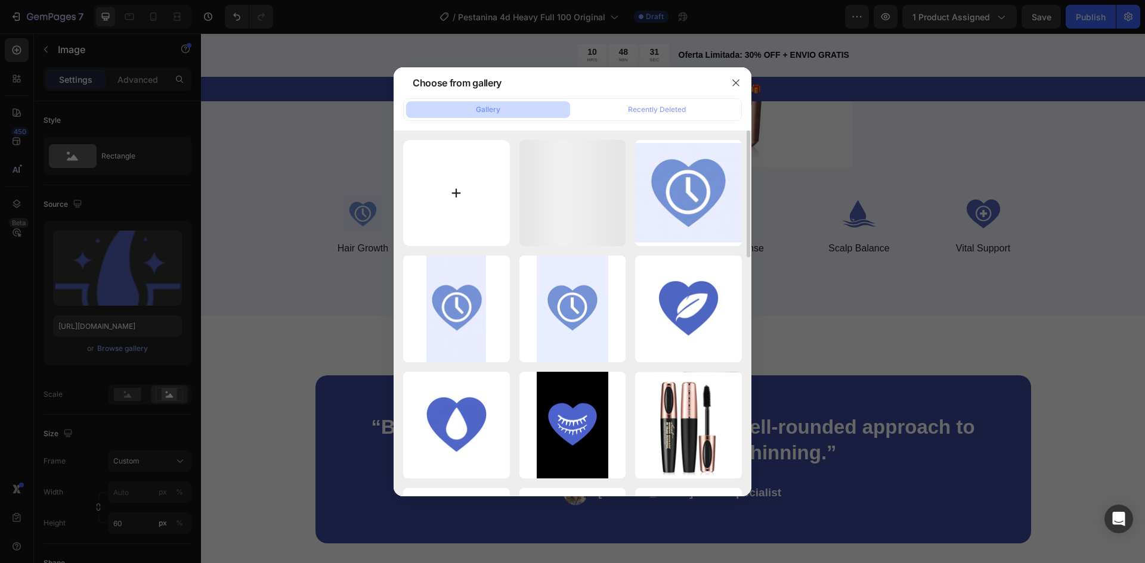
click at [475, 174] on input "file" at bounding box center [456, 193] width 107 height 107
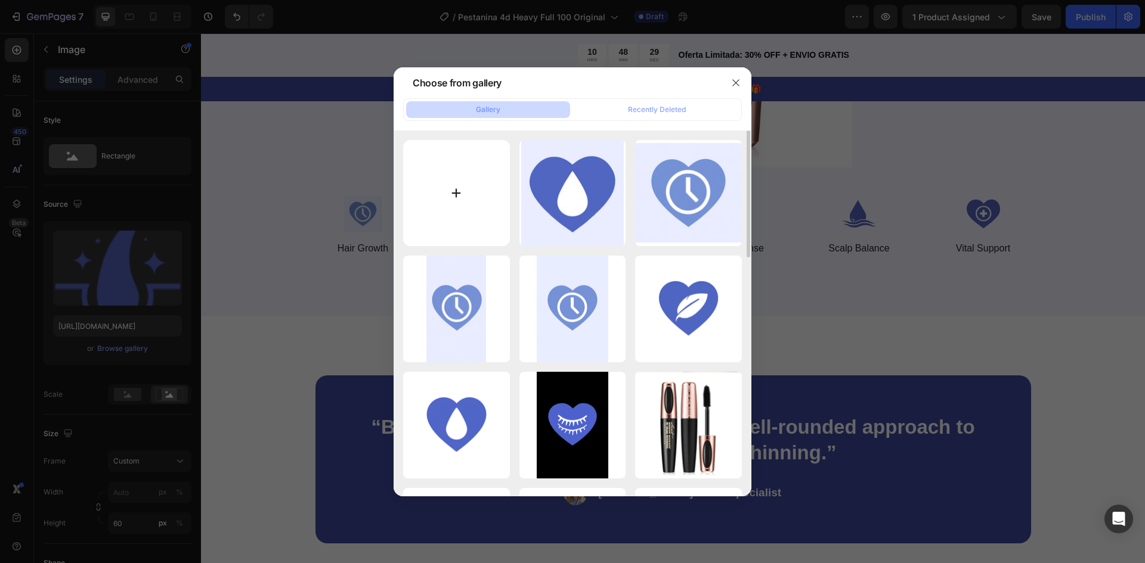
type input "C:\fakepath\Imagen de WhatsApp 2025-08-28 a las 00.42.54_57e30561.jpg"
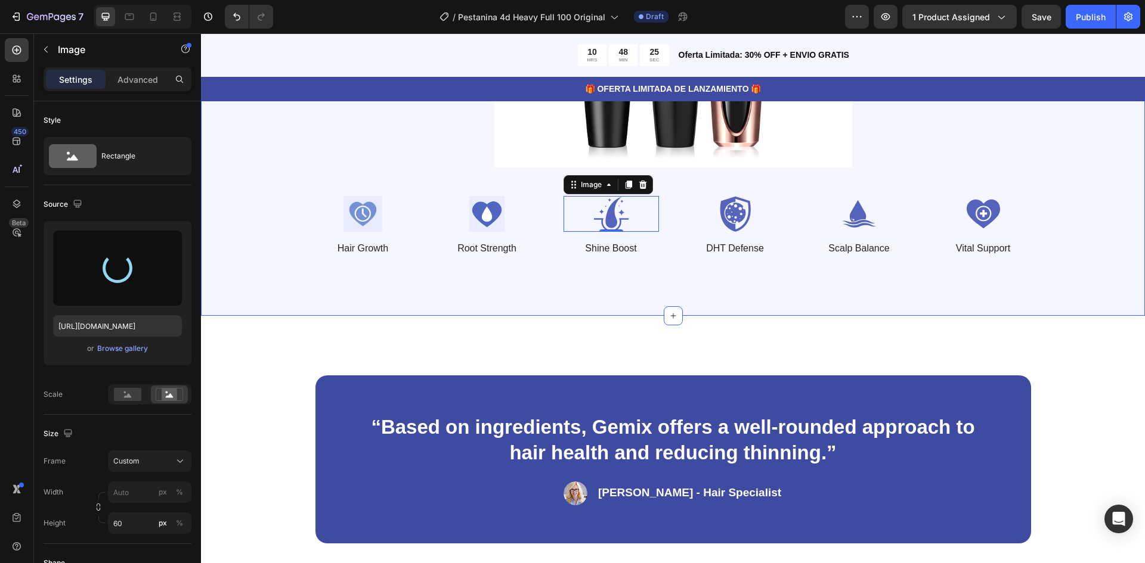
type input "https://cdn.shopify.com/s/files/1/0947/0597/5622/files/gempages_572977883597767…"
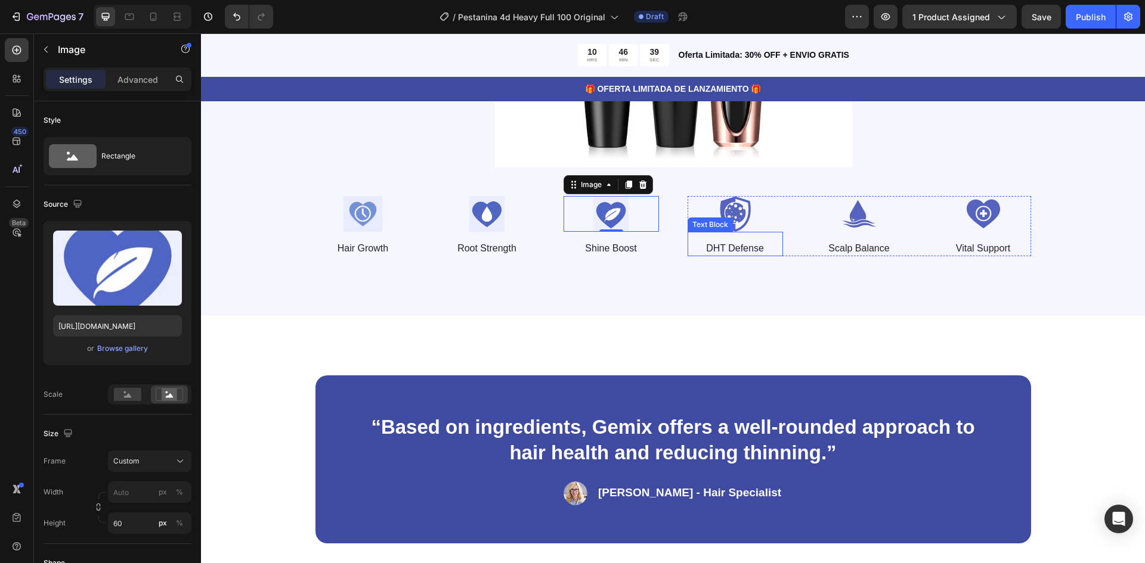
click at [720, 216] on img at bounding box center [735, 214] width 95 height 36
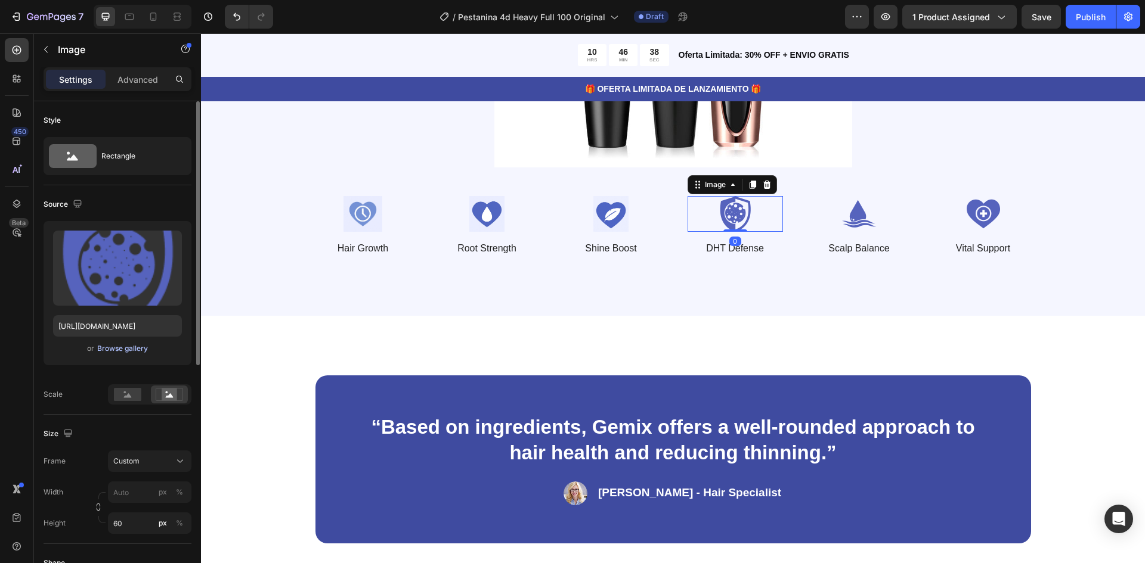
click at [132, 350] on div "Browse gallery" at bounding box center [122, 348] width 51 height 11
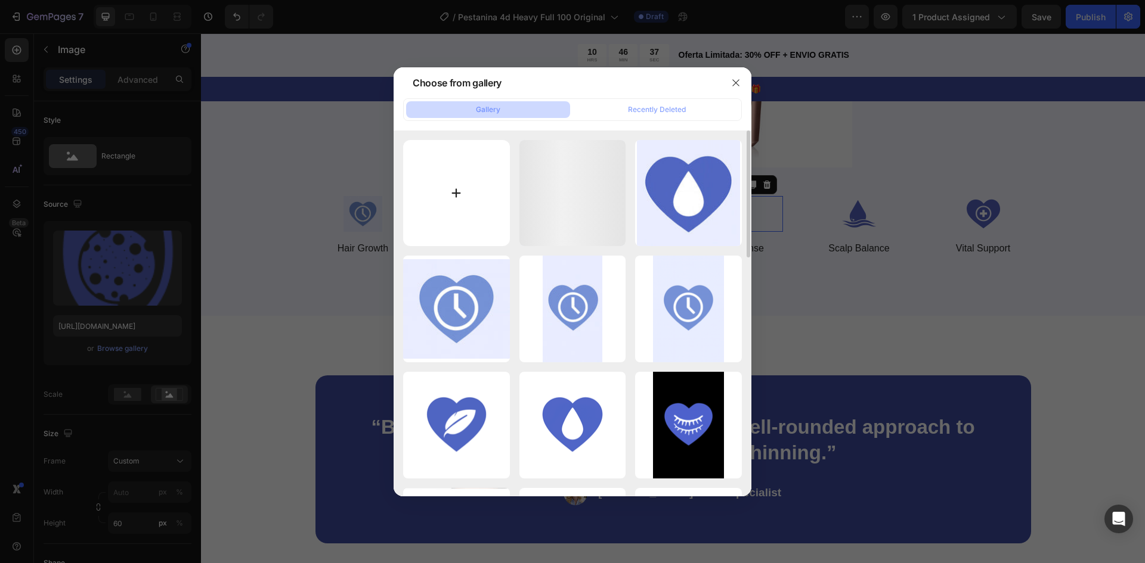
click at [456, 200] on input "file" at bounding box center [456, 193] width 107 height 107
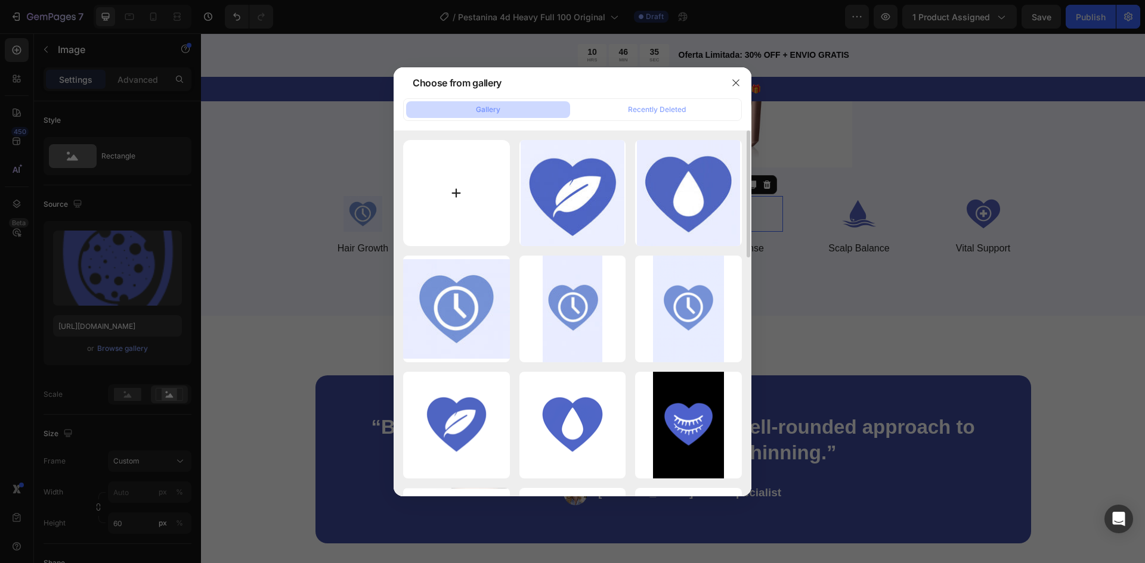
type input "C:\fakepath\Imagen de WhatsApp 2025-08-28 a las 00.46.47_77744fa3.jpg"
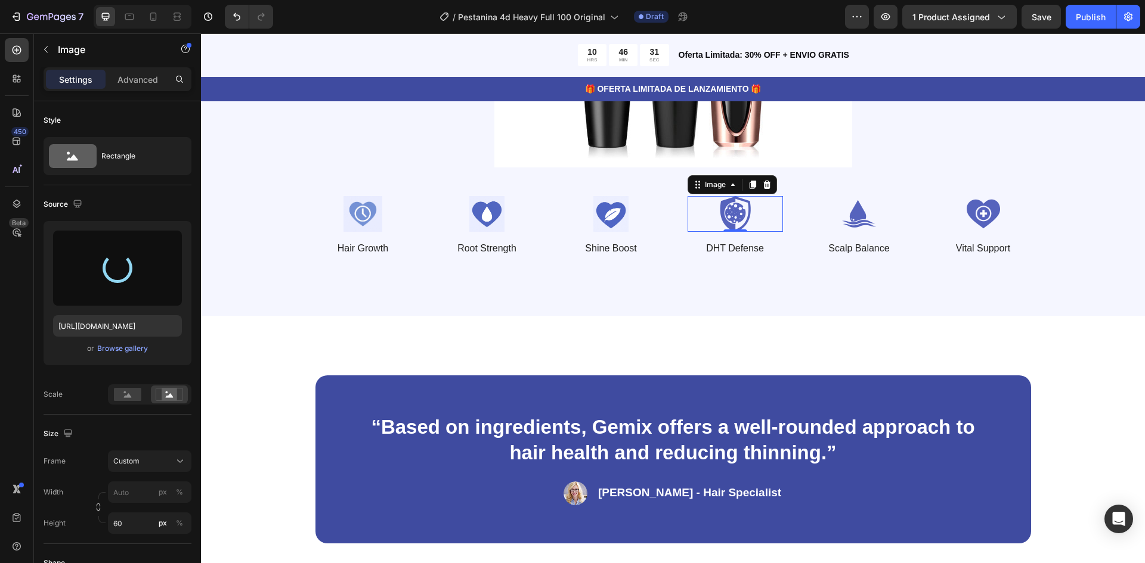
type input "https://cdn.shopify.com/s/files/1/0947/0597/5622/files/gempages_572977883597767…"
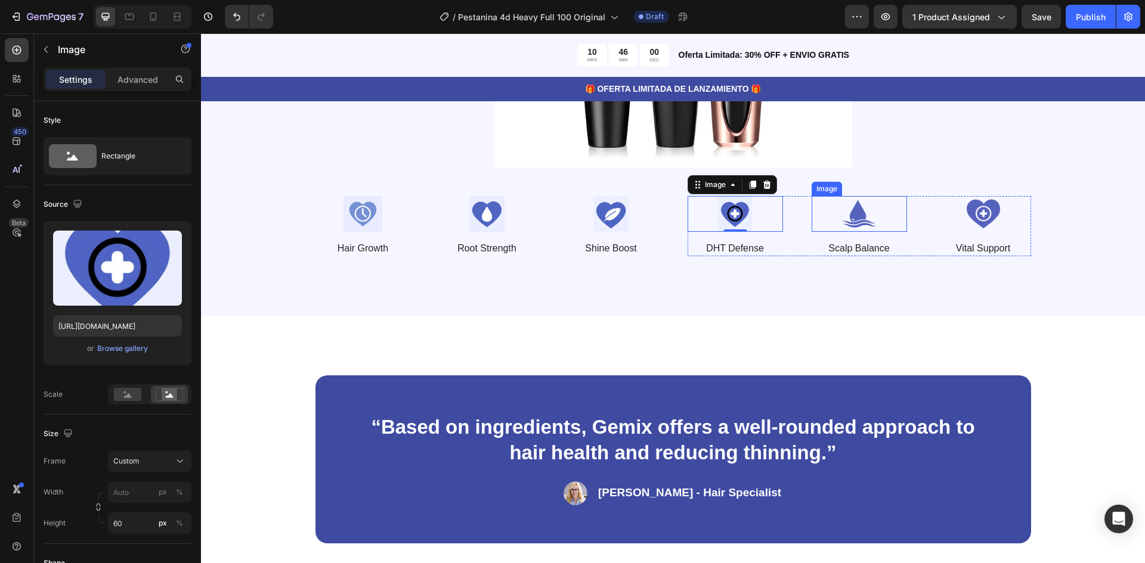
click at [855, 216] on img at bounding box center [859, 214] width 95 height 36
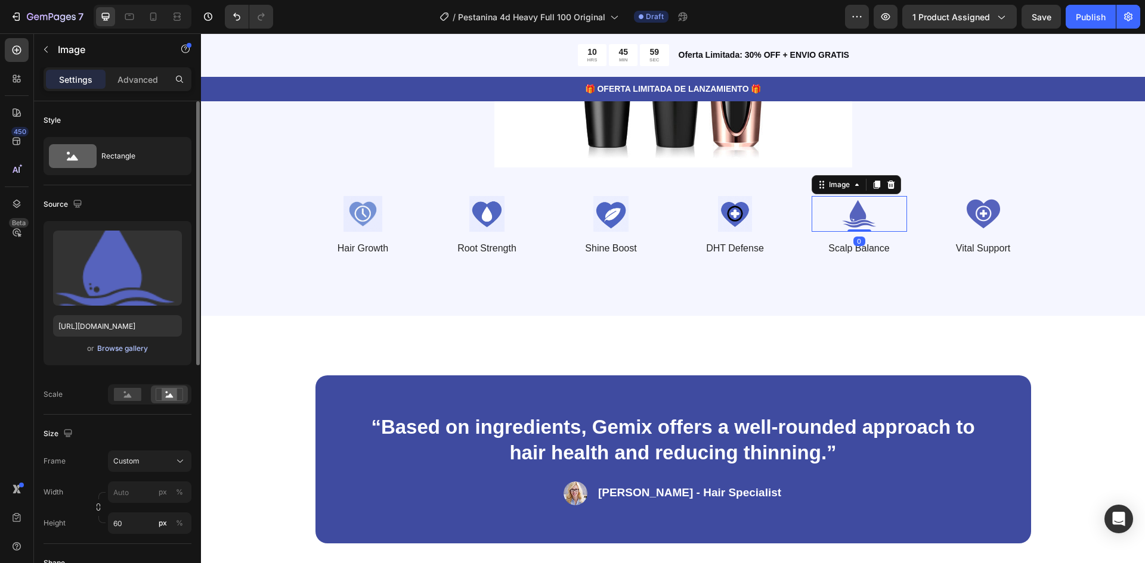
click at [131, 350] on div "Browse gallery" at bounding box center [122, 348] width 51 height 11
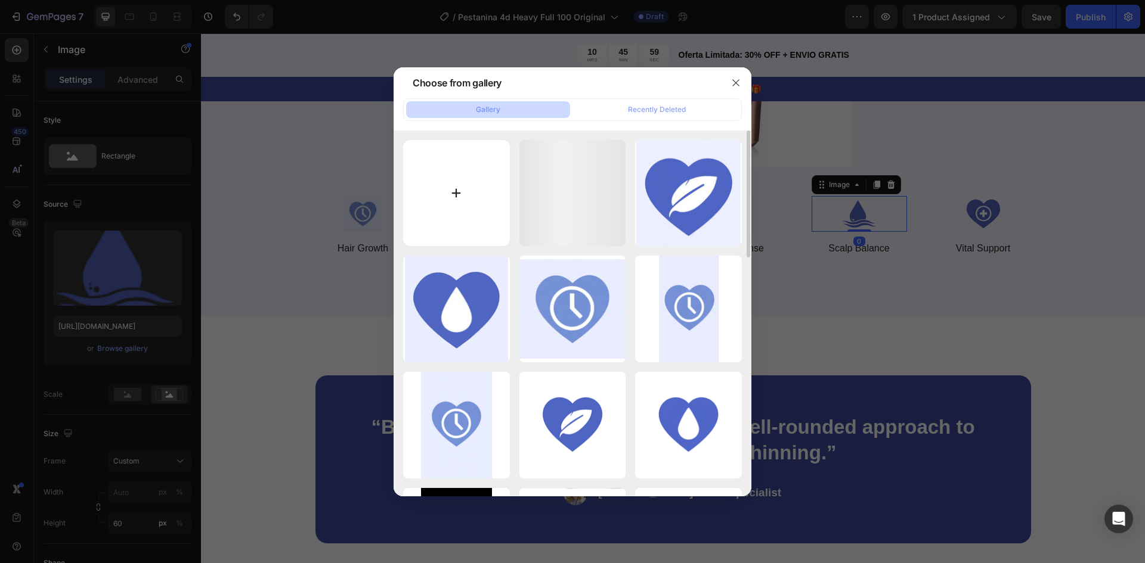
click at [439, 212] on input "file" at bounding box center [456, 193] width 107 height 107
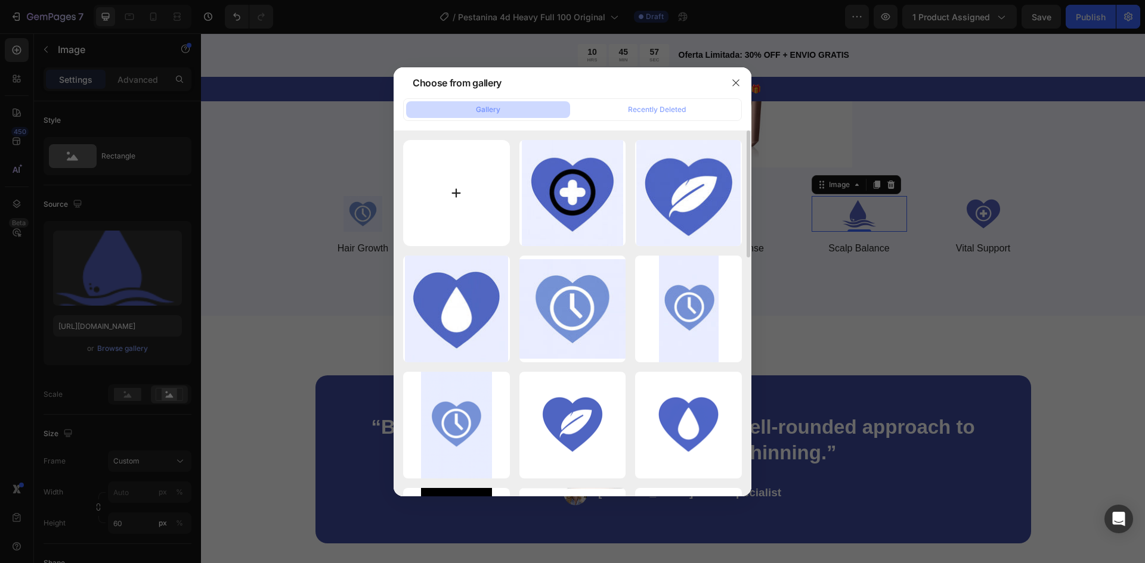
type input "C:\fakepath\Imagen de WhatsApp 2025-08-28 a las 00.47.27_9351e296.jpg"
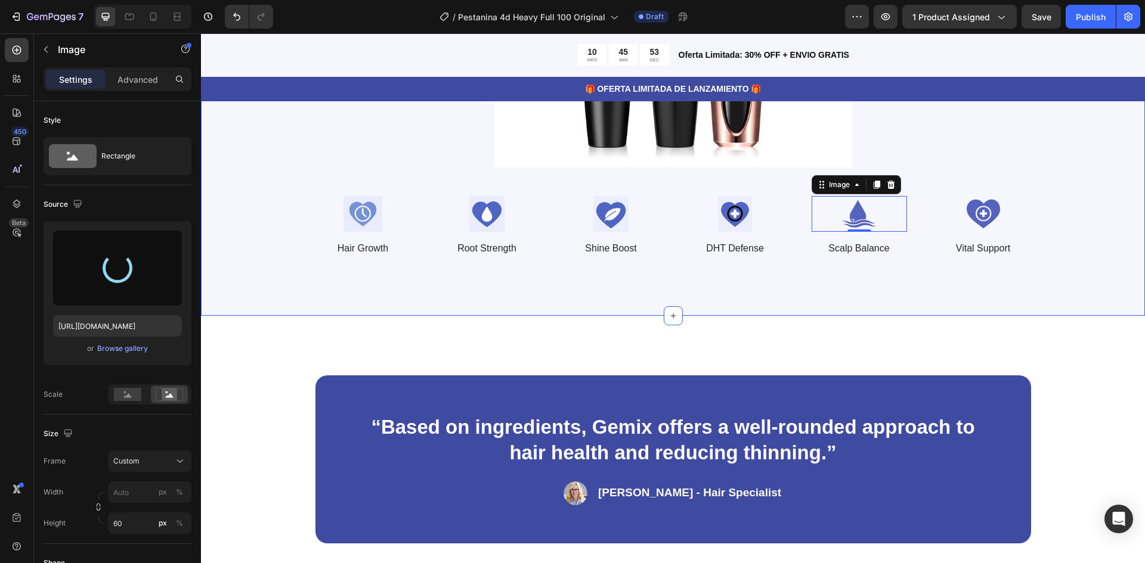
type input "https://cdn.shopify.com/s/files/1/0947/0597/5622/files/gempages_572977883597767…"
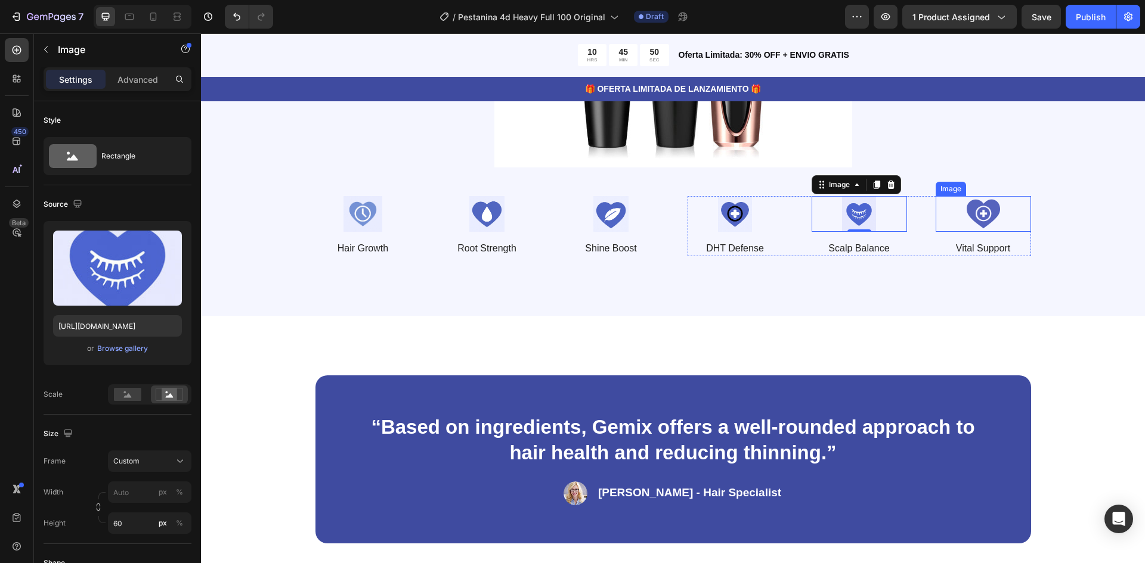
click at [968, 219] on img at bounding box center [983, 214] width 95 height 36
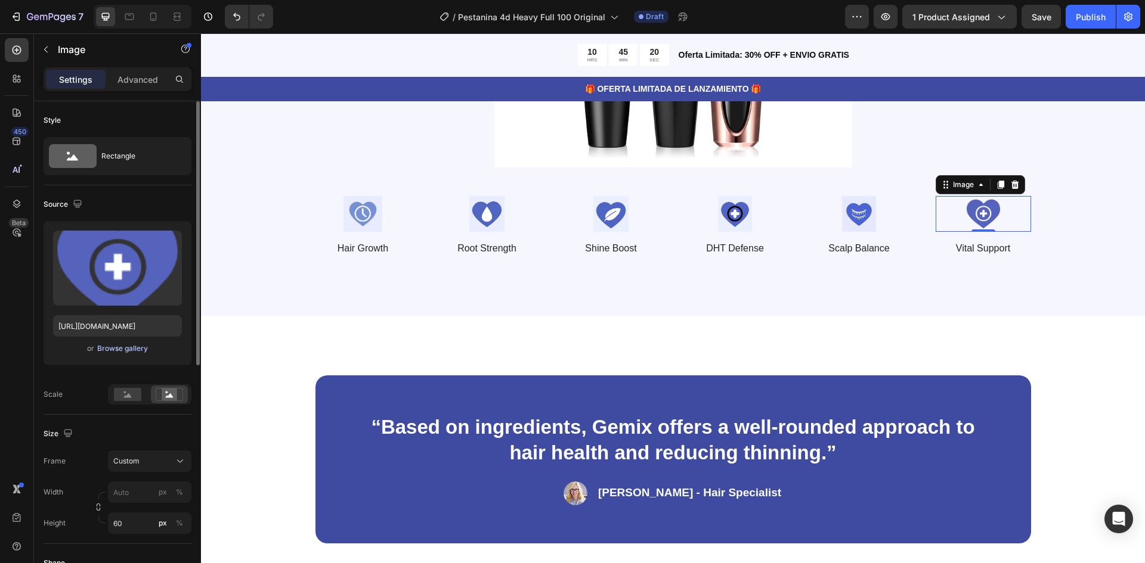
click at [120, 349] on div "Browse gallery" at bounding box center [122, 348] width 51 height 11
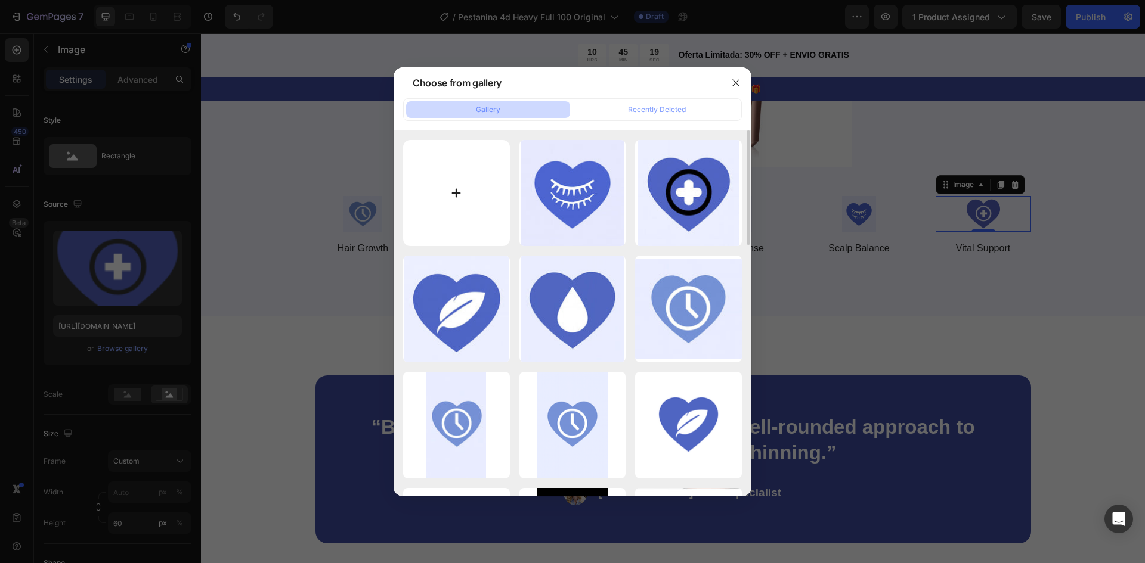
click at [450, 218] on input "file" at bounding box center [456, 193] width 107 height 107
type input "C:\fakepath\Imagen de WhatsApp 2025-08-28 a las 00.48.05_ac620c0a.jpg"
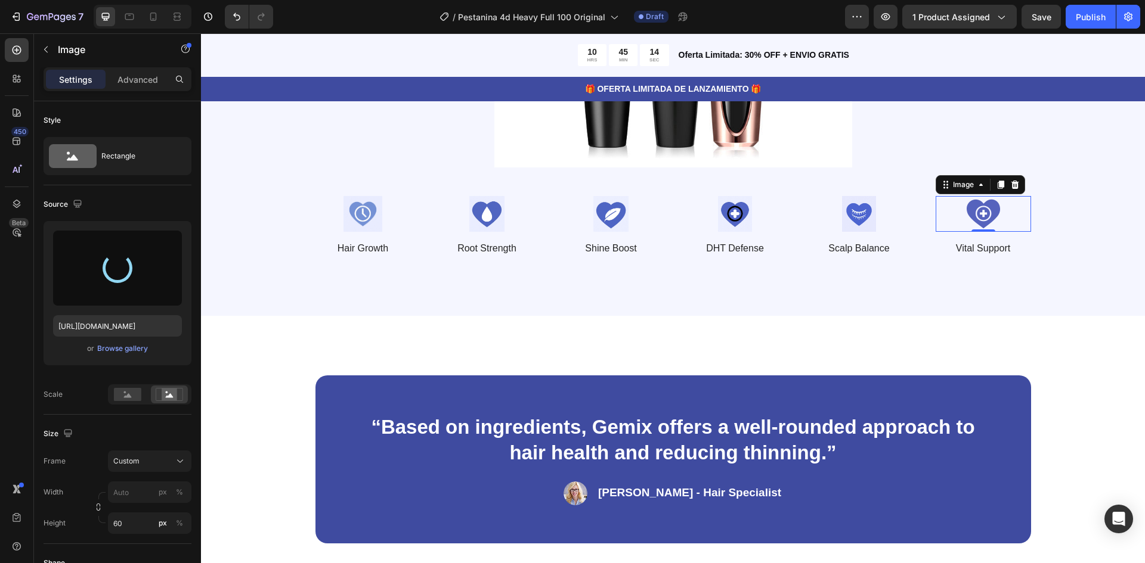
type input "https://cdn.shopify.com/s/files/1/0947/0597/5622/files/gempages_572977883597767…"
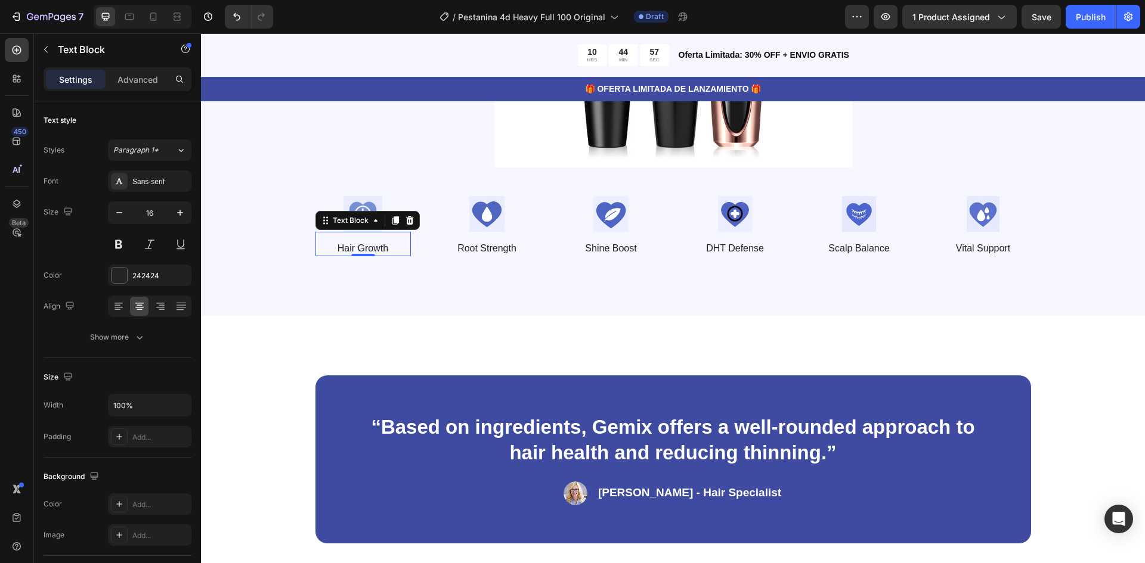
click at [347, 249] on p "Hair Growth" at bounding box center [363, 249] width 93 height 13
click at [357, 249] on p "Hair Growth" at bounding box center [363, 249] width 93 height 13
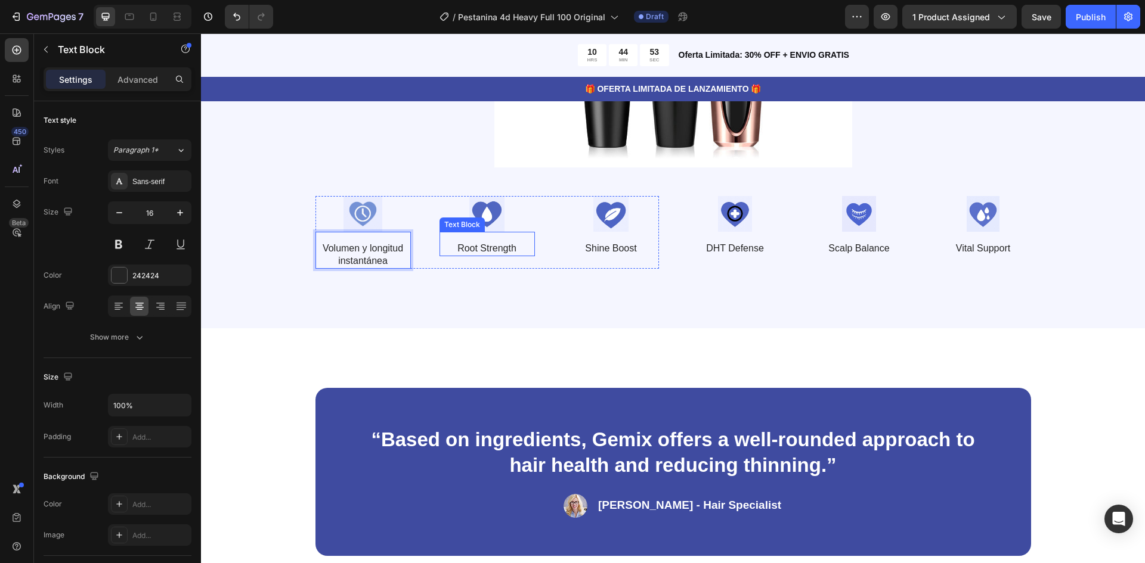
click at [470, 250] on p "Root Strength" at bounding box center [487, 249] width 93 height 13
click at [370, 255] on p "Volumen y longitud instantánea" at bounding box center [363, 255] width 93 height 25
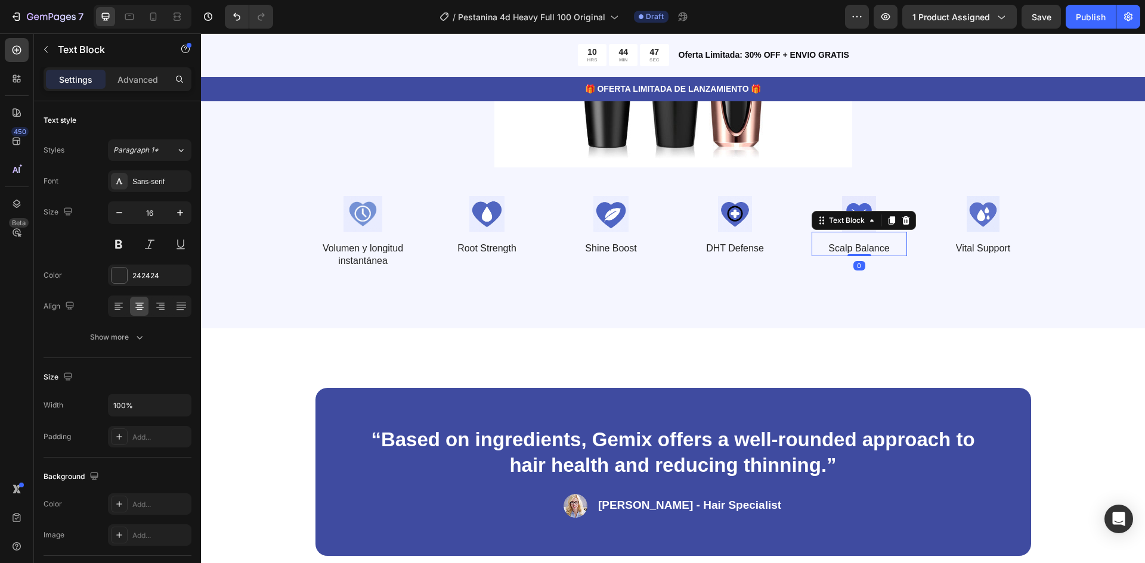
click at [843, 250] on p "Scalp Balance" at bounding box center [859, 249] width 93 height 13
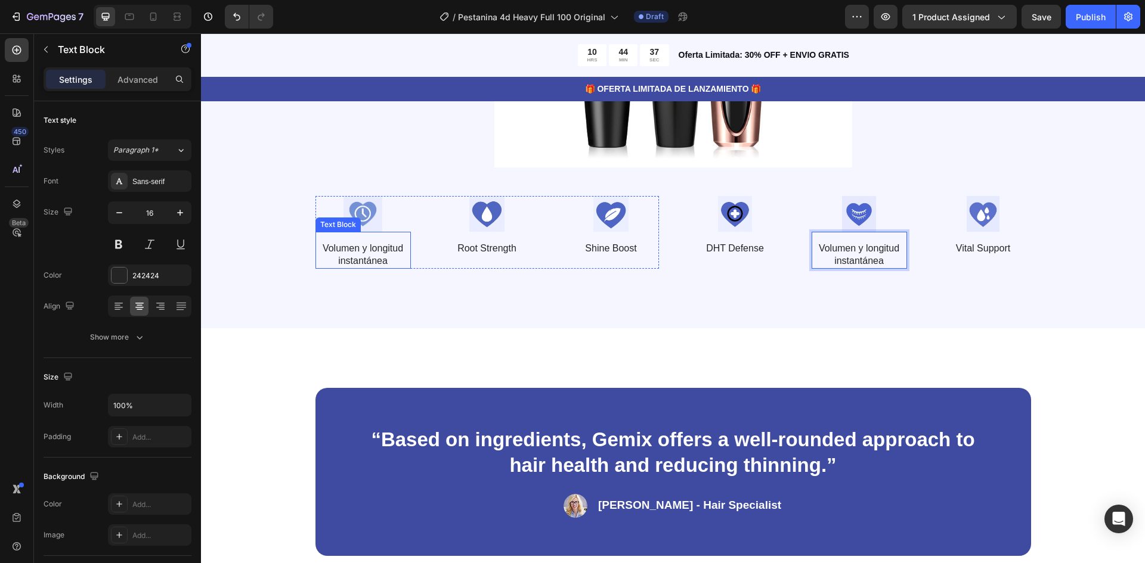
click at [363, 260] on p "Volumen y longitud instantánea" at bounding box center [363, 255] width 93 height 25
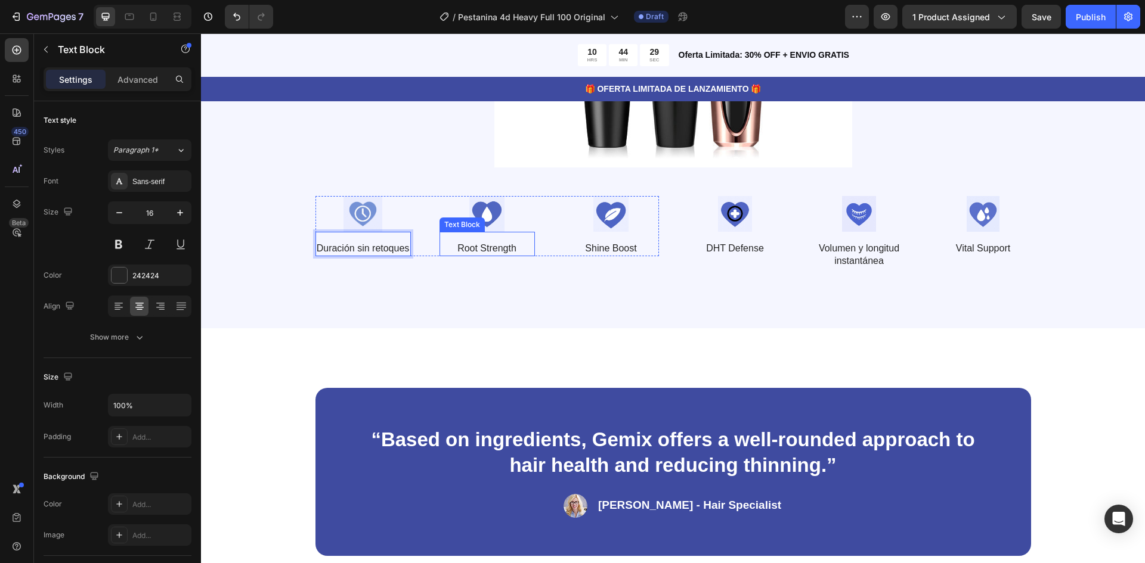
click at [492, 255] on div "Root Strength Text Block" at bounding box center [486, 244] width 95 height 24
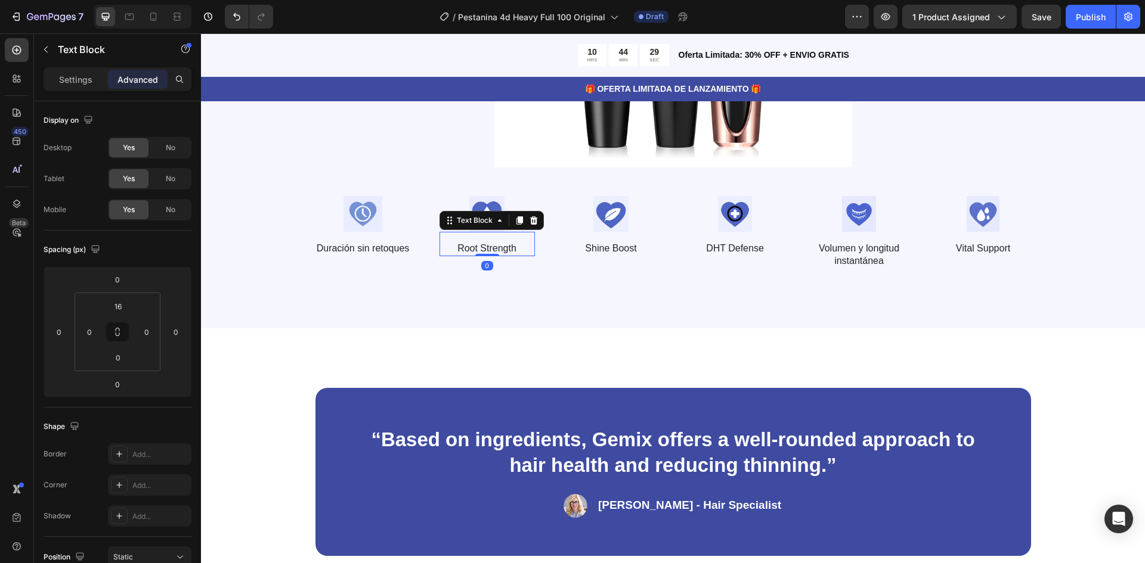
click at [491, 252] on p "Root Strength" at bounding box center [487, 249] width 93 height 13
click at [610, 249] on p "Shine Boost" at bounding box center [611, 249] width 93 height 13
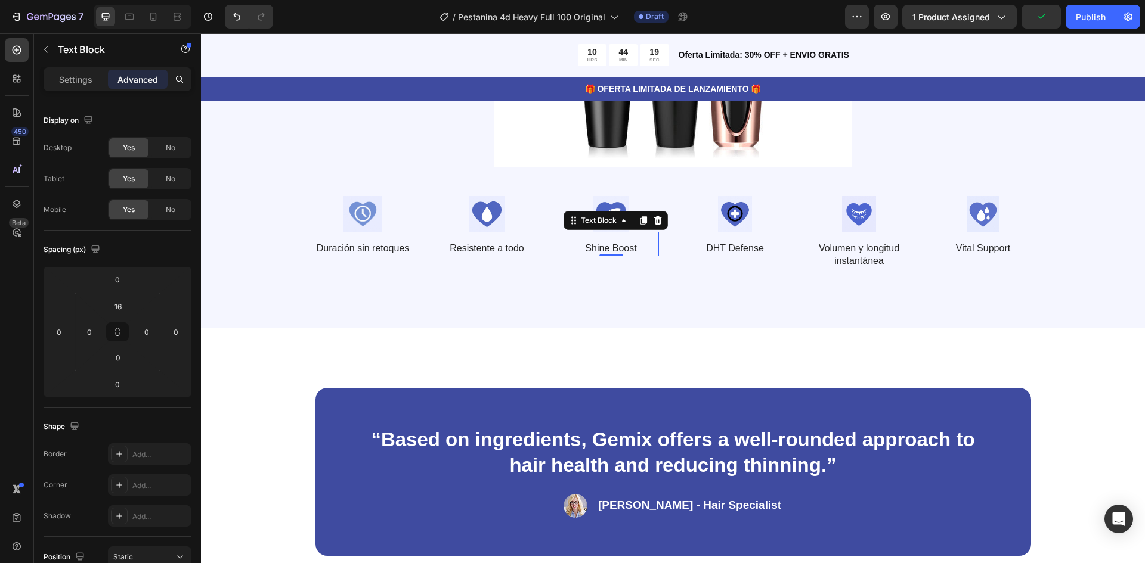
click at [605, 247] on p "Shine Boost" at bounding box center [611, 249] width 93 height 13
click at [716, 249] on p "DHT Defense" at bounding box center [735, 249] width 93 height 13
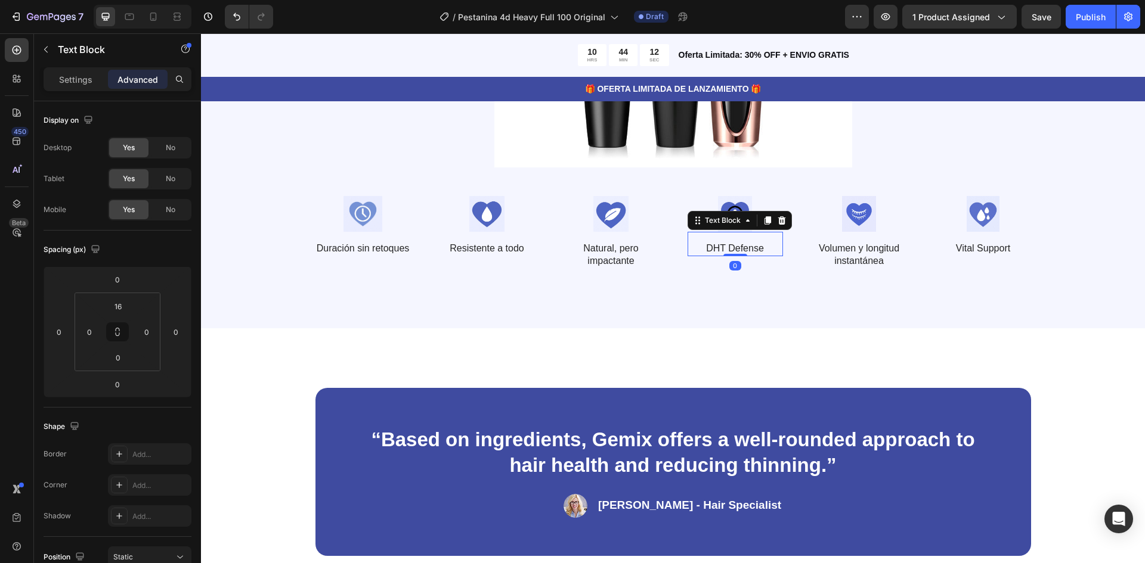
click at [716, 249] on p "DHT Defense" at bounding box center [735, 249] width 93 height 13
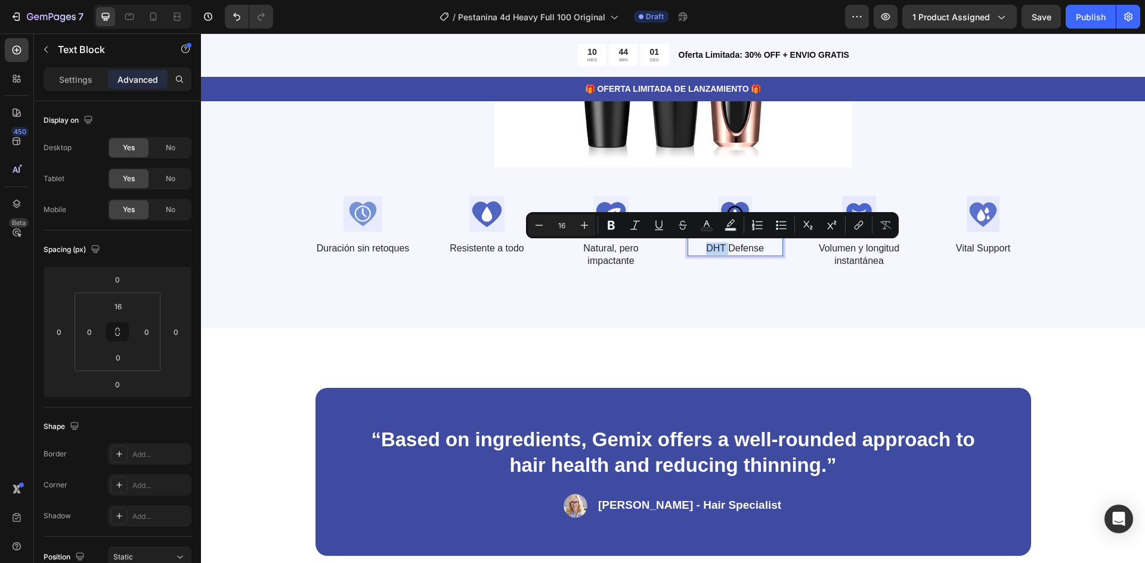
click at [732, 252] on p "DHT Defense" at bounding box center [735, 249] width 93 height 13
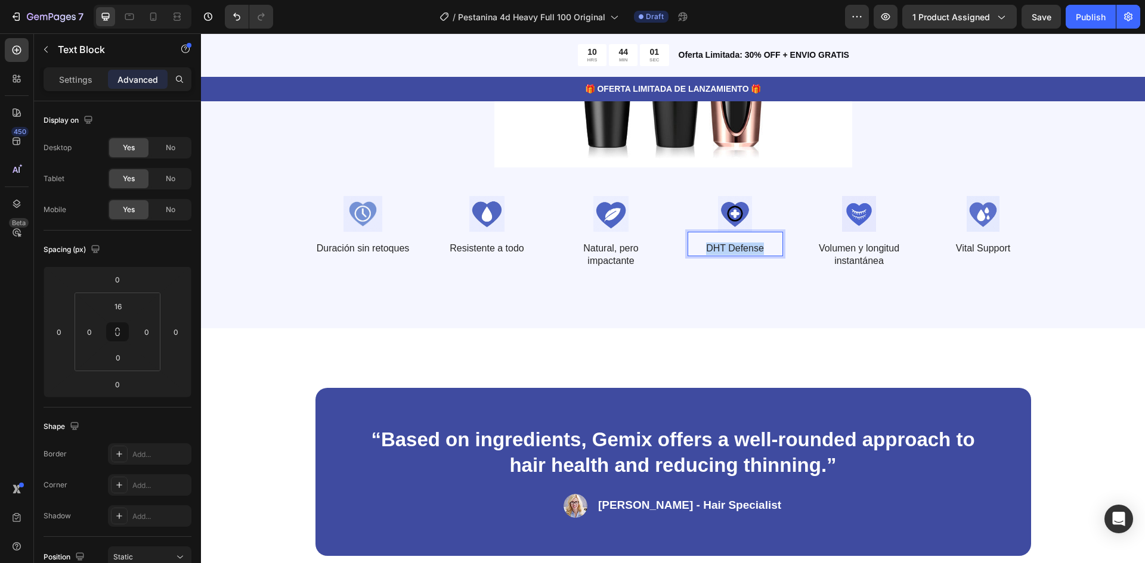
click at [731, 252] on p "DHT Defense" at bounding box center [735, 249] width 93 height 13
click at [847, 250] on p "Volumen y longitud instantánea" at bounding box center [859, 255] width 93 height 25
click at [986, 245] on p "Vital Support" at bounding box center [983, 249] width 93 height 13
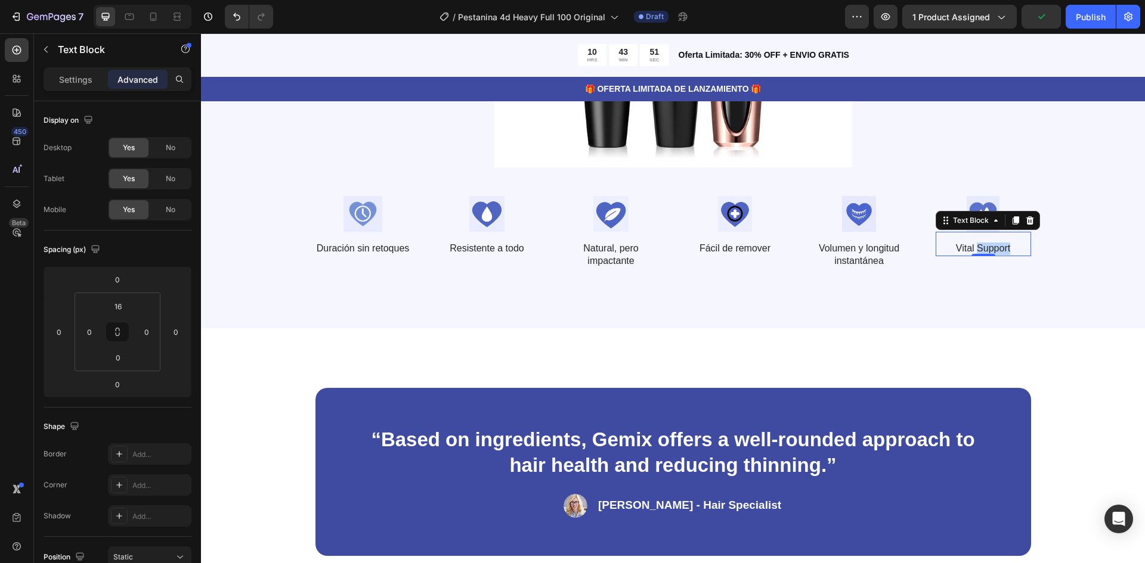
click at [979, 250] on p "Vital Support" at bounding box center [983, 249] width 93 height 13
click at [995, 367] on div "“Based on ingredients, Gemix offers a well-rounded approach to hair health and …" at bounding box center [673, 472] width 944 height 287
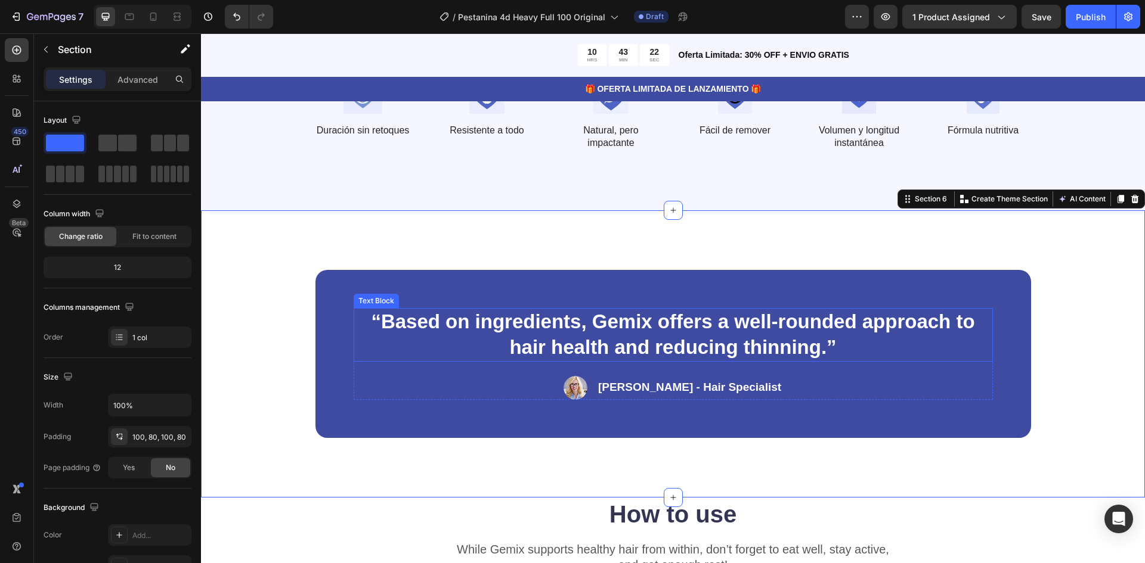
scroll to position [1729, 0]
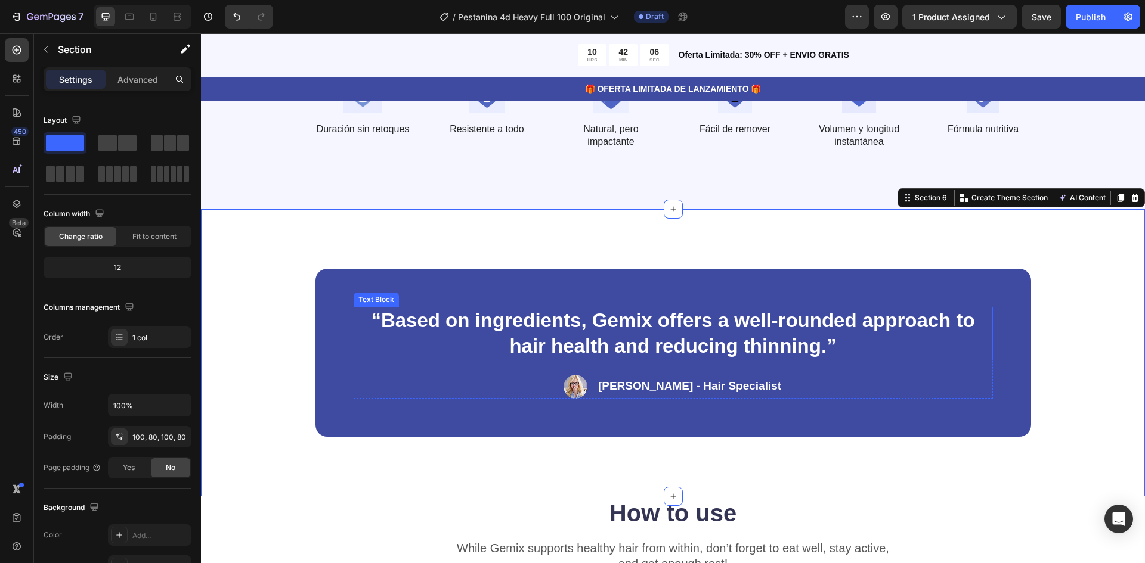
click at [538, 319] on p "“Based on ingredients, Gemix offers a well-rounded approach to hair health and …" at bounding box center [673, 333] width 637 height 51
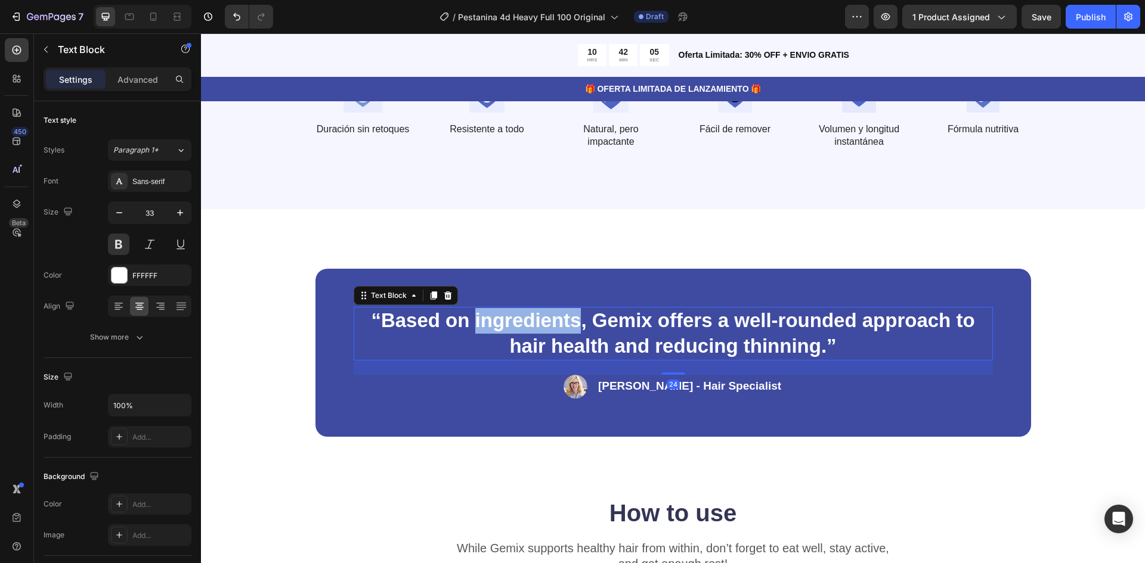
click at [538, 319] on p "“Based on ingredients, Gemix offers a well-rounded approach to hair health and …" at bounding box center [673, 333] width 637 height 51
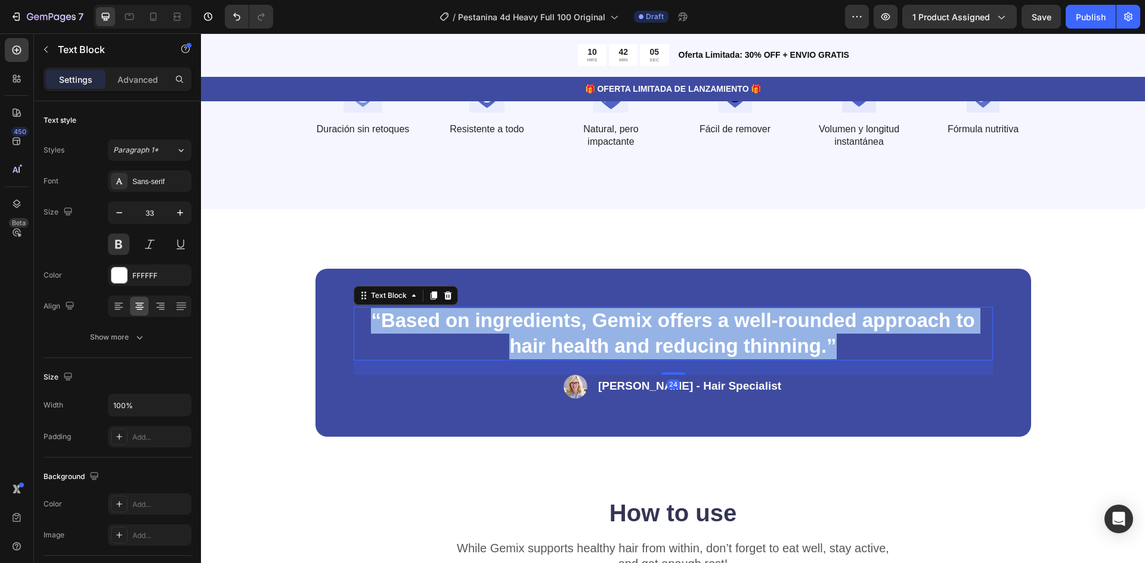
click at [540, 320] on p "“Based on ingredients, Gemix offers a well-rounded approach to hair health and …" at bounding box center [673, 333] width 637 height 51
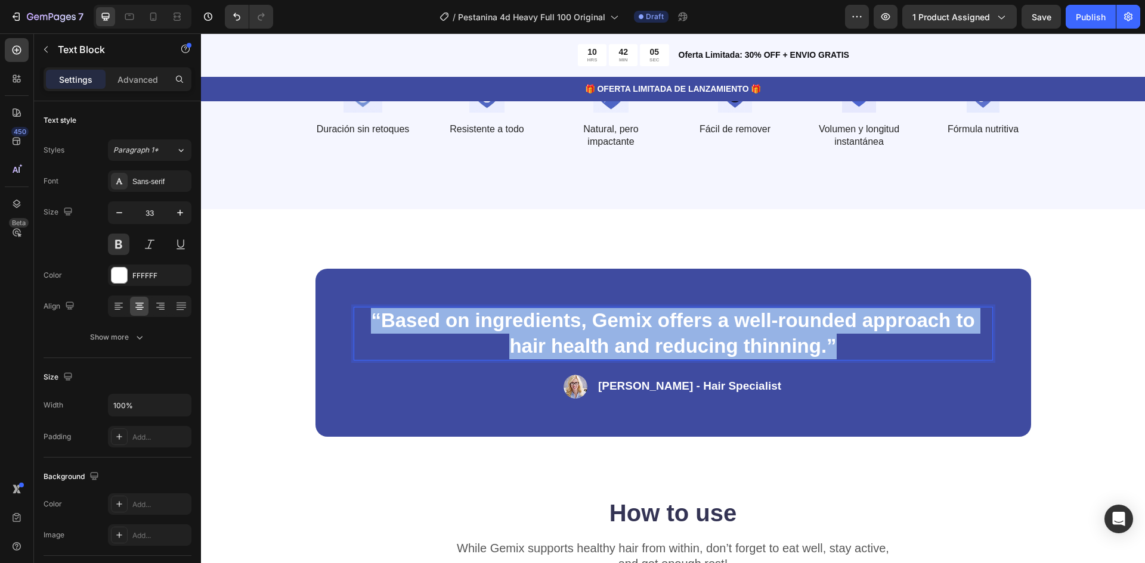
click at [540, 320] on p "“Based on ingredients, Gemix offers a well-rounded approach to hair health and …" at bounding box center [673, 333] width 637 height 51
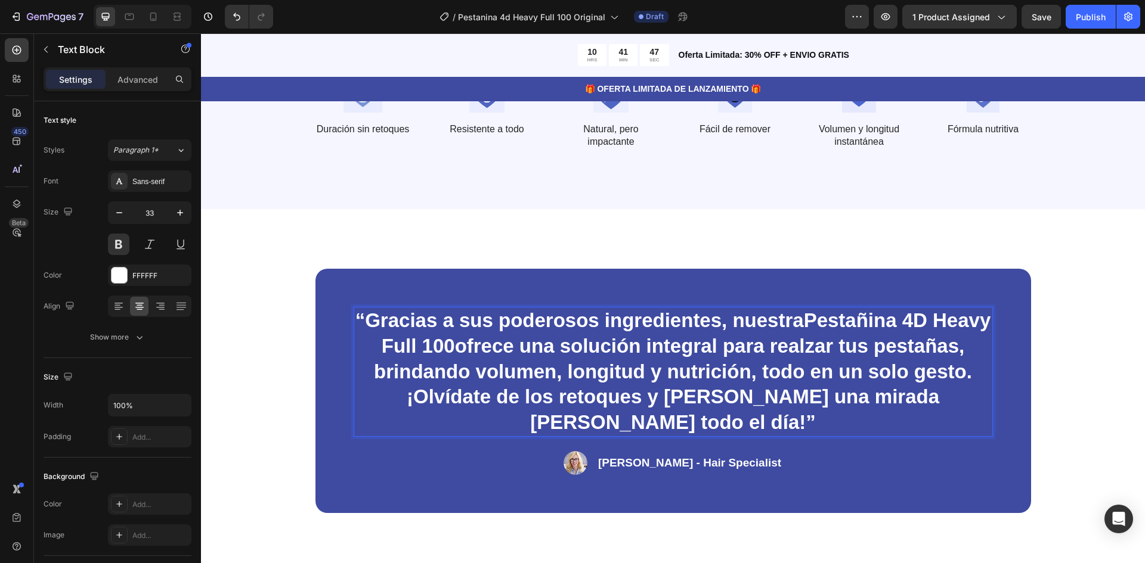
click at [528, 347] on p "“Gracias a sus poderosos ingredientes, nuestra Pestañina 4D Heavy Full 100 ofre…" at bounding box center [673, 372] width 637 height 128
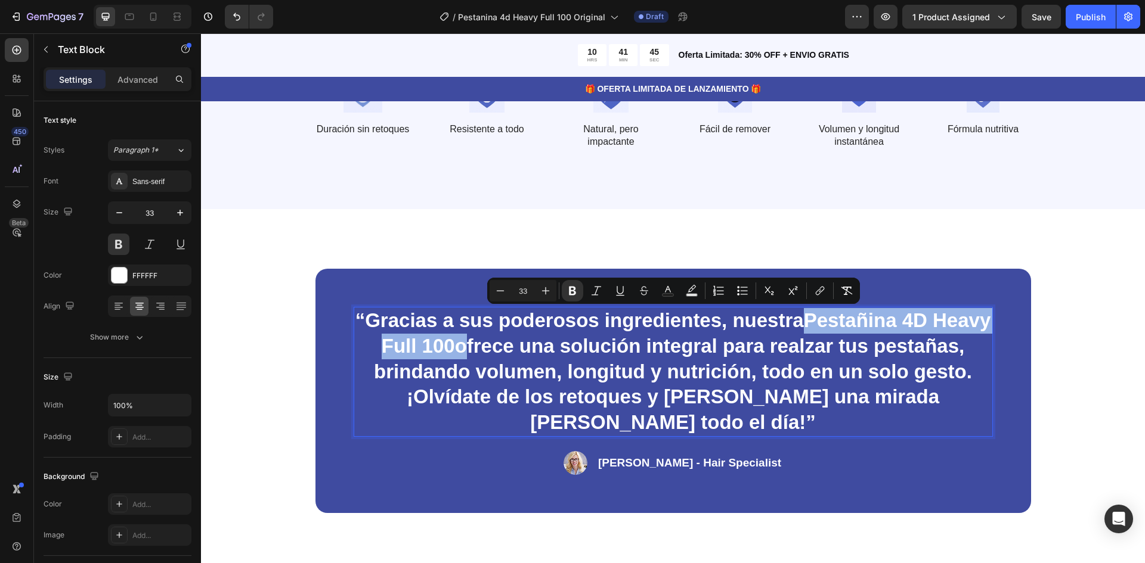
drag, startPoint x: 528, startPoint y: 347, endPoint x: 840, endPoint y: 315, distance: 313.5
click at [840, 315] on p "“Gracias a sus poderosos ingredientes, nuestra Pestañina 4D Heavy Full 100 ofre…" at bounding box center [673, 372] width 637 height 128
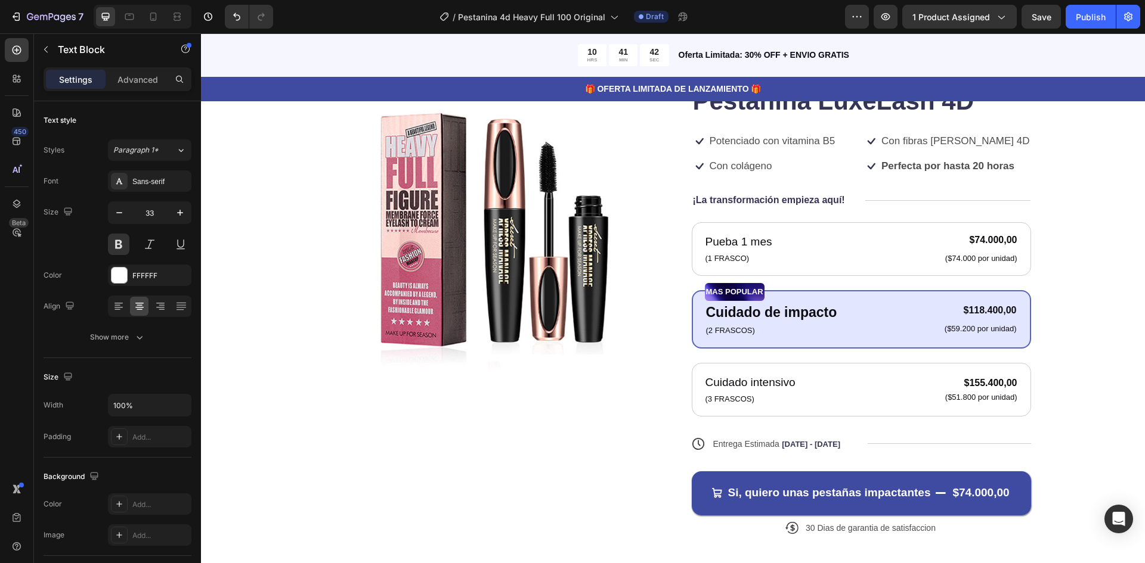
scroll to position [0, 0]
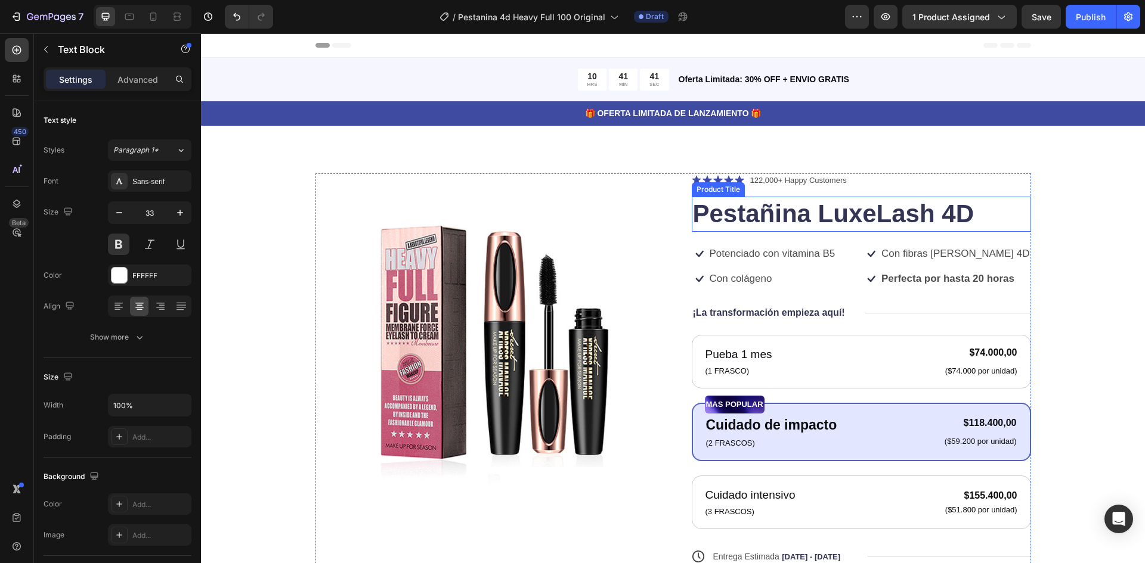
click at [822, 211] on h1 "Pestañina LuxeLash 4D" at bounding box center [861, 214] width 339 height 35
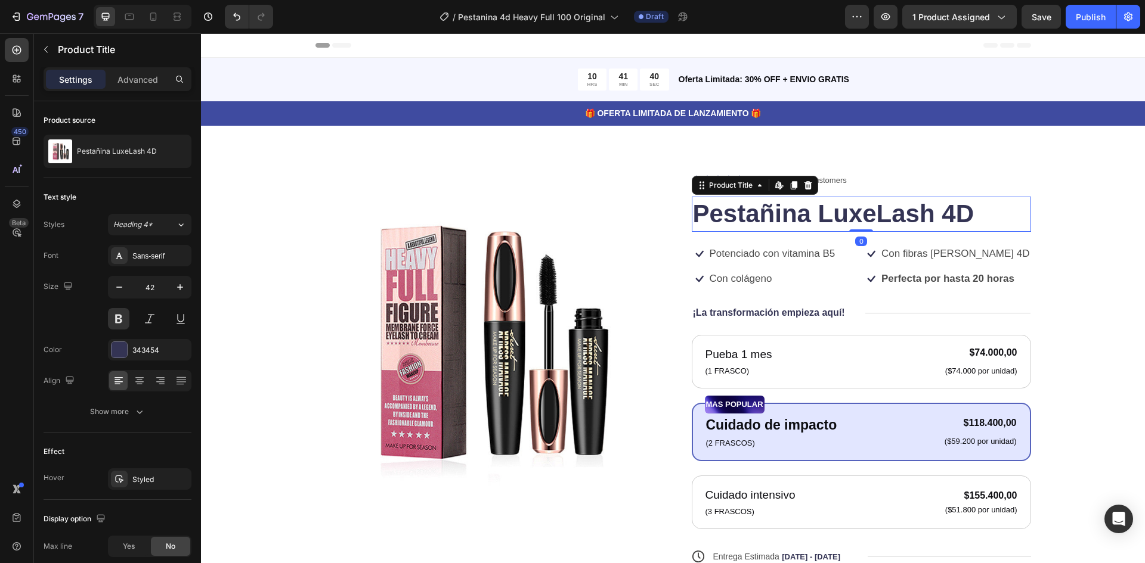
click at [823, 212] on h1 "Pestañina LuxeLash 4D" at bounding box center [861, 214] width 339 height 35
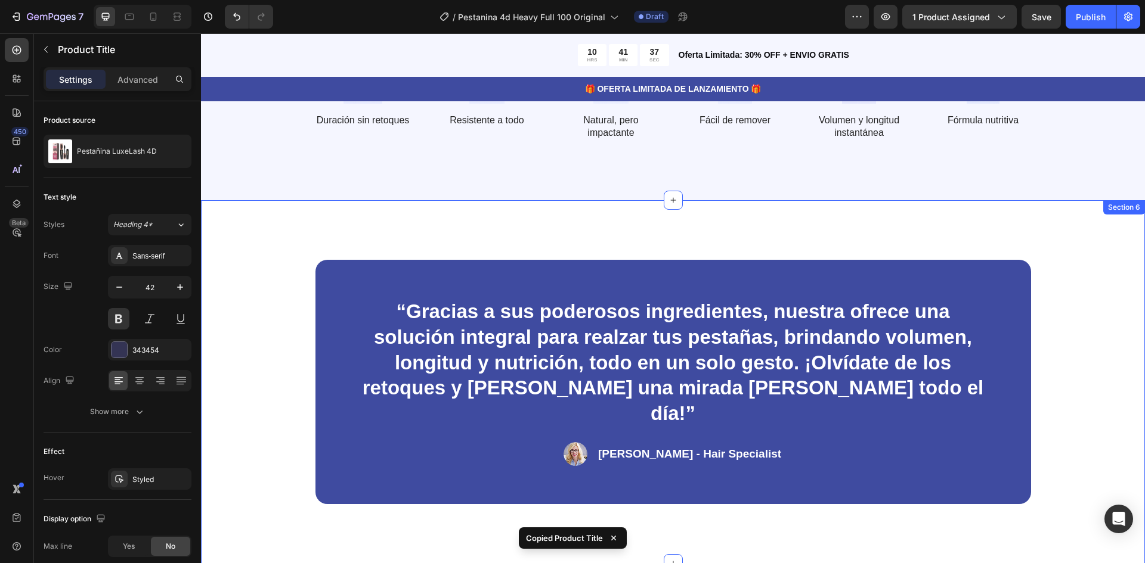
scroll to position [1789, 0]
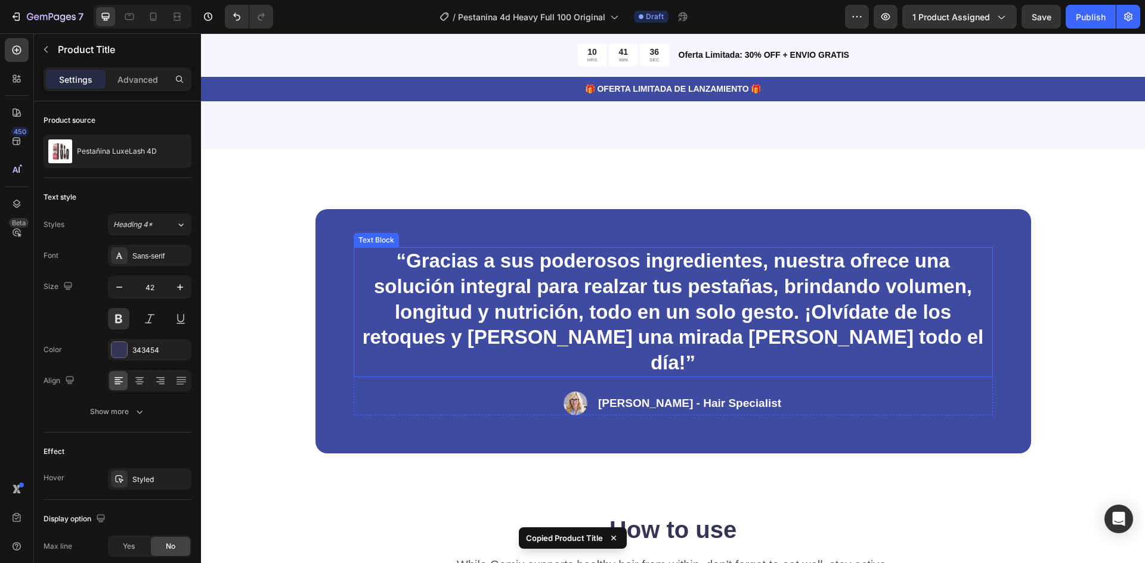
click at [849, 265] on p "“Gracias a sus poderosos ingredientes, nuestra ofrece una solución integral par…" at bounding box center [673, 313] width 637 height 128
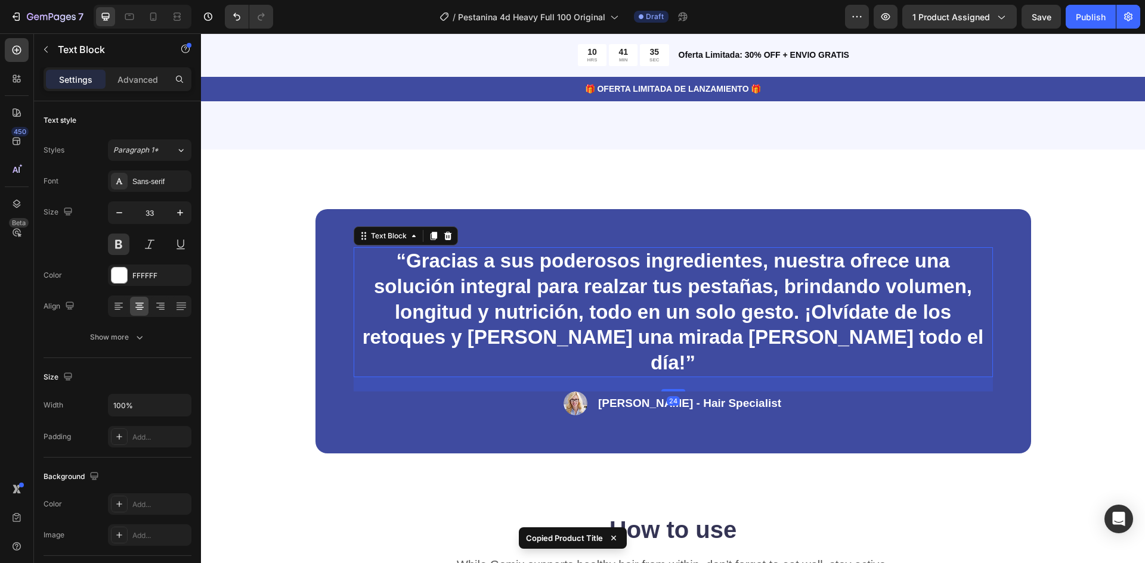
click at [843, 262] on p "“Gracias a sus poderosos ingredientes, nuestra ofrece una solución integral par…" at bounding box center [673, 313] width 637 height 128
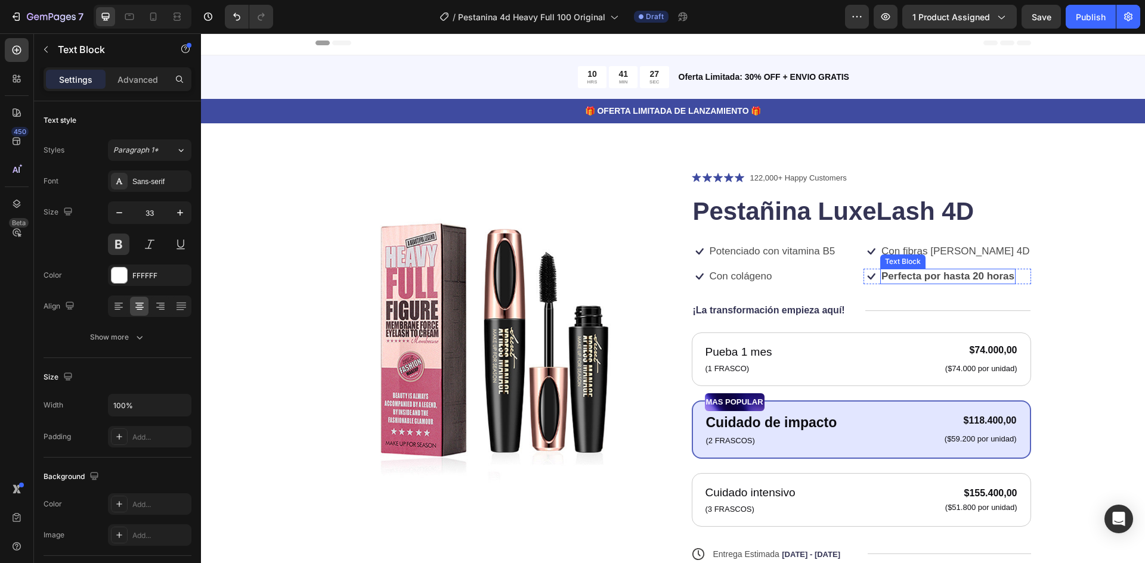
scroll to position [0, 0]
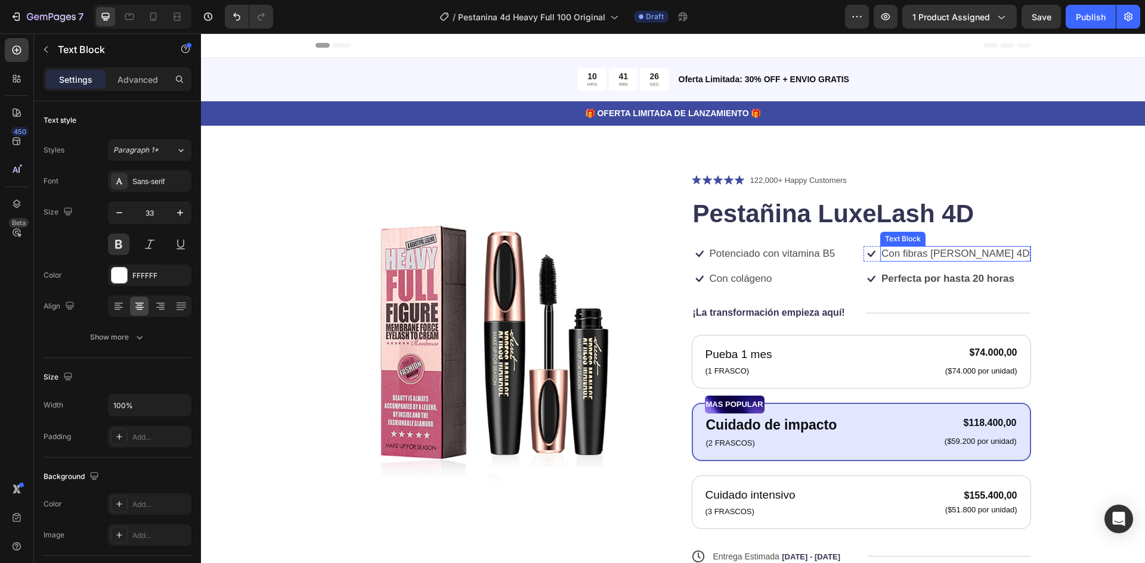
click at [937, 216] on h1 "Pestañina LuxeLash 4D" at bounding box center [861, 214] width 339 height 35
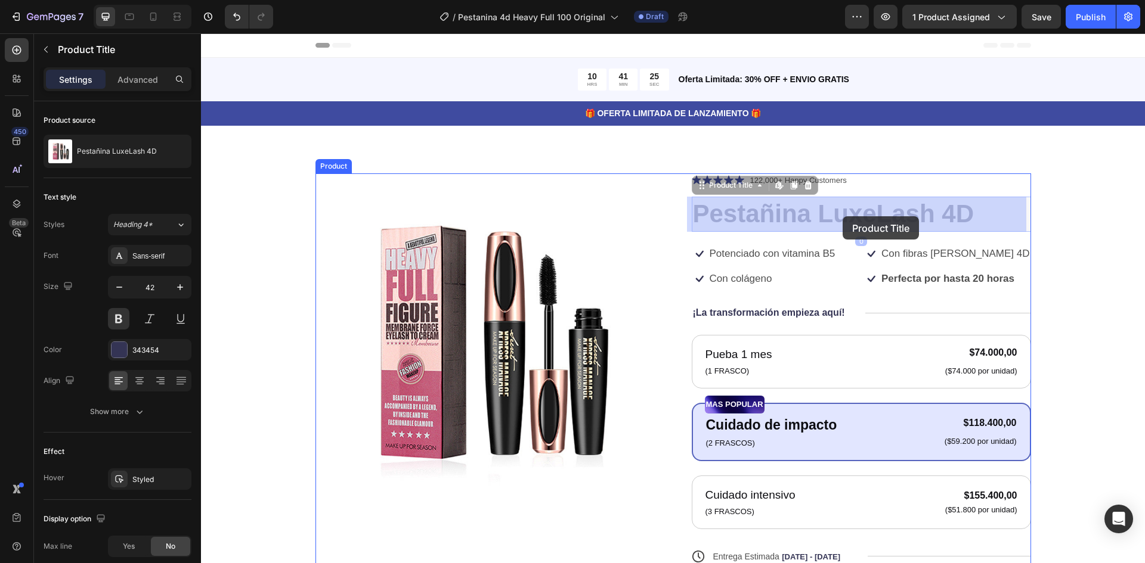
drag, startPoint x: 974, startPoint y: 211, endPoint x: 869, endPoint y: 211, distance: 104.4
drag, startPoint x: 966, startPoint y: 212, endPoint x: 937, endPoint y: 216, distance: 28.9
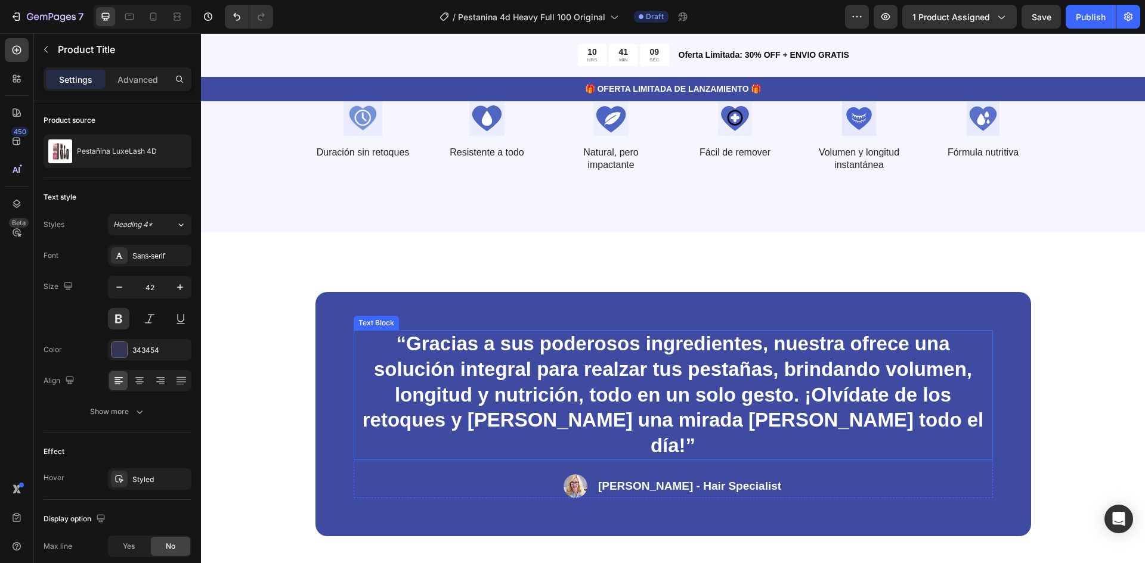
scroll to position [1729, 0]
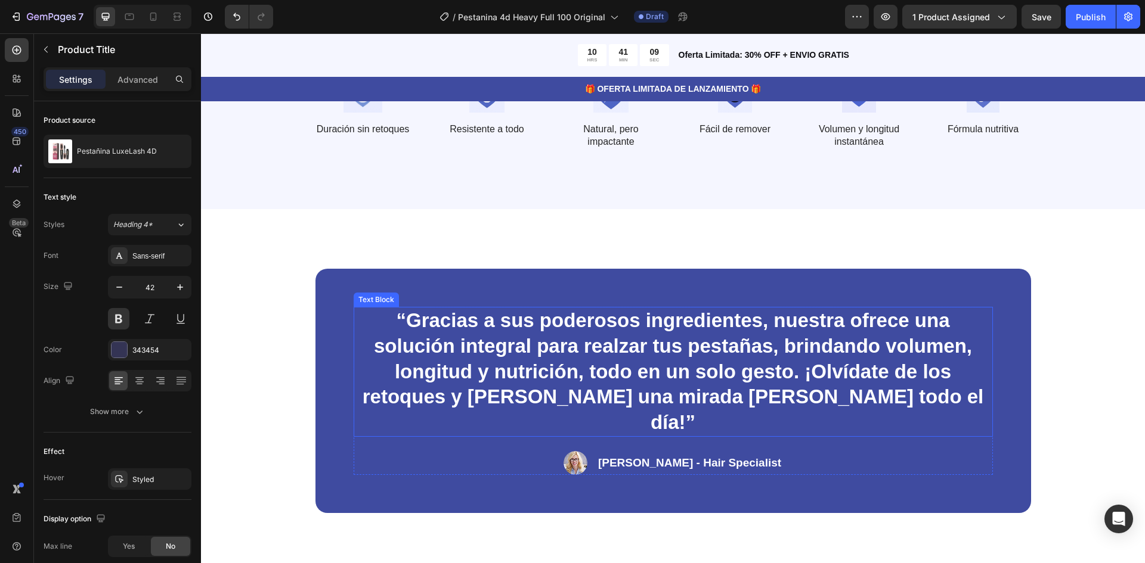
click at [841, 317] on p "“Gracias a sus poderosos ingredientes, nuestra ofrece una solución integral par…" at bounding box center [673, 372] width 637 height 128
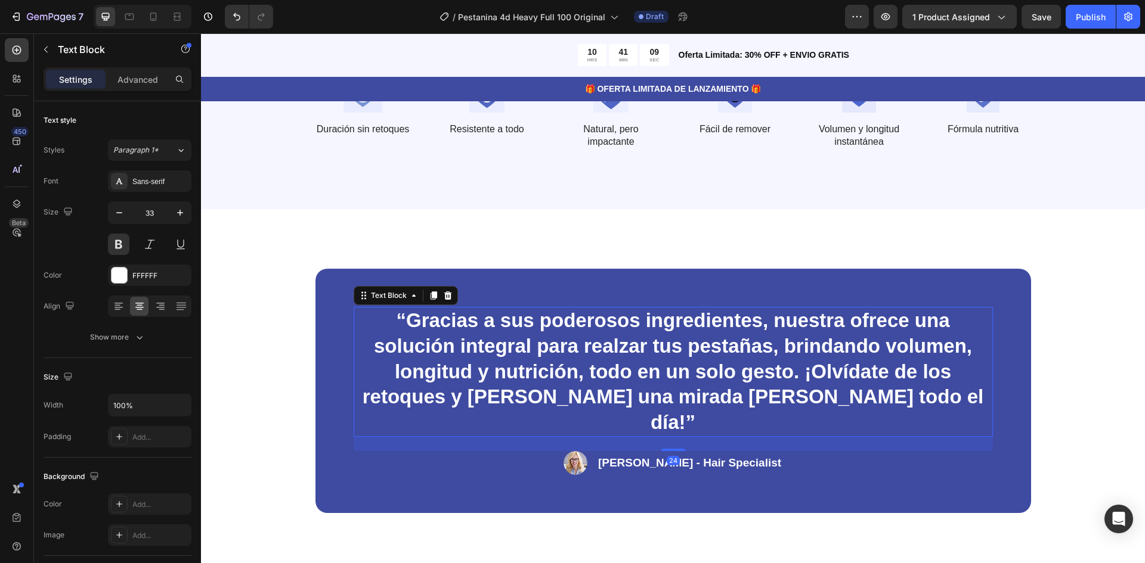
click at [843, 320] on p "“Gracias a sus poderosos ingredientes, nuestra ofrece una solución integral par…" at bounding box center [673, 372] width 637 height 128
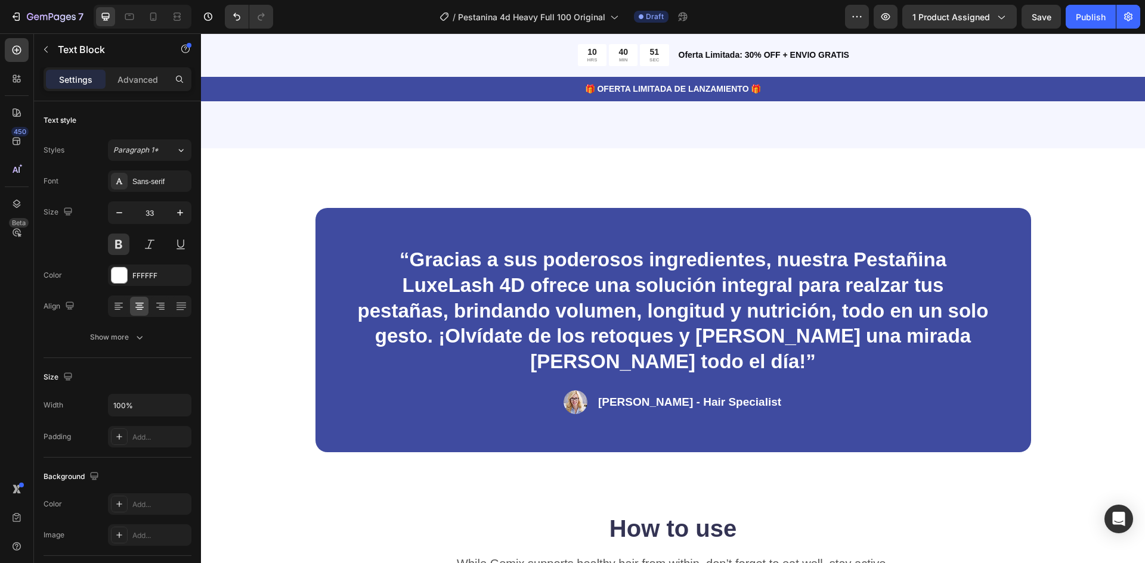
scroll to position [1789, 0]
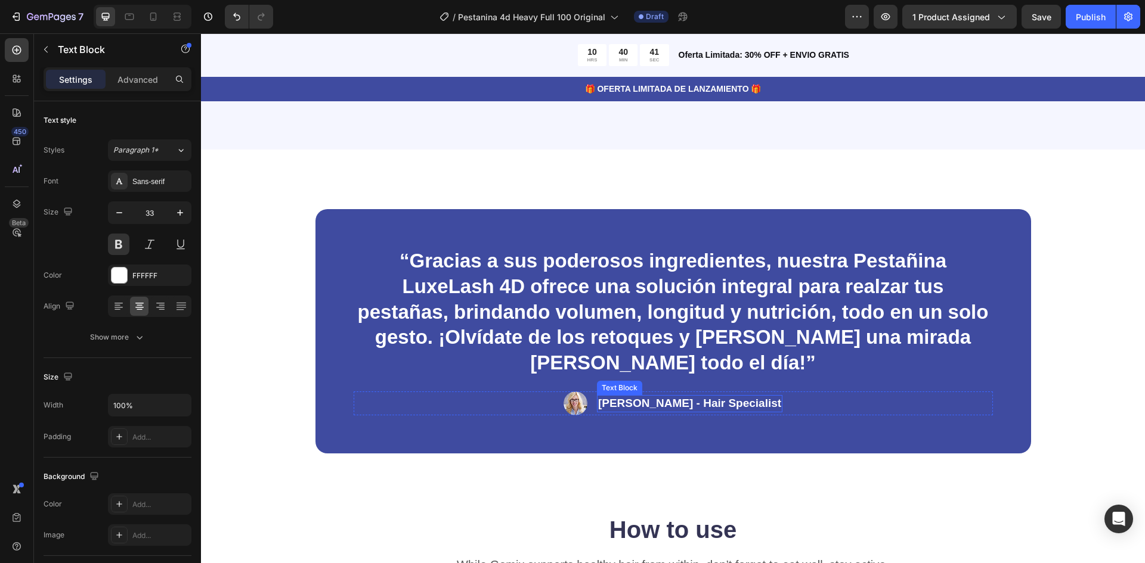
click at [642, 404] on p "Rachel Lin - Hair Specialist" at bounding box center [689, 404] width 183 height 15
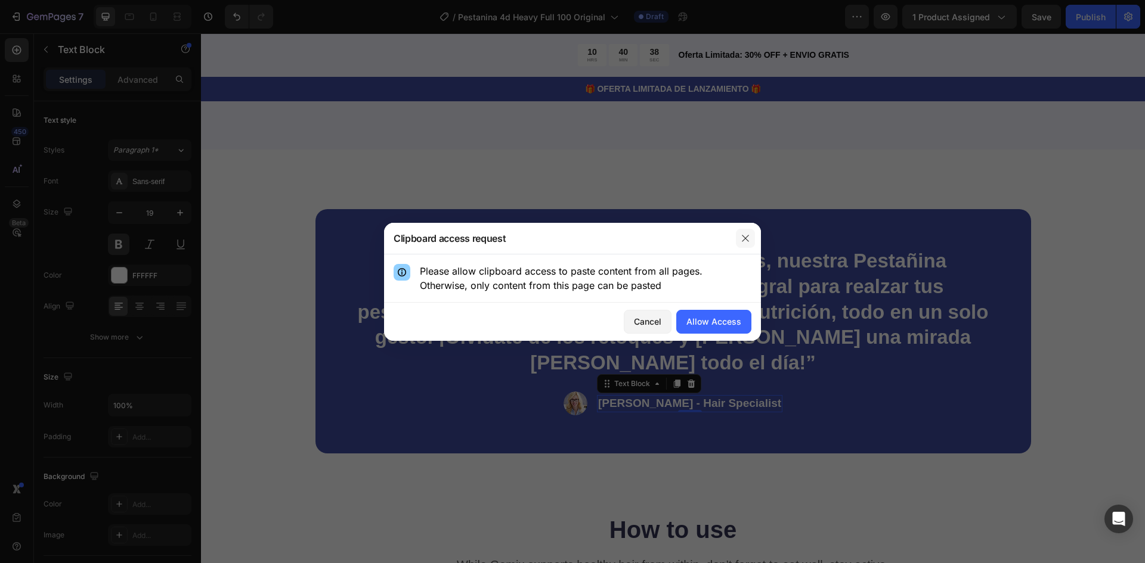
click at [742, 238] on icon "button" at bounding box center [746, 239] width 10 height 10
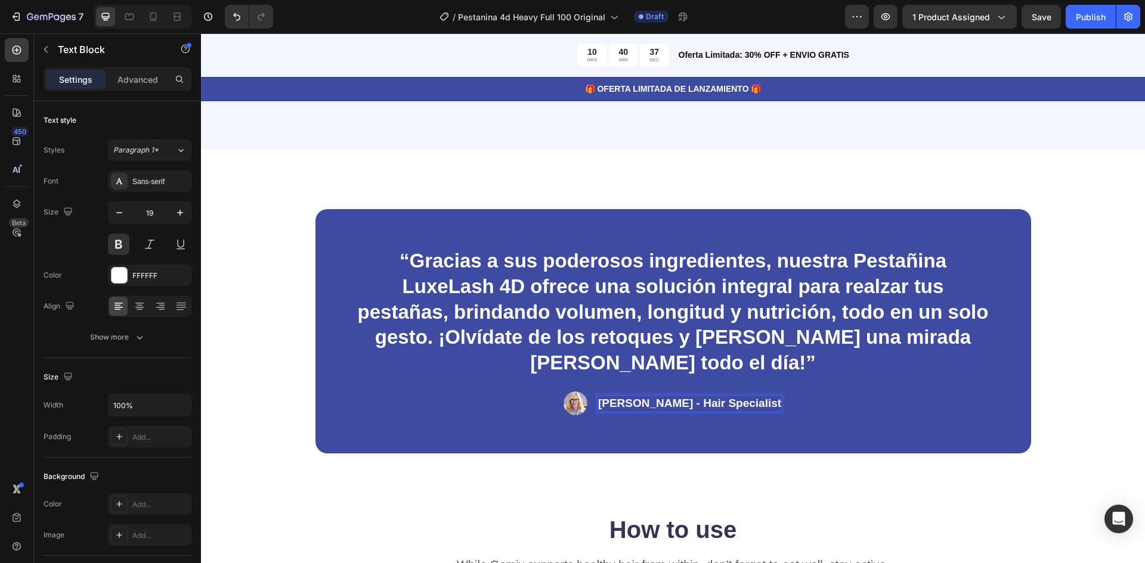
click at [689, 405] on p "Rachel Lin - Hair Specialist" at bounding box center [689, 404] width 183 height 15
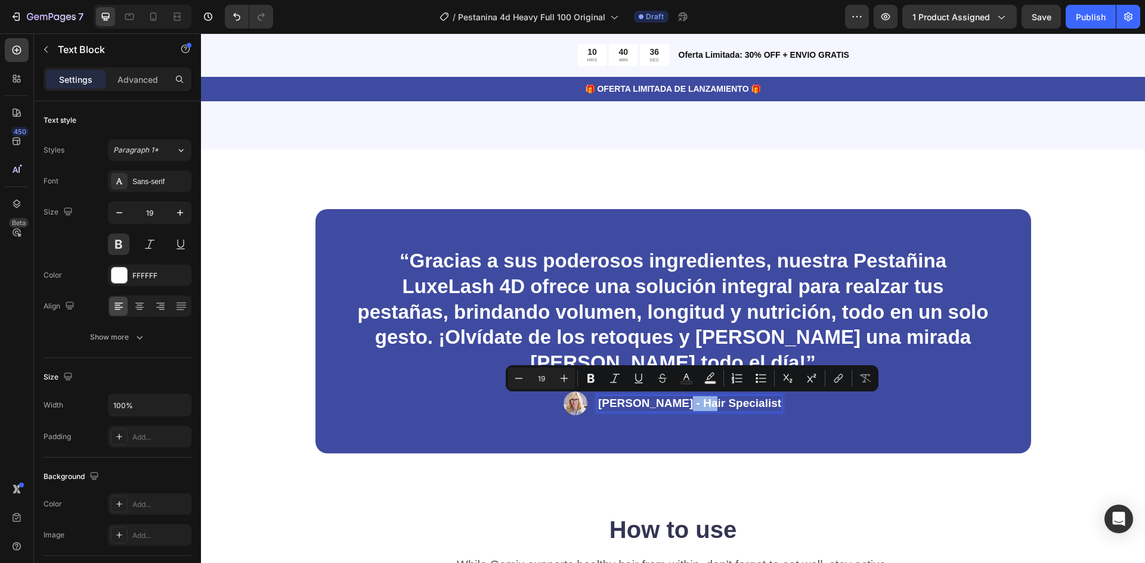
click at [689, 403] on p "Rachel Lin - Hair Specialist" at bounding box center [689, 404] width 183 height 15
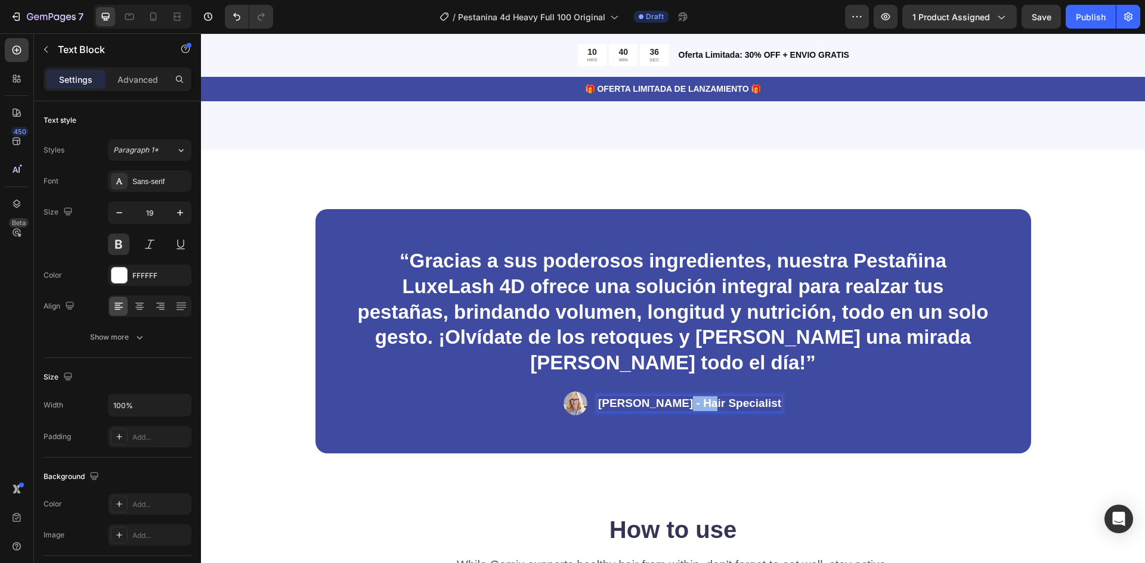
click at [689, 403] on p "Rachel Lin - Hair Specialist" at bounding box center [689, 404] width 183 height 15
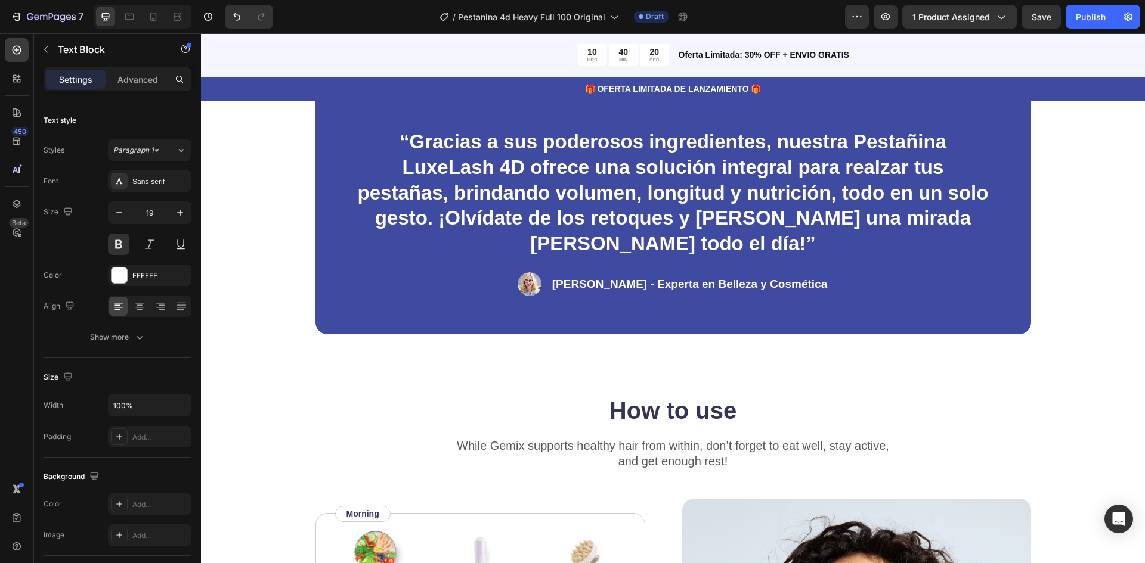
scroll to position [1848, 0]
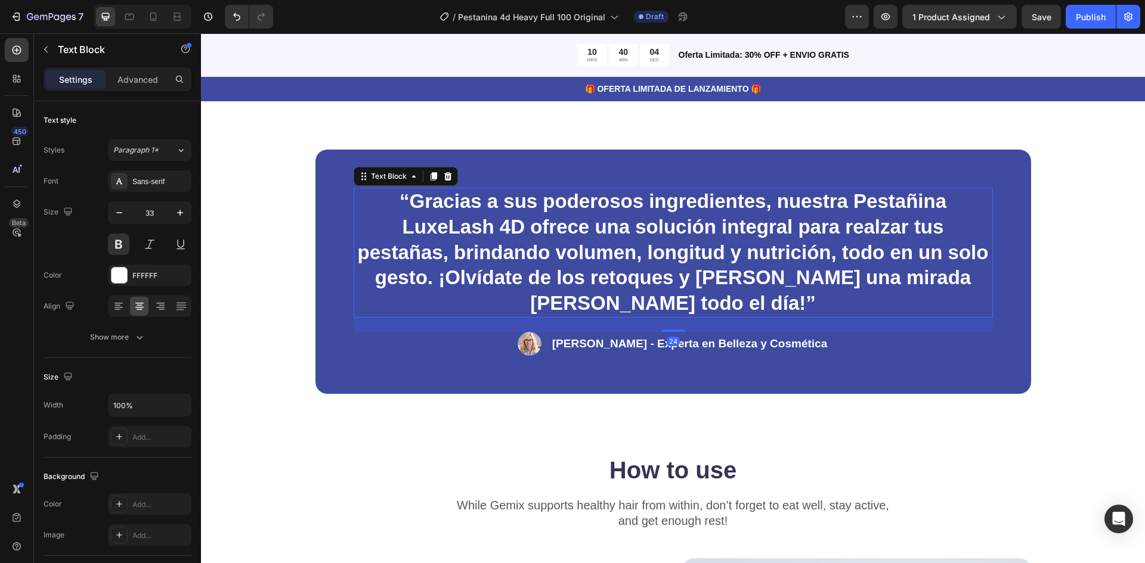
click at [726, 301] on p "“Gracias a sus poderosos ingredientes, nuestra Pestañina LuxeLash 4D ofrece una…" at bounding box center [673, 253] width 637 height 128
click at [723, 301] on p "“Gracias a sus poderosos ingredientes, nuestra Pestañina LuxeLash 4D ofrece una…" at bounding box center [673, 253] width 637 height 128
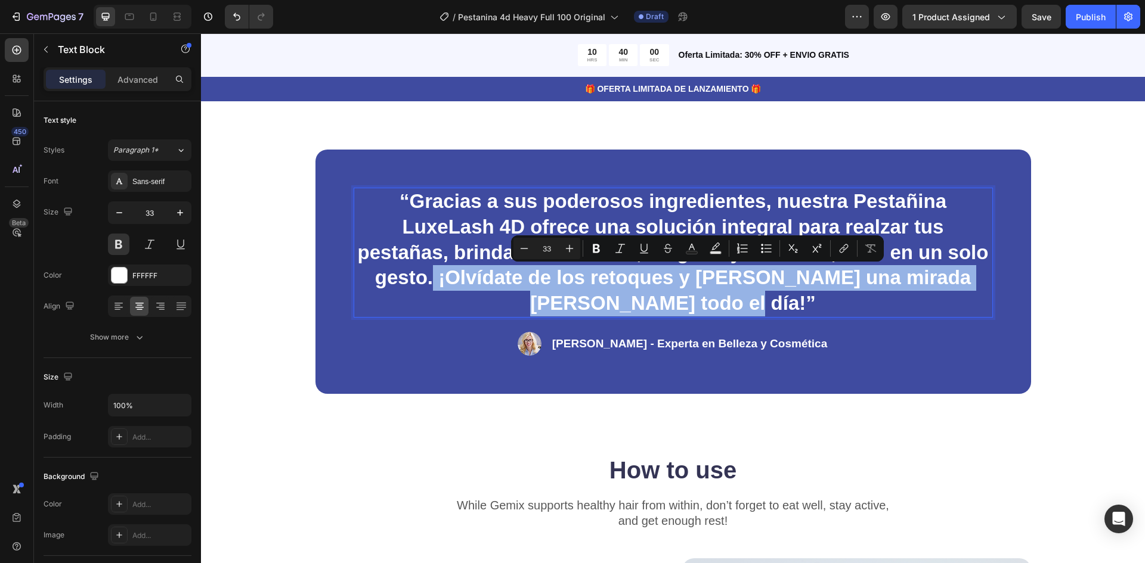
drag, startPoint x: 723, startPoint y: 301, endPoint x: 413, endPoint y: 280, distance: 310.1
click at [413, 280] on p "“Gracias a sus poderosos ingredientes, nuestra Pestañina LuxeLash 4D ofrece una…" at bounding box center [673, 253] width 637 height 128
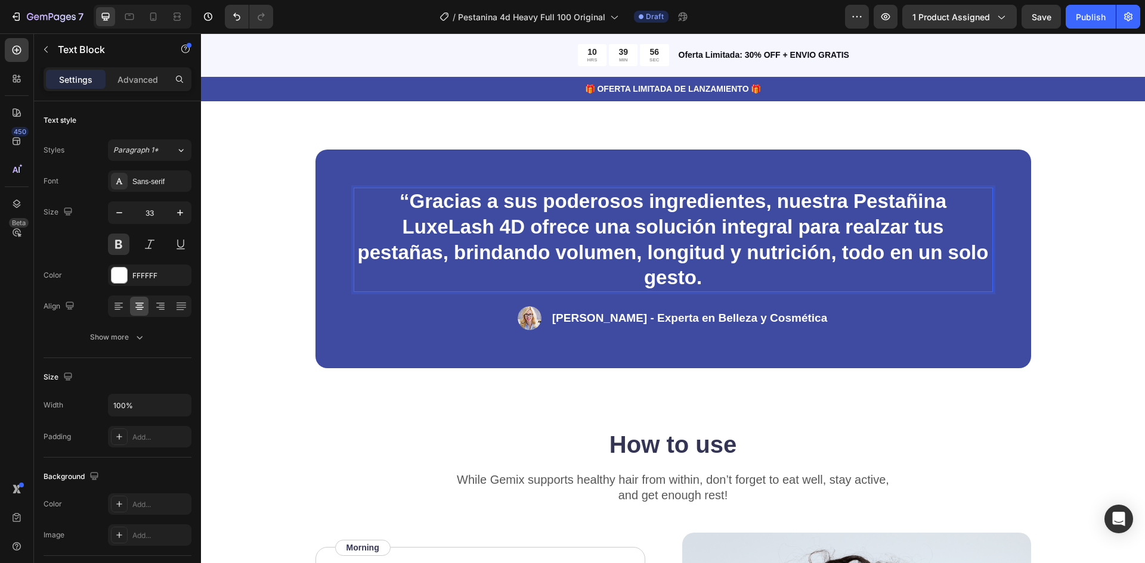
click at [634, 280] on p "“Gracias a sus poderosos ingredientes, nuestra Pestañina LuxeLash 4D ofrece una…" at bounding box center [673, 240] width 637 height 103
click at [122, 212] on icon "button" at bounding box center [119, 213] width 12 height 12
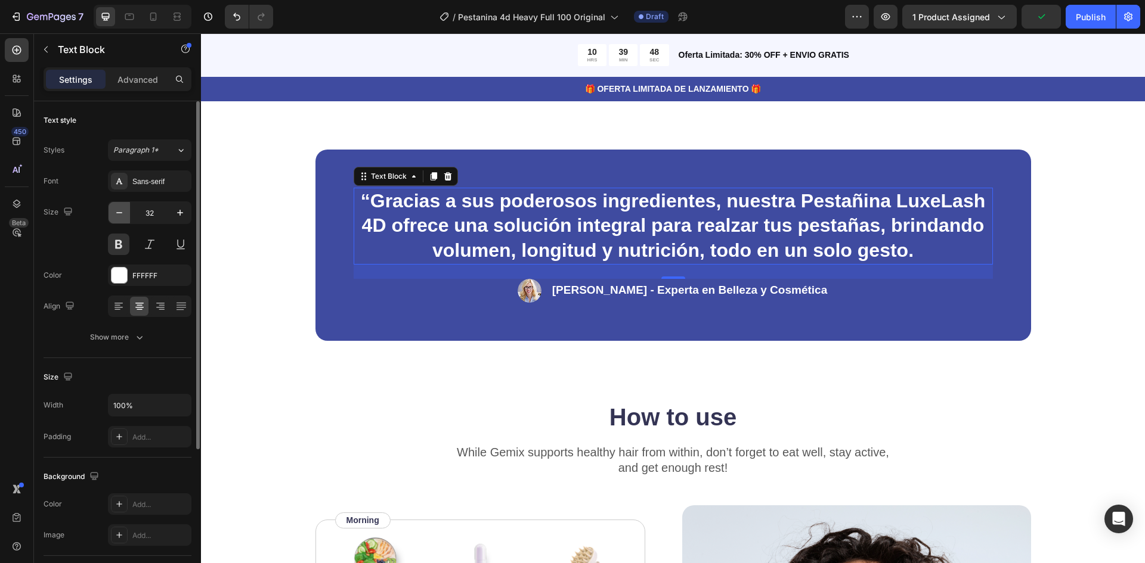
click at [116, 213] on icon "button" at bounding box center [119, 213] width 12 height 12
type input "31"
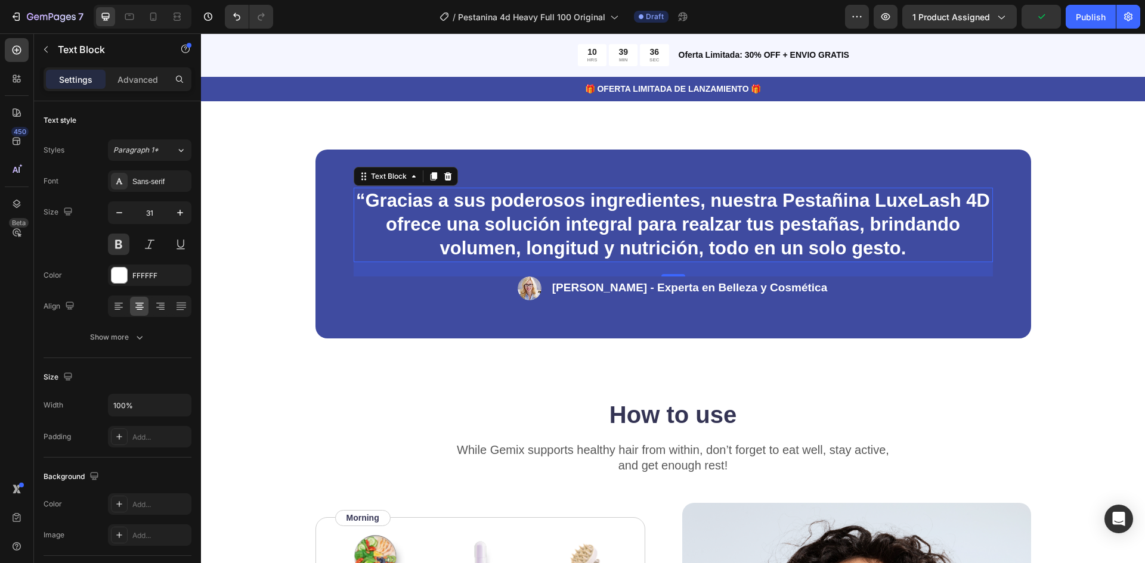
click at [906, 245] on p "“Gracias a sus poderosos ingredientes, nuestra Pestañina LuxeLash 4D ofrece una…" at bounding box center [673, 225] width 637 height 72
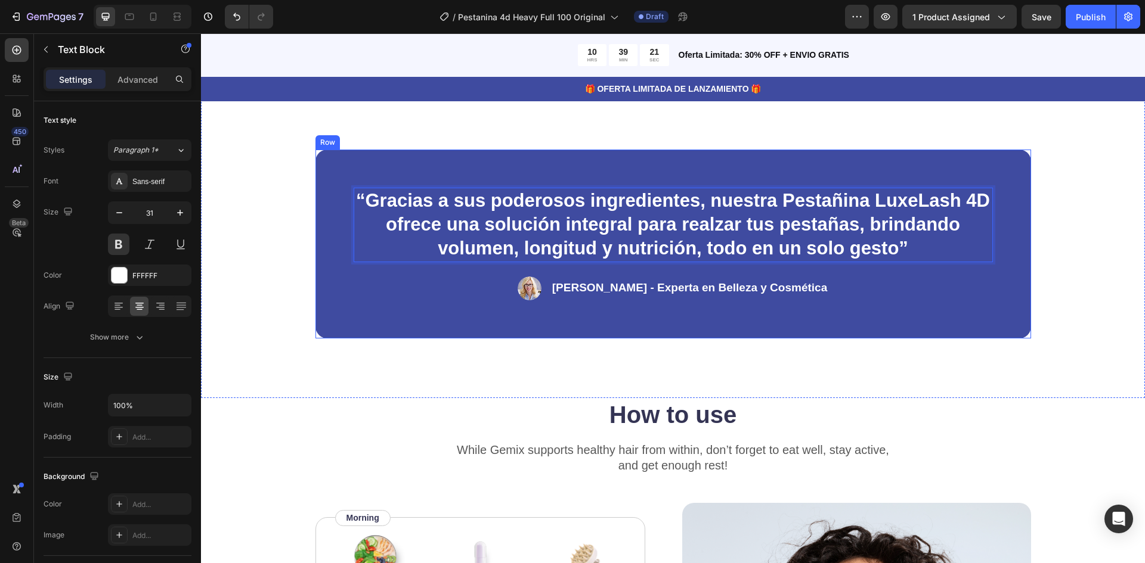
click at [631, 323] on div "“Gracias a sus poderosos ingredientes, nuestra Pestañina LuxeLash 4D ofrece una…" at bounding box center [673, 244] width 716 height 189
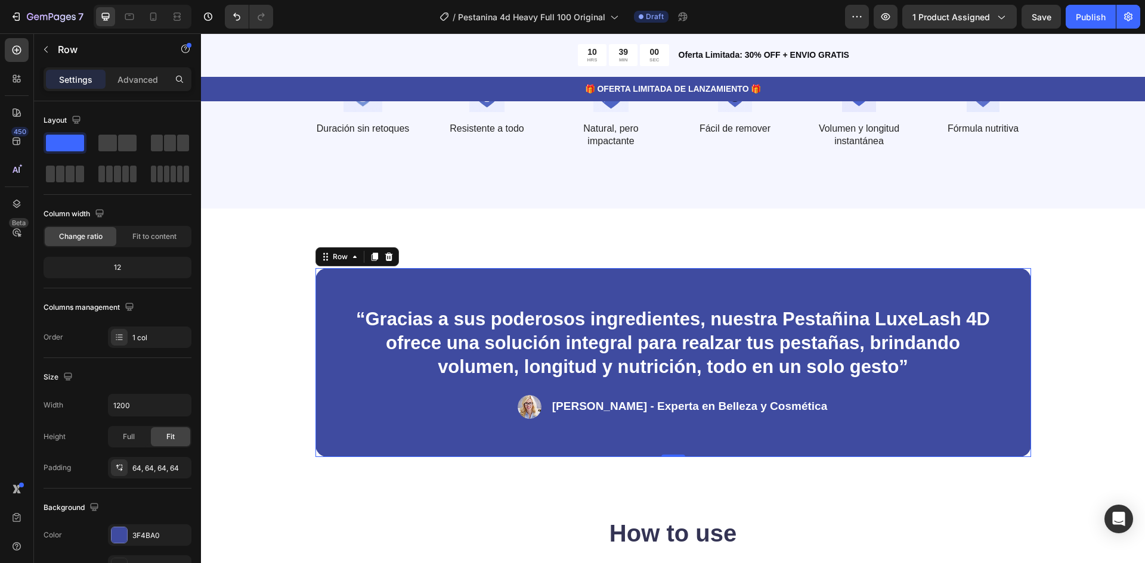
scroll to position [1729, 0]
click at [1045, 12] on span "Save" at bounding box center [1042, 17] width 20 height 10
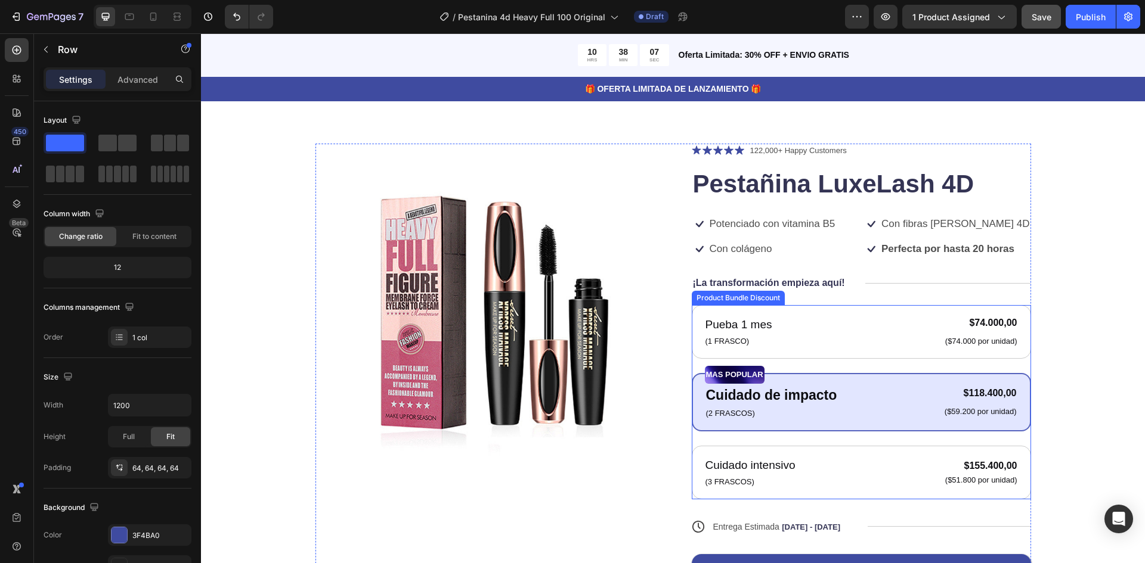
scroll to position [0, 0]
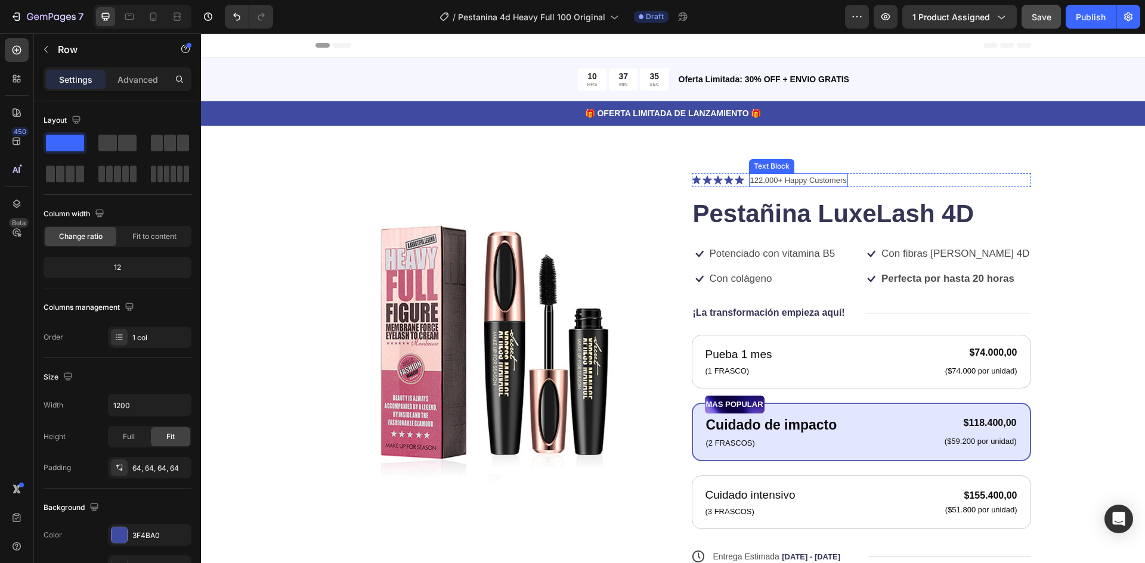
click at [832, 179] on p "122,000+ Happy Customers" at bounding box center [798, 181] width 97 height 12
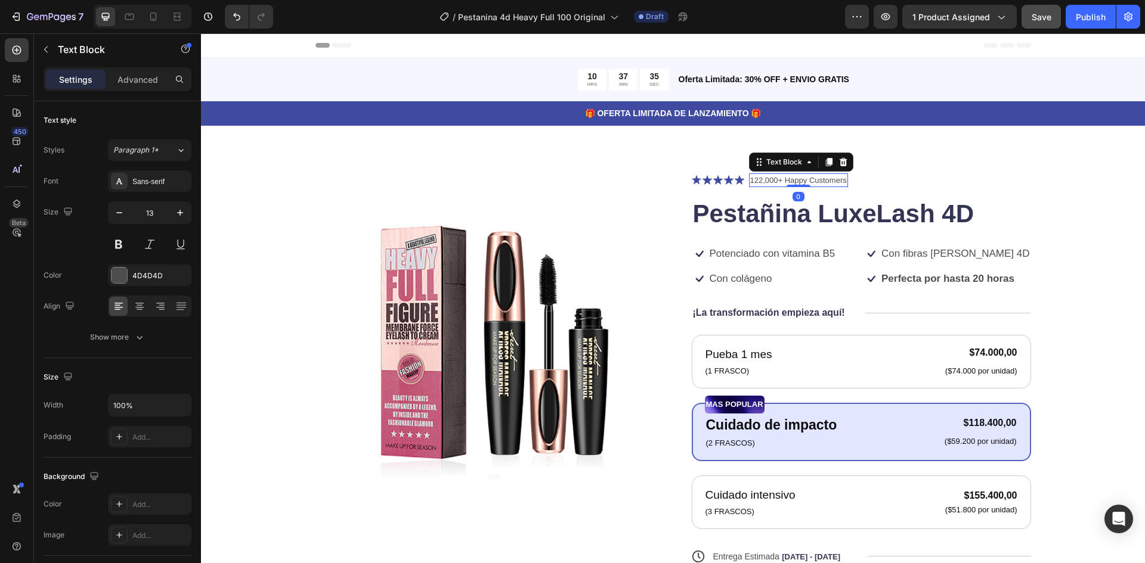
click at [824, 182] on p "122,000+ Happy Customers" at bounding box center [798, 181] width 97 height 12
click at [841, 181] on p "122,000+ Happy Customers" at bounding box center [798, 181] width 97 height 12
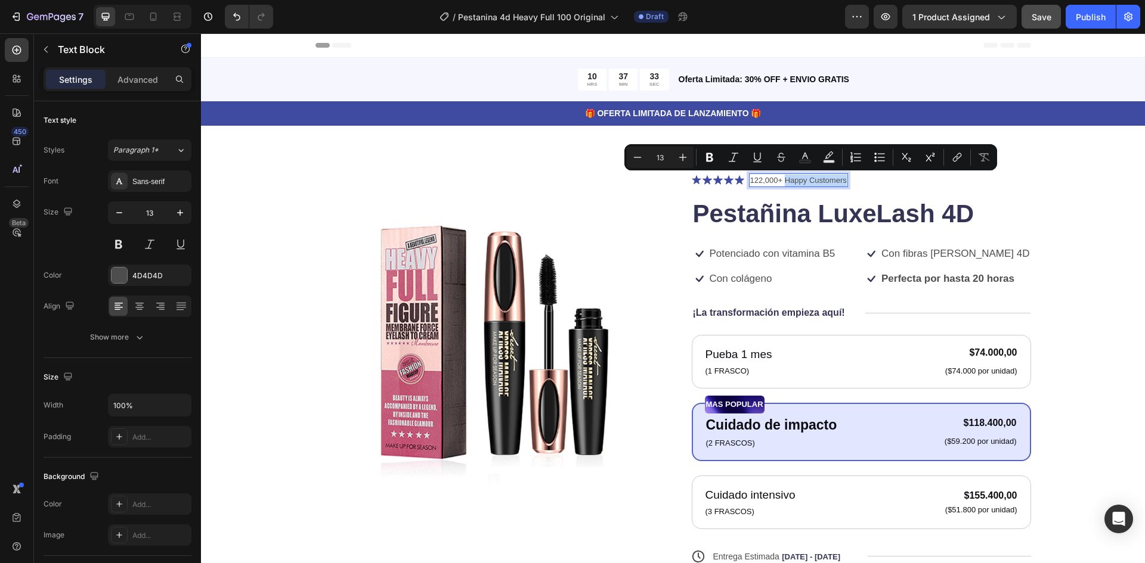
drag, startPoint x: 841, startPoint y: 181, endPoint x: 780, endPoint y: 183, distance: 61.5
click at [780, 183] on p "122,000+ Happy Customers" at bounding box center [798, 181] width 97 height 12
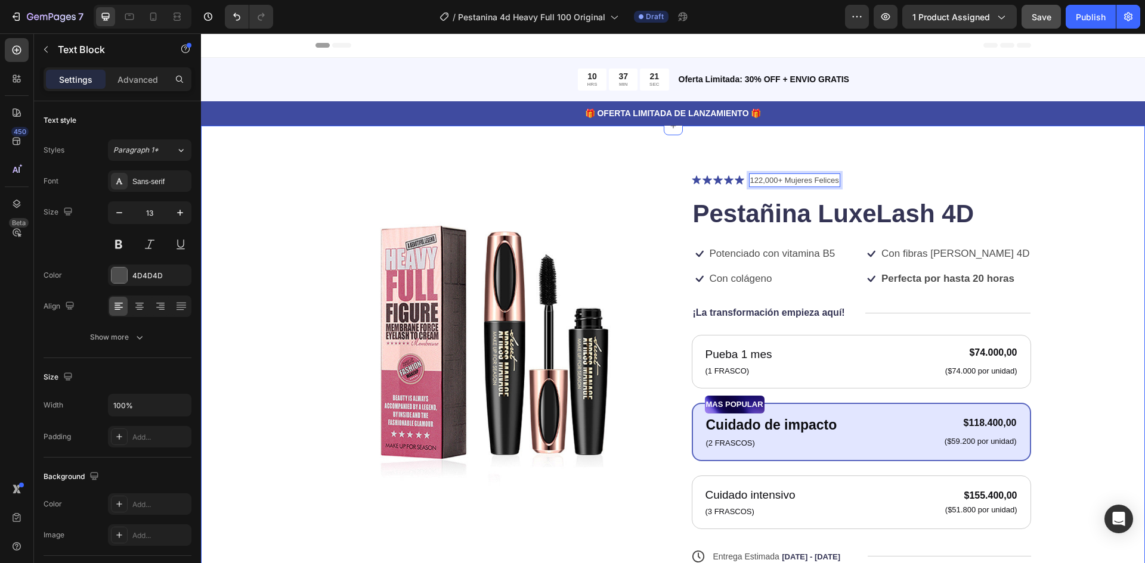
click at [942, 138] on div "Product Images Icon Icon Icon Icon Icon Icon List 122,000+ Mujeres Felices Text…" at bounding box center [673, 416] width 944 height 581
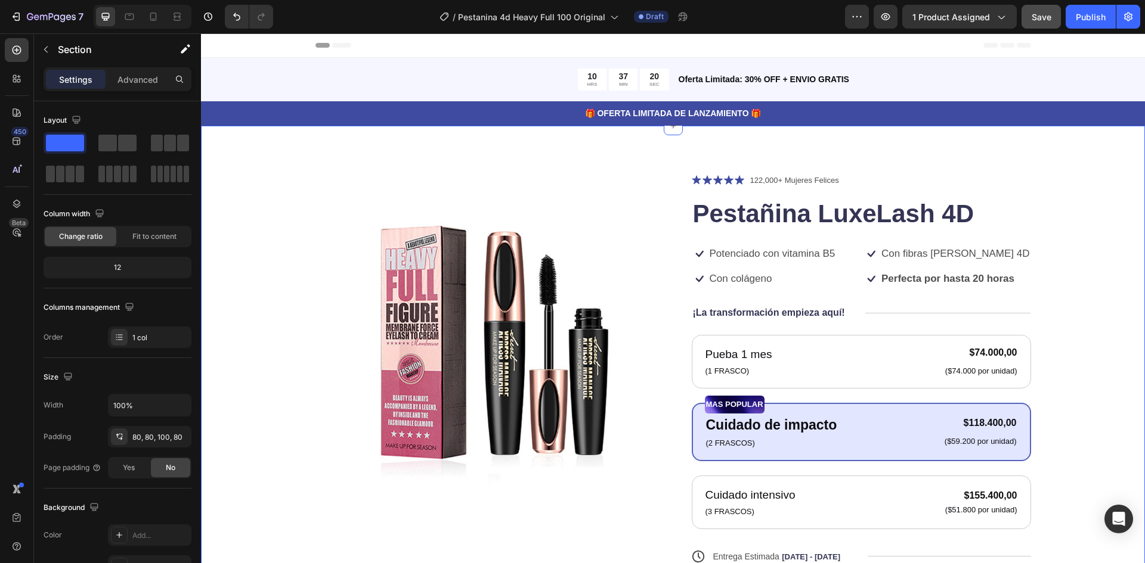
click at [1036, 23] on button "Save" at bounding box center [1040, 17] width 39 height 24
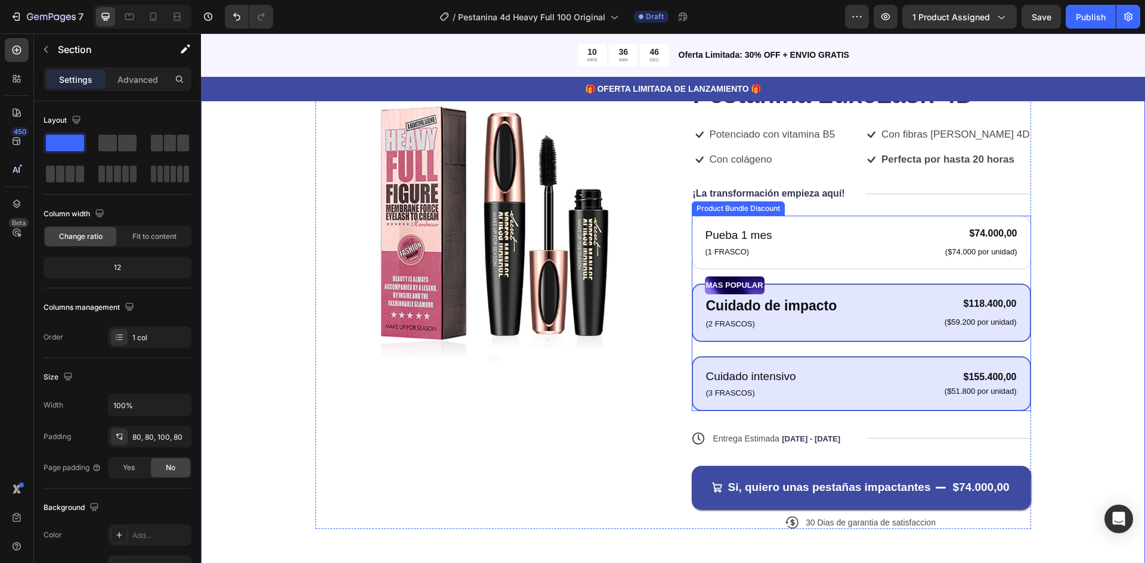
scroll to position [179, 0]
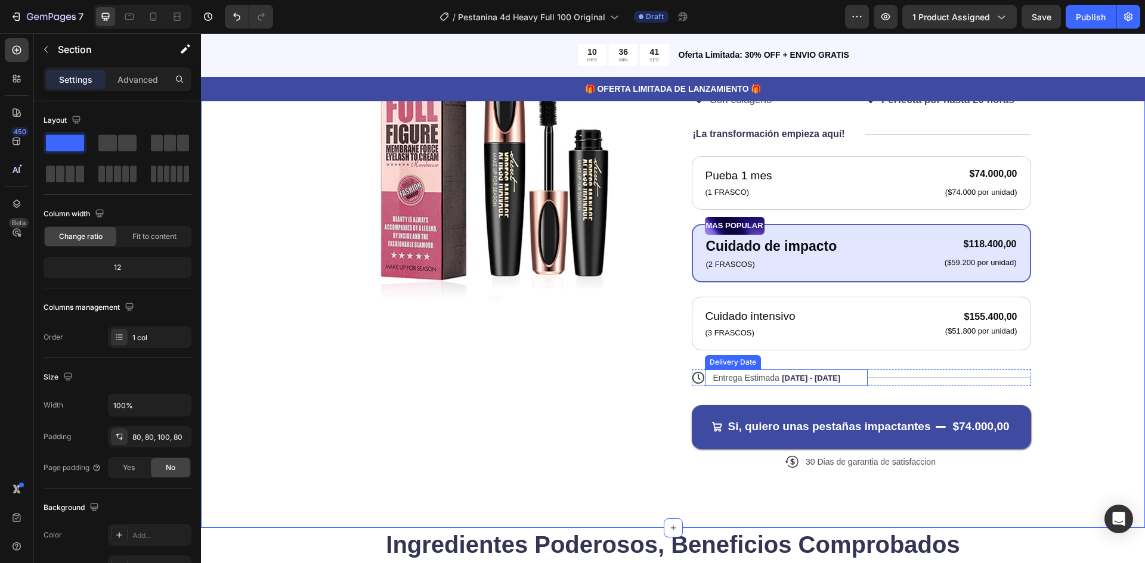
click at [774, 374] on span "Entrega Estimada" at bounding box center [746, 378] width 66 height 10
click at [1089, 404] on div "Product Images Icon Icon Icon Icon Icon Icon List 122,000+ Mujeres Felices Text…" at bounding box center [673, 237] width 944 height 581
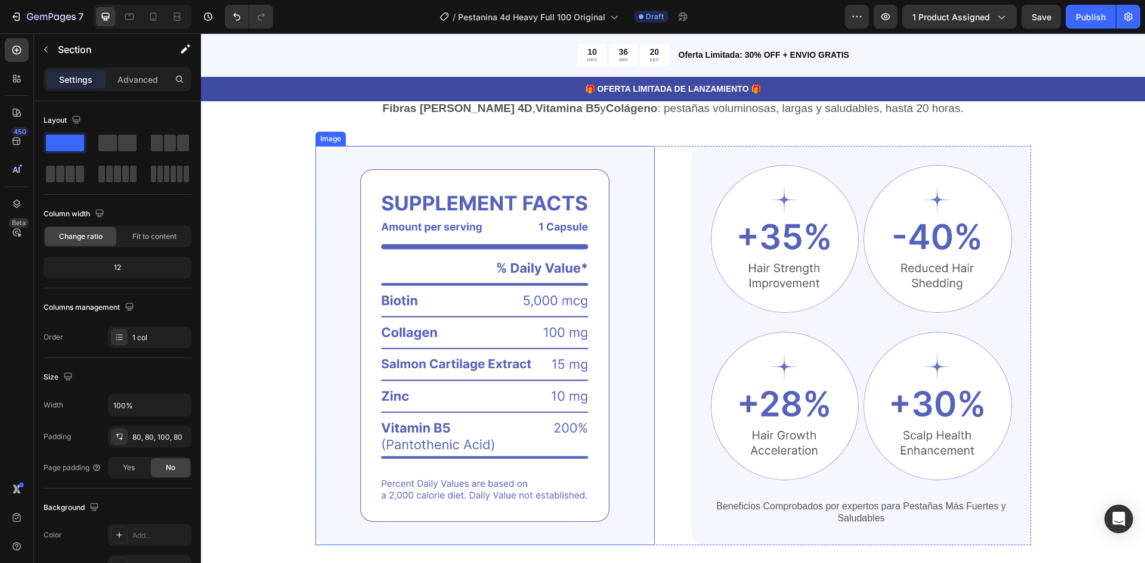
scroll to position [656, 0]
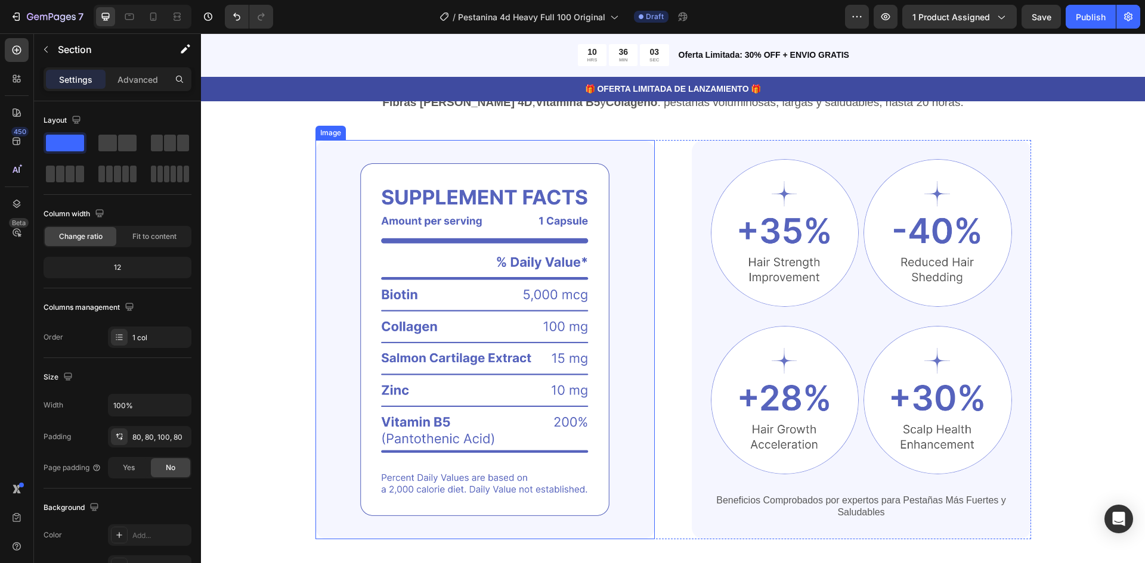
click at [472, 269] on img at bounding box center [484, 340] width 339 height 400
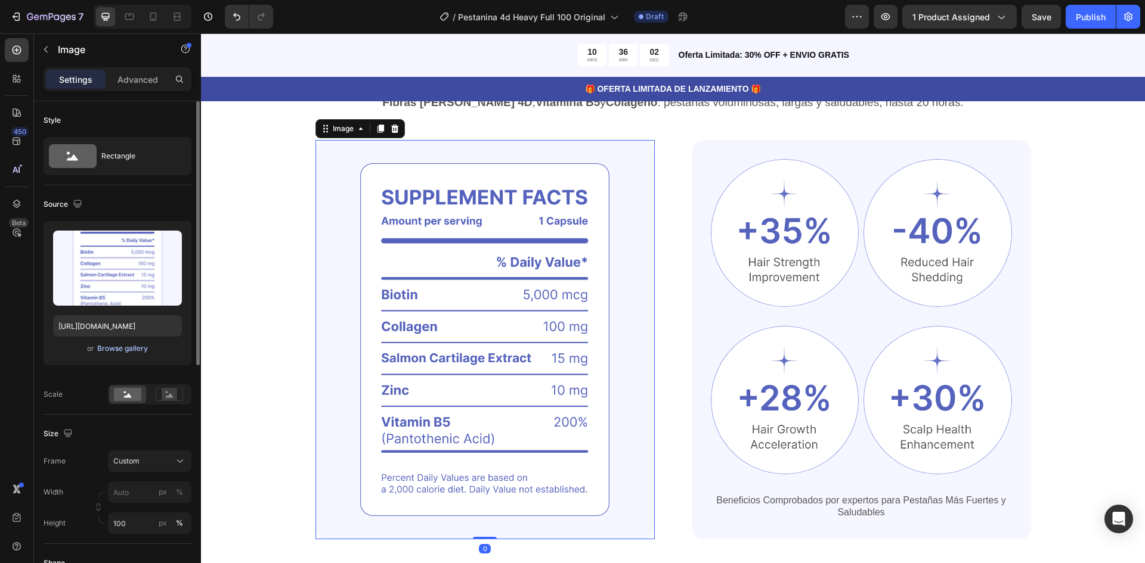
click at [119, 346] on div "Browse gallery" at bounding box center [122, 348] width 51 height 11
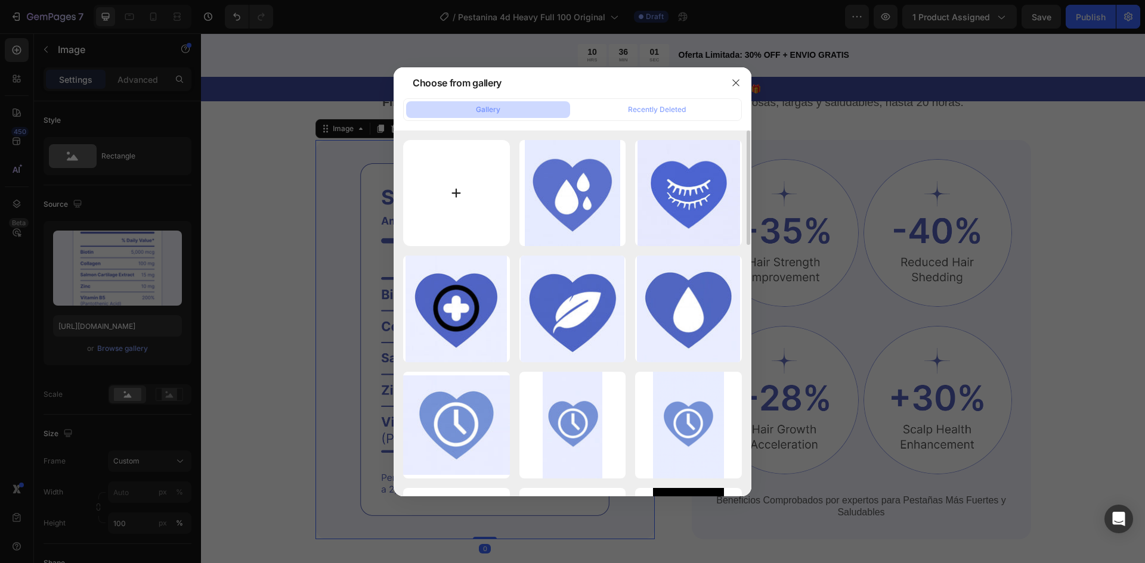
click at [469, 214] on input "file" at bounding box center [456, 193] width 107 height 107
click at [459, 213] on input "file" at bounding box center [456, 193] width 107 height 107
type input "C:\fakepath\Imagen de WhatsApp 2025-08-28 a las 00.48.05_ac620c0a.jpg"
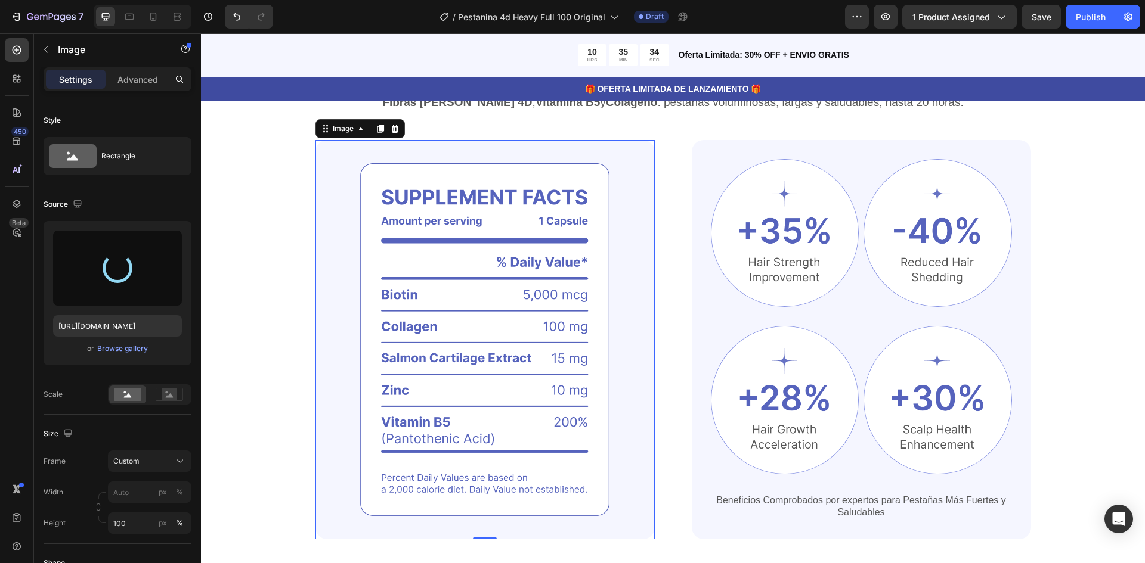
type input "https://cdn.shopify.com/s/files/1/0947/0597/5622/files/gempages_572977883597767…"
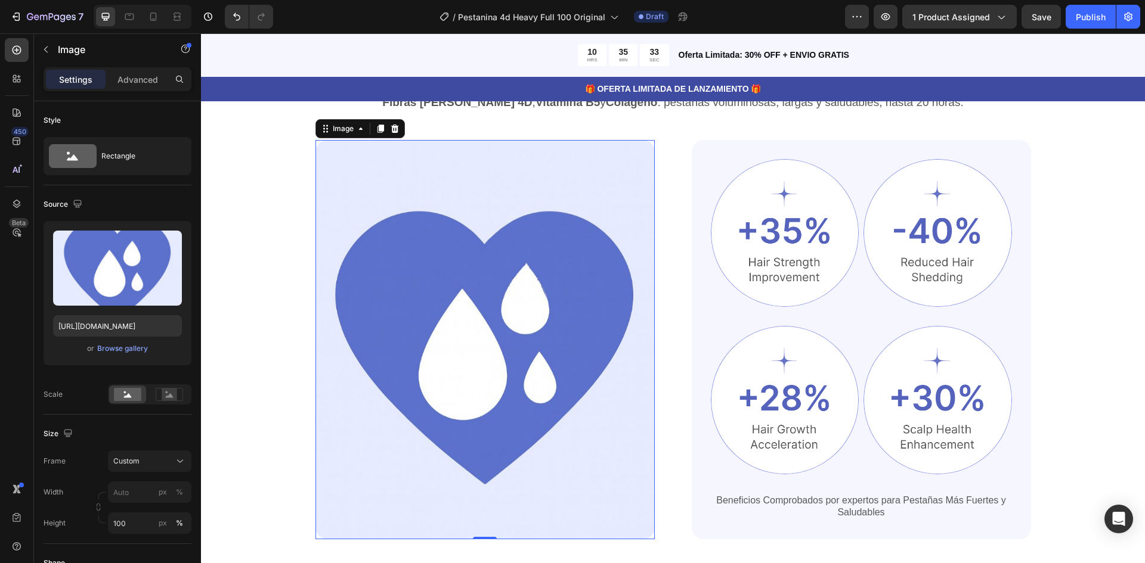
click at [463, 273] on img at bounding box center [484, 340] width 339 height 400
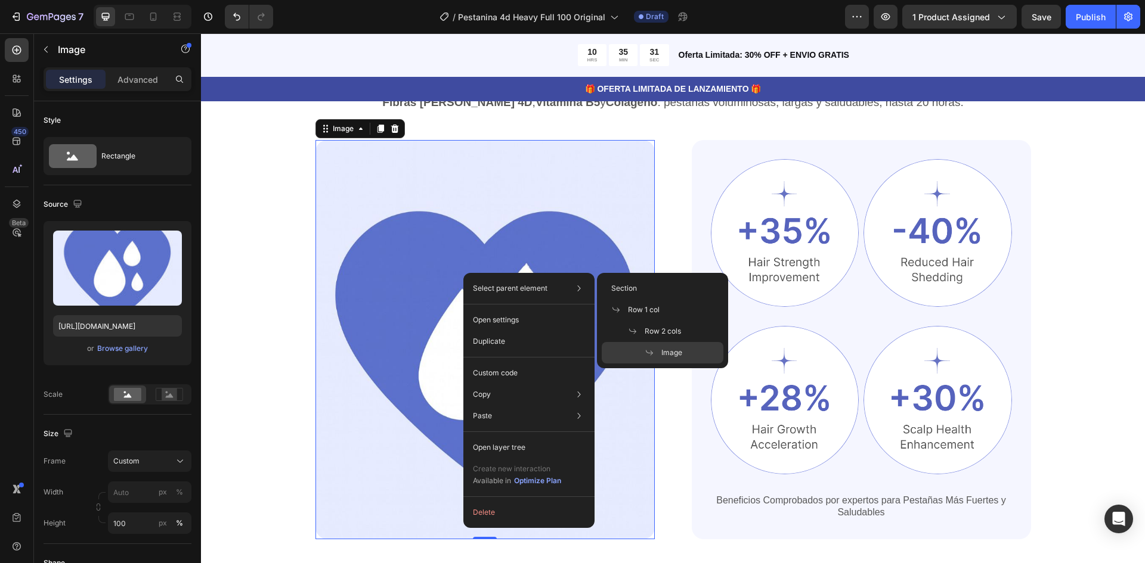
click at [458, 233] on img at bounding box center [484, 340] width 339 height 400
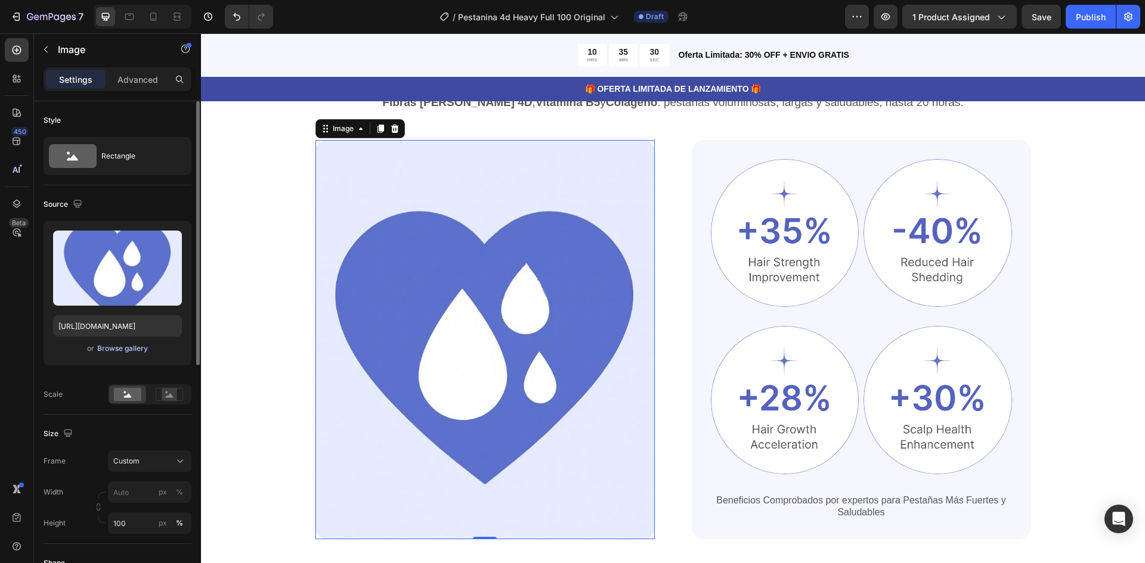
click at [129, 353] on div "Browse gallery" at bounding box center [122, 348] width 51 height 11
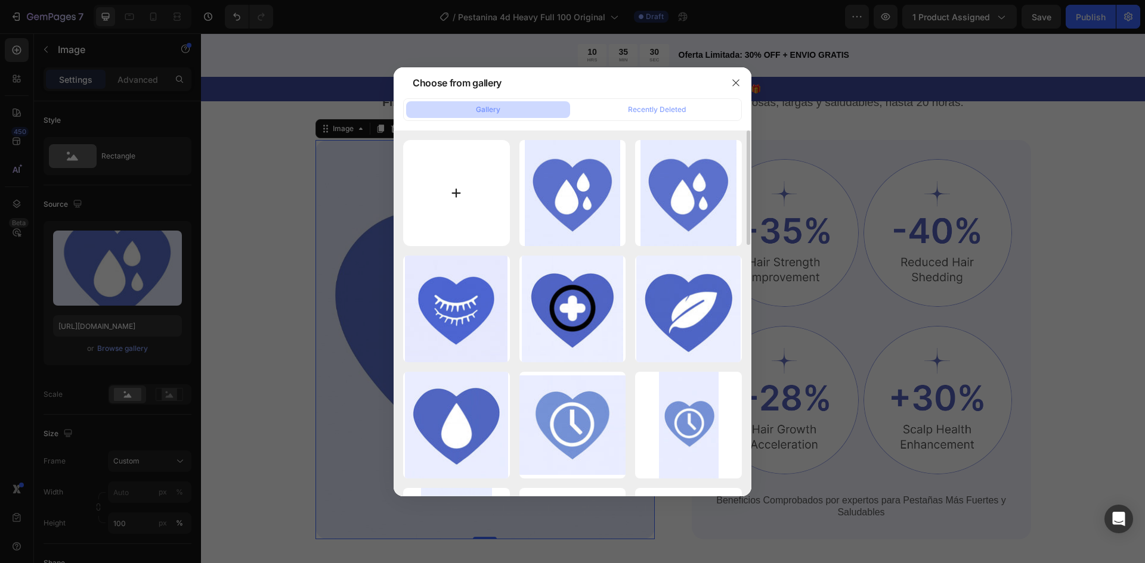
click at [495, 190] on input "file" at bounding box center [456, 193] width 107 height 107
type input "C:\fakepath\Captura de pantalla 2025-08-28 005020.png"
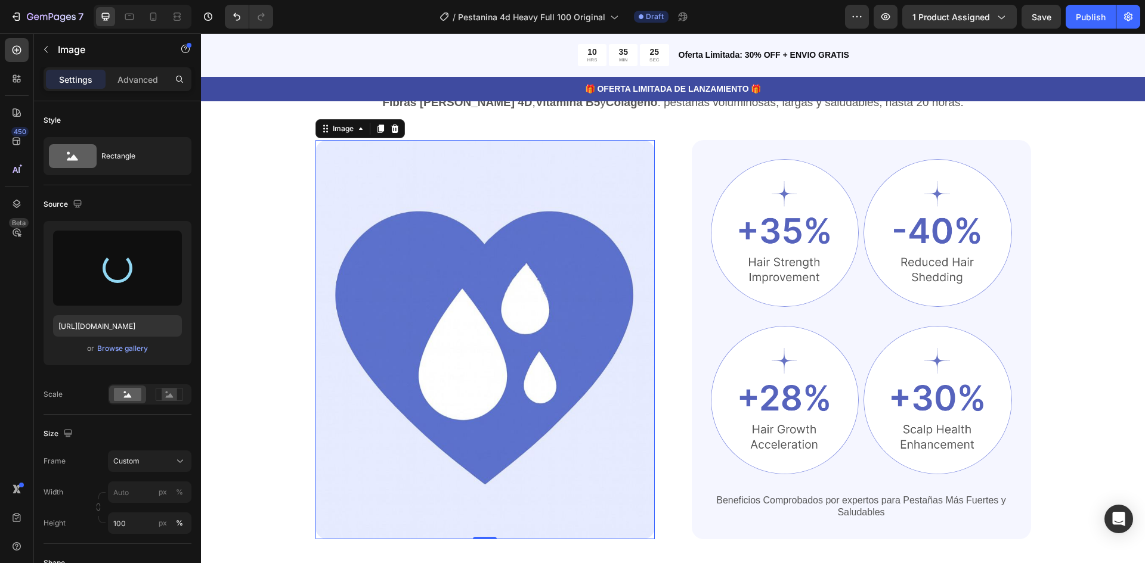
type input "https://cdn.shopify.com/s/files/1/0947/0597/5622/files/gempages_572977883597767…"
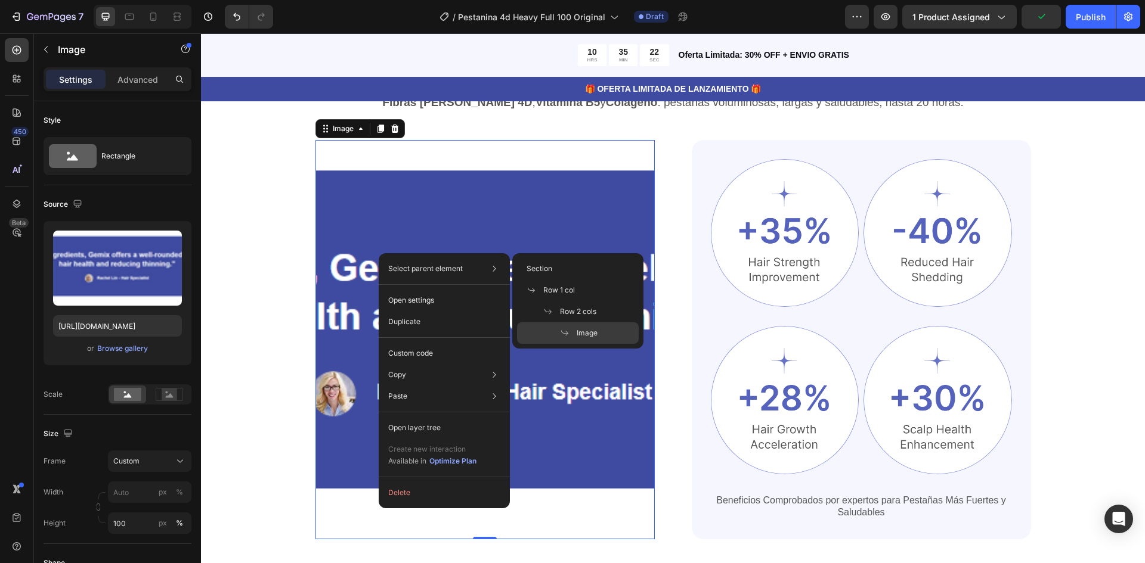
click at [400, 219] on img at bounding box center [484, 340] width 339 height 400
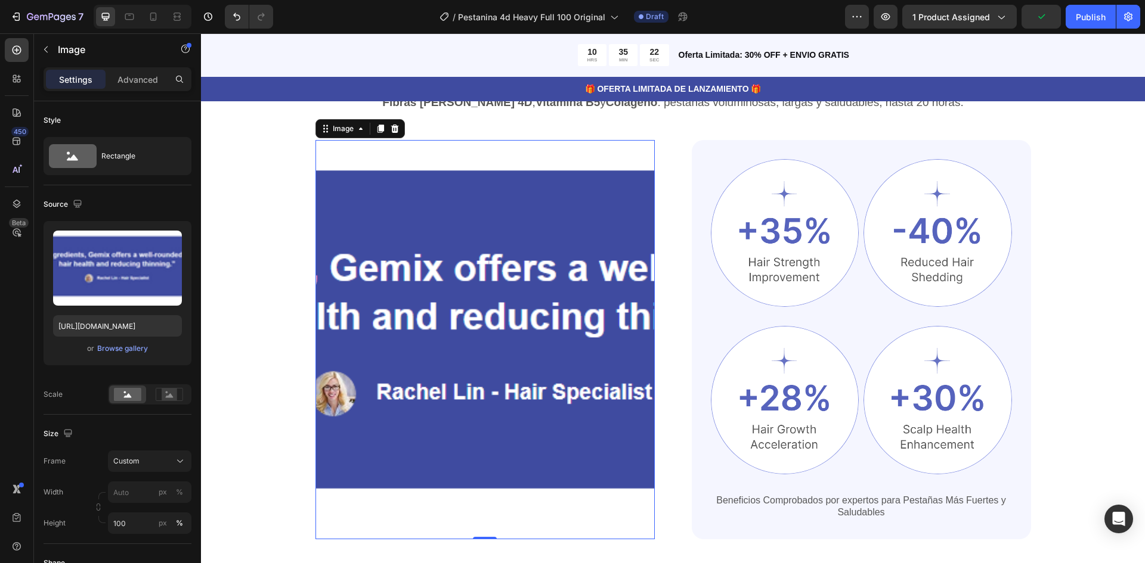
click at [414, 253] on img at bounding box center [484, 340] width 339 height 400
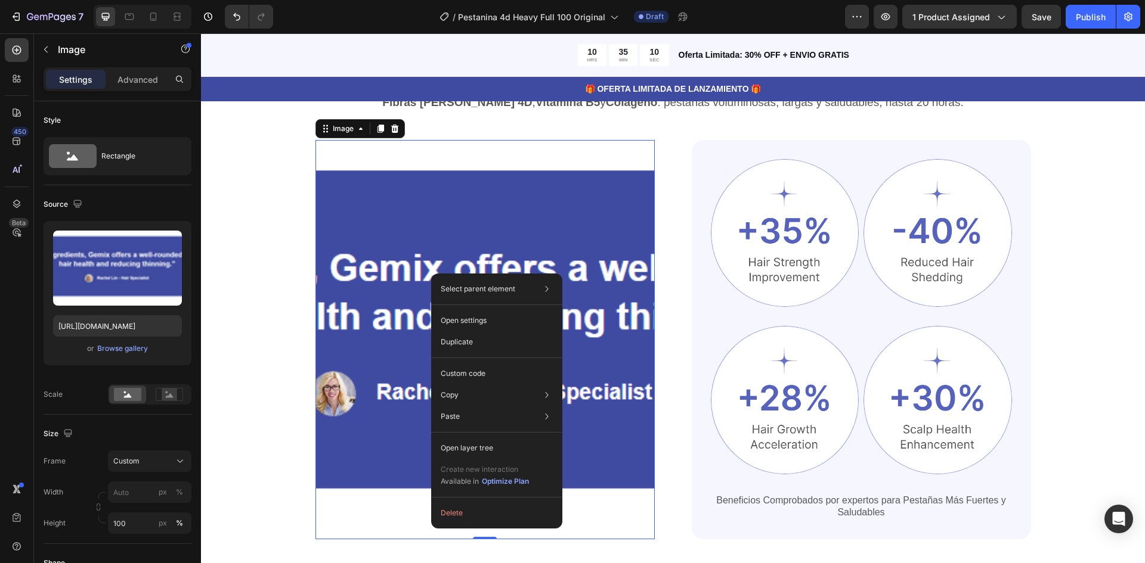
click at [382, 209] on img at bounding box center [484, 340] width 339 height 400
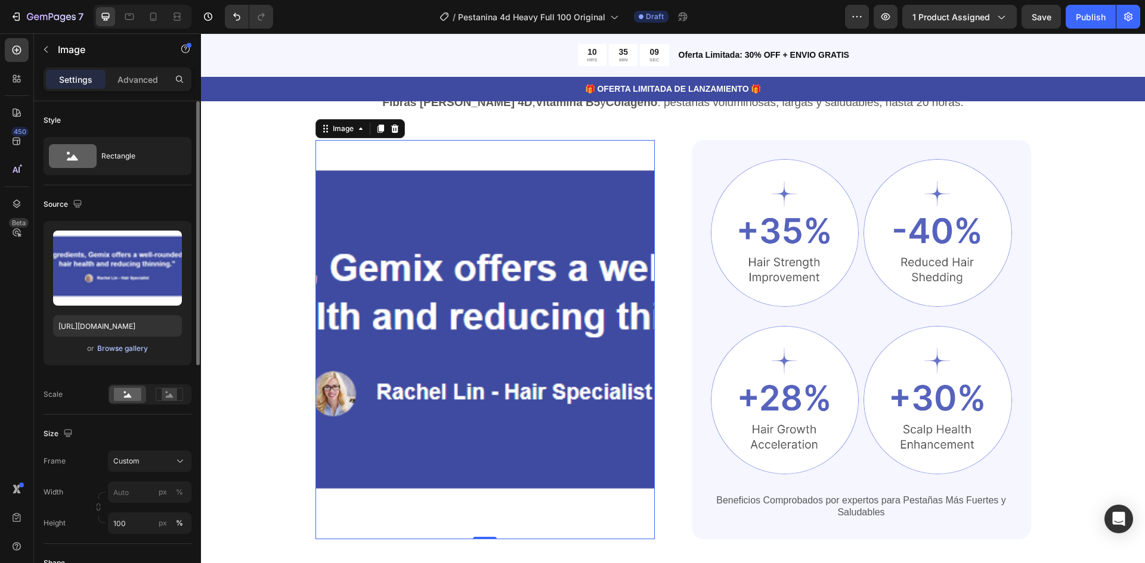
click at [123, 350] on div "Browse gallery" at bounding box center [122, 348] width 51 height 11
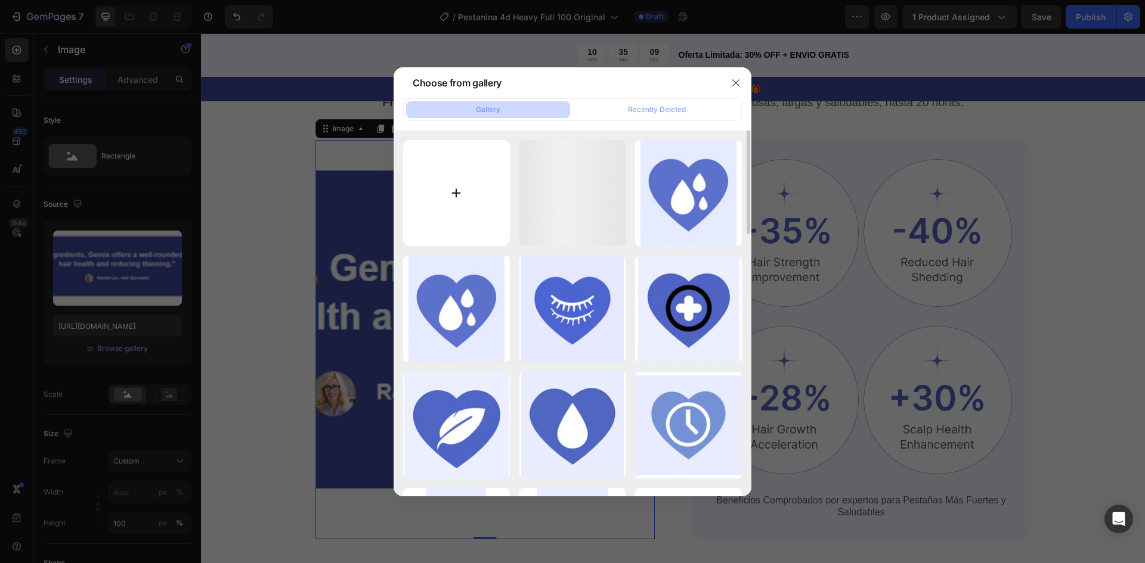
click at [417, 203] on input "file" at bounding box center [456, 193] width 107 height 107
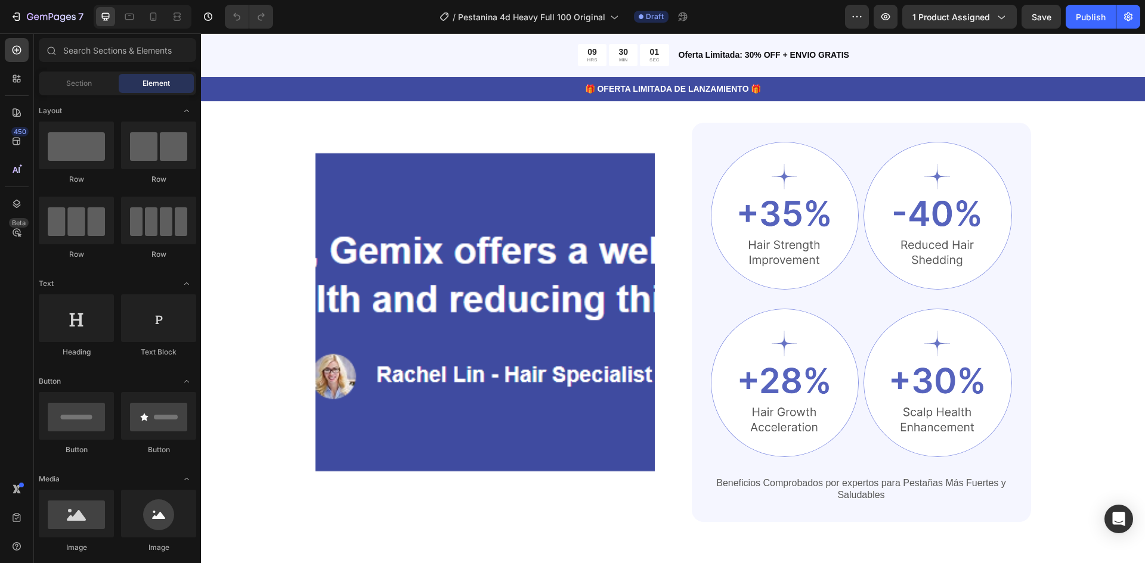
scroll to position [656, 0]
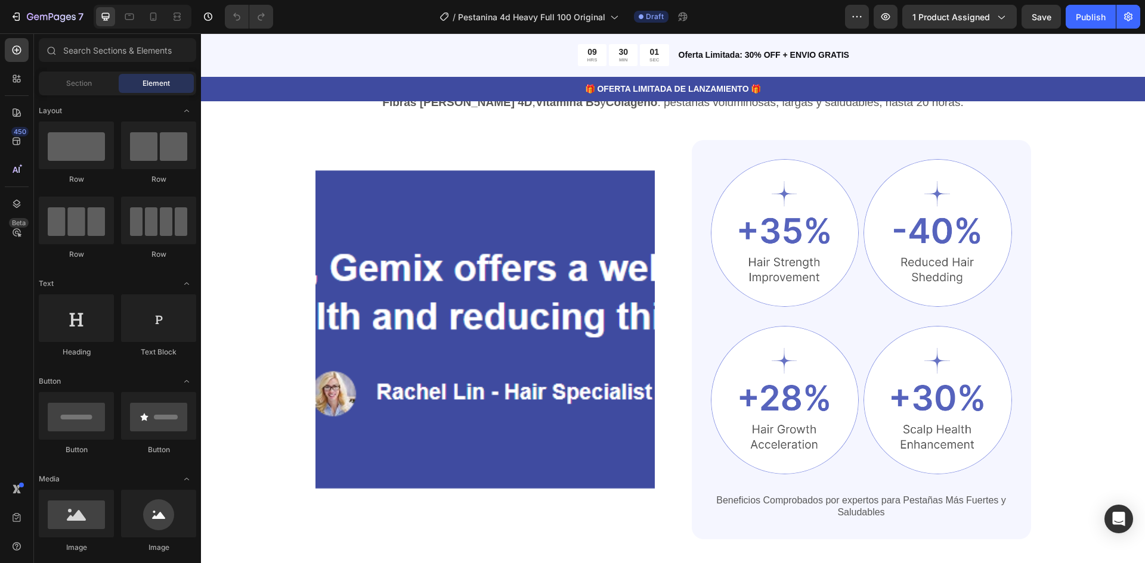
click at [481, 272] on img at bounding box center [484, 340] width 339 height 400
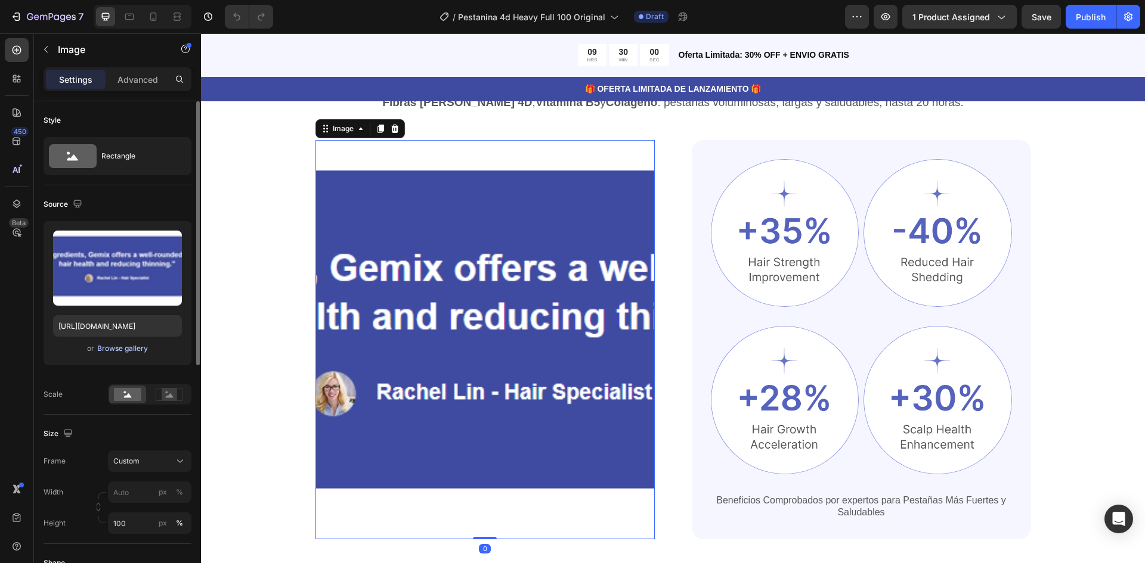
click at [114, 350] on div "Browse gallery" at bounding box center [122, 348] width 51 height 11
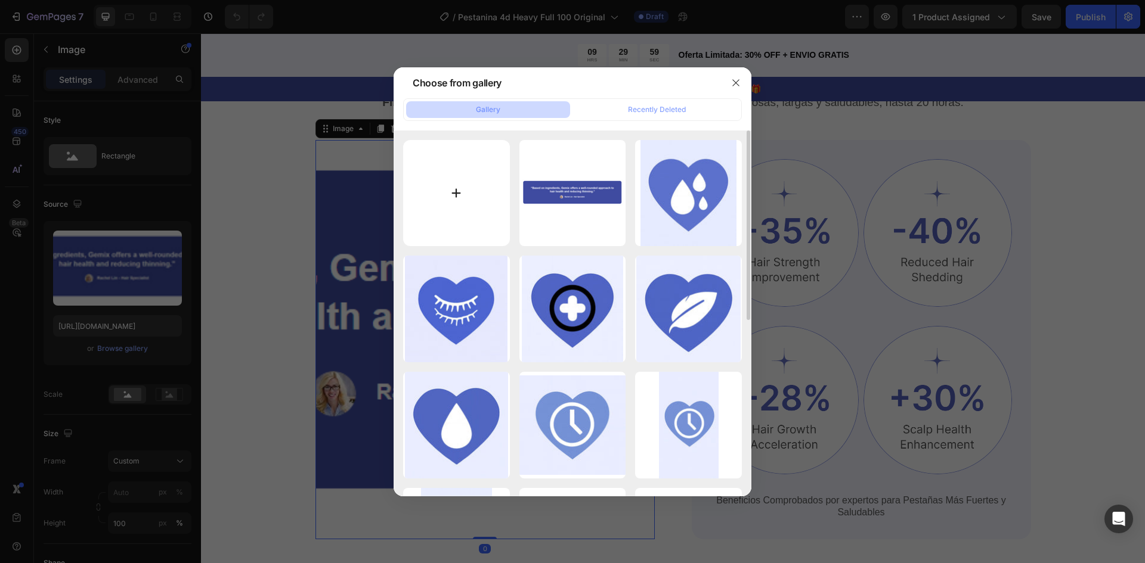
click at [457, 203] on input "file" at bounding box center [456, 193] width 107 height 107
click at [463, 199] on input "file" at bounding box center [456, 193] width 107 height 107
type input "C:\fakepath\tablaaa.jpg"
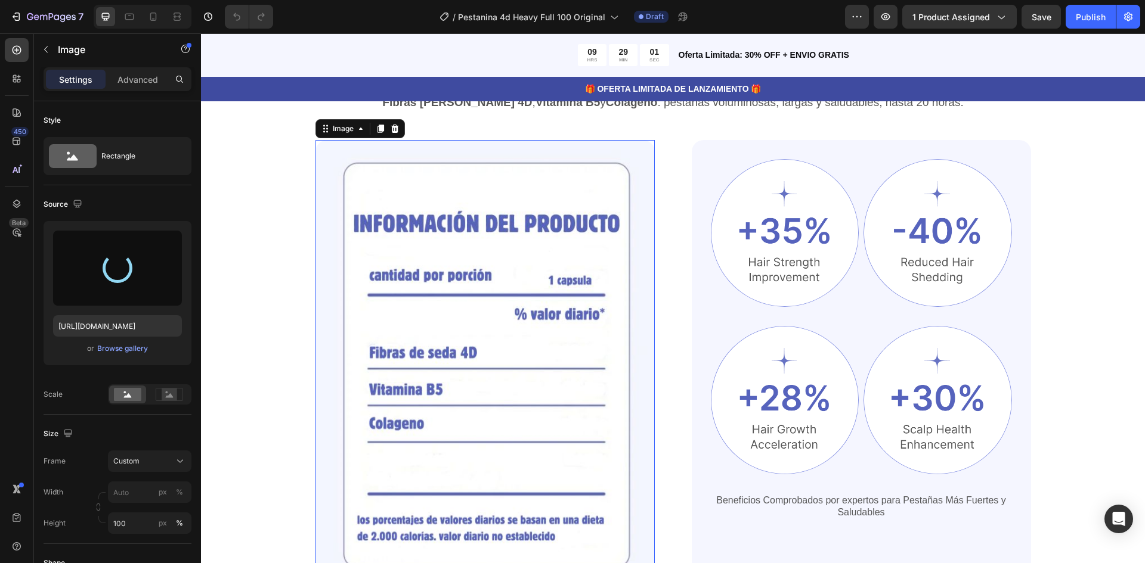
type input "[URL][DOMAIN_NAME]"
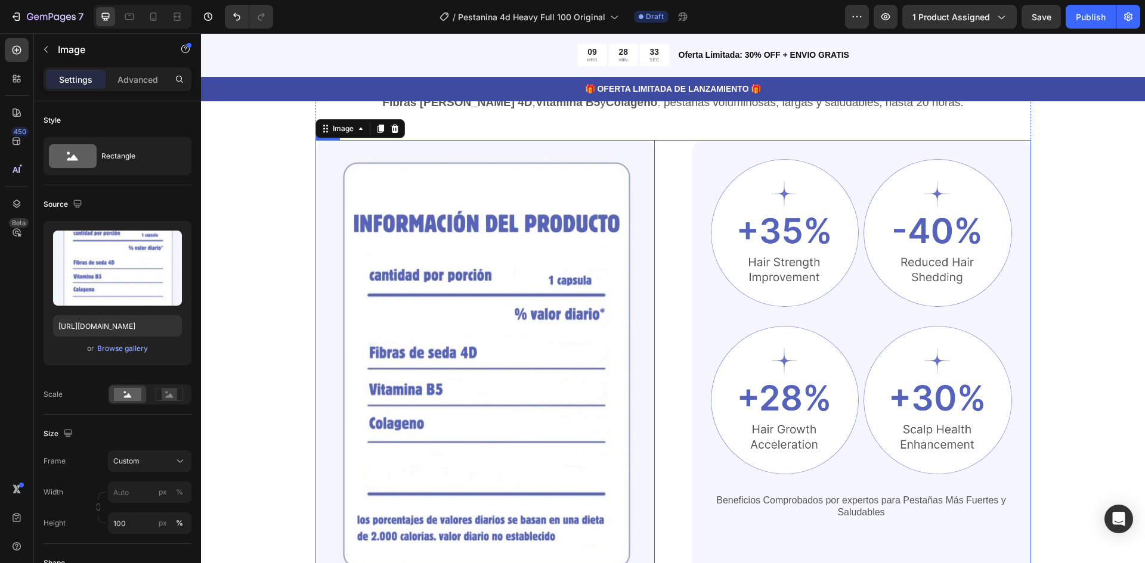
click at [781, 210] on img at bounding box center [785, 233] width 148 height 148
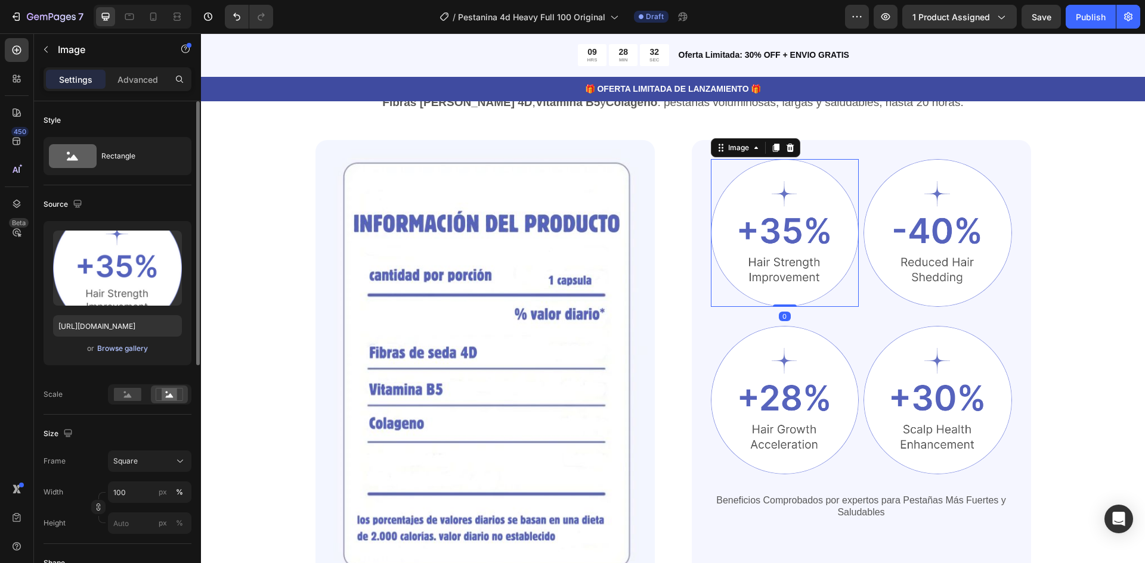
click at [127, 348] on div "Browse gallery" at bounding box center [122, 348] width 51 height 11
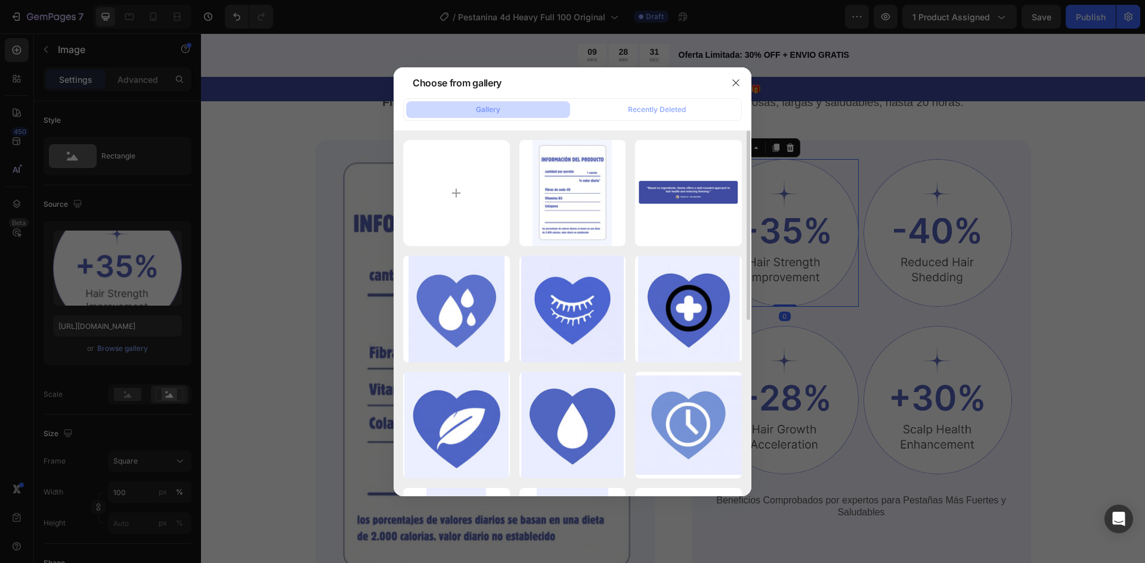
click at [512, 184] on div "tablaaa.jpg 37.24 kb Captura de pantalla 2...20.png 29.08 kb Imagen de WhatsApp…" at bounding box center [572, 483] width 339 height 687
click at [486, 182] on input "file" at bounding box center [456, 193] width 107 height 107
type input "C:\fakepath\bola1 .jpg"
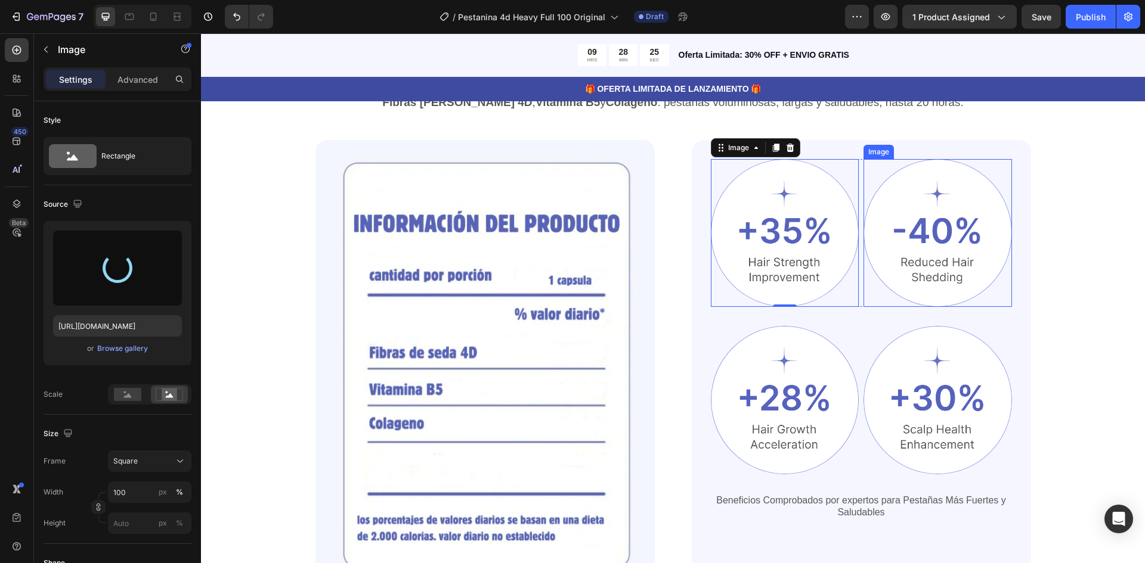
click at [921, 241] on img at bounding box center [937, 233] width 148 height 148
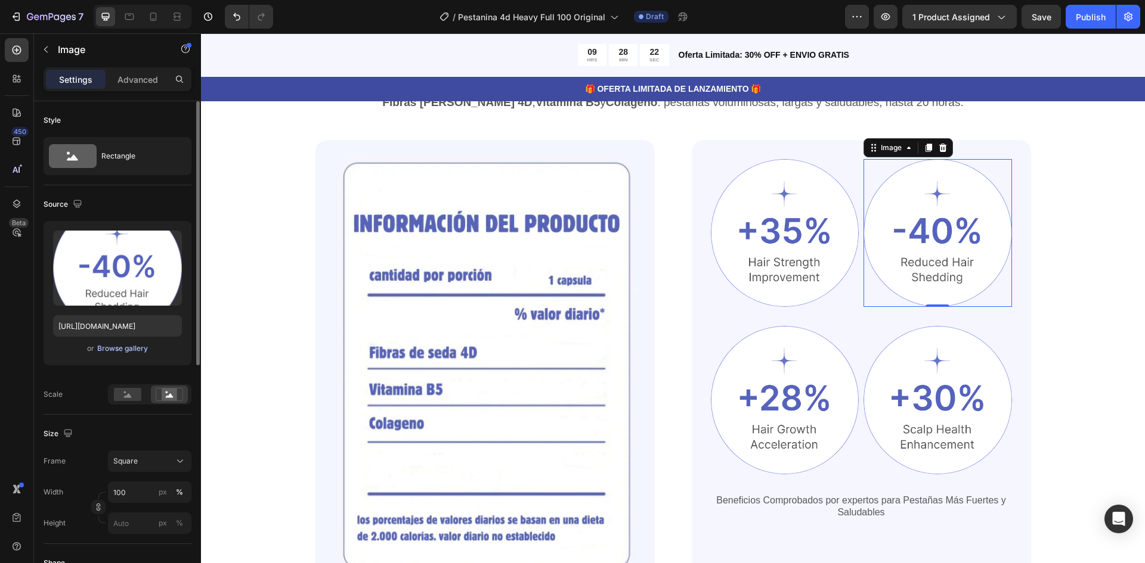
click at [137, 348] on div "Browse gallery" at bounding box center [122, 348] width 51 height 11
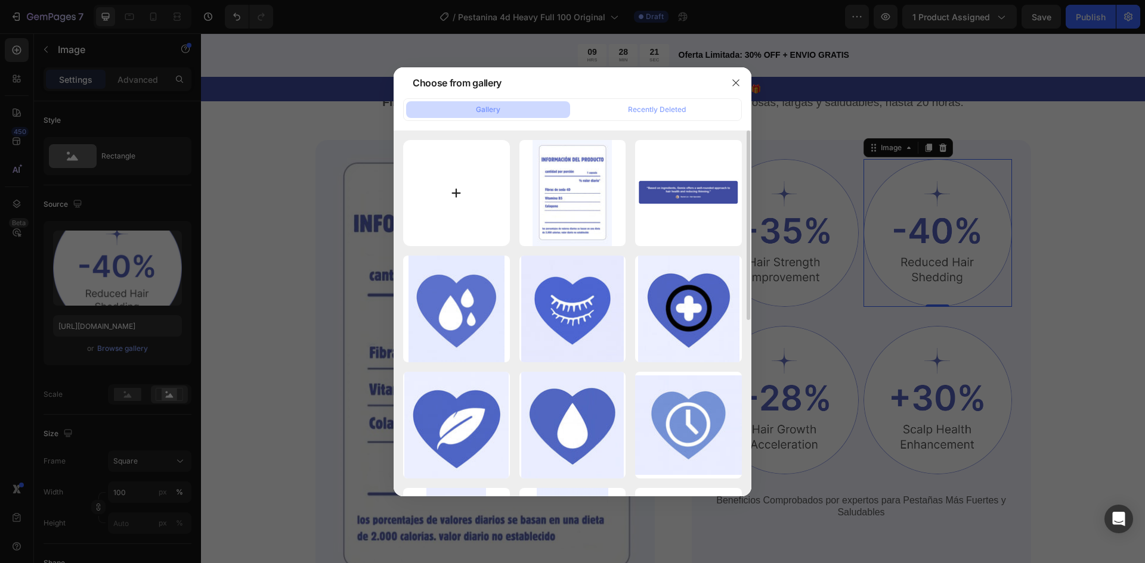
click at [454, 197] on input "file" at bounding box center [456, 193] width 107 height 107
type input "C:\fakepath\bola 2.jpg"
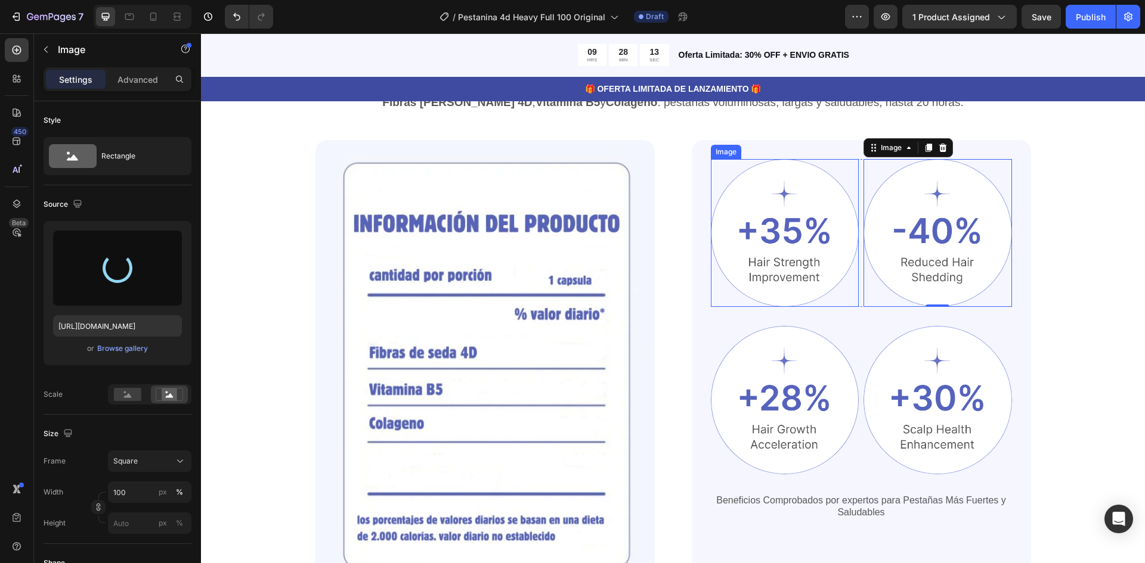
type input "[URL][DOMAIN_NAME]"
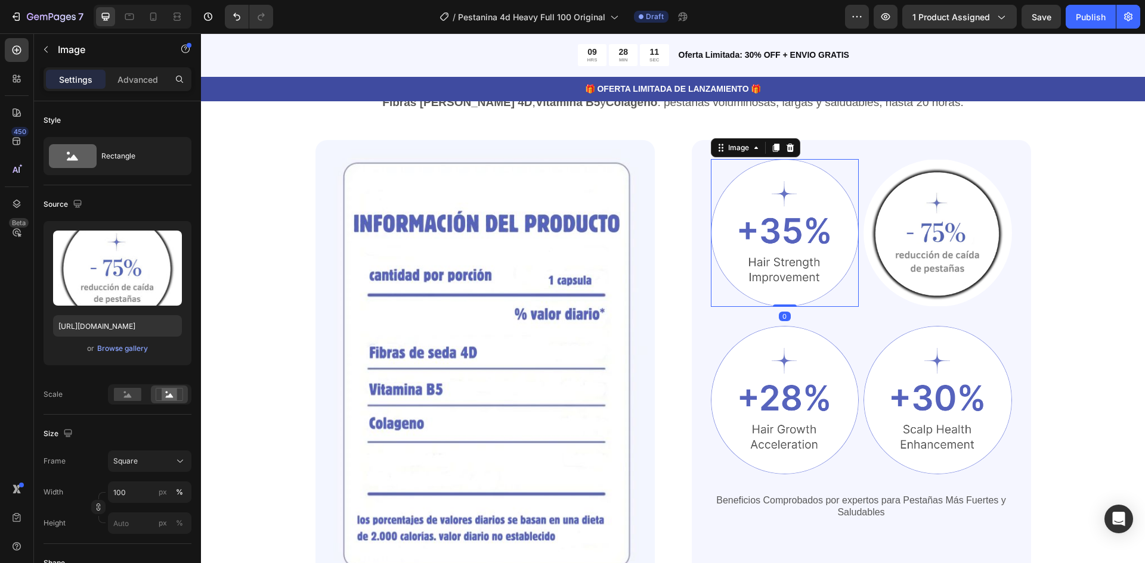
click at [753, 259] on img at bounding box center [785, 233] width 148 height 148
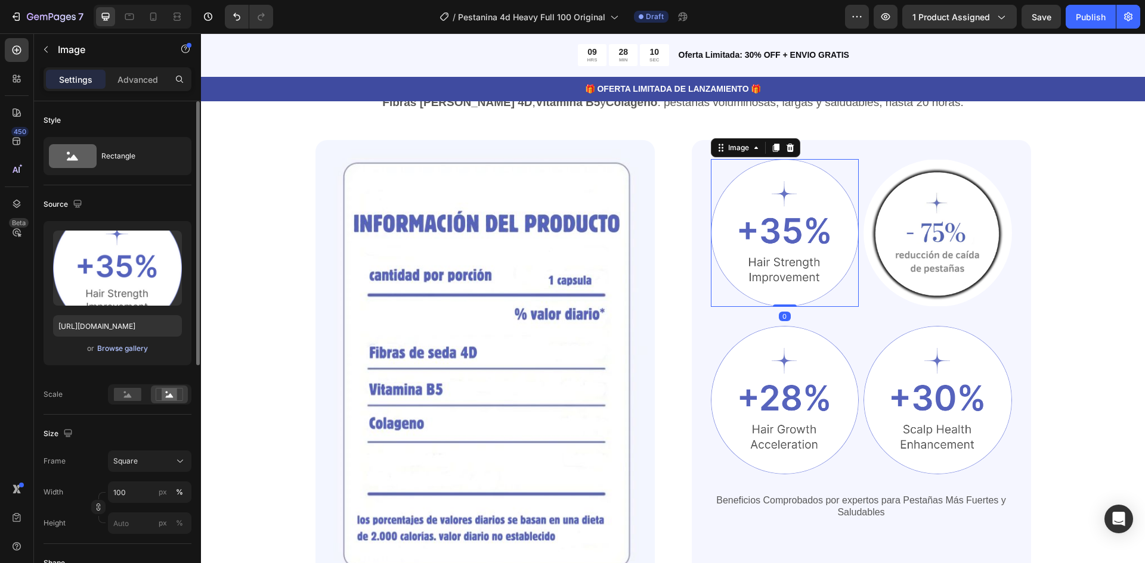
click at [122, 348] on div "Browse gallery" at bounding box center [122, 348] width 51 height 11
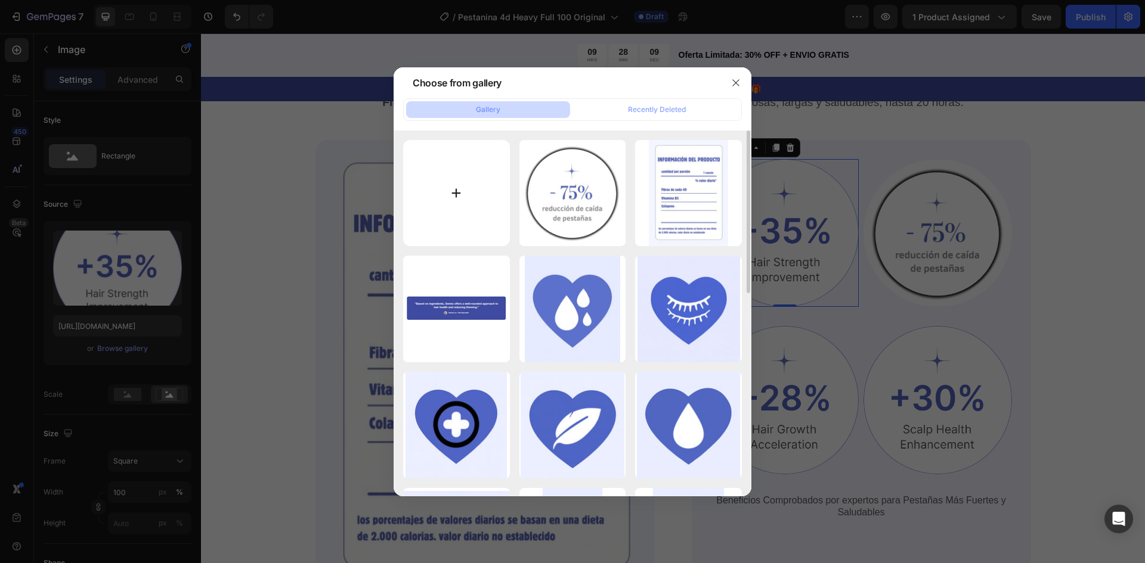
click at [489, 187] on input "file" at bounding box center [456, 193] width 107 height 107
type input "C:\fakepath\bola1 .jpg"
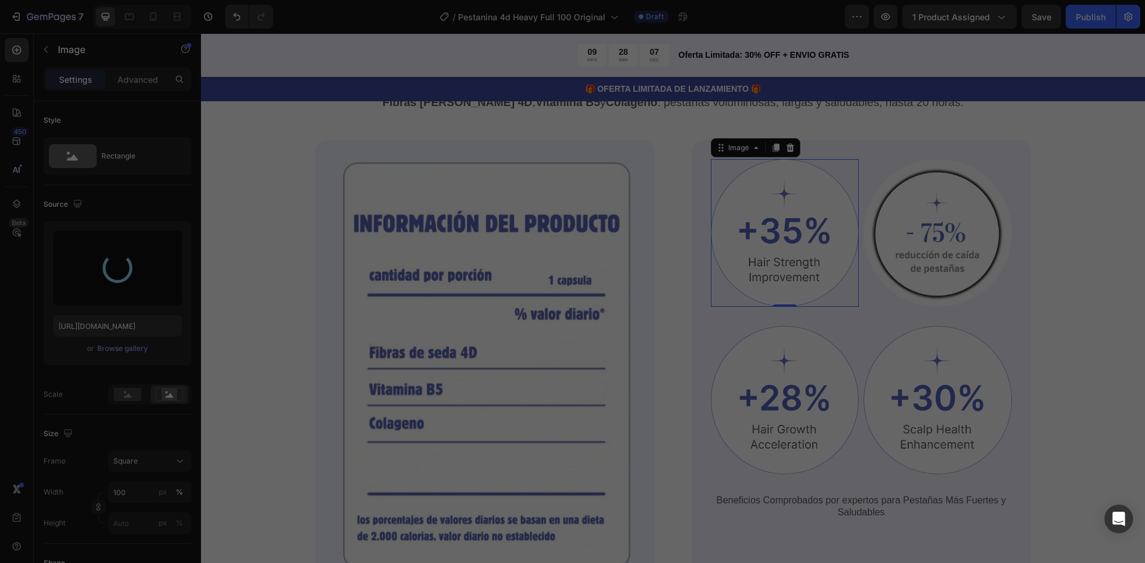
type input "https://cdn.shopify.com/s/files/1/0947/0597/5622/files/gempages_572977883597767…"
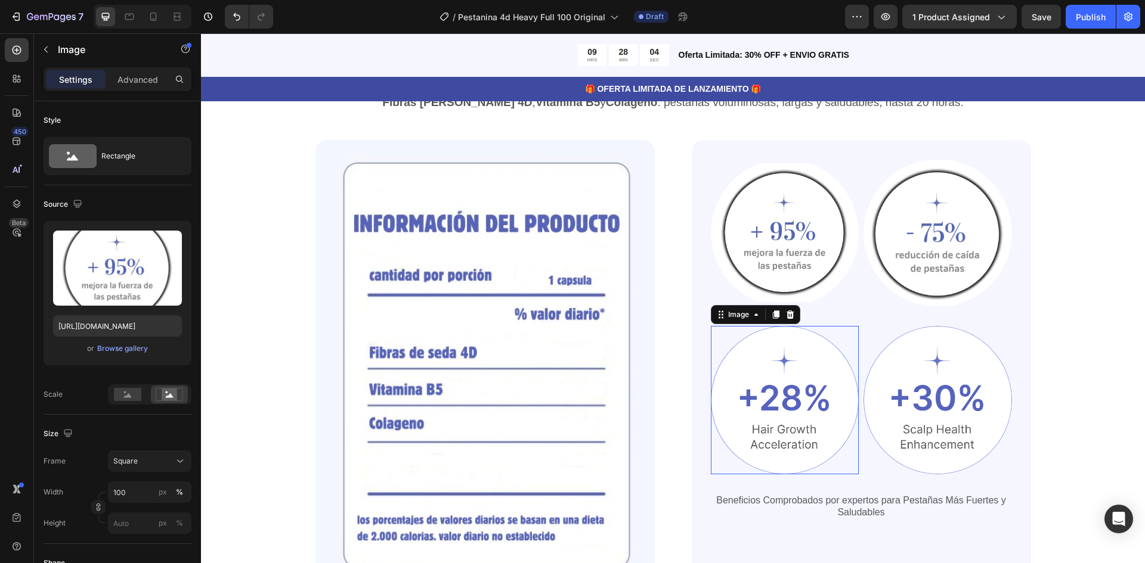
click at [751, 396] on img at bounding box center [785, 400] width 148 height 148
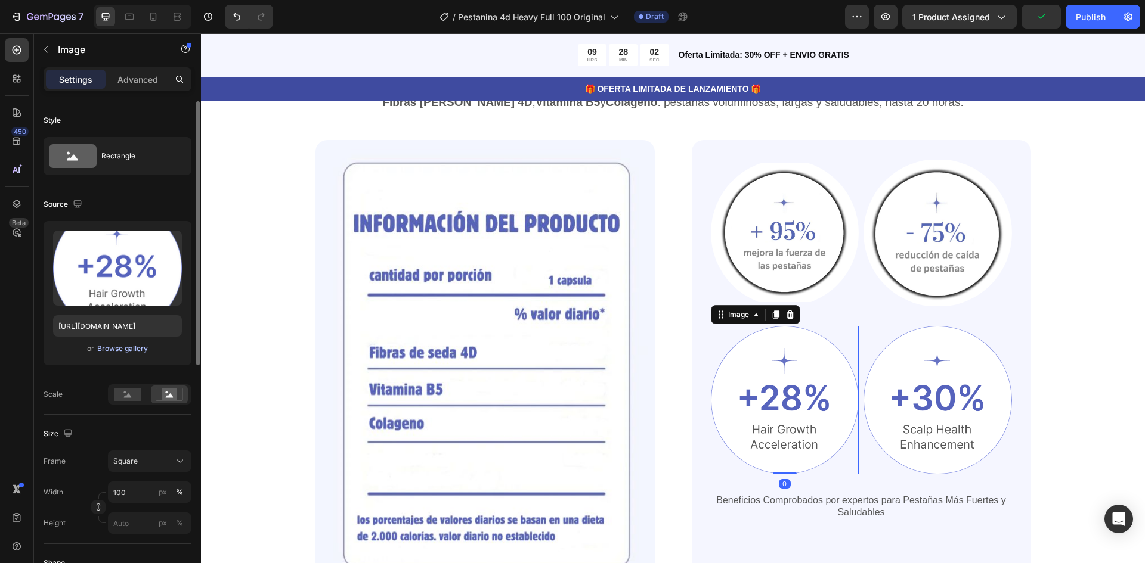
click at [137, 343] on div "Browse gallery" at bounding box center [122, 348] width 51 height 11
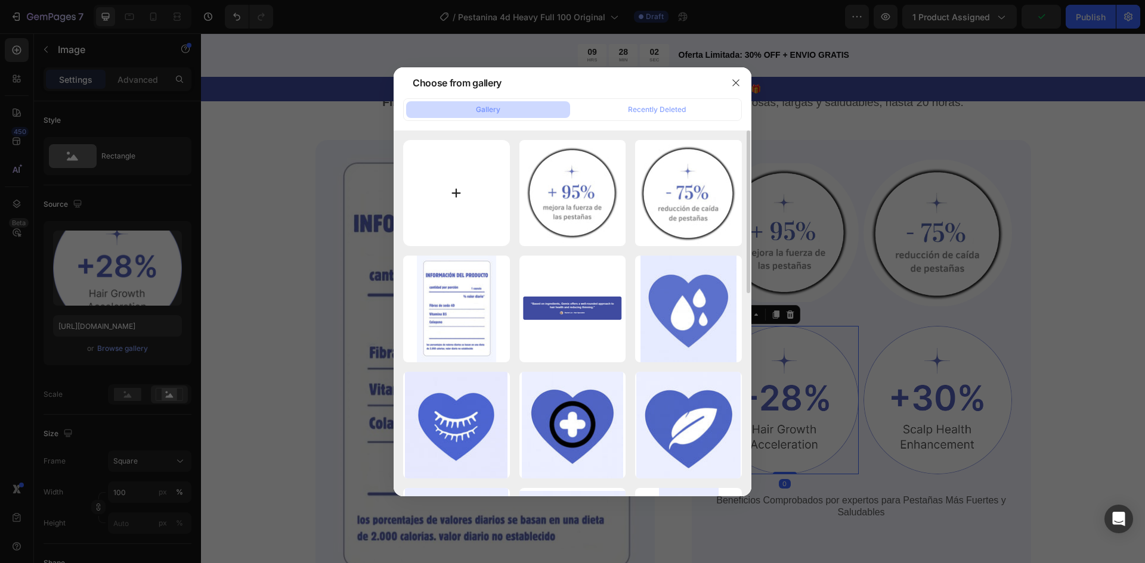
click at [456, 187] on input "file" at bounding box center [456, 193] width 107 height 107
type input "C:\fakepath\bola 3.jpg"
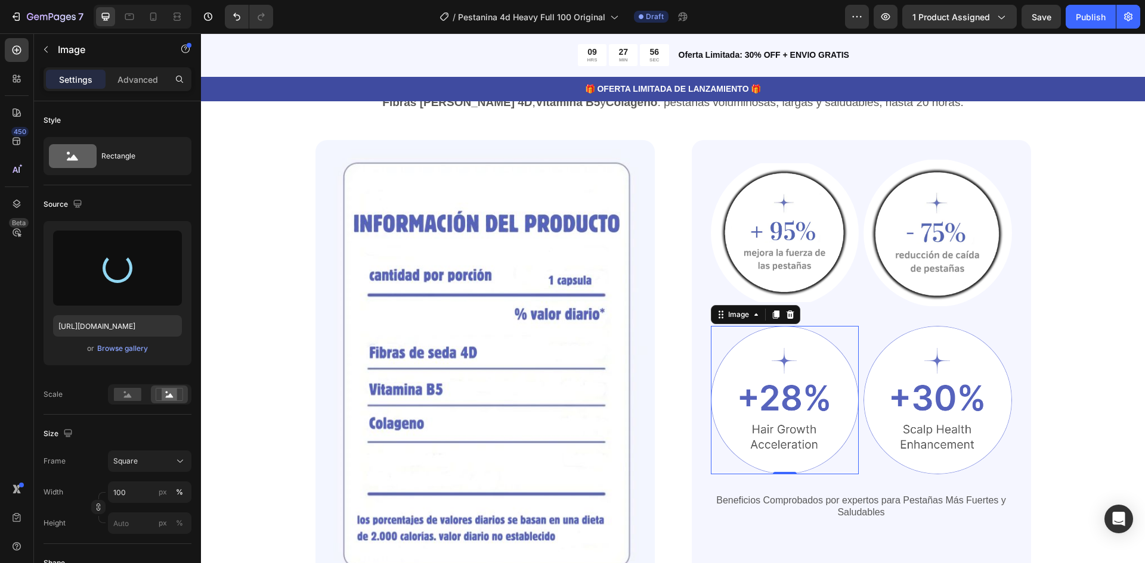
type input "https://cdn.shopify.com/s/files/1/0947/0597/5622/files/gempages_572977883597767…"
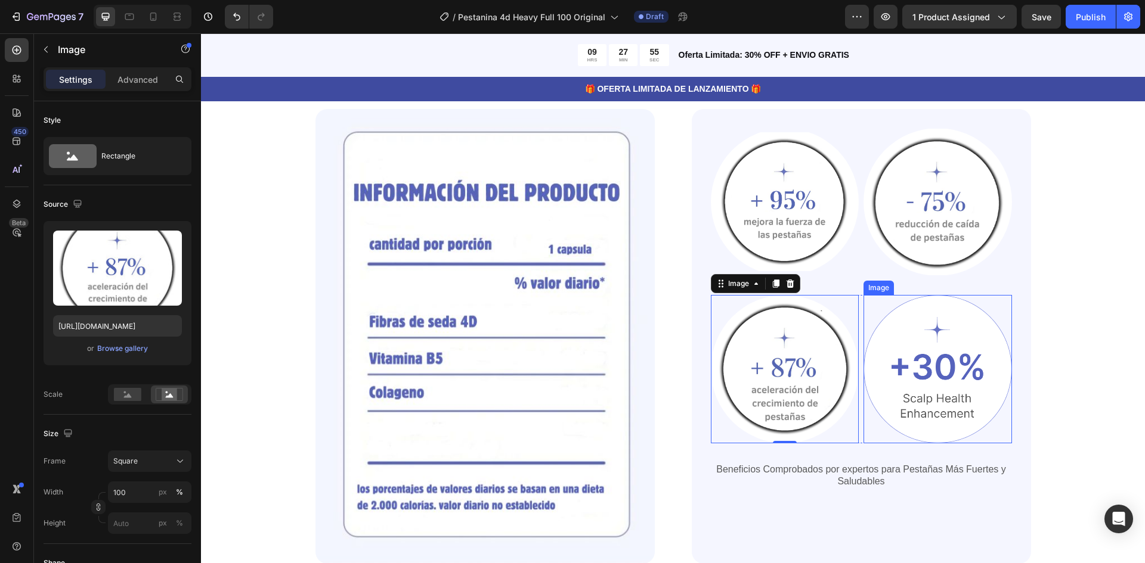
scroll to position [716, 0]
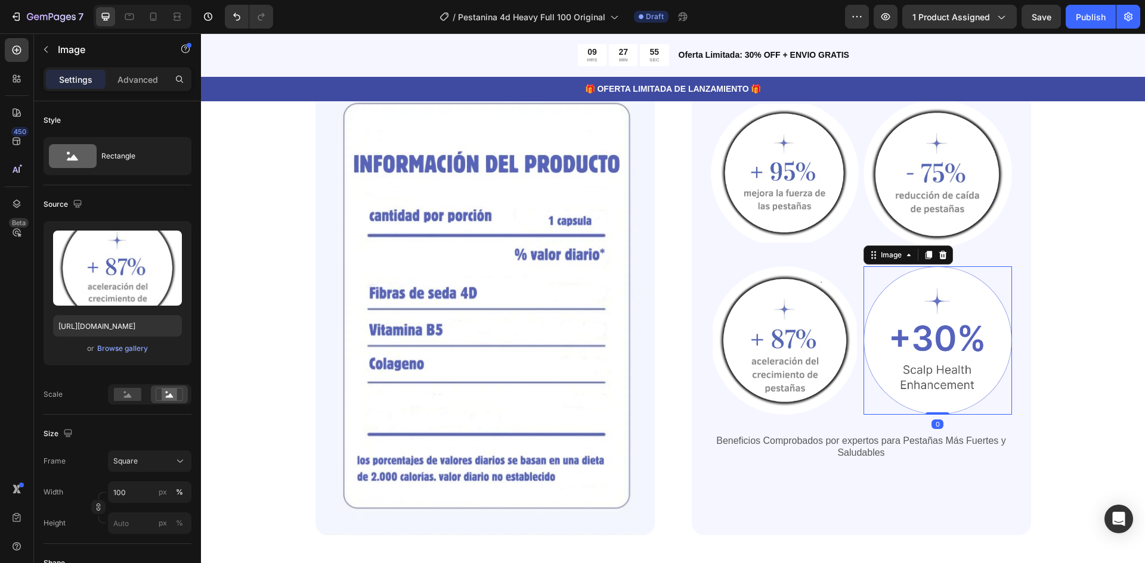
click at [945, 356] on img at bounding box center [937, 341] width 148 height 148
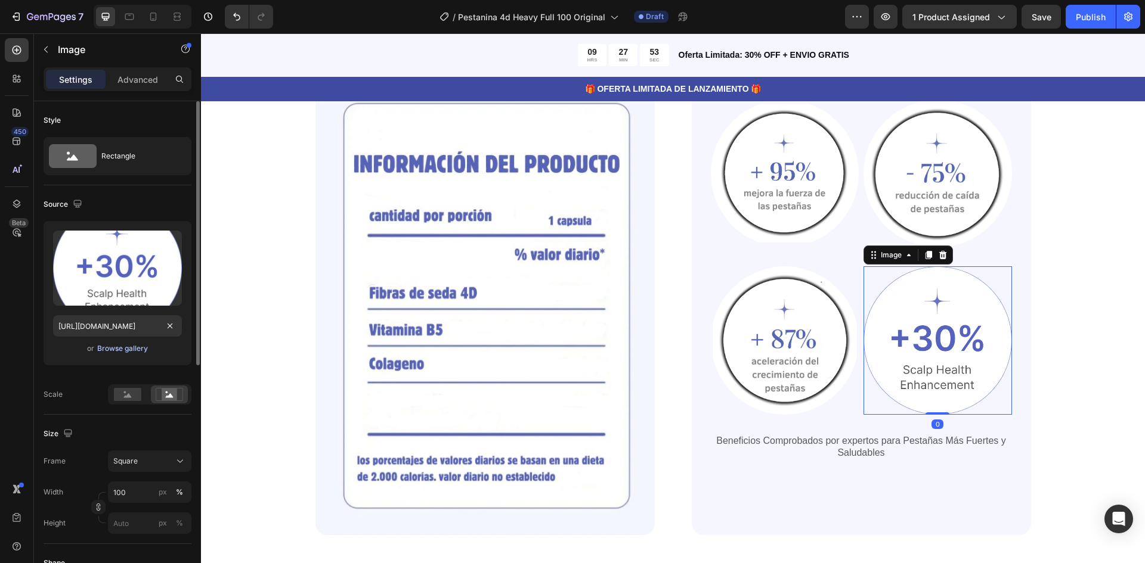
click at [135, 348] on div "Browse gallery" at bounding box center [122, 348] width 51 height 11
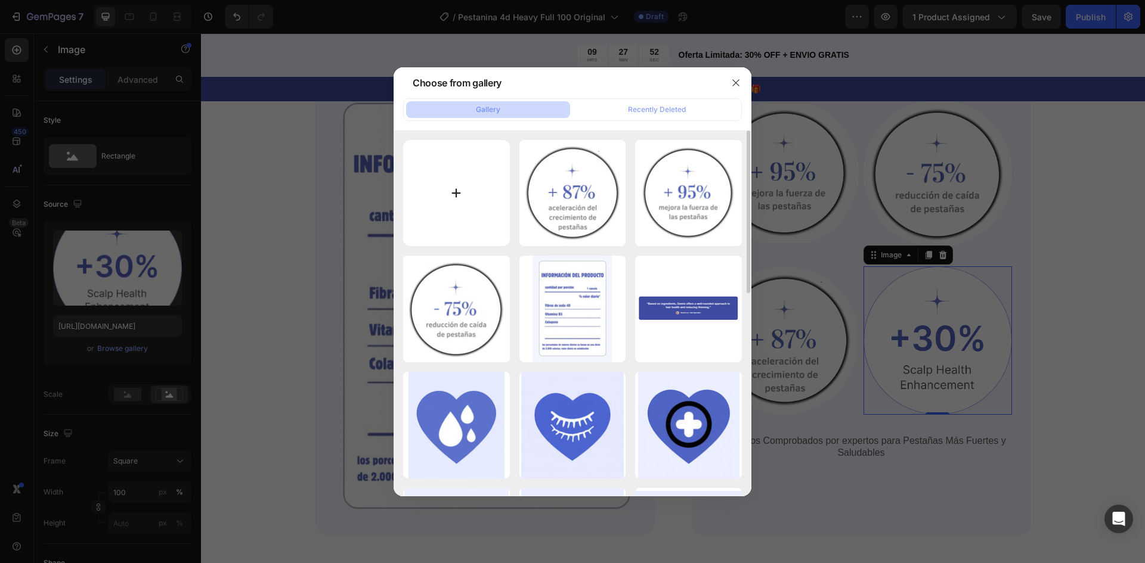
click at [462, 216] on input "file" at bounding box center [456, 193] width 107 height 107
type input "C:\fakepath\bola 4.jpg"
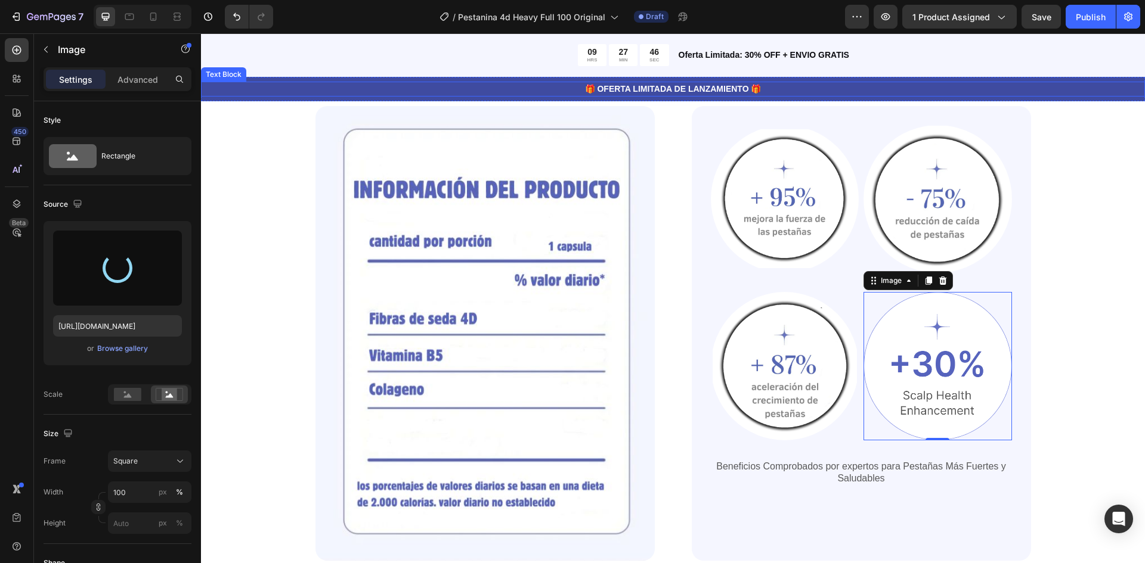
type input "https://cdn.shopify.com/s/files/1/0947/0597/5622/files/gempages_572977883597767…"
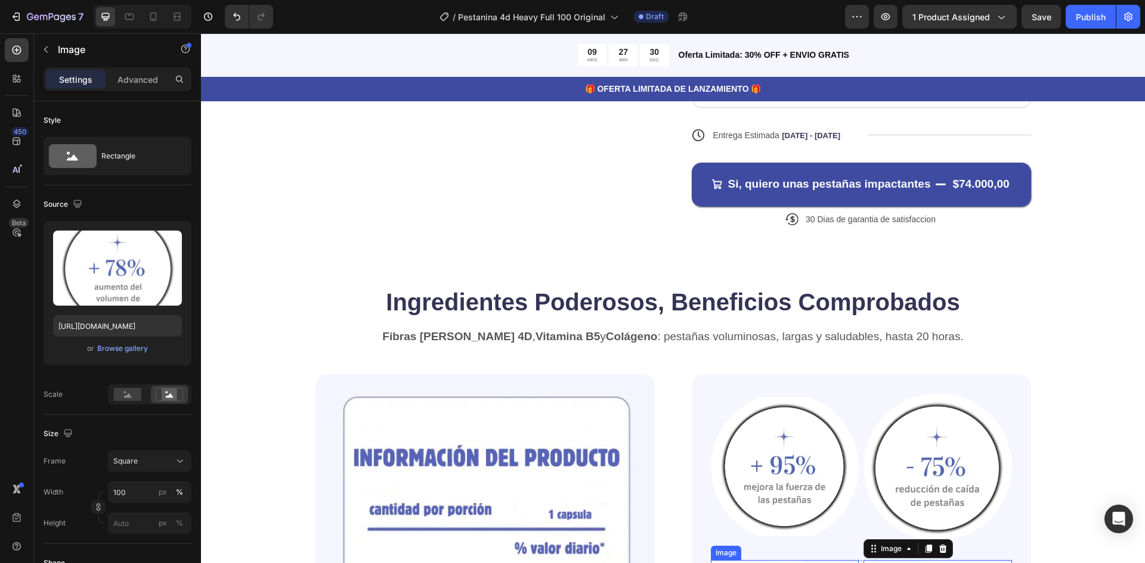
scroll to position [417, 0]
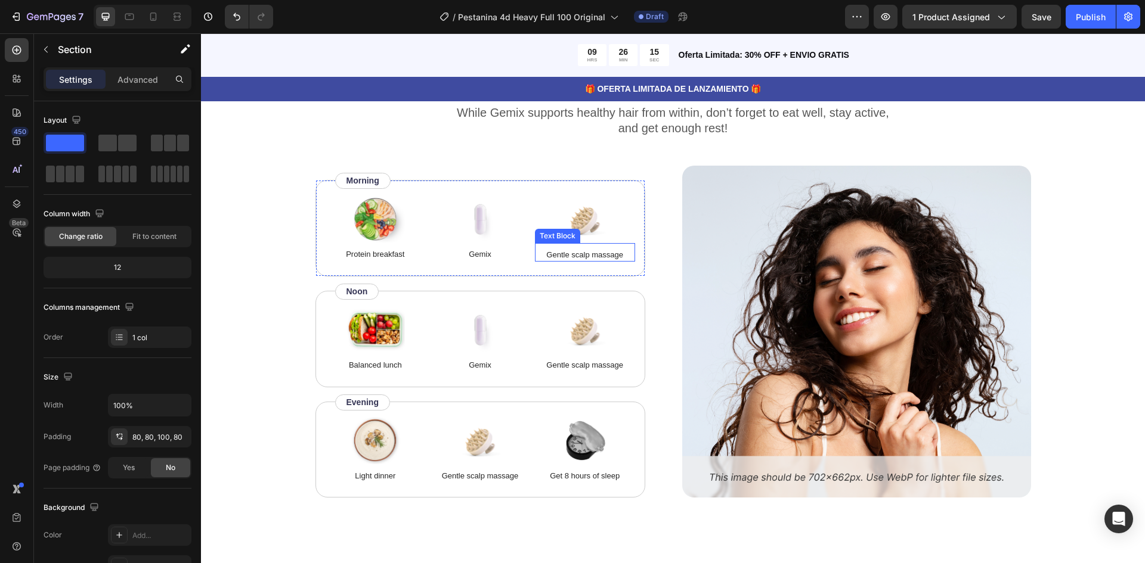
scroll to position [2147, 0]
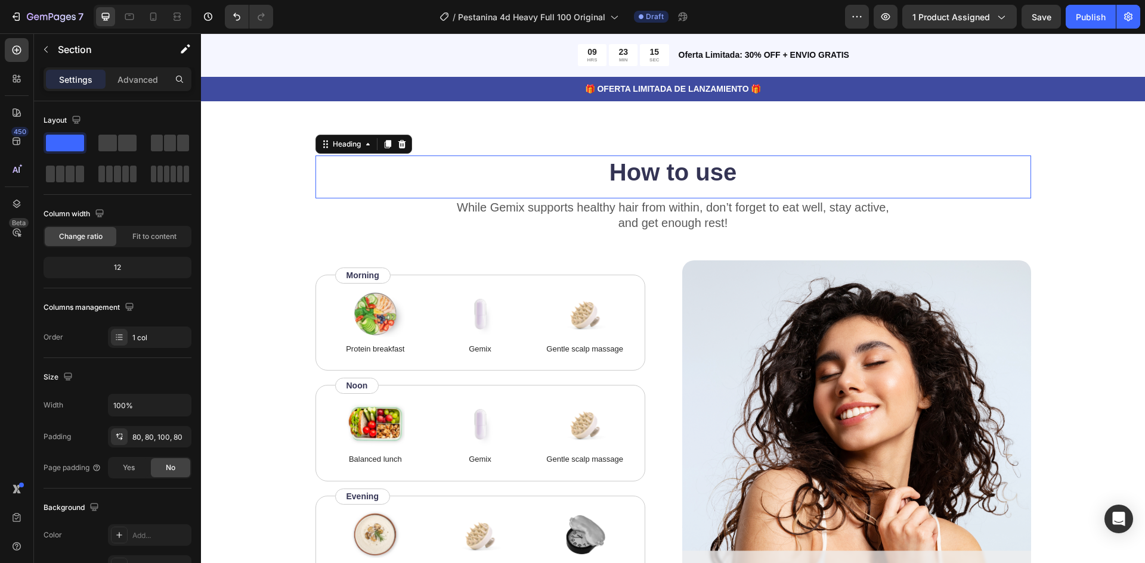
click at [655, 175] on h2 "How to use" at bounding box center [673, 172] width 716 height 33
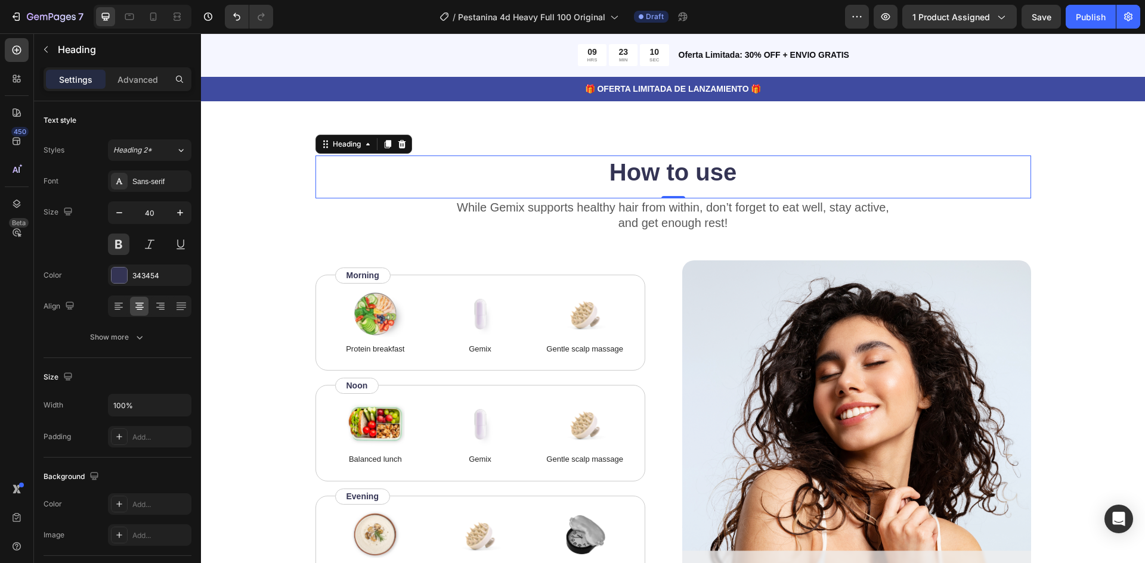
click at [705, 182] on h2 "How to use" at bounding box center [673, 172] width 716 height 33
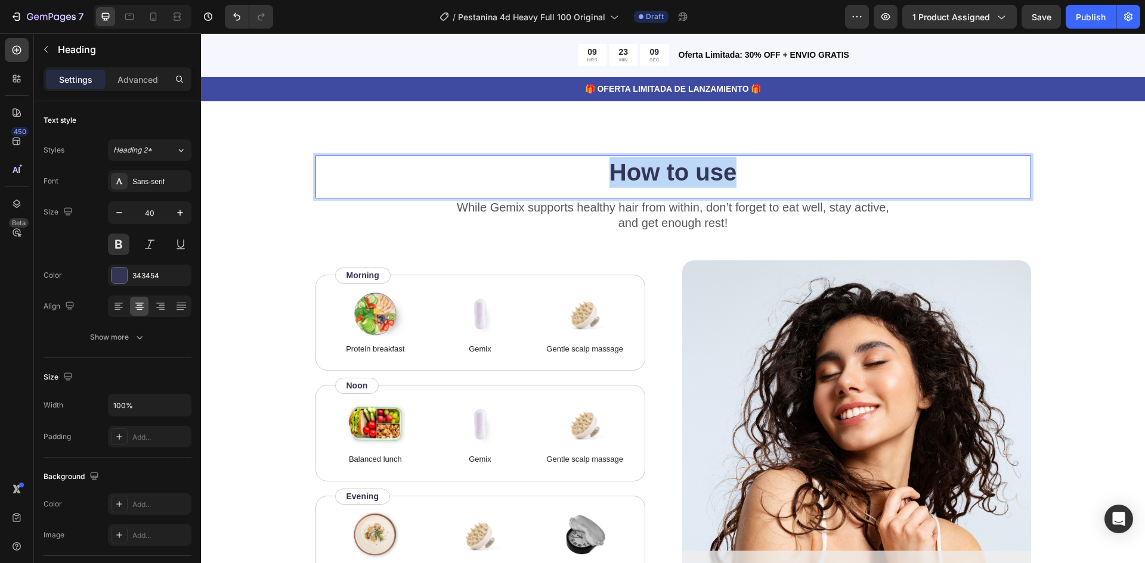
click at [705, 182] on p "How to use" at bounding box center [673, 172] width 713 height 31
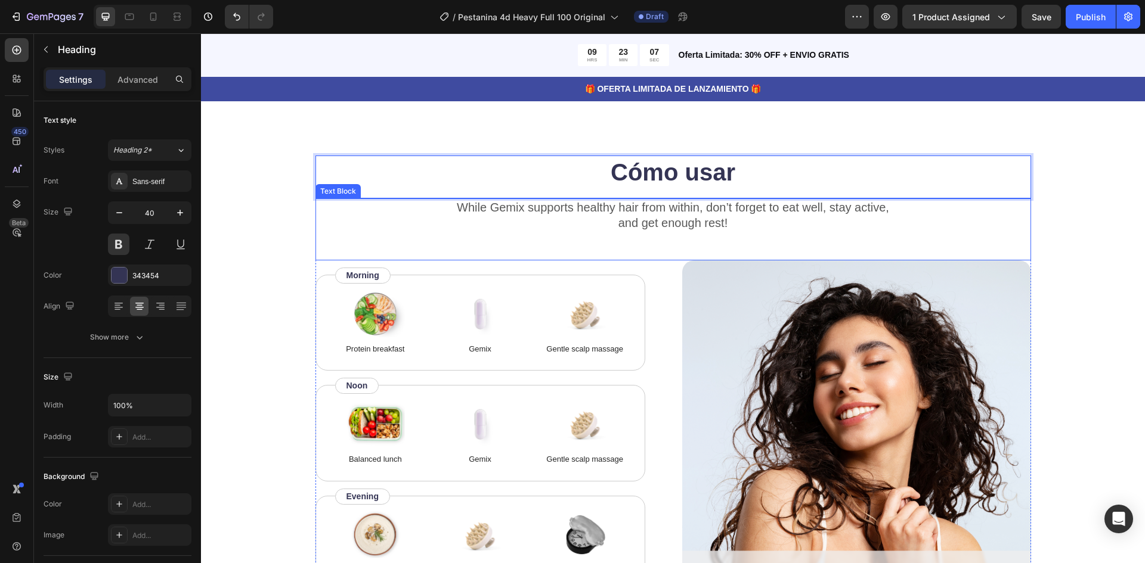
click at [662, 209] on p "While Gemix supports healthy hair from within, don’t forget to eat well, stay a…" at bounding box center [673, 215] width 713 height 31
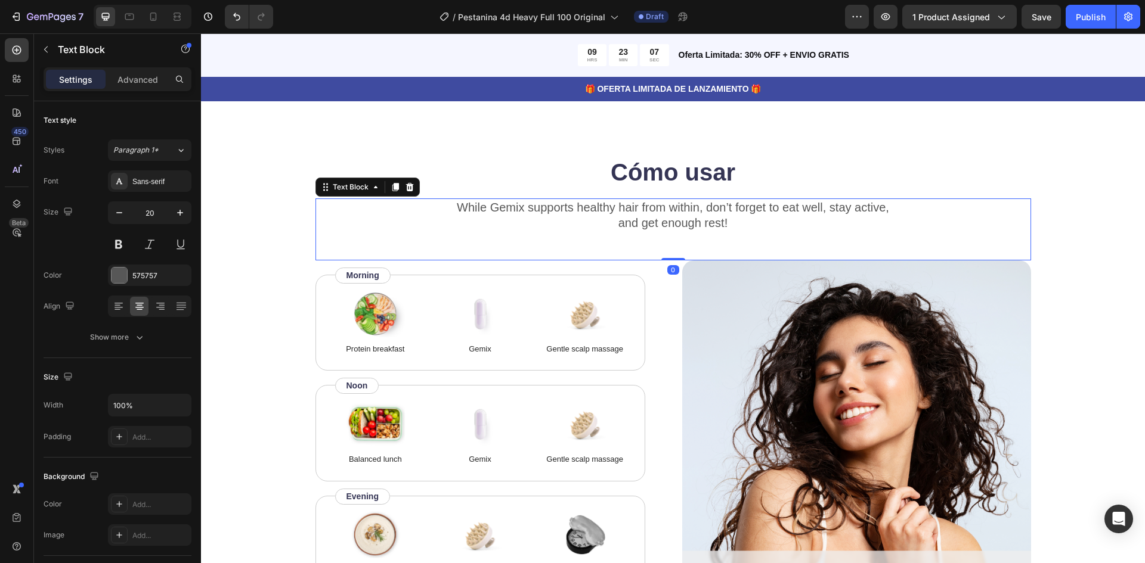
click at [662, 210] on p "While Gemix supports healthy hair from within, don’t forget to eat well, stay a…" at bounding box center [673, 215] width 713 height 31
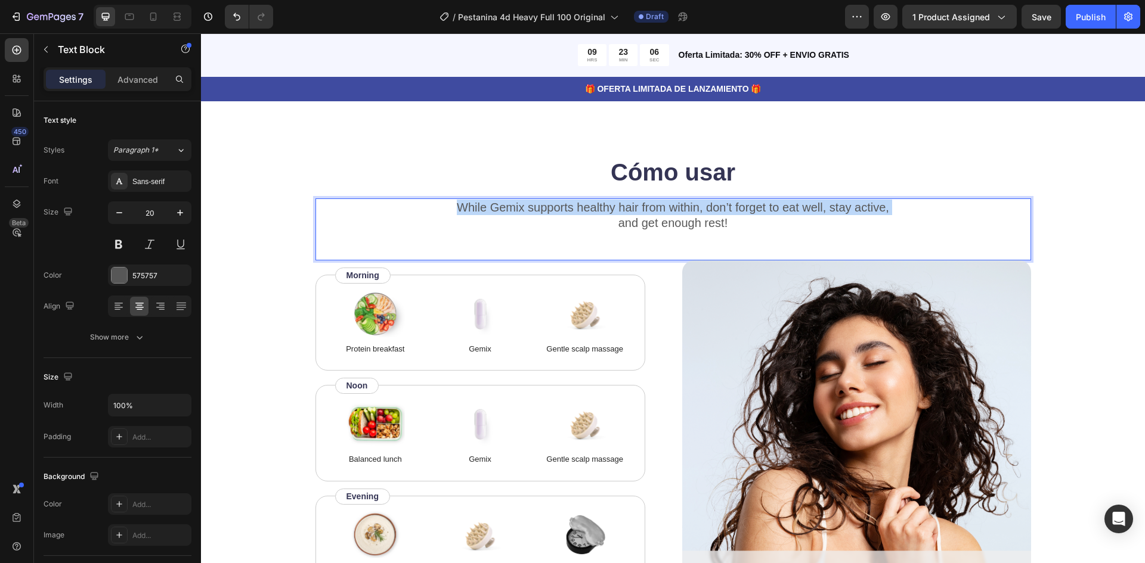
click at [662, 210] on p "While Gemix supports healthy hair from within, don’t forget to eat well, stay a…" at bounding box center [673, 215] width 713 height 31
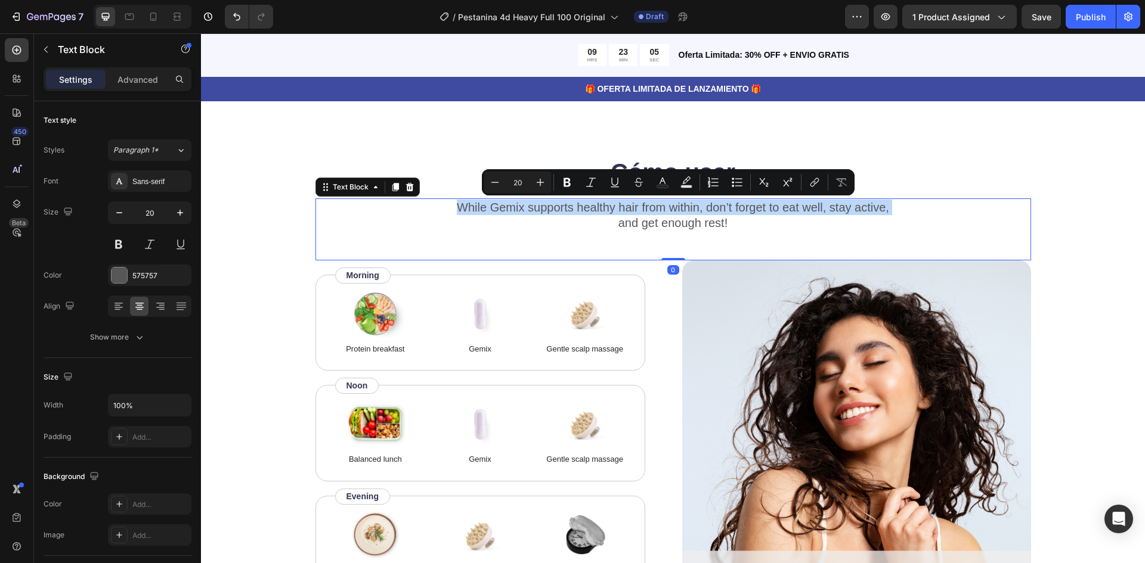
click at [832, 233] on div "While Gemix supports healthy hair from within, don’t forget to eat well, stay a…" at bounding box center [673, 230] width 716 height 62
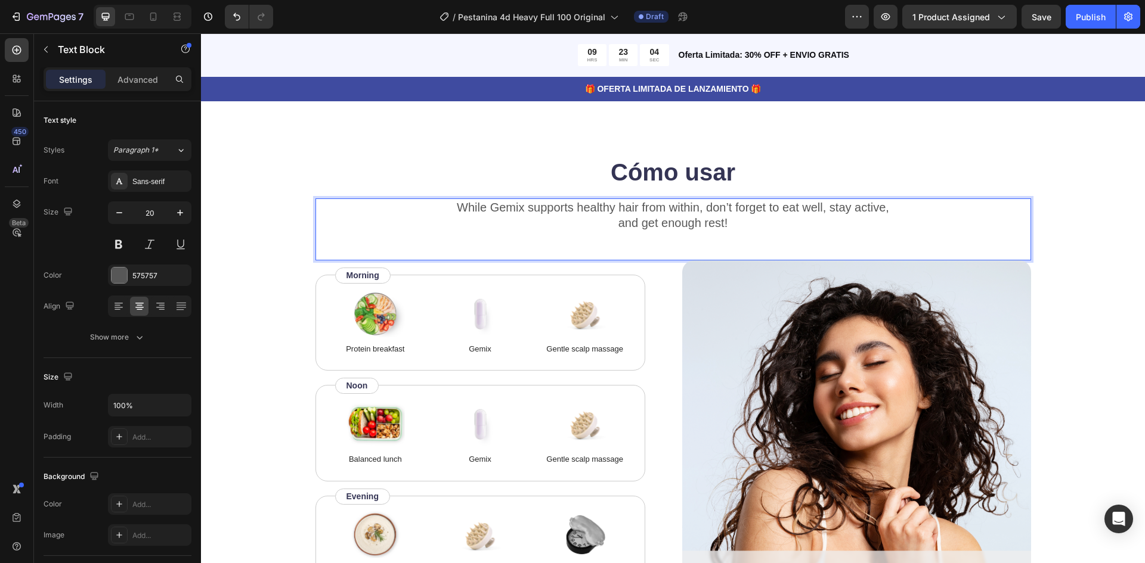
drag, startPoint x: 732, startPoint y: 221, endPoint x: 726, endPoint y: 221, distance: 6.6
click at [726, 221] on p "While Gemix supports healthy hair from within, don’t forget to eat well, stay a…" at bounding box center [673, 215] width 713 height 31
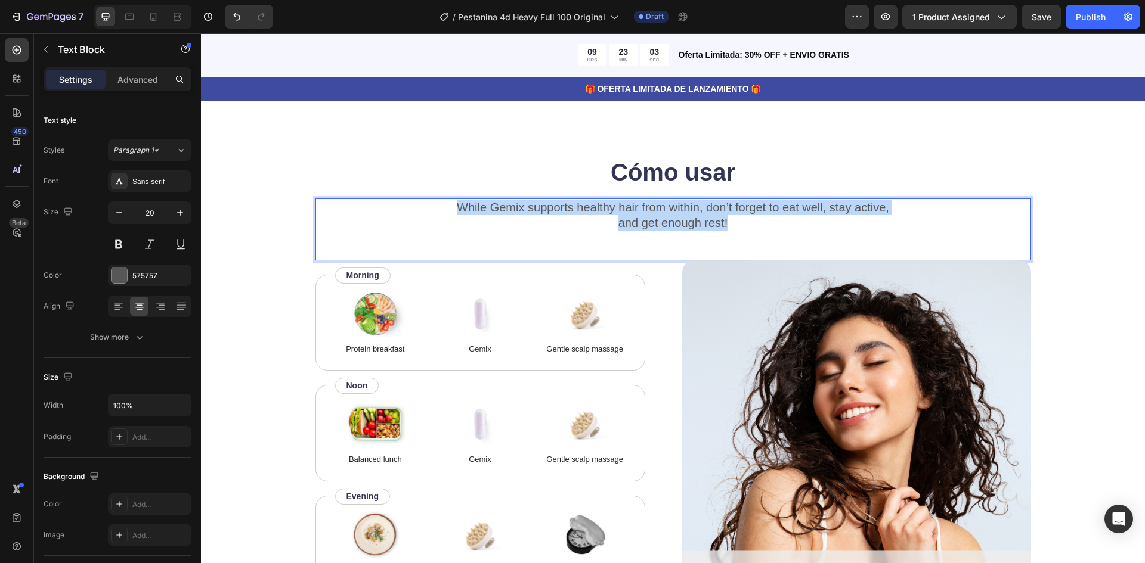
drag, startPoint x: 726, startPoint y: 221, endPoint x: 433, endPoint y: 207, distance: 293.1
click at [433, 207] on p "While Gemix supports healthy hair from within, don’t forget to eat well, stay a…" at bounding box center [673, 215] width 713 height 31
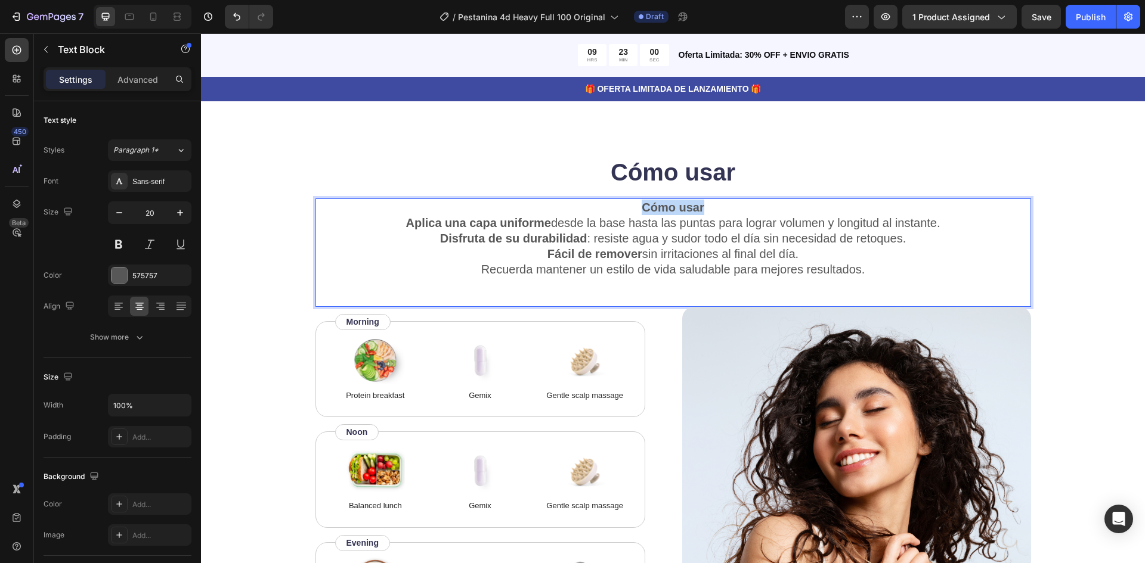
drag, startPoint x: 702, startPoint y: 205, endPoint x: 597, endPoint y: 211, distance: 105.1
click at [597, 211] on p "Cómo usar" at bounding box center [673, 208] width 713 height 16
click at [398, 221] on p "Aplica una capa uniforme desde la base hasta las puntas para lograr volumen y l…" at bounding box center [673, 223] width 713 height 16
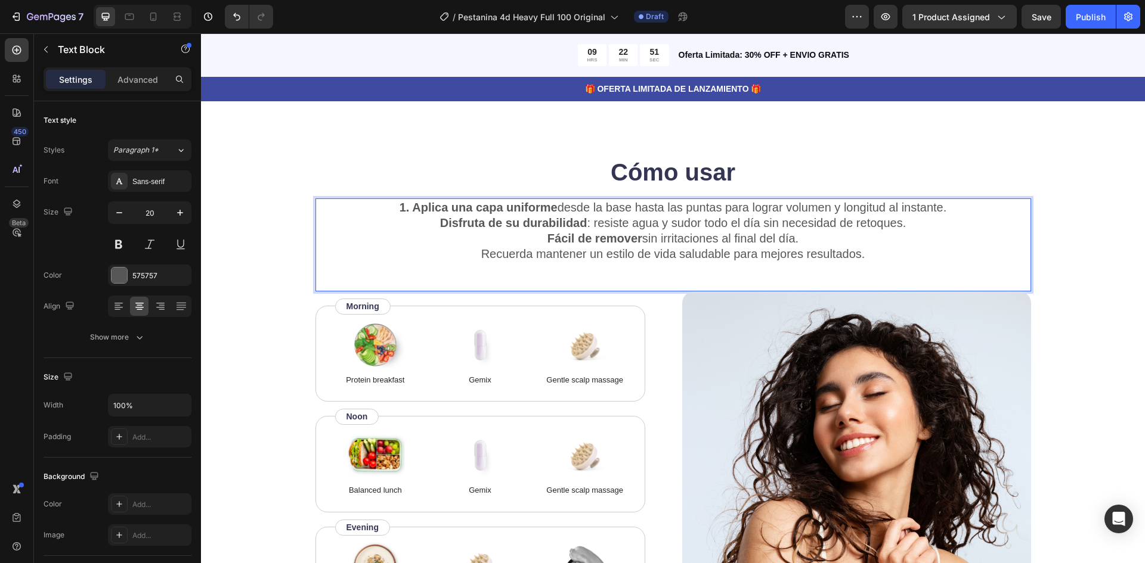
click at [435, 222] on p "Disfruta de su durabilidad : resiste agua y sudor todo el día sin necesidad de …" at bounding box center [673, 223] width 713 height 16
click at [494, 381] on p "Gemix" at bounding box center [480, 380] width 98 height 12
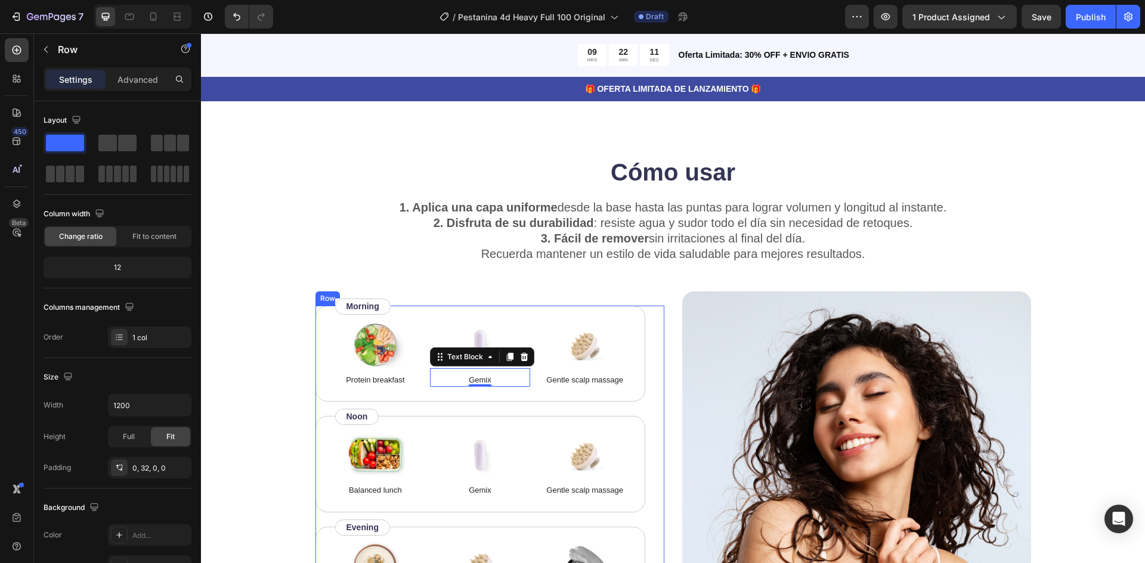
click at [643, 317] on div "Image Protein breakfast Text Block Image Gemix Text Block 0 Image Gentle scalp …" at bounding box center [489, 465] width 349 height 318
click at [384, 293] on icon at bounding box center [389, 295] width 10 height 10
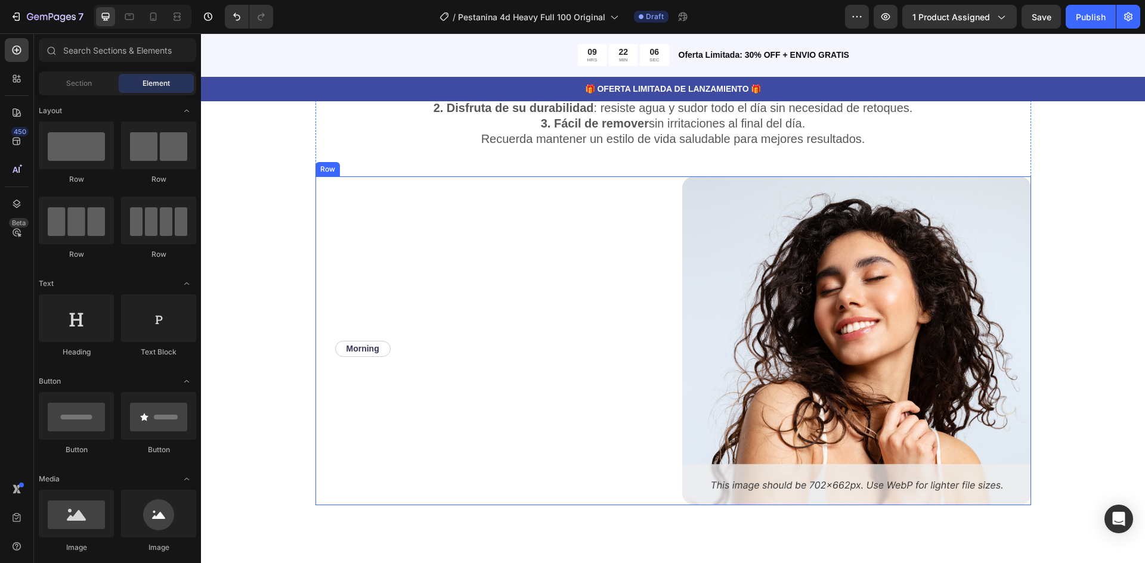
scroll to position [2266, 0]
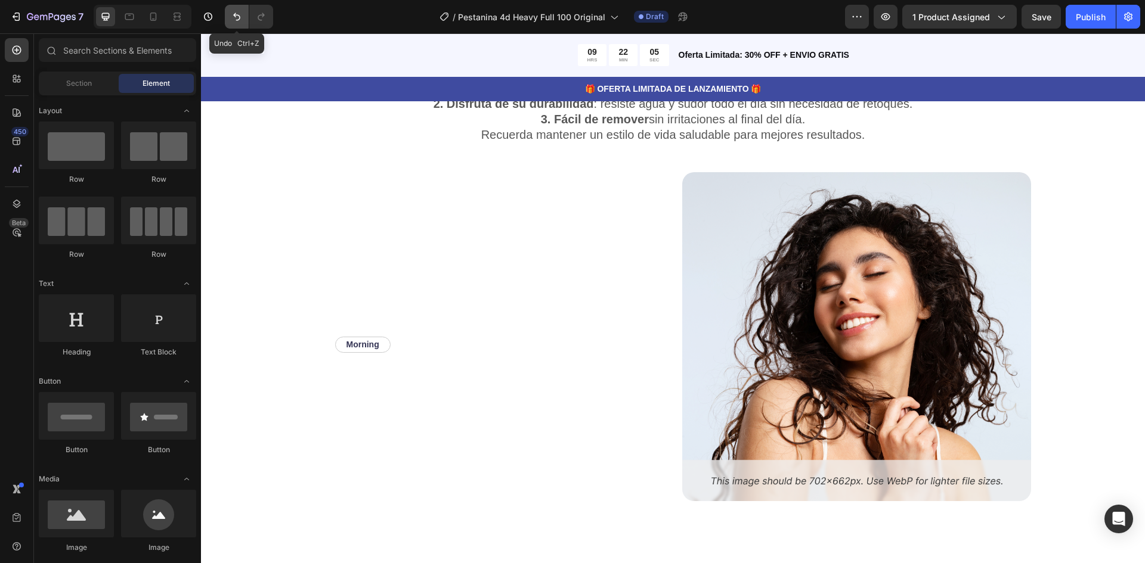
click at [236, 14] on icon "Undo/Redo" at bounding box center [237, 17] width 12 height 12
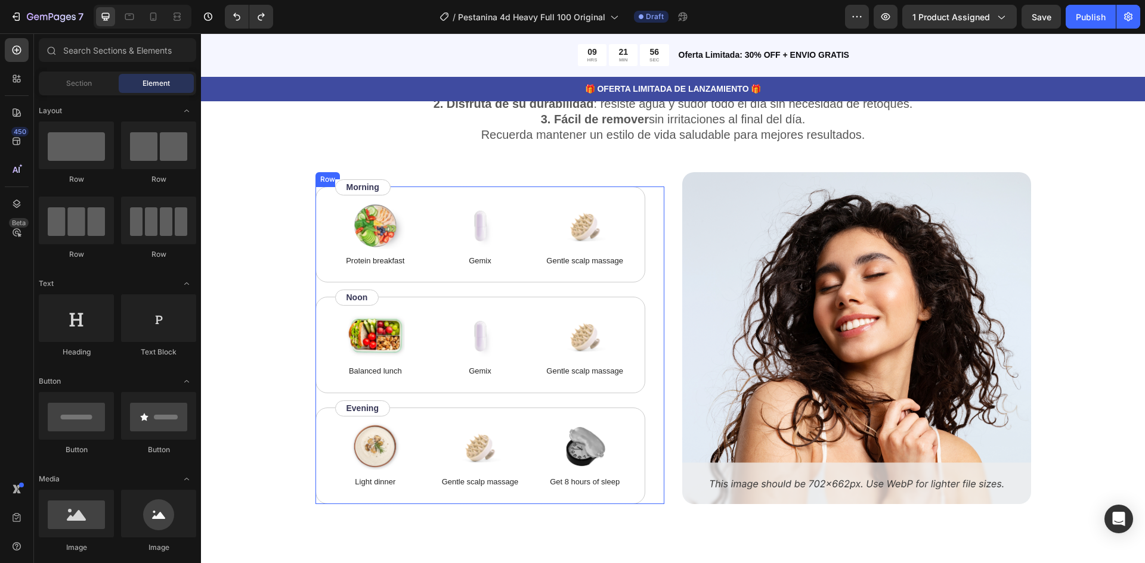
click at [647, 196] on div "Image Protein breakfast Text Block Image Gemix Text Block Image Gentle scalp ma…" at bounding box center [489, 346] width 349 height 318
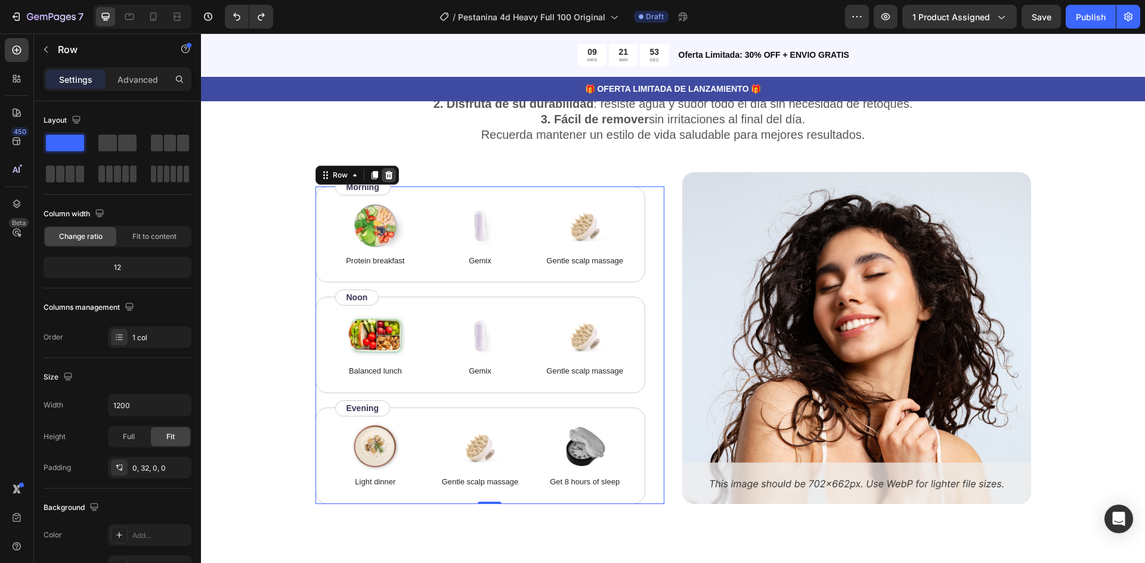
click at [385, 177] on icon at bounding box center [389, 176] width 10 height 10
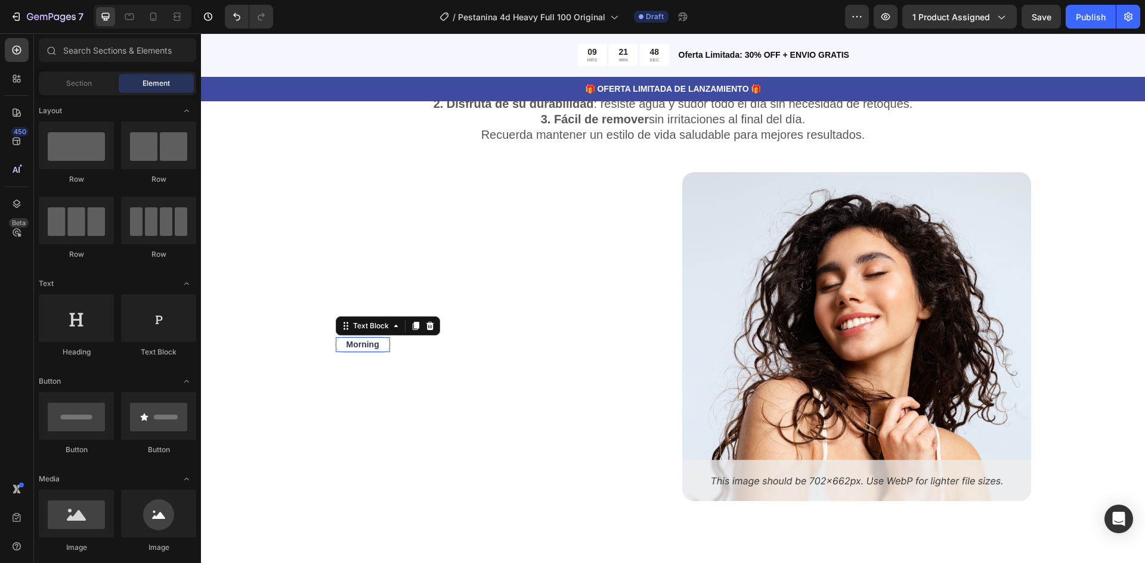
click at [383, 343] on div "Morning Text Block 0" at bounding box center [362, 345] width 55 height 16
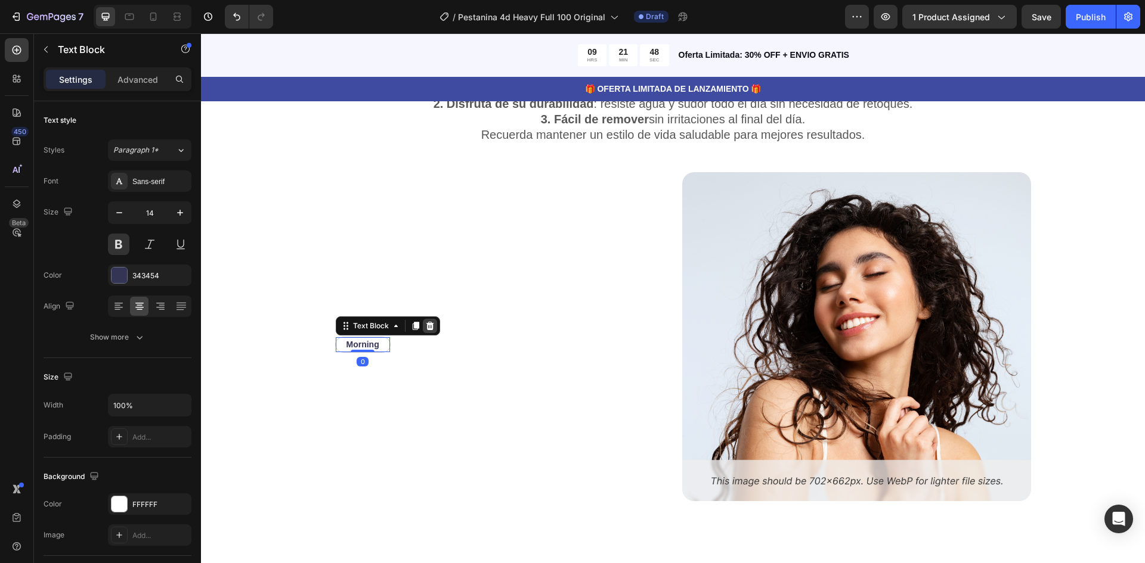
click at [426, 326] on icon at bounding box center [430, 326] width 8 height 8
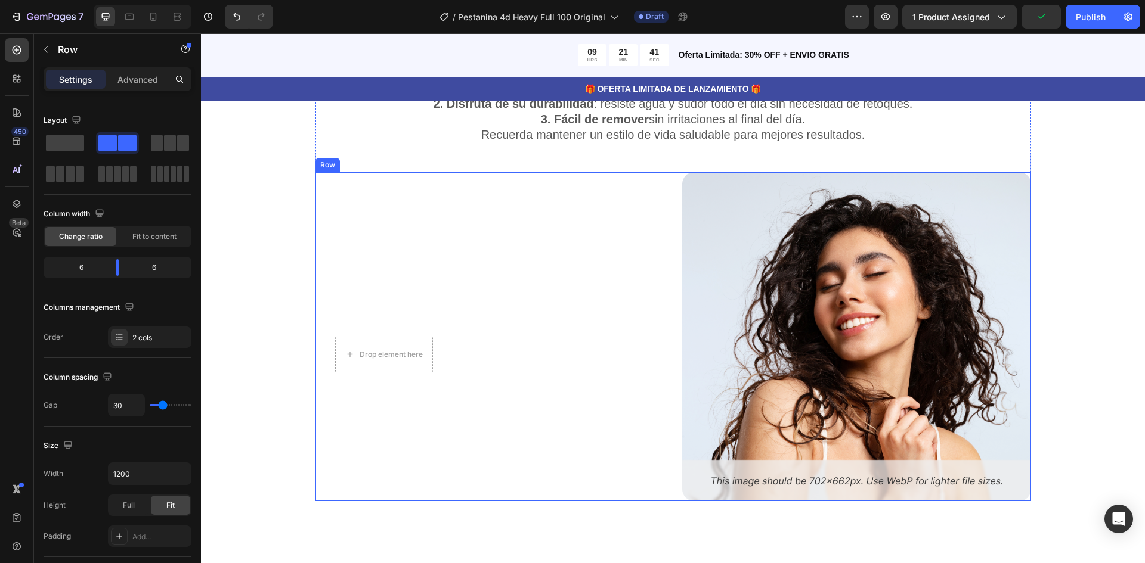
click at [481, 287] on div "Drop element here Row Row" at bounding box center [489, 336] width 349 height 329
click at [70, 145] on span at bounding box center [65, 143] width 38 height 17
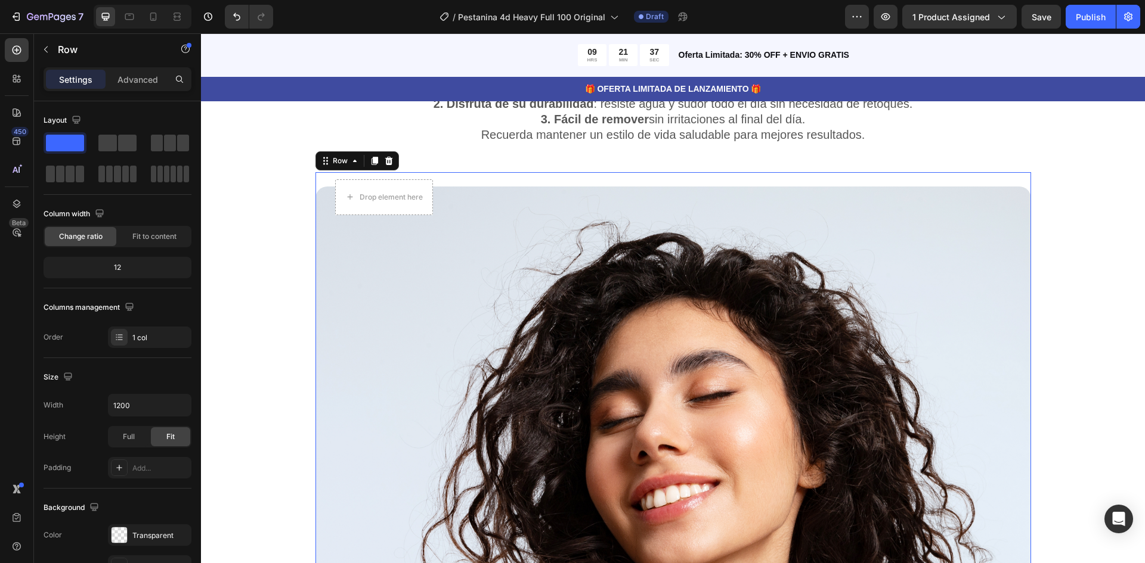
click at [456, 179] on div "Drop element here Row Row Image" at bounding box center [673, 516] width 716 height 689
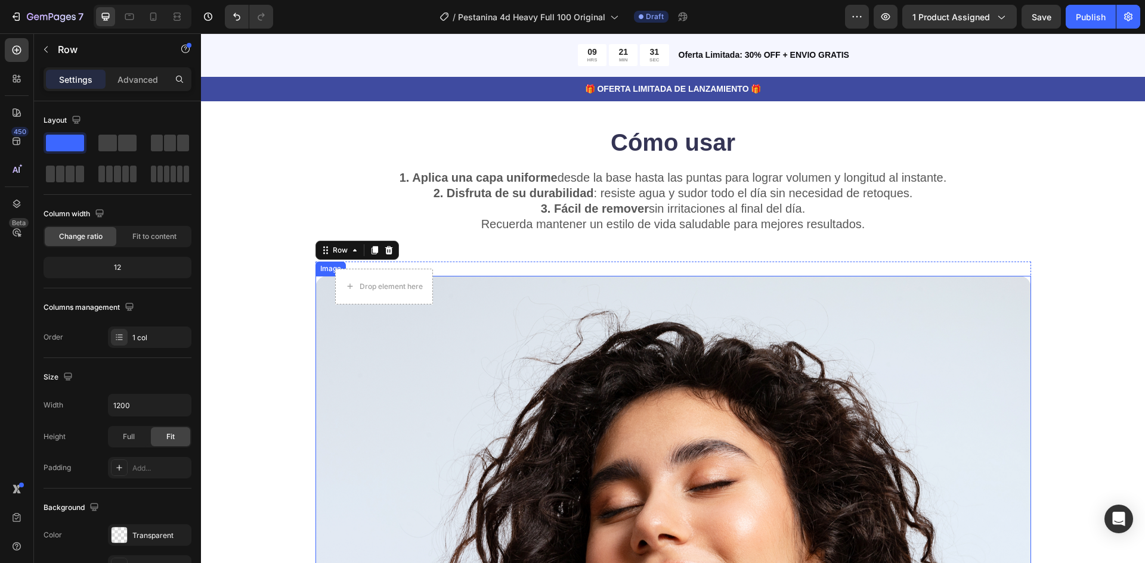
scroll to position [2147, 0]
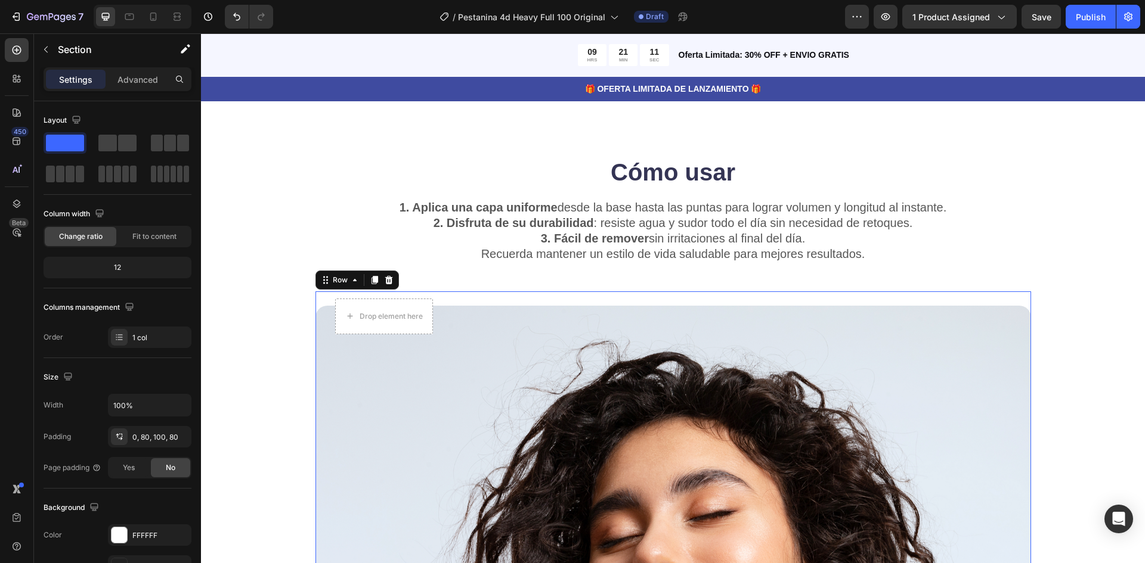
click at [148, 86] on div "Advanced" at bounding box center [138, 79] width 60 height 19
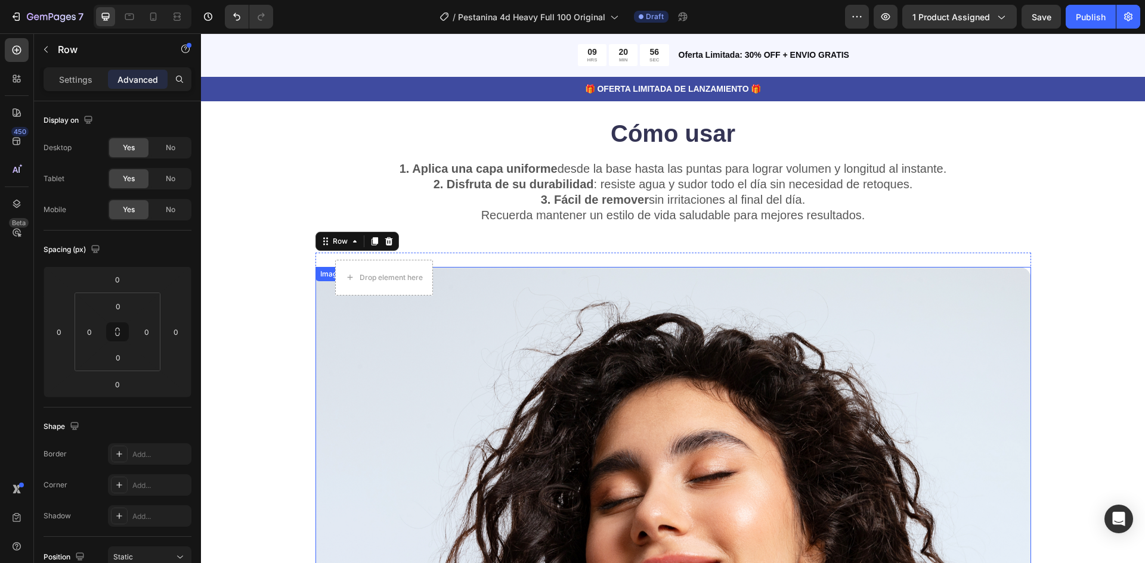
scroll to position [2087, 0]
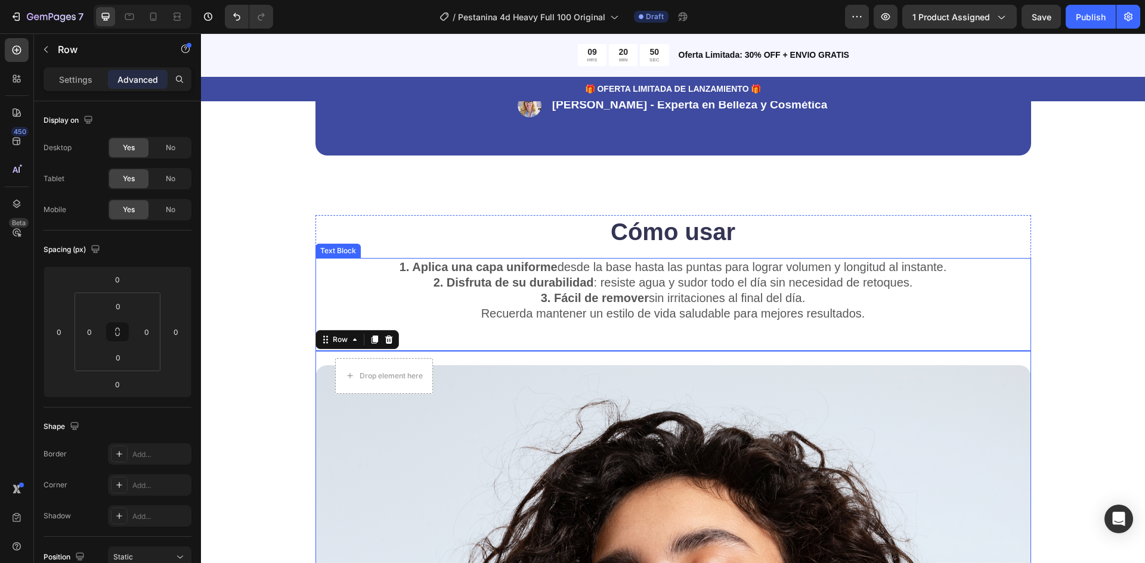
click at [952, 268] on p "1. Aplica una capa uniforme desde la base hasta las puntas para lograr volumen …" at bounding box center [673, 267] width 713 height 16
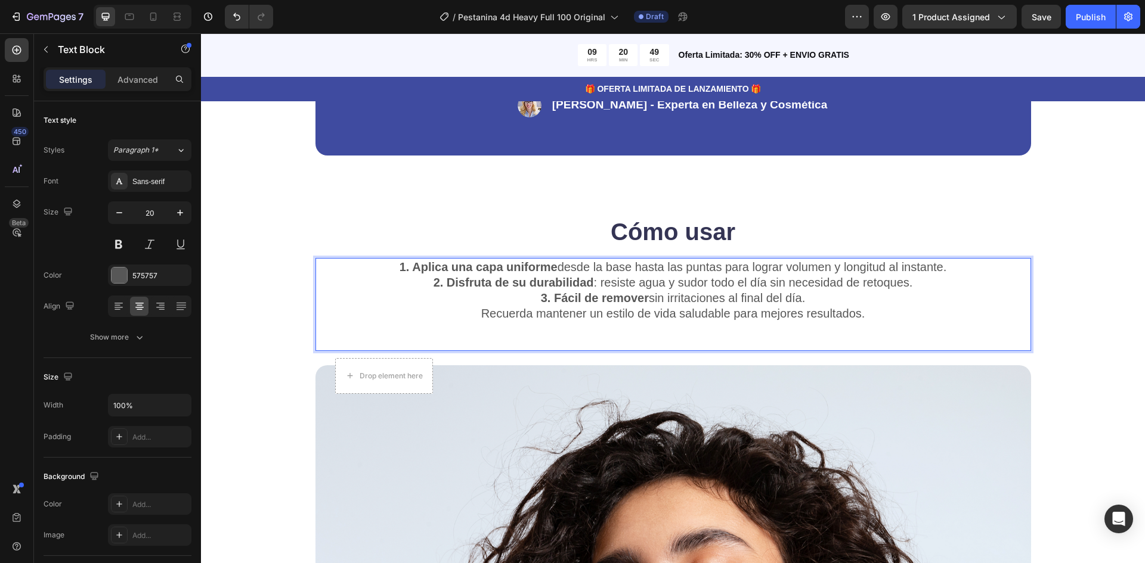
click at [944, 271] on p "1. Aplica una capa uniforme desde la base hasta las puntas para lograr volumen …" at bounding box center [673, 267] width 713 height 16
click at [632, 261] on p "1. Aplica una capa uniforme desde la base hasta las puntas para lograr volumen …" at bounding box center [673, 267] width 713 height 16
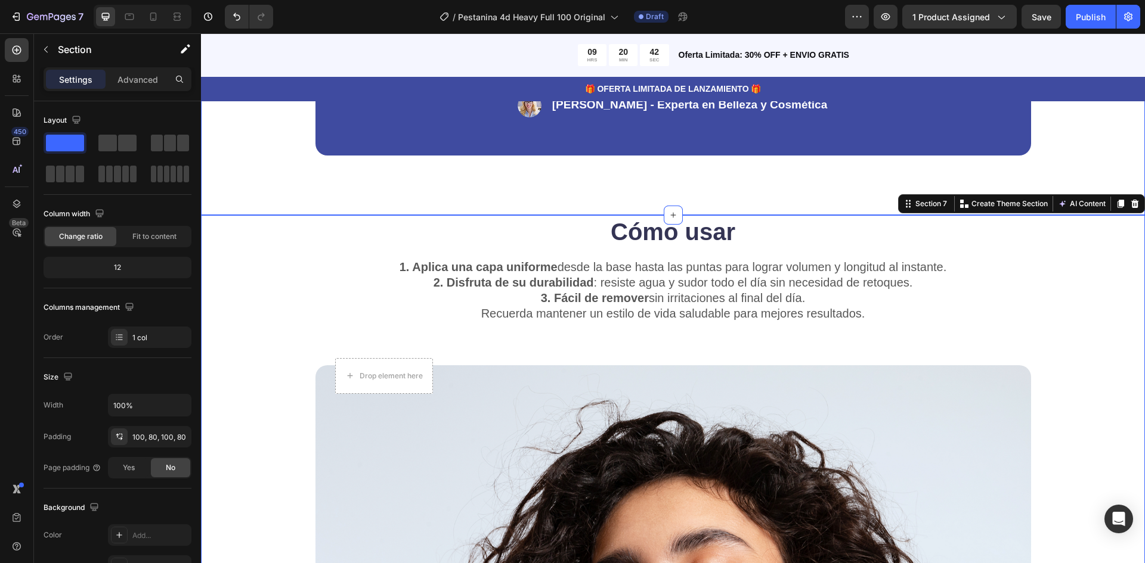
click at [276, 187] on div "“Gracias a sus poderosos ingredientes, nuestra Pestañina LuxeLash 4D ofrece una…" at bounding box center [673, 61] width 944 height 308
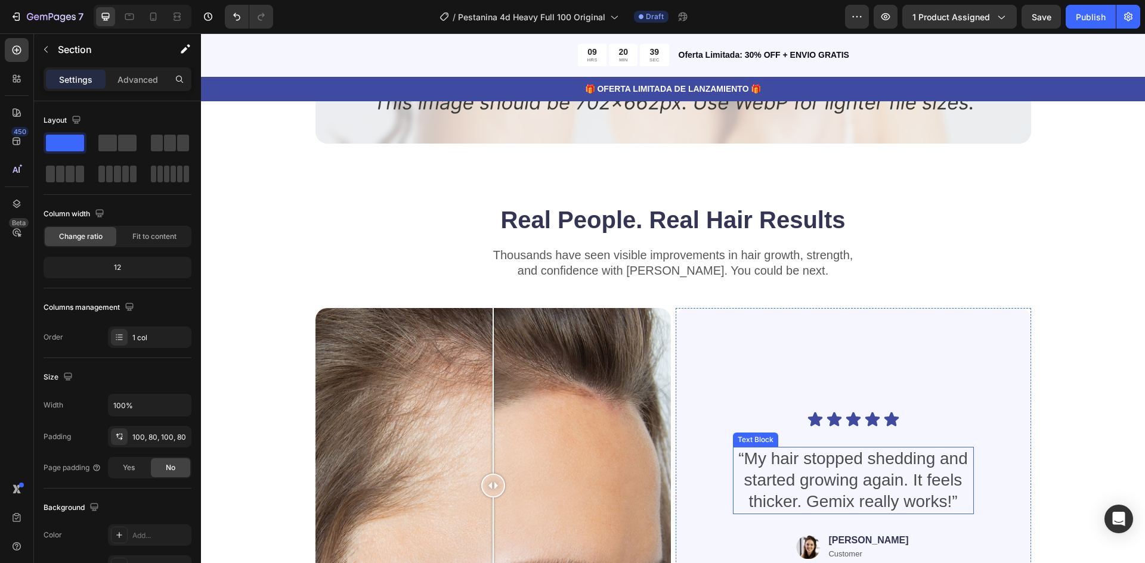
scroll to position [2981, 0]
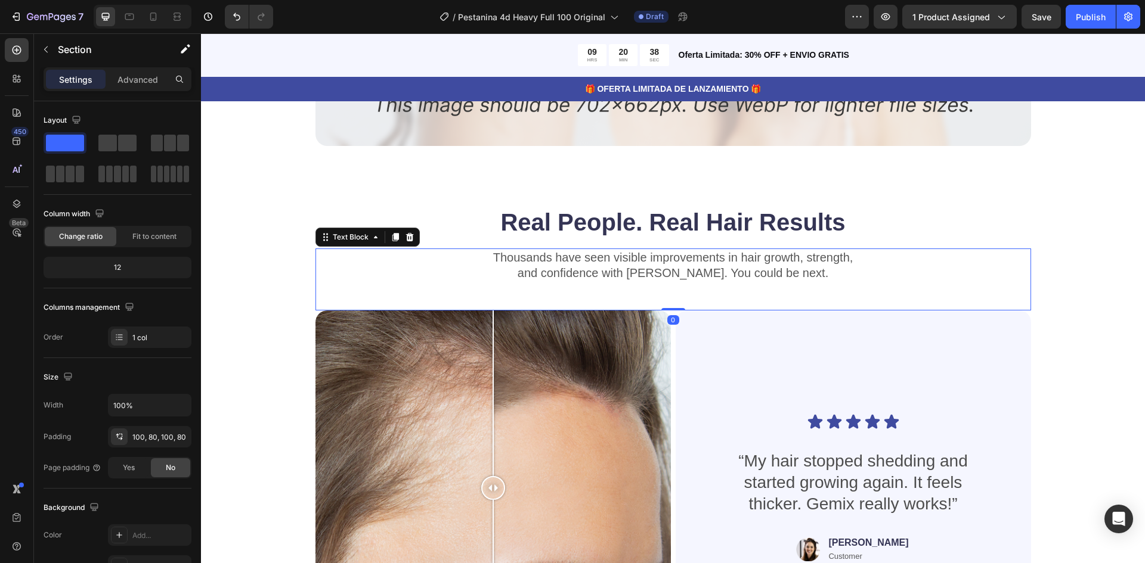
click at [892, 277] on p "and confidence with Gemix. You could be next." at bounding box center [673, 273] width 713 height 16
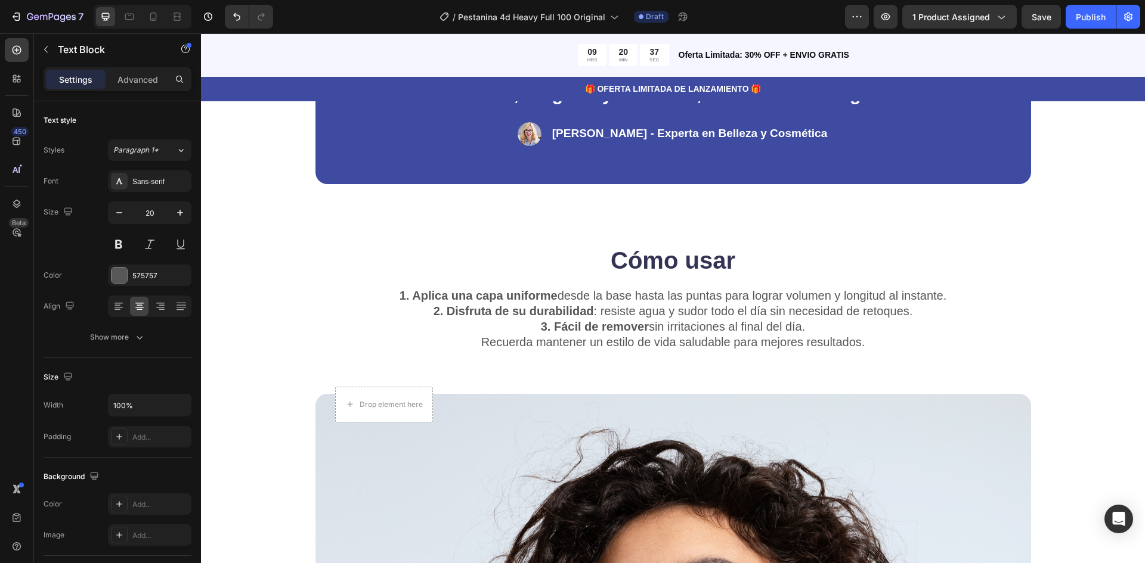
scroll to position [2027, 0]
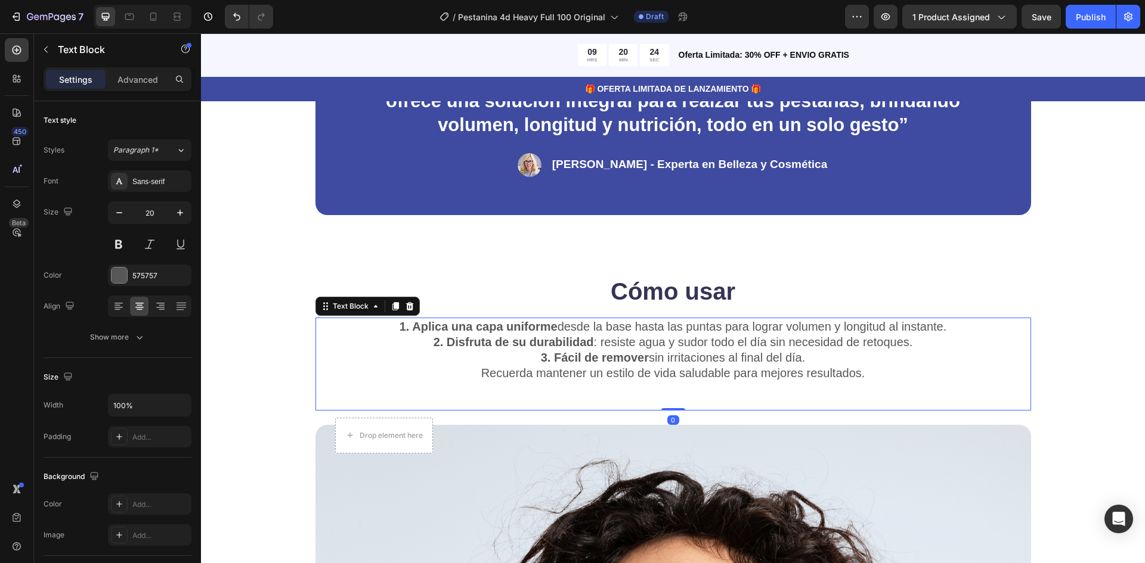
click at [400, 329] on strong "1. Aplica una capa uniforme" at bounding box center [479, 326] width 158 height 13
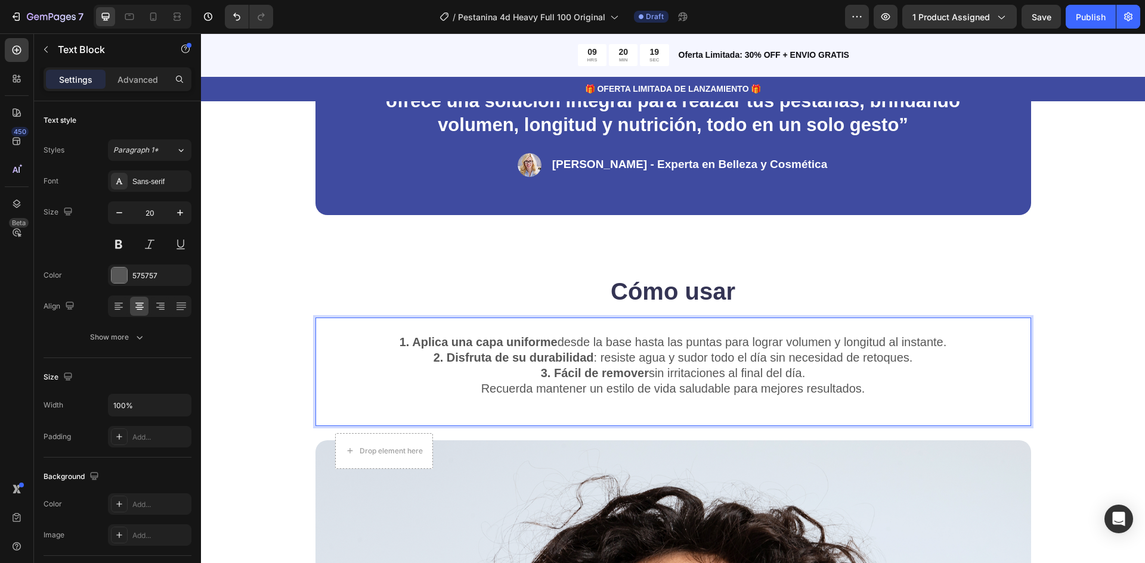
click at [944, 345] on p "1. Aplica una capa uniforme desde la base hasta las puntas para lograr volumen …" at bounding box center [673, 343] width 713 height 16
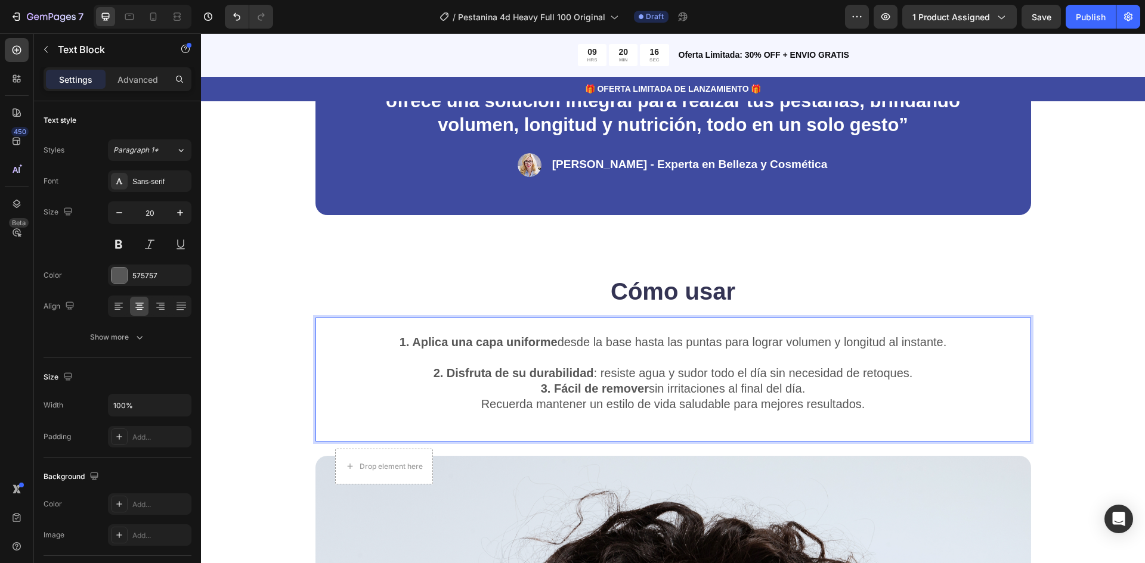
click at [910, 374] on p "2. Disfruta de su durabilidad : resiste agua y sudor todo el día sin necesidad …" at bounding box center [673, 374] width 713 height 16
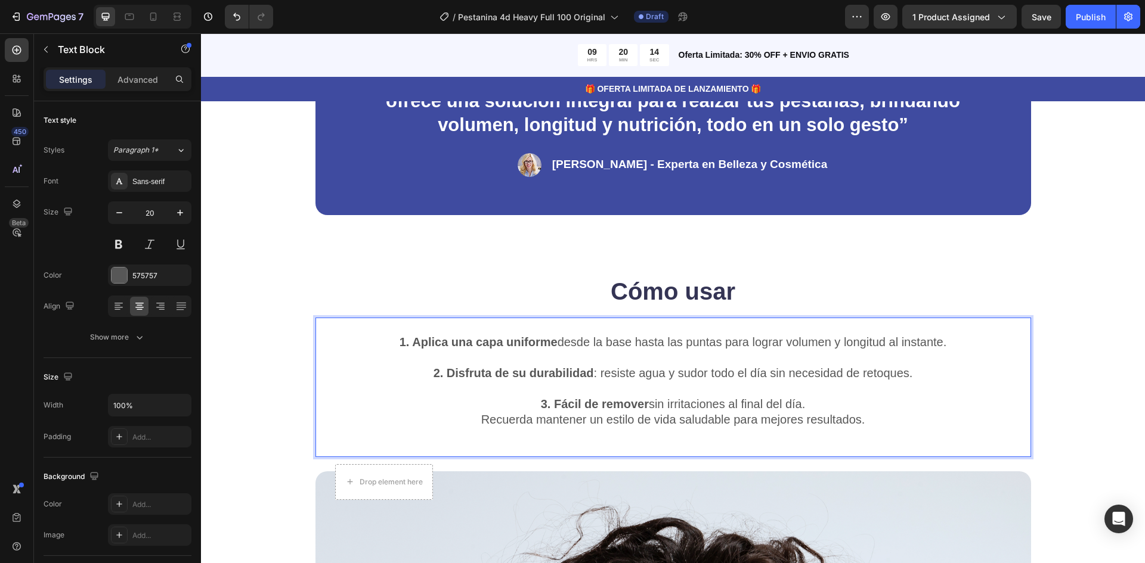
click at [806, 406] on p "3. Fácil de remover sin irritaciones al final del día." at bounding box center [673, 405] width 713 height 16
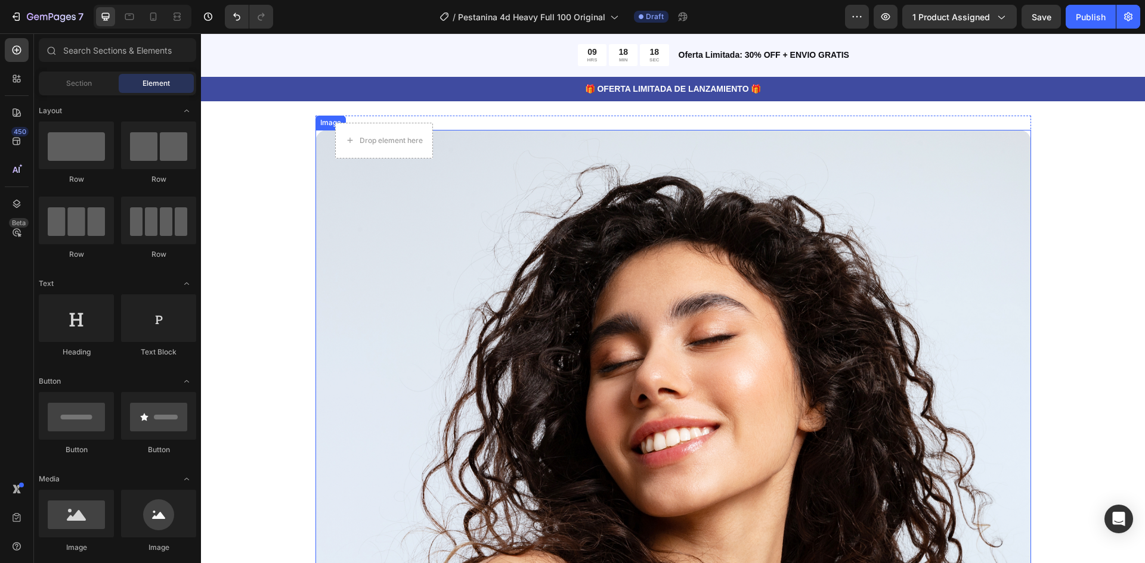
scroll to position [2385, 0]
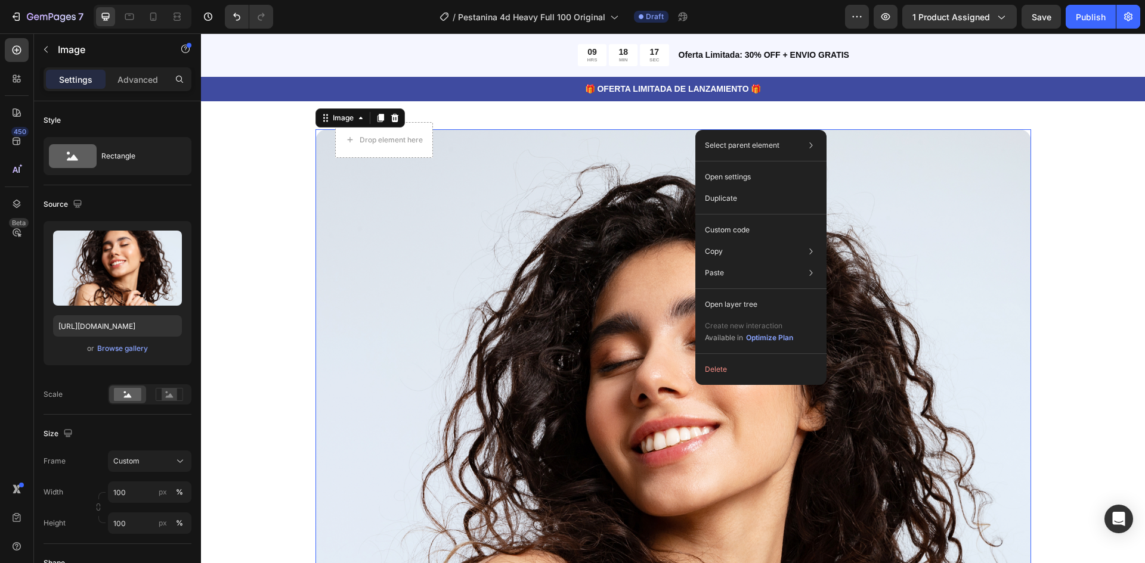
click at [605, 298] on img at bounding box center [673, 466] width 716 height 675
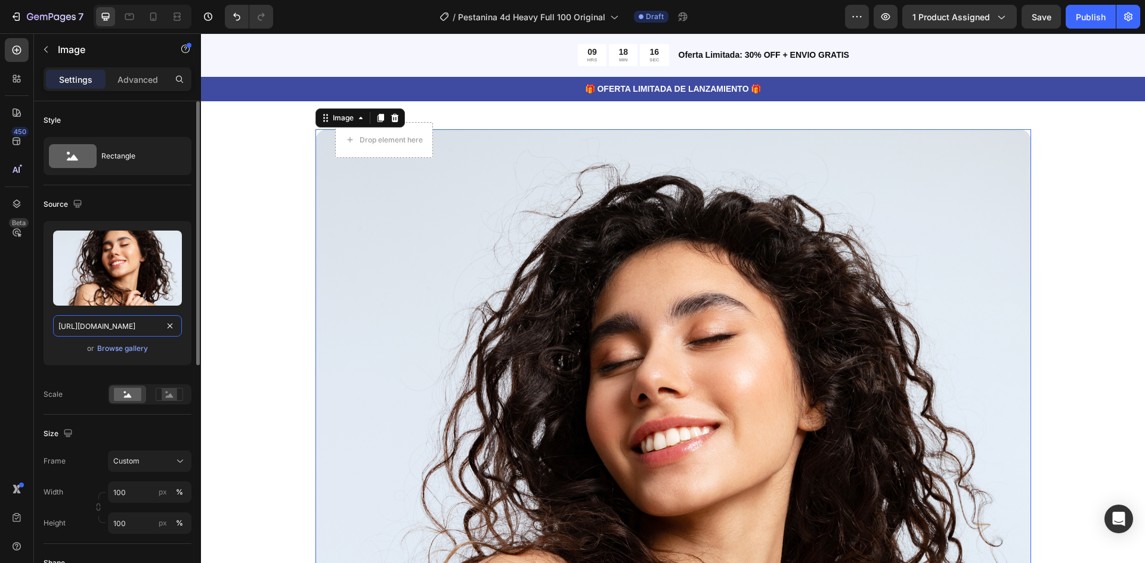
click at [115, 332] on input "https://cdn.shopify.com/s/files/1/0947/0597/5622/files/gempages_572977883597767…" at bounding box center [117, 325] width 129 height 21
click at [120, 346] on div "Browse gallery" at bounding box center [122, 348] width 51 height 11
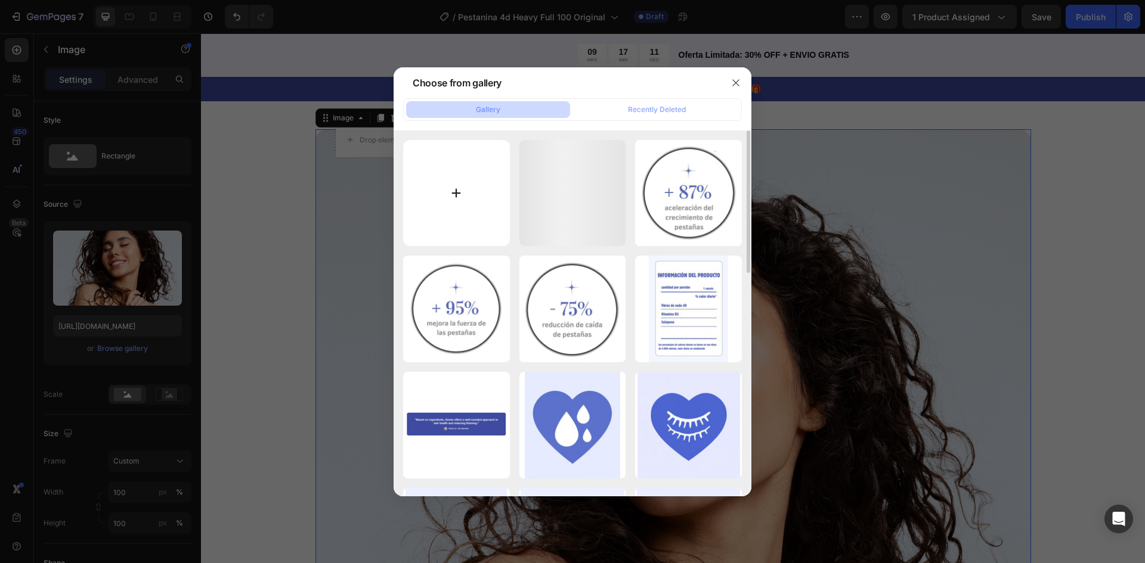
click at [473, 170] on input "file" at bounding box center [456, 193] width 107 height 107
type input "C:\fakepath\hermosa-mujer-pestanas-forma-perfecta-pestanas-mujer-cerca-hermosa-…"
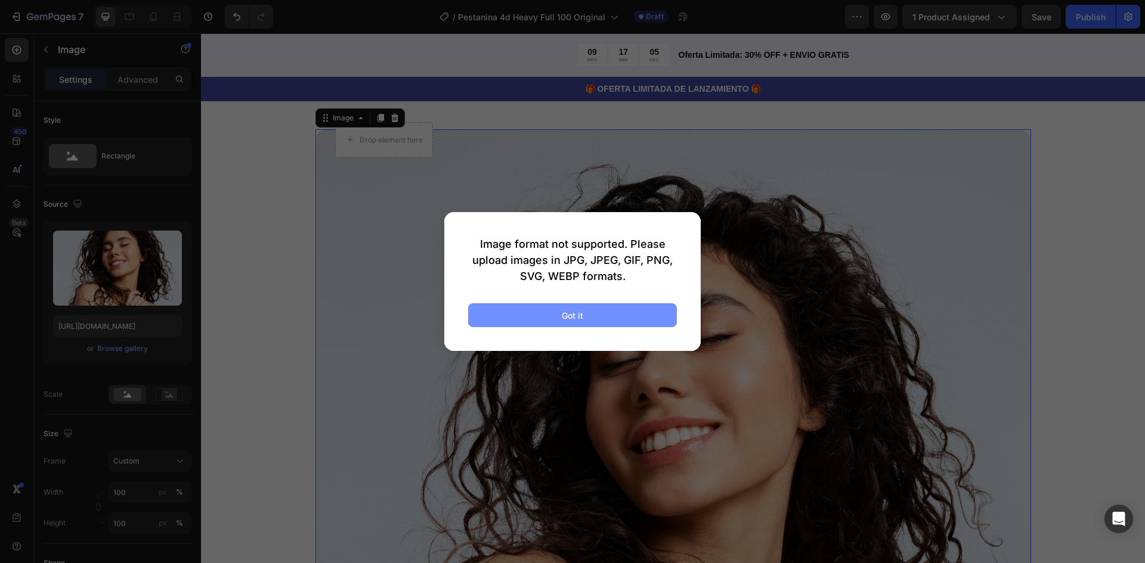
click at [571, 320] on div "Got it" at bounding box center [572, 315] width 21 height 13
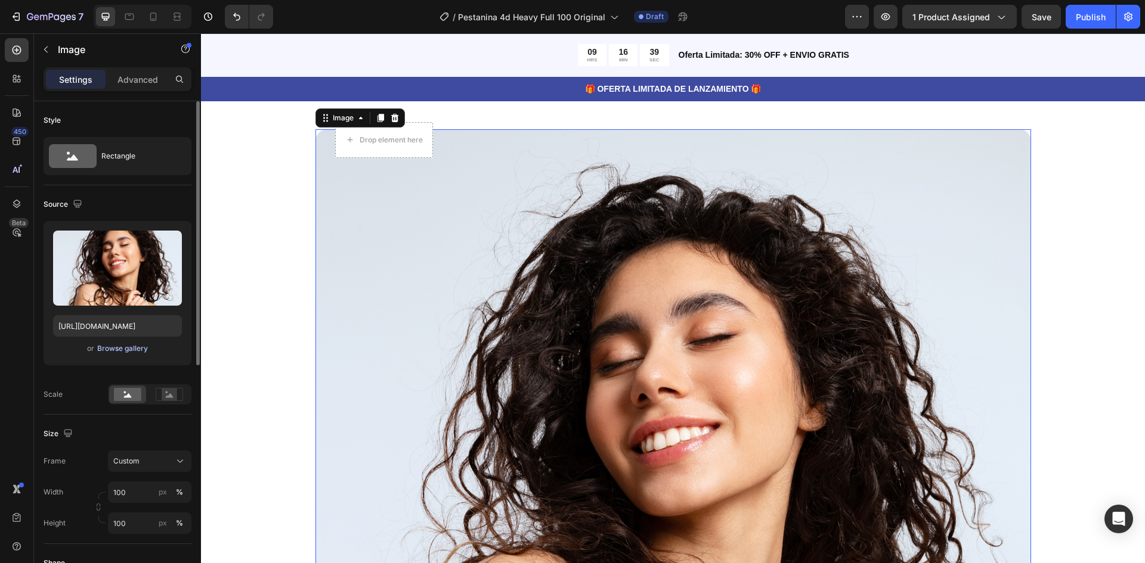
click at [129, 351] on div "Browse gallery" at bounding box center [122, 348] width 51 height 11
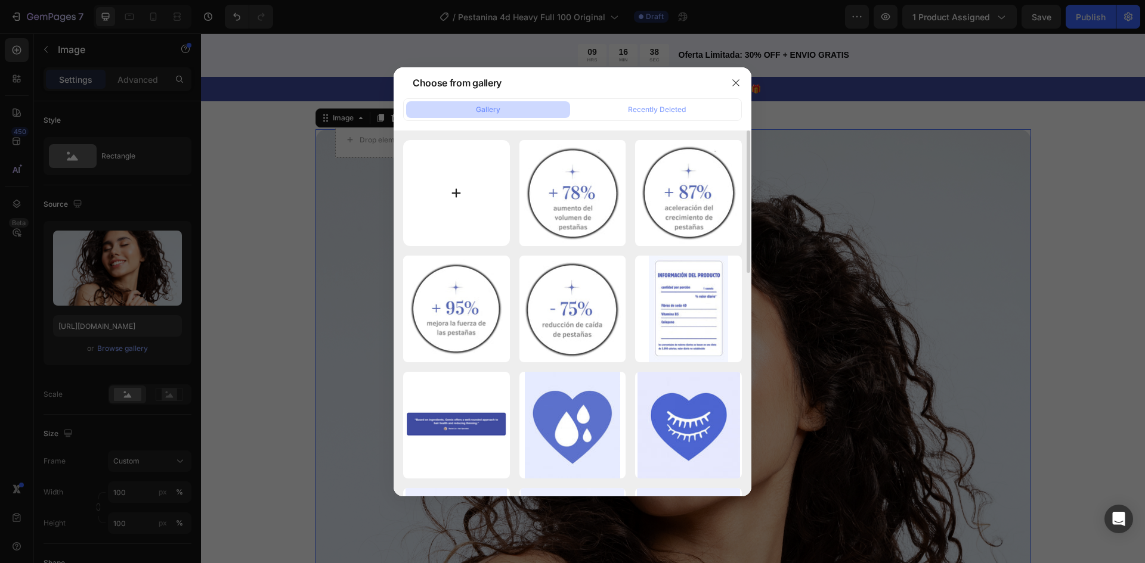
click at [465, 176] on input "file" at bounding box center [456, 193] width 107 height 107
type input "C:\fakepath\ojo-mujer-morena-hermosas-cejas-pestanas-cejas-forma-perfecta-cepil…"
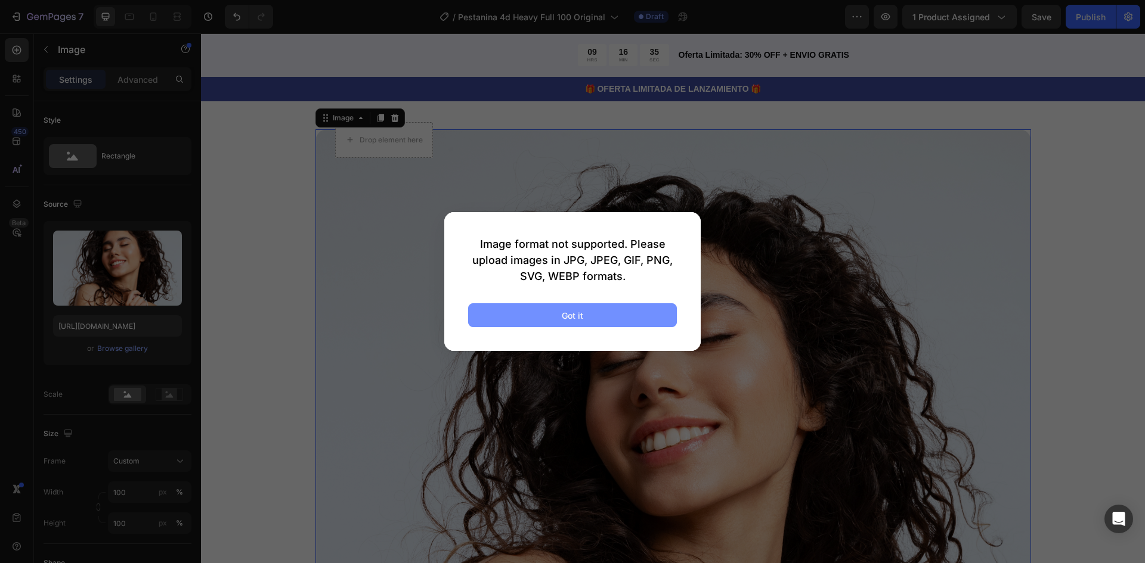
click at [546, 306] on button "Got it" at bounding box center [572, 316] width 209 height 24
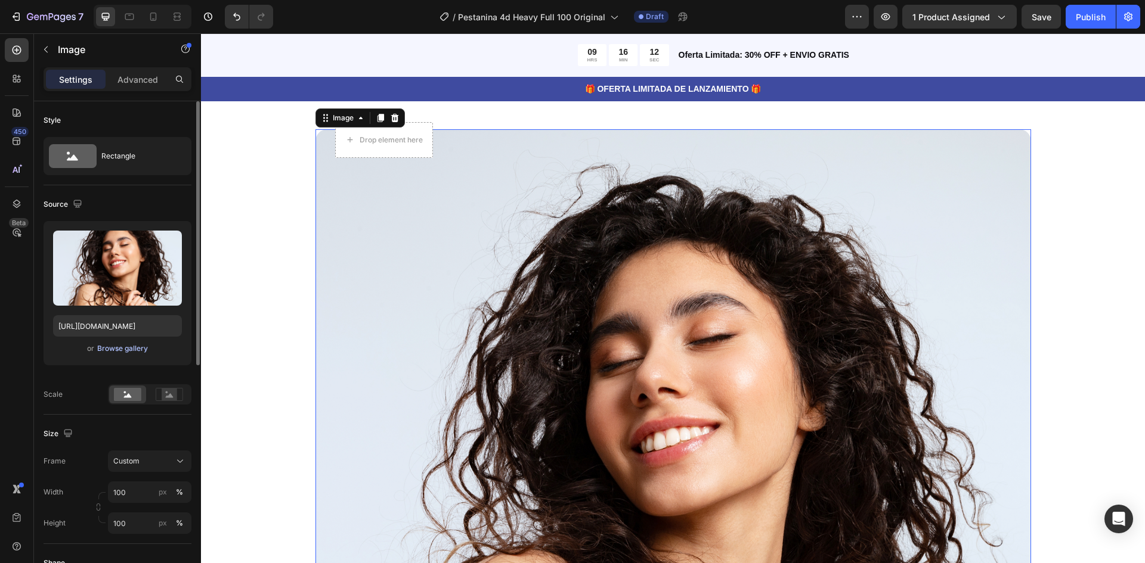
click at [125, 351] on div "Browse gallery" at bounding box center [122, 348] width 51 height 11
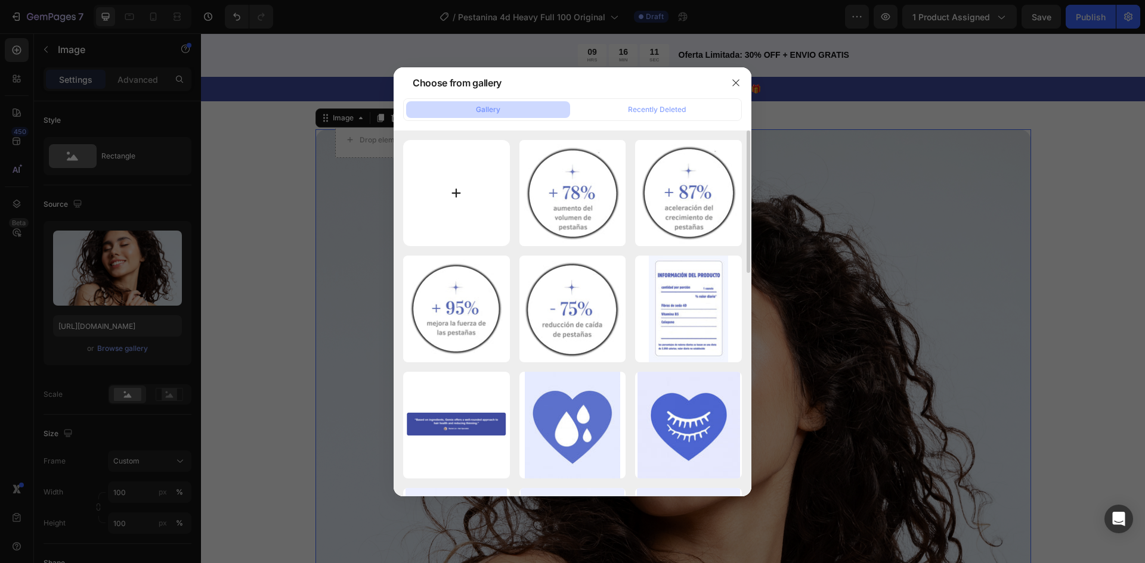
click at [498, 201] on input "file" at bounding box center [456, 193] width 107 height 107
type input "C:\fakepath\Imagen de WhatsApp 2025-08-28 a las 01.17.18_e8391549.jpg"
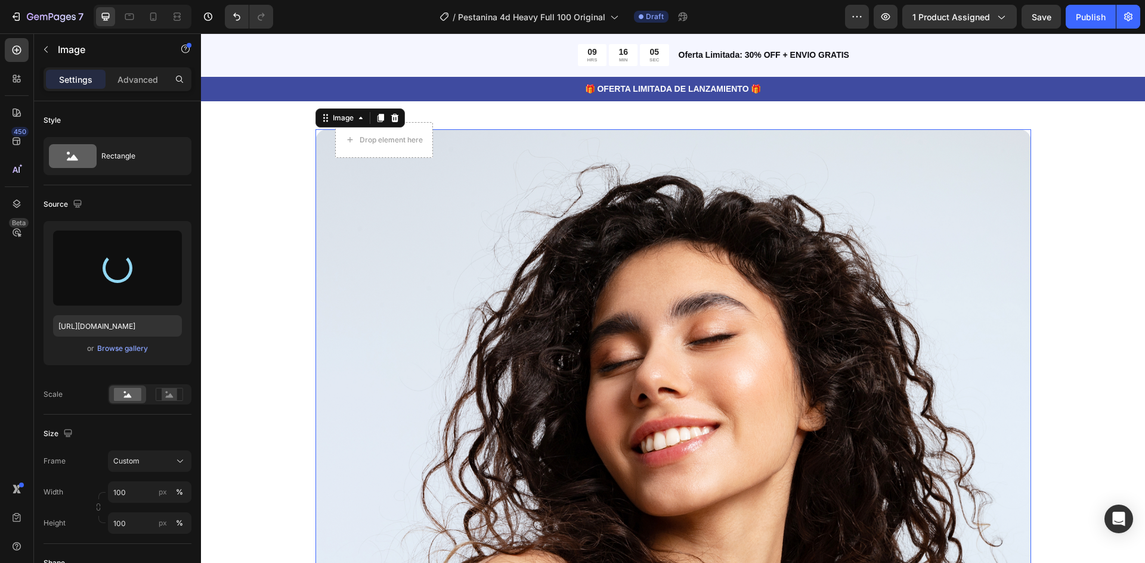
type input "https://cdn.shopify.com/s/files/1/0947/0597/5622/files/gempages_572977883597767…"
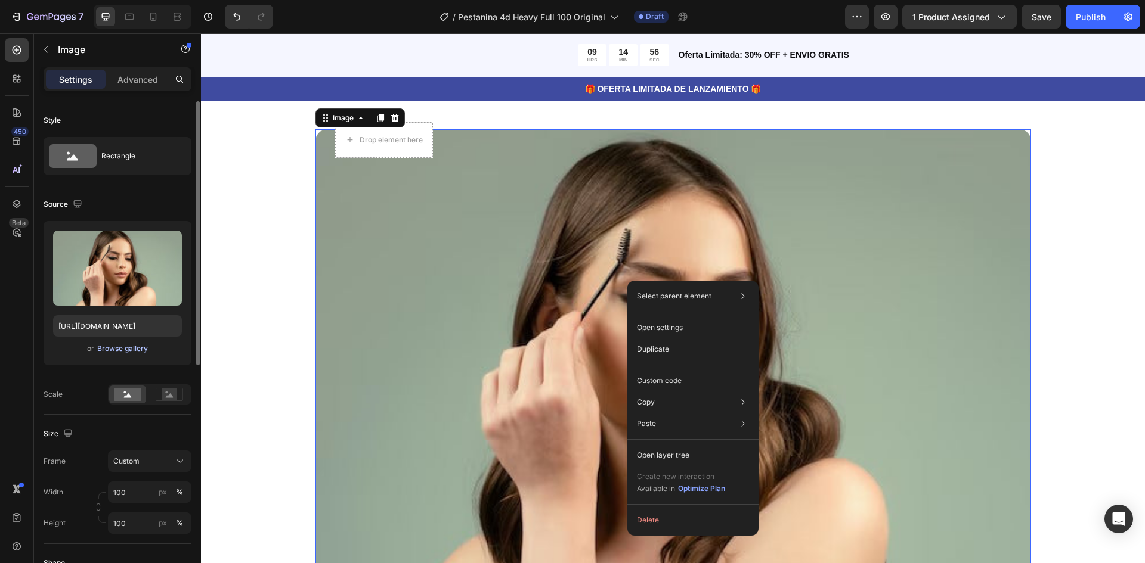
click at [130, 354] on button "Browse gallery" at bounding box center [123, 349] width 52 height 12
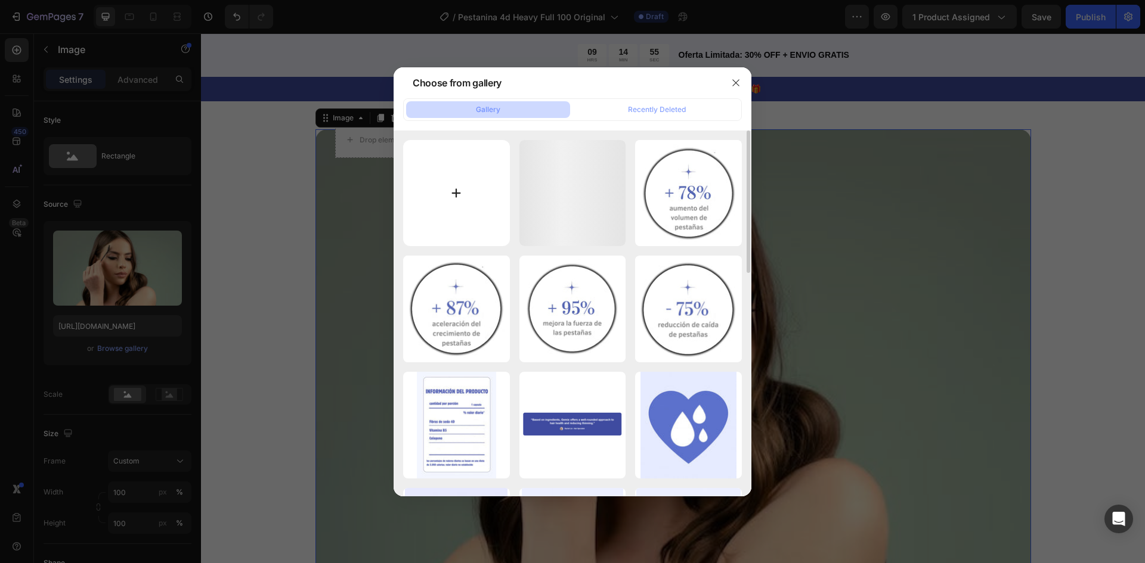
click at [481, 197] on input "file" at bounding box center [456, 193] width 107 height 107
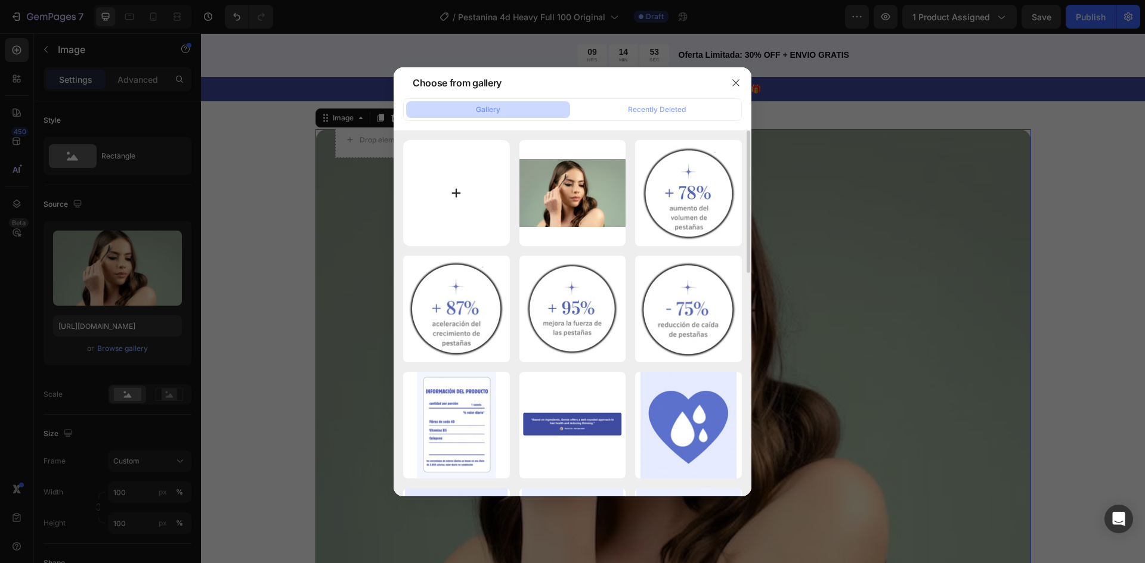
type input "C:\fakepath\Imagen de WhatsApp 2025-08-28 a las 01.18.38_6a4f99d3.jpg"
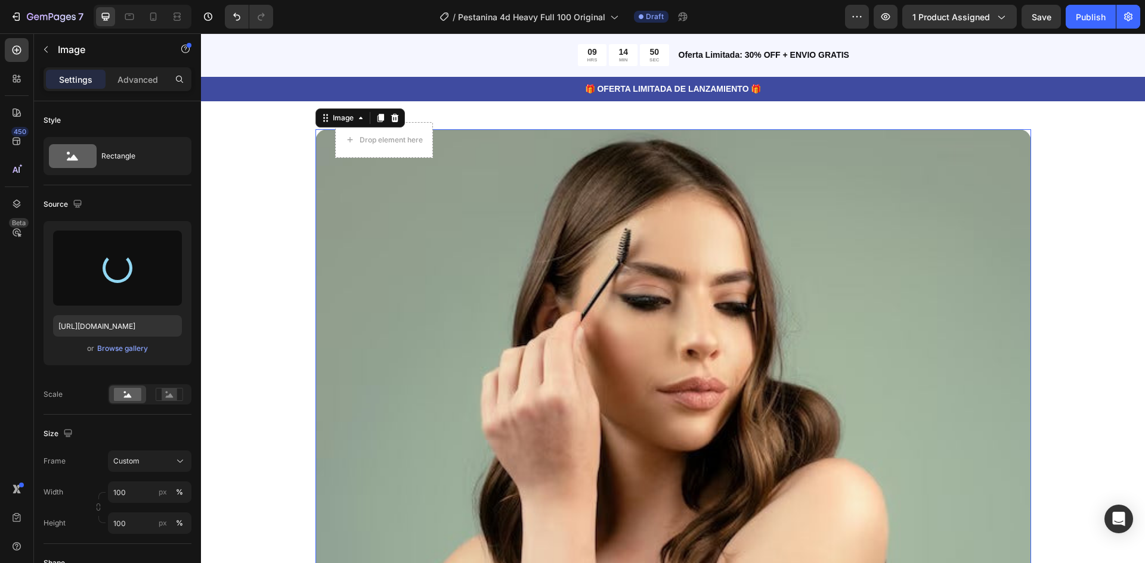
type input "https://cdn.shopify.com/s/files/1/0947/0597/5622/files/gempages_572977883597767…"
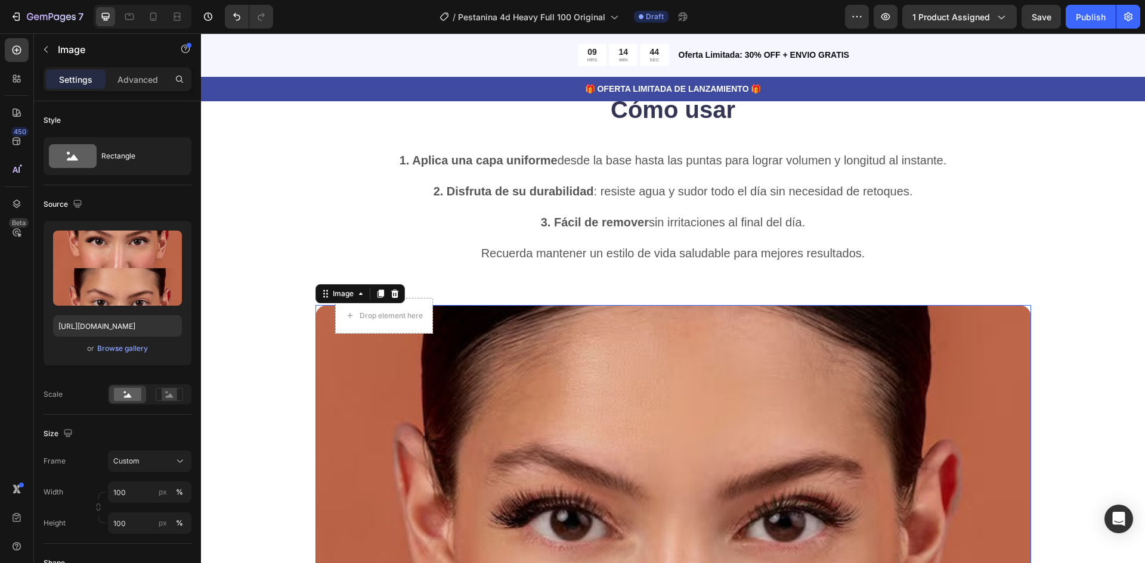
scroll to position [2206, 0]
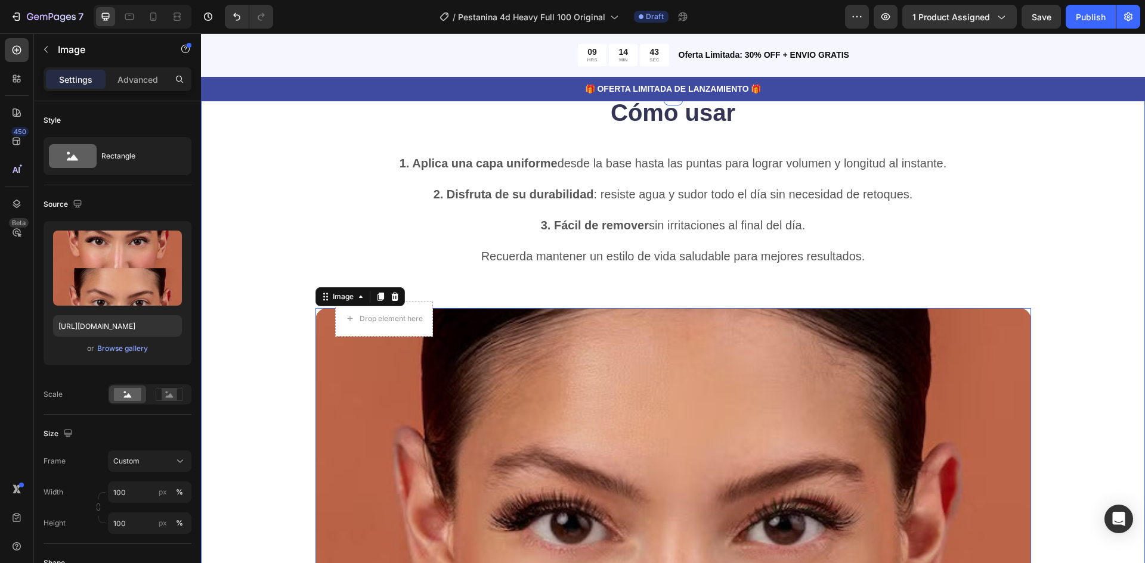
click at [1048, 284] on div "Cómo usar Heading 1. Aplica una capa uniforme desde la base hasta las puntas pa…" at bounding box center [673, 566] width 849 height 940
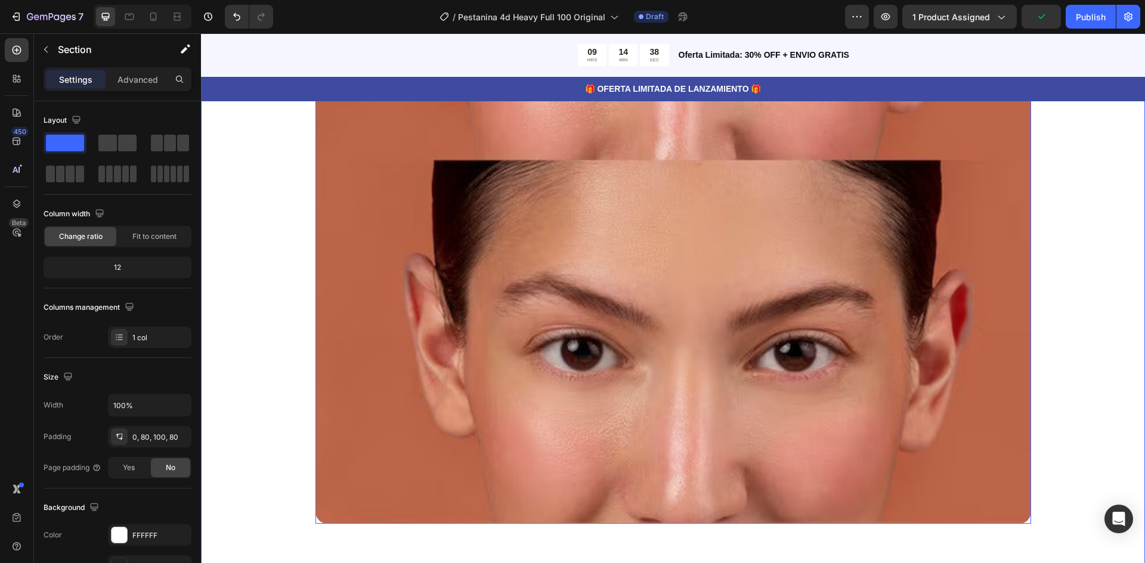
scroll to position [2743, 0]
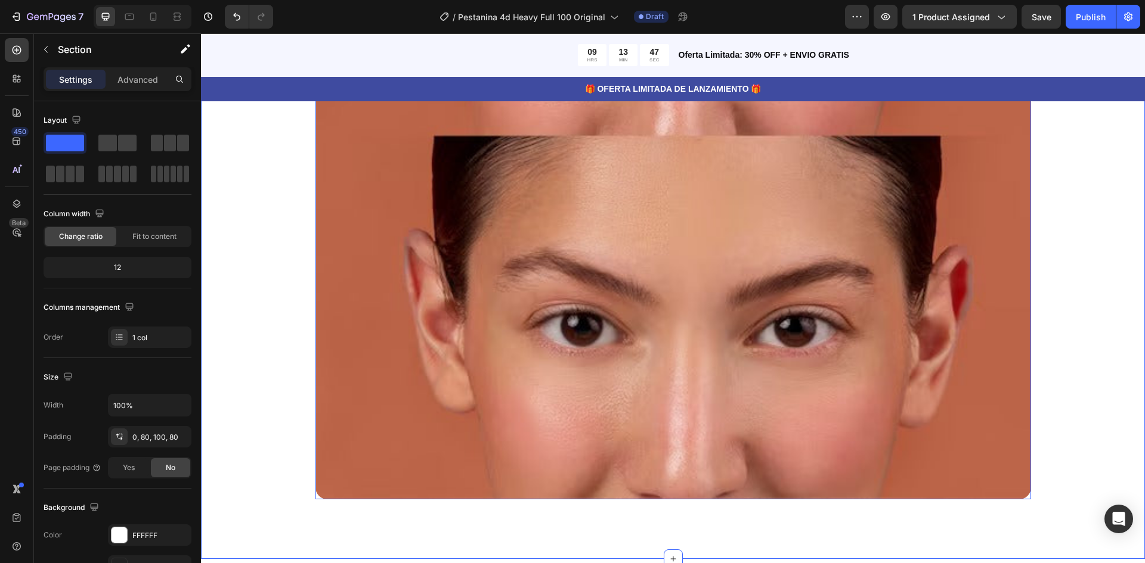
click at [462, 275] on img at bounding box center [673, 136] width 716 height 728
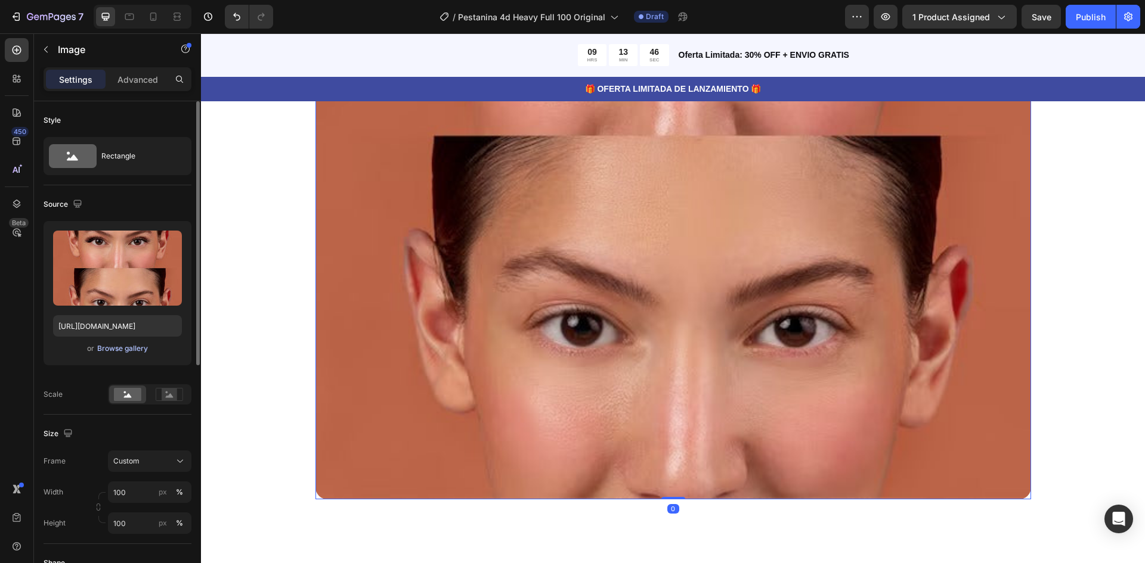
click at [125, 352] on div "Browse gallery" at bounding box center [122, 348] width 51 height 11
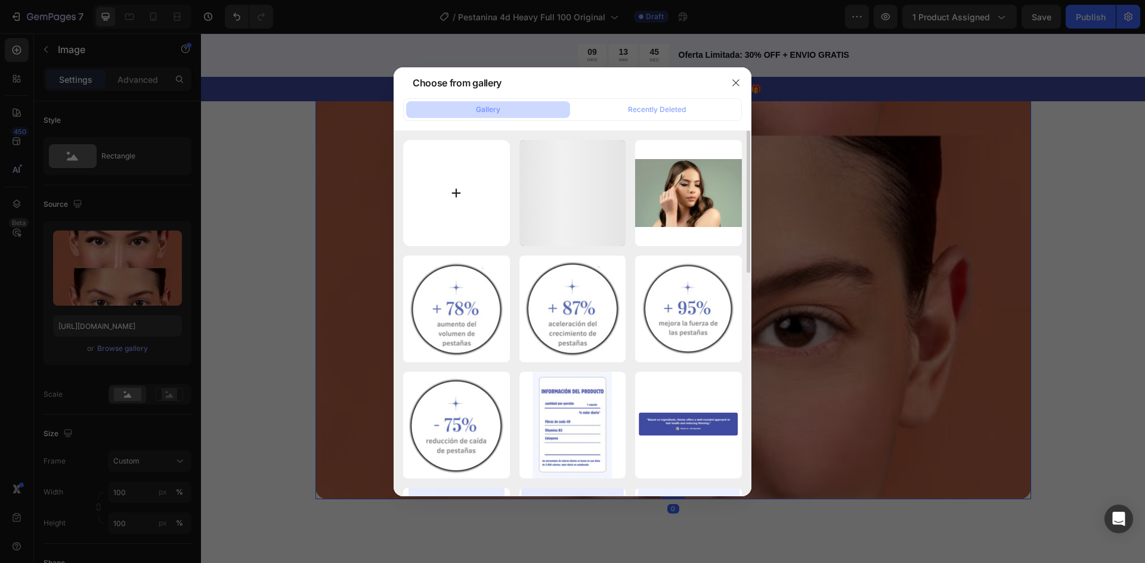
click at [431, 210] on input "file" at bounding box center [456, 193] width 107 height 107
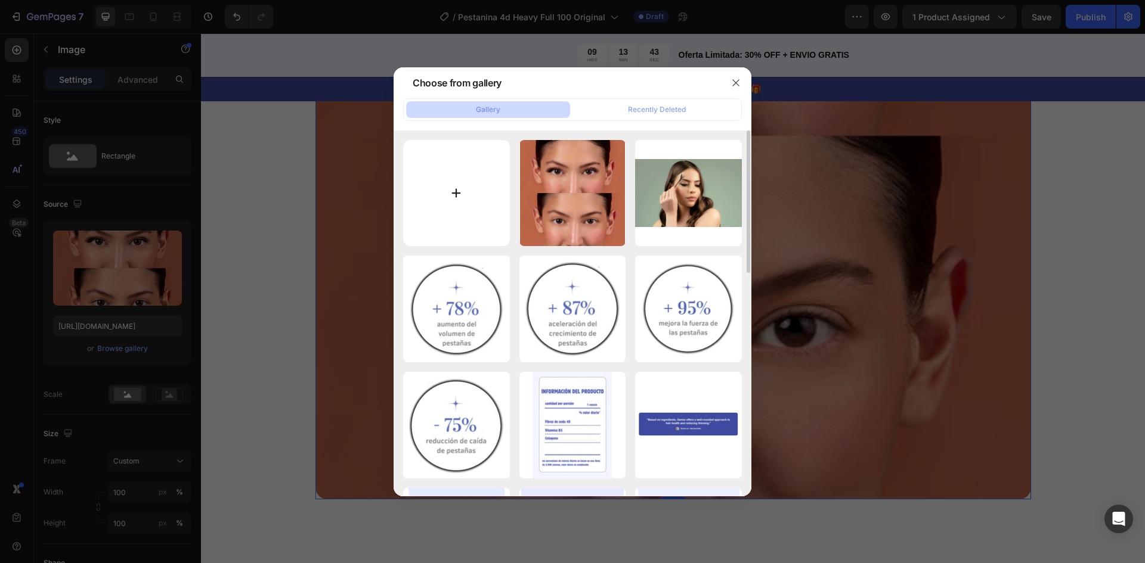
type input "C:\fakepath\Imagen de WhatsApp 2025-08-28 a las 01.19.57_6b484123.jpg"
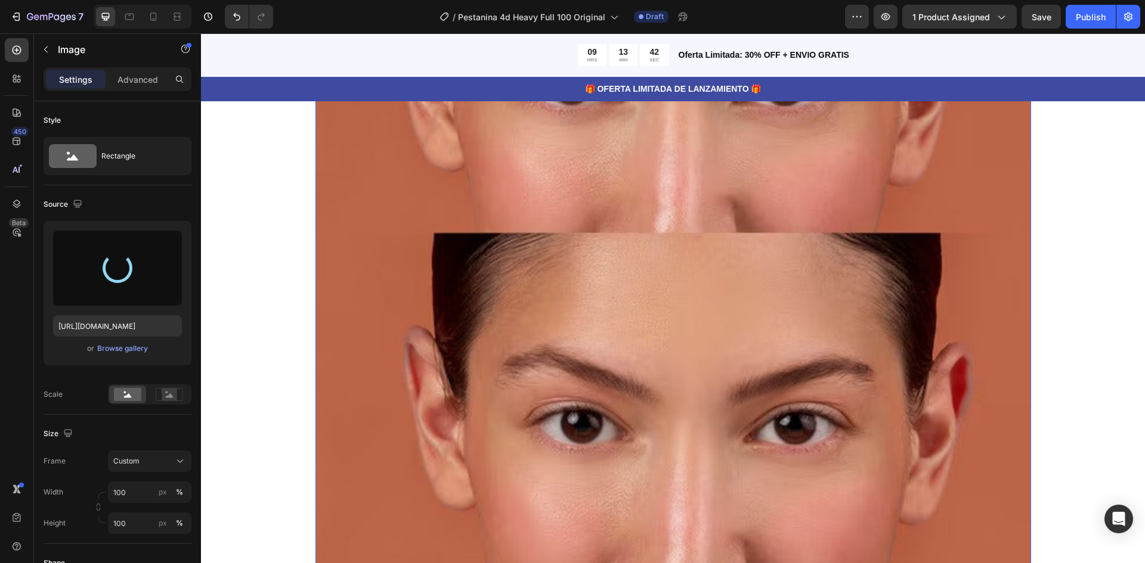
scroll to position [2624, 0]
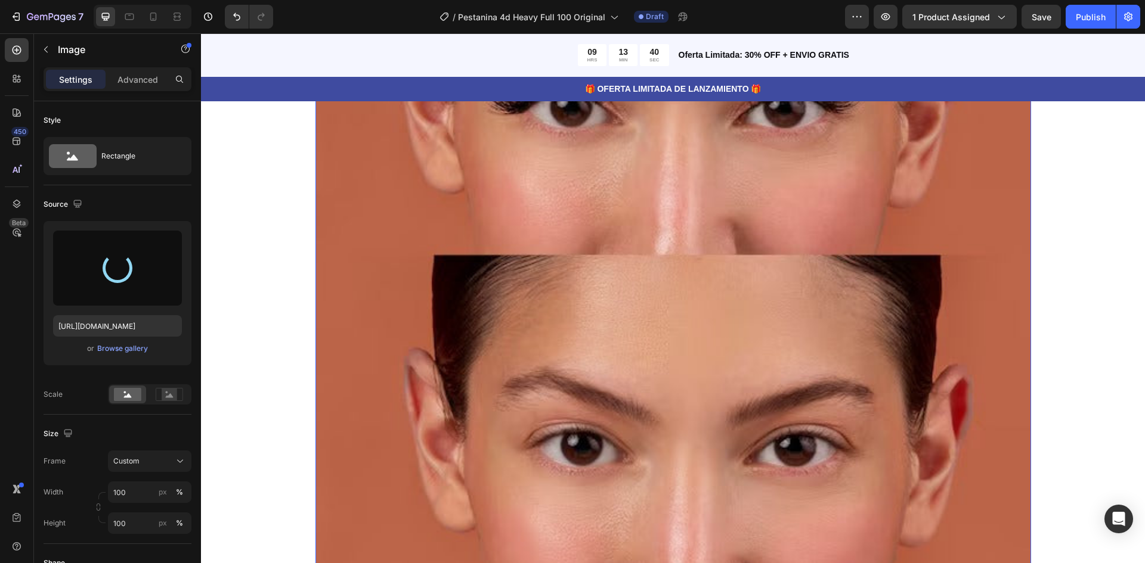
type input "https://cdn.shopify.com/s/files/1/0947/0597/5622/files/gempages_572977883597767…"
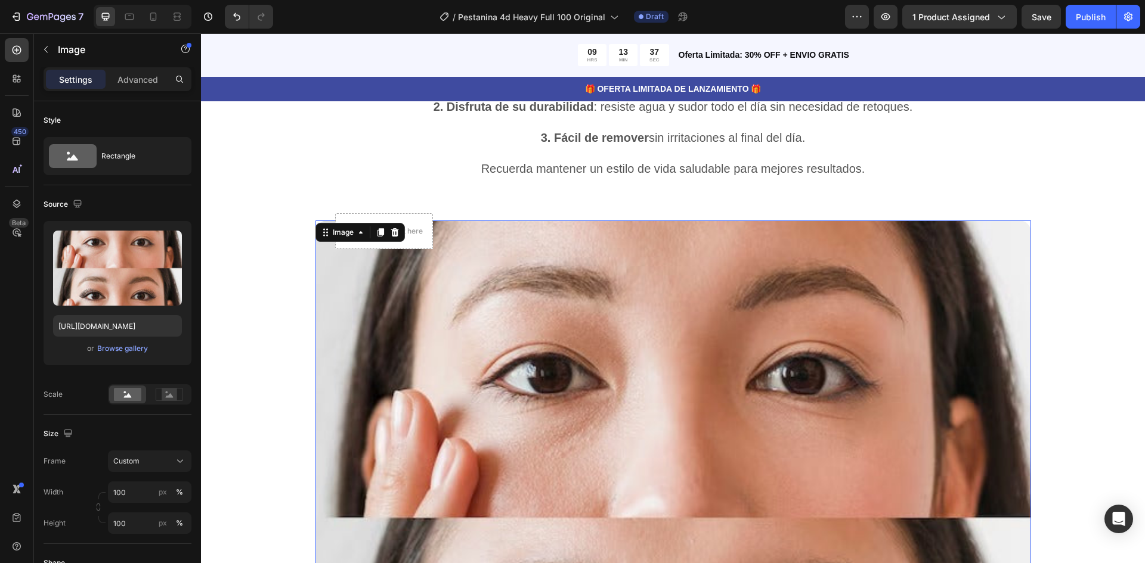
scroll to position [2266, 0]
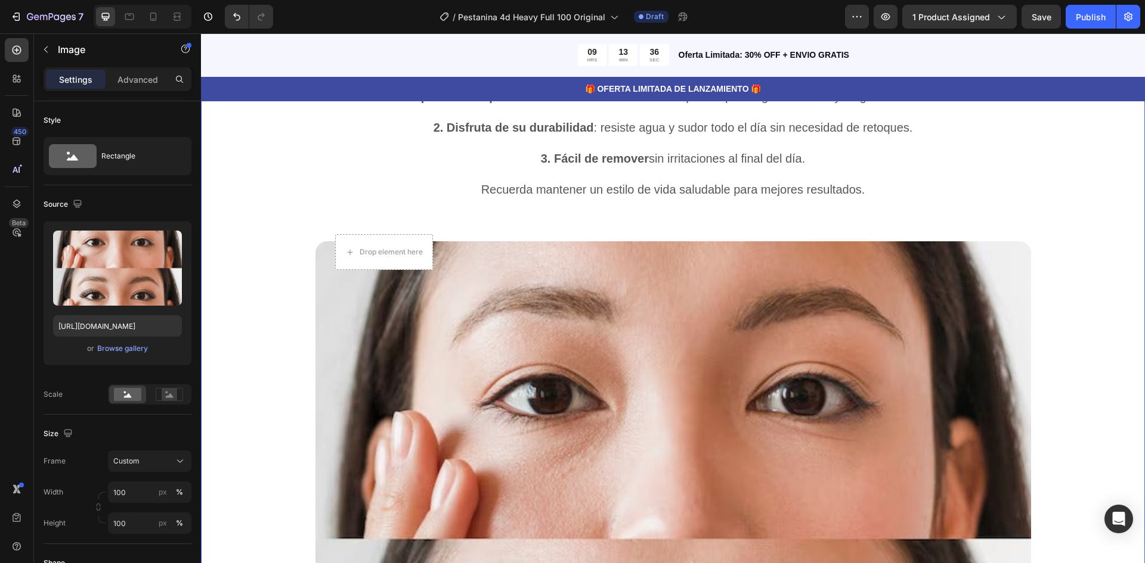
click at [1027, 218] on div "Cómo usar Heading 1. Aplica una capa uniforme desde la base hasta las puntas pa…" at bounding box center [673, 433] width 849 height 808
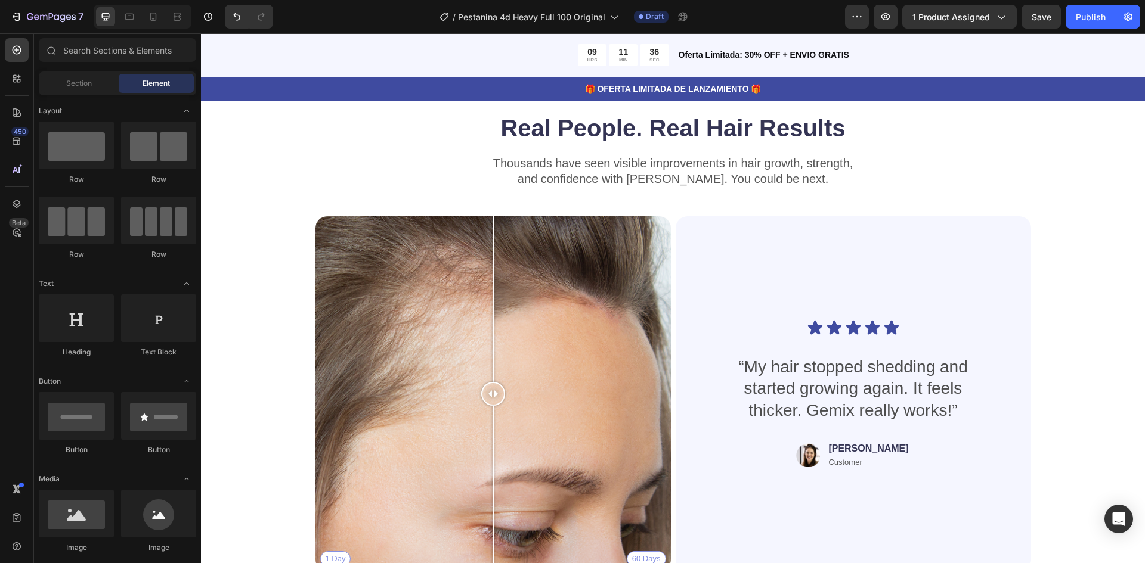
scroll to position [3046, 0]
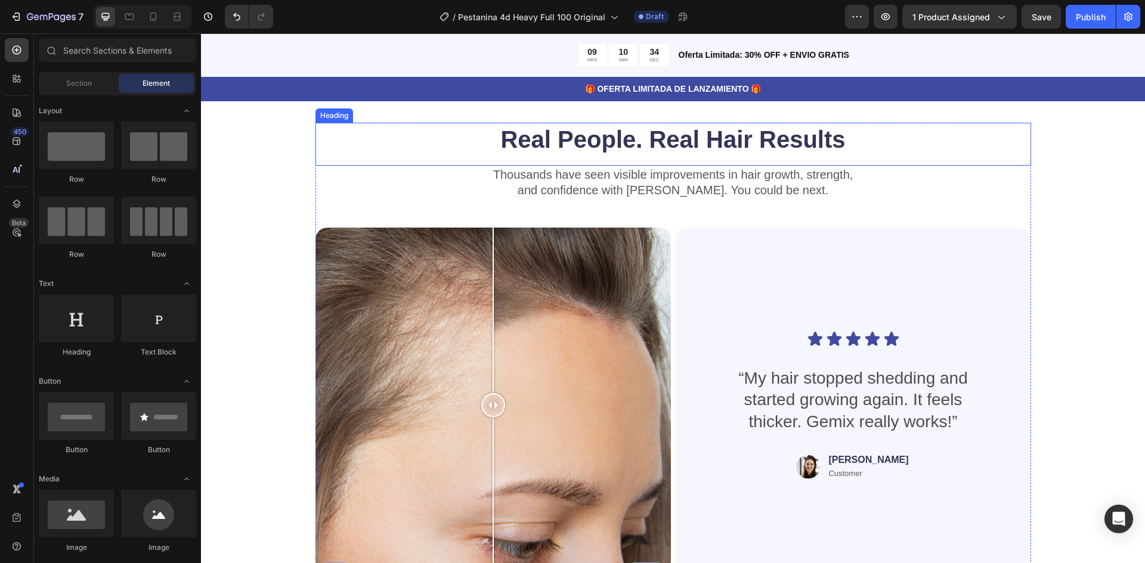
click at [575, 138] on h2 "Real People. Real Hair Results" at bounding box center [673, 139] width 716 height 33
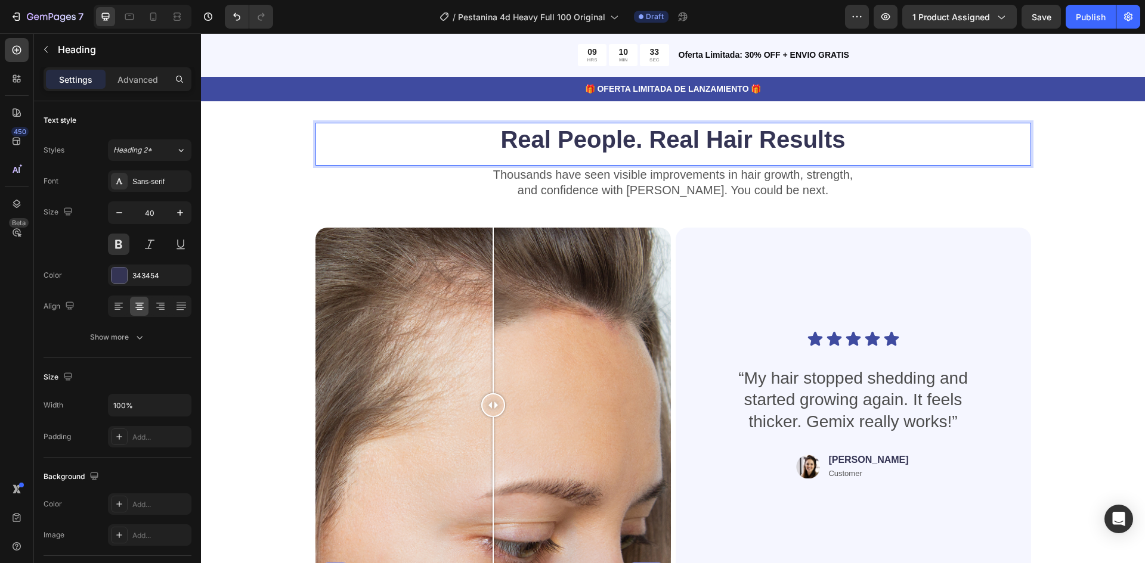
click at [598, 138] on h2 "Real People. Real Hair Results" at bounding box center [673, 139] width 716 height 33
click at [598, 138] on p "Real People. Real Hair Results" at bounding box center [673, 139] width 713 height 31
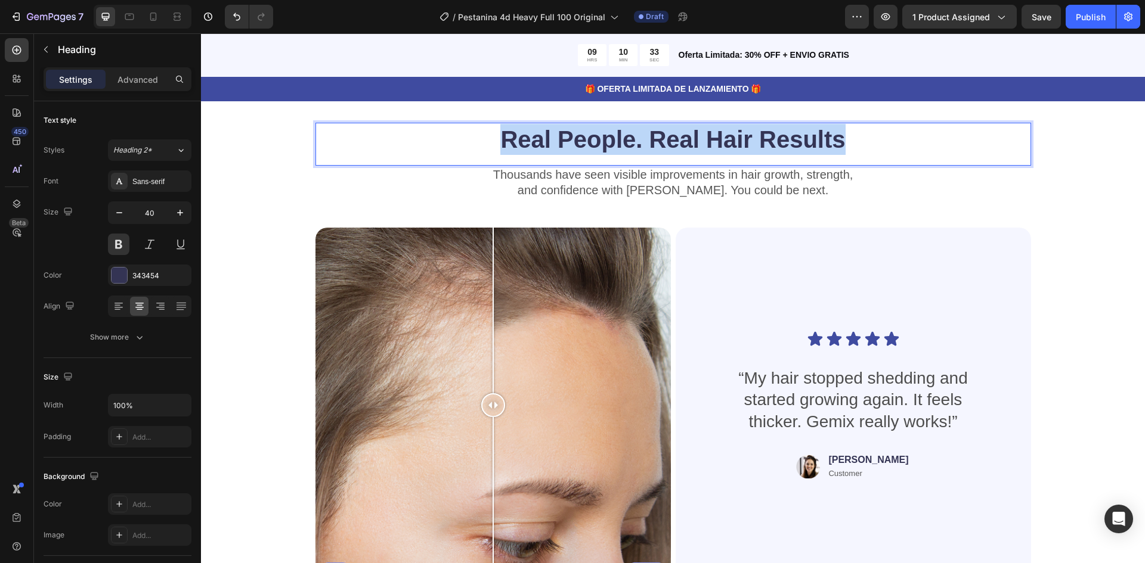
click at [598, 138] on p "Real People. Real Hair Results" at bounding box center [673, 139] width 713 height 31
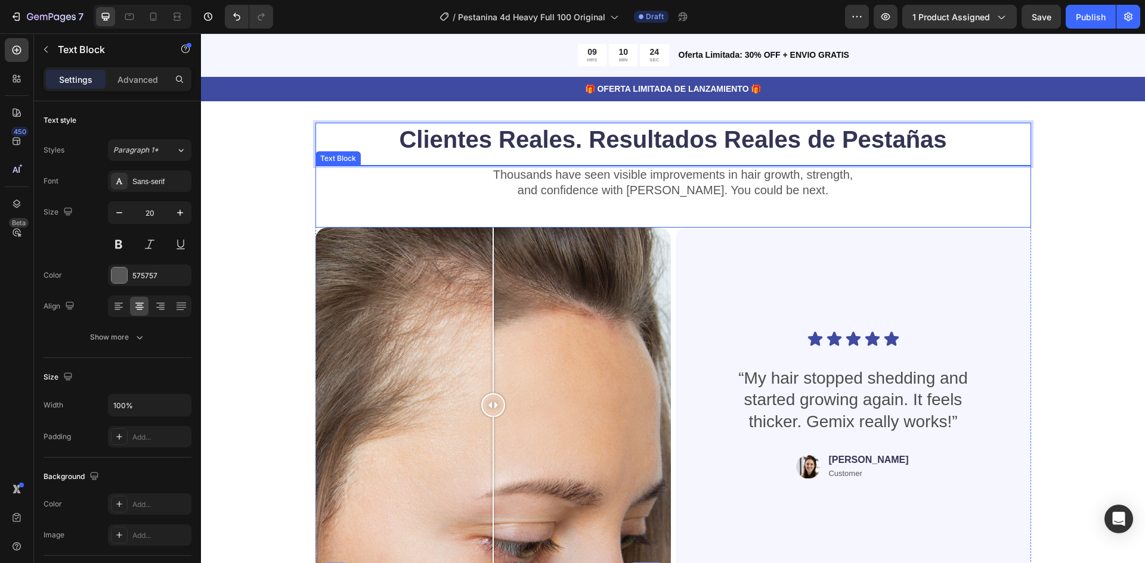
click at [631, 191] on p "and confidence with Gemix. You could be next." at bounding box center [673, 190] width 713 height 16
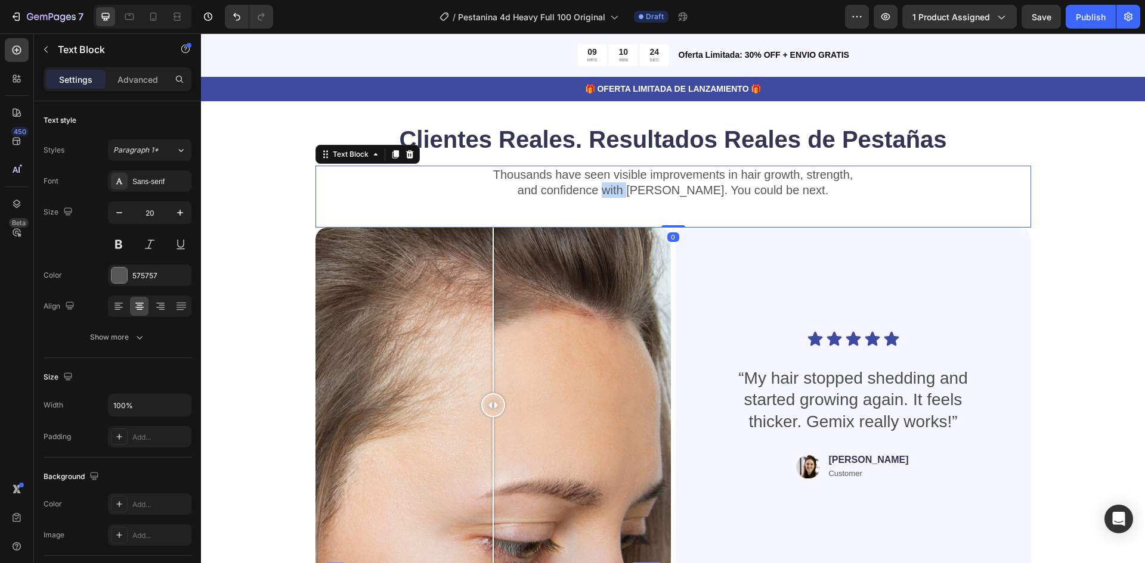
click at [631, 191] on p "and confidence with Gemix. You could be next." at bounding box center [673, 190] width 713 height 16
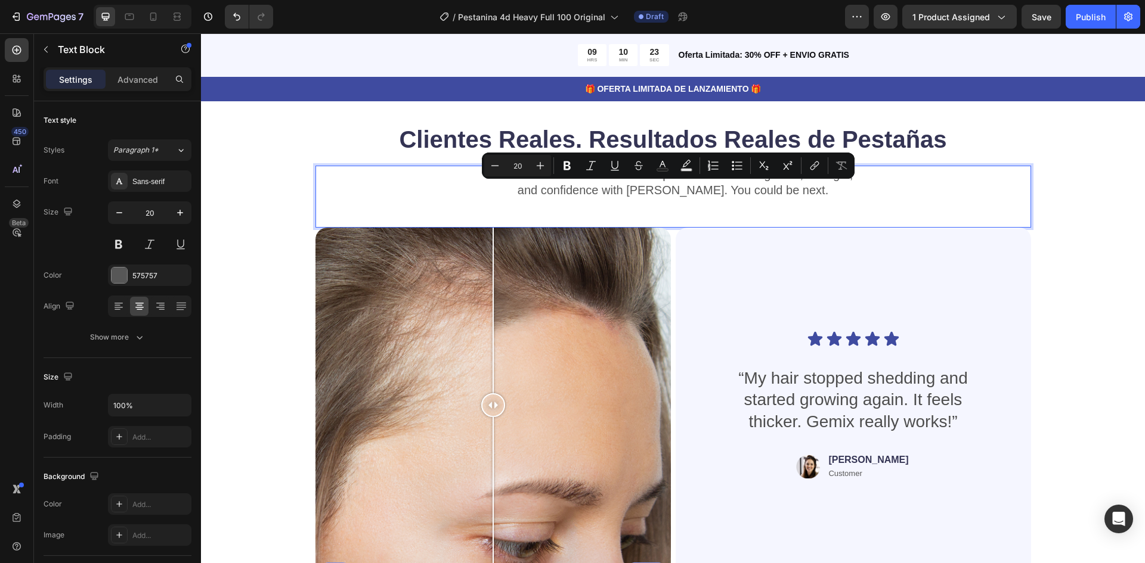
drag, startPoint x: 791, startPoint y: 188, endPoint x: 800, endPoint y: 190, distance: 9.0
click at [794, 189] on p "and confidence with Gemix. You could be next." at bounding box center [673, 190] width 713 height 16
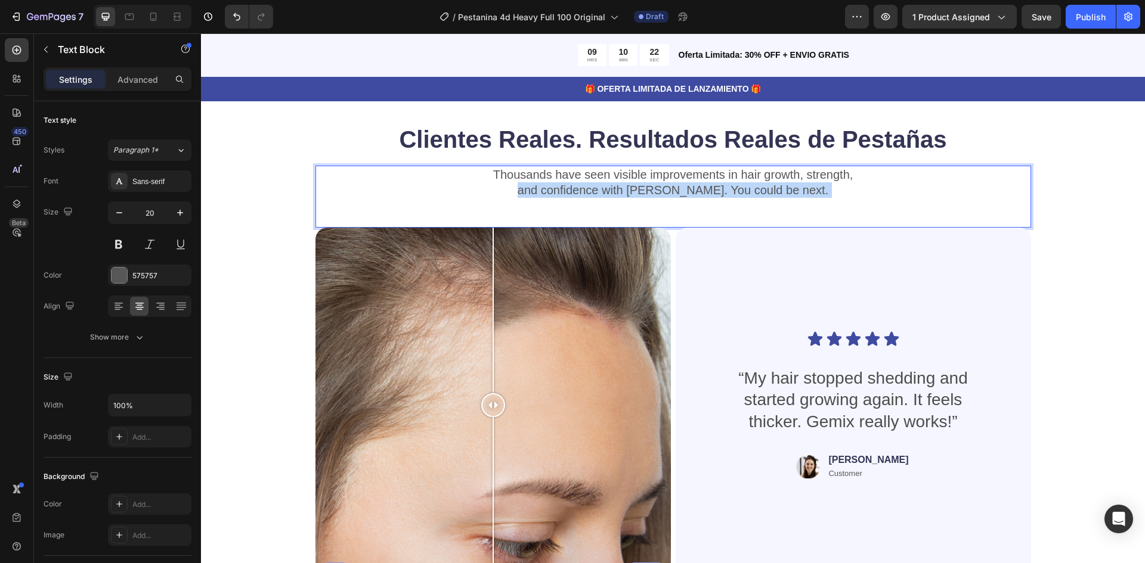
drag, startPoint x: 798, startPoint y: 191, endPoint x: 761, endPoint y: 184, distance: 37.2
click at [559, 178] on div "Thousands have seen visible improvements in hair growth, strength, and confiden…" at bounding box center [673, 182] width 716 height 33
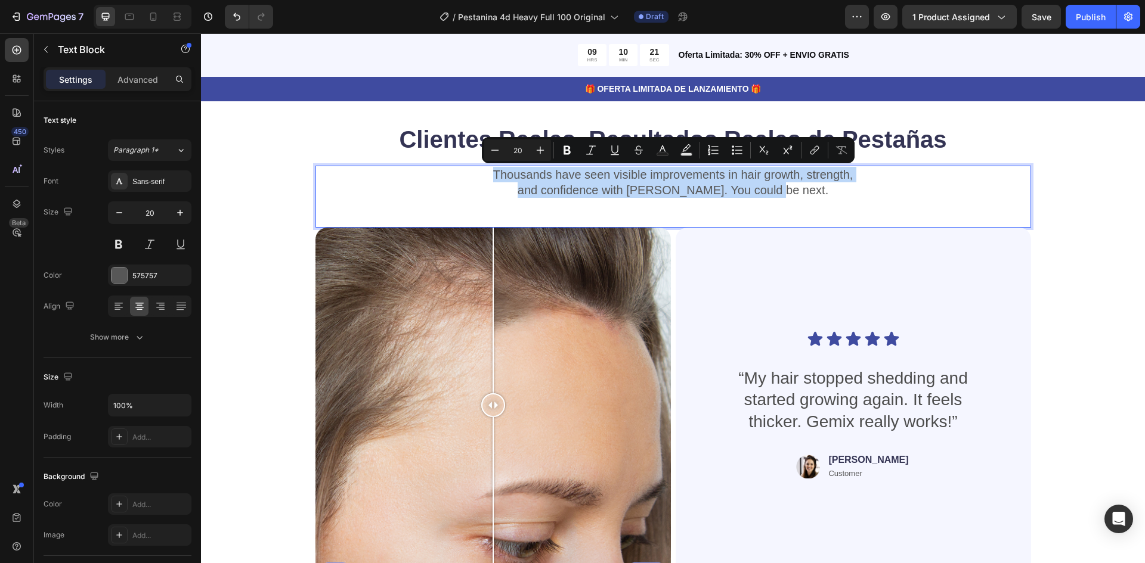
drag, startPoint x: 790, startPoint y: 191, endPoint x: 478, endPoint y: 172, distance: 313.1
click at [478, 172] on div "Thousands have seen visible improvements in hair growth, strength, and confiden…" at bounding box center [673, 182] width 716 height 33
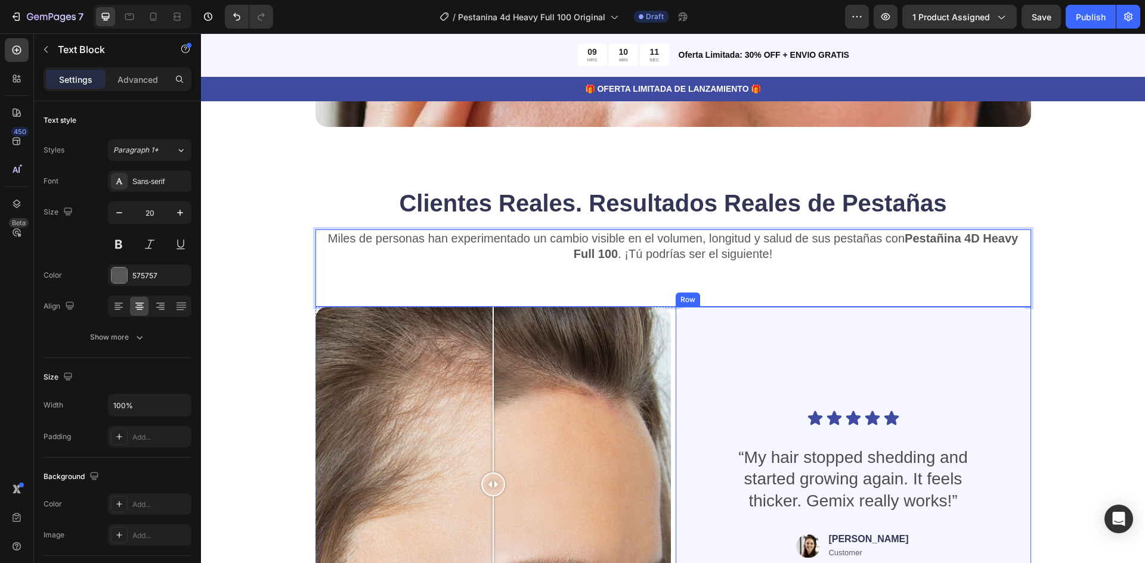
scroll to position [2748, 0]
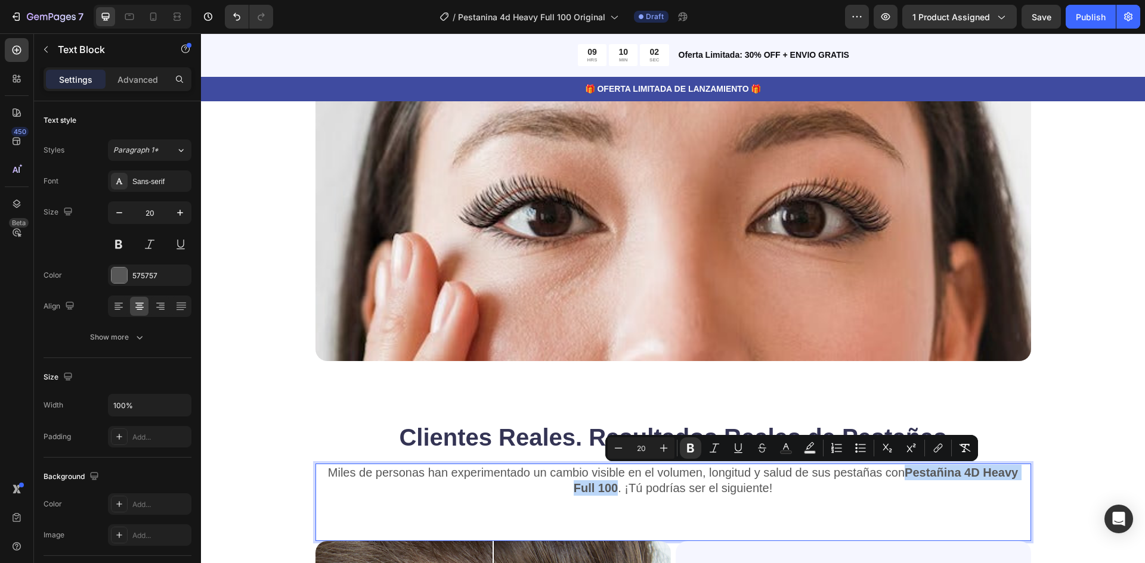
drag, startPoint x: 615, startPoint y: 485, endPoint x: 903, endPoint y: 475, distance: 288.8
click at [903, 475] on p "Miles de personas han experimentado un cambio visible en el volumen, longitud y…" at bounding box center [673, 480] width 713 height 31
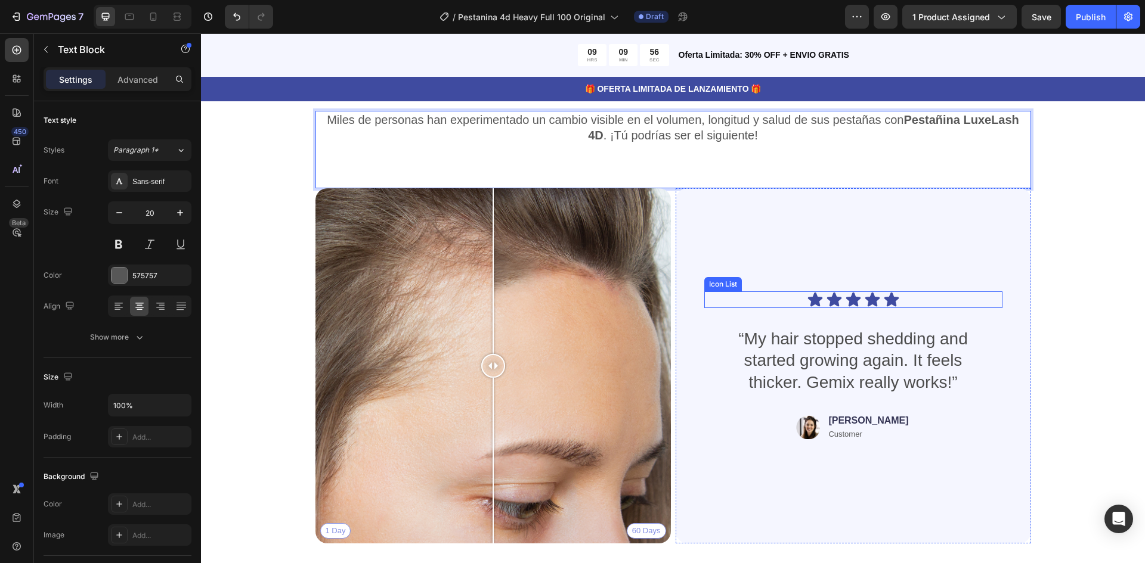
scroll to position [3106, 0]
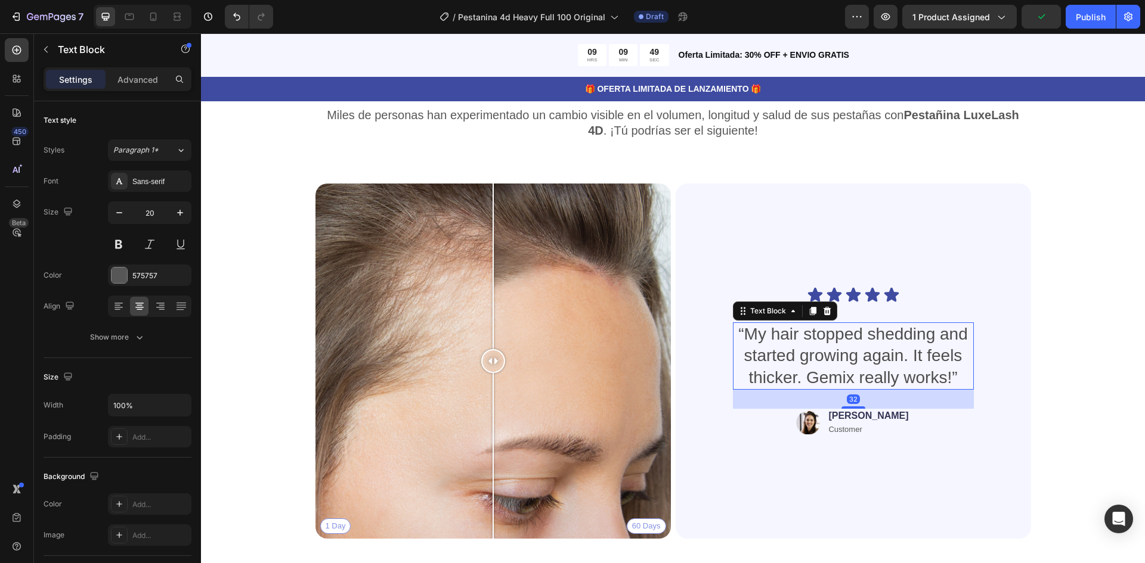
click at [772, 354] on p "“My hair stopped shedding and started growing again. It feels thicker. Gemix re…" at bounding box center [853, 356] width 239 height 65
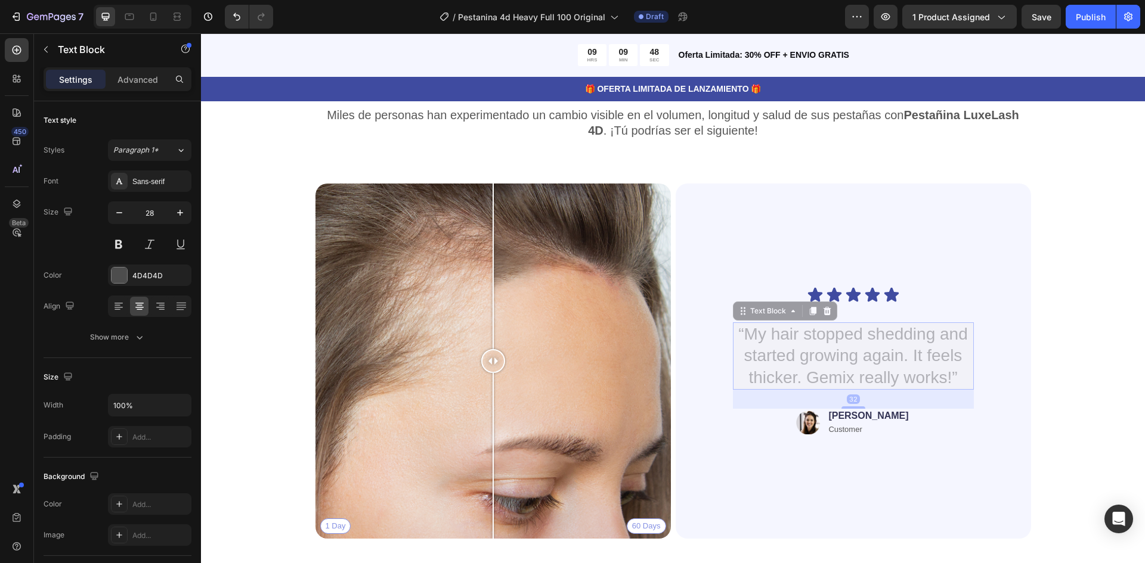
scroll to position [3053, 0]
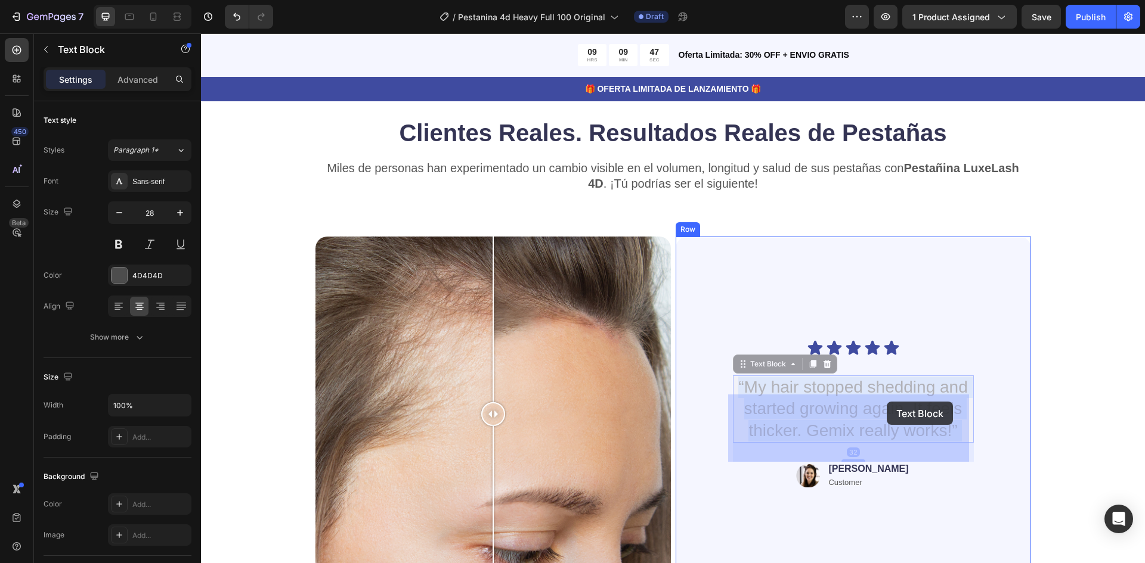
drag, startPoint x: 733, startPoint y: 328, endPoint x: 939, endPoint y: 376, distance: 211.3
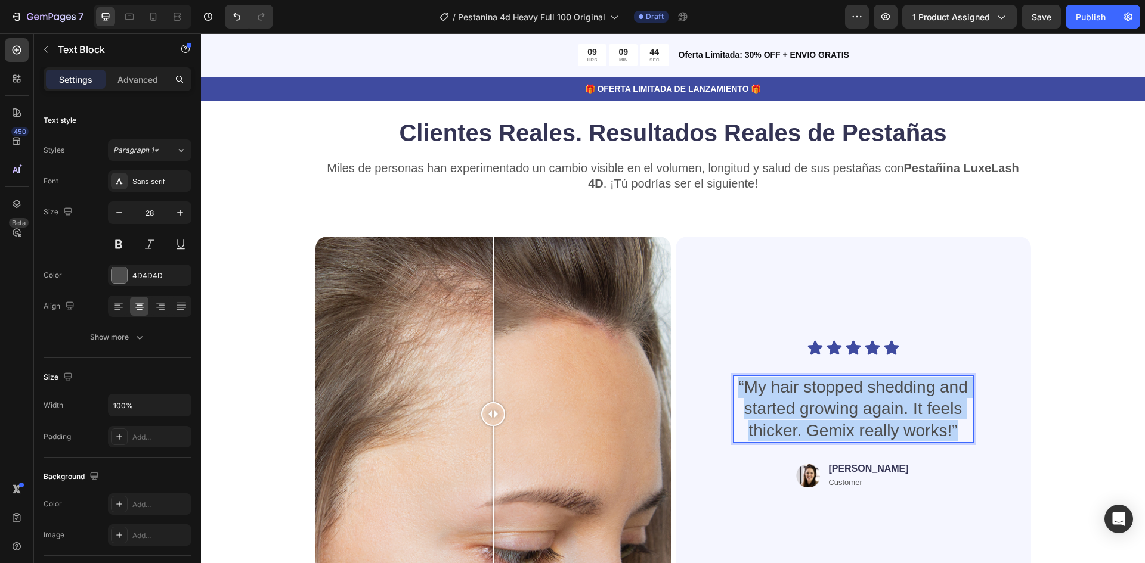
drag, startPoint x: 734, startPoint y: 381, endPoint x: 951, endPoint y: 431, distance: 222.8
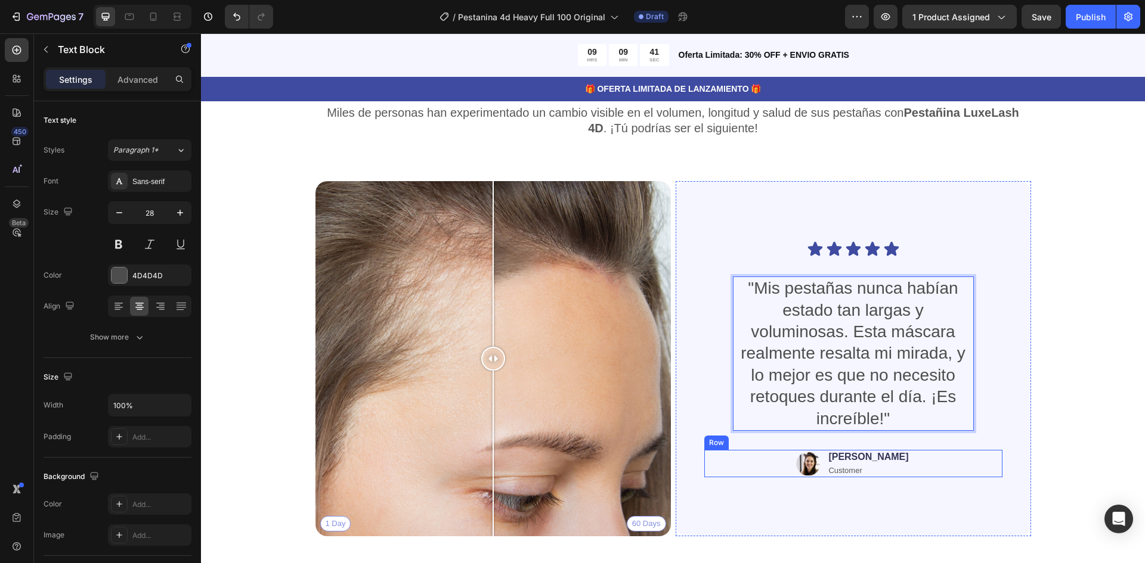
scroll to position [3129, 0]
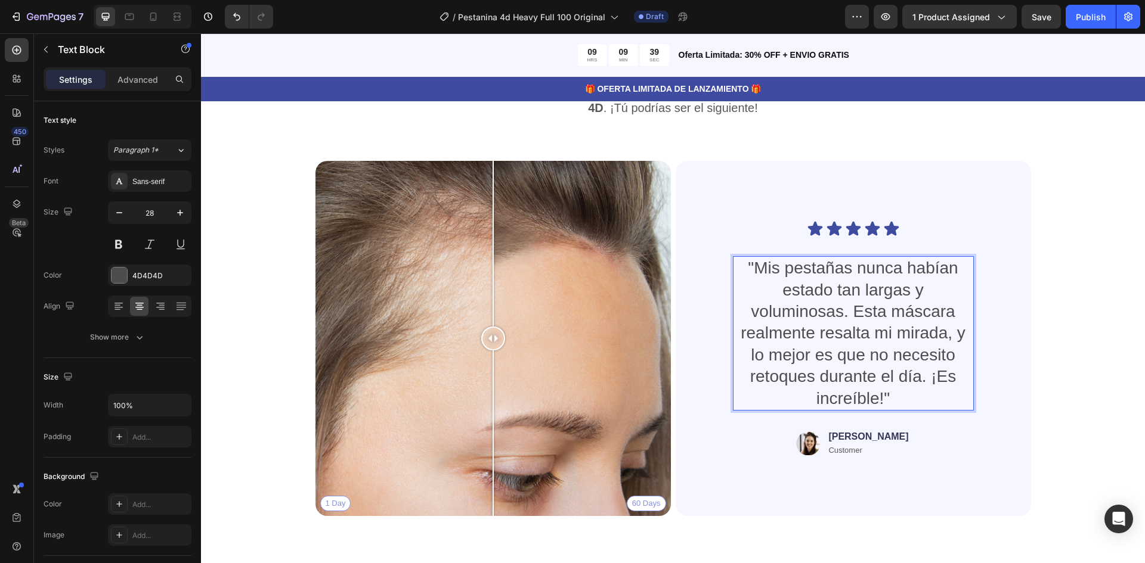
click at [738, 297] on p ""Mis pestañas nunca habían estado tan largas y voluminosas. Esta máscara realme…" at bounding box center [853, 334] width 239 height 152
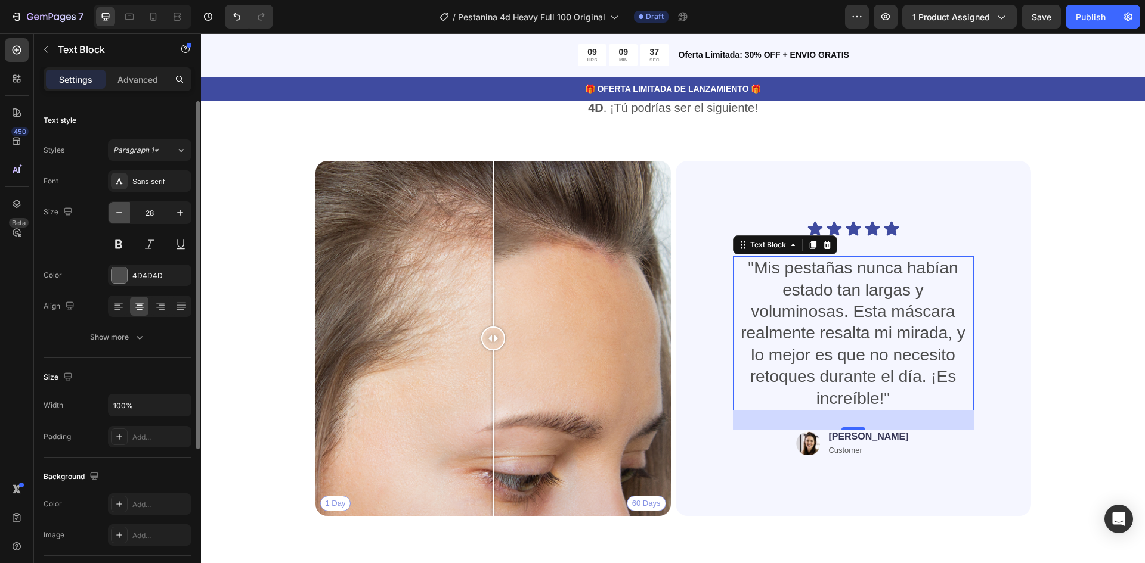
click at [120, 209] on icon "button" at bounding box center [119, 213] width 12 height 12
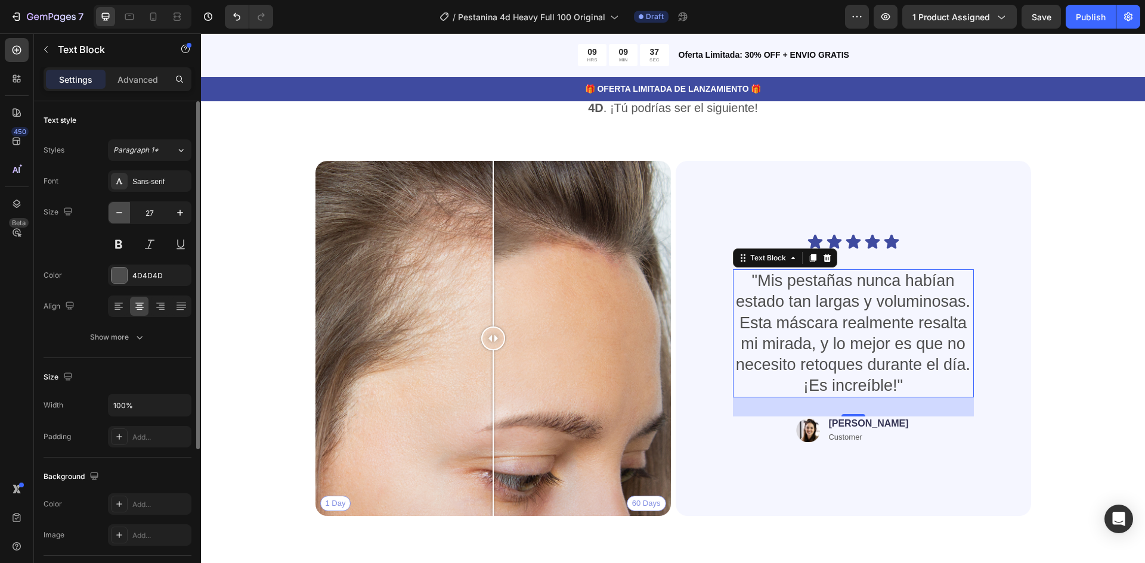
click at [120, 209] on icon "button" at bounding box center [119, 213] width 12 height 12
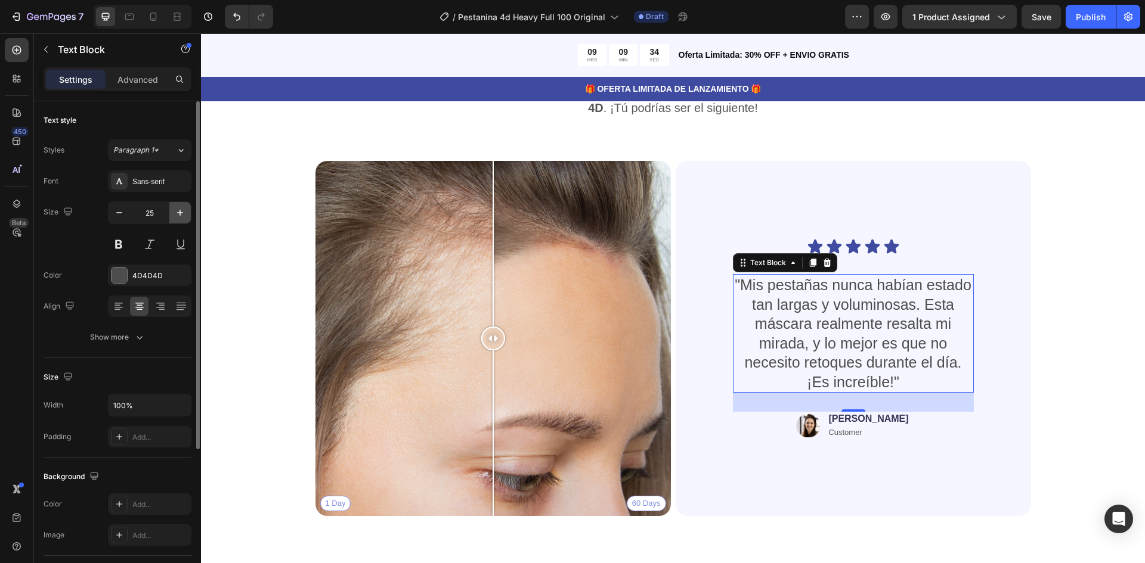
click at [179, 212] on icon "button" at bounding box center [180, 213] width 12 height 12
type input "26"
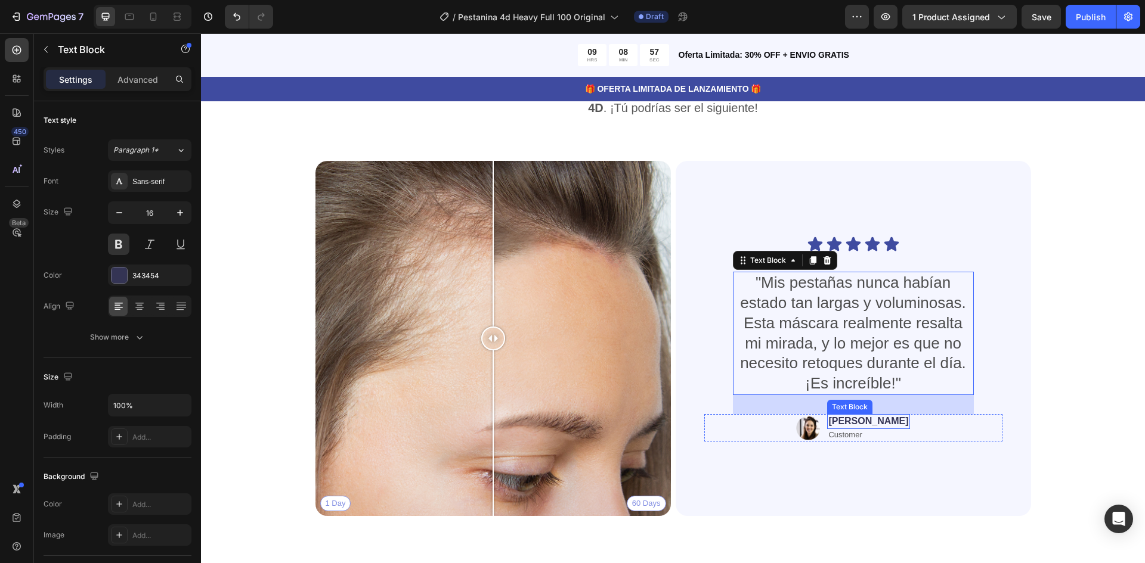
click at [863, 422] on p "Jessica" at bounding box center [868, 422] width 80 height 13
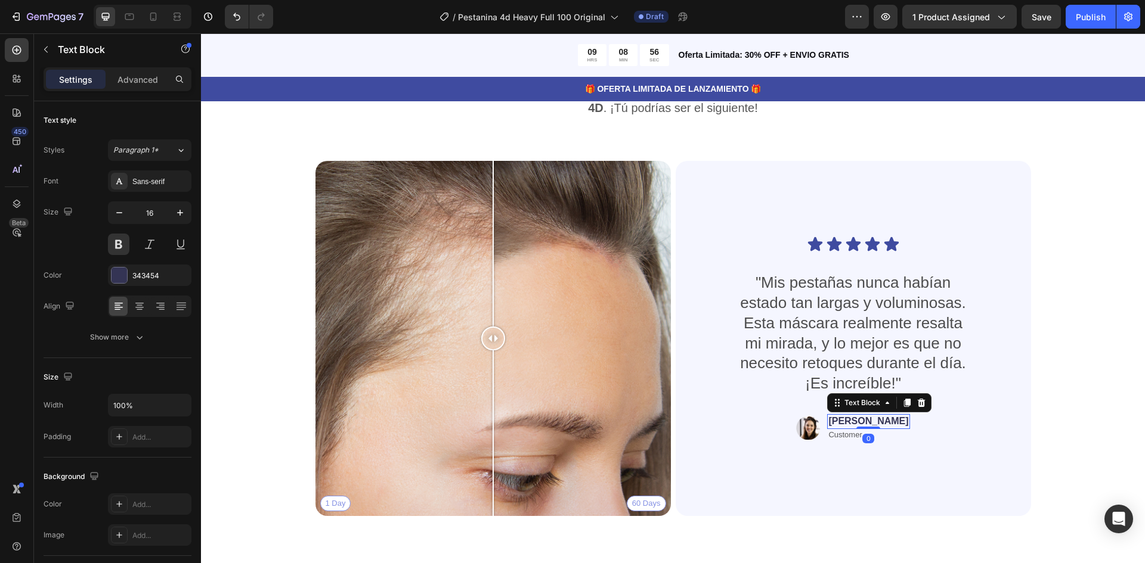
click at [860, 423] on p "Jessica" at bounding box center [868, 422] width 80 height 13
click at [877, 423] on p "Cliente feliz" at bounding box center [868, 422] width 53 height 13
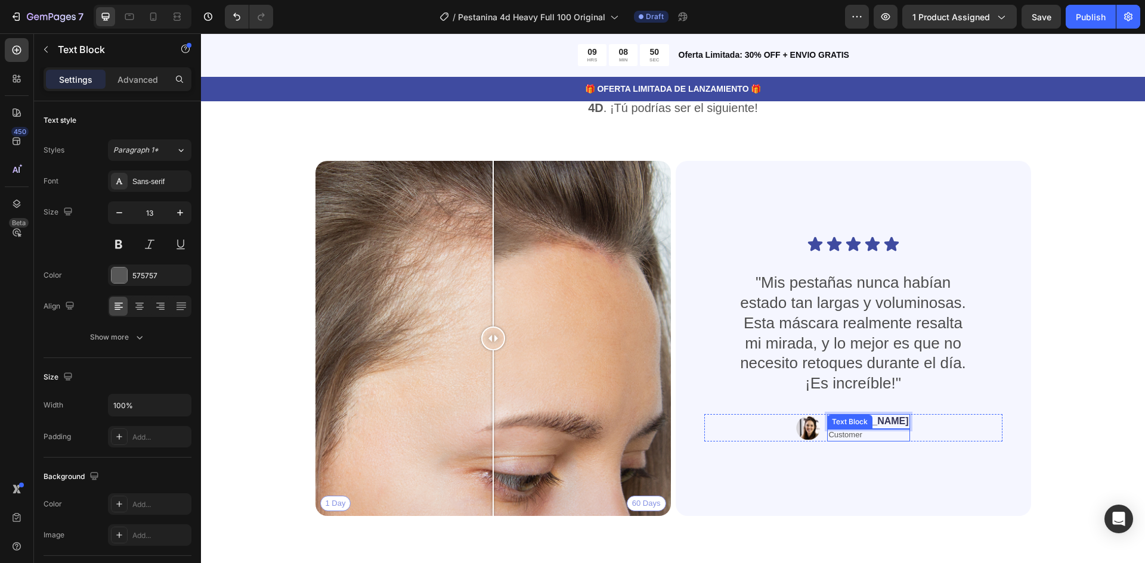
click at [864, 435] on p "Customer" at bounding box center [868, 436] width 80 height 10
click at [535, 281] on div "1 Day 60 Days" at bounding box center [492, 338] width 355 height 355
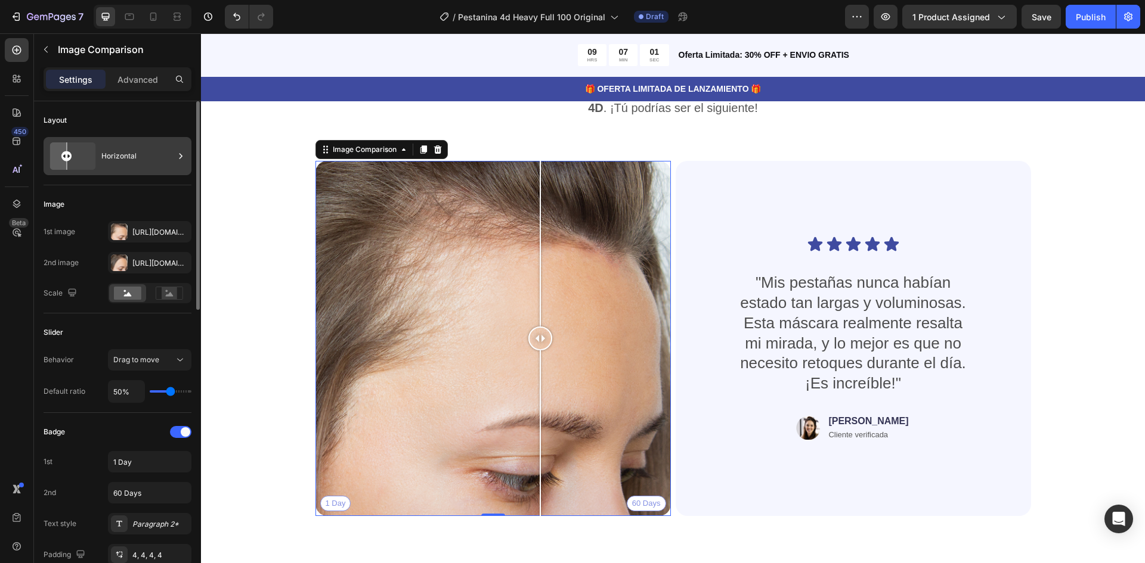
click at [123, 165] on div "Horizontal" at bounding box center [137, 156] width 73 height 27
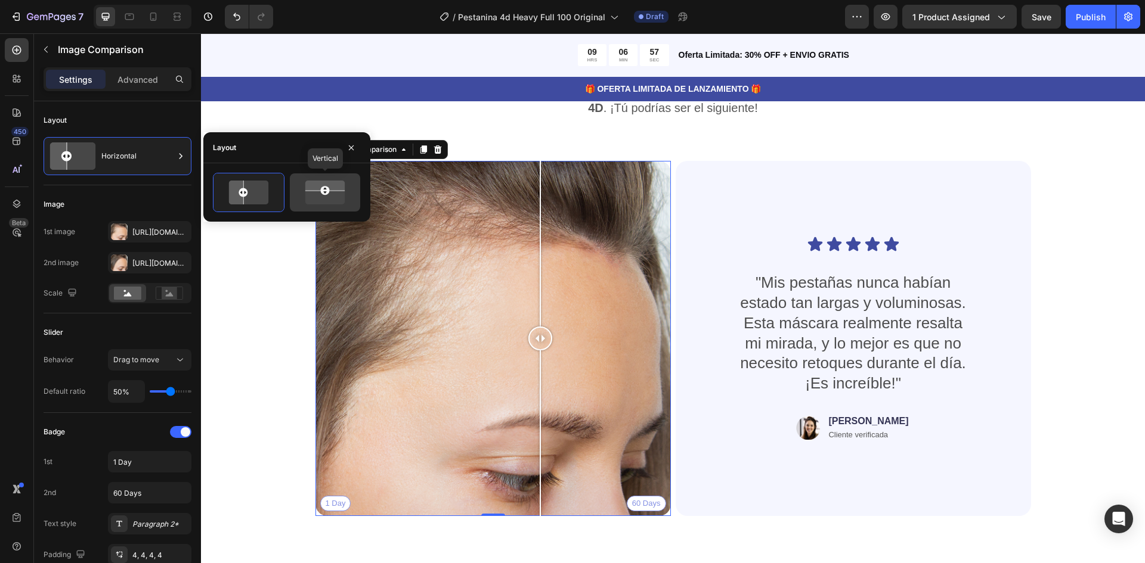
click at [327, 197] on icon at bounding box center [325, 193] width 48 height 28
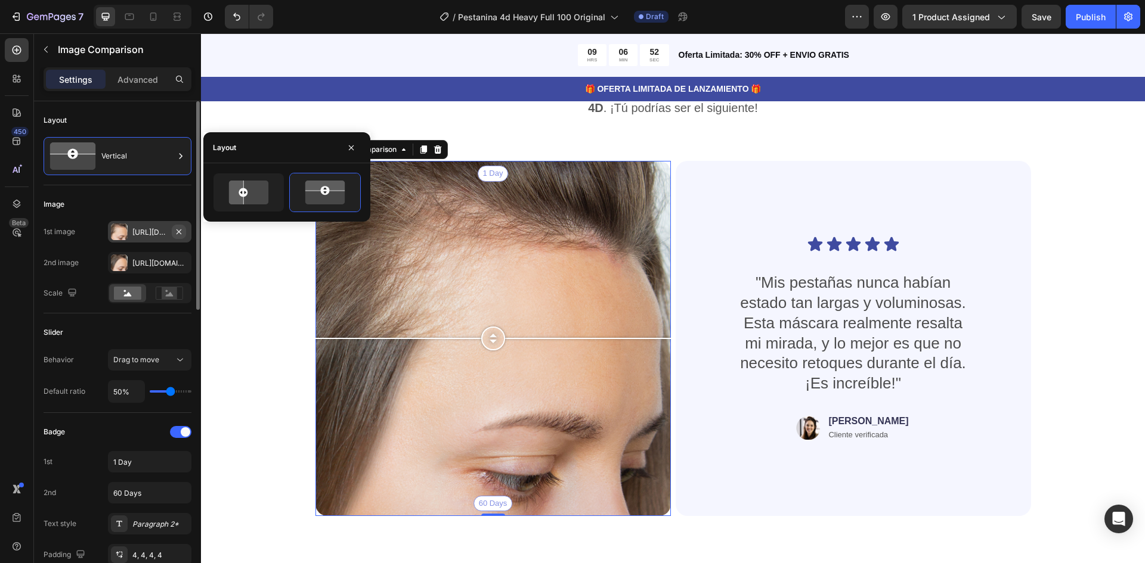
click at [178, 231] on icon "button" at bounding box center [179, 232] width 10 height 10
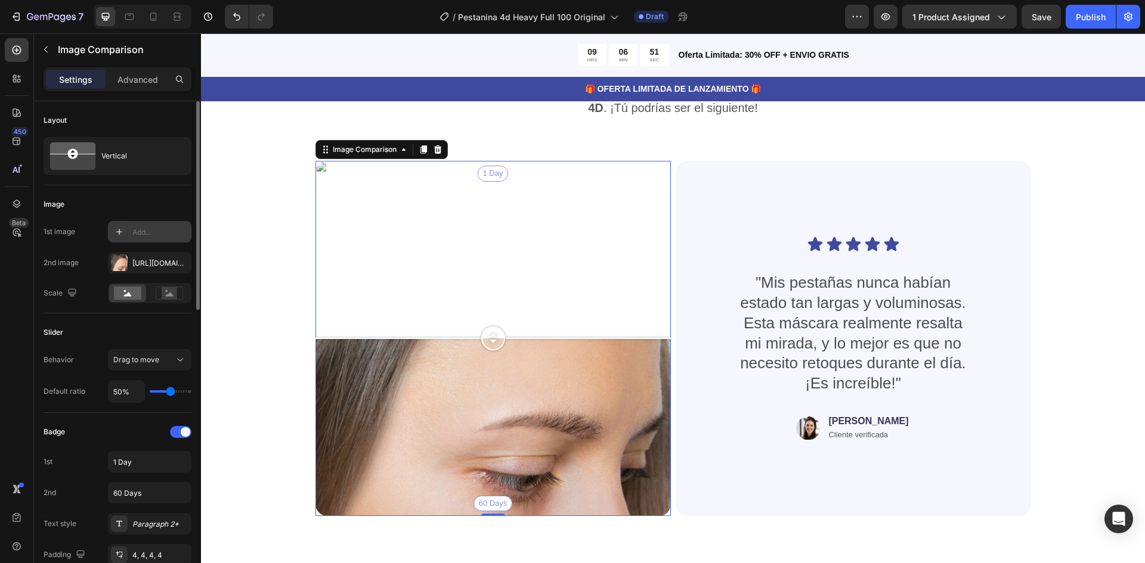
click at [165, 238] on div "Add..." at bounding box center [149, 231] width 83 height 21
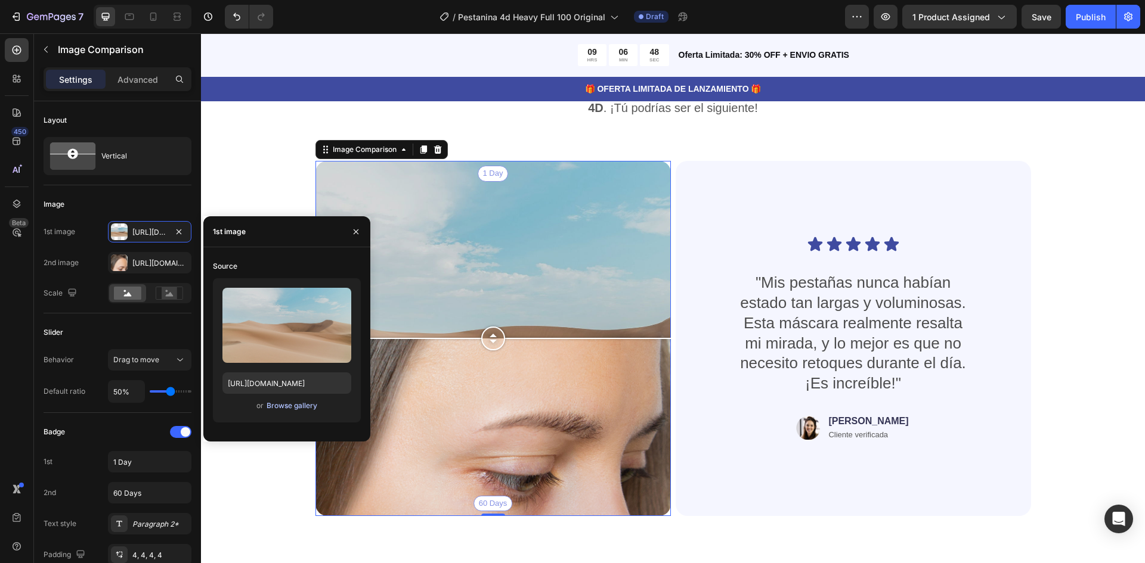
click at [296, 404] on div "Browse gallery" at bounding box center [292, 406] width 51 height 11
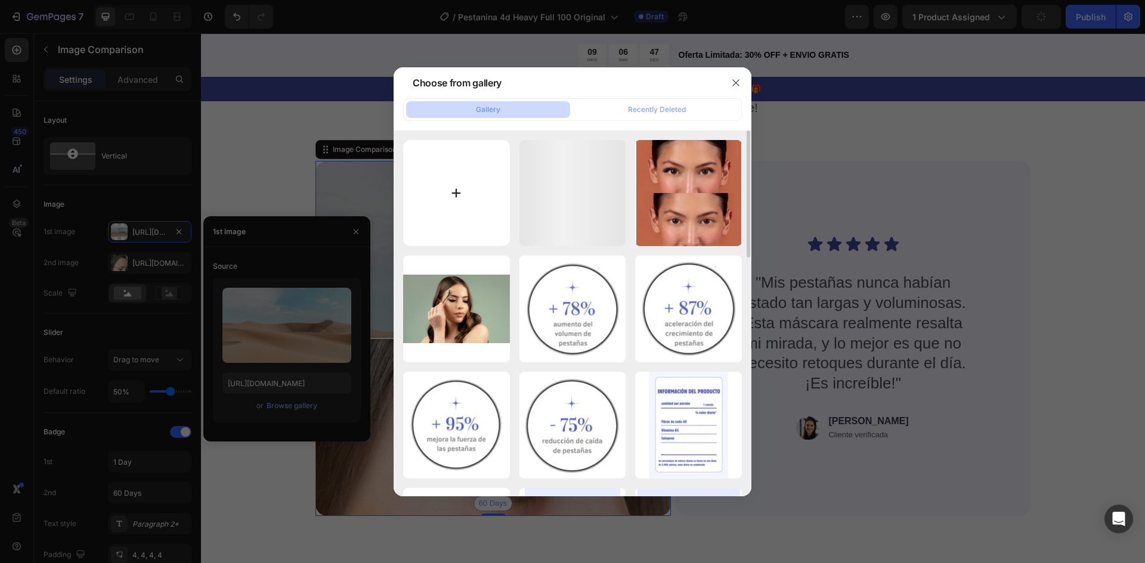
click at [459, 192] on input "file" at bounding box center [456, 193] width 107 height 107
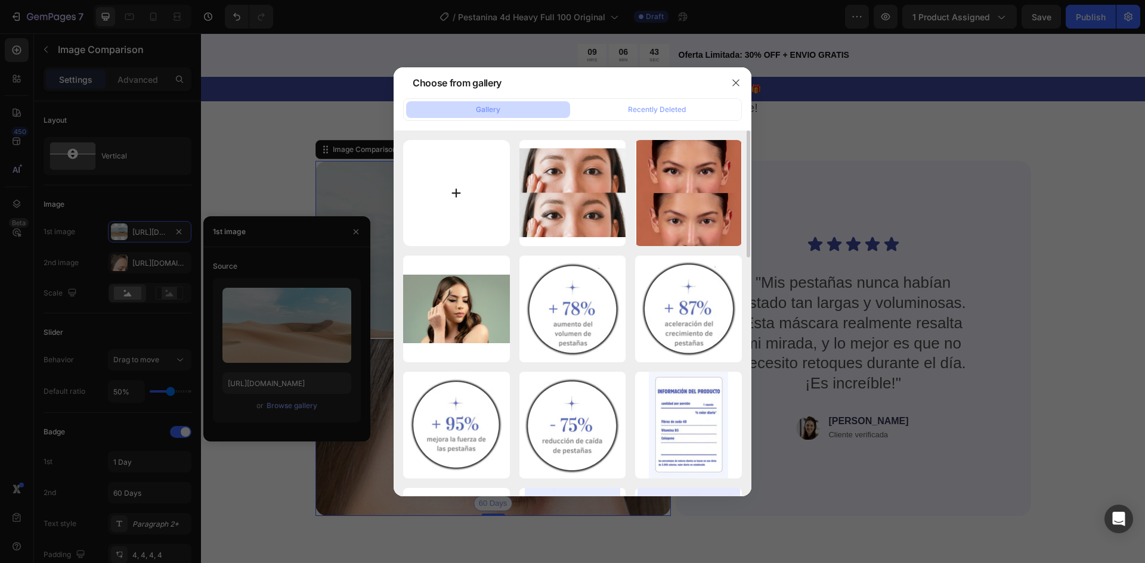
type input "C:\fakepath\Imagen de WhatsApp 2025-08-28 a las 01.27.49_b54a8592.jpg"
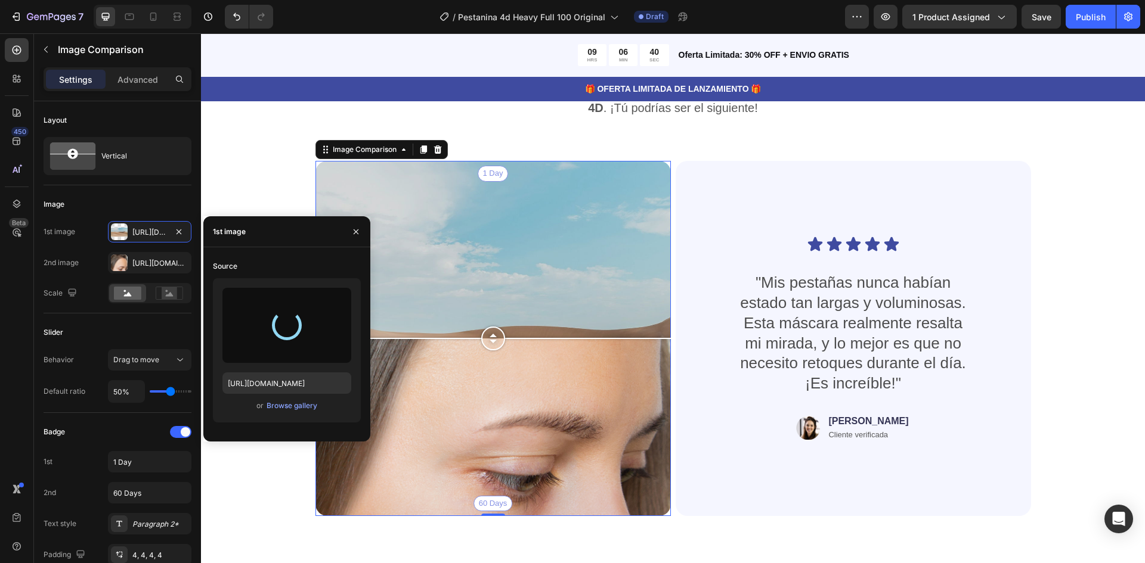
type input "https://cdn.shopify.com/s/files/1/0947/0597/5622/files/gempages_572977883597767…"
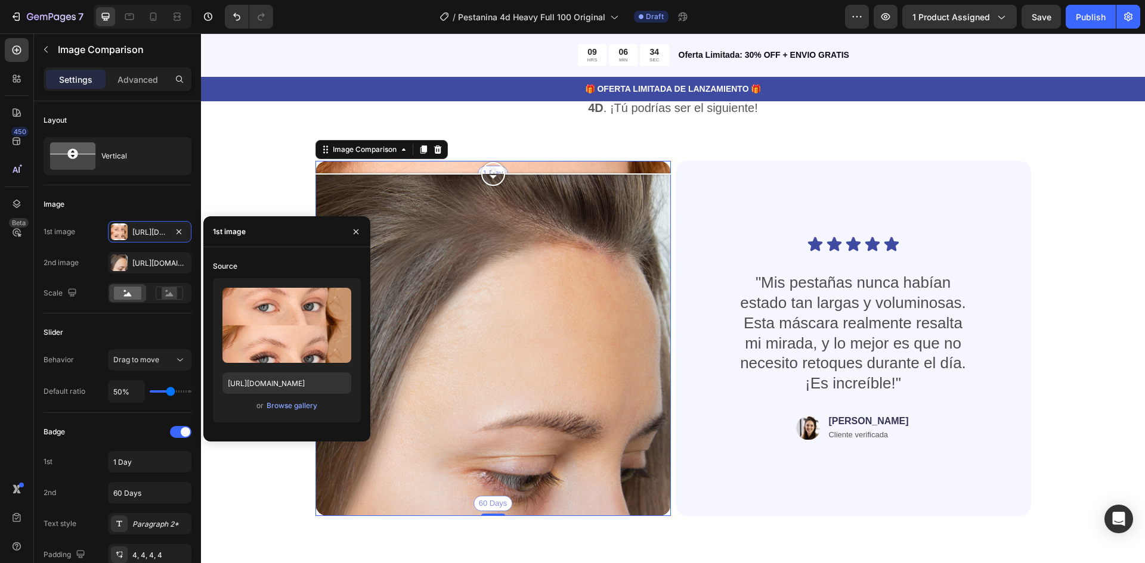
drag, startPoint x: 492, startPoint y: 342, endPoint x: 520, endPoint y: 169, distance: 175.2
click at [520, 169] on div at bounding box center [492, 174] width 355 height 24
click at [157, 260] on div "Https://cdn.Shopify.Com/s/files/1/0947/0597/5622/files/gempages_572977883597767…" at bounding box center [149, 263] width 35 height 11
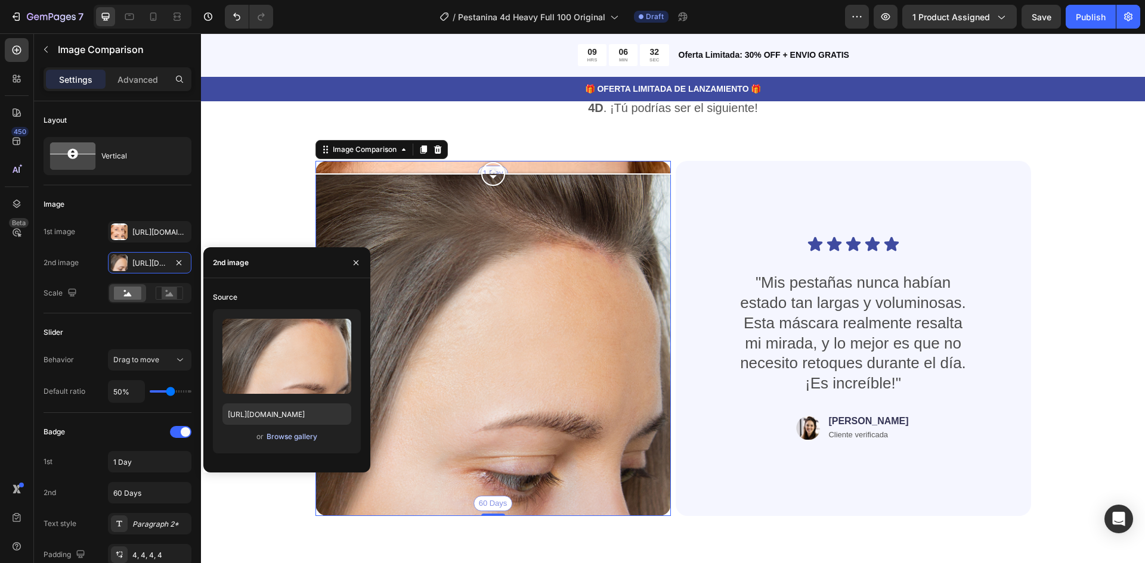
click at [289, 436] on div "Browse gallery" at bounding box center [292, 437] width 51 height 11
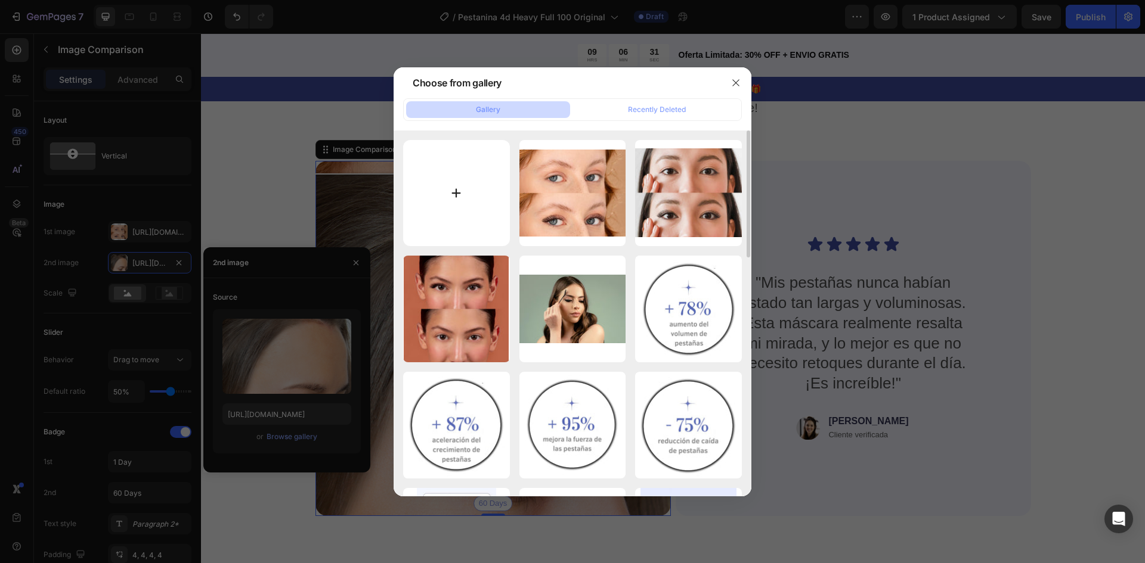
click at [460, 188] on input "file" at bounding box center [456, 193] width 107 height 107
type input "C:\fakepath\Imagen de WhatsApp 2025-08-28 a las 01.27.49_b54a8592.jpg"
type input "https://cdn.shopify.com/s/files/1/0947/0597/5622/files/gempages_572977883597767…"
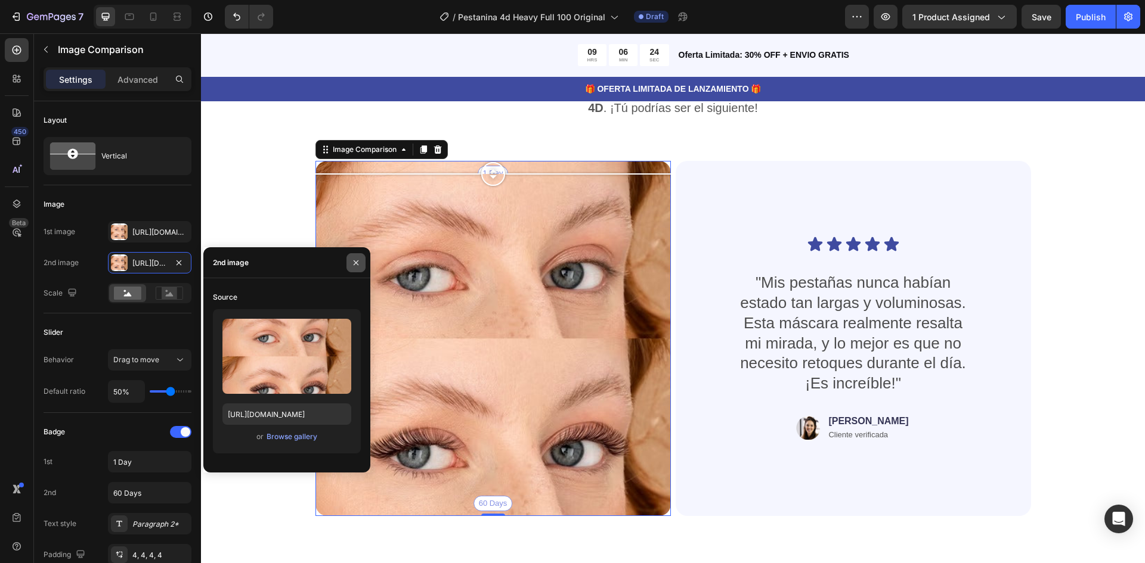
drag, startPoint x: 355, startPoint y: 262, endPoint x: 186, endPoint y: 218, distance: 174.4
click at [355, 262] on icon "button" at bounding box center [356, 262] width 5 height 5
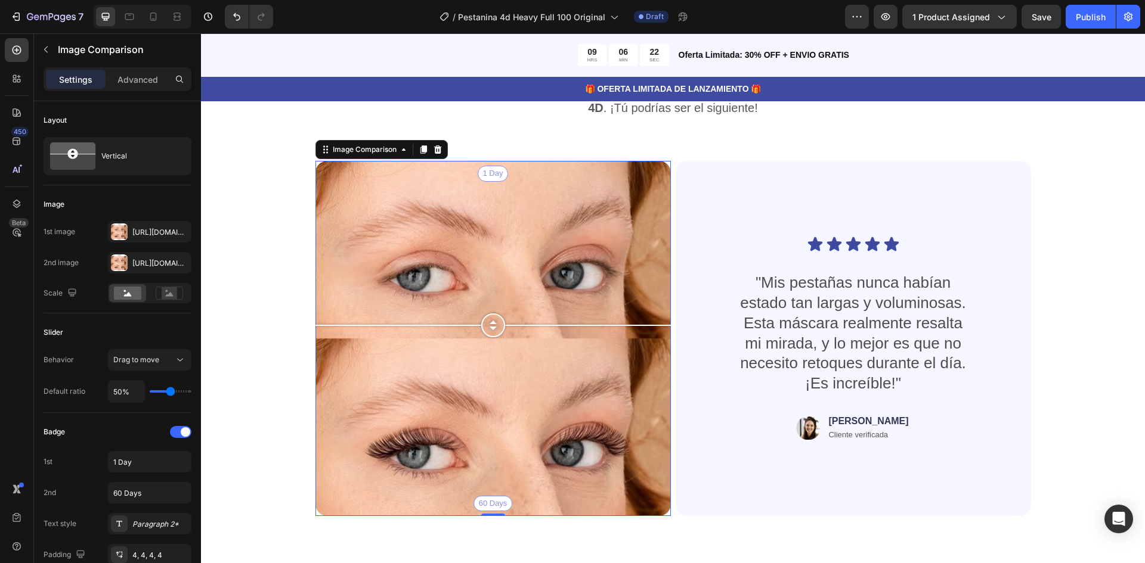
drag, startPoint x: 491, startPoint y: 174, endPoint x: 487, endPoint y: 327, distance: 153.3
click at [487, 327] on div at bounding box center [493, 326] width 24 height 24
drag, startPoint x: 487, startPoint y: 330, endPoint x: 496, endPoint y: 336, distance: 10.3
click at [484, 323] on div at bounding box center [493, 316] width 24 height 24
click at [160, 230] on div "Https://cdn.Shopify.Com/s/files/1/0947/0597/5622/files/gempages_572977883597767…" at bounding box center [149, 232] width 35 height 11
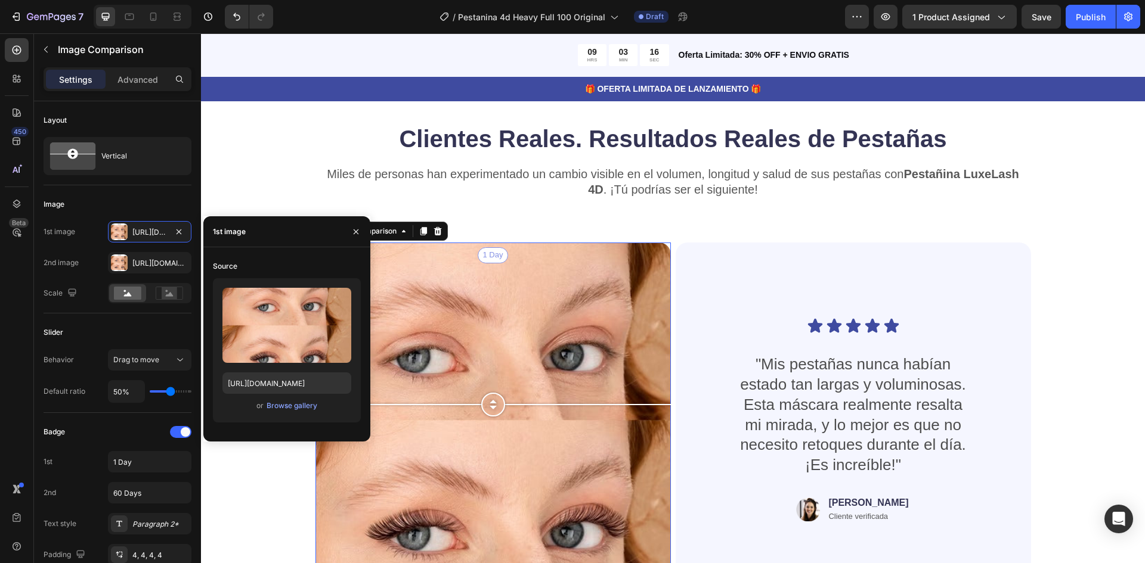
scroll to position [3009, 0]
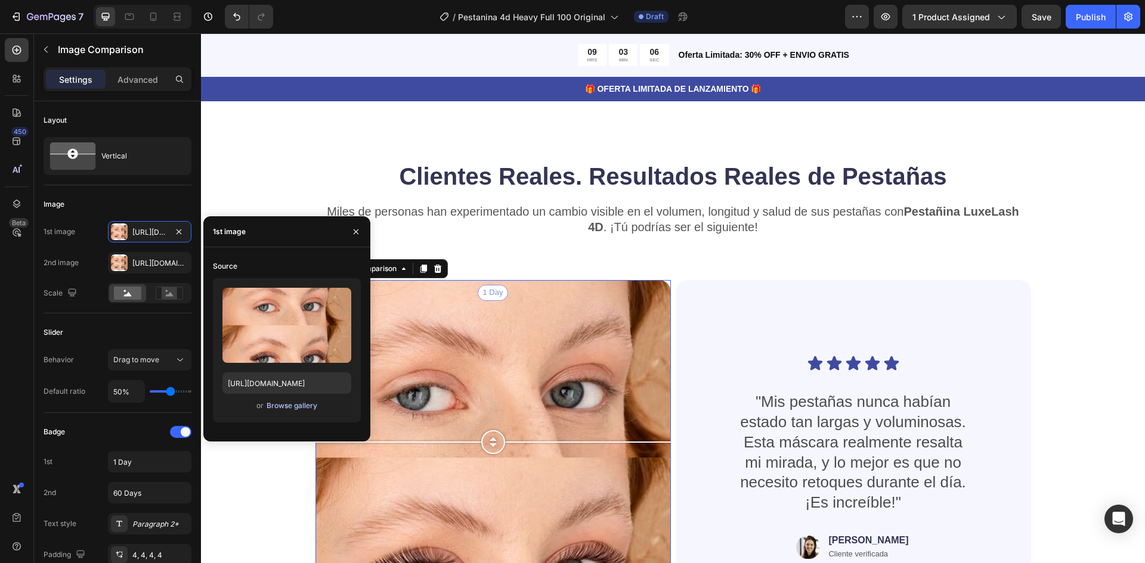
click at [282, 402] on div "Browse gallery" at bounding box center [292, 406] width 51 height 11
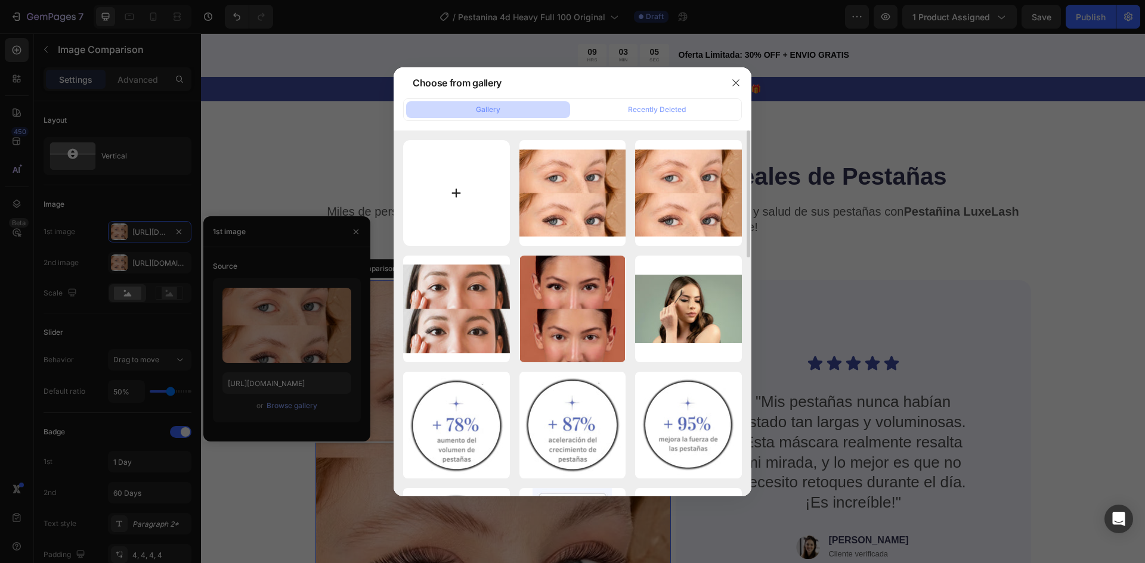
click at [465, 174] on input "file" at bounding box center [456, 193] width 107 height 107
type input "C:\fakepath\Imagen de WhatsApp 2025-08-28 a las 01.31.53_e5e4bd84.jpg"
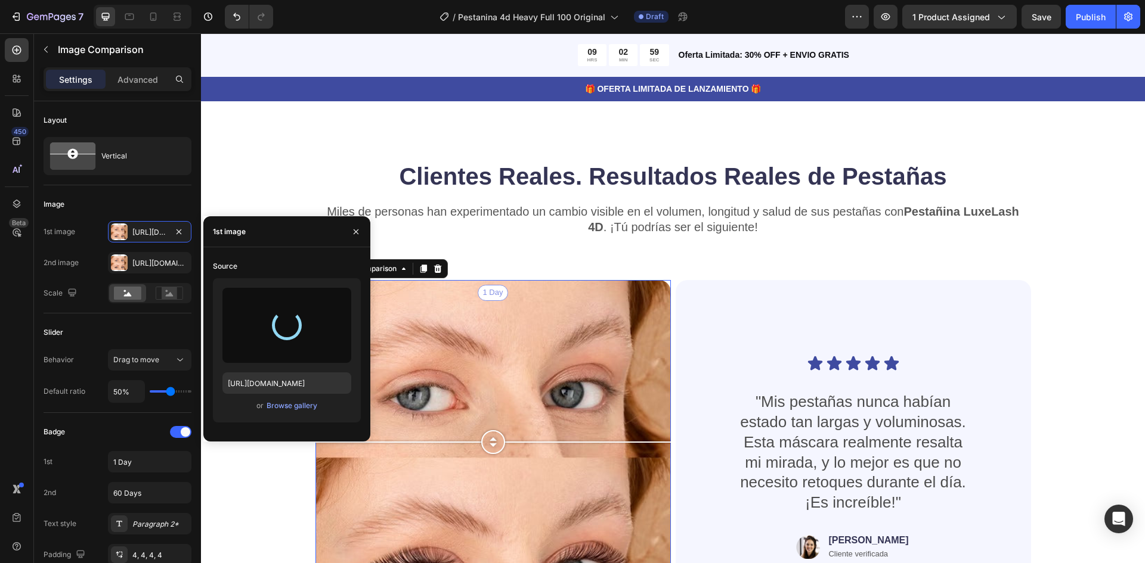
type input "https://cdn.shopify.com/s/files/1/0947/0597/5622/files/gempages_572977883597767…"
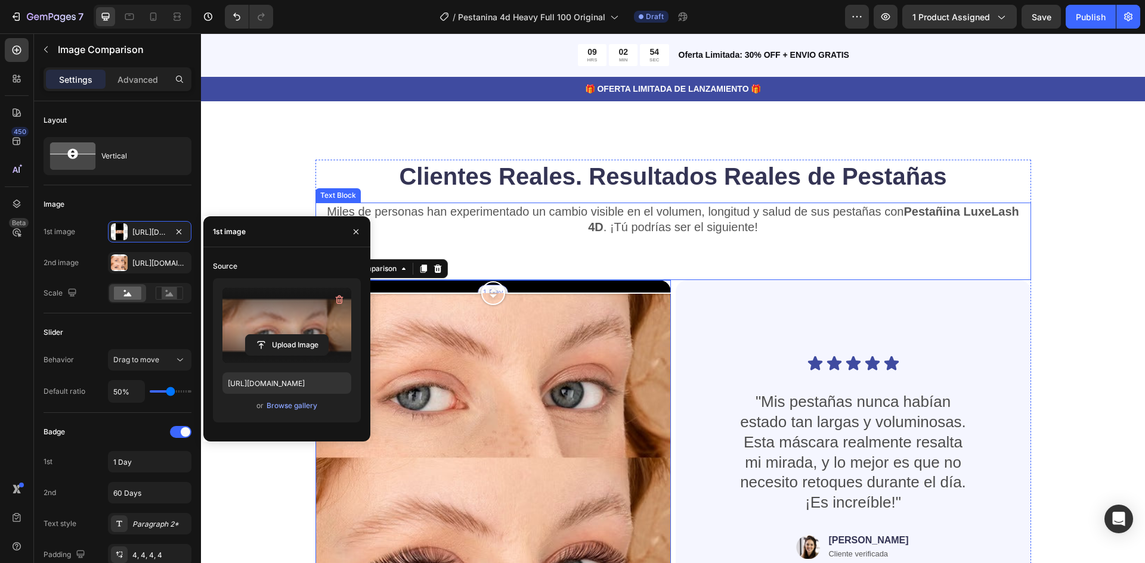
drag, startPoint x: 518, startPoint y: 382, endPoint x: 532, endPoint y: 257, distance: 126.0
click at [535, 253] on div "⁠⁠⁠⁠⁠⁠⁠ Clientes Reales. Resultados Reales de Pestañas Heading Miles de persona…" at bounding box center [673, 398] width 716 height 476
drag, startPoint x: 485, startPoint y: 293, endPoint x: 497, endPoint y: 277, distance: 20.9
click at [497, 277] on div "⁠⁠⁠⁠⁠⁠⁠ Clientes Reales. Resultados Reales de Pestañas Heading Miles de persona…" at bounding box center [673, 398] width 716 height 476
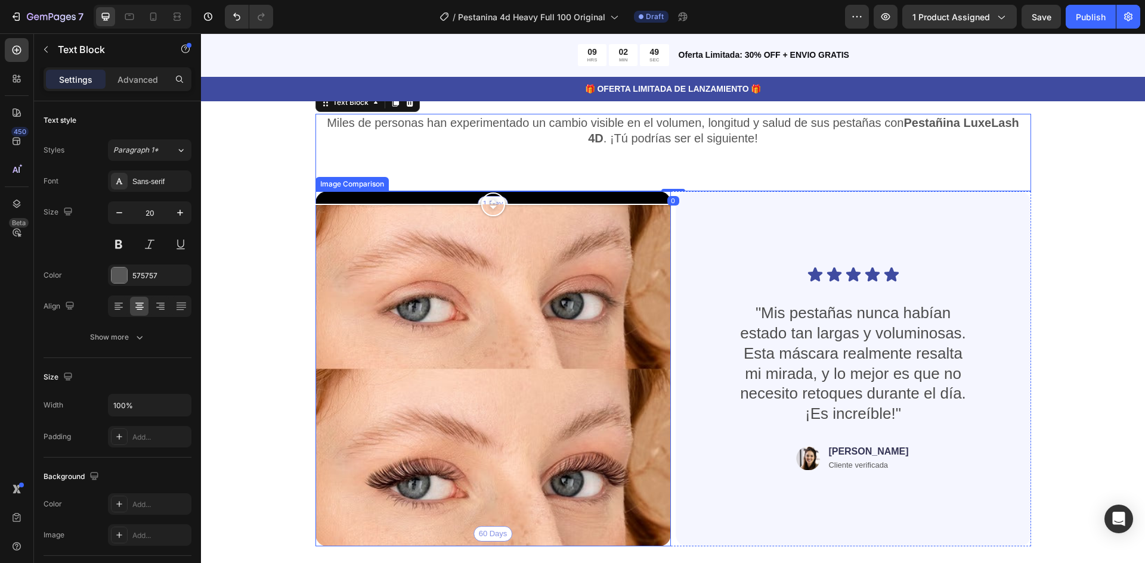
scroll to position [3188, 0]
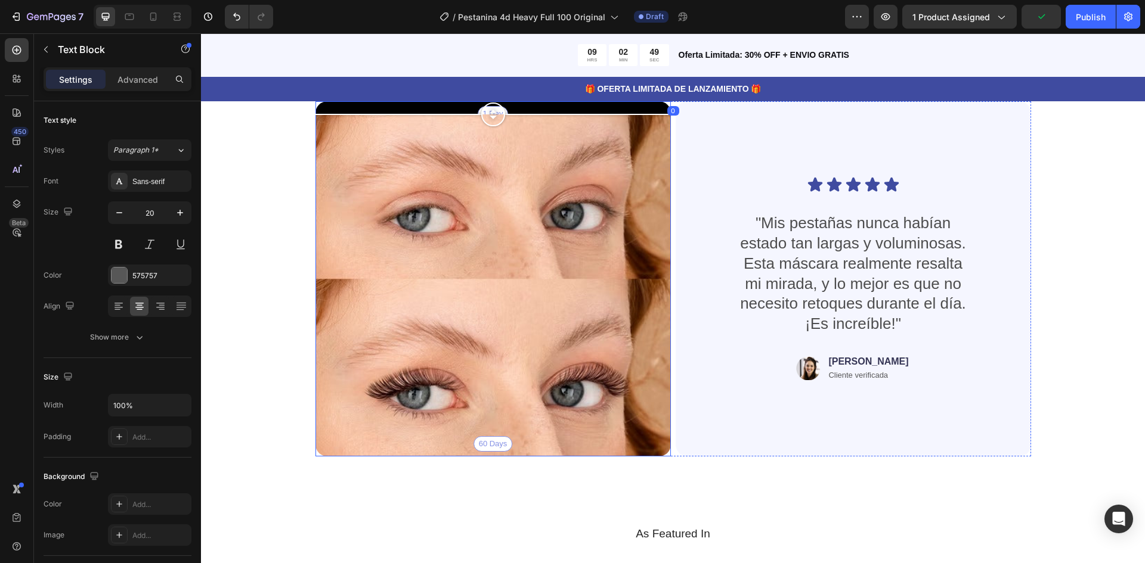
click at [465, 369] on div "1 Day 60 Days" at bounding box center [492, 278] width 355 height 355
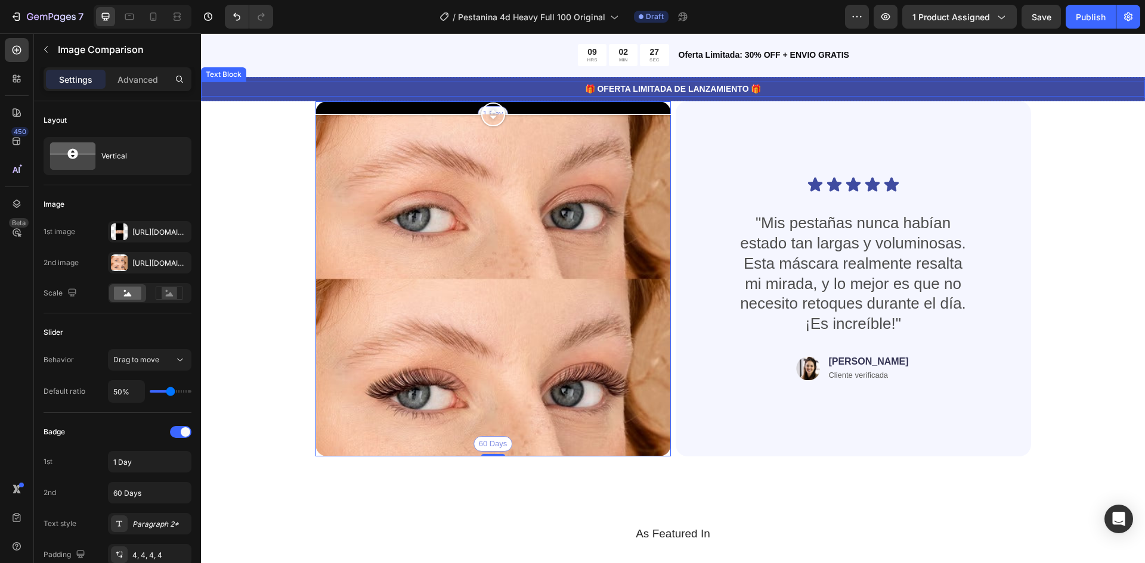
drag, startPoint x: 495, startPoint y: 358, endPoint x: 510, endPoint y: 88, distance: 270.5
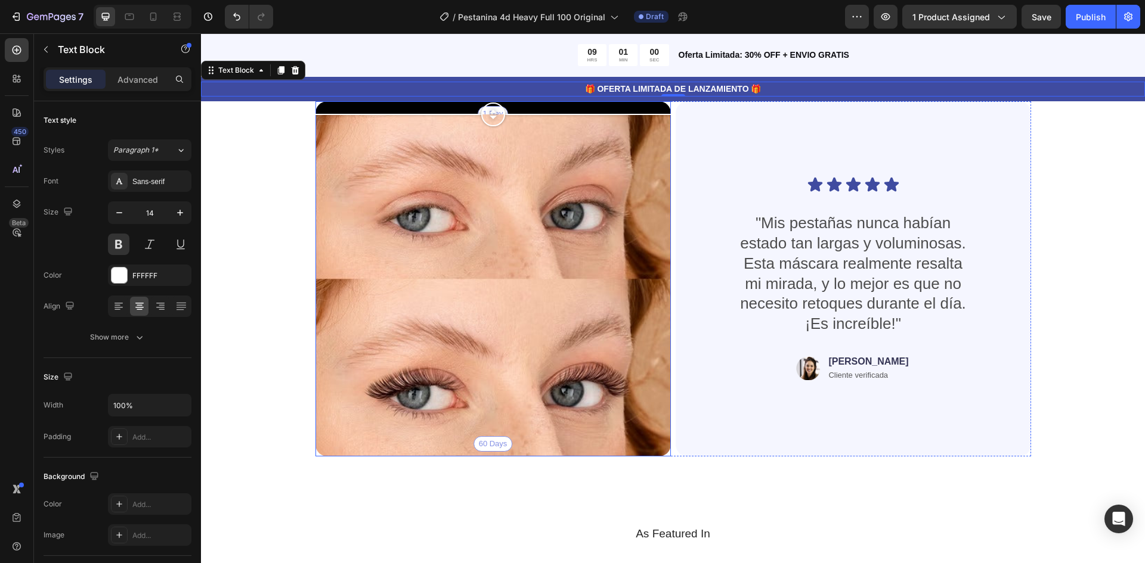
click at [465, 284] on div "1 Day 60 Days" at bounding box center [492, 278] width 355 height 355
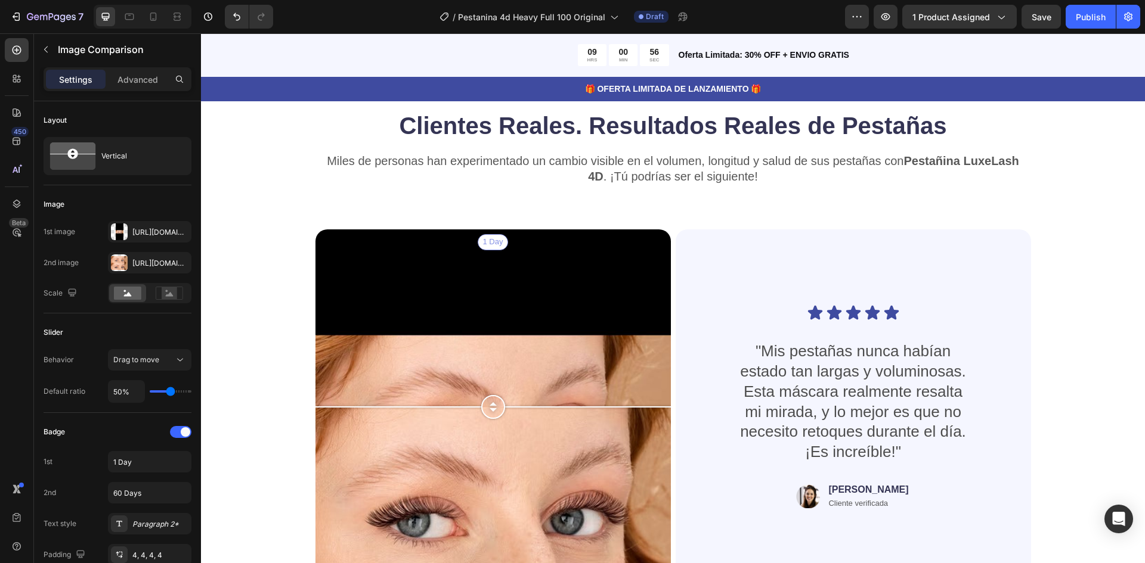
scroll to position [3129, 0]
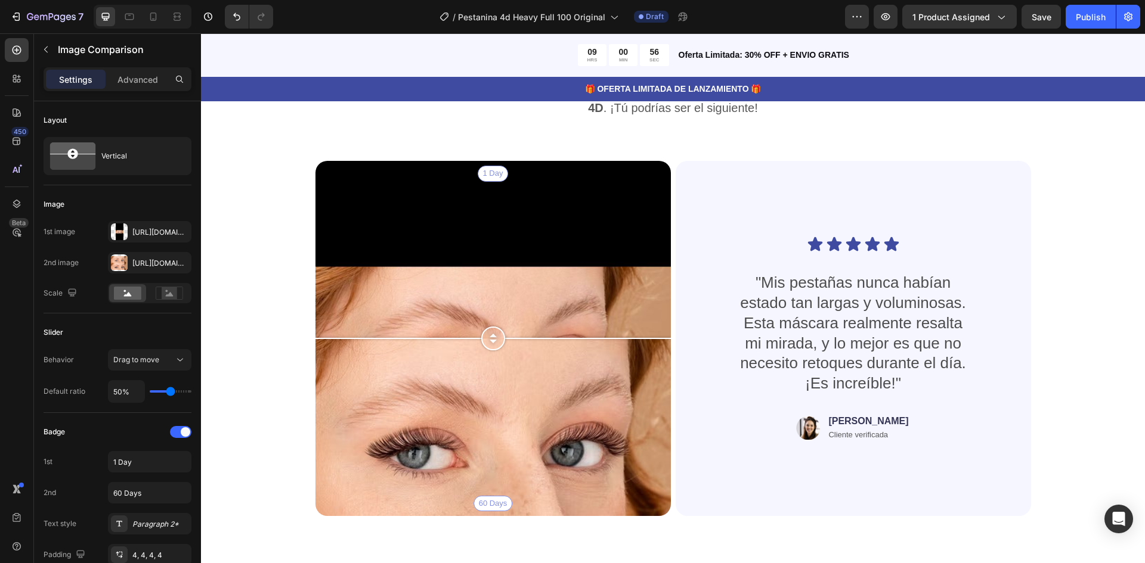
click at [470, 234] on div "1 Day 60 Days" at bounding box center [492, 338] width 355 height 355
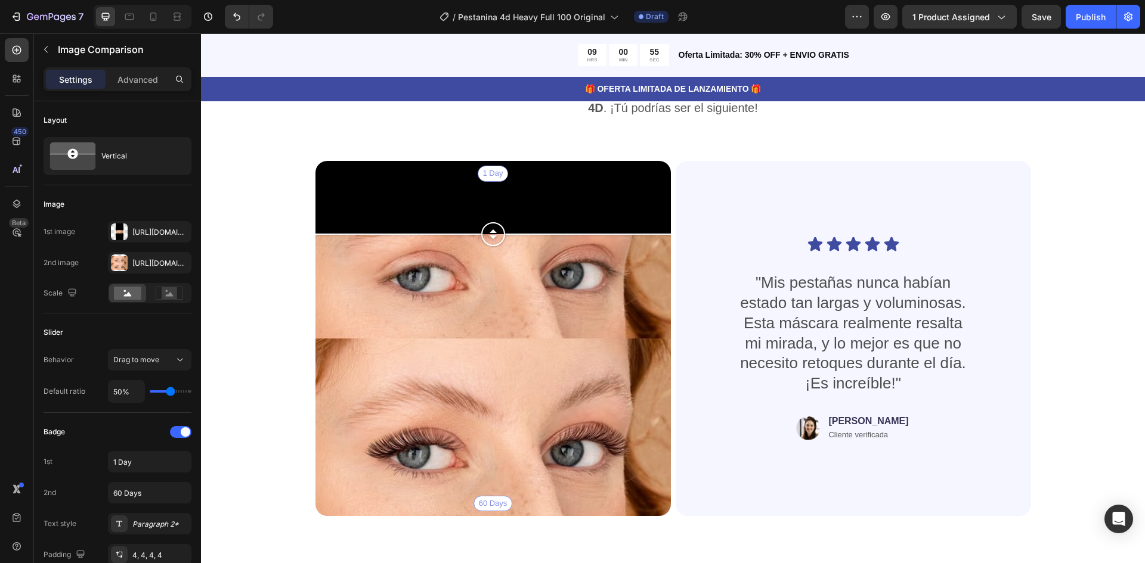
click at [426, 210] on div "1 Day 60 Days" at bounding box center [492, 338] width 355 height 355
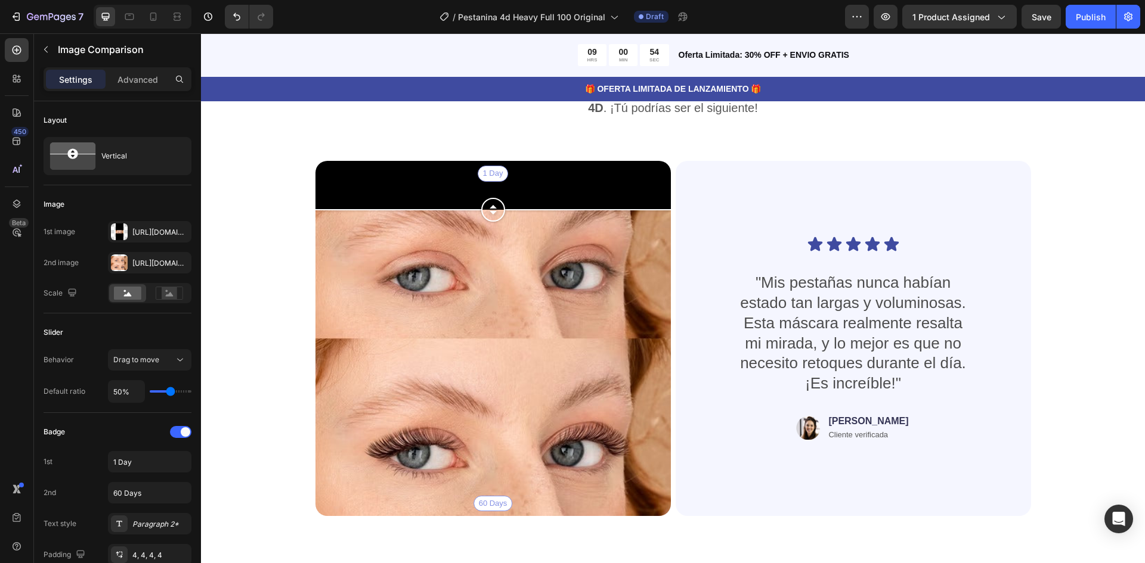
click at [444, 295] on div "1 Day 60 Days" at bounding box center [492, 338] width 355 height 355
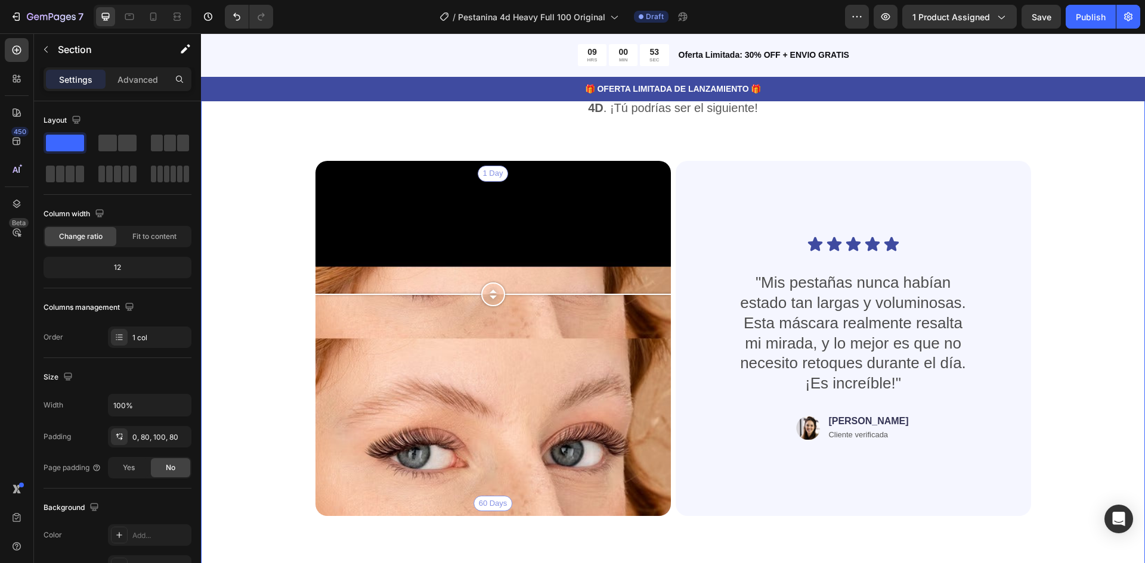
click at [249, 382] on div "Clientes Reales. Resultados Reales de Pestañas Heading Miles de personas han ex…" at bounding box center [673, 283] width 849 height 485
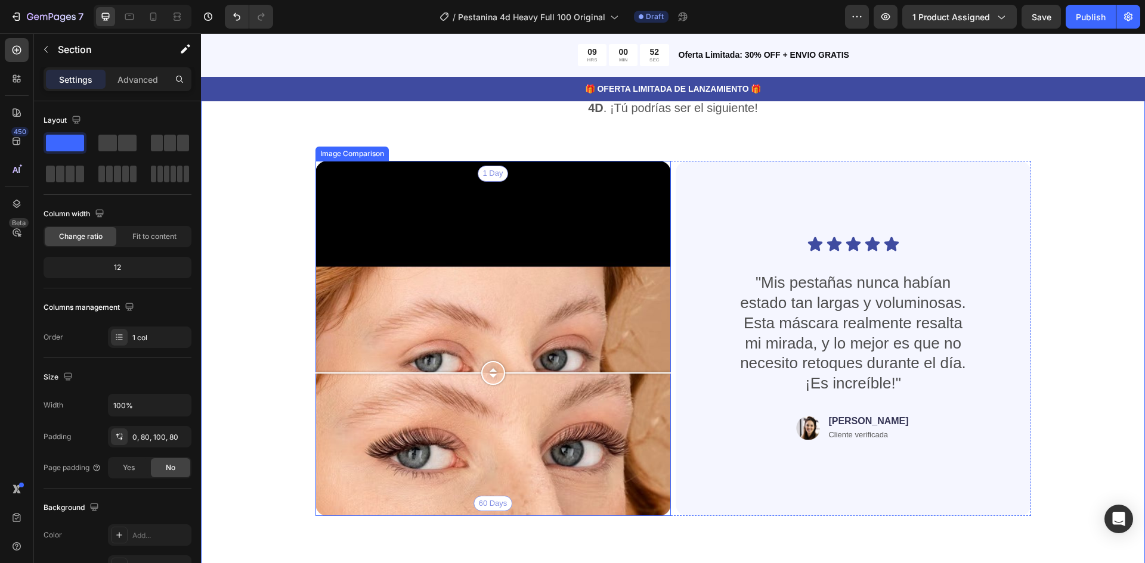
click at [369, 373] on div "1 Day 60 Days" at bounding box center [492, 338] width 355 height 355
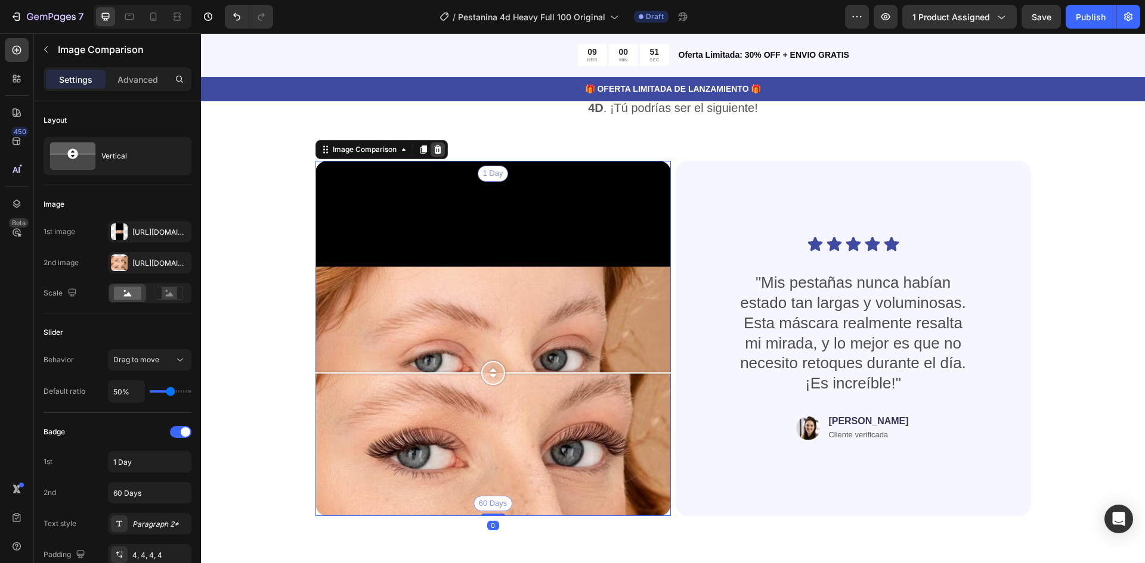
click at [436, 147] on icon at bounding box center [438, 149] width 8 height 8
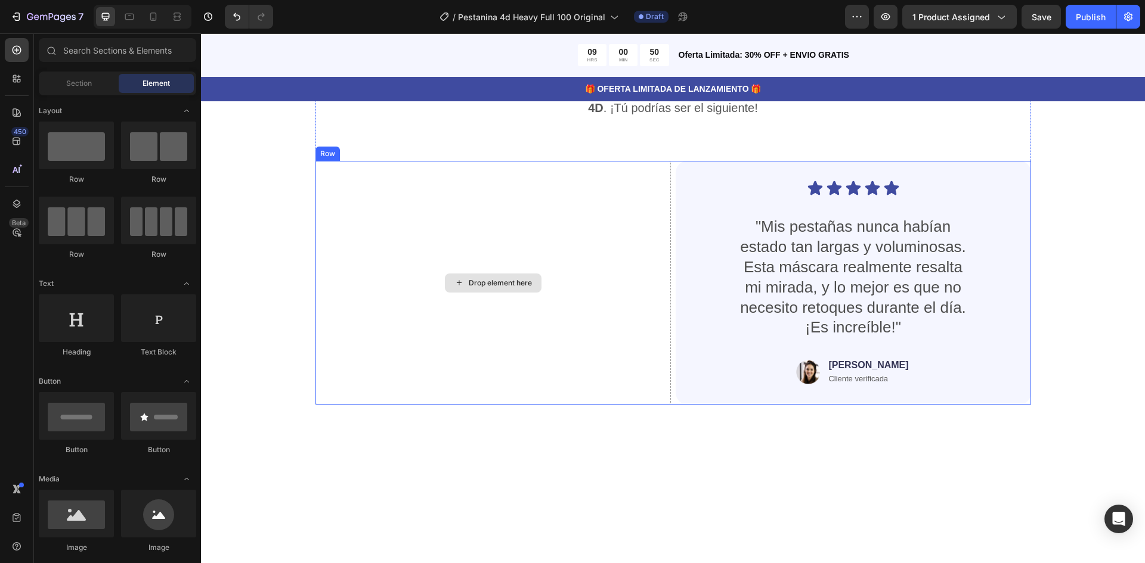
click at [479, 283] on div "Drop element here" at bounding box center [500, 283] width 63 height 10
click at [460, 287] on div "Drop element here" at bounding box center [493, 283] width 97 height 19
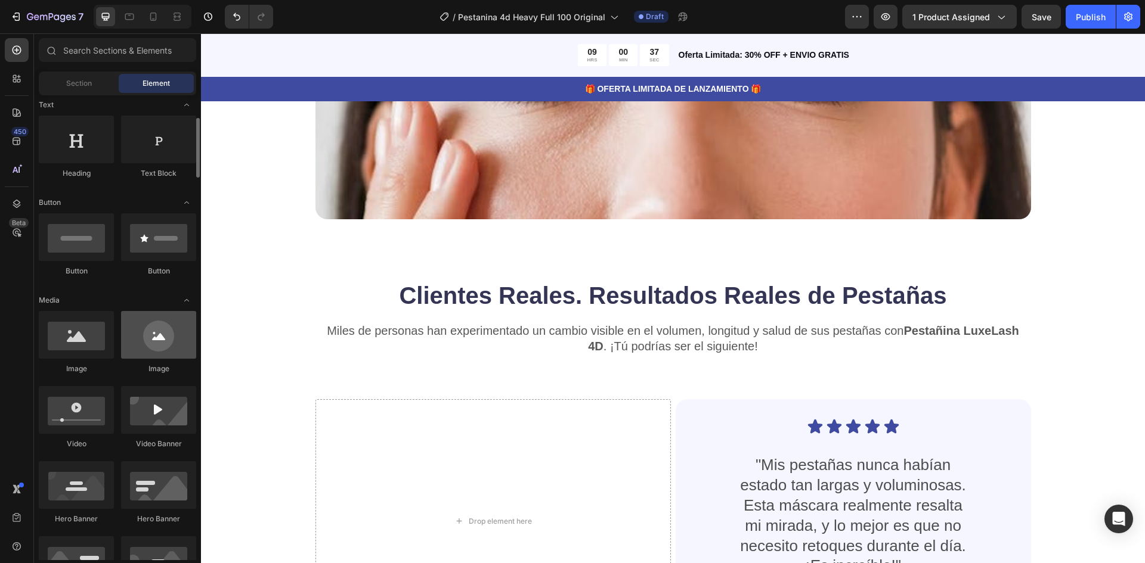
scroll to position [239, 0]
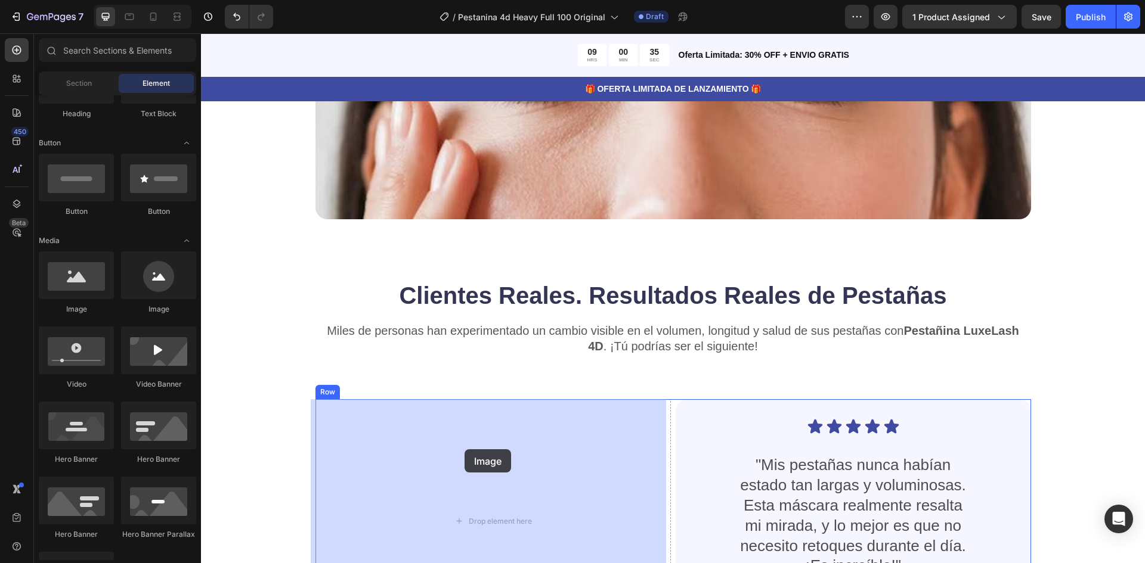
drag, startPoint x: 282, startPoint y: 323, endPoint x: 465, endPoint y: 450, distance: 222.3
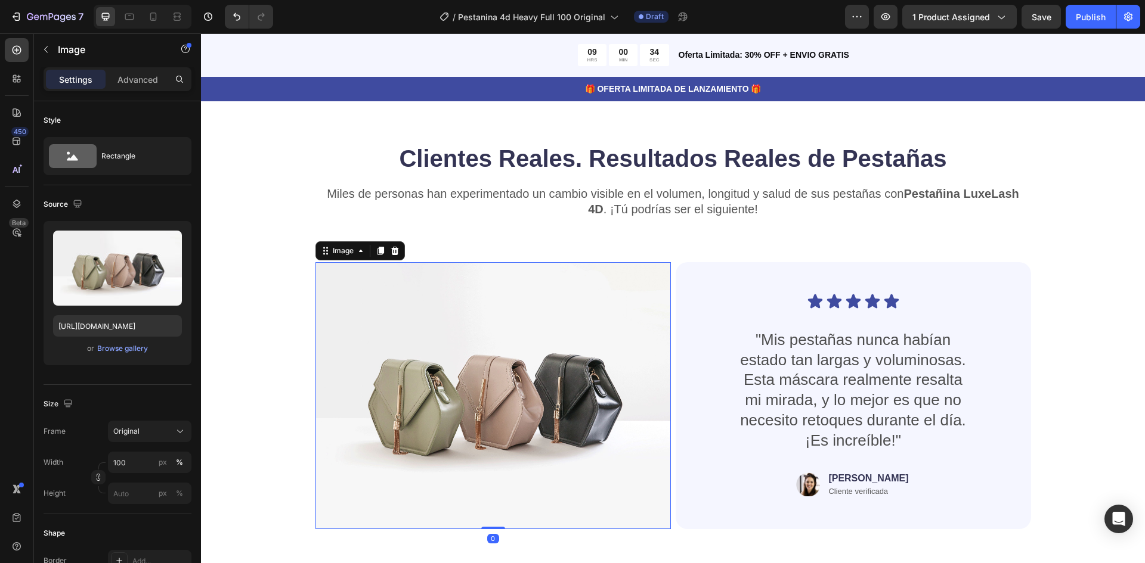
scroll to position [3069, 0]
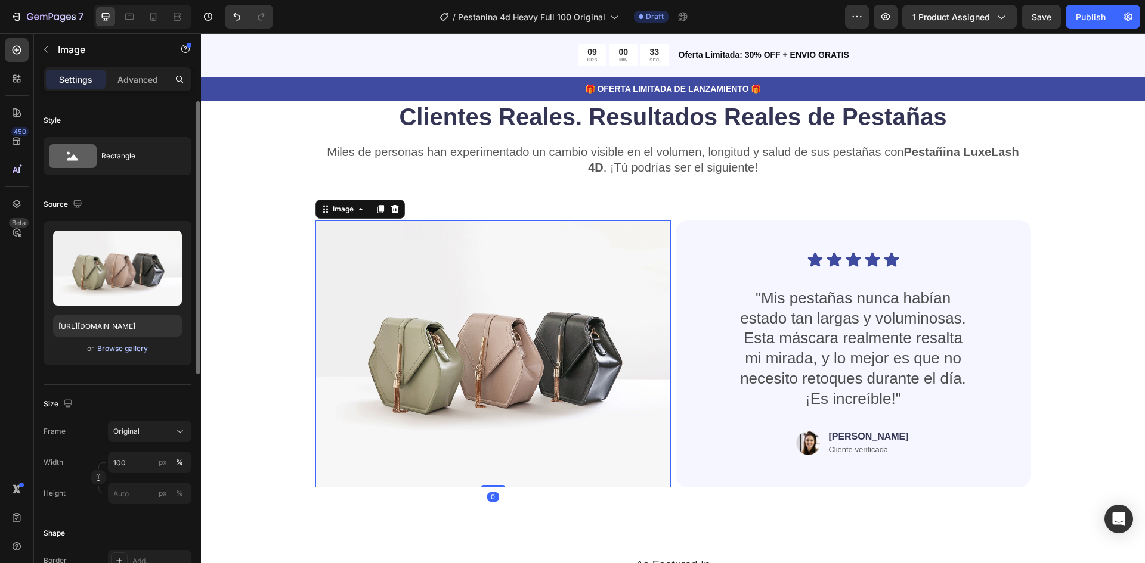
click at [114, 347] on div "Browse gallery" at bounding box center [122, 348] width 51 height 11
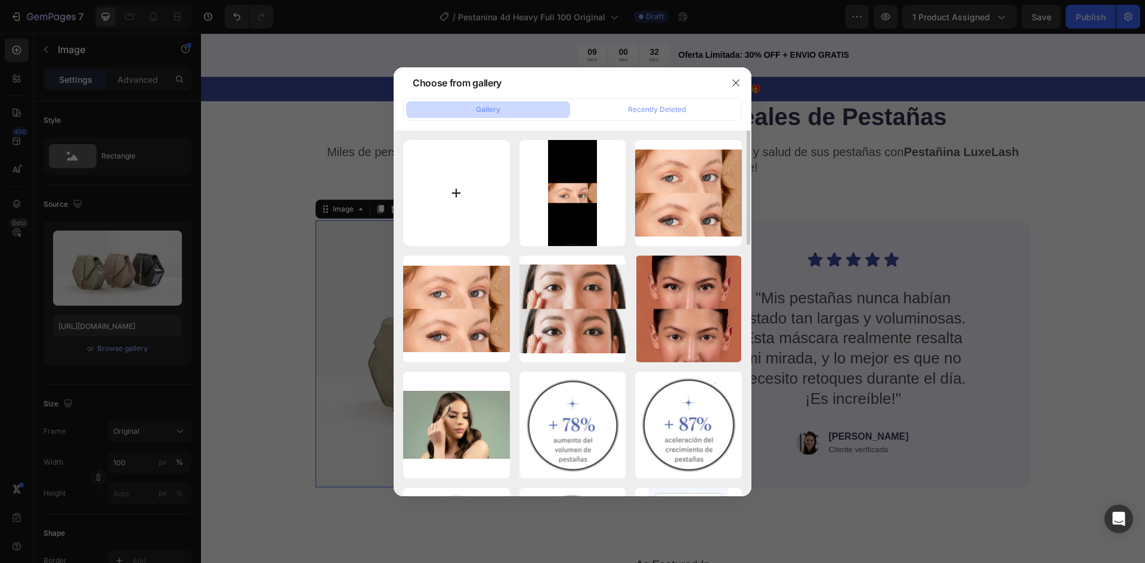
click at [467, 210] on input "file" at bounding box center [456, 193] width 107 height 107
click at [470, 174] on input "file" at bounding box center [456, 193] width 107 height 107
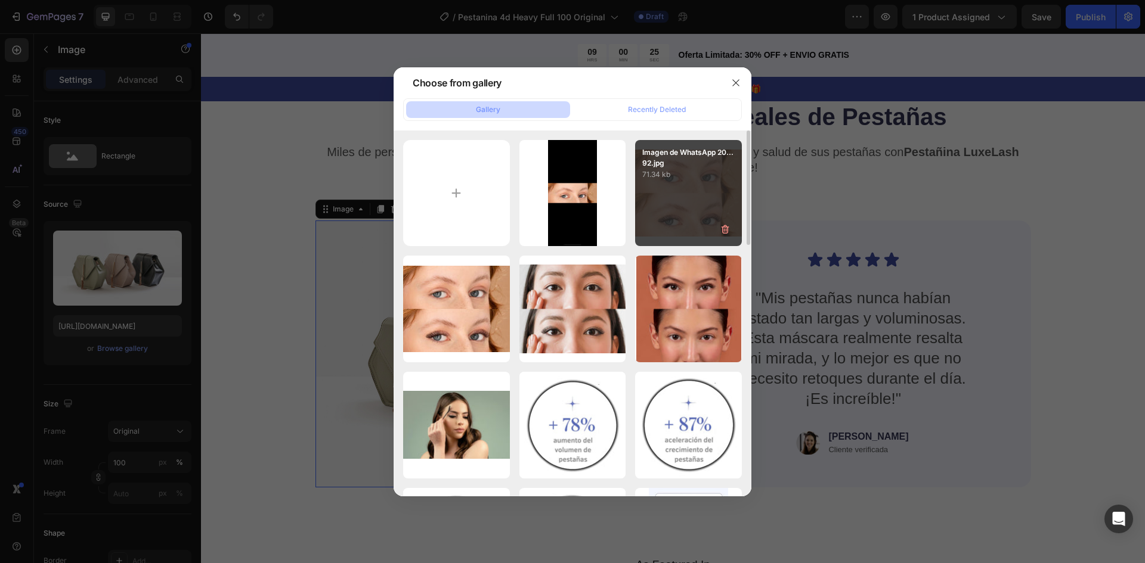
click at [674, 205] on div "Imagen de WhatsApp 20...92.jpg 71.34 kb" at bounding box center [688, 193] width 107 height 107
type input "https://cdn.shopify.com/s/files/1/0947/0597/5622/files/gempages_572977883597767…"
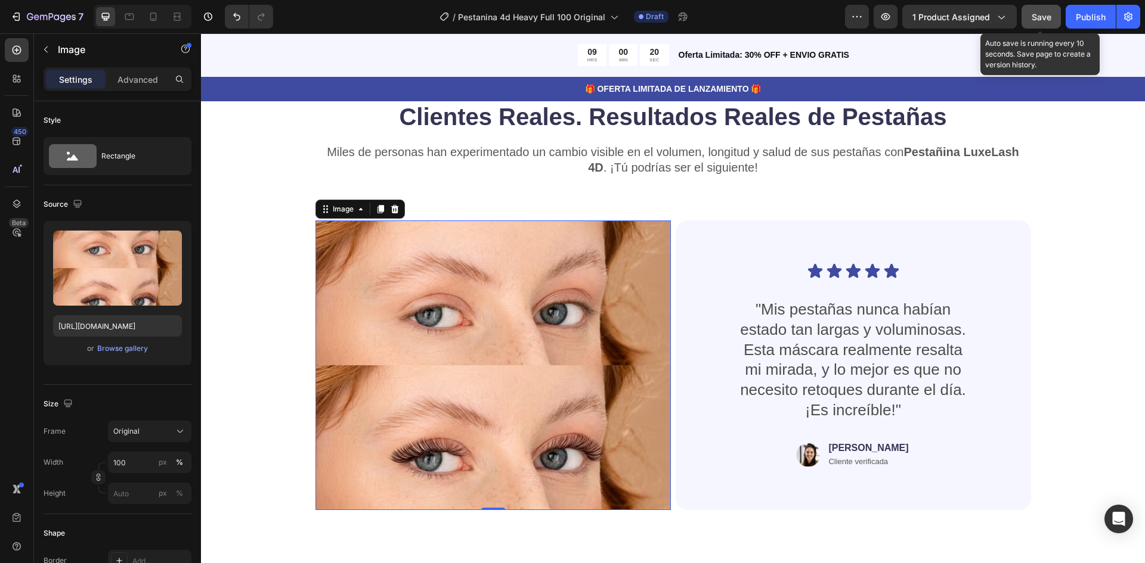
click at [1041, 24] on button "Save" at bounding box center [1040, 17] width 39 height 24
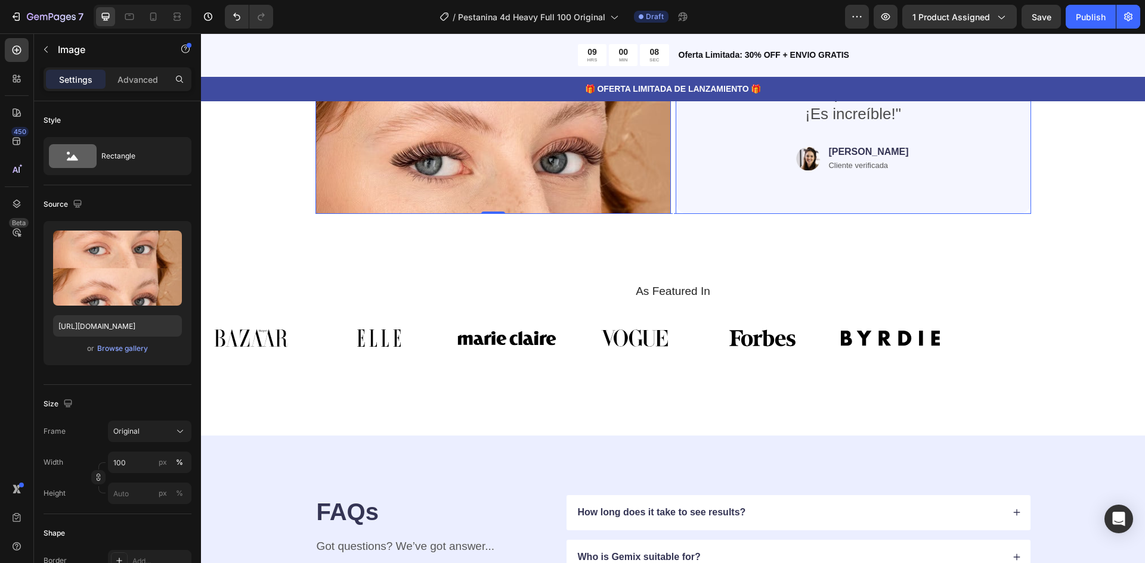
scroll to position [3367, 0]
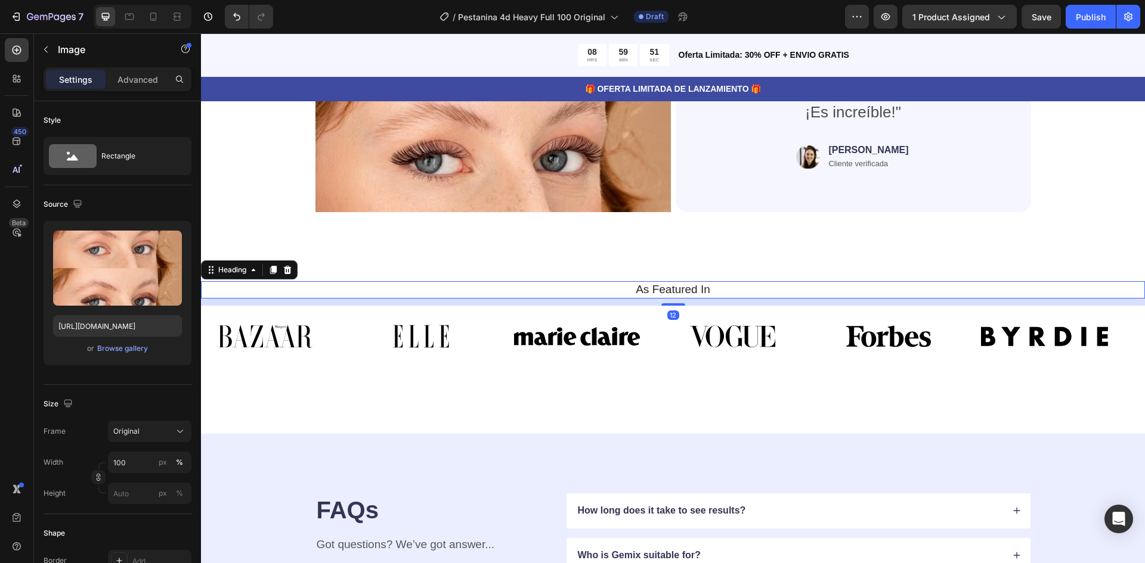
click at [687, 289] on h2 "As Featured In" at bounding box center [673, 289] width 926 height 17
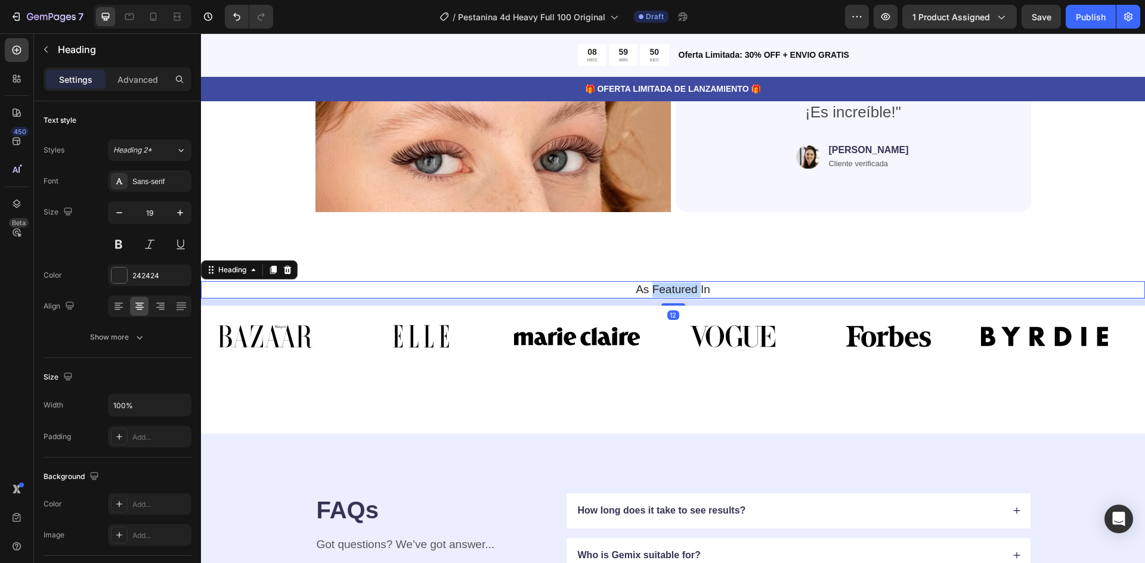
click at [687, 289] on h2 "As Featured In" at bounding box center [673, 289] width 926 height 17
click at [687, 289] on p "As Featured In" at bounding box center [673, 290] width 924 height 15
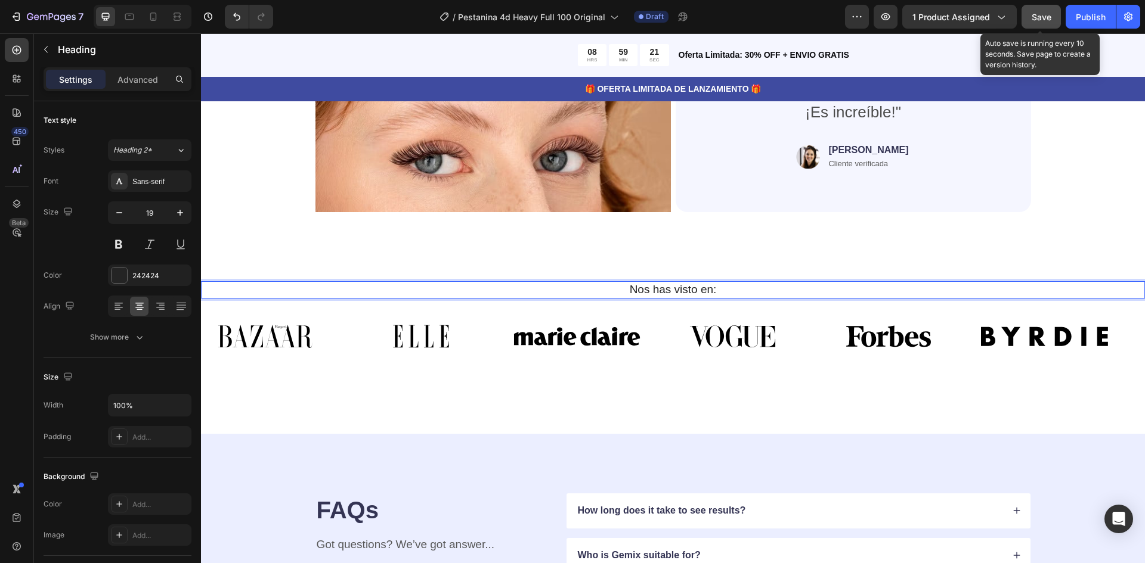
click at [1042, 20] on span "Save" at bounding box center [1042, 17] width 20 height 10
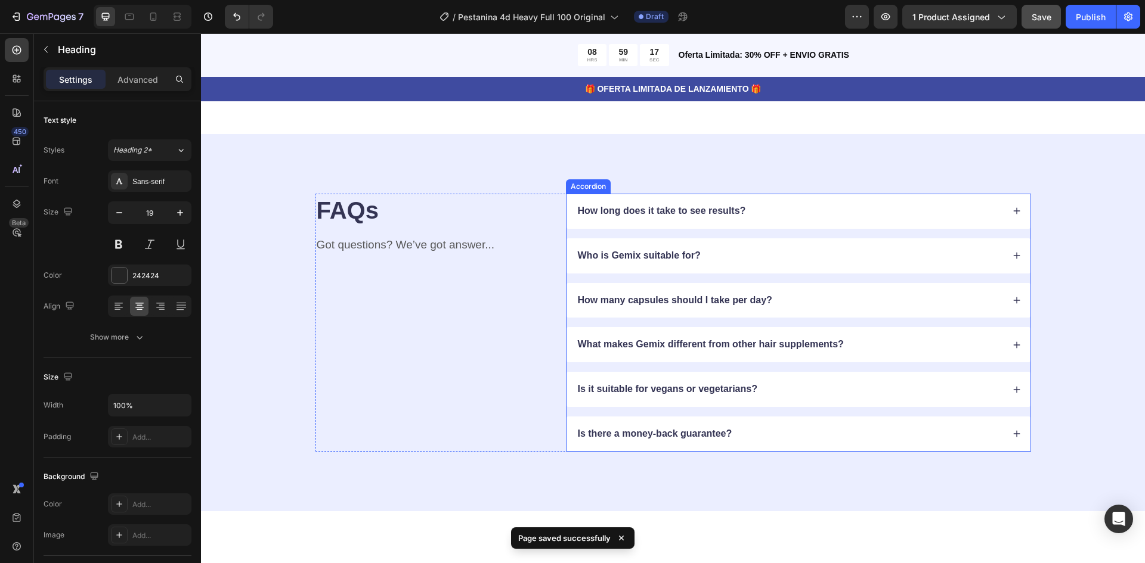
scroll to position [3665, 0]
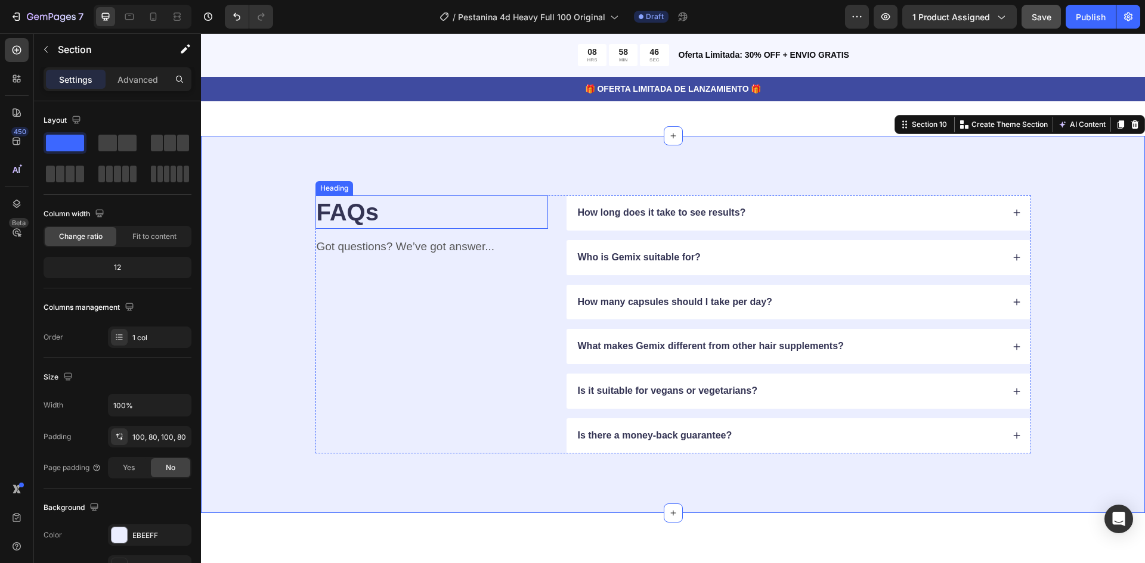
drag, startPoint x: 287, startPoint y: 171, endPoint x: 350, endPoint y: 187, distance: 64.5
click at [271, 174] on div "FAQs Heading Got questions? We’ve got answer... Text Block How long does it tak…" at bounding box center [673, 324] width 944 height 377
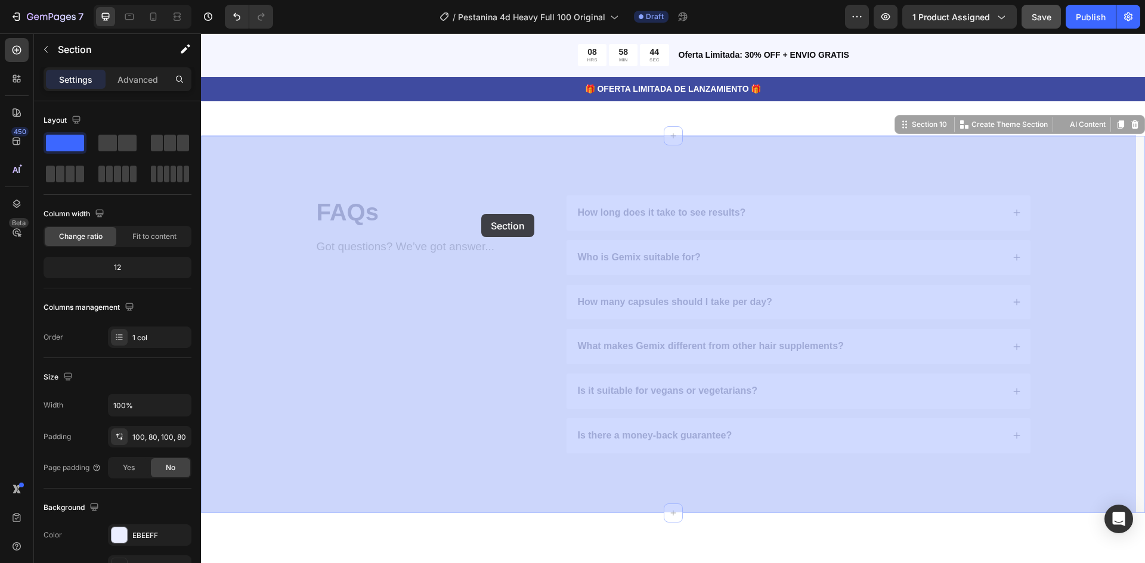
drag, startPoint x: 284, startPoint y: 172, endPoint x: 465, endPoint y: 206, distance: 183.1
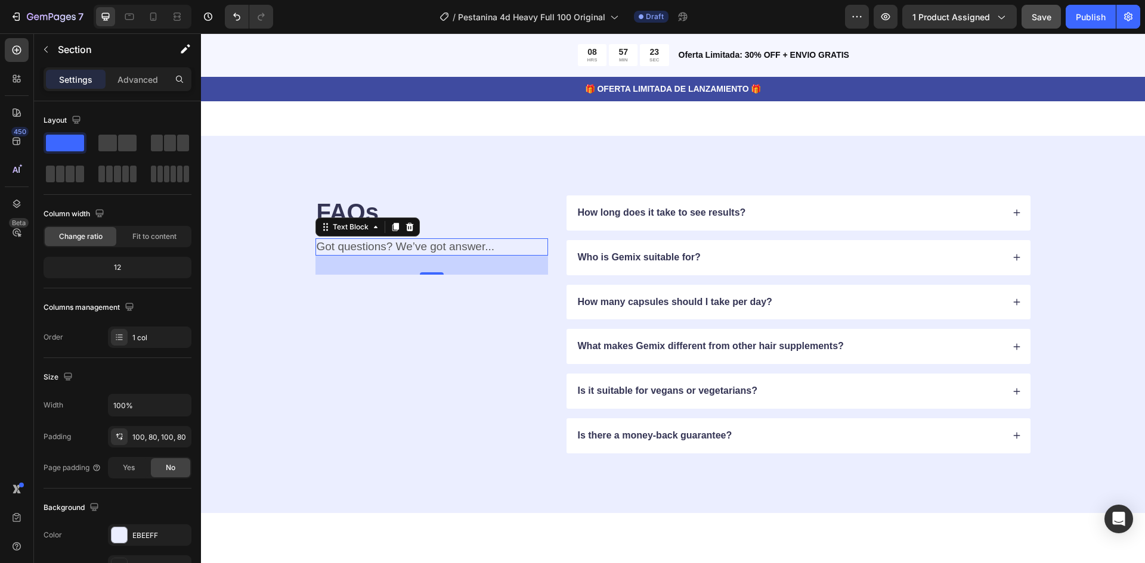
click at [417, 244] on p "Got questions? We’ve got answer..." at bounding box center [432, 247] width 230 height 15
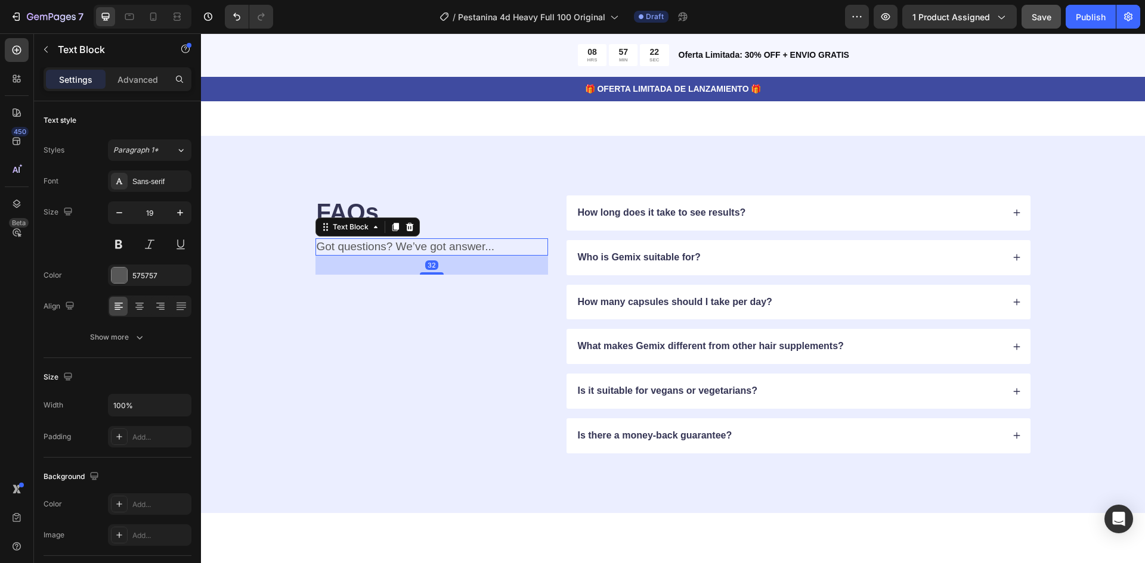
click at [417, 244] on p "Got questions? We’ve got answer..." at bounding box center [432, 247] width 230 height 15
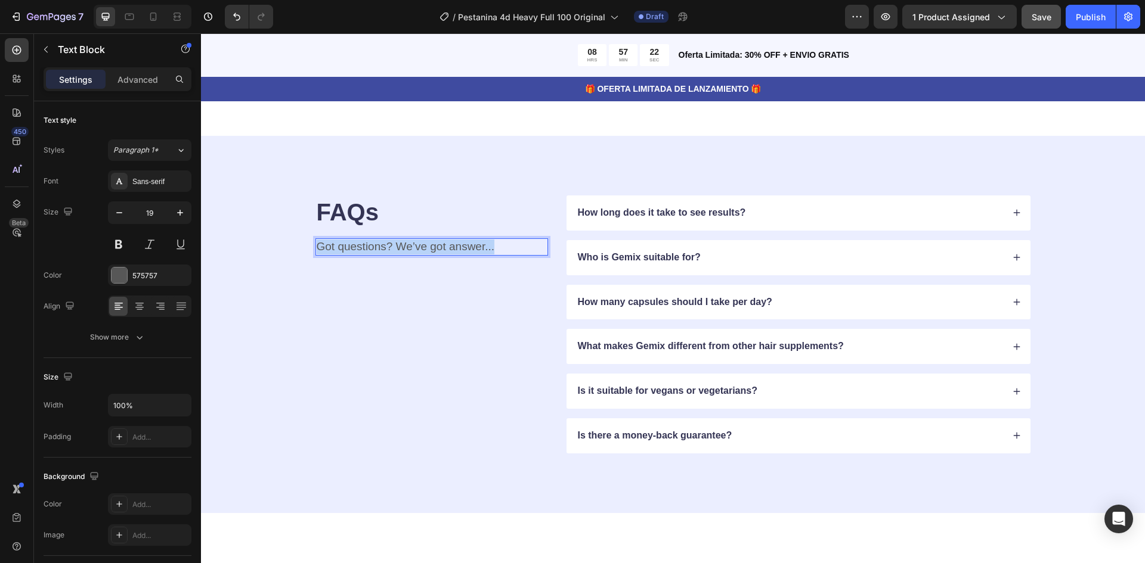
click at [417, 244] on p "Got questions? We’ve got answer..." at bounding box center [432, 247] width 230 height 15
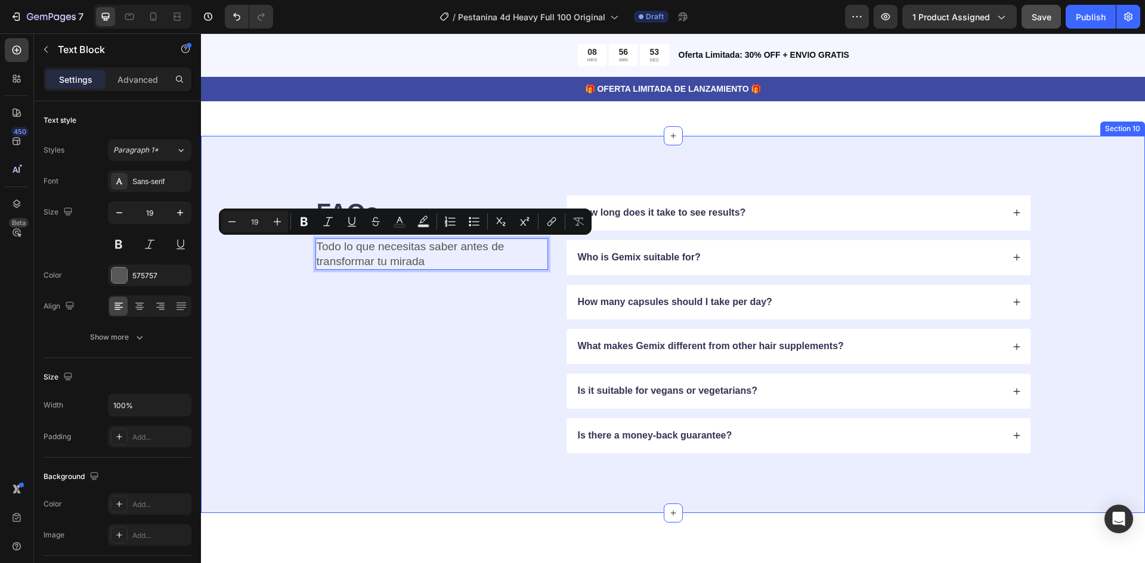
drag, startPoint x: 423, startPoint y: 262, endPoint x: 307, endPoint y: 250, distance: 116.2
click at [307, 250] on div "FAQs Heading Todo lo que necesitas saber antes de transformar tu mirada Text Bl…" at bounding box center [673, 325] width 849 height 258
click at [478, 262] on p "Todo lo que necesitas saber antes de transformar tu mirada" at bounding box center [432, 254] width 230 height 29
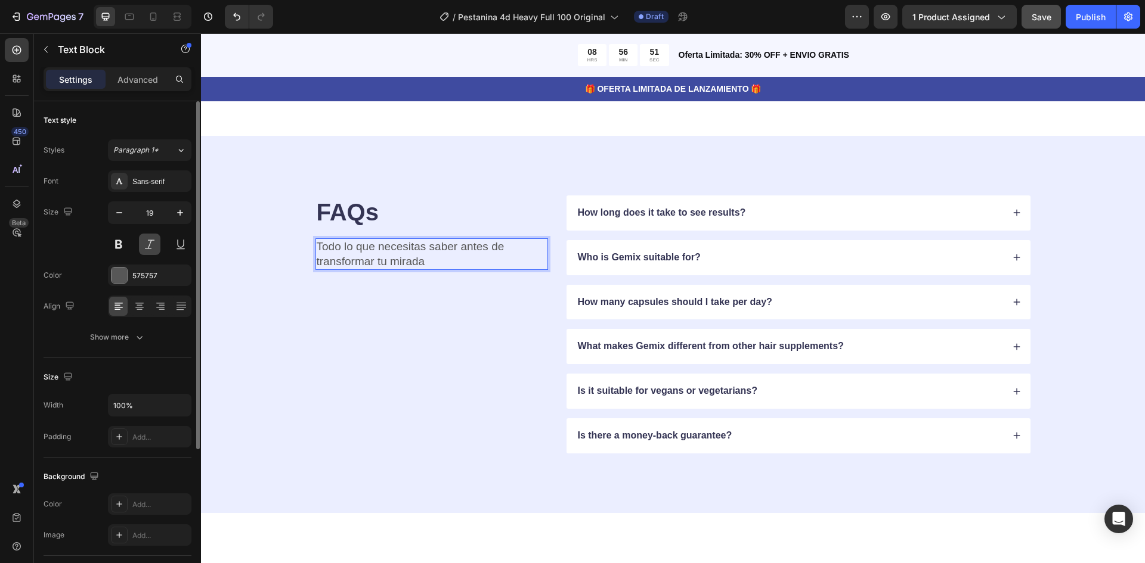
click at [144, 247] on button at bounding box center [149, 244] width 21 height 21
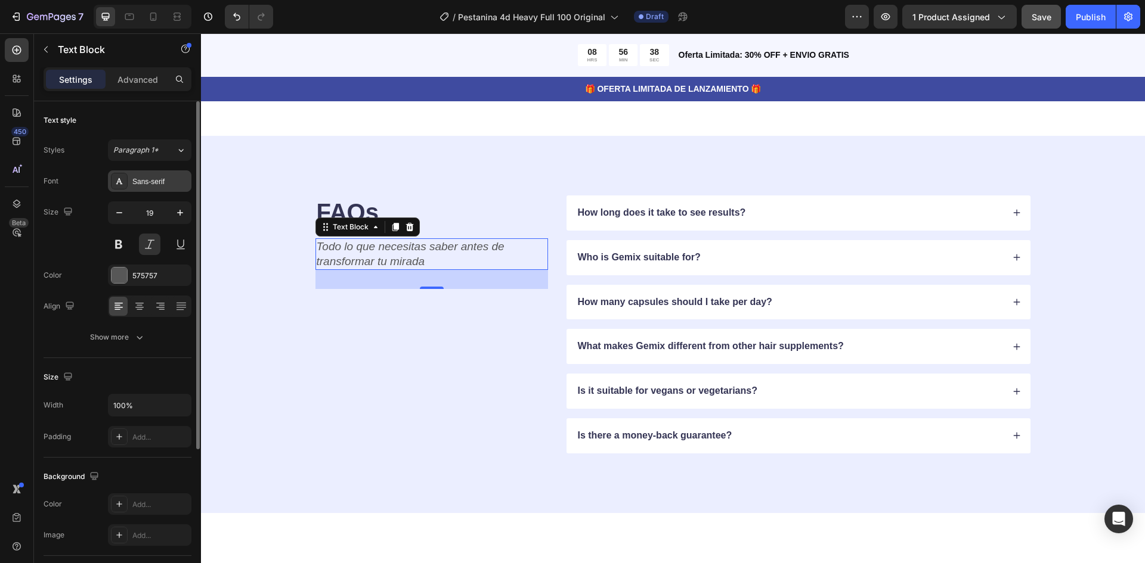
click at [154, 188] on div "Sans-serif" at bounding box center [149, 181] width 83 height 21
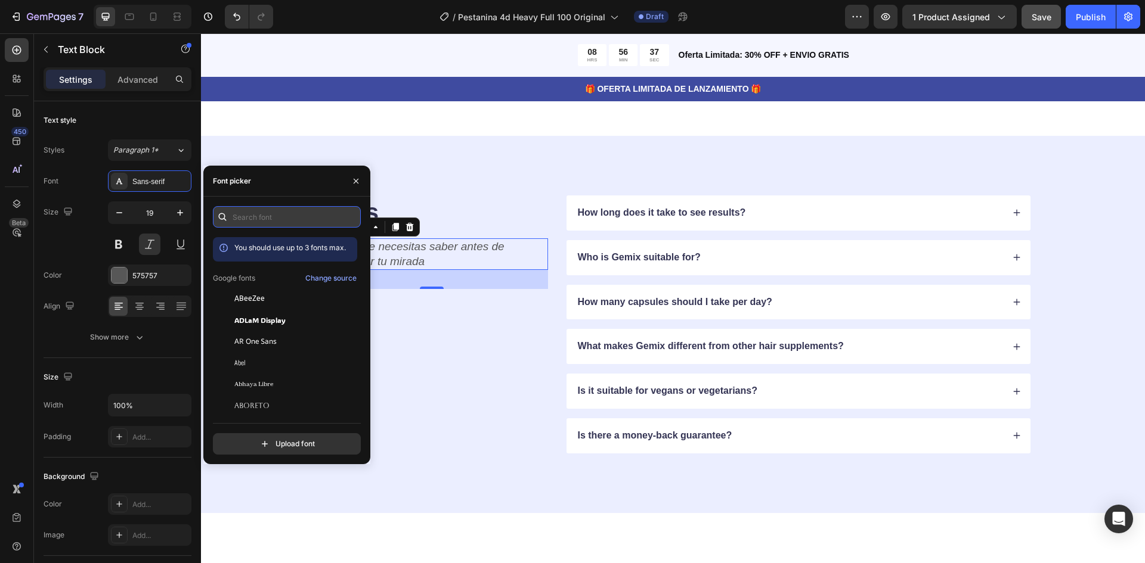
click at [279, 219] on input "text" at bounding box center [287, 216] width 148 height 21
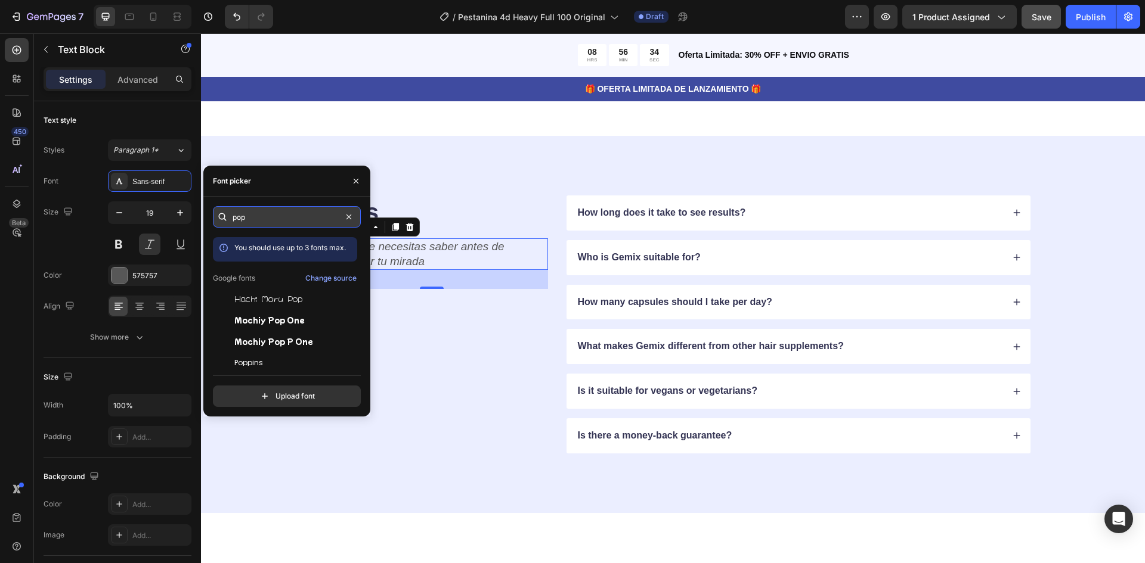
type input "pop"
click at [261, 361] on span "Poppins" at bounding box center [248, 363] width 29 height 11
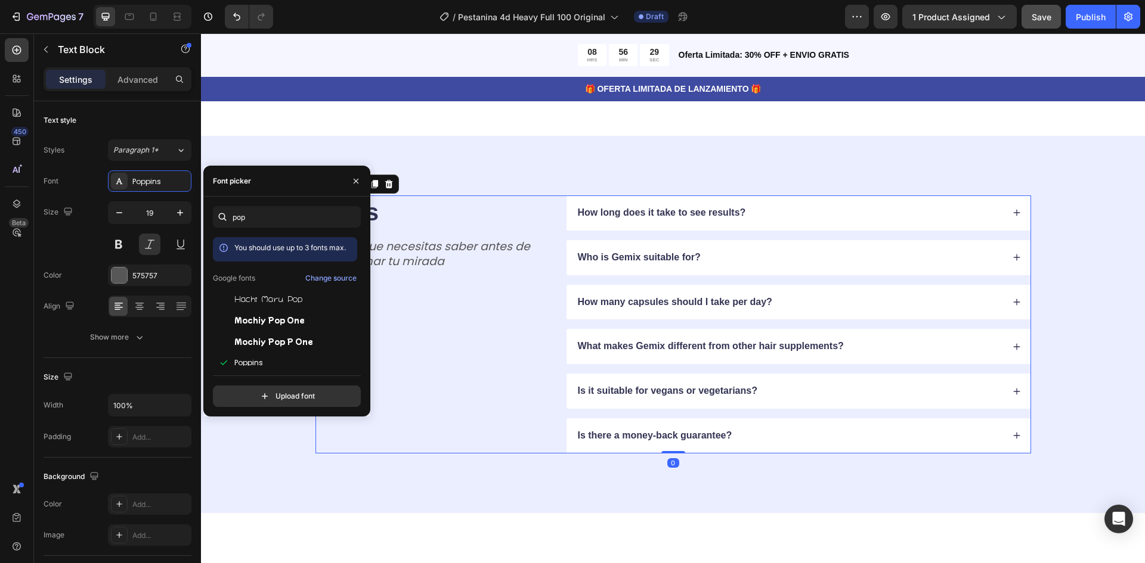
click at [442, 326] on div "FAQs Heading Todo lo que necesitas saber antes de transformar tu mirada Text Bl…" at bounding box center [431, 325] width 233 height 258
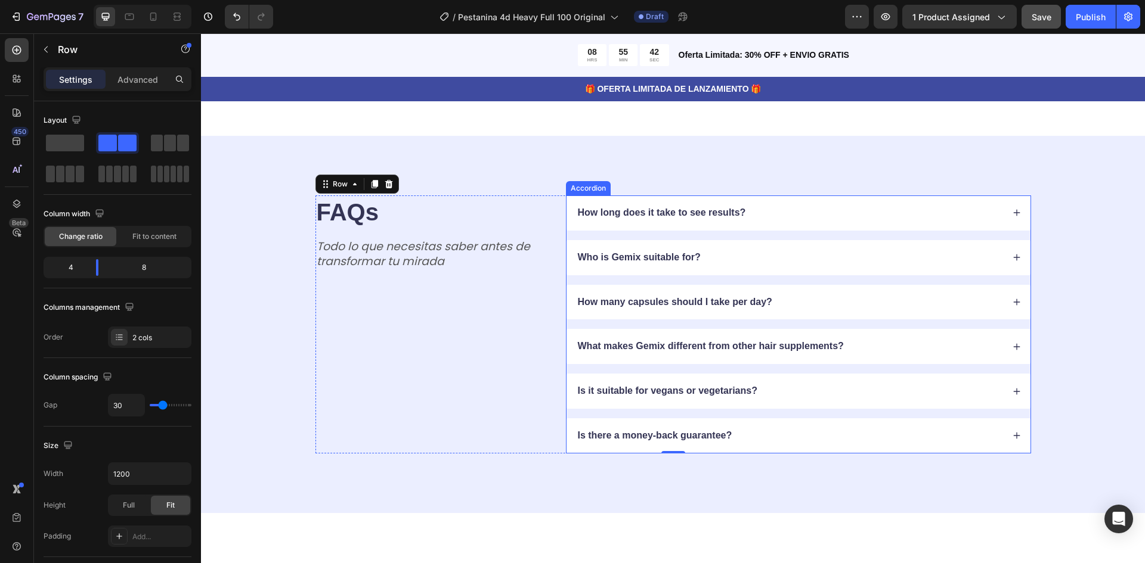
click at [633, 215] on p "How long does it take to see results?" at bounding box center [662, 213] width 168 height 13
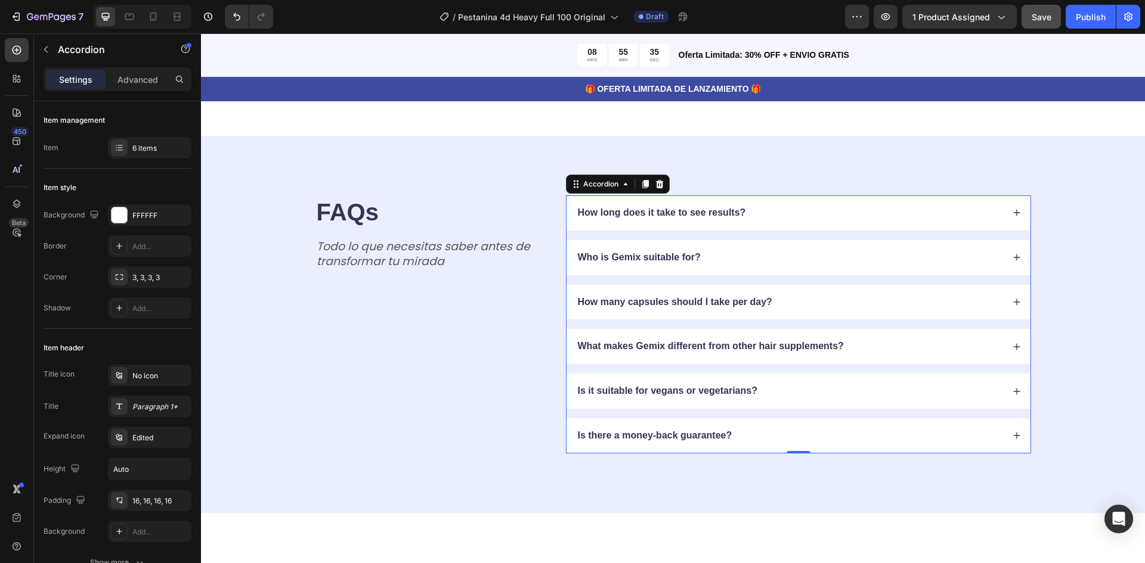
click at [691, 215] on p "How long does it take to see results?" at bounding box center [662, 213] width 168 height 13
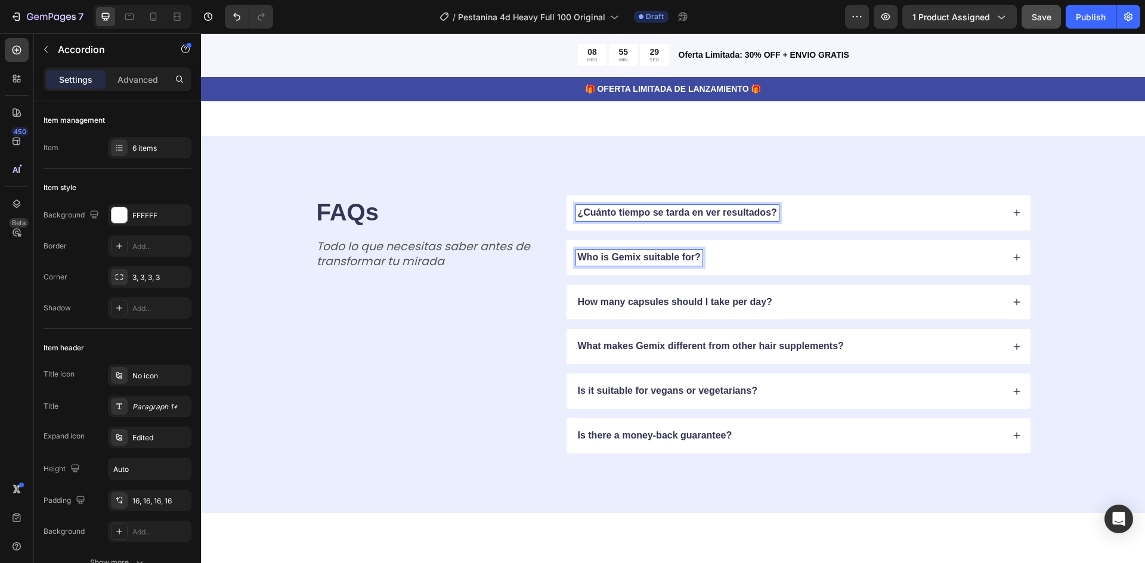
click at [626, 256] on p "Who is Gemix suitable for?" at bounding box center [639, 258] width 123 height 13
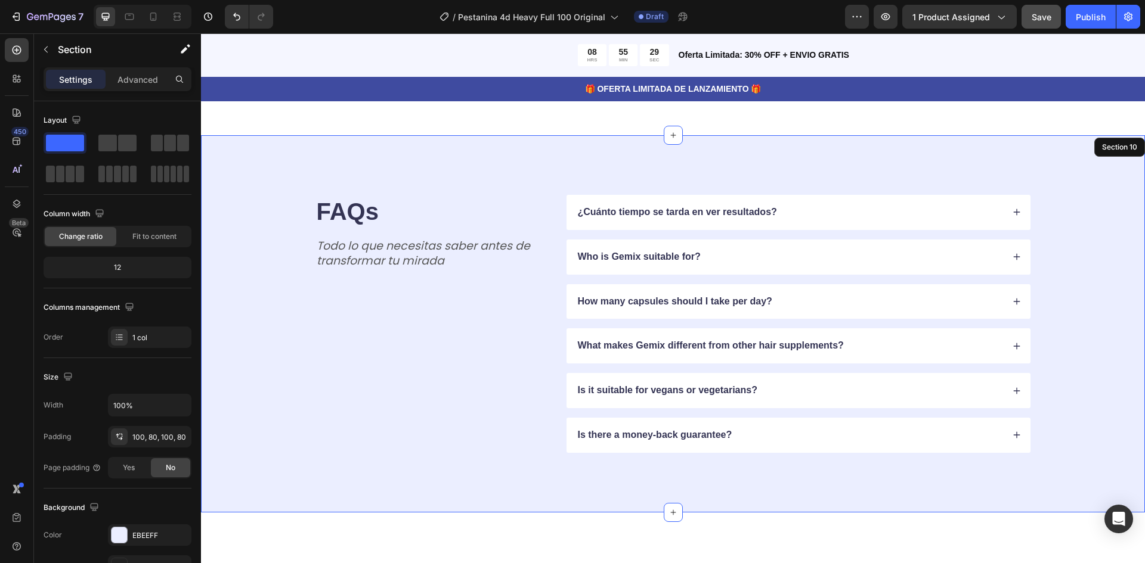
click at [626, 256] on div "FAQs Heading Todo lo que necesitas saber antes de transformar tu mirada Text Bl…" at bounding box center [673, 323] width 944 height 377
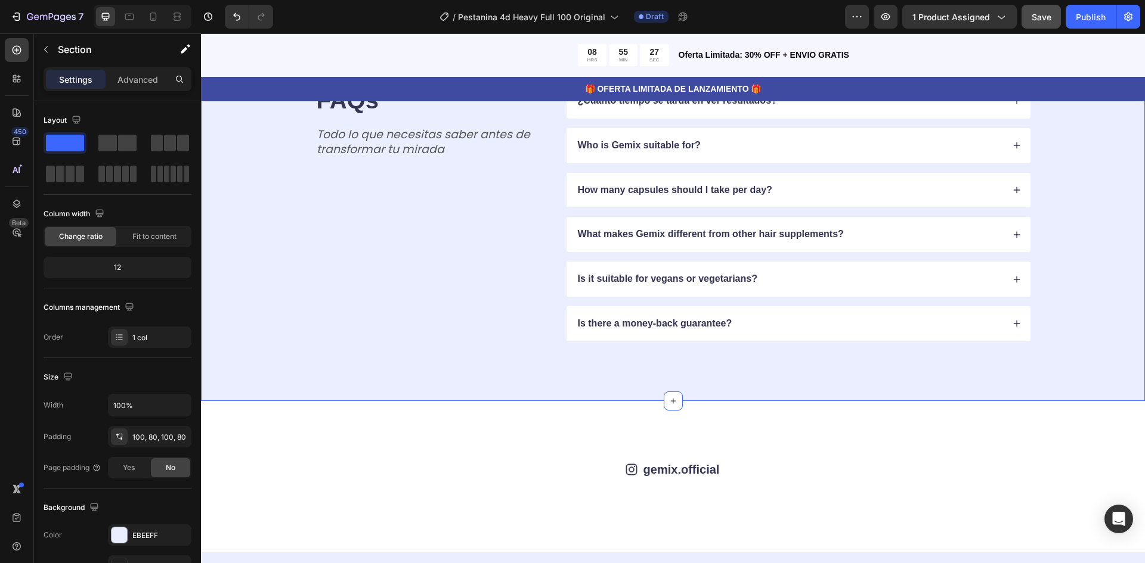
scroll to position [3725, 0]
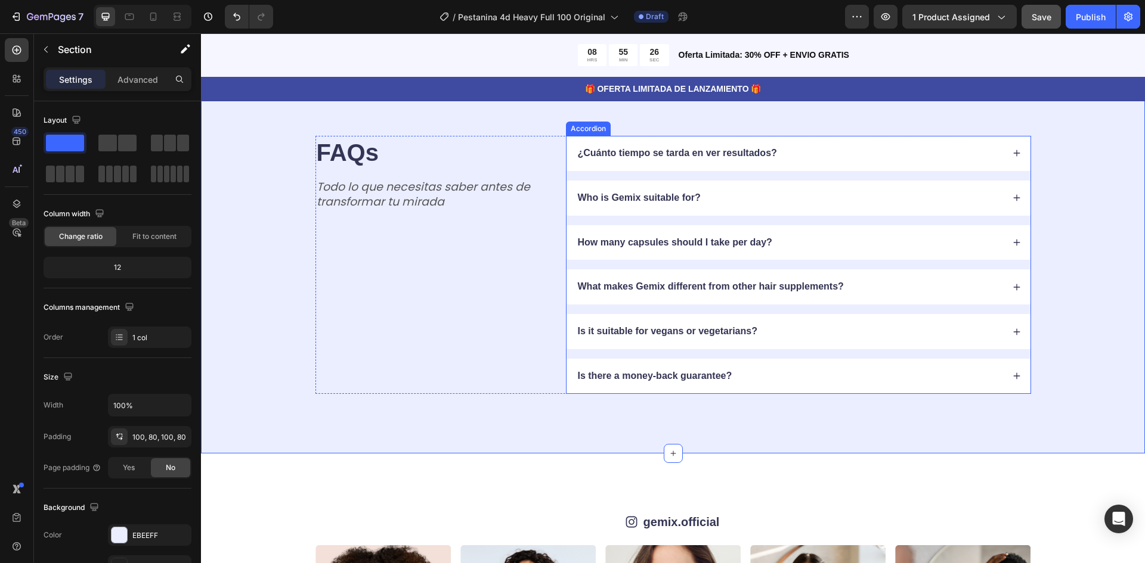
click at [689, 200] on p "Who is Gemix suitable for?" at bounding box center [639, 198] width 123 height 13
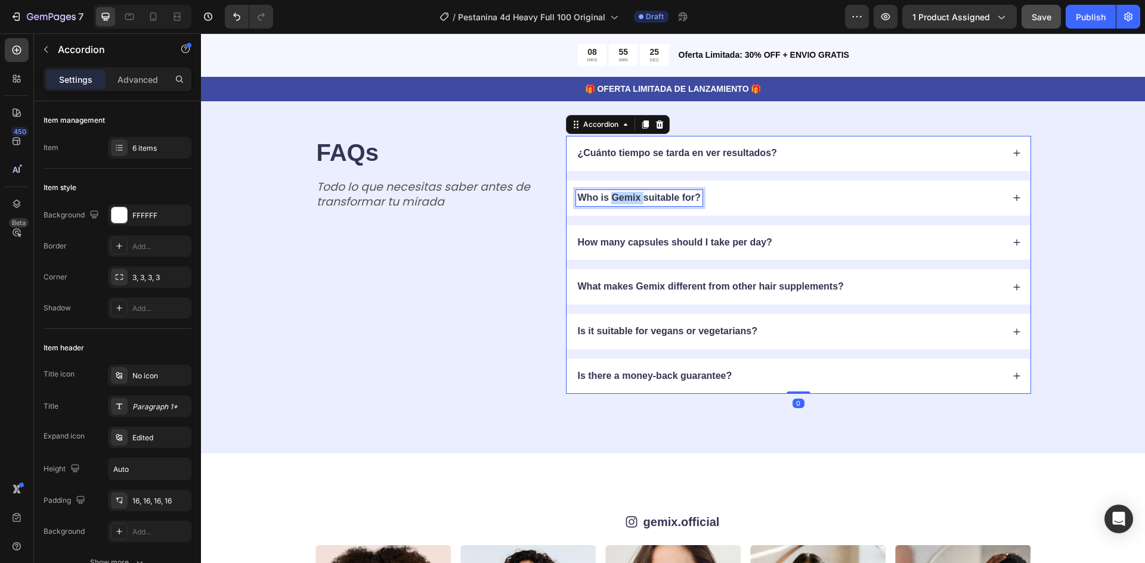
click at [631, 195] on p "Who is Gemix suitable for?" at bounding box center [639, 198] width 123 height 13
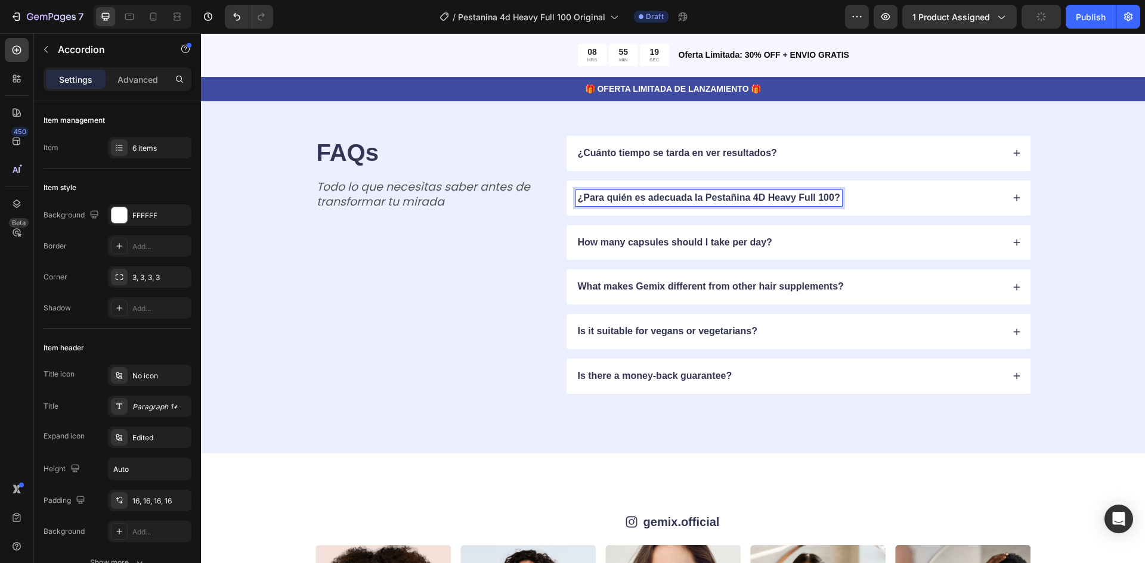
click at [645, 247] on p "How many capsules should I take per day?" at bounding box center [675, 243] width 194 height 13
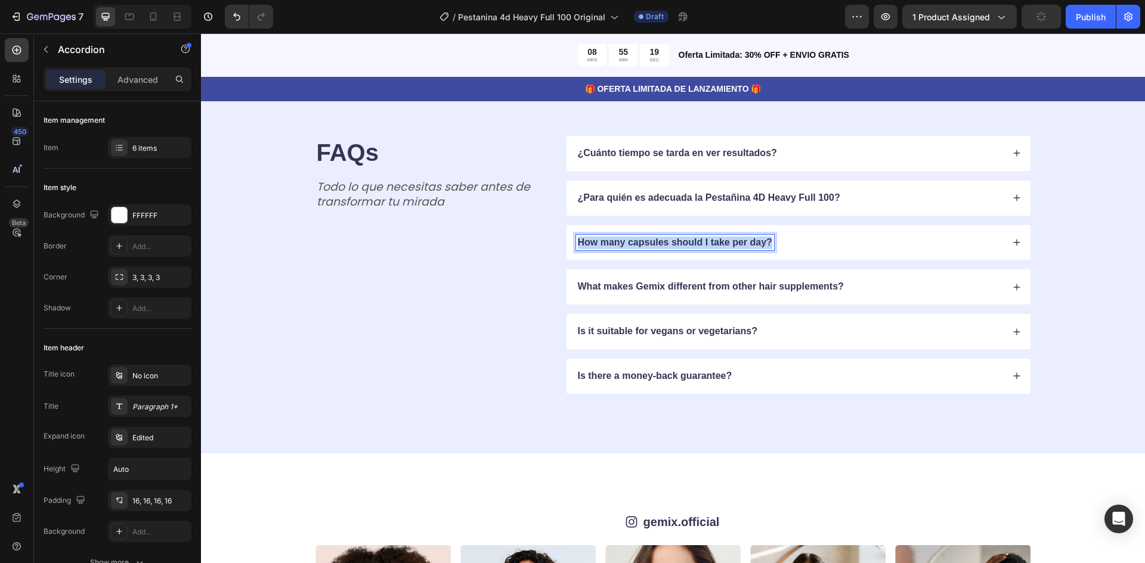
click at [645, 247] on p "How many capsules should I take per day?" at bounding box center [675, 243] width 194 height 13
click at [651, 289] on p "What makes Gemix different from other hair supplements?" at bounding box center [711, 287] width 266 height 13
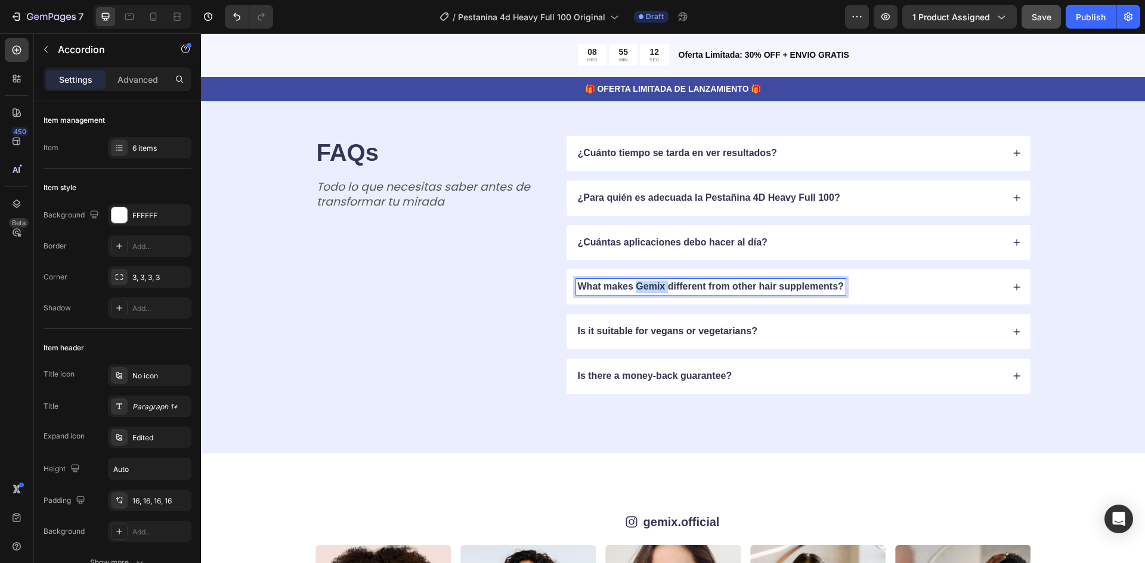
click at [651, 289] on p "What makes Gemix different from other hair supplements?" at bounding box center [711, 287] width 266 height 13
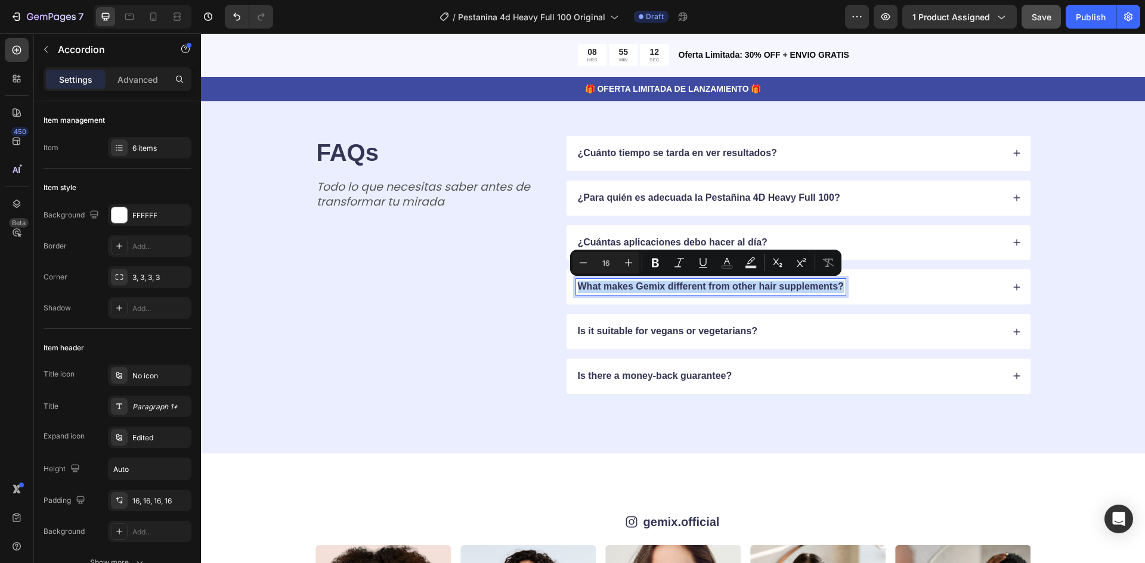
click at [651, 289] on p "What makes Gemix different from other hair supplements?" at bounding box center [711, 287] width 266 height 13
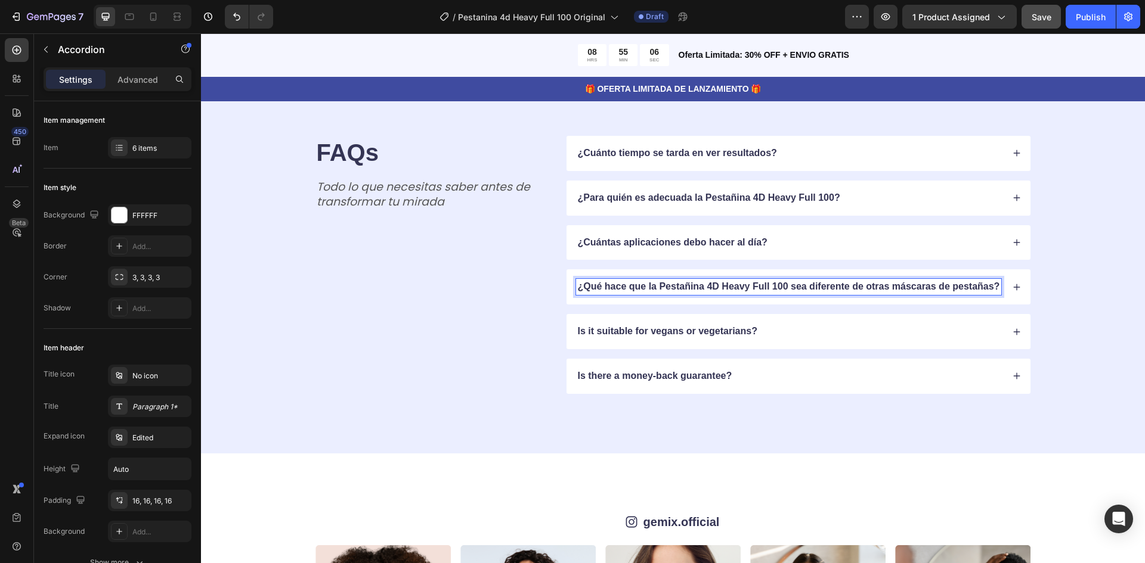
click at [649, 328] on p "Is it suitable for vegans or vegetarians?" at bounding box center [667, 332] width 179 height 13
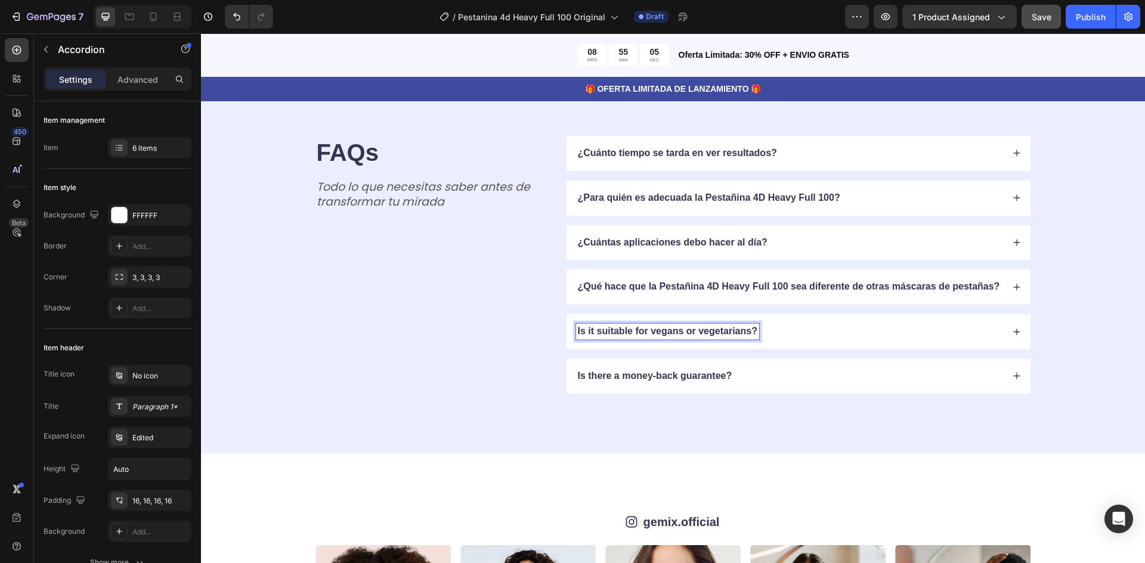
click at [647, 335] on p "Is it suitable for vegans or vegetarians?" at bounding box center [667, 332] width 179 height 13
click at [727, 330] on strong "¿Es adecuada para veganos o vegetarianos?" at bounding box center [680, 331] width 204 height 10
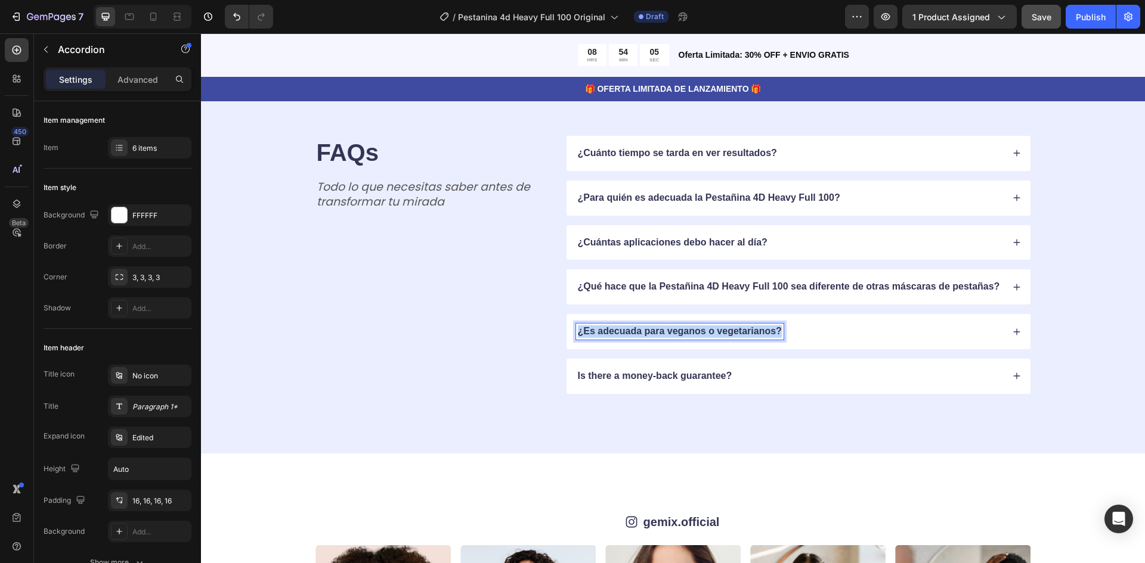
click at [727, 330] on strong "¿Es adecuada para veganos o vegetarianos?" at bounding box center [680, 331] width 204 height 10
click at [661, 373] on p "Is there a money-back guarantee?" at bounding box center [655, 376] width 154 height 13
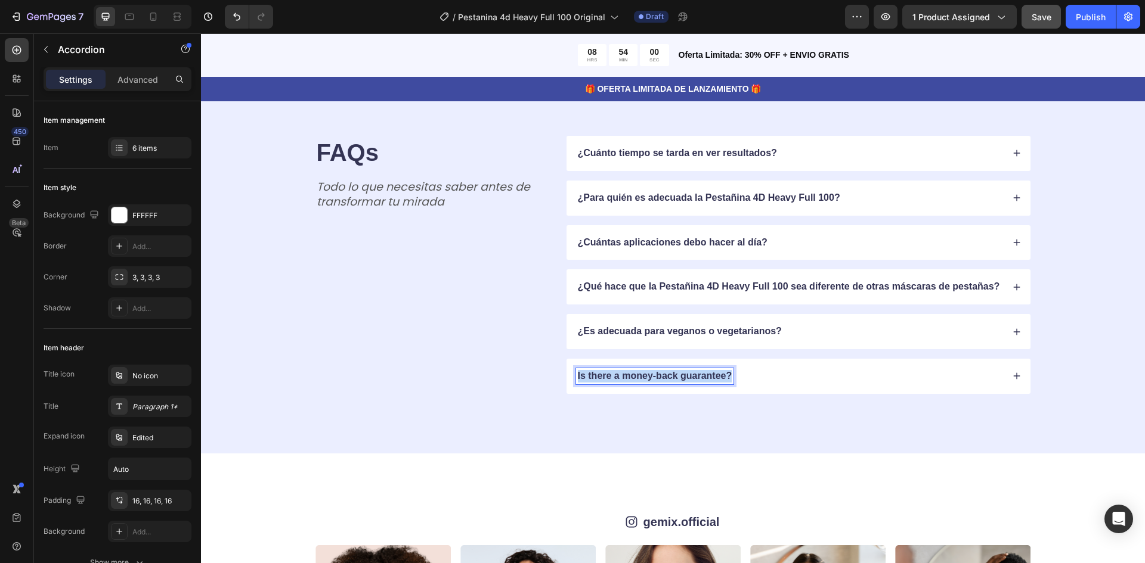
click at [661, 373] on p "Is there a money-back guarantee?" at bounding box center [655, 376] width 154 height 13
click at [535, 413] on div "FAQs Heading Todo lo que necesitas saber antes de transformar tu mirada Text Bl…" at bounding box center [673, 264] width 944 height 377
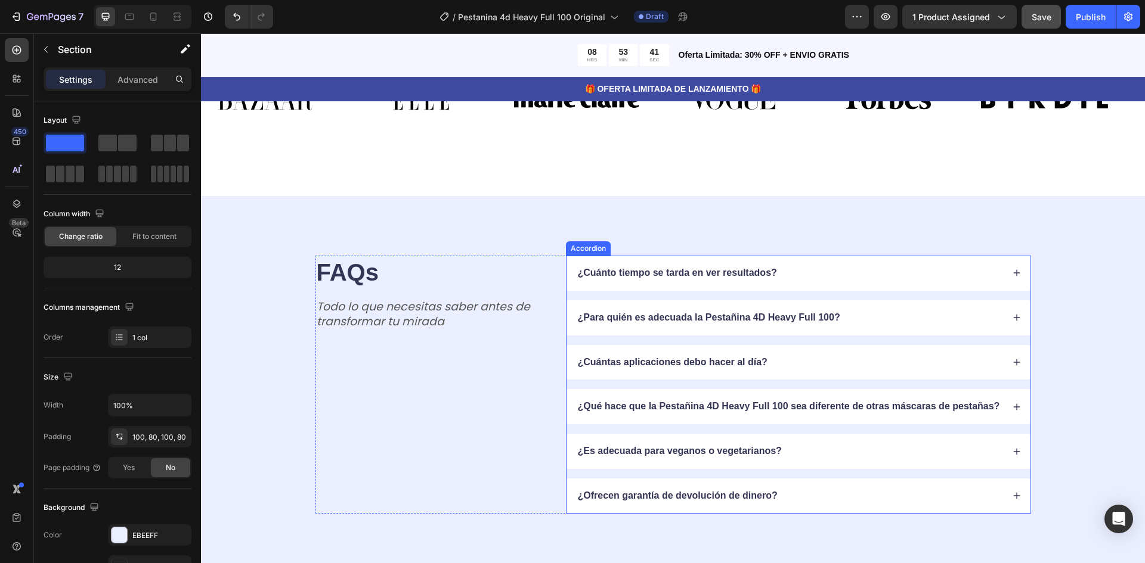
scroll to position [3606, 0]
click at [724, 315] on strong "¿Para quién es adecuada la Pestañina 4D Heavy Full 100?" at bounding box center [709, 317] width 262 height 10
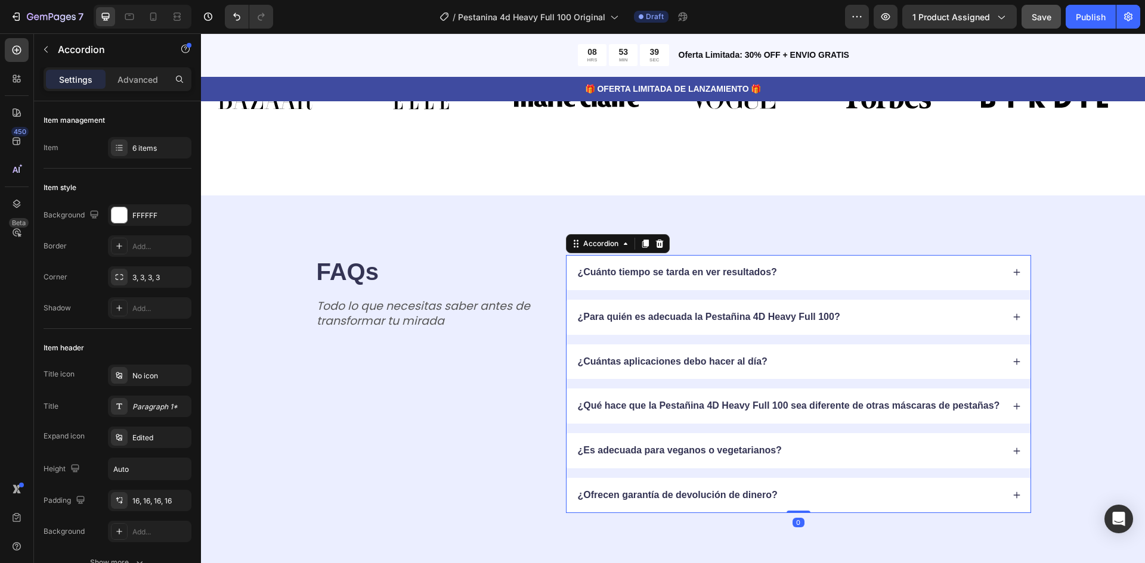
click at [724, 315] on strong "¿Para quién es adecuada la Pestañina 4D Heavy Full 100?" at bounding box center [709, 317] width 262 height 10
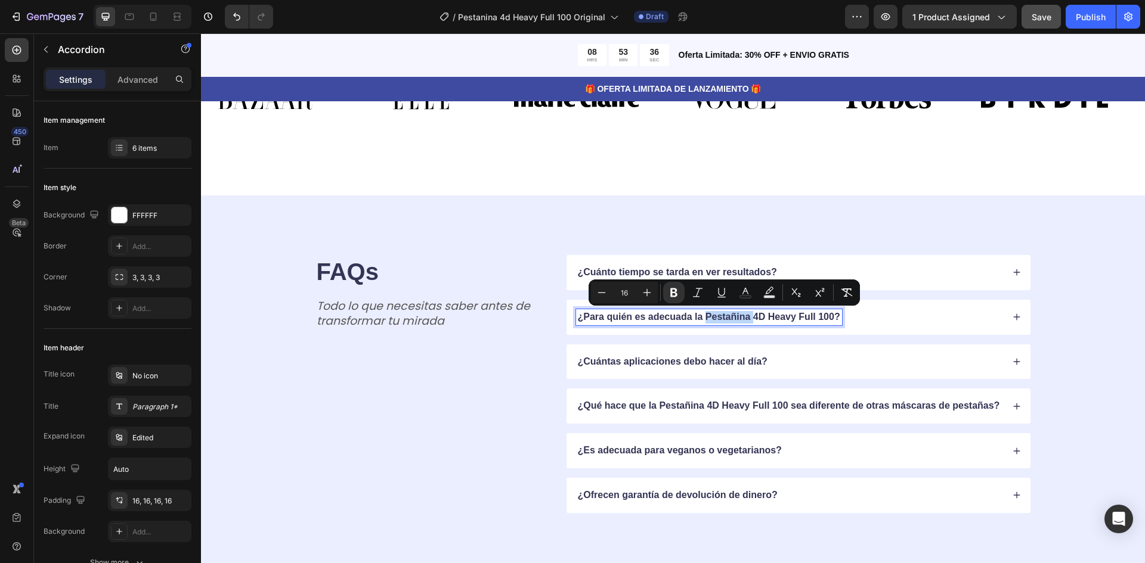
click at [750, 317] on strong "¿Para quién es adecuada la Pestañina 4D Heavy Full 100?" at bounding box center [709, 317] width 262 height 10
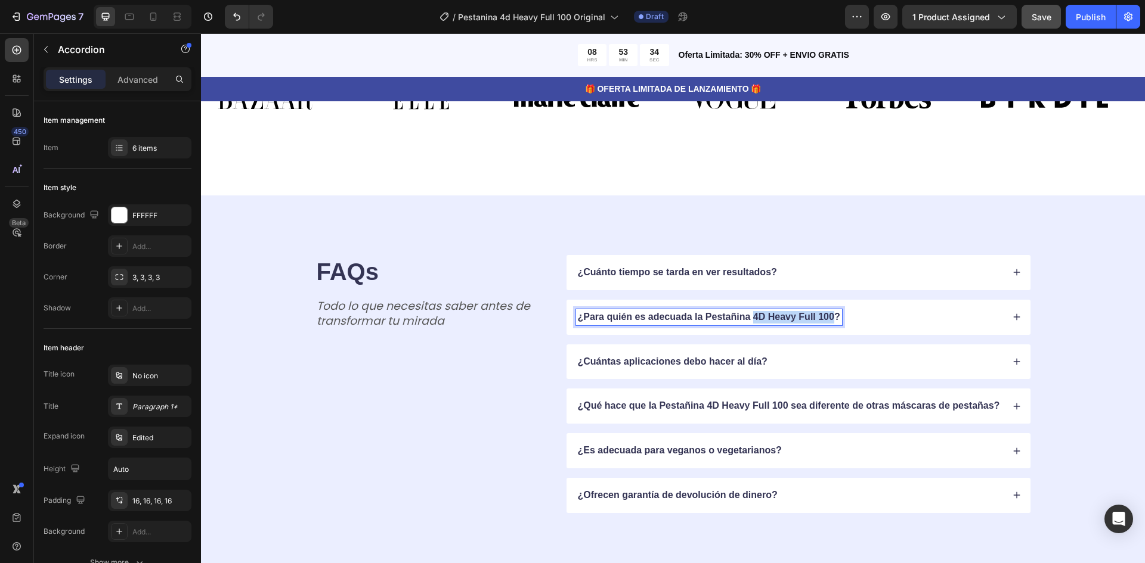
drag, startPoint x: 750, startPoint y: 317, endPoint x: 828, endPoint y: 317, distance: 78.1
click at [828, 317] on strong "¿Para quién es adecuada la Pestañina 4D Heavy Full 100?" at bounding box center [709, 317] width 262 height 10
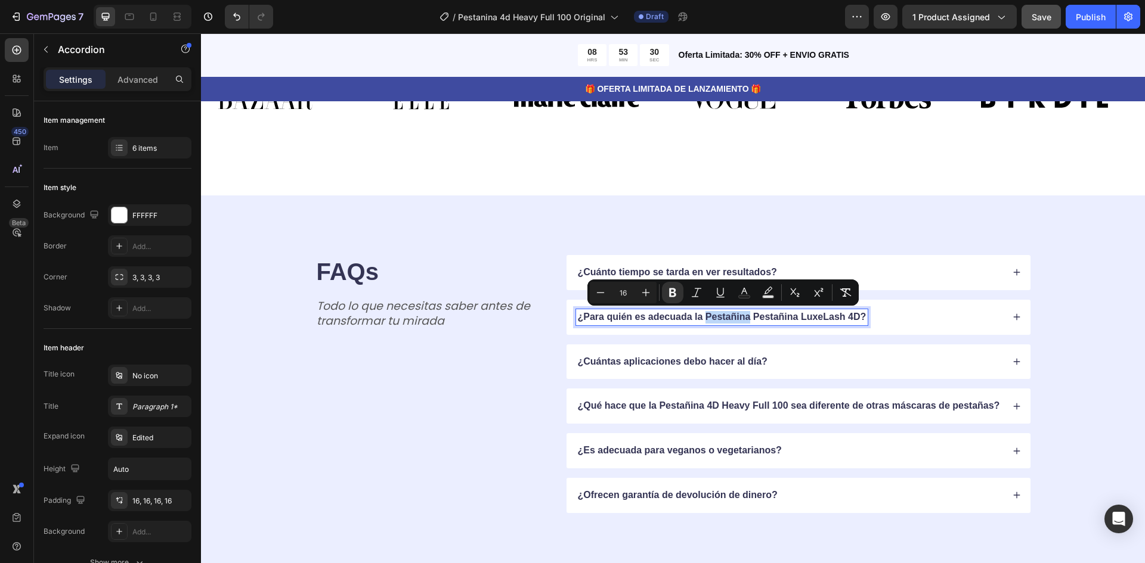
drag, startPoint x: 746, startPoint y: 317, endPoint x: 703, endPoint y: 319, distance: 43.0
click at [703, 319] on strong "¿Para quién es adecuada la Pestañina Pestañina LuxeLash 4D?" at bounding box center [722, 317] width 289 height 10
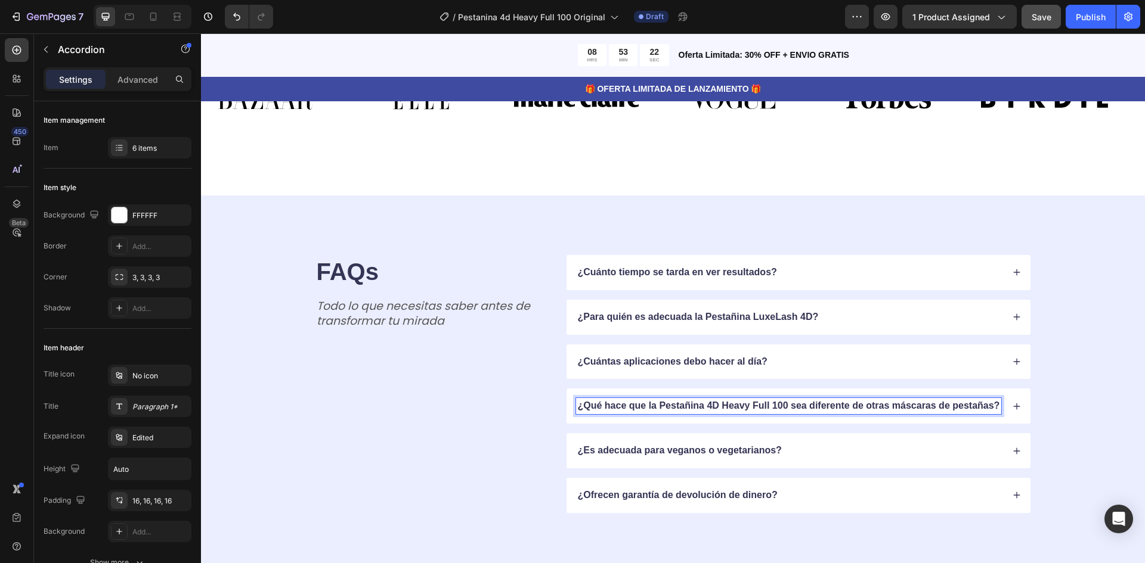
click at [657, 408] on strong "¿Qué hace que la Pestañina 4D Heavy Full 100 sea diferente de otras máscaras de…" at bounding box center [789, 406] width 422 height 10
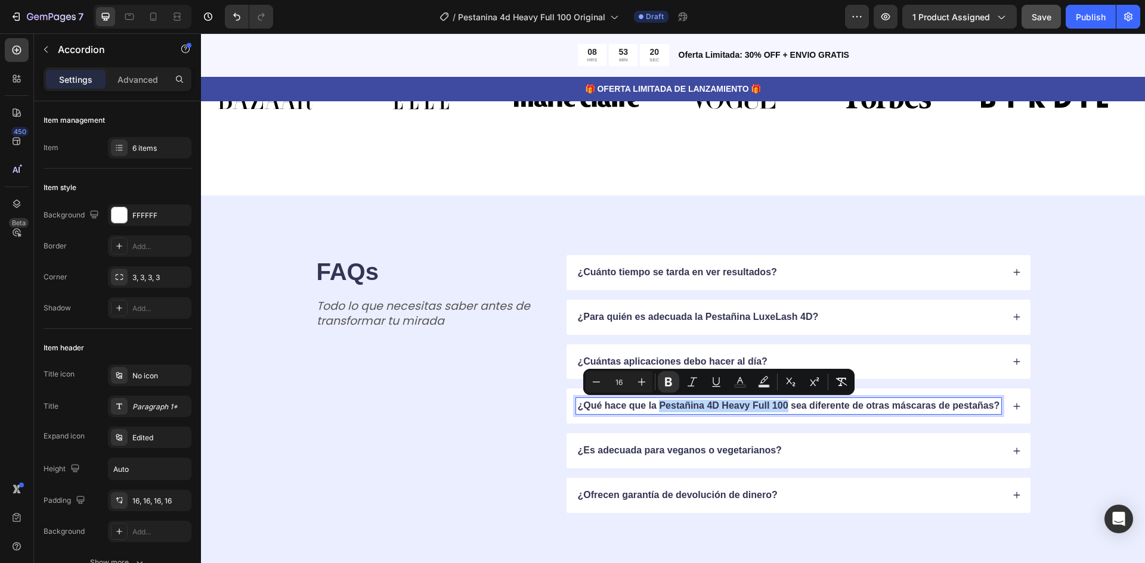
drag, startPoint x: 655, startPoint y: 406, endPoint x: 782, endPoint y: 413, distance: 127.8
click at [782, 413] on div "¿Qué hace que la Pestañina 4D Heavy Full 100 sea diferente de otras máscaras de…" at bounding box center [789, 406] width 426 height 16
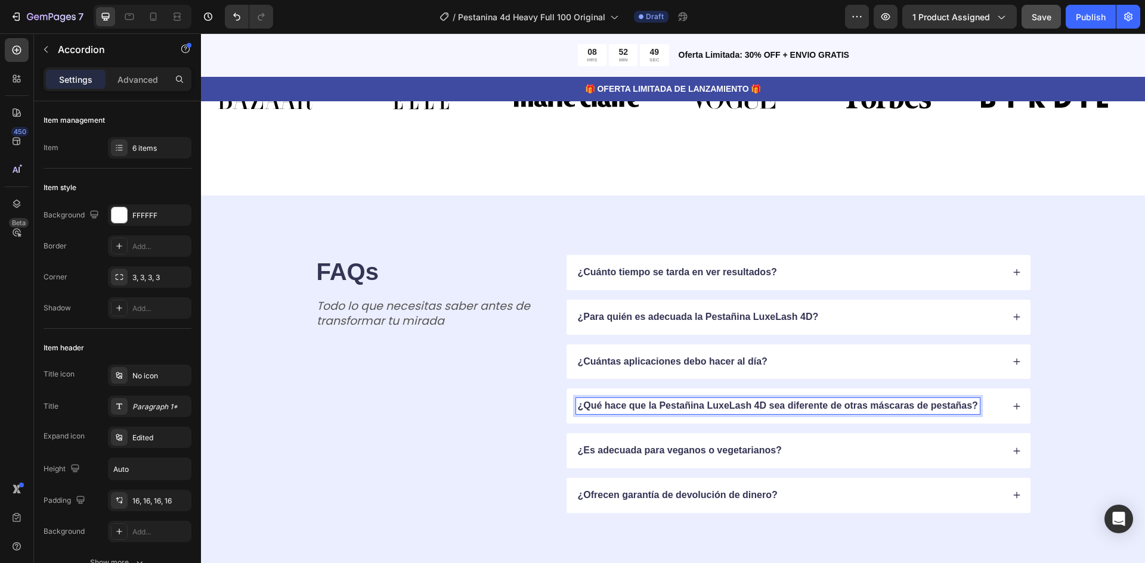
click at [1012, 275] on icon at bounding box center [1016, 272] width 8 height 8
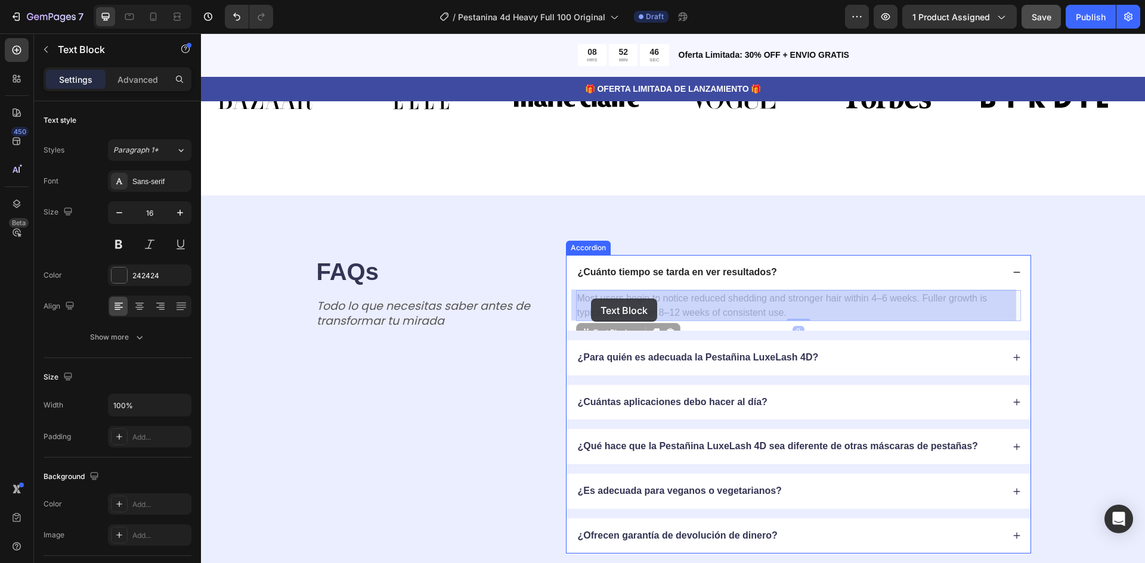
drag, startPoint x: 574, startPoint y: 297, endPoint x: 591, endPoint y: 299, distance: 17.4
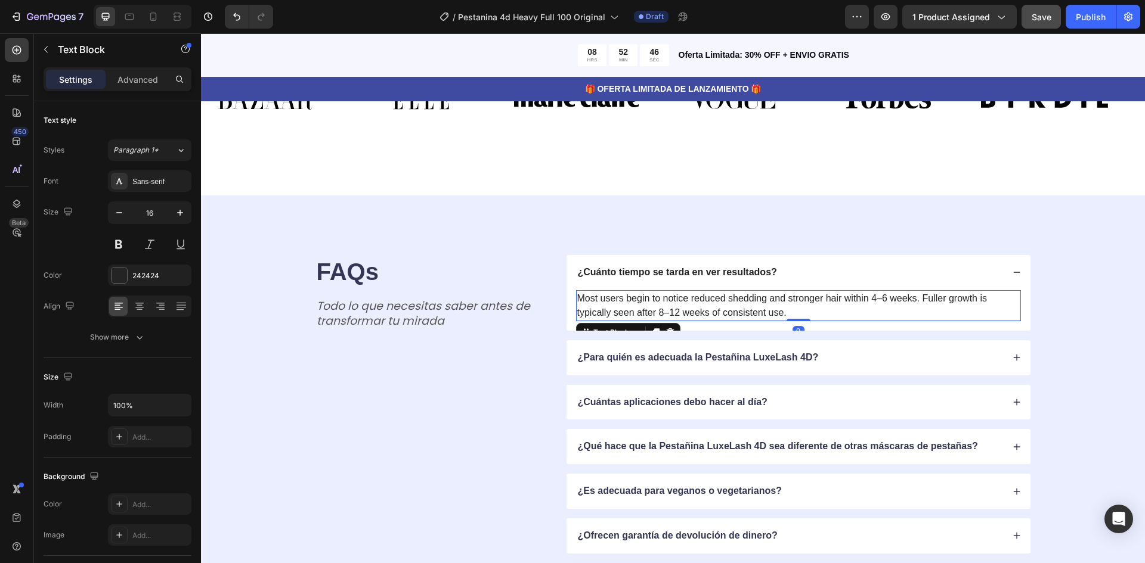
click at [587, 298] on p "Most users begin to notice reduced shedding and stronger hair within 4–6 weeks.…" at bounding box center [798, 306] width 442 height 29
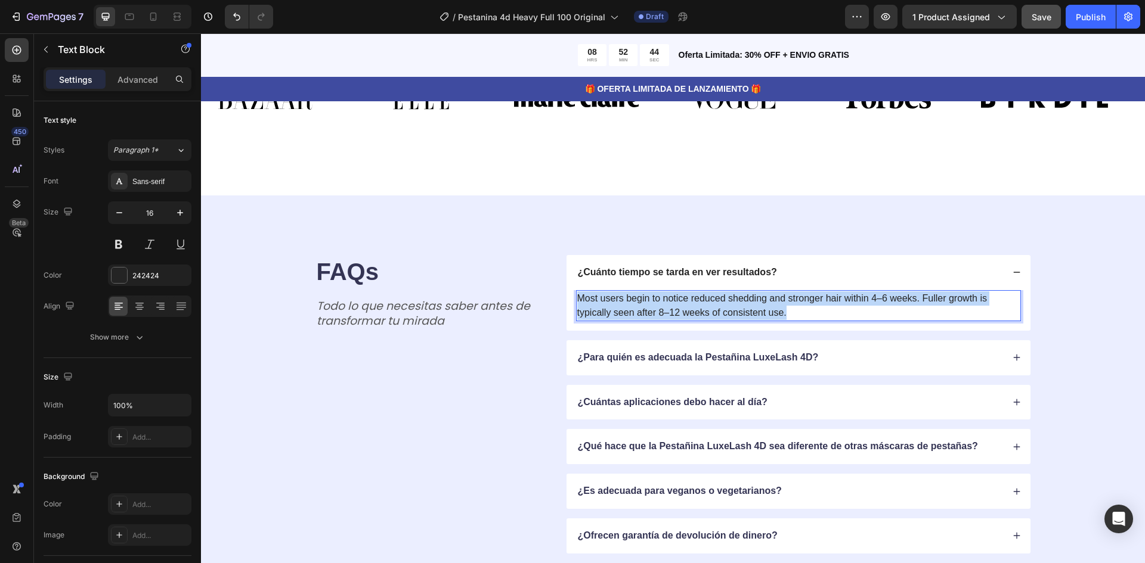
drag, startPoint x: 574, startPoint y: 298, endPoint x: 786, endPoint y: 317, distance: 213.1
click at [786, 317] on p "Most users begin to notice reduced shedding and stronger hair within 4–6 weeks.…" at bounding box center [798, 306] width 442 height 29
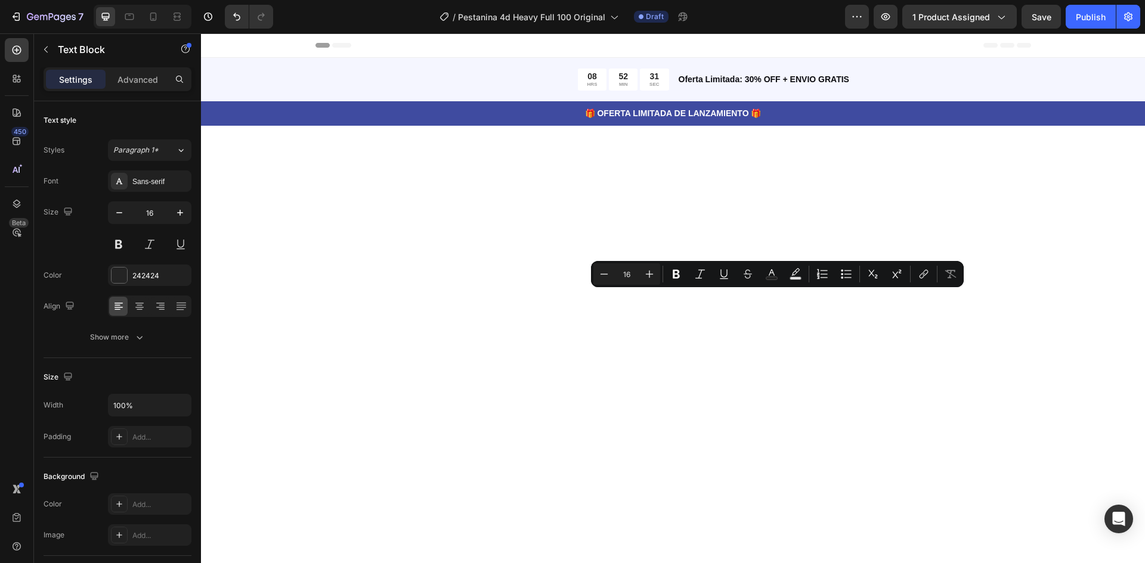
scroll to position [3606, 0]
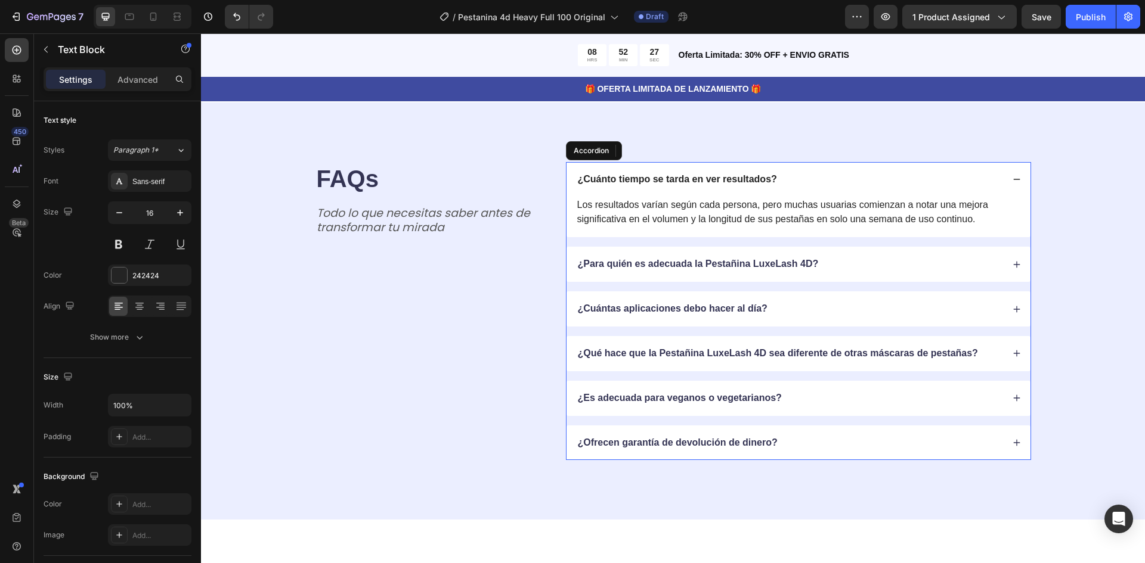
click at [962, 273] on div "¿Para quién es adecuada la Pestañina LuxeLash 4D?" at bounding box center [789, 264] width 427 height 16
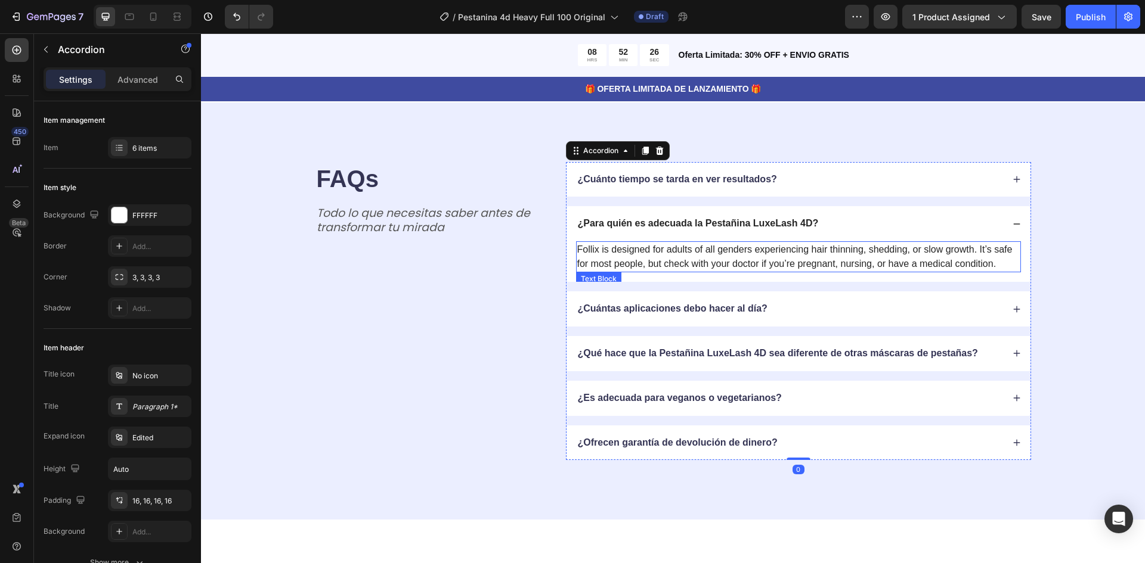
click at [580, 271] on p "Follix is designed for adults of all genders experiencing hair thinning, sheddi…" at bounding box center [798, 257] width 442 height 29
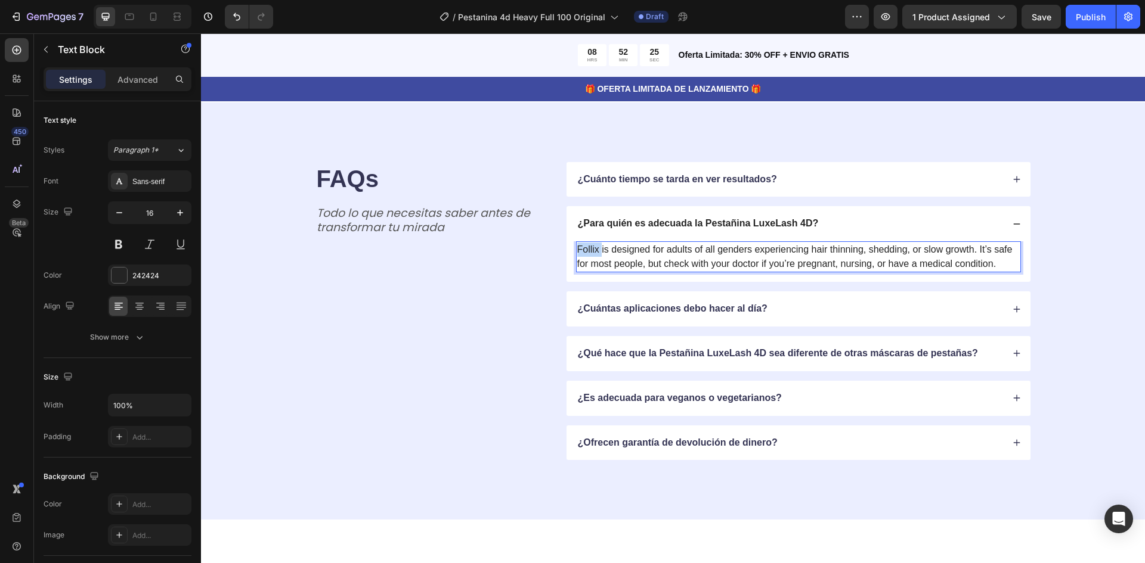
click at [580, 271] on p "Follix is designed for adults of all genders experiencing hair thinning, sheddi…" at bounding box center [798, 257] width 442 height 29
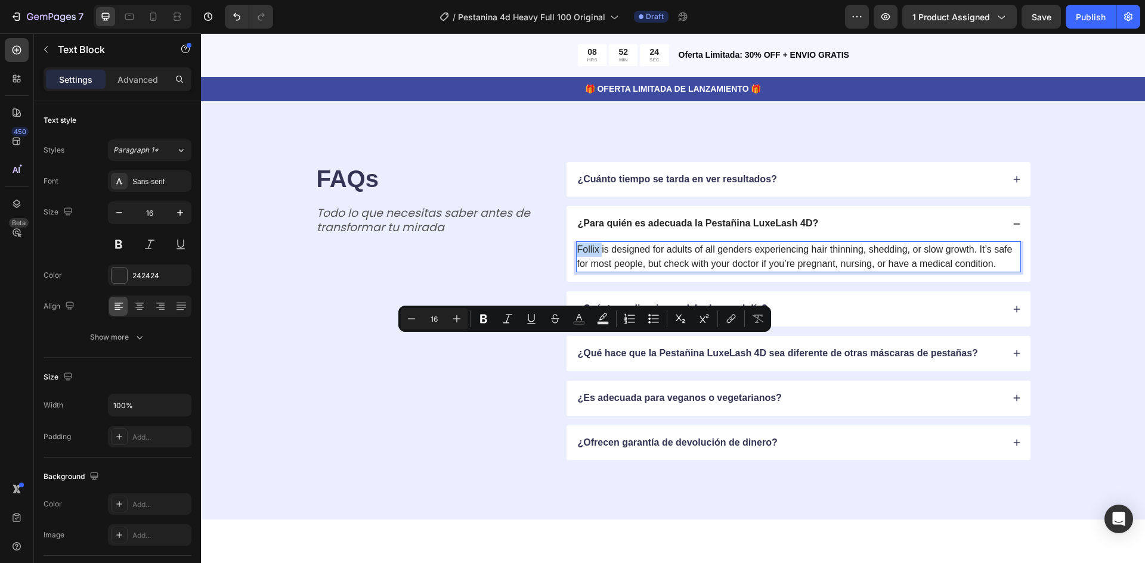
click at [597, 271] on p "Follix is designed for adults of all genders experiencing hair thinning, sheddi…" at bounding box center [798, 257] width 442 height 29
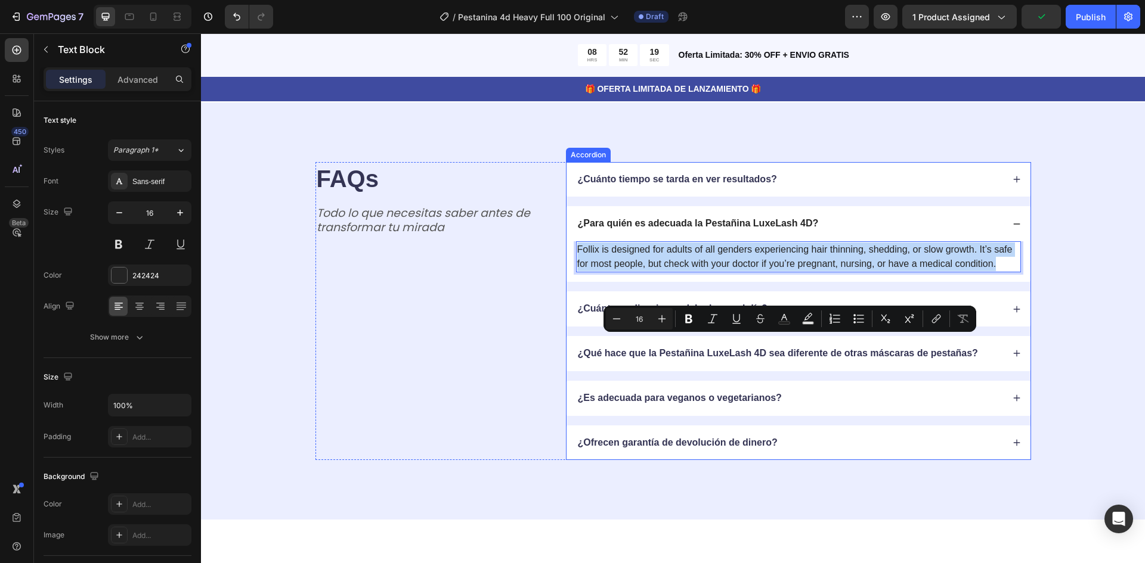
drag, startPoint x: 572, startPoint y: 343, endPoint x: 992, endPoint y: 371, distance: 420.7
click at [992, 282] on div "Follix is designed for adults of all genders experiencing hair thinning, sheddi…" at bounding box center [798, 261] width 464 height 41
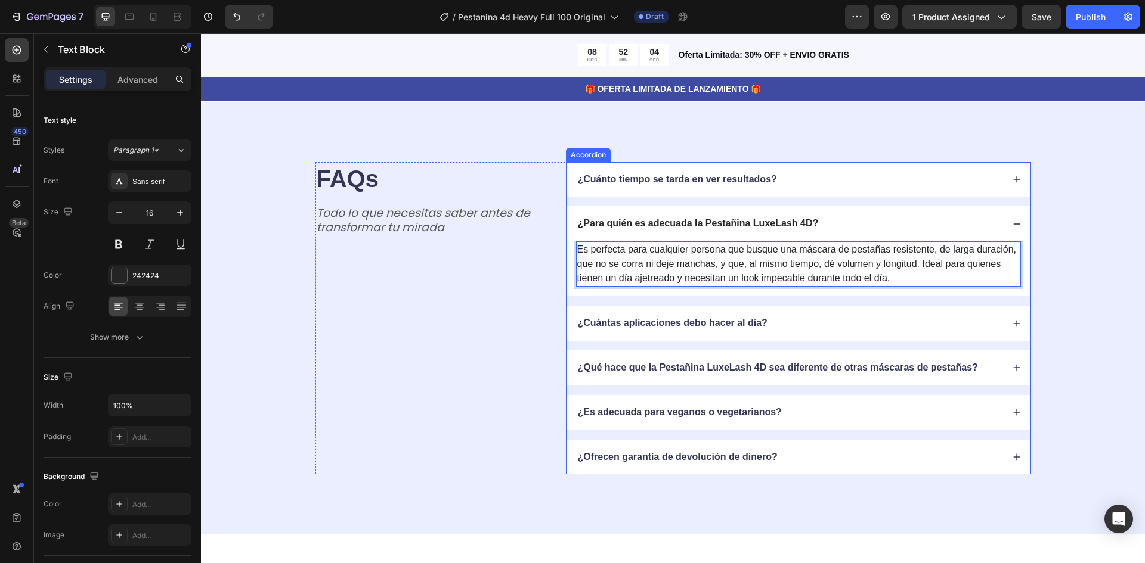
click at [838, 332] on div "¿Cuántas aplicaciones debo hacer al día?" at bounding box center [789, 323] width 427 height 16
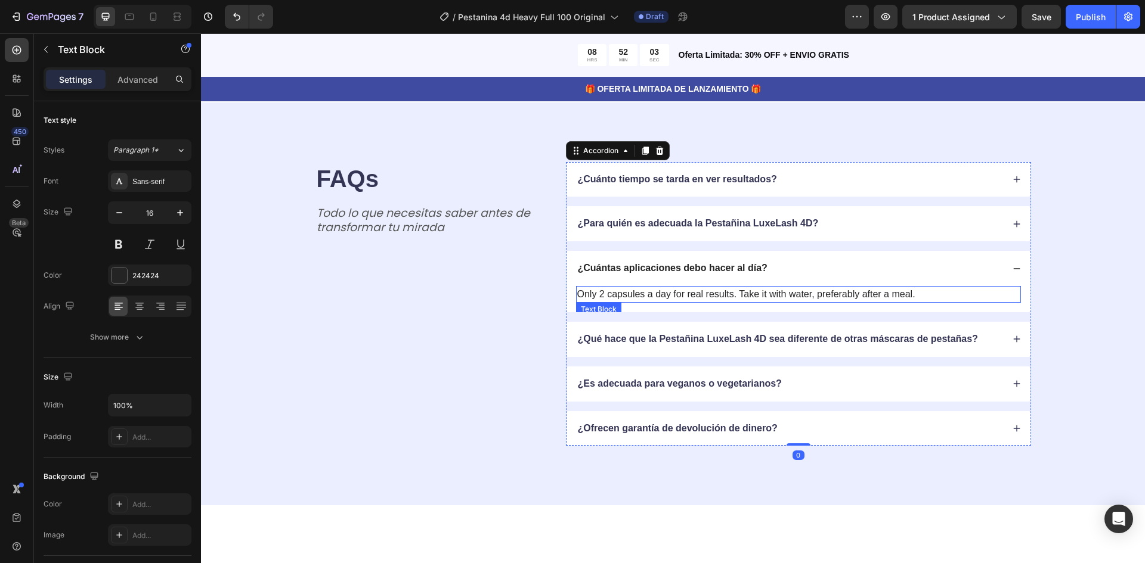
click at [577, 302] on p "Only 2 capsules a day for real results. Take it with water, preferably after a …" at bounding box center [798, 294] width 442 height 14
click at [578, 302] on p "Only 2 capsules a day for real results. Take it with water, preferably after a …" at bounding box center [798, 294] width 442 height 14
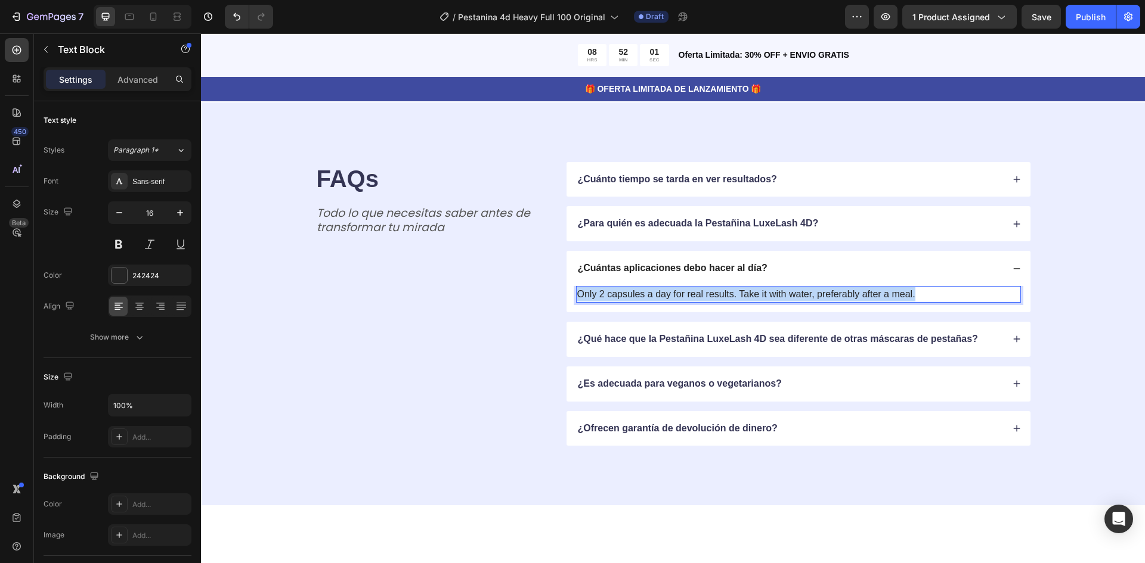
click at [578, 302] on p "Only 2 capsules a day for real results. Take it with water, preferably after a …" at bounding box center [798, 294] width 442 height 14
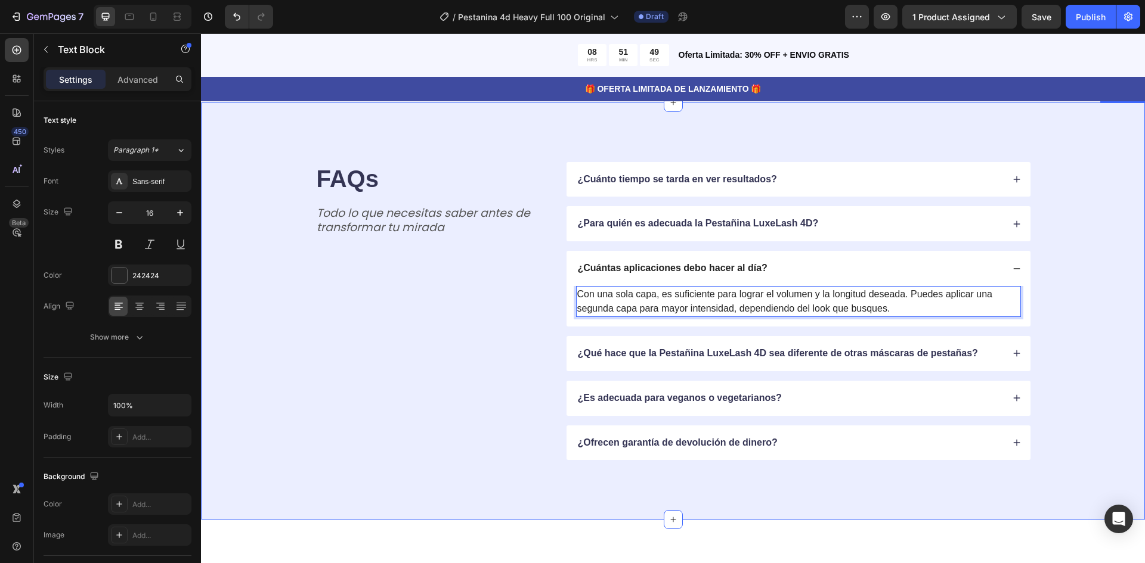
click at [1065, 440] on div "FAQs Heading Todo lo que necesitas saber antes de transformar tu mirada Text Bl…" at bounding box center [673, 311] width 849 height 299
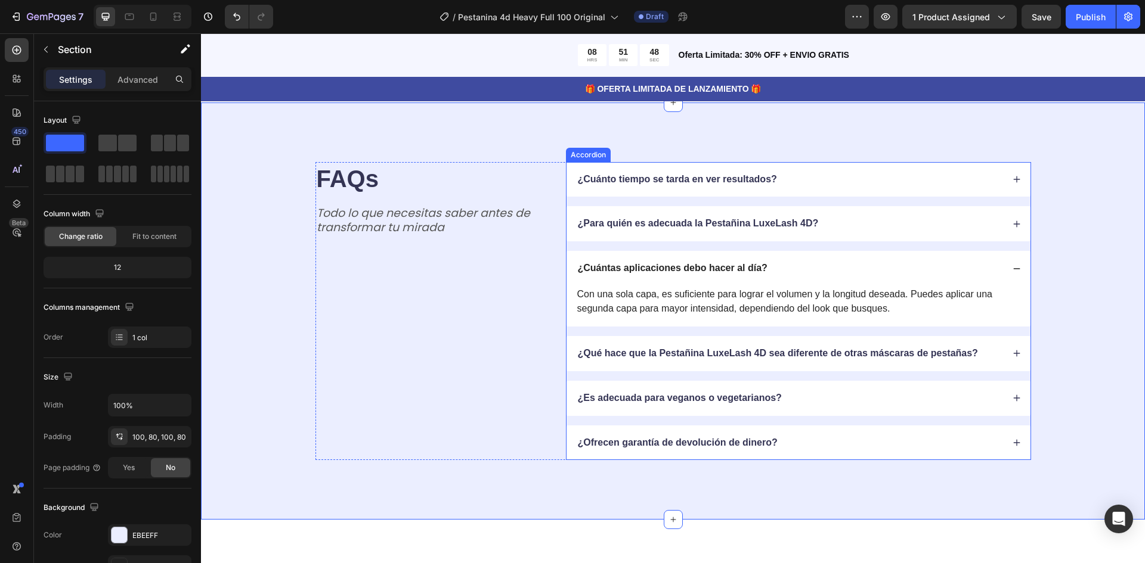
click at [933, 358] on strong "¿Qué hace que la Pestañina LuxeLash 4D sea diferente de otras máscaras de pesta…" at bounding box center [778, 353] width 400 height 10
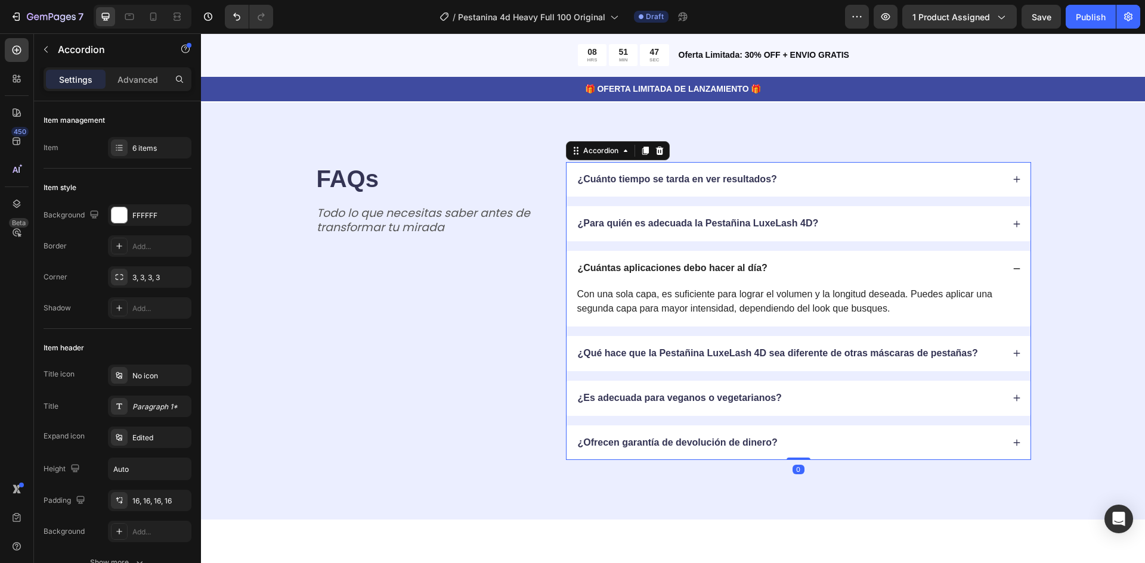
click at [989, 362] on div "¿Qué hace que la Pestañina LuxeLash 4D sea diferente de otras máscaras de pesta…" at bounding box center [789, 354] width 427 height 16
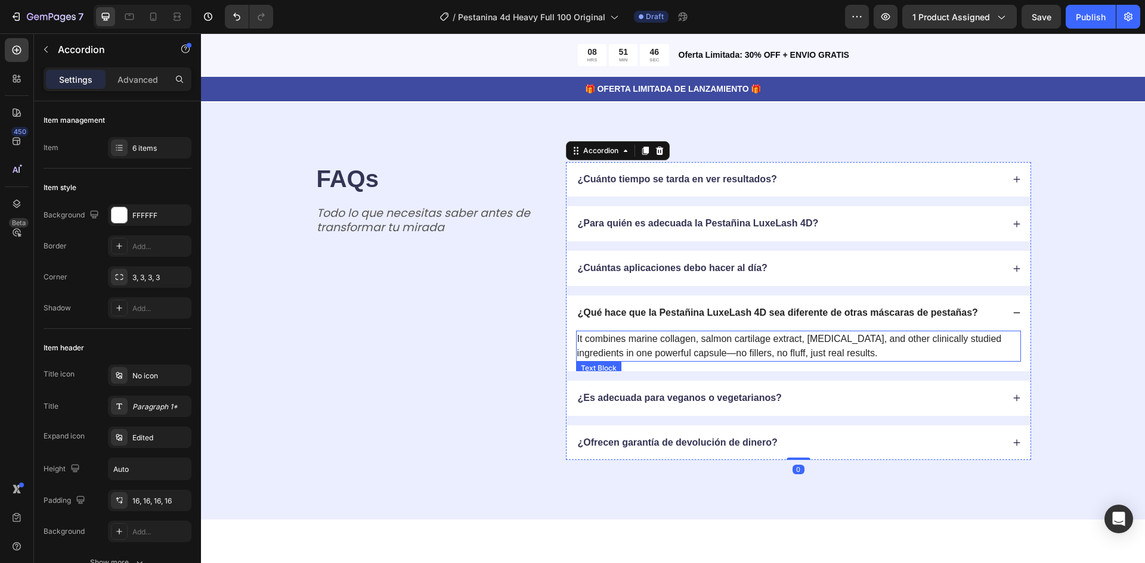
click at [592, 361] on p "It combines marine collagen, salmon cartilage extract, [MEDICAL_DATA], and othe…" at bounding box center [798, 346] width 442 height 29
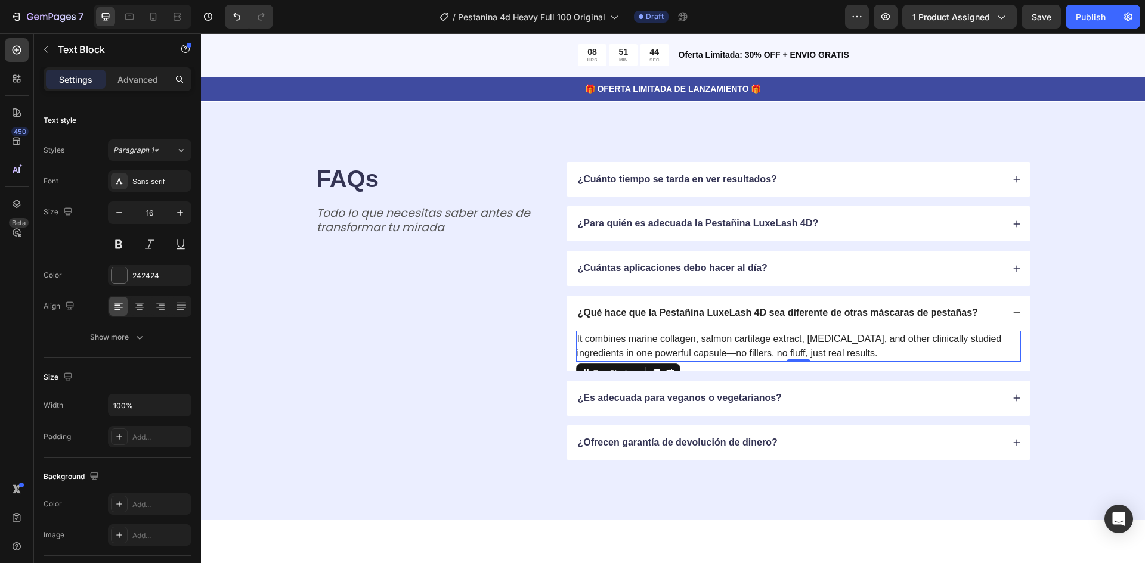
click at [577, 361] on p "It combines marine collagen, salmon cartilage extract, [MEDICAL_DATA], and othe…" at bounding box center [798, 346] width 442 height 29
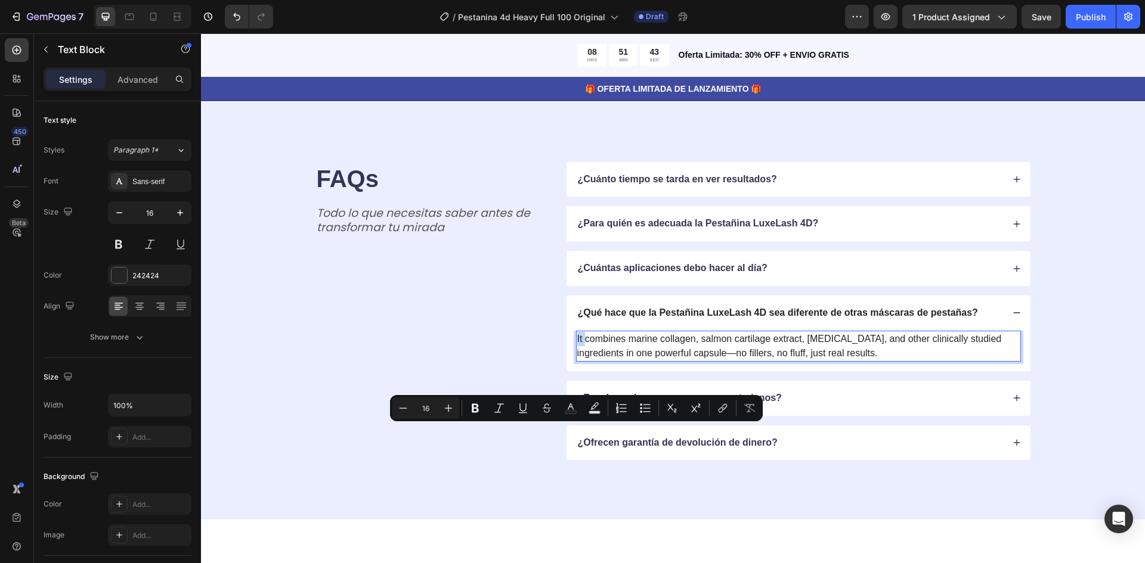
click at [577, 361] on p "It combines marine collagen, salmon cartilage extract, [MEDICAL_DATA], and othe…" at bounding box center [798, 346] width 442 height 29
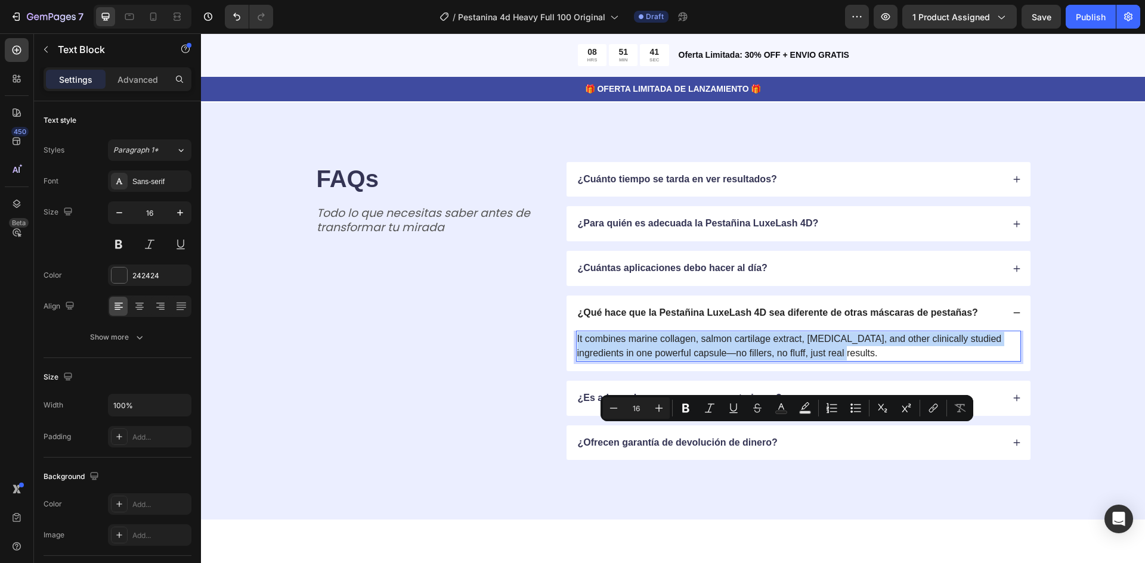
drag, startPoint x: 573, startPoint y: 431, endPoint x: 822, endPoint y: 445, distance: 249.7
click at [822, 361] on p "It combines marine collagen, salmon cartilage extract, [MEDICAL_DATA], and othe…" at bounding box center [798, 346] width 442 height 29
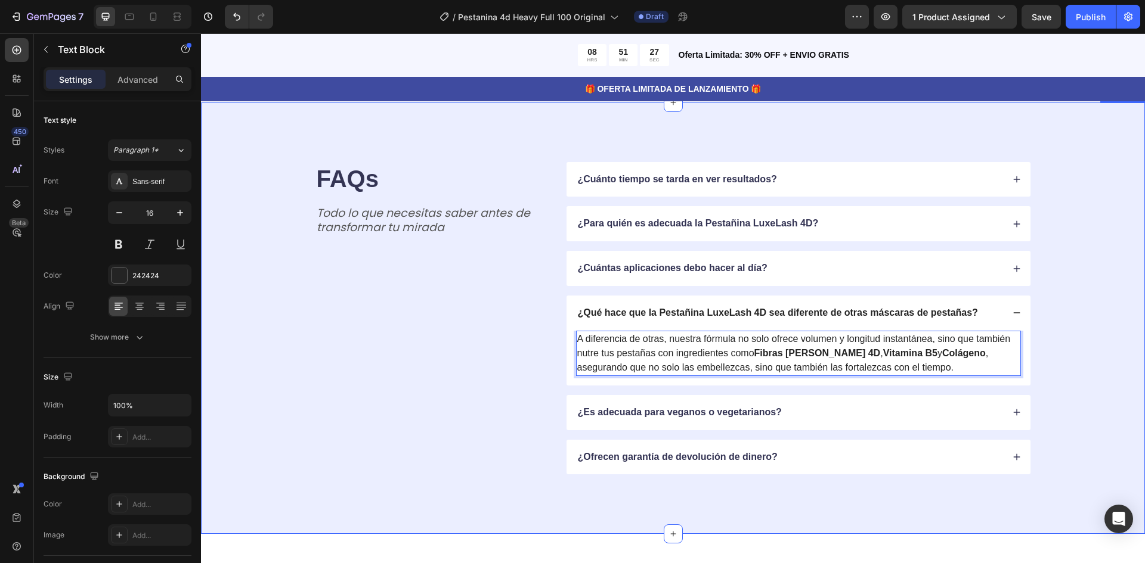
click at [1056, 475] on div "FAQs Heading Todo lo que necesitas saber antes de transformar tu mirada Text Bl…" at bounding box center [673, 318] width 849 height 313
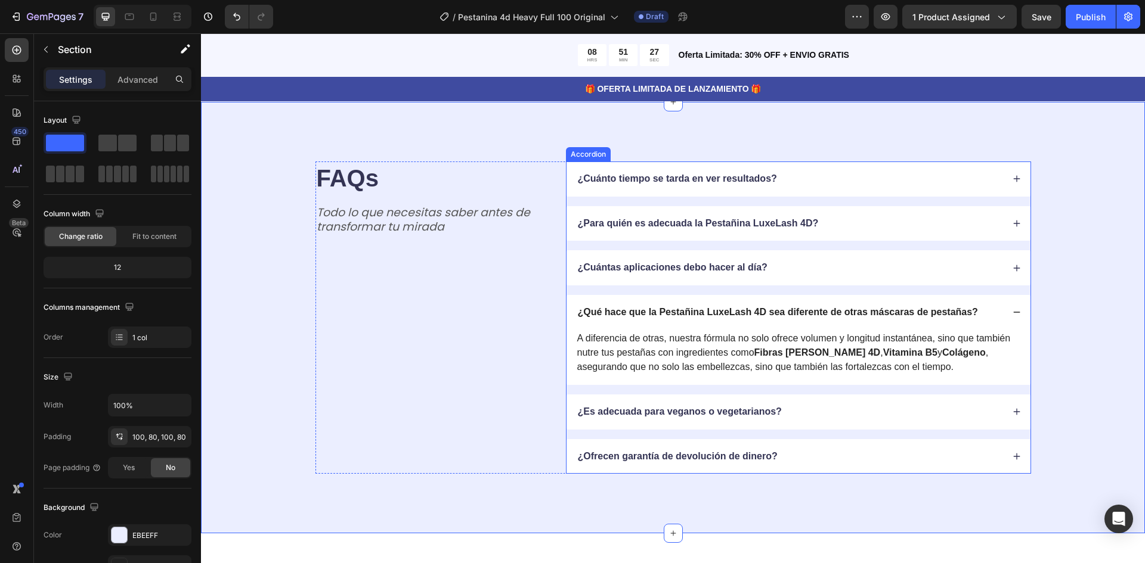
scroll to position [3725, 0]
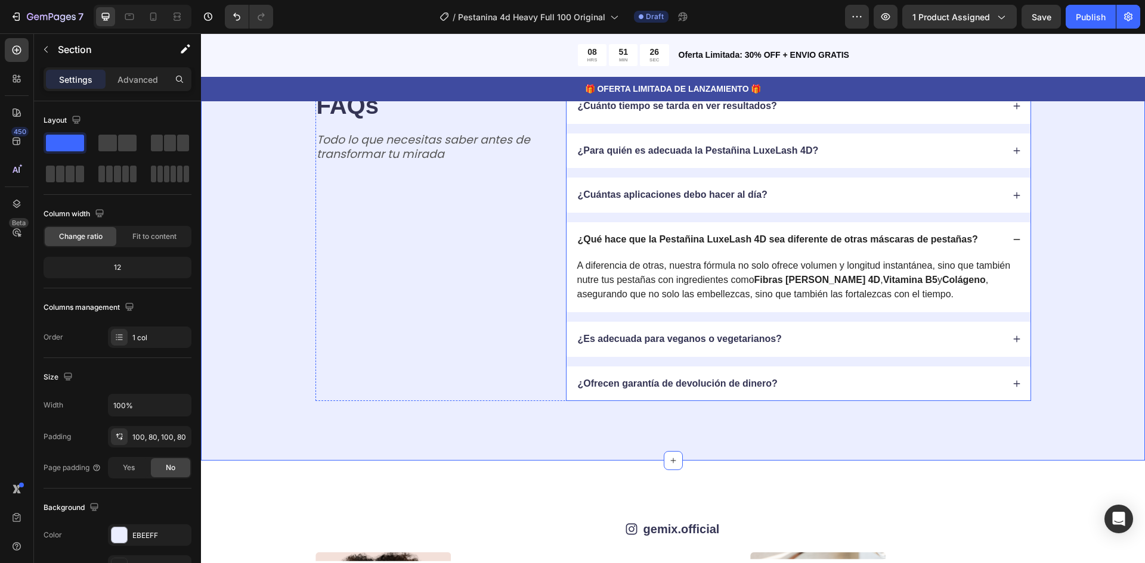
click at [948, 348] on div "¿Es adecuada para veganos o vegetarianos?" at bounding box center [789, 340] width 427 height 16
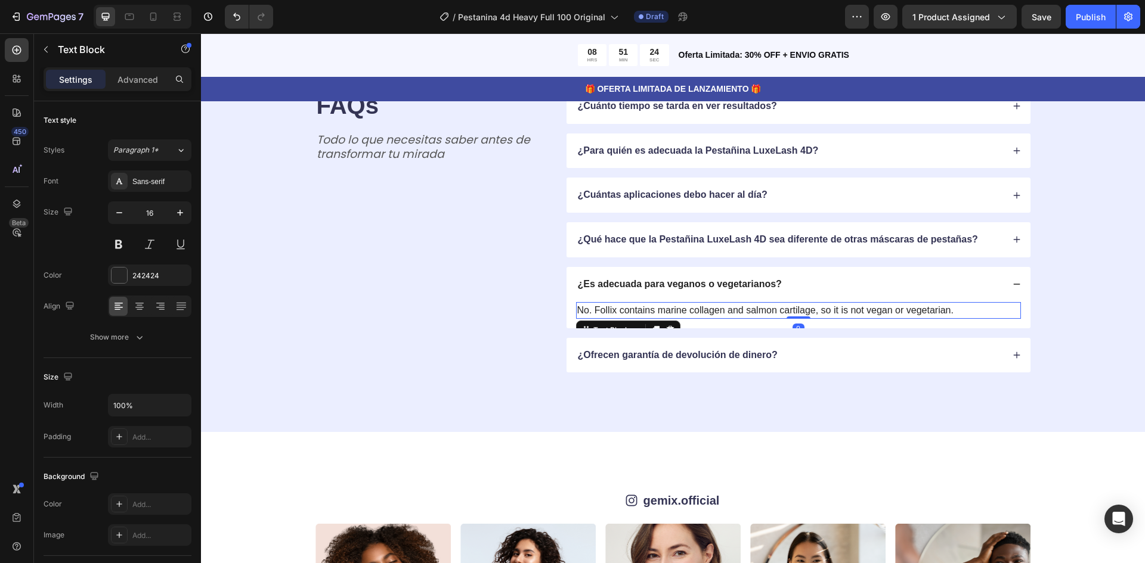
click at [577, 318] on p "No. Follix contains marine collagen and salmon cartilage, so it is not vegan or…" at bounding box center [798, 311] width 442 height 14
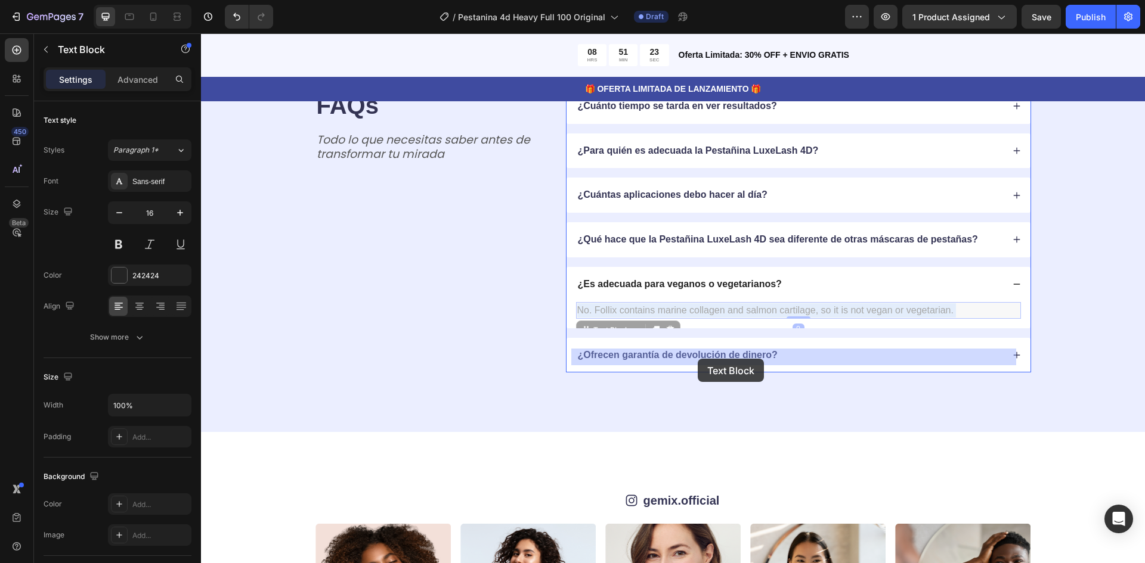
drag, startPoint x: 572, startPoint y: 355, endPoint x: 698, endPoint y: 359, distance: 125.3
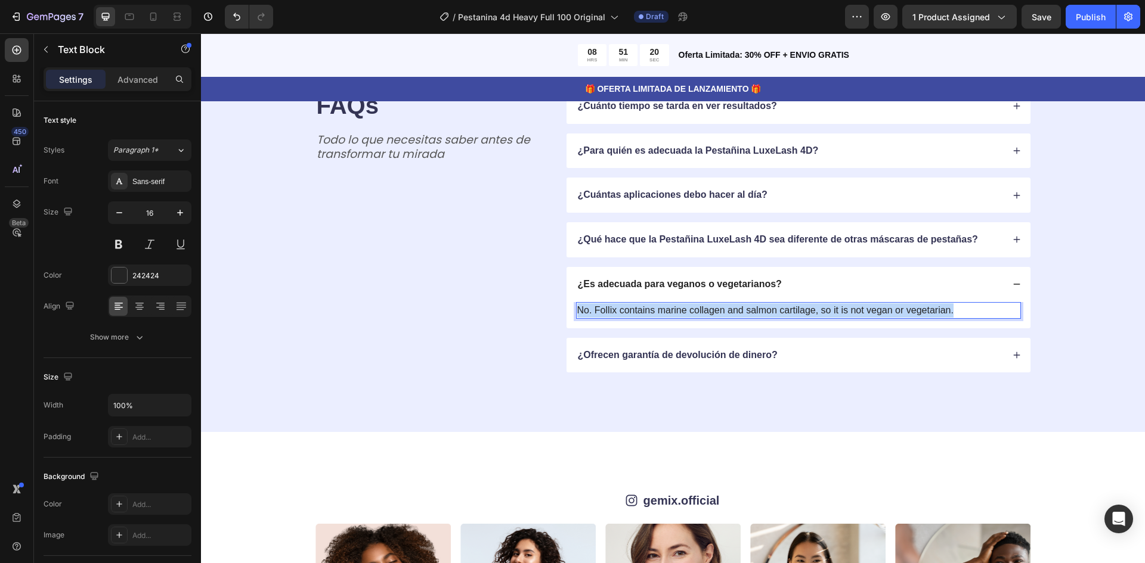
drag, startPoint x: 573, startPoint y: 360, endPoint x: 952, endPoint y: 365, distance: 378.7
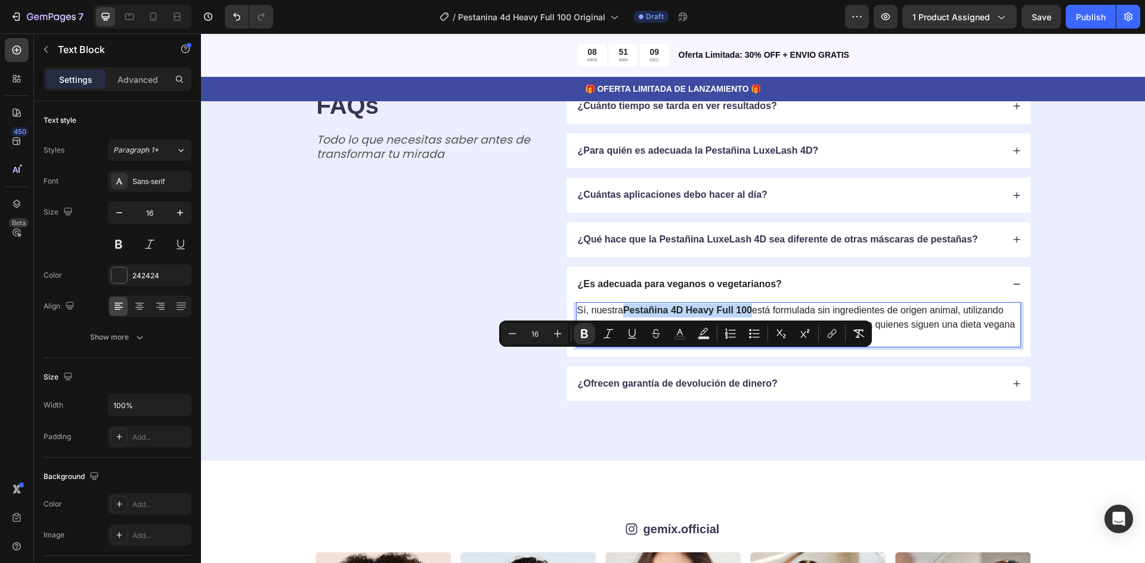
drag, startPoint x: 621, startPoint y: 356, endPoint x: 749, endPoint y: 359, distance: 128.2
click at [749, 315] on strong "Pestañina 4D Heavy Full 100" at bounding box center [687, 310] width 129 height 10
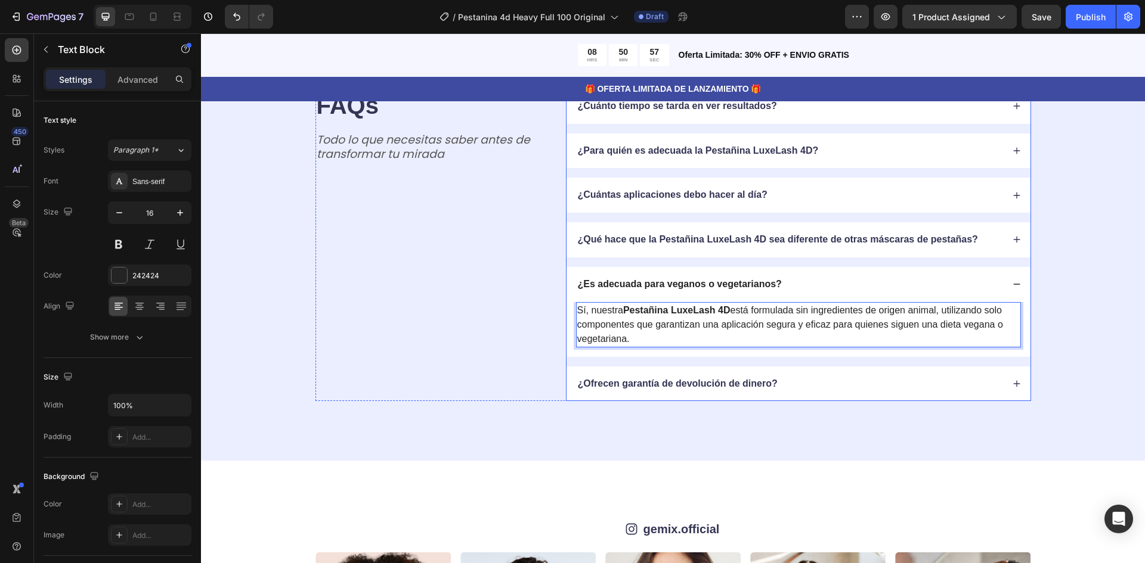
click at [868, 392] on div "¿Ofrecen garantía de devolución de dinero?" at bounding box center [789, 384] width 427 height 16
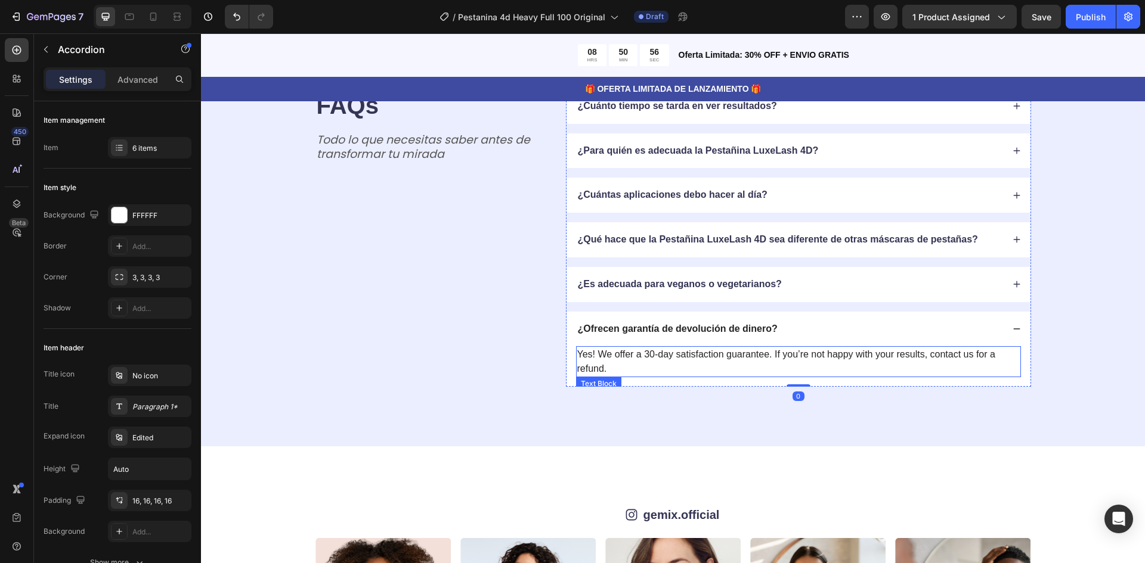
click at [603, 376] on p "Yes! We offer a 30-day satisfaction guarantee. If you’re not happy with your re…" at bounding box center [798, 362] width 442 height 29
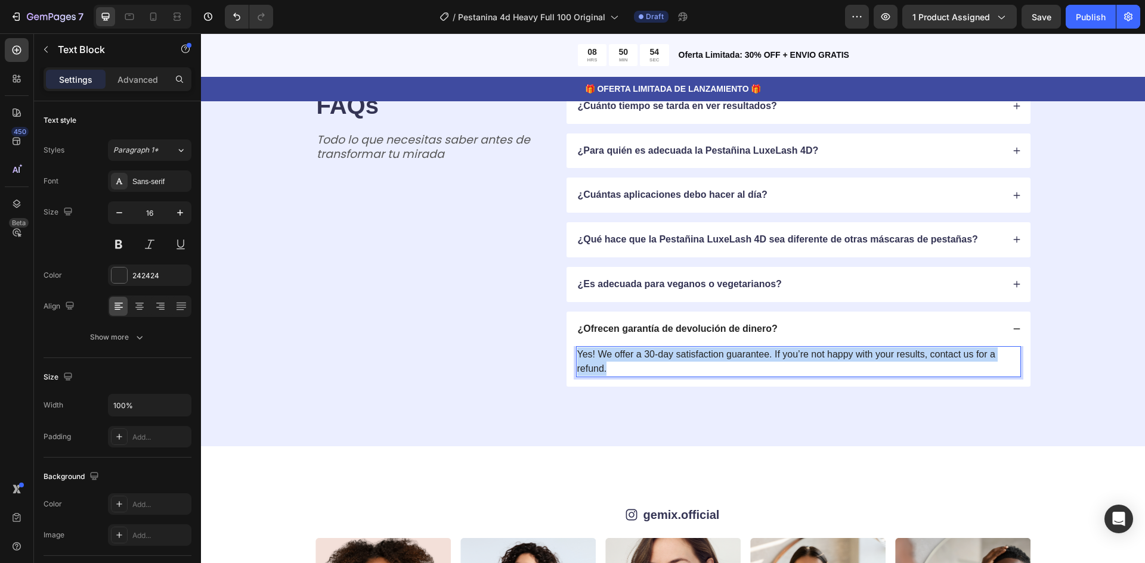
drag, startPoint x: 574, startPoint y: 401, endPoint x: 611, endPoint y: 416, distance: 40.6
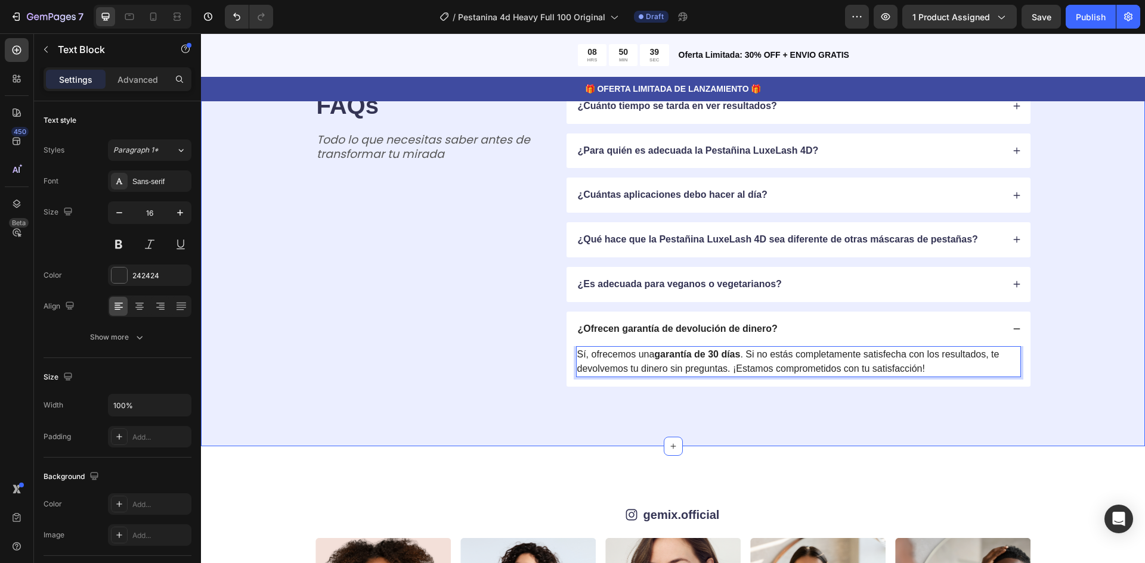
click at [1049, 388] on div "FAQs Heading Todo lo que necesitas saber antes de transformar tu mirada Text Bl…" at bounding box center [673, 238] width 849 height 299
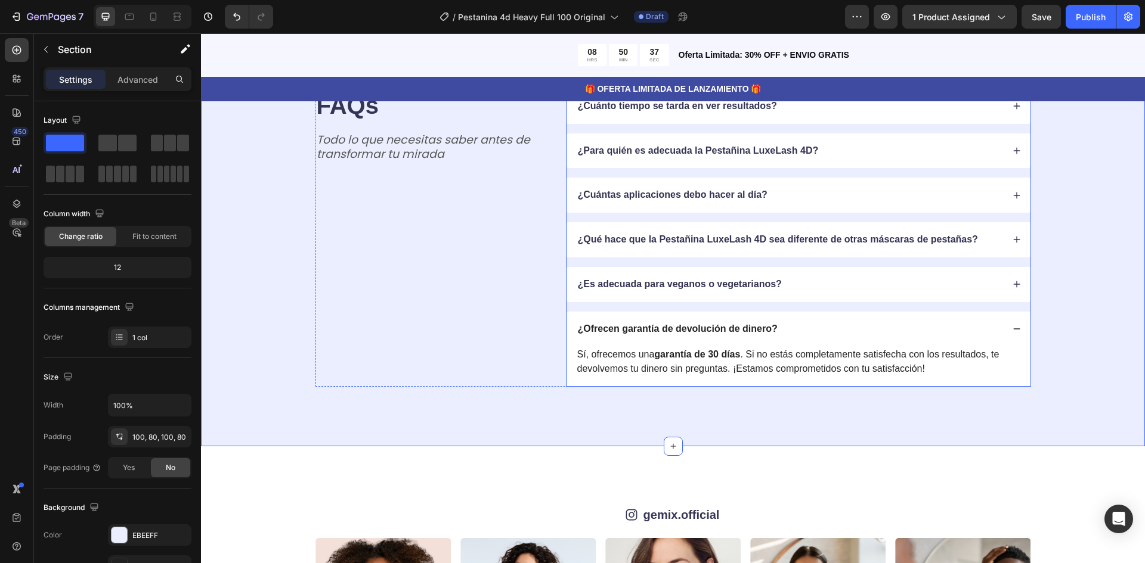
click at [1006, 347] on div "¿Ofrecen garantía de devolución de dinero?" at bounding box center [798, 329] width 464 height 35
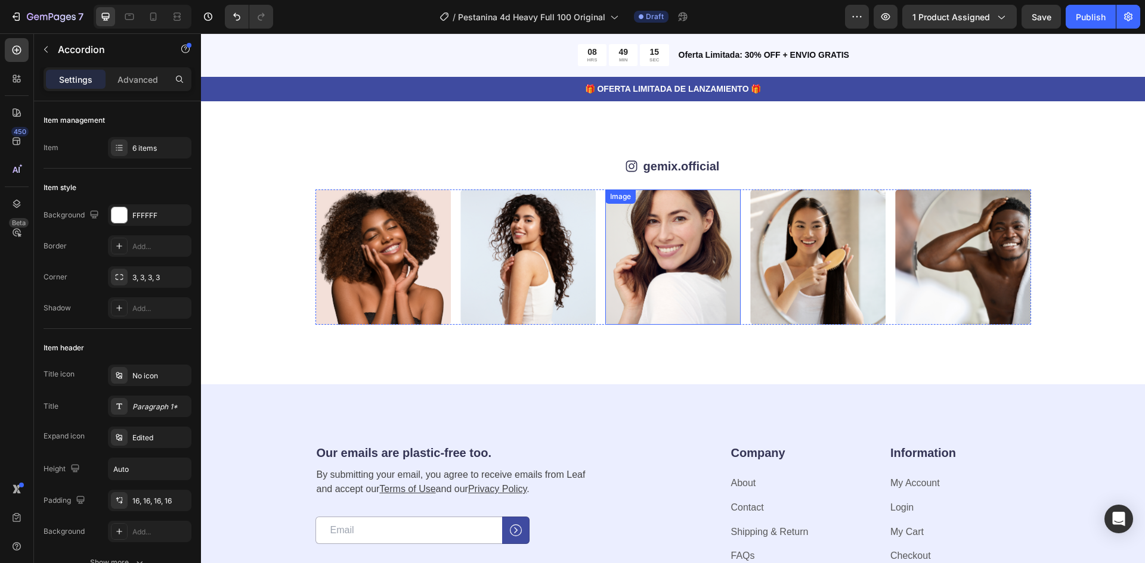
scroll to position [4023, 0]
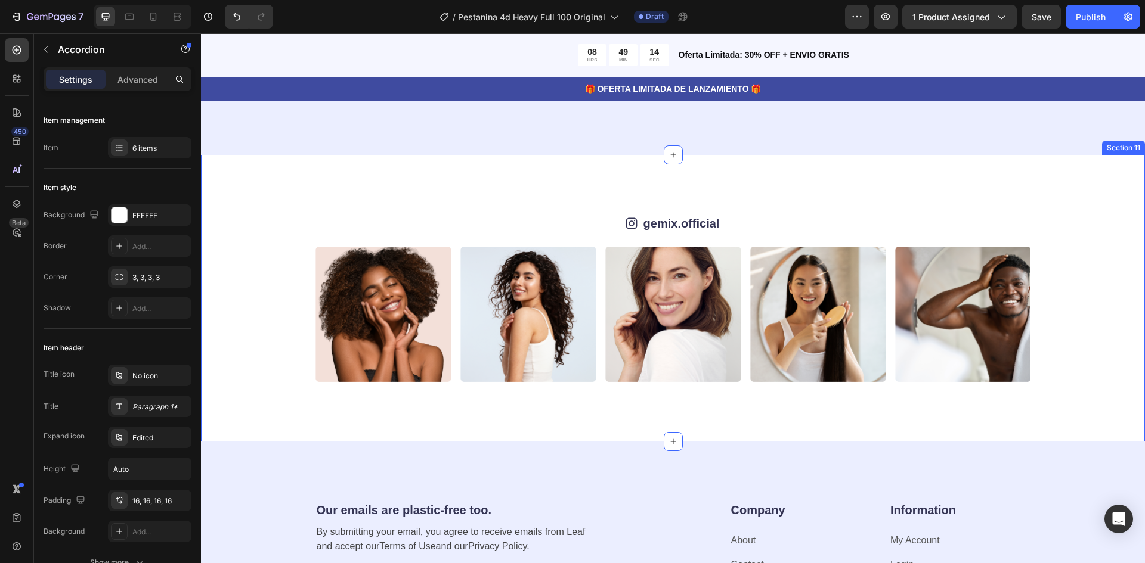
click at [575, 193] on div "Icon gemix.official Text Block Row Image Image Image Image Image Image Image Im…" at bounding box center [673, 298] width 944 height 287
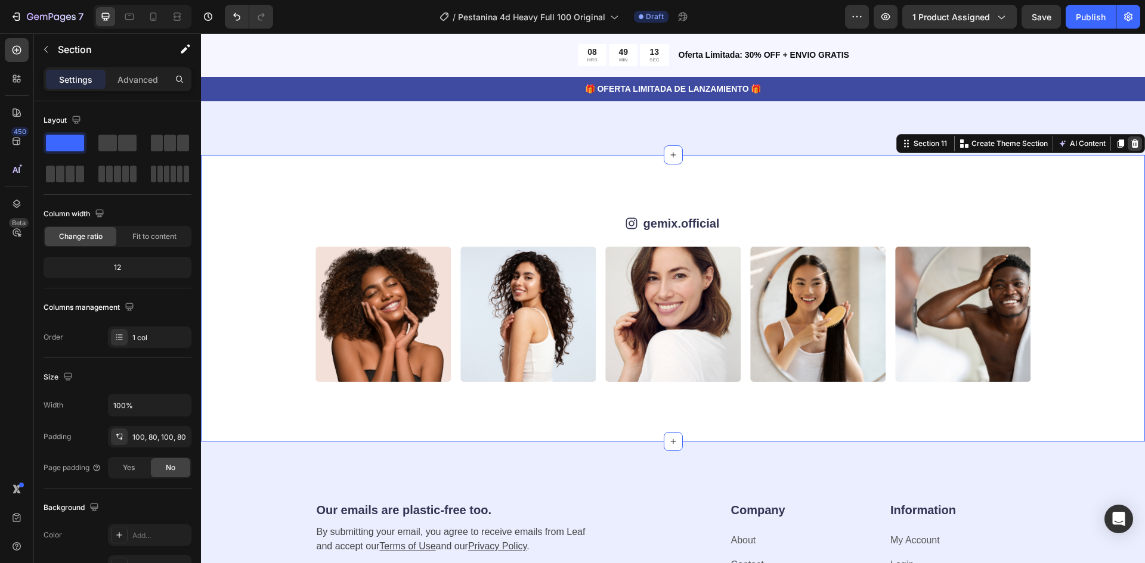
click at [1131, 146] on icon at bounding box center [1135, 144] width 8 height 8
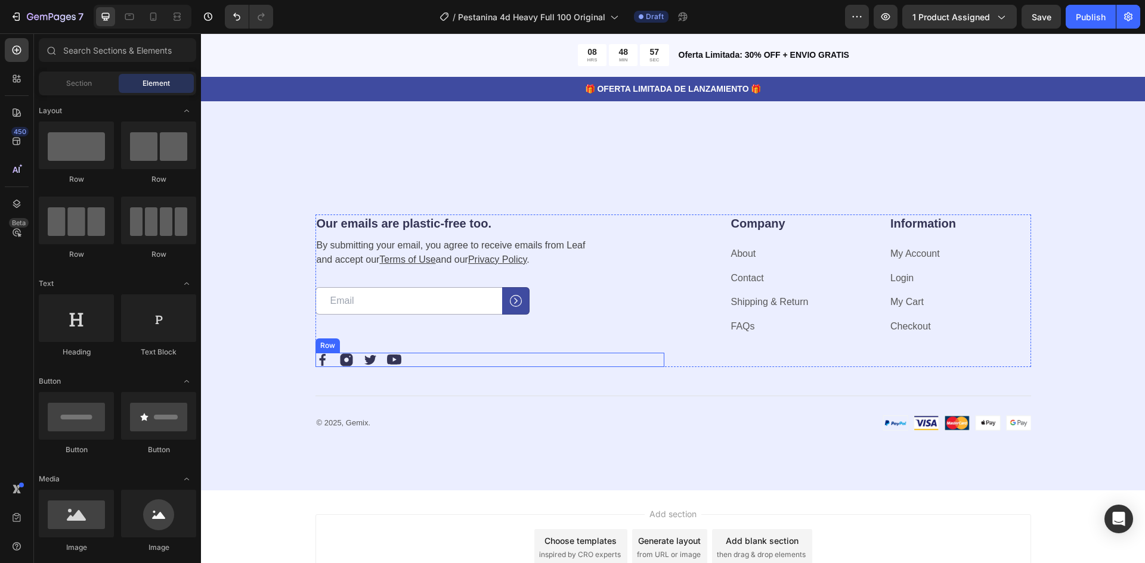
click at [424, 357] on div "Image Image Image Image Row" at bounding box center [489, 360] width 349 height 14
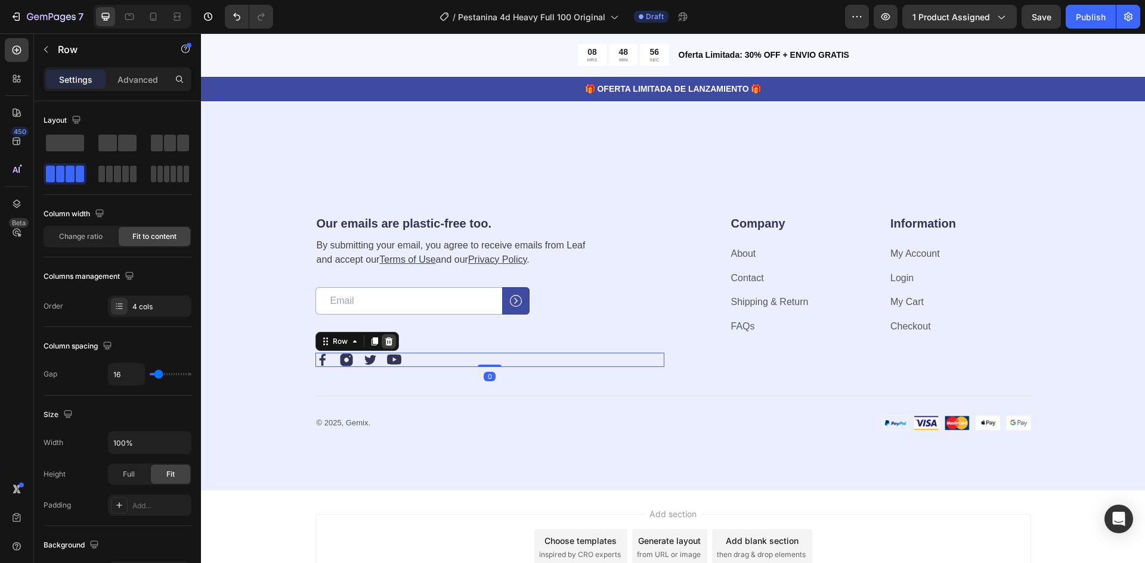
click at [384, 341] on icon at bounding box center [389, 342] width 10 height 10
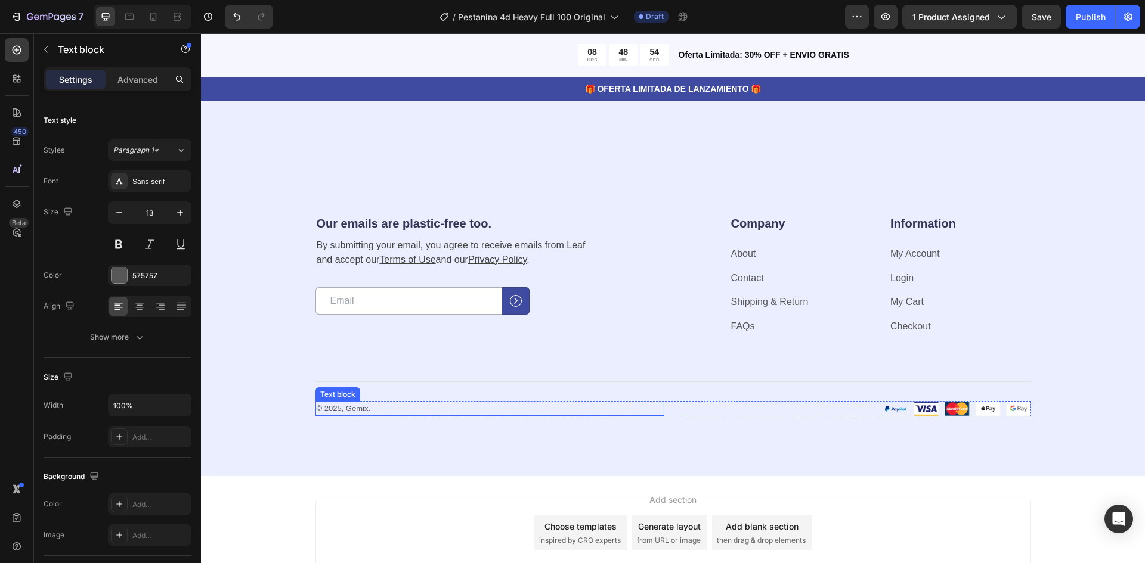
click at [420, 409] on p "© 2025, Gemix." at bounding box center [490, 409] width 346 height 12
click at [405, 393] on icon at bounding box center [409, 390] width 8 height 8
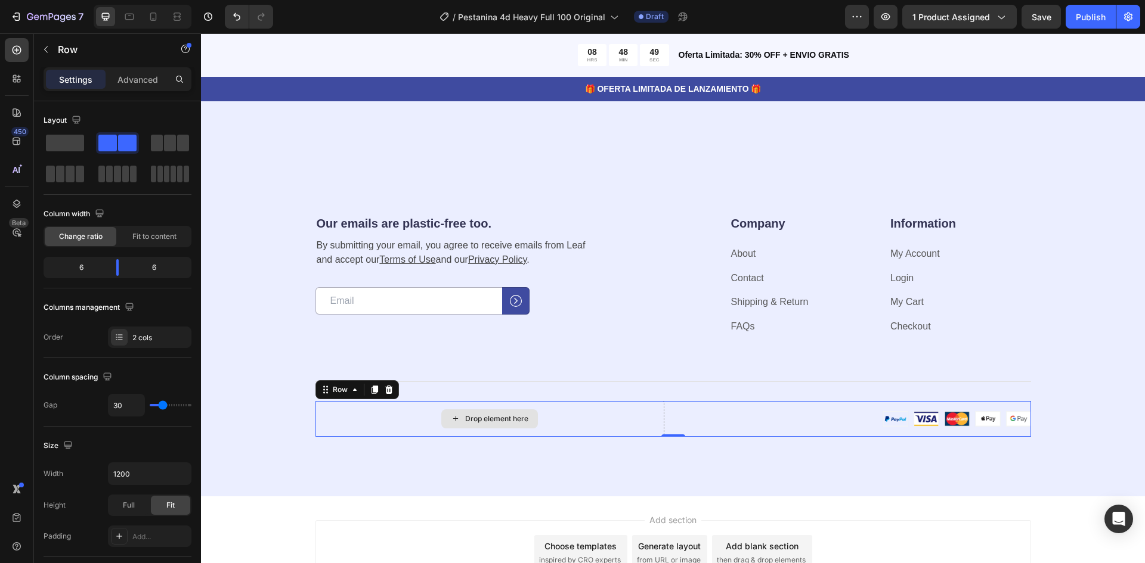
click at [503, 405] on div "Drop element here" at bounding box center [489, 419] width 349 height 36
click at [387, 390] on icon at bounding box center [389, 390] width 10 height 10
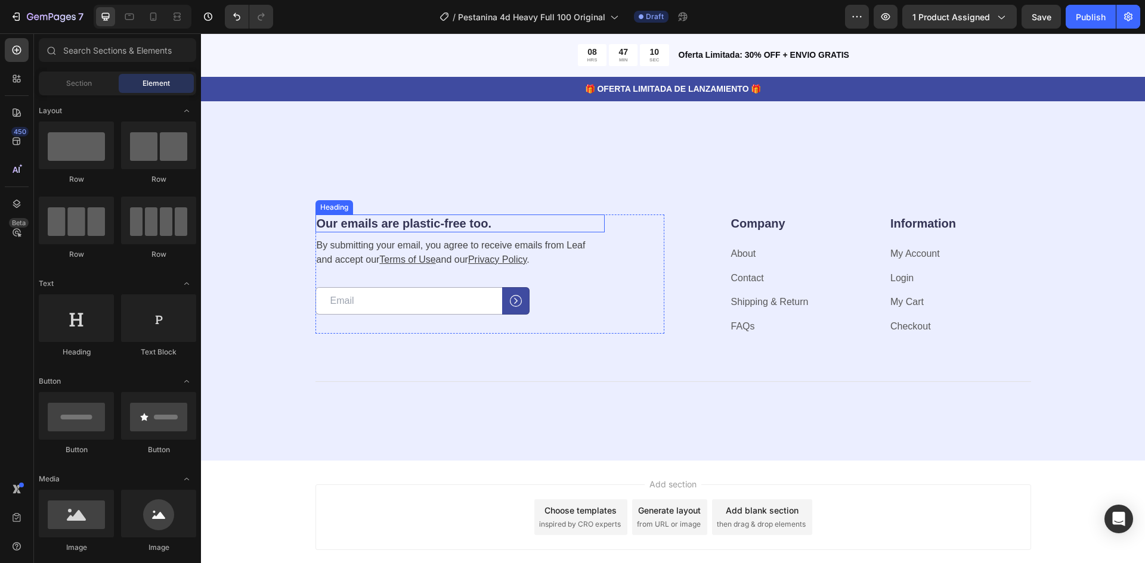
click at [365, 218] on h2 "Our emails are plastic-free too." at bounding box center [459, 224] width 289 height 18
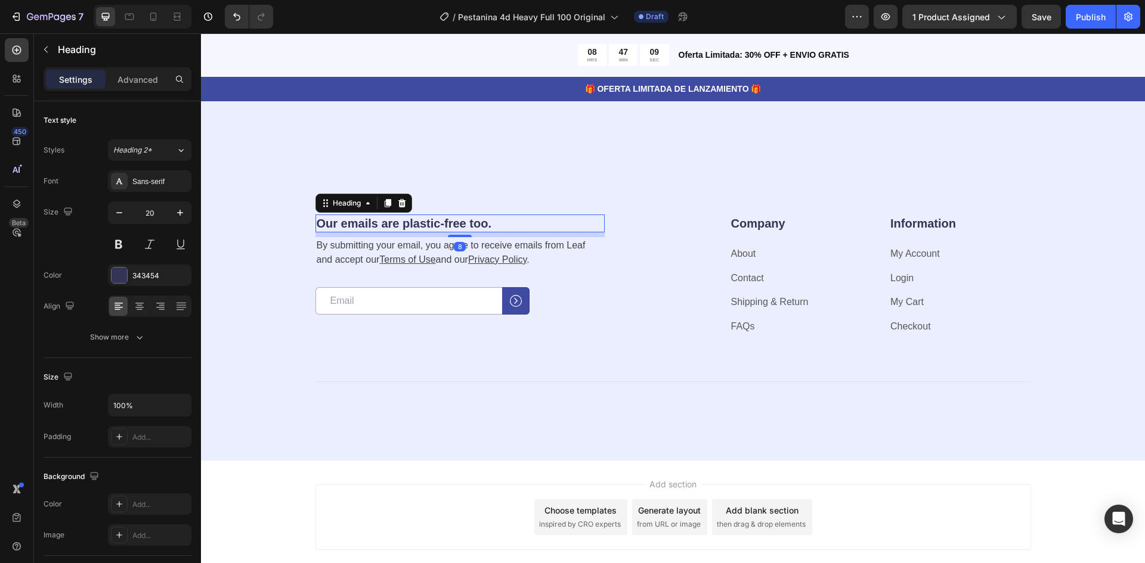
click at [370, 224] on h2 "Our emails are plastic-free too." at bounding box center [459, 224] width 289 height 18
click at [370, 224] on p "Our emails are plastic-free too." at bounding box center [460, 224] width 287 height 16
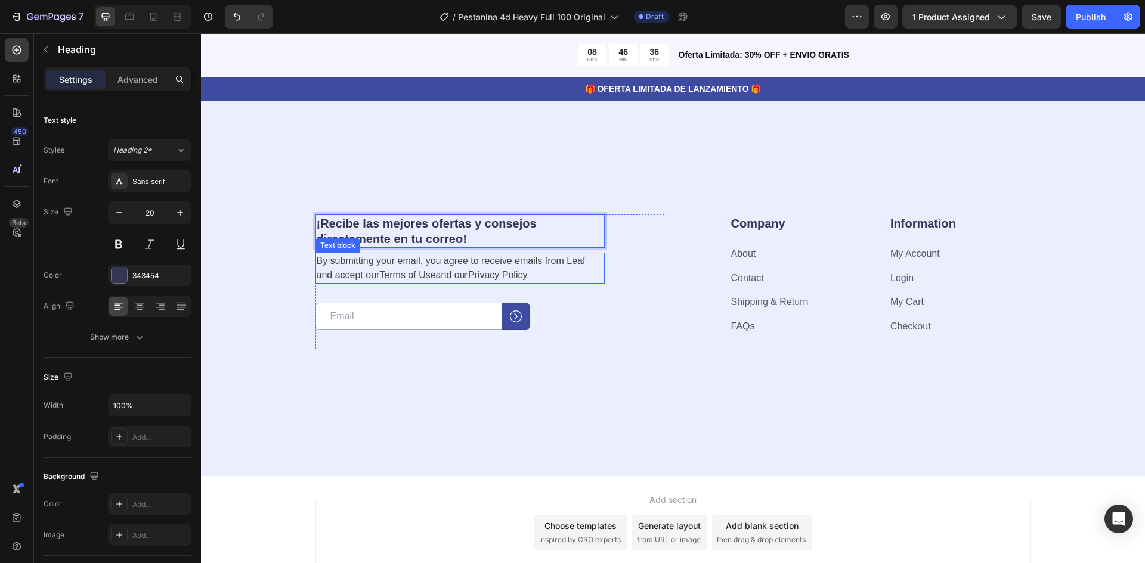
click at [451, 267] on p "By submitting your email, you agree to receive emails from Leaf and accept our …" at bounding box center [460, 268] width 287 height 29
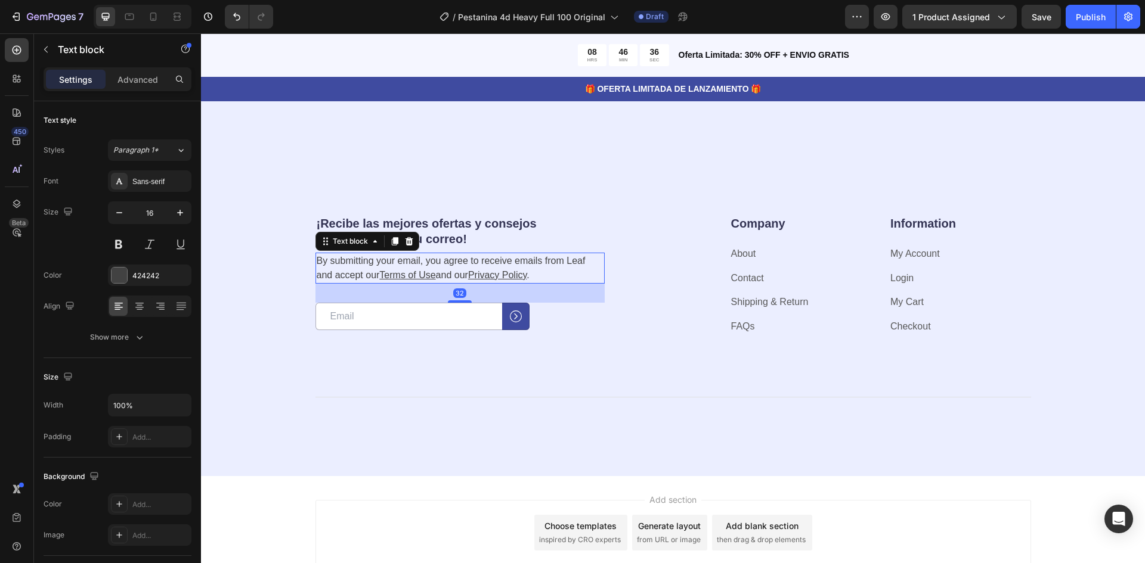
click at [452, 268] on p "By submitting your email, you agree to receive emails from Leaf and accept our …" at bounding box center [460, 268] width 287 height 29
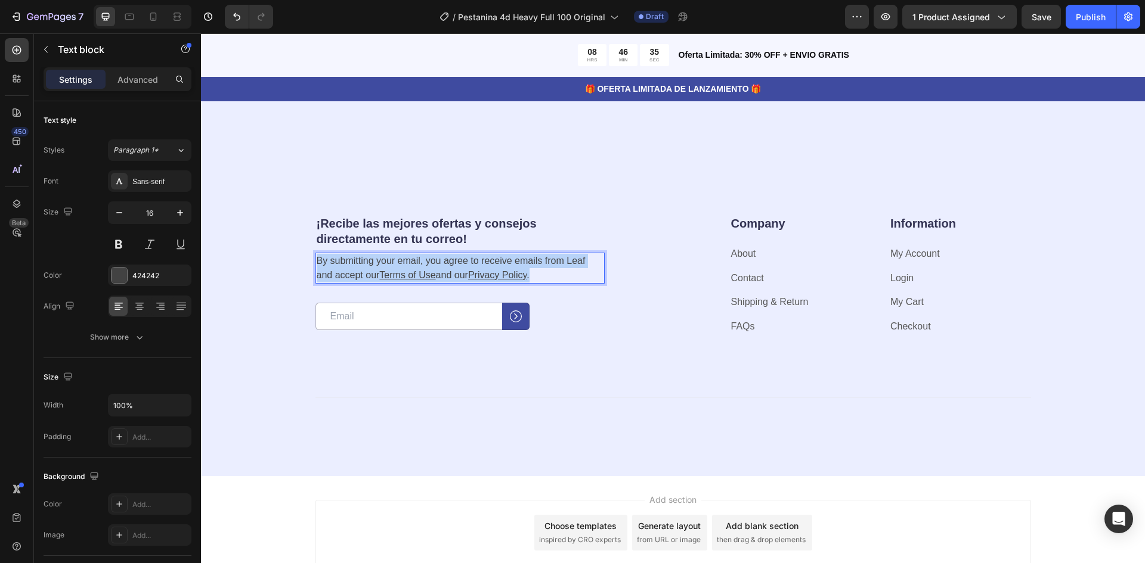
click at [452, 268] on p "By submitting your email, you agree to receive emails from Leaf and accept our …" at bounding box center [460, 268] width 287 height 29
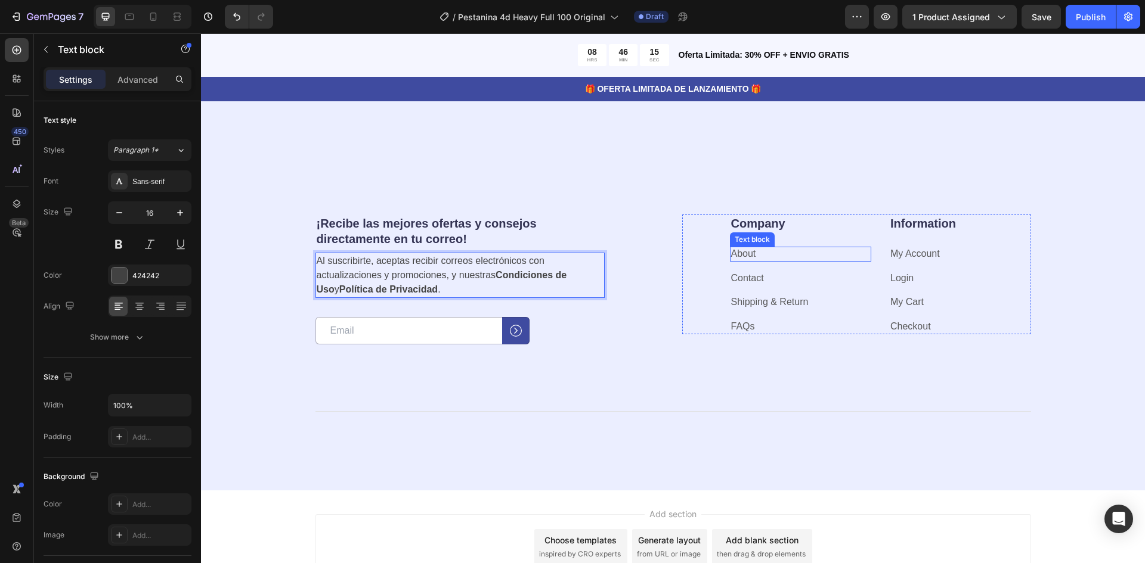
click at [758, 235] on div "Text block" at bounding box center [752, 239] width 40 height 11
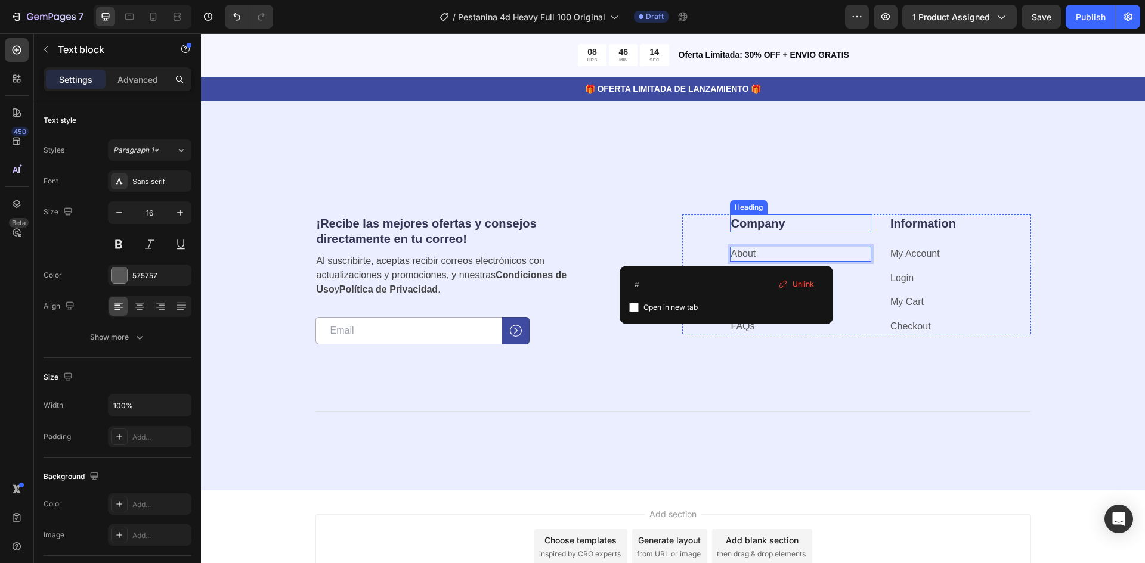
click at [757, 230] on p "Company" at bounding box center [801, 224] width 140 height 16
click at [757, 229] on p "Company" at bounding box center [801, 224] width 140 height 16
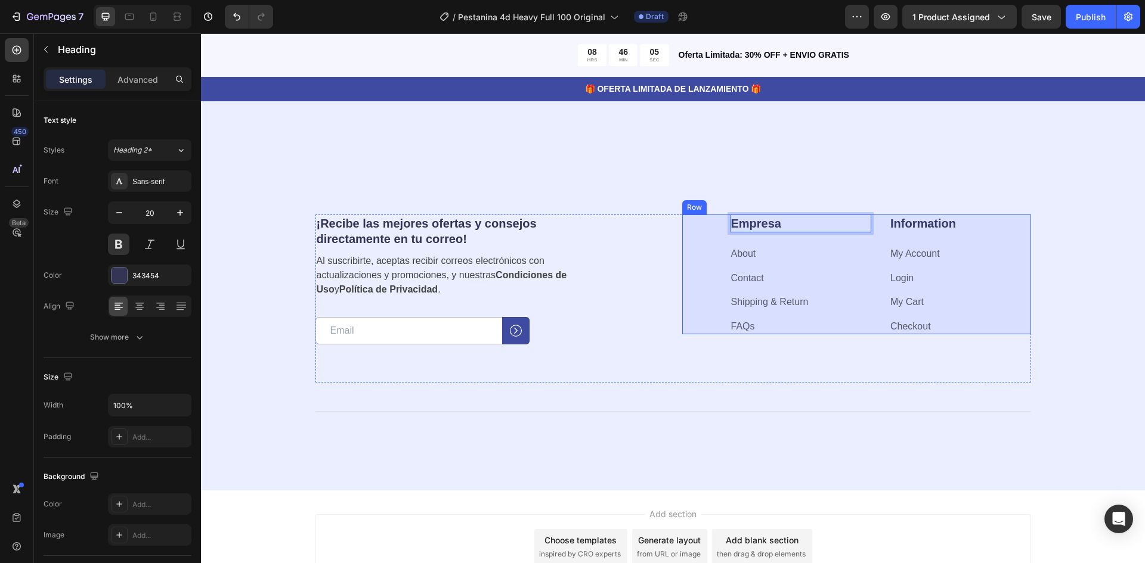
click at [906, 228] on p "Information" at bounding box center [960, 224] width 140 height 16
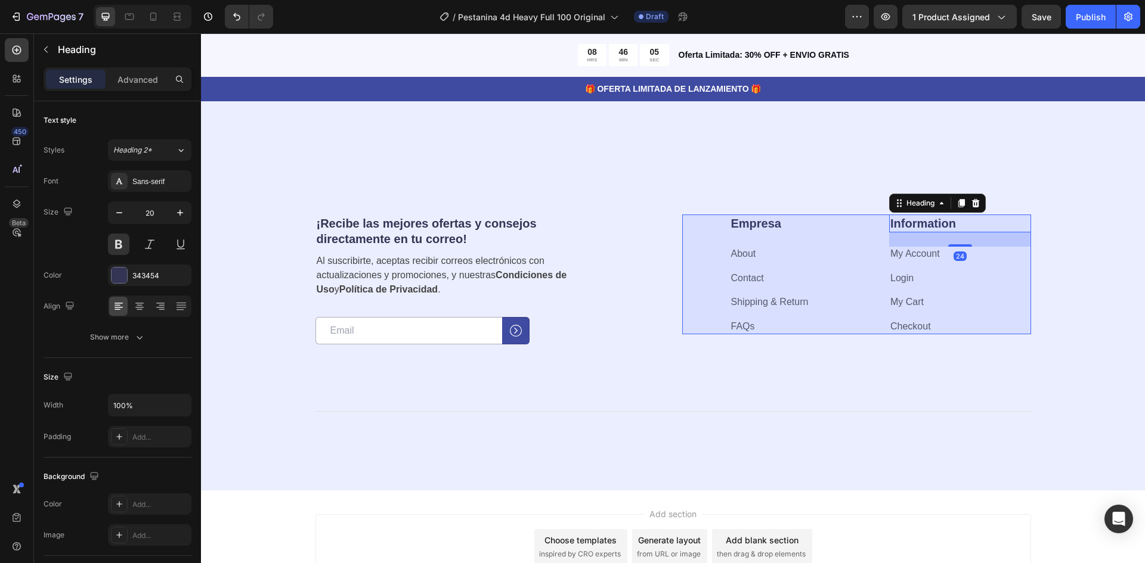
click at [906, 228] on p "Information" at bounding box center [960, 224] width 140 height 16
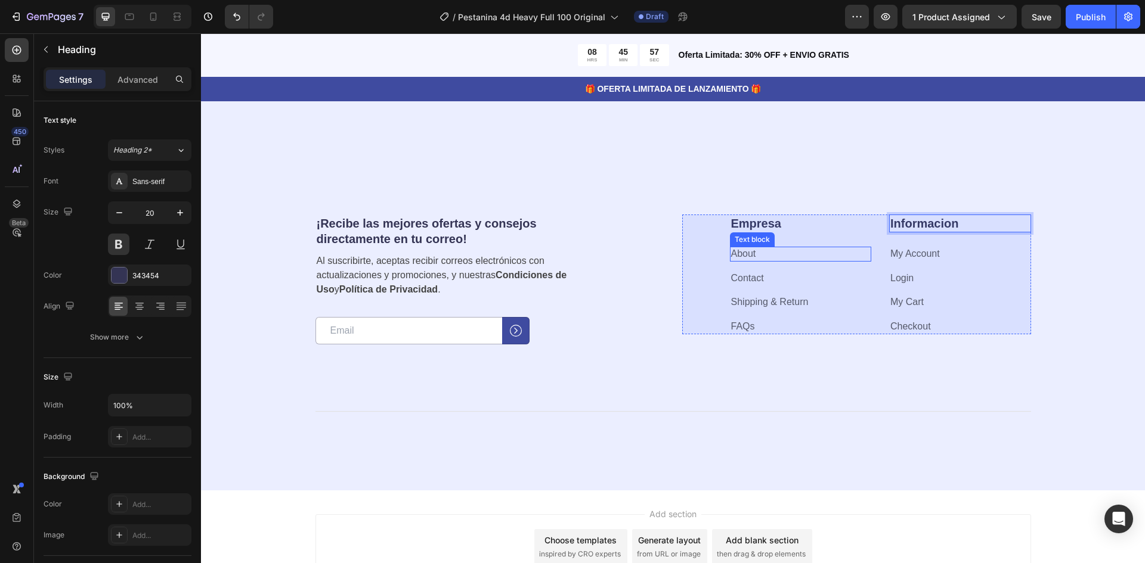
click at [743, 255] on link "About" at bounding box center [743, 254] width 25 height 10
click at [747, 255] on link "About" at bounding box center [743, 254] width 25 height 10
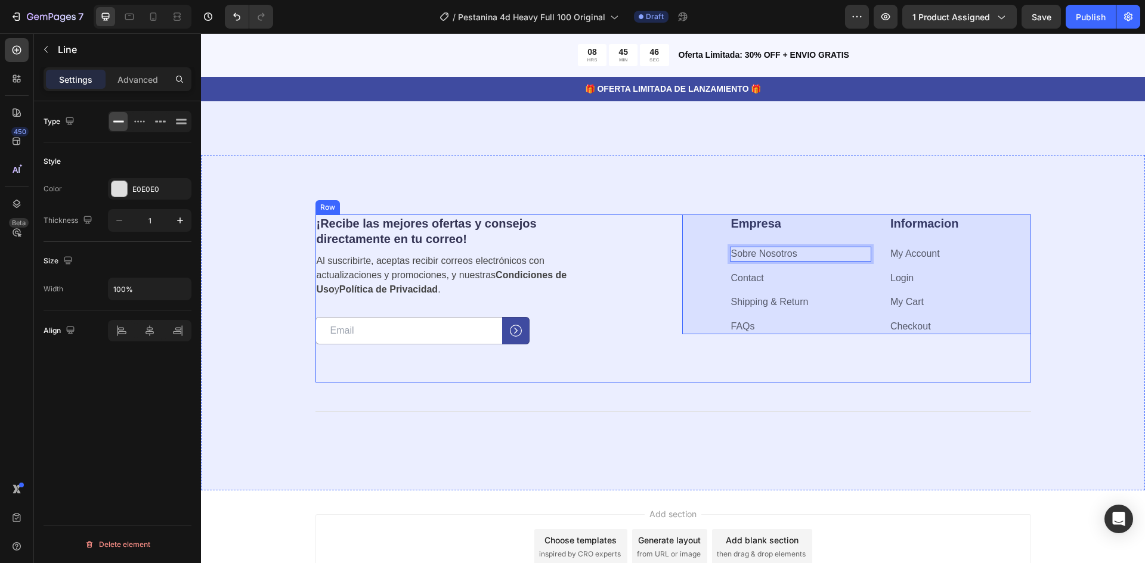
click at [804, 401] on div "Title Line" at bounding box center [673, 407] width 716 height 48
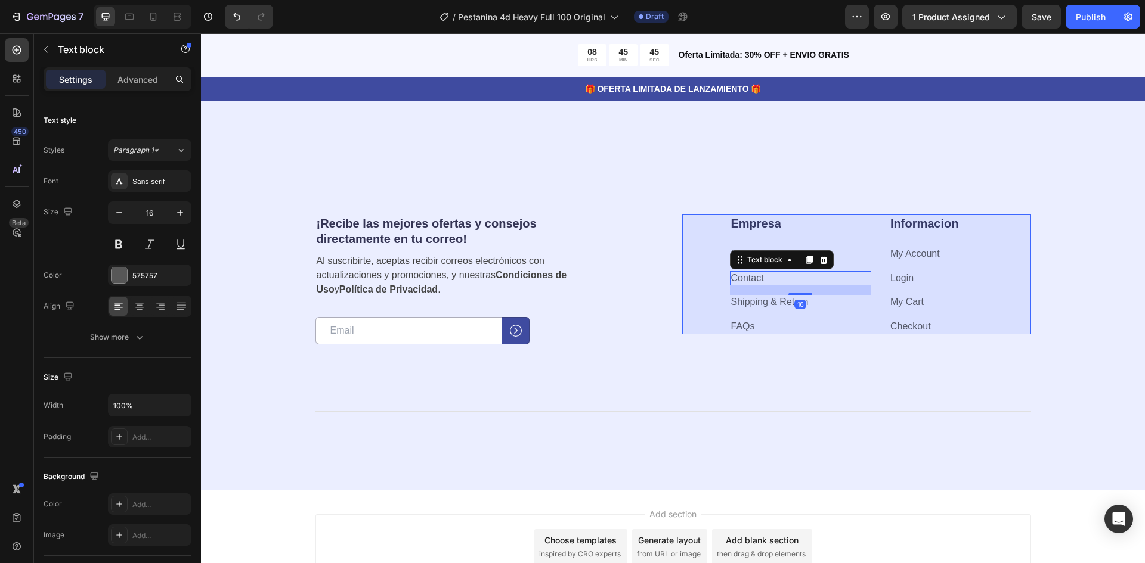
click at [771, 275] on p "Contact" at bounding box center [801, 279] width 140 height 13
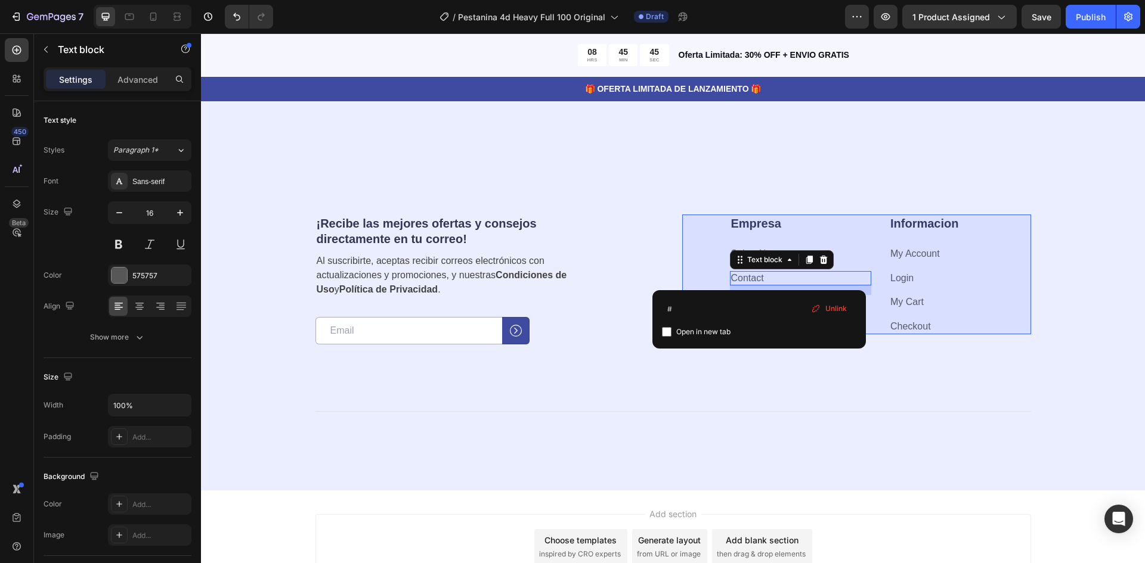
click at [767, 276] on p "Contact" at bounding box center [801, 279] width 140 height 13
click at [769, 399] on div "Title Line" at bounding box center [673, 407] width 716 height 48
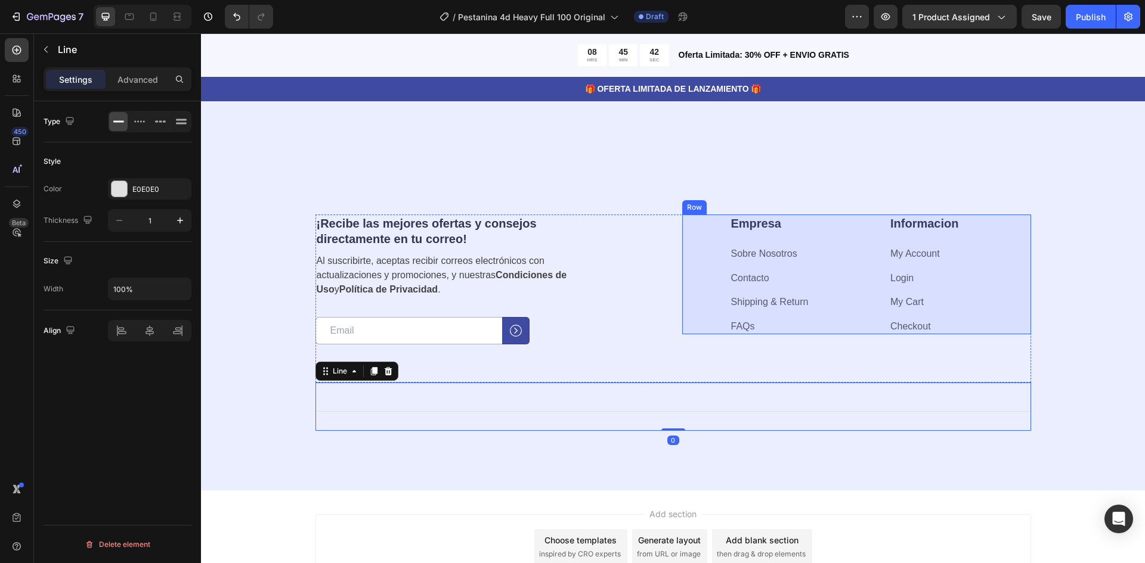
click at [784, 295] on div "Empresa Heading Sobre Nosotros Text block Contacto Text block Shipping & Return…" at bounding box center [801, 275] width 142 height 120
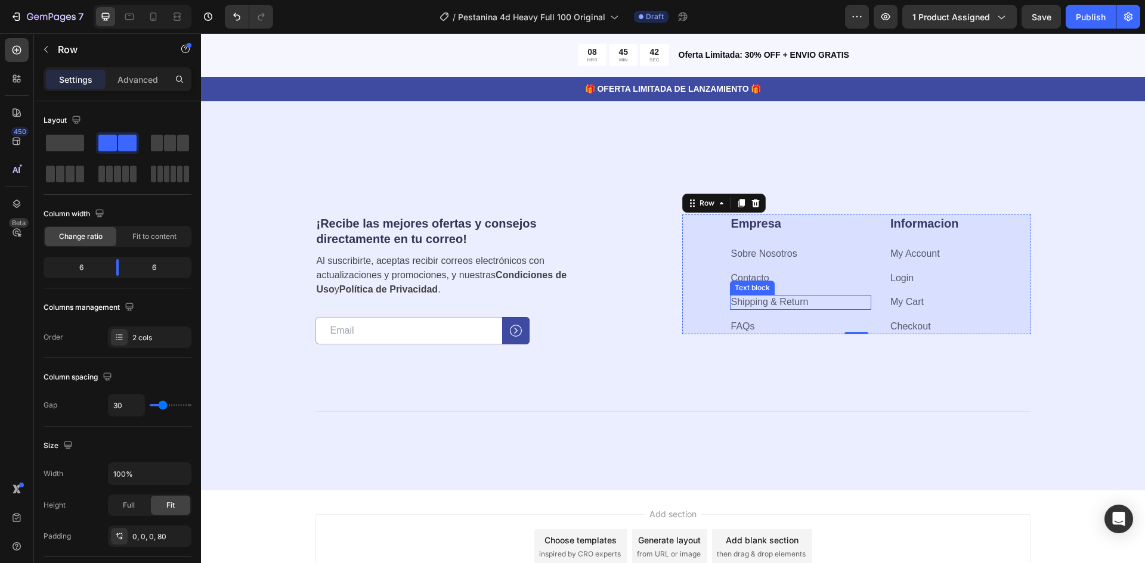
click at [784, 296] on p "Shipping & Return" at bounding box center [801, 302] width 140 height 13
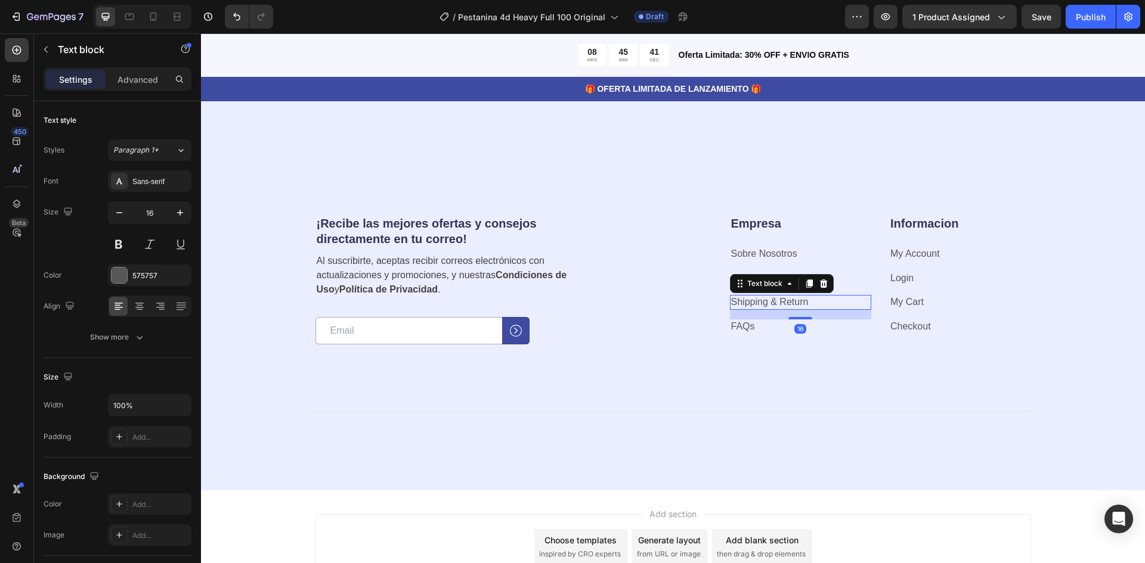
click at [784, 296] on p "Shipping & Return" at bounding box center [801, 302] width 140 height 13
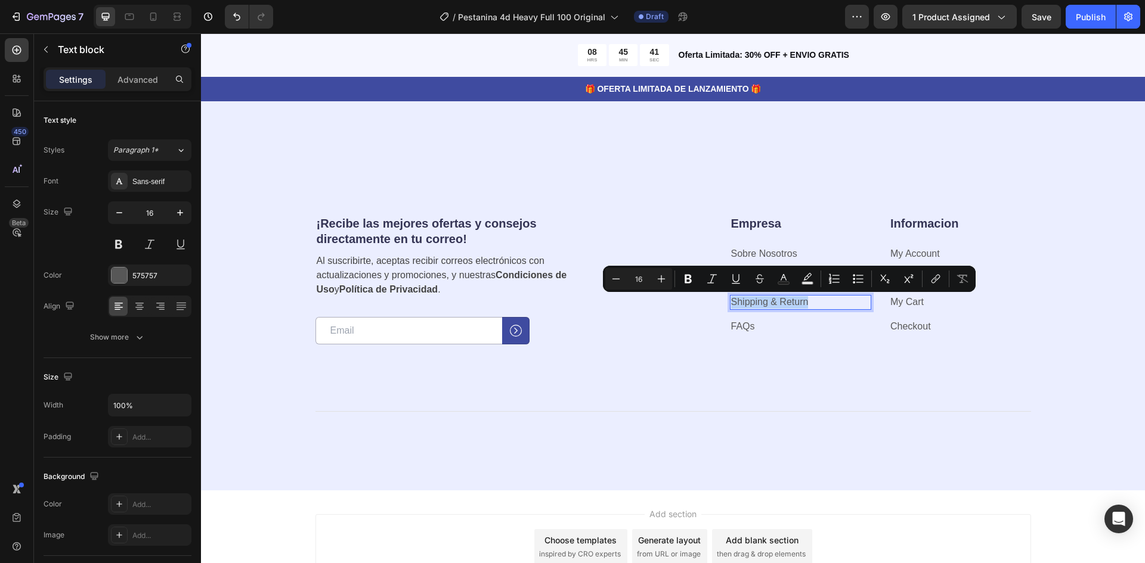
click at [784, 296] on p "Shipping & Return" at bounding box center [801, 302] width 140 height 13
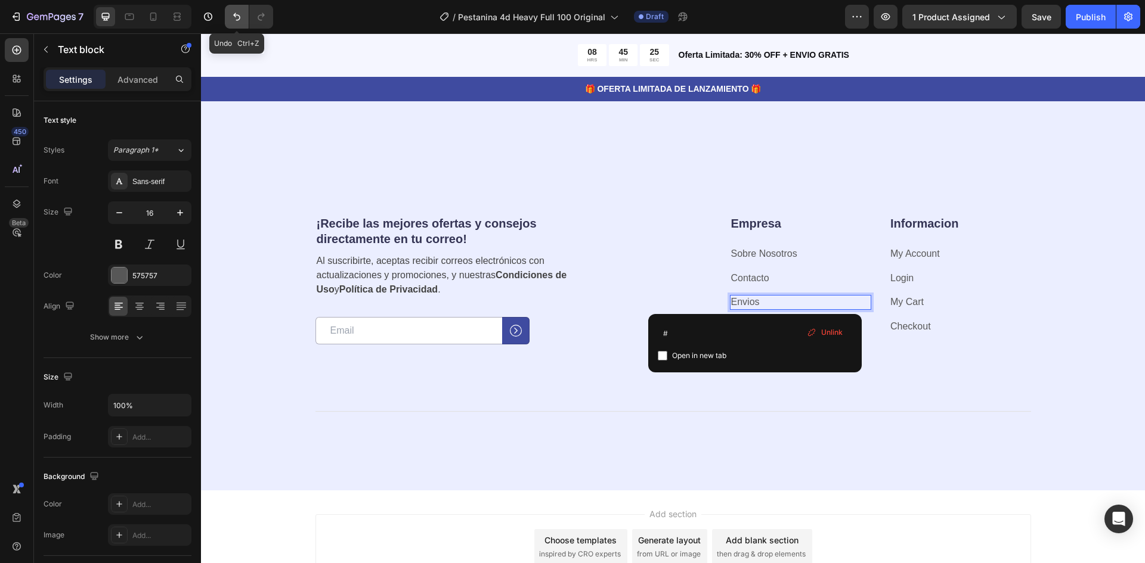
click at [233, 18] on icon "Undo/Redo" at bounding box center [237, 17] width 12 height 12
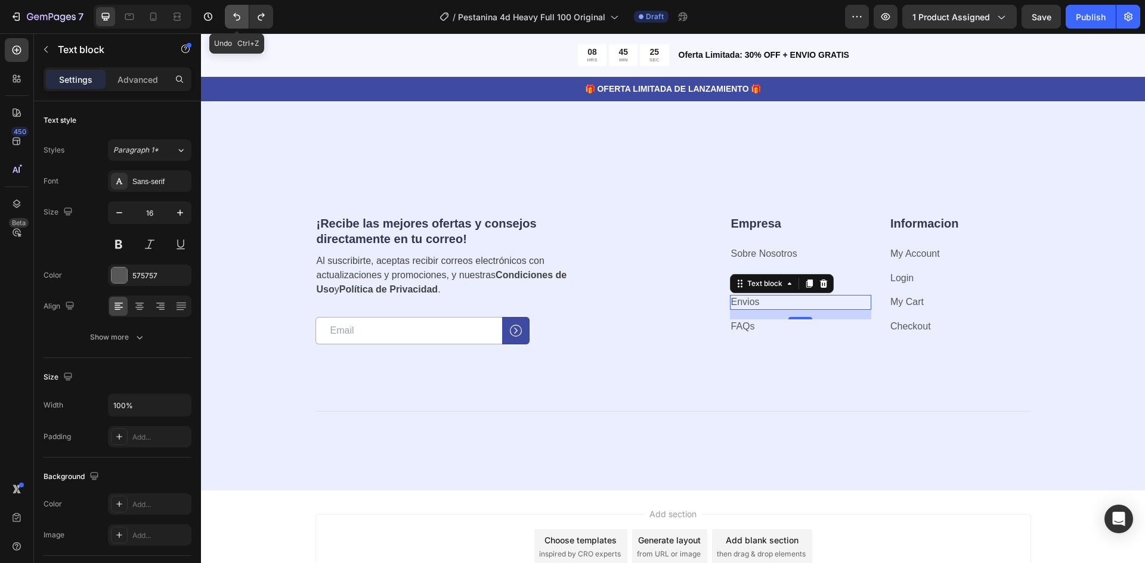
click at [233, 18] on icon "Undo/Redo" at bounding box center [237, 17] width 12 height 12
click at [766, 309] on div "Shipping & Return Text block 16" at bounding box center [801, 302] width 142 height 15
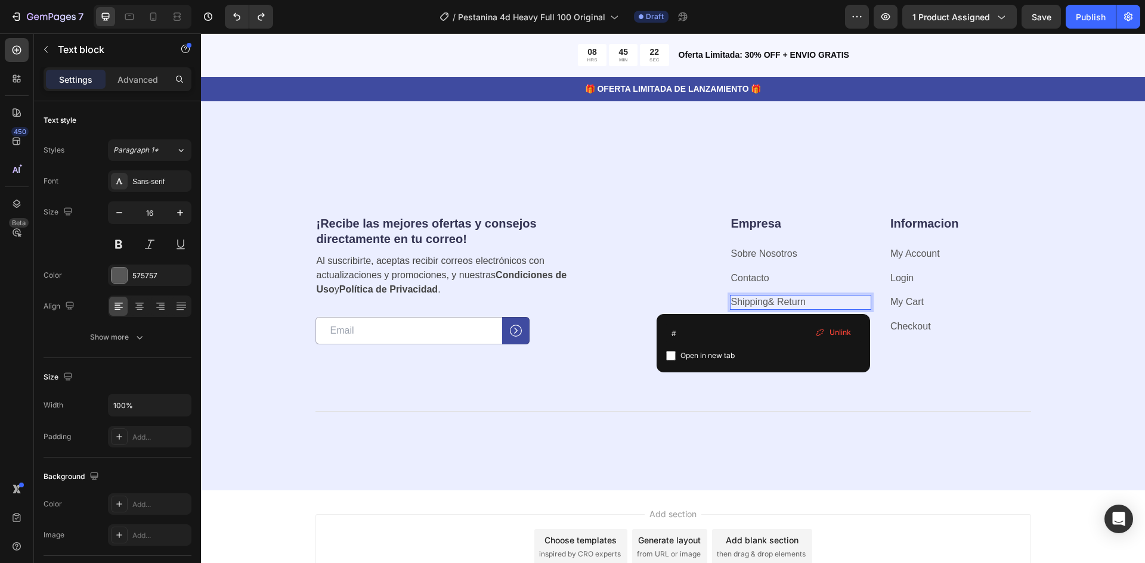
click at [764, 301] on link "Shippin g & Return" at bounding box center [768, 302] width 75 height 10
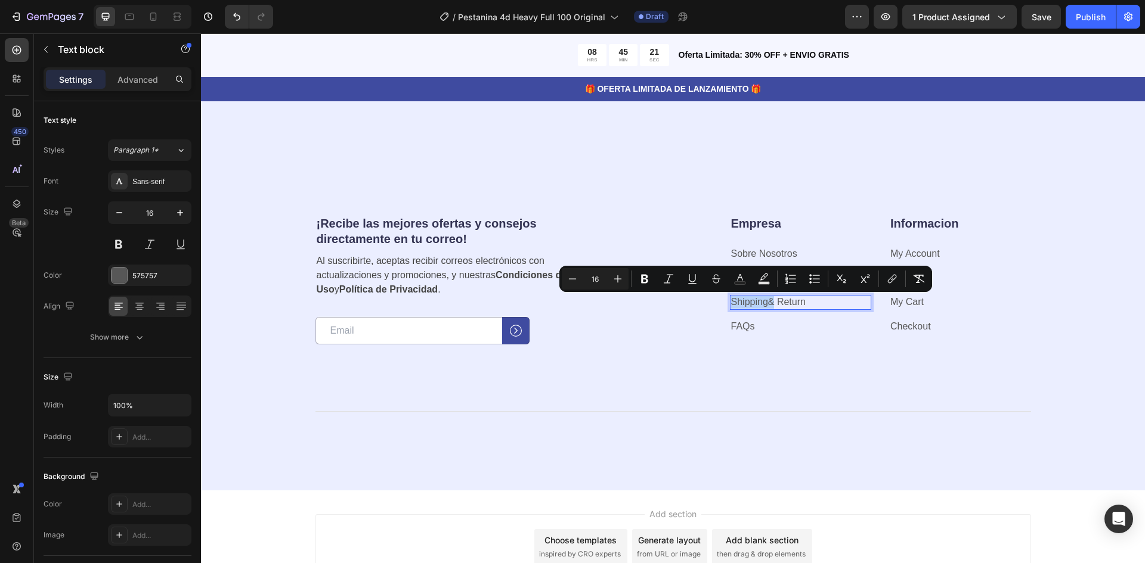
drag, startPoint x: 764, startPoint y: 301, endPoint x: 733, endPoint y: 304, distance: 31.2
click at [733, 304] on link "Shippin g & Return" at bounding box center [768, 302] width 75 height 10
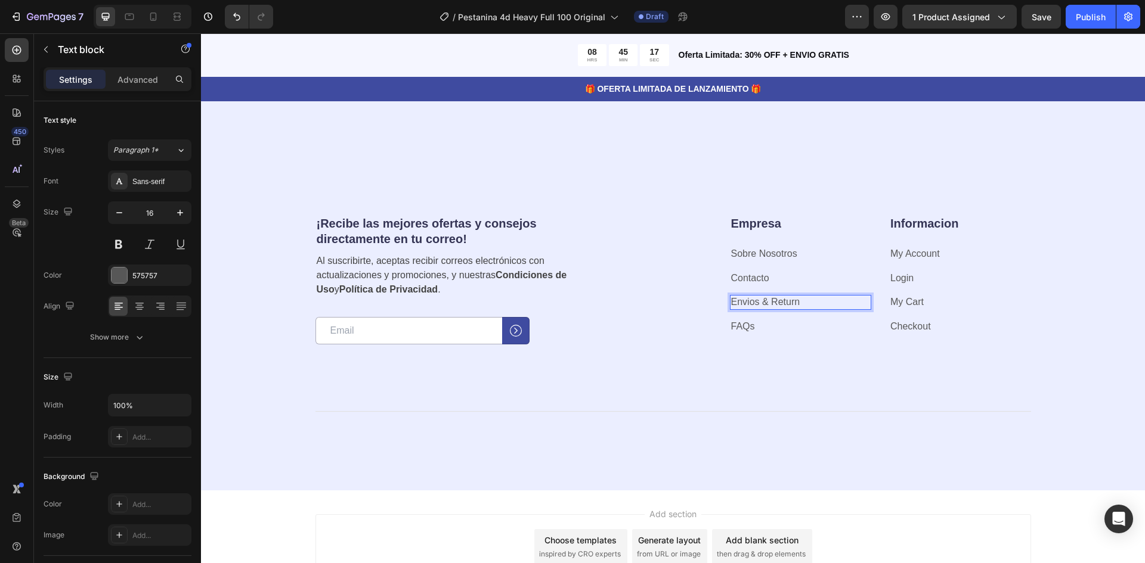
click at [796, 302] on p "Envios & Return ⁠⁠⁠⁠⁠⁠⁠" at bounding box center [801, 302] width 140 height 13
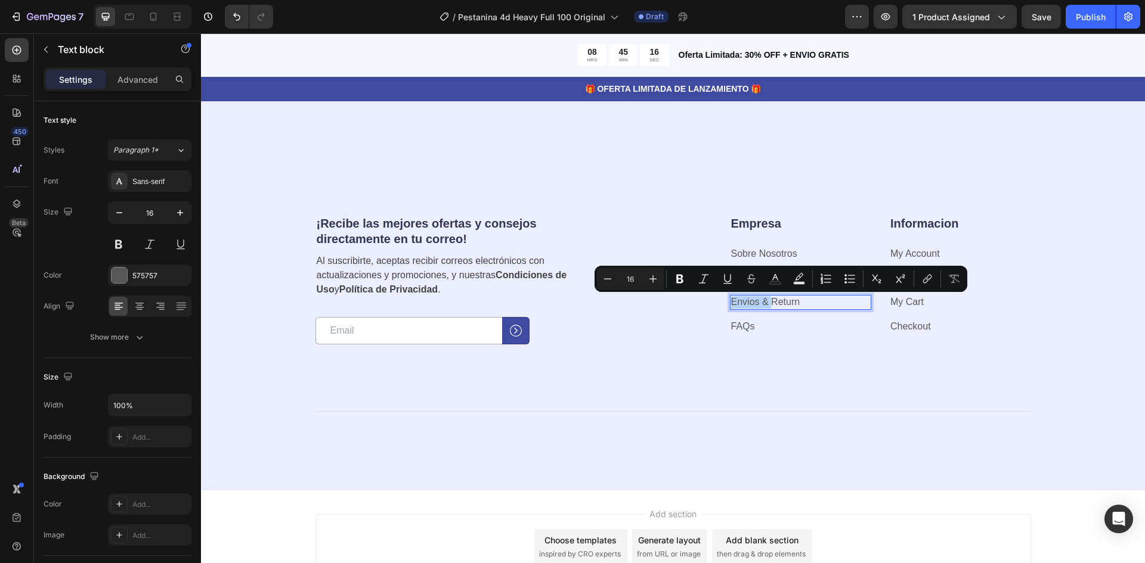
drag, startPoint x: 796, startPoint y: 302, endPoint x: 780, endPoint y: 305, distance: 16.3
click at [780, 305] on p "Envios & Return" at bounding box center [801, 302] width 140 height 13
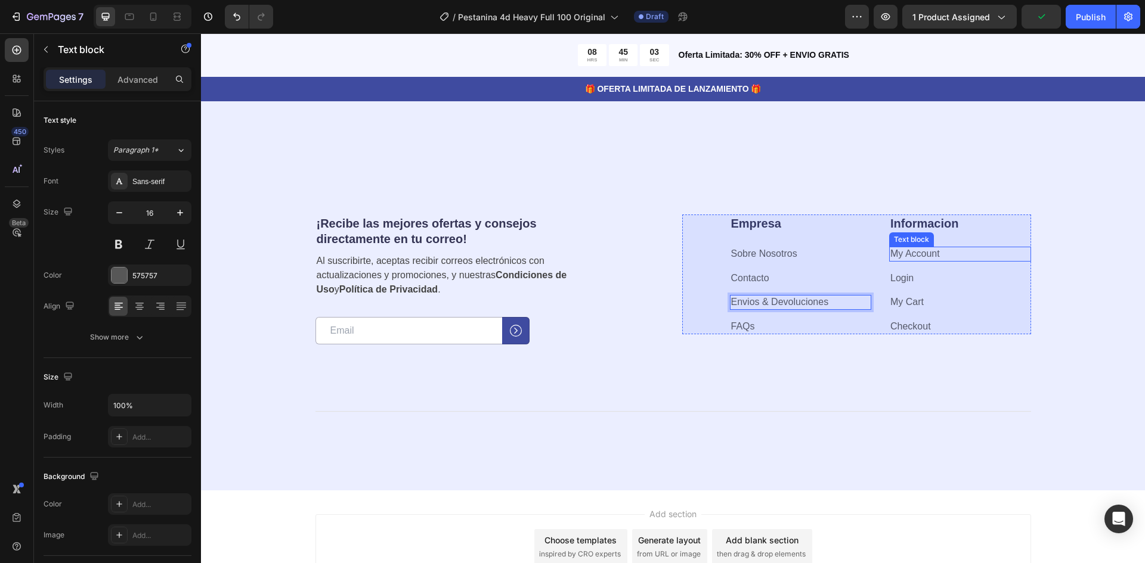
click at [920, 240] on div "Text block" at bounding box center [911, 239] width 40 height 11
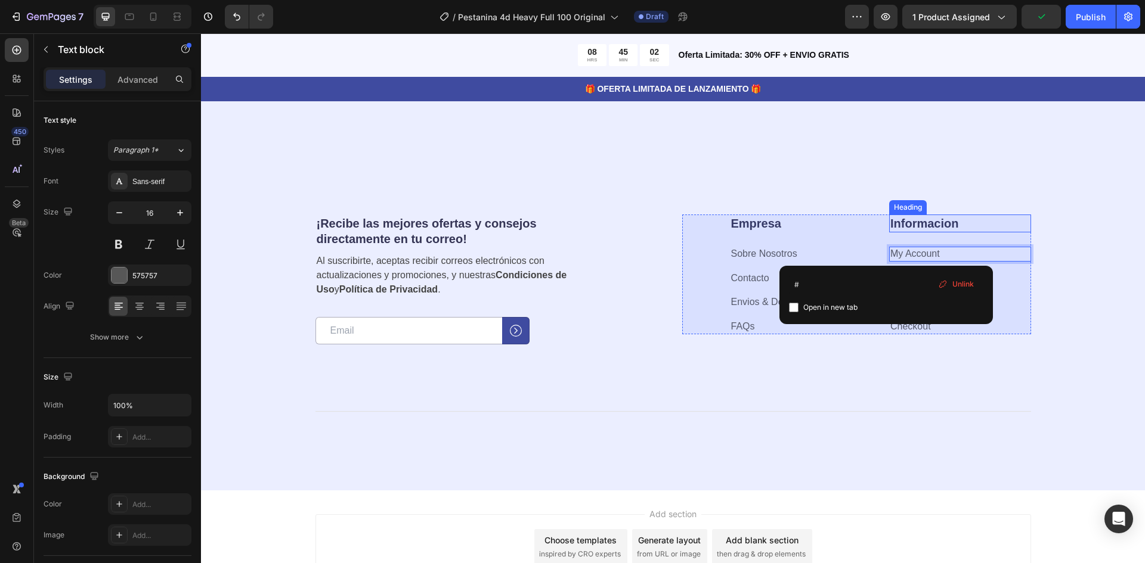
click at [919, 225] on p "Informacion" at bounding box center [960, 224] width 140 height 16
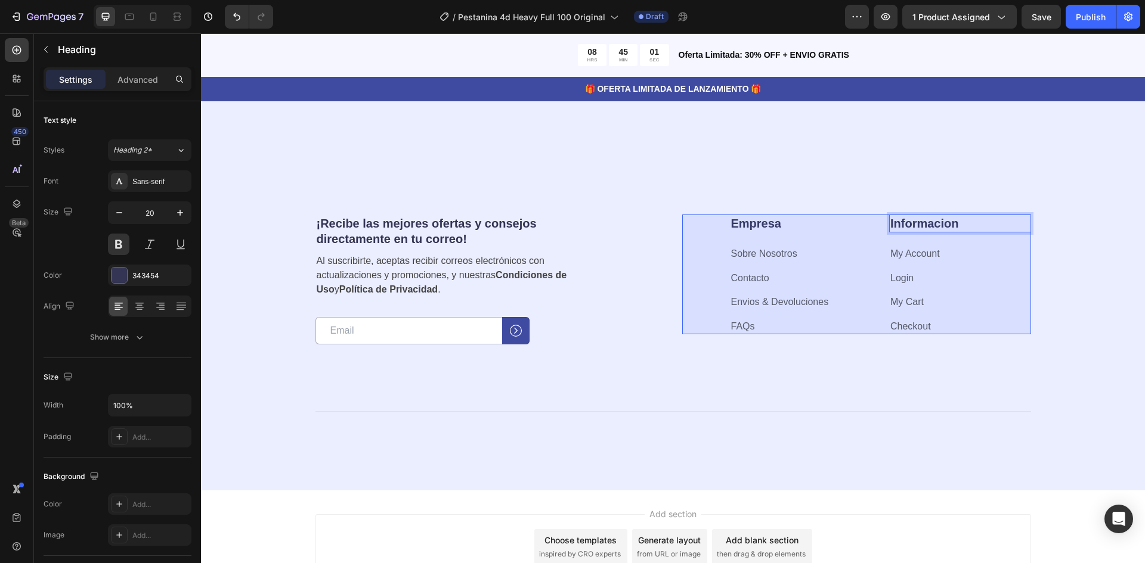
click at [924, 223] on p "Informacion" at bounding box center [960, 224] width 140 height 16
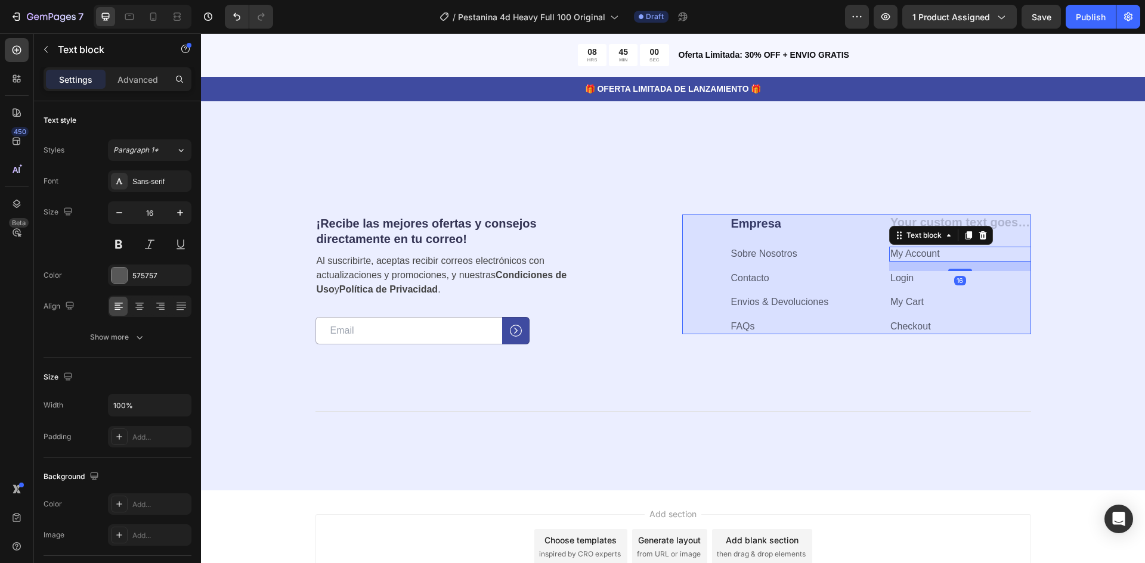
click at [919, 252] on link "My Account" at bounding box center [914, 254] width 49 height 10
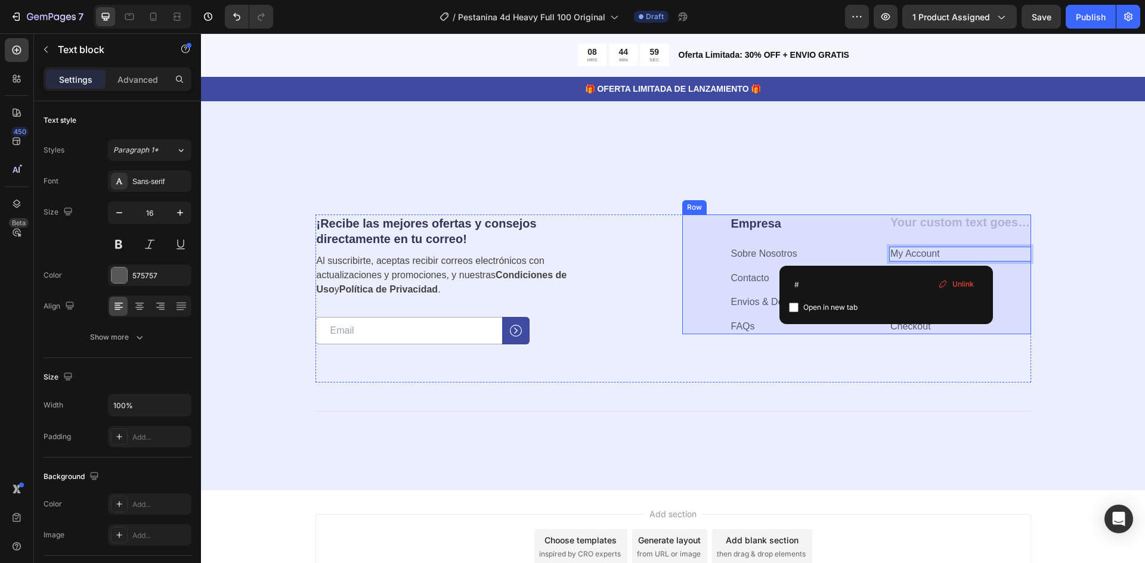
click at [937, 236] on div "Heading My Account Text block 16 Login Text block My Cart Text block Checkout T…" at bounding box center [960, 275] width 142 height 120
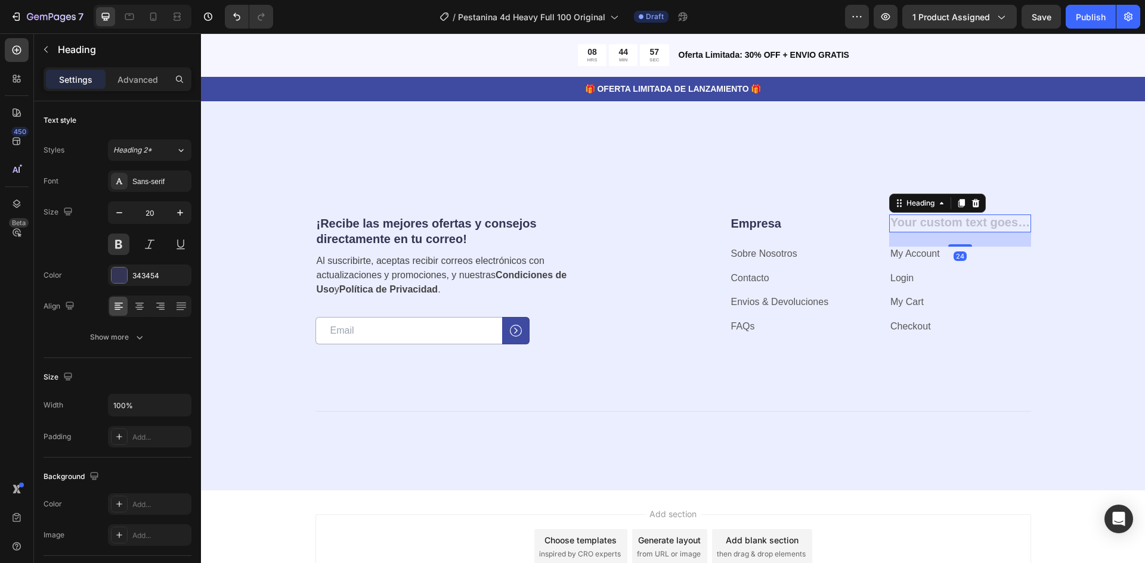
click at [940, 224] on h2 "Rich Text Editor. Editing area: main" at bounding box center [960, 224] width 142 height 18
click at [972, 206] on icon at bounding box center [976, 203] width 8 height 8
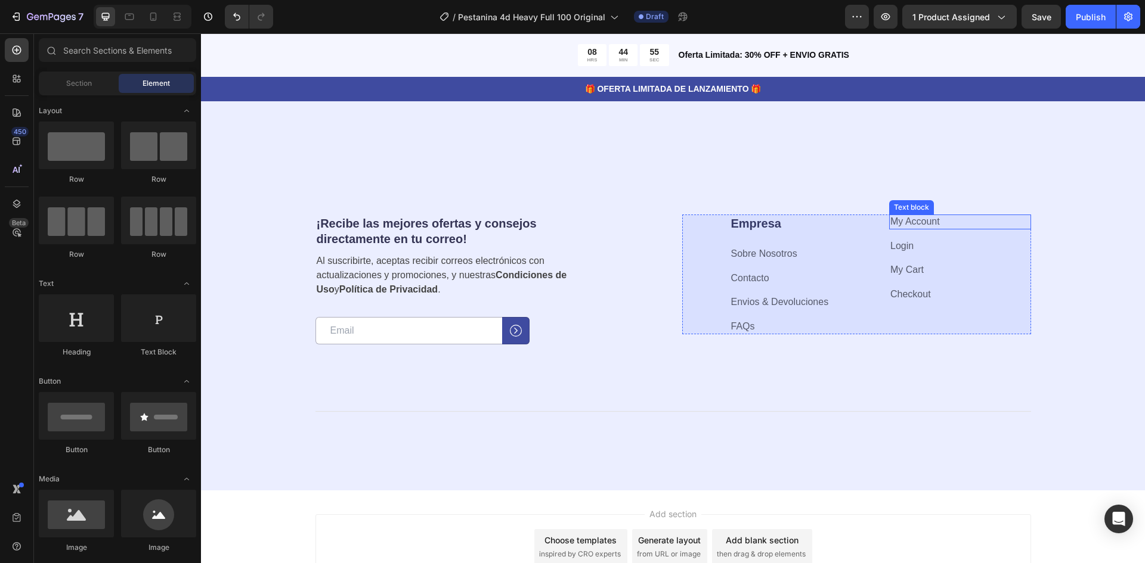
click at [946, 218] on p "My Account" at bounding box center [960, 222] width 140 height 13
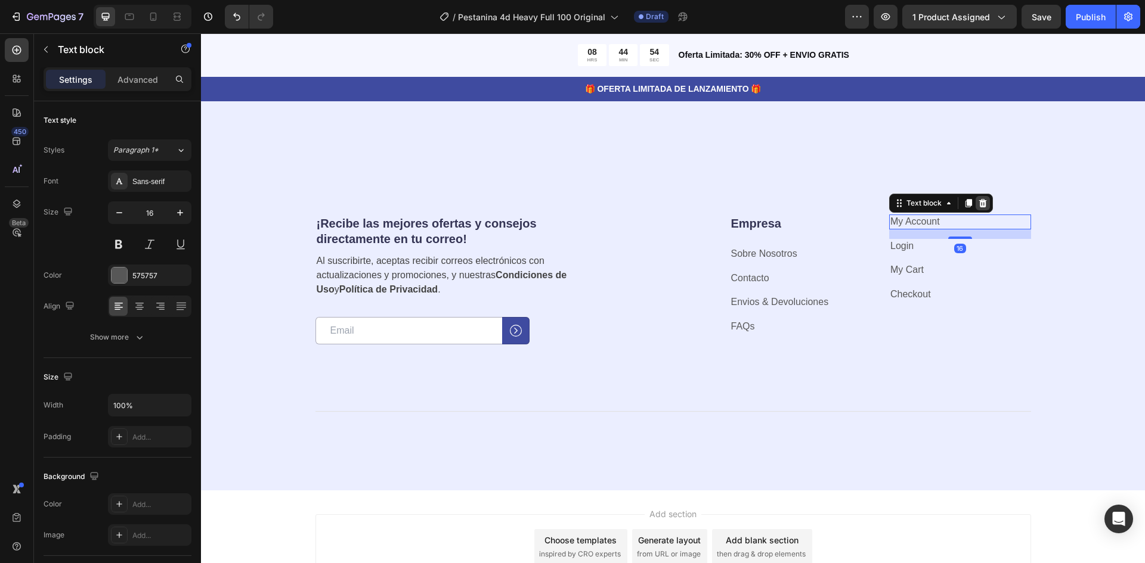
click at [978, 203] on icon at bounding box center [983, 204] width 10 height 10
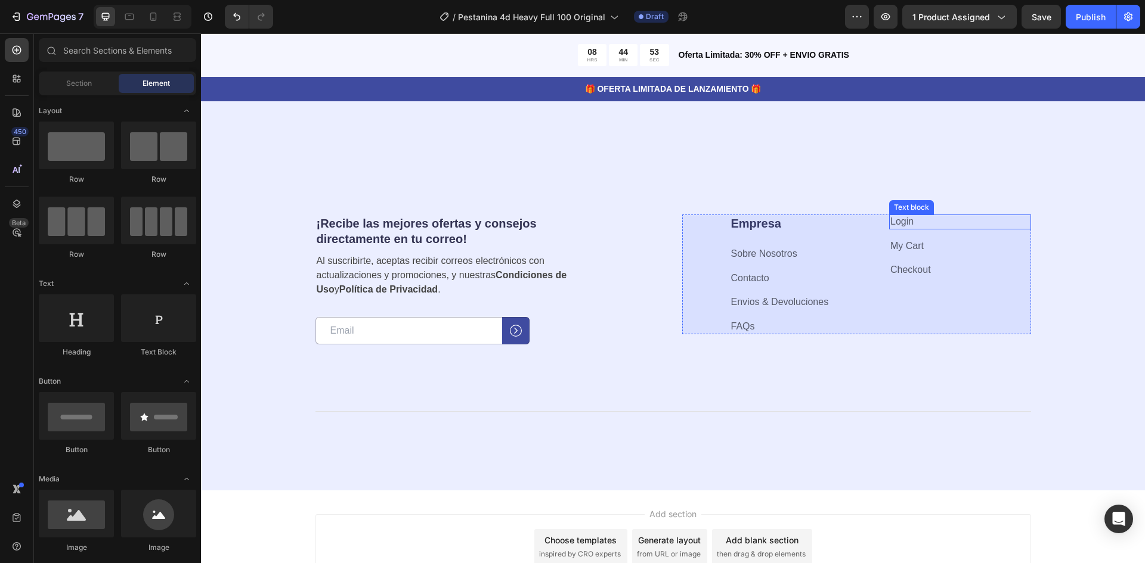
click at [956, 221] on p "Login" at bounding box center [960, 222] width 140 height 13
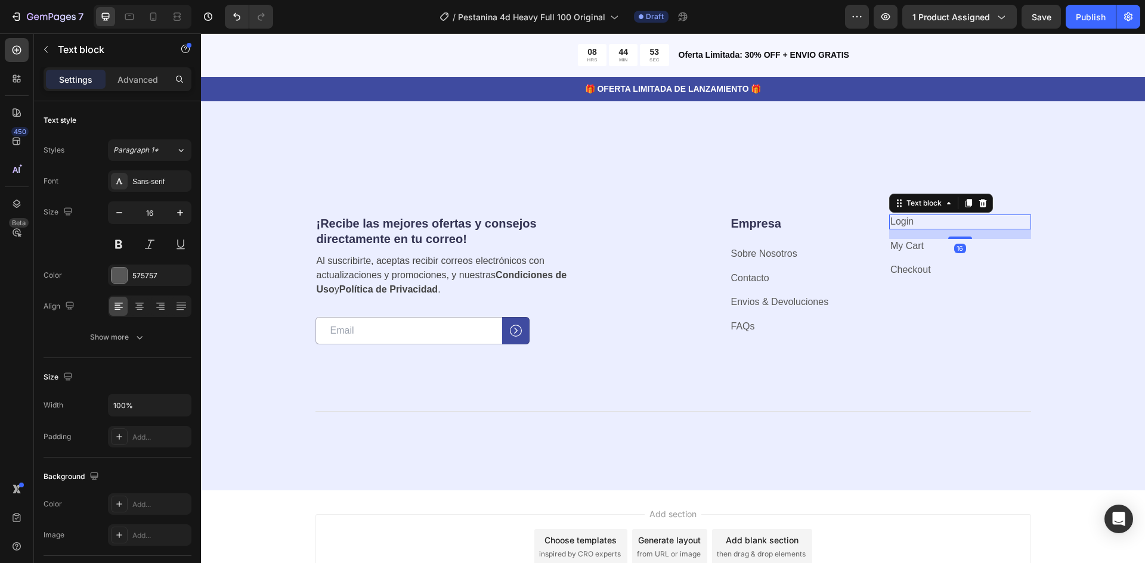
click at [976, 199] on div at bounding box center [983, 203] width 14 height 14
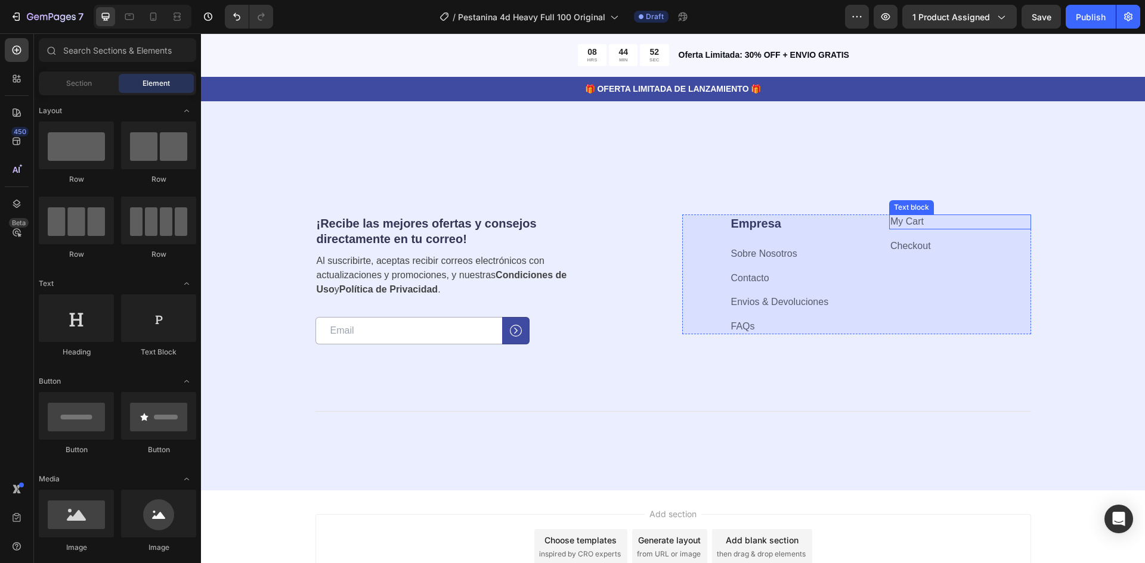
click at [952, 224] on p "My Cart" at bounding box center [960, 222] width 140 height 13
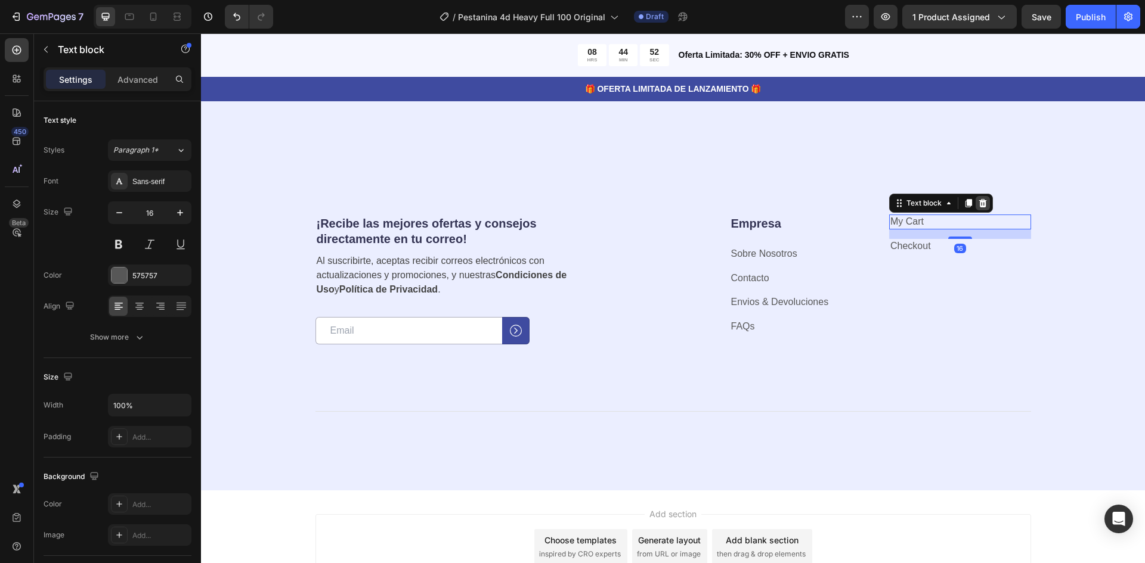
click at [979, 202] on icon at bounding box center [983, 203] width 8 height 8
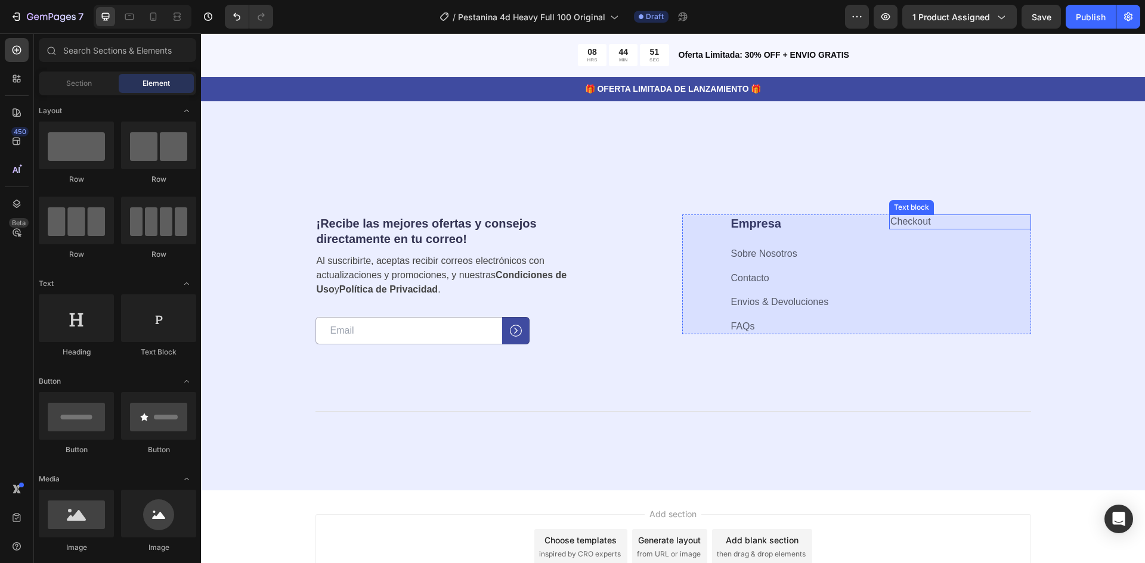
click at [956, 220] on p "Checkout" at bounding box center [960, 222] width 140 height 13
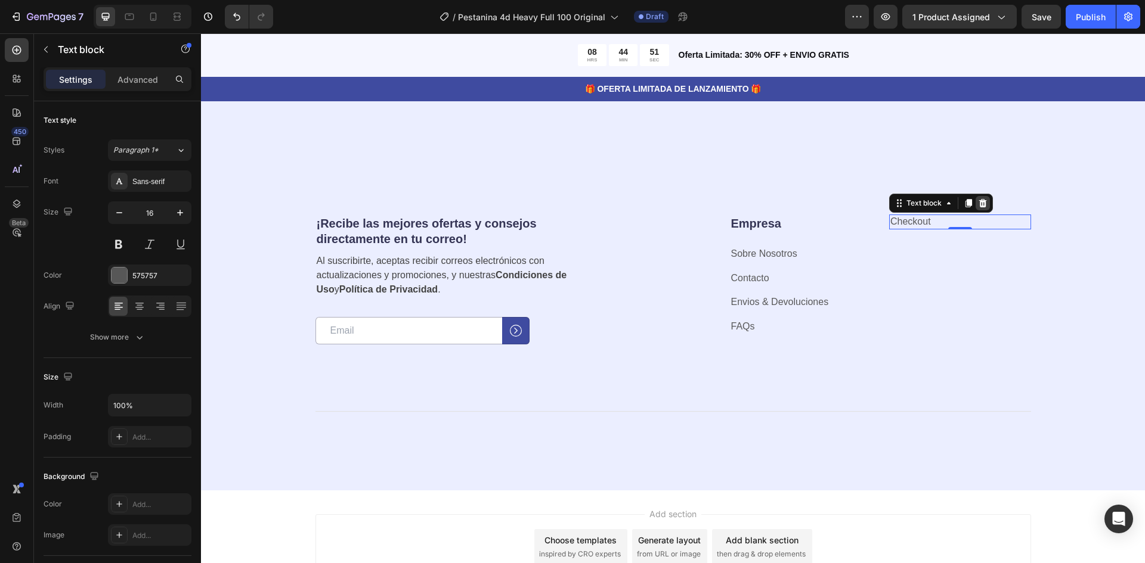
click at [980, 203] on icon at bounding box center [983, 204] width 10 height 10
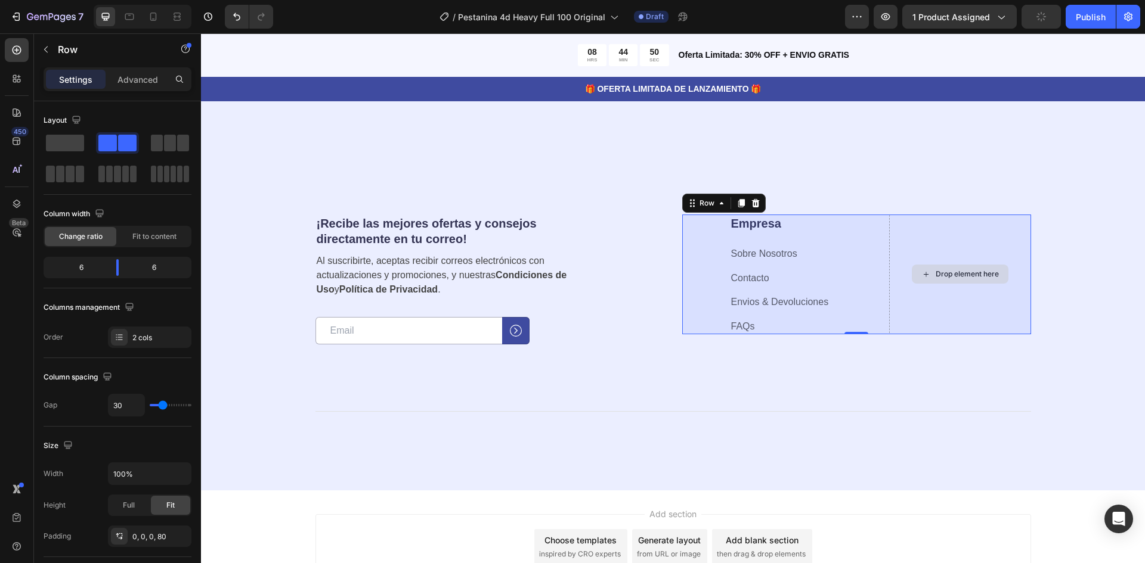
click at [929, 241] on div "Drop element here" at bounding box center [960, 275] width 142 height 120
click at [62, 141] on span at bounding box center [65, 143] width 38 height 17
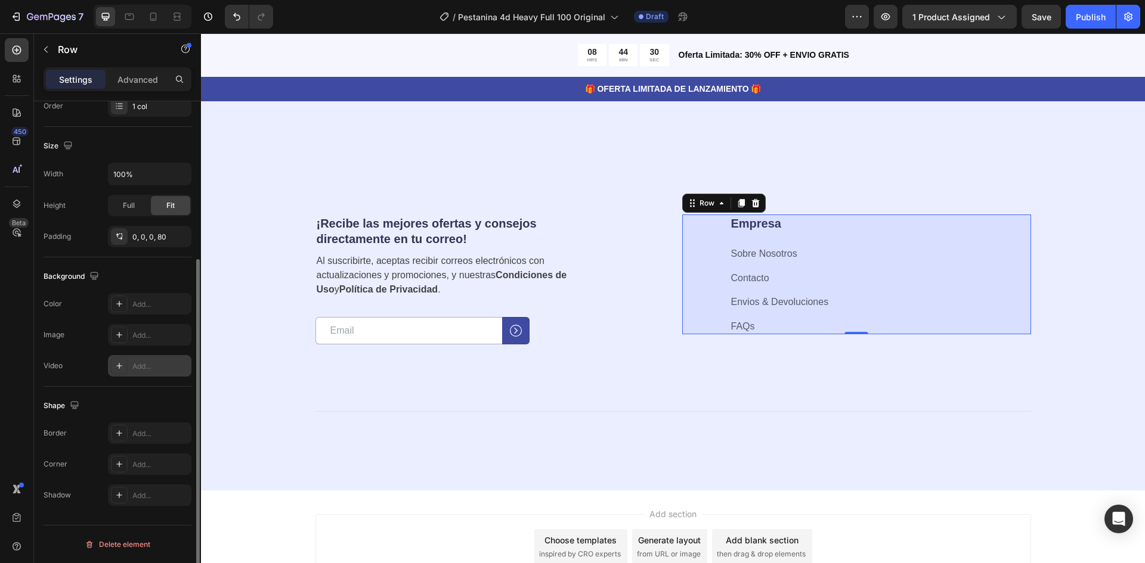
scroll to position [0, 0]
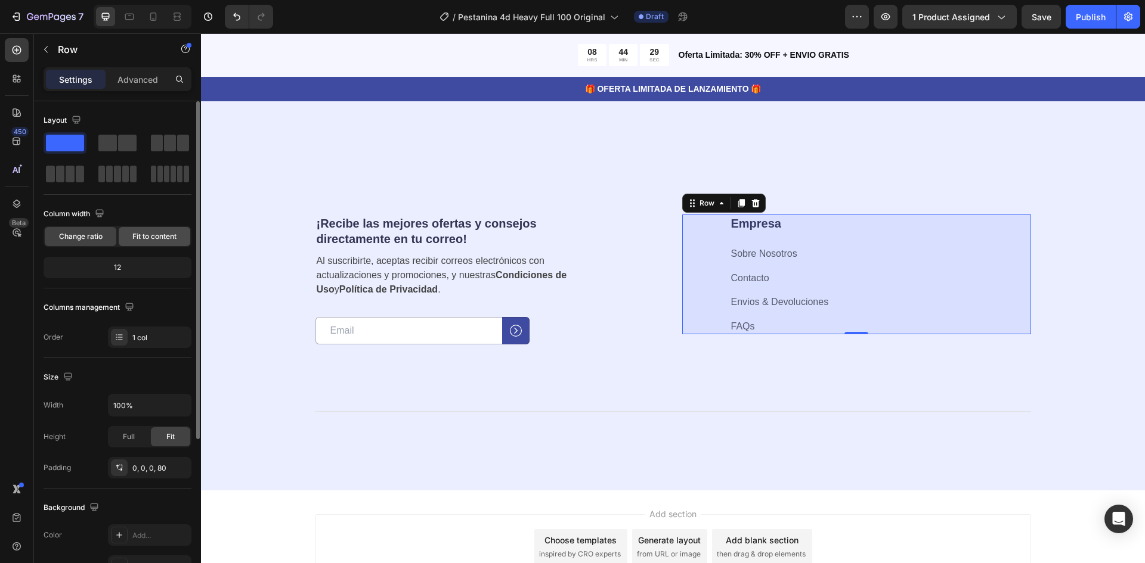
click at [149, 241] on span "Fit to content" at bounding box center [154, 236] width 44 height 11
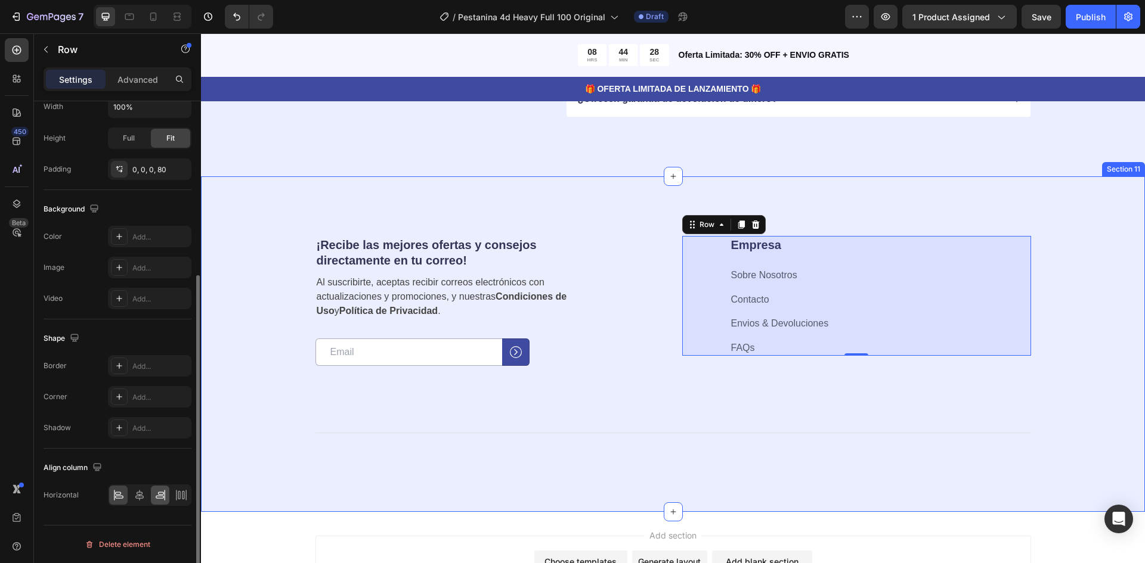
scroll to position [3964, 0]
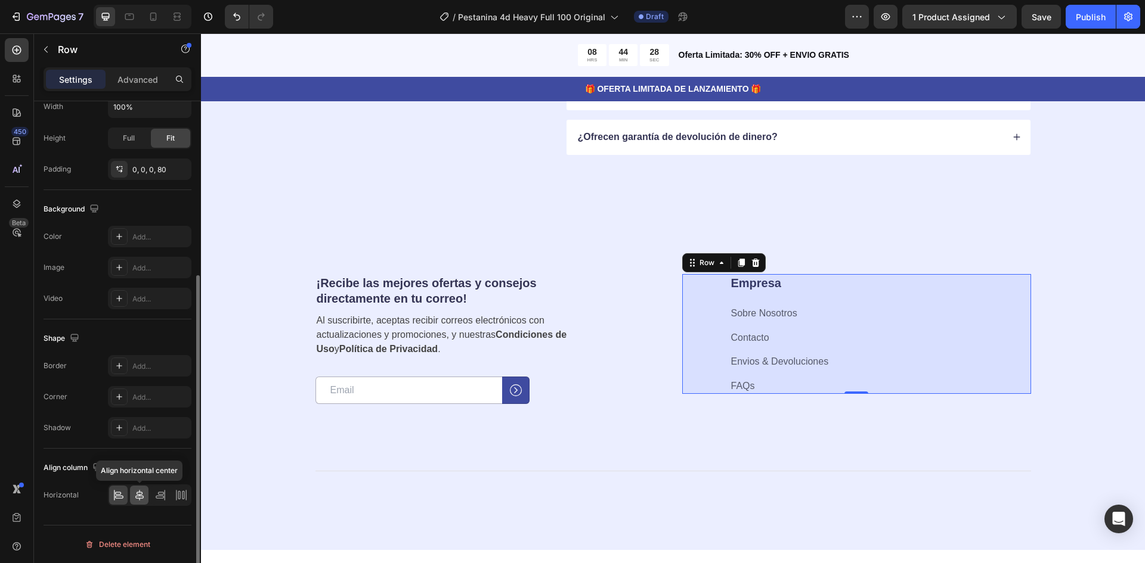
click at [136, 498] on icon at bounding box center [140, 496] width 12 height 12
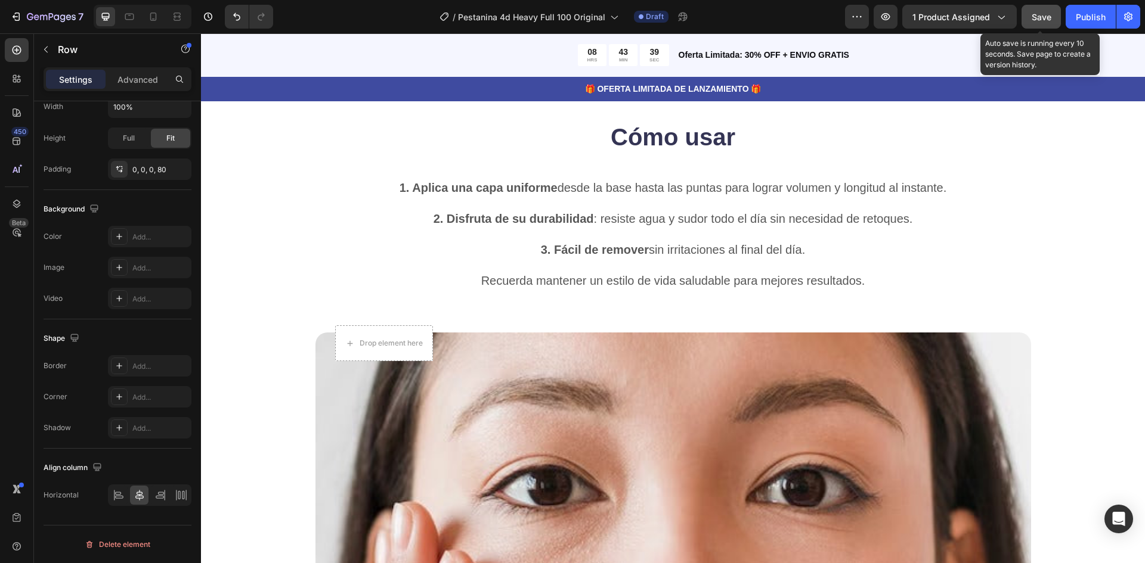
click at [1030, 16] on button "Save" at bounding box center [1040, 17] width 39 height 24
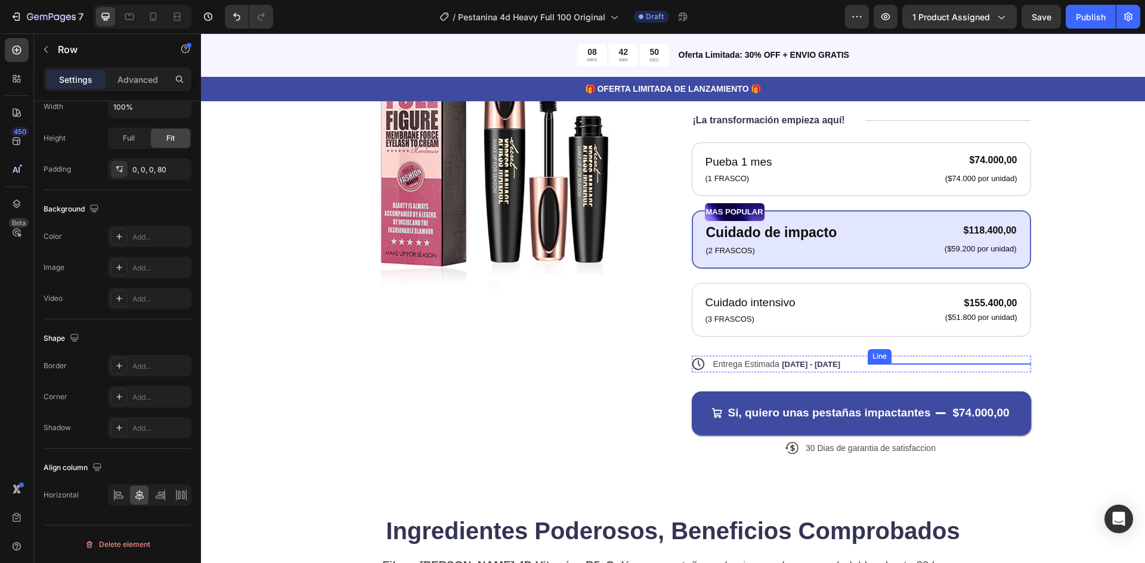
scroll to position [60, 0]
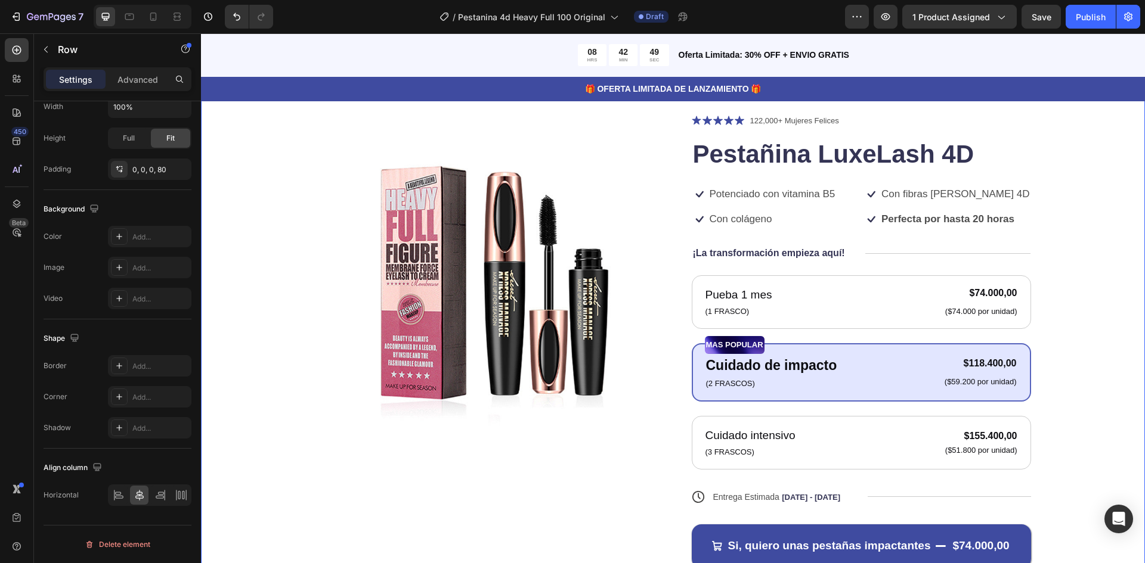
click at [1080, 251] on div "Product Images Icon Icon Icon Icon Icon Icon List 122,000+ Mujeres Felices Text…" at bounding box center [673, 351] width 849 height 474
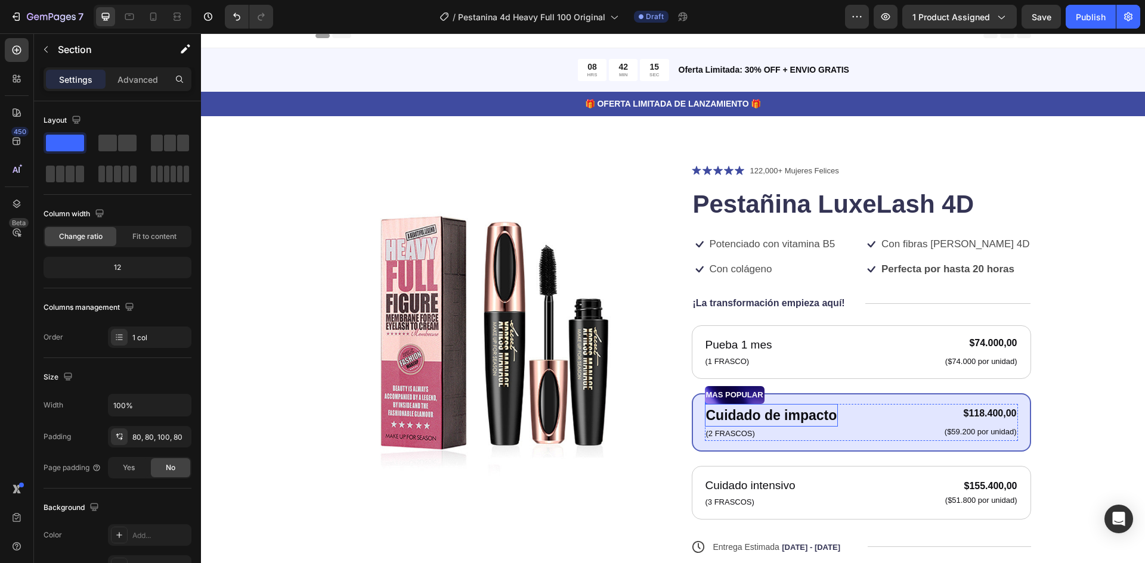
scroll to position [0, 0]
